Goal: Task Accomplishment & Management: Complete application form

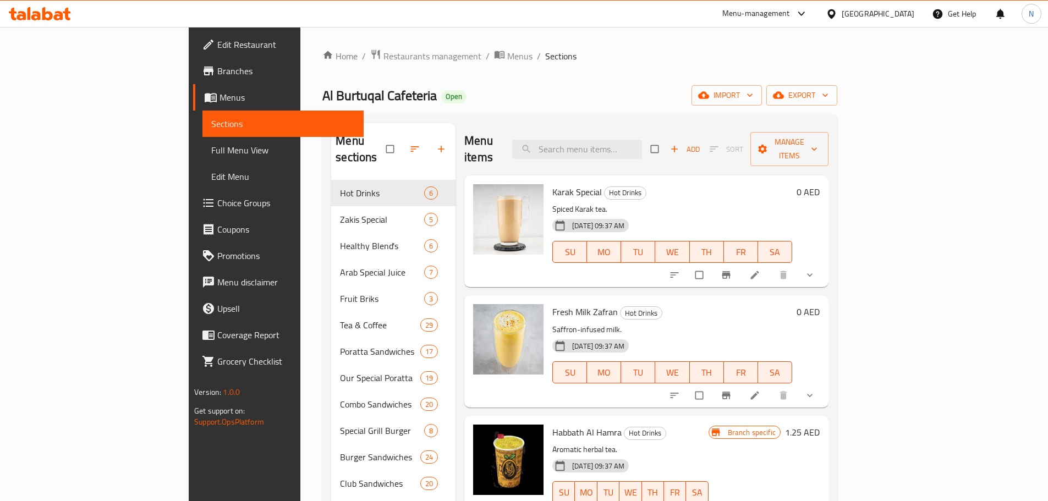
click at [219, 99] on span "Menus" at bounding box center [286, 97] width 135 height 13
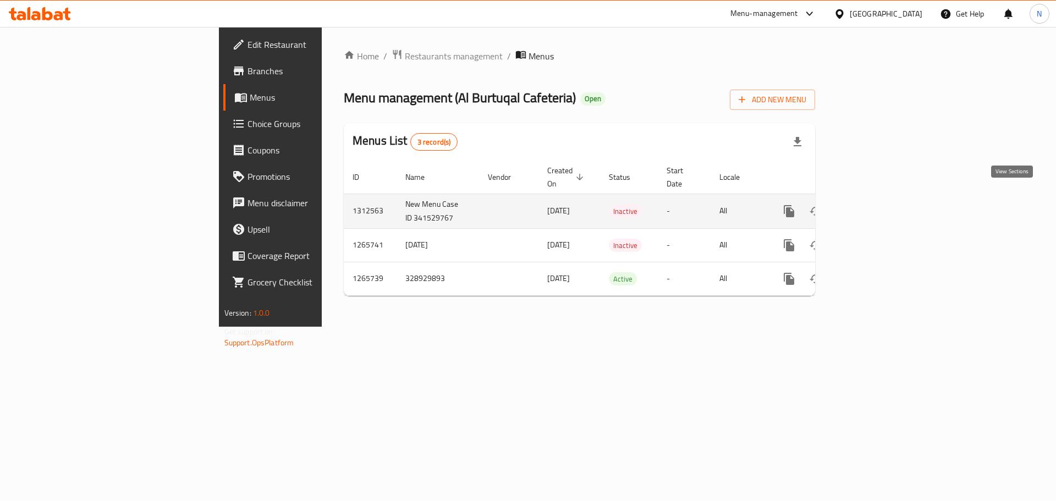
click at [875, 205] on icon "enhanced table" at bounding box center [868, 211] width 13 height 13
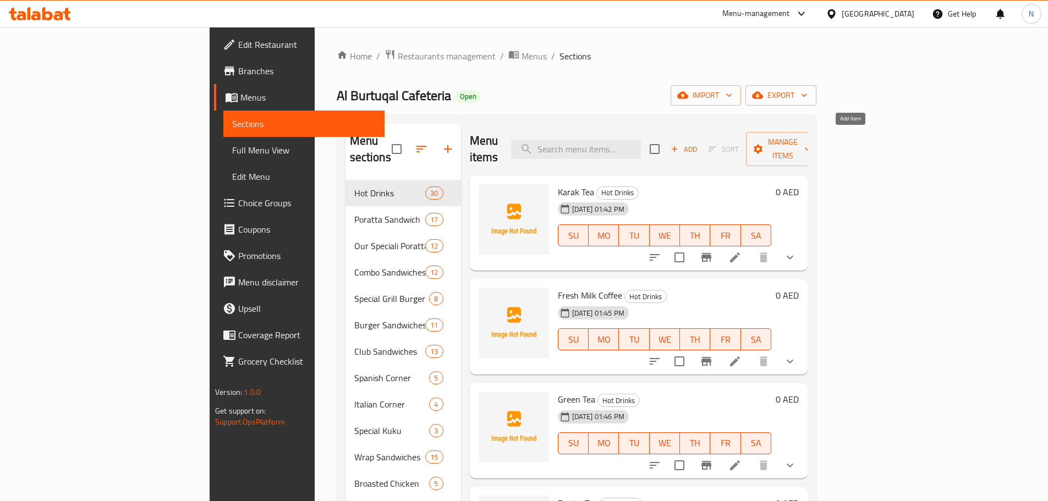
click at [678, 146] on icon "button" at bounding box center [675, 149] width 6 height 6
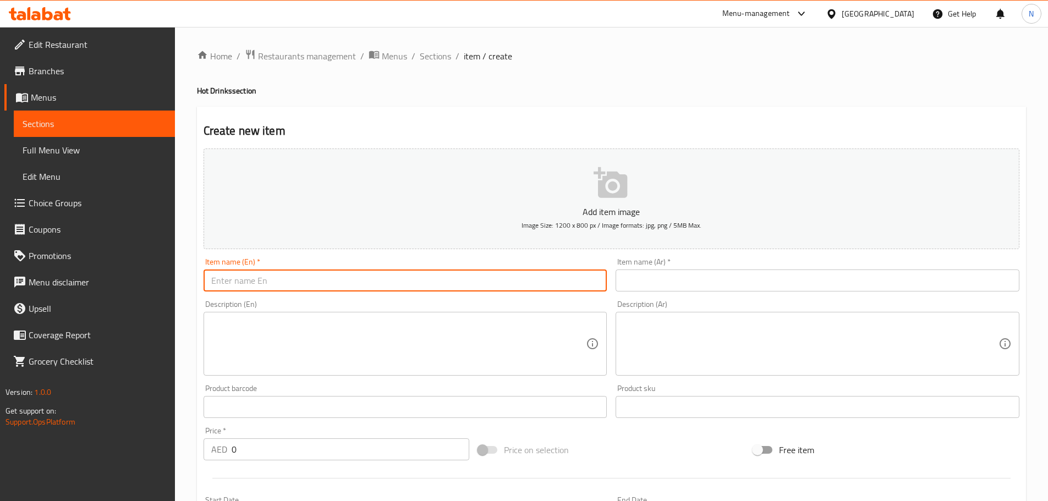
click at [543, 278] on input "text" at bounding box center [406, 281] width 404 height 22
paste input "FRESH JUICE"
click at [278, 288] on input "Fresh Juices And Milkshake" at bounding box center [406, 281] width 404 height 22
click at [238, 287] on input "Fresh Juices" at bounding box center [406, 281] width 404 height 22
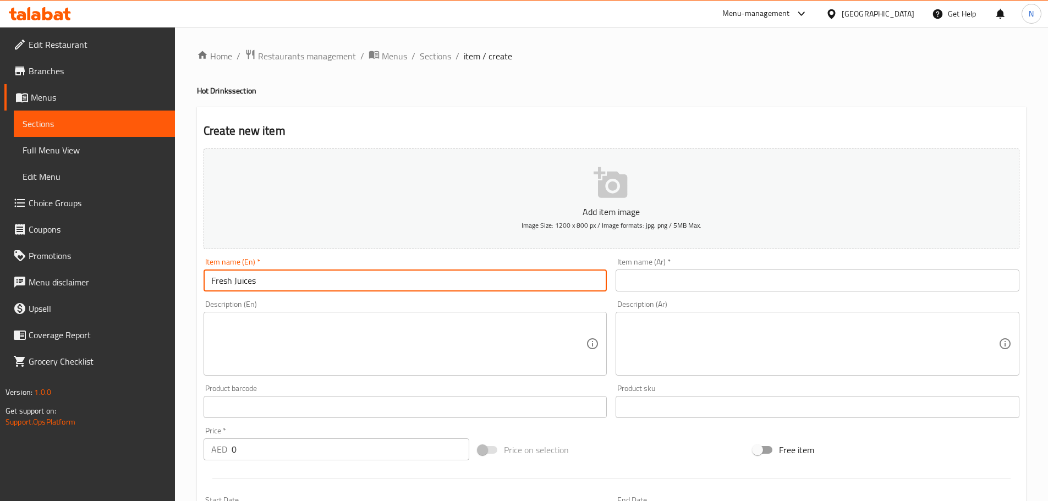
click at [238, 287] on input "Fresh Juices" at bounding box center [406, 281] width 404 height 22
type input "Fresh Juices"
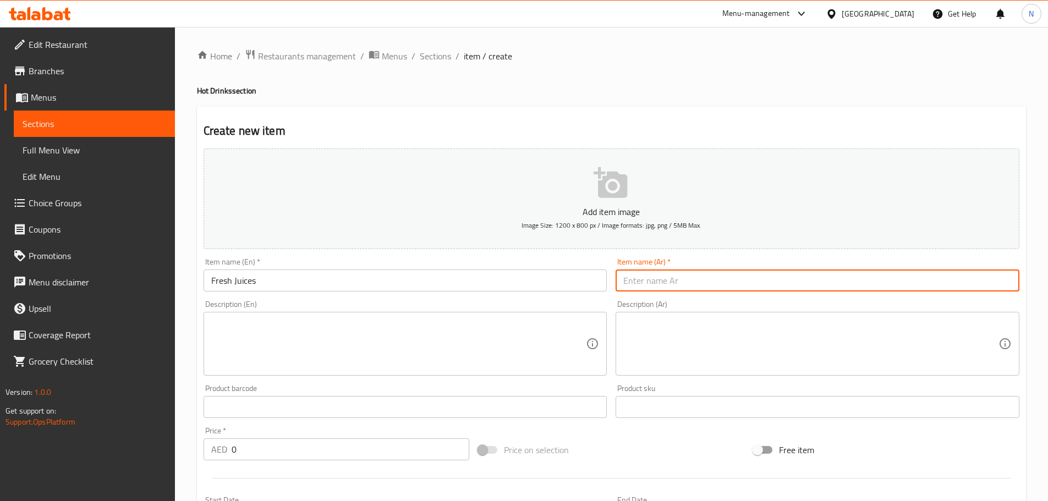
click at [689, 278] on input "text" at bounding box center [818, 281] width 404 height 22
paste input "عصائر طازجة"
type input "عصائر طازجة"
click at [431, 55] on span "Sections" at bounding box center [435, 56] width 31 height 13
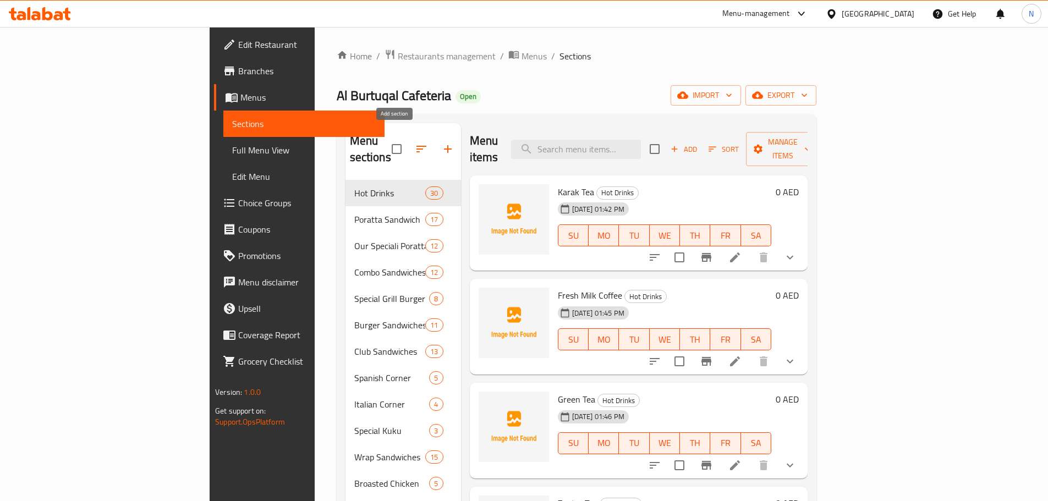
click at [441, 142] on icon "button" at bounding box center [447, 148] width 13 height 13
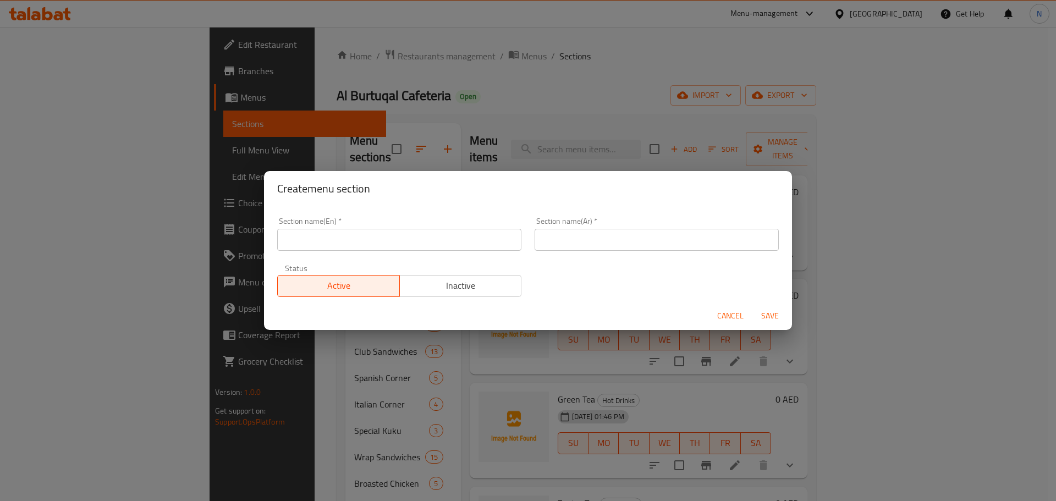
click at [704, 238] on input "text" at bounding box center [657, 240] width 244 height 22
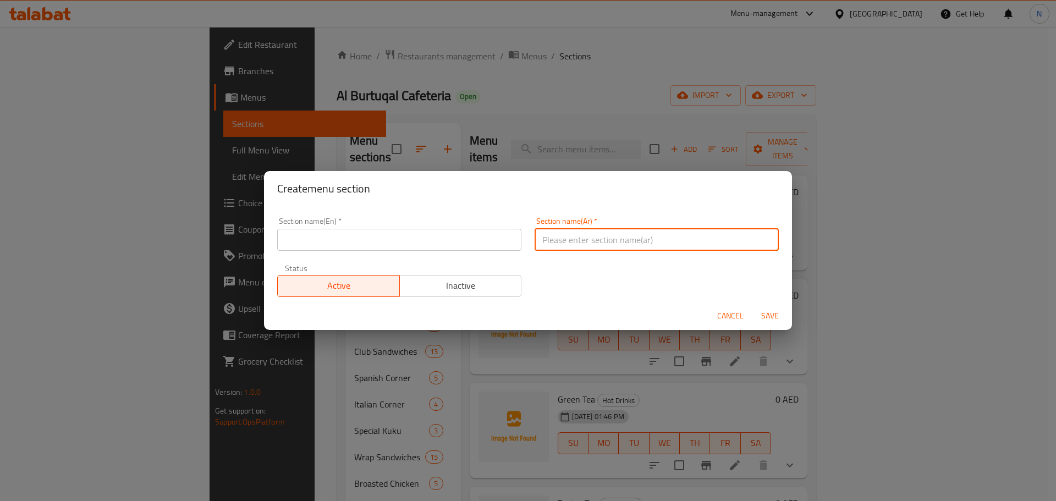
paste input "عصائر طازجة"
type input "عصائر طازجة"
click at [331, 241] on input "text" at bounding box center [399, 240] width 244 height 22
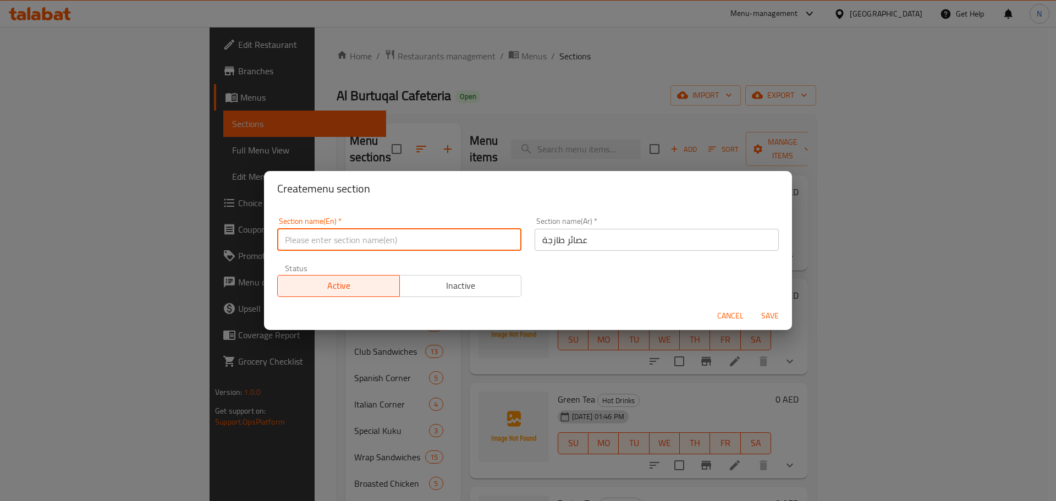
paste input "Fresh Juices"
type input "Fresh Juices"
click at [768, 316] on span "Save" at bounding box center [770, 316] width 26 height 14
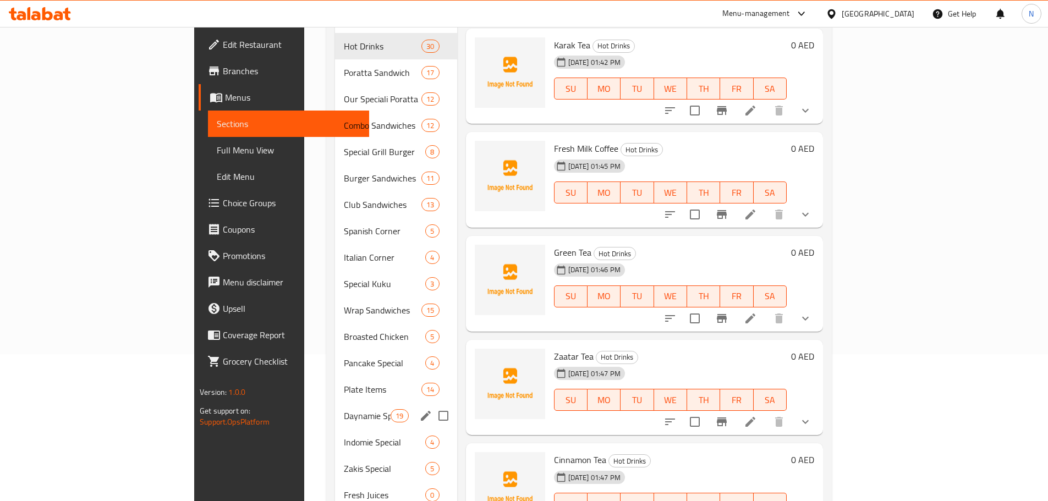
scroll to position [173, 0]
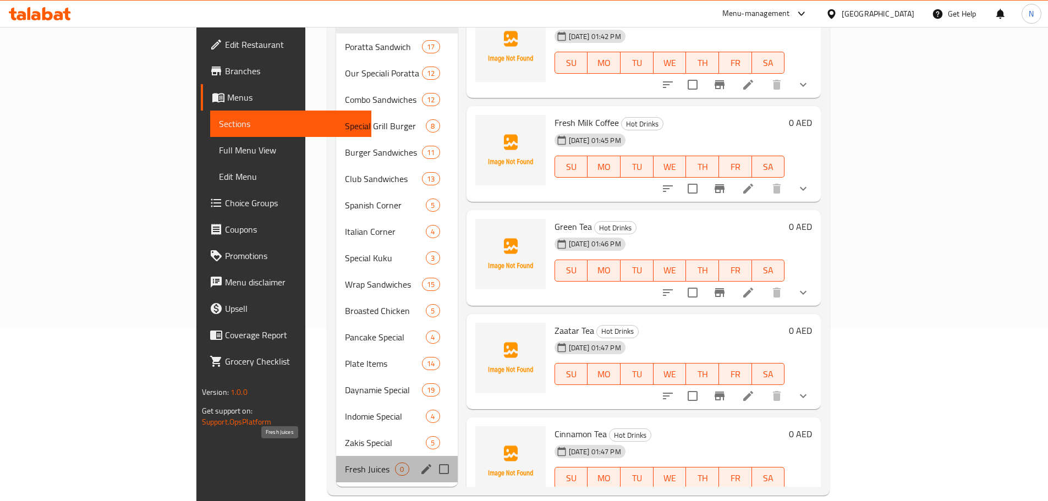
click at [345, 463] on span "Fresh Juices" at bounding box center [370, 469] width 50 height 13
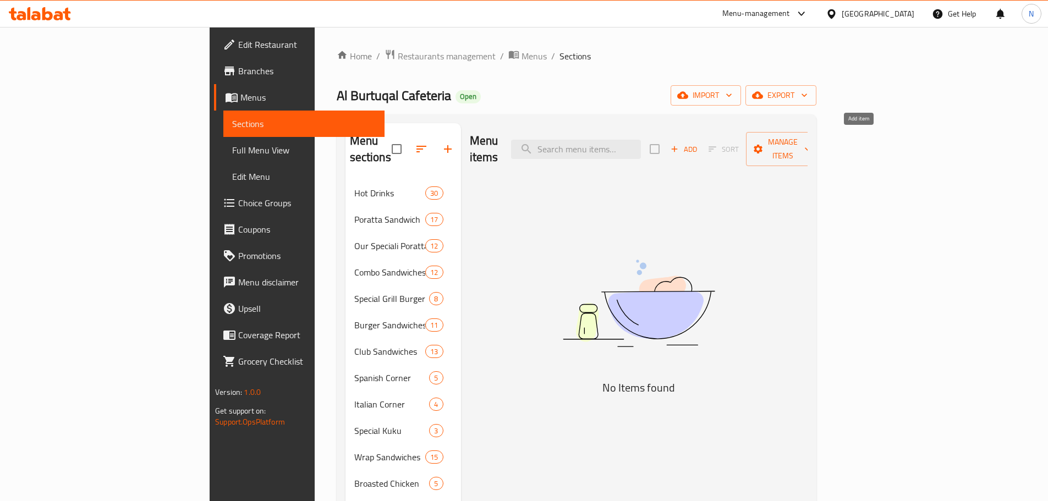
click at [678, 146] on icon "button" at bounding box center [675, 149] width 6 height 6
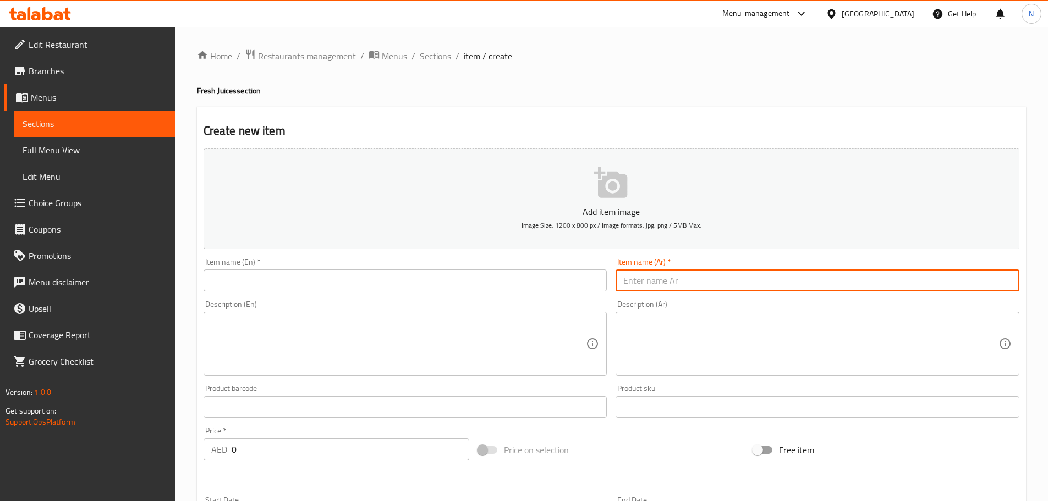
click at [758, 262] on div "Item name (Ar)   * Item name (Ar) *" at bounding box center [818, 275] width 404 height 34
paste input "كيوي"
type input "كيوي"
click at [299, 284] on input "text" at bounding box center [406, 281] width 404 height 22
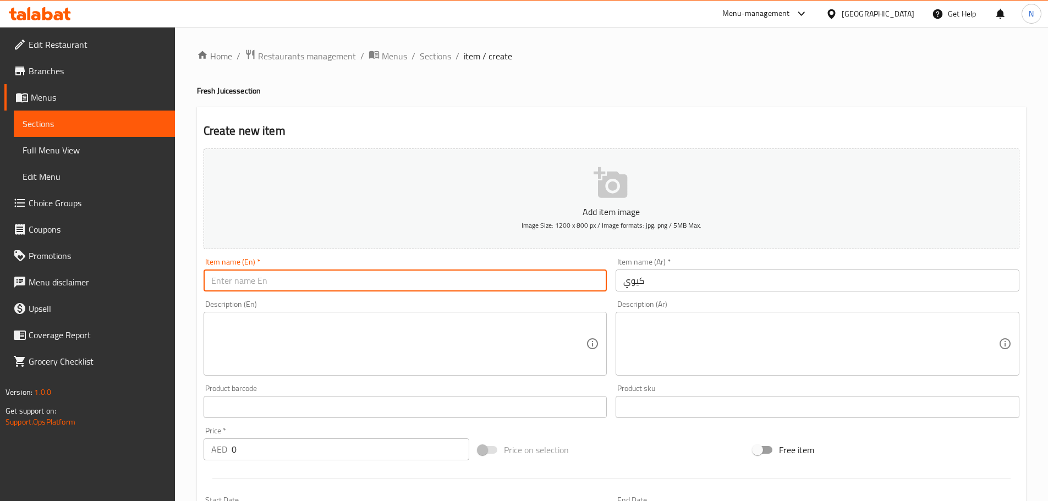
paste input "KIWI"
type input "kiwi"
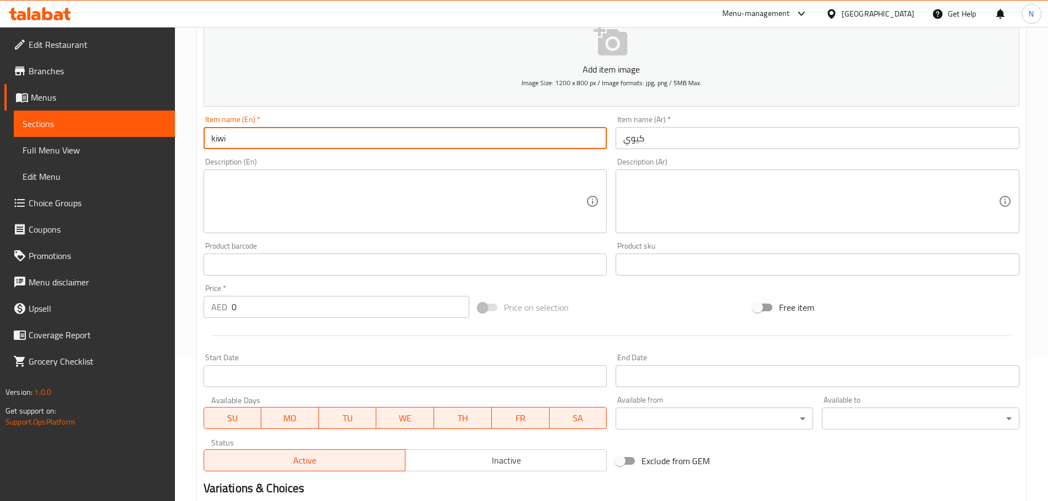
scroll to position [275, 0]
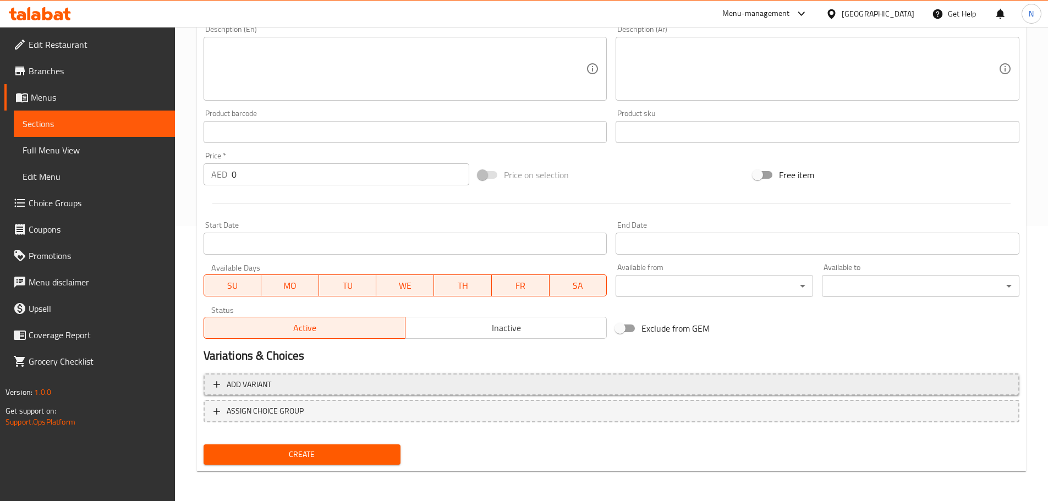
click at [890, 385] on span "Add variant" at bounding box center [611, 385] width 796 height 14
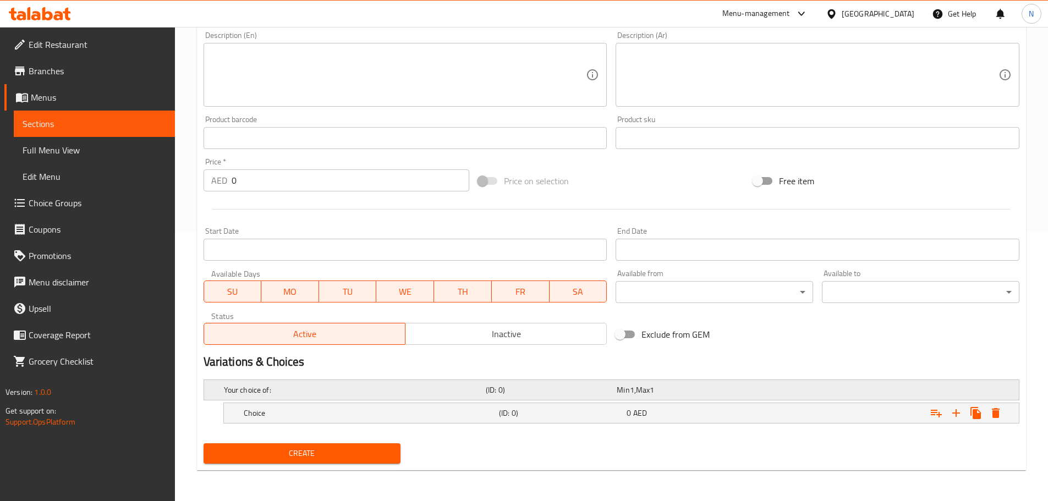
scroll to position [269, 0]
click at [957, 415] on icon "Expand" at bounding box center [955, 413] width 13 height 13
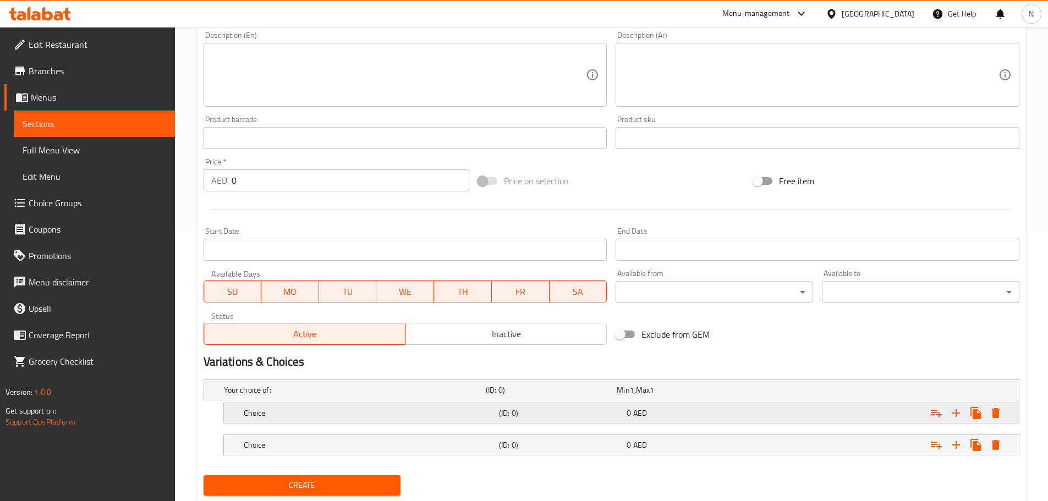
click at [405, 419] on div "Choice" at bounding box center [368, 412] width 255 height 15
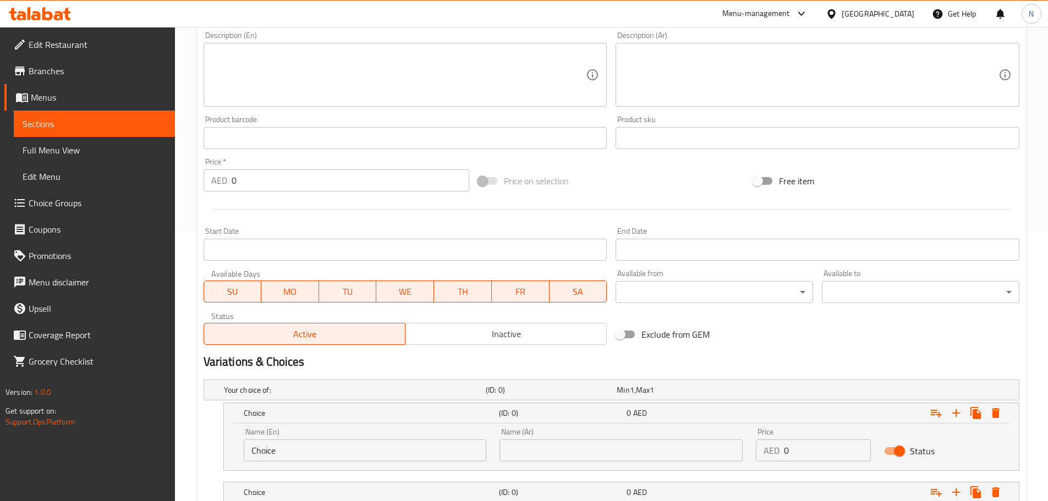
click at [344, 444] on input "Choice" at bounding box center [365, 451] width 243 height 22
paste input "Small"
type input "Small"
click at [554, 447] on input "text" at bounding box center [620, 451] width 243 height 22
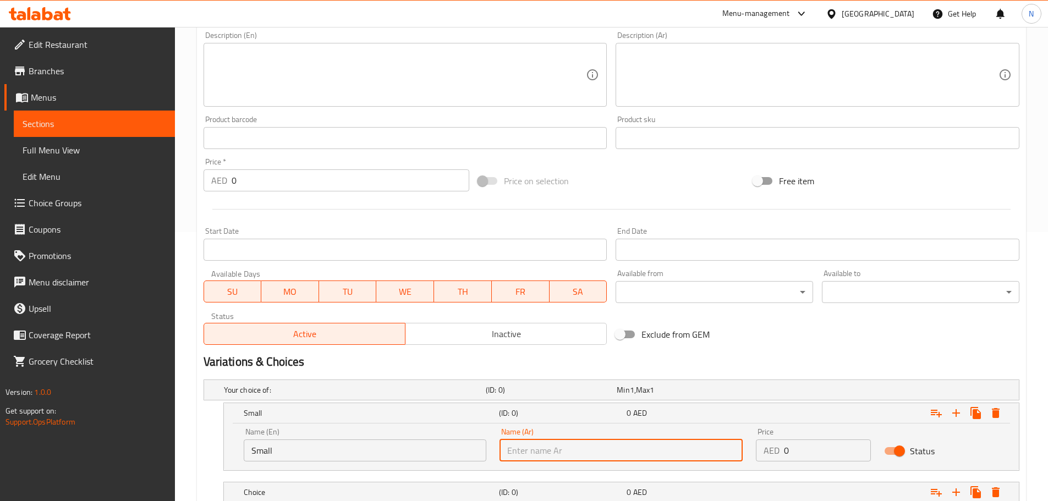
paste input "صغير"
type input "صغير"
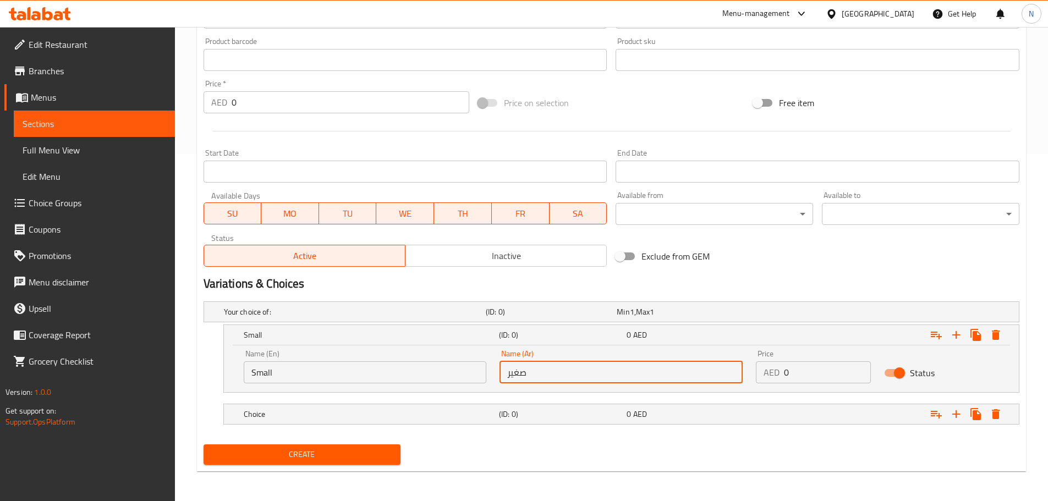
scroll to position [348, 0]
click at [341, 409] on h5 "Choice" at bounding box center [369, 413] width 251 height 11
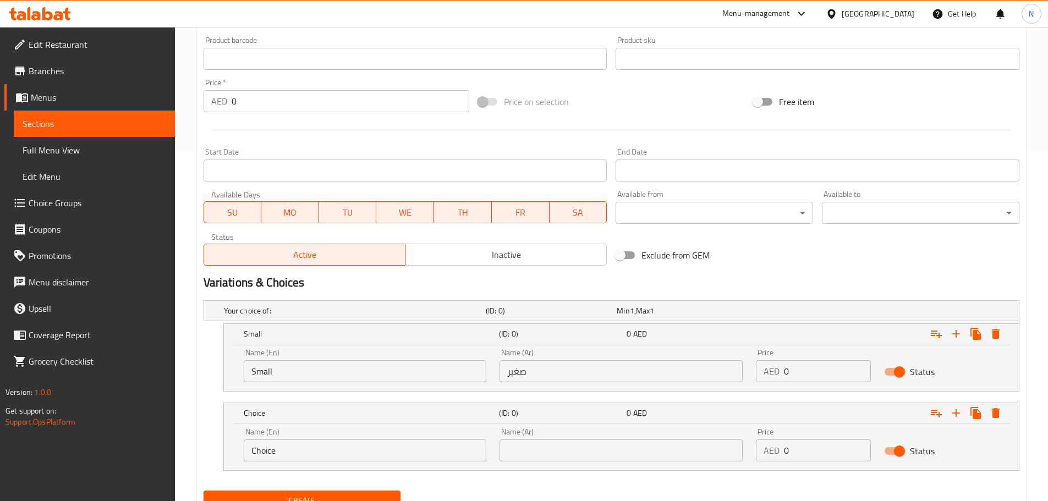
click at [317, 459] on input "Choice" at bounding box center [365, 451] width 243 height 22
paste input "Larg"
type input "Large"
click at [595, 447] on input "text" at bounding box center [620, 451] width 243 height 22
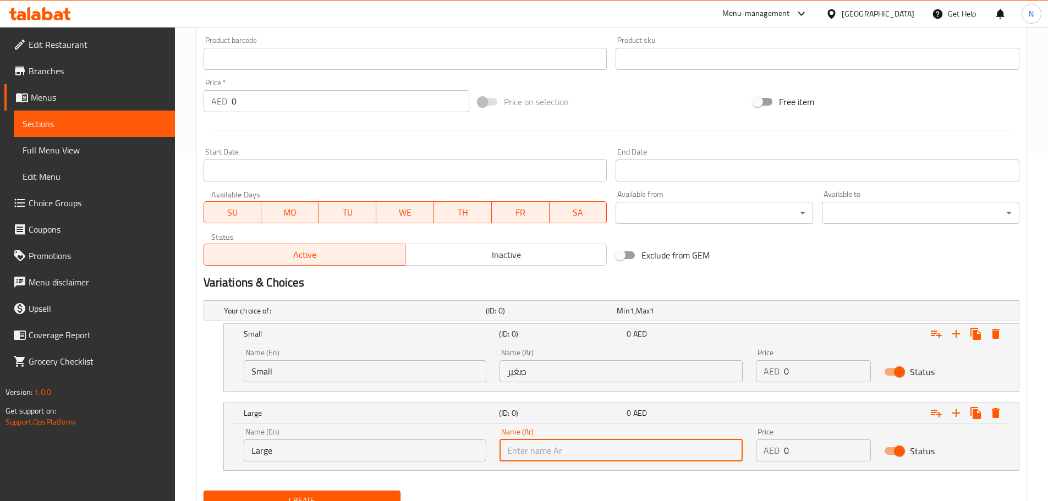
paste input "كبير"
type input "كبير"
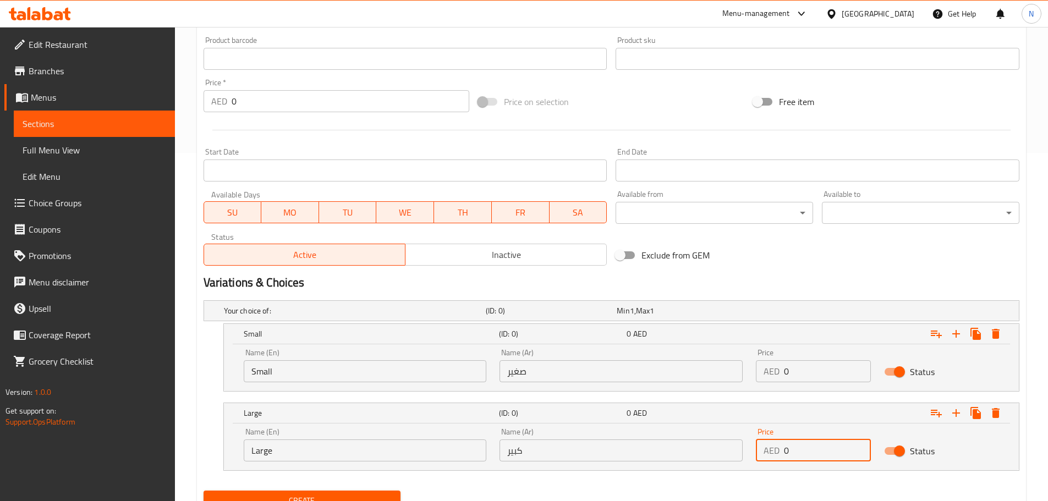
drag, startPoint x: 794, startPoint y: 457, endPoint x: 783, endPoint y: 457, distance: 10.5
click at [784, 457] on input "0" at bounding box center [827, 451] width 87 height 22
paste input "10.80135"
drag, startPoint x: 804, startPoint y: 452, endPoint x: 786, endPoint y: 450, distance: 18.3
click at [786, 450] on input "10.801350" at bounding box center [827, 451] width 87 height 22
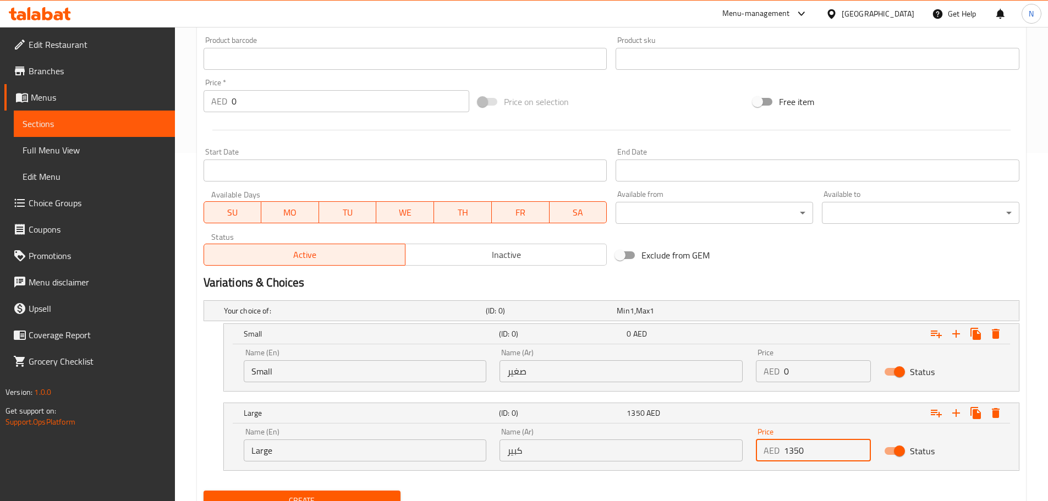
type input "1350"
drag, startPoint x: 796, startPoint y: 376, endPoint x: 785, endPoint y: 375, distance: 11.1
click at [785, 375] on input "0" at bounding box center [827, 371] width 87 height 22
paste input "10.8"
type input "10.80"
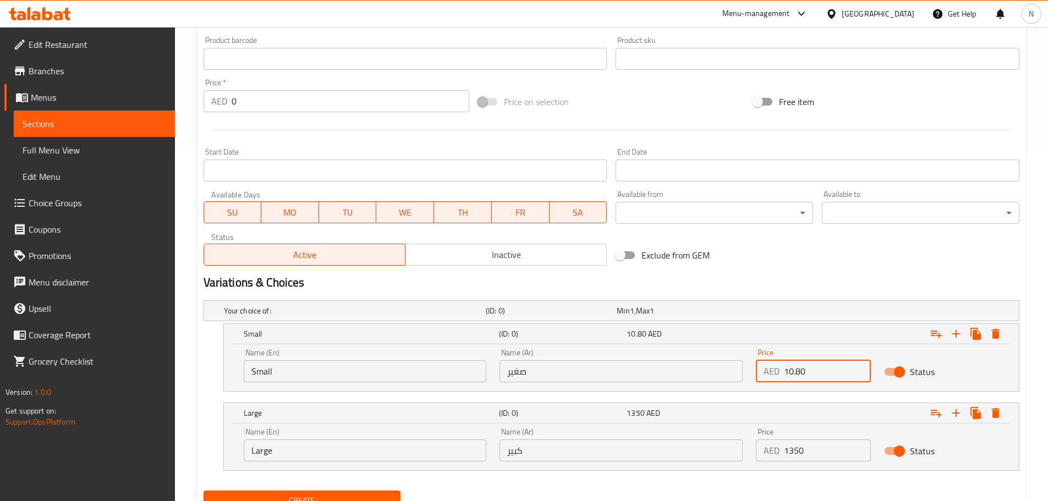
click at [793, 451] on input "1350" at bounding box center [827, 451] width 87 height 22
type input "13.50"
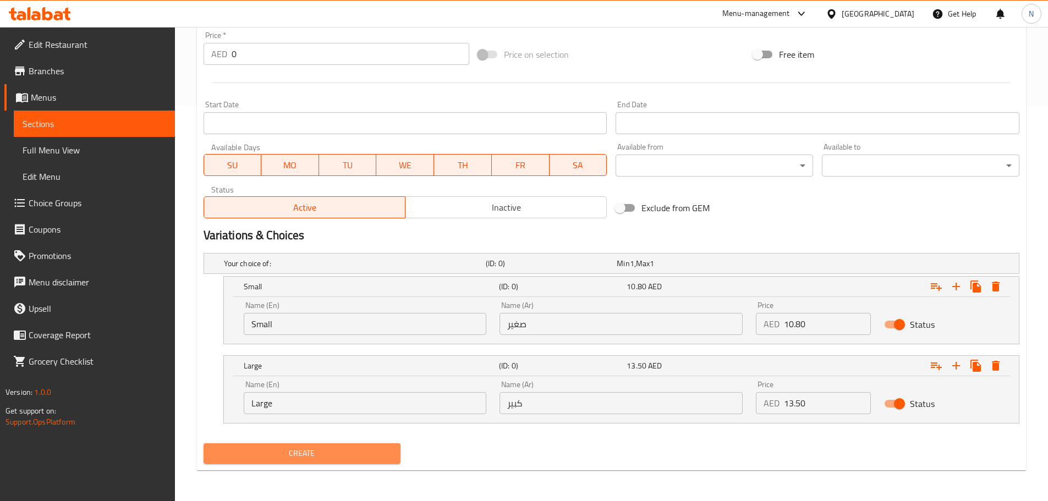
click at [298, 453] on span "Create" at bounding box center [302, 454] width 180 height 14
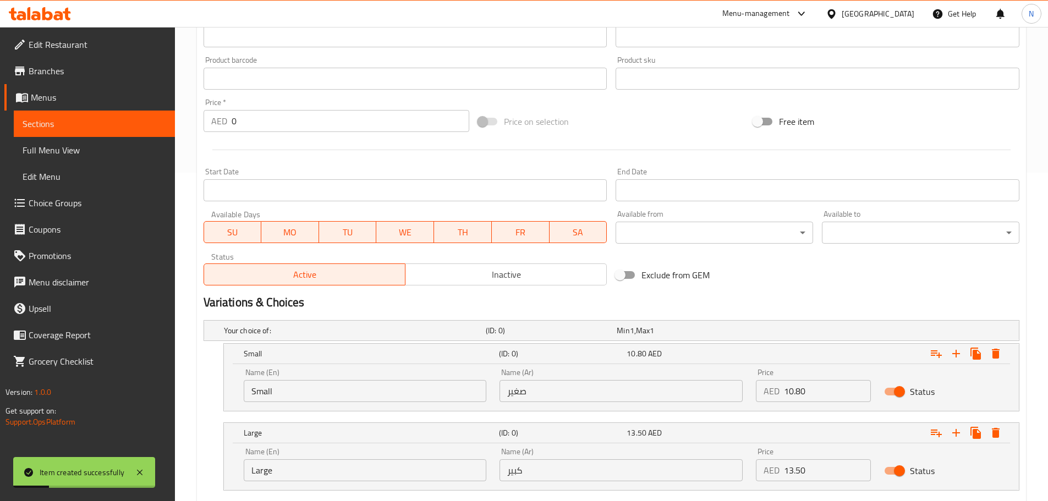
scroll to position [175, 0]
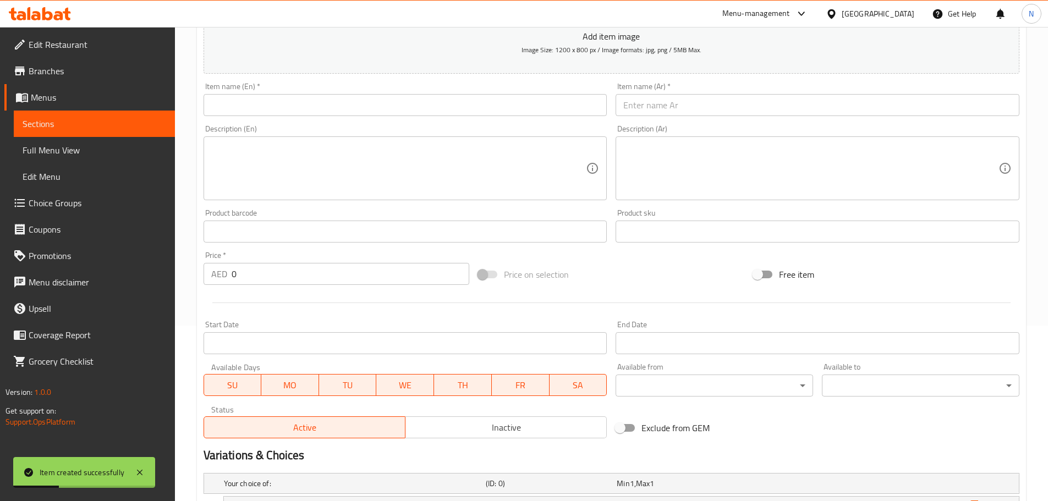
click at [698, 113] on input "text" at bounding box center [818, 105] width 404 height 22
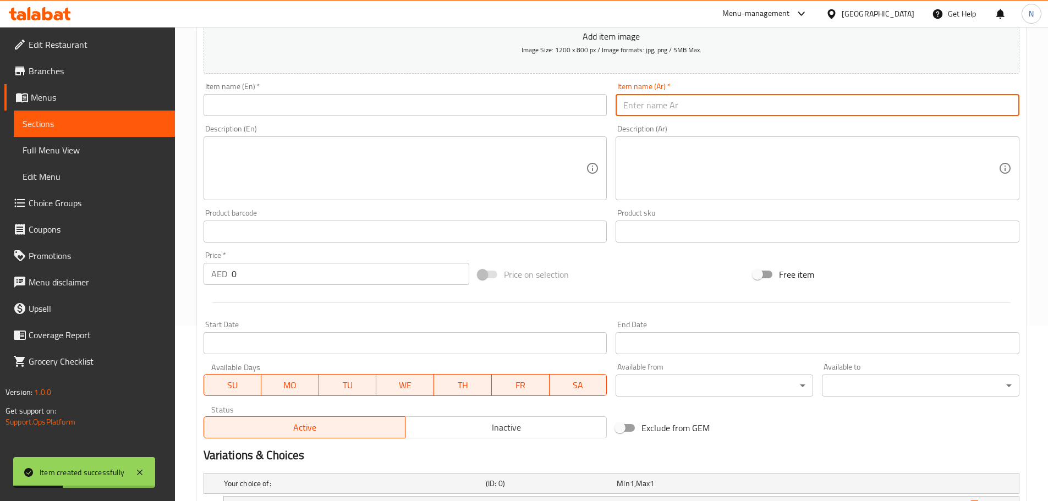
paste input "بطيخ"
type input "بطيخ"
click at [296, 115] on input "text" at bounding box center [406, 105] width 404 height 22
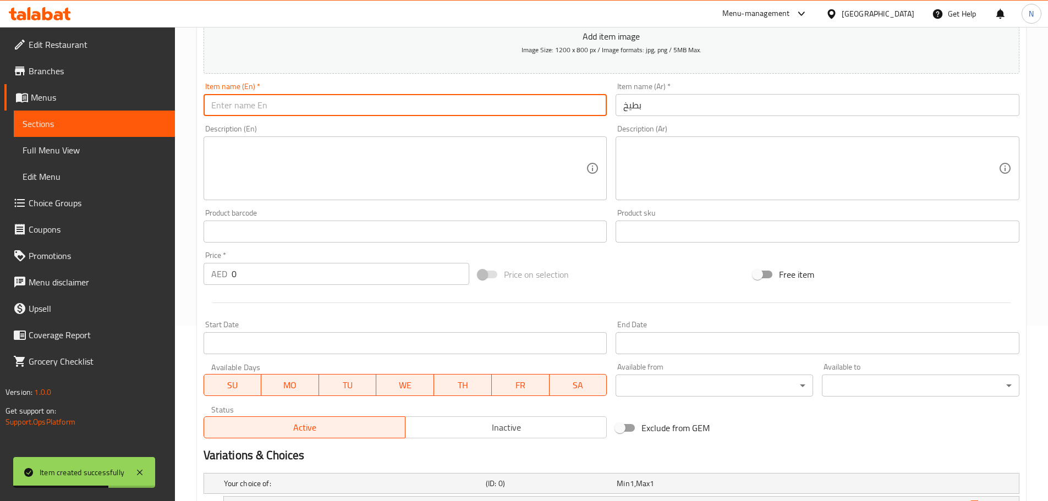
paste input "بطيخ WATER MELON"
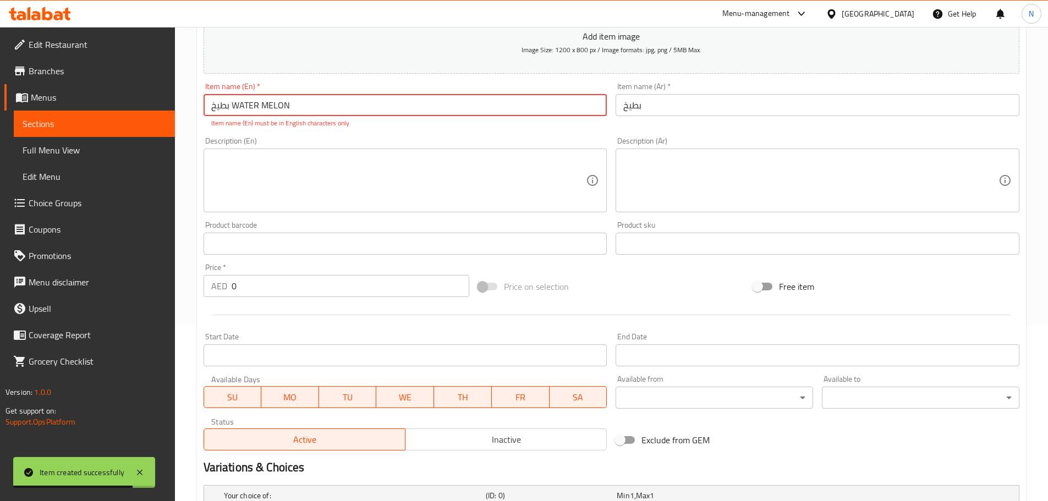
click at [262, 104] on input "بطيخ WATER MELON" at bounding box center [406, 105] width 404 height 22
drag, startPoint x: 230, startPoint y: 109, endPoint x: 208, endPoint y: 109, distance: 22.0
click at [208, 109] on input "بطيخ WATERMELON" at bounding box center [406, 105] width 404 height 22
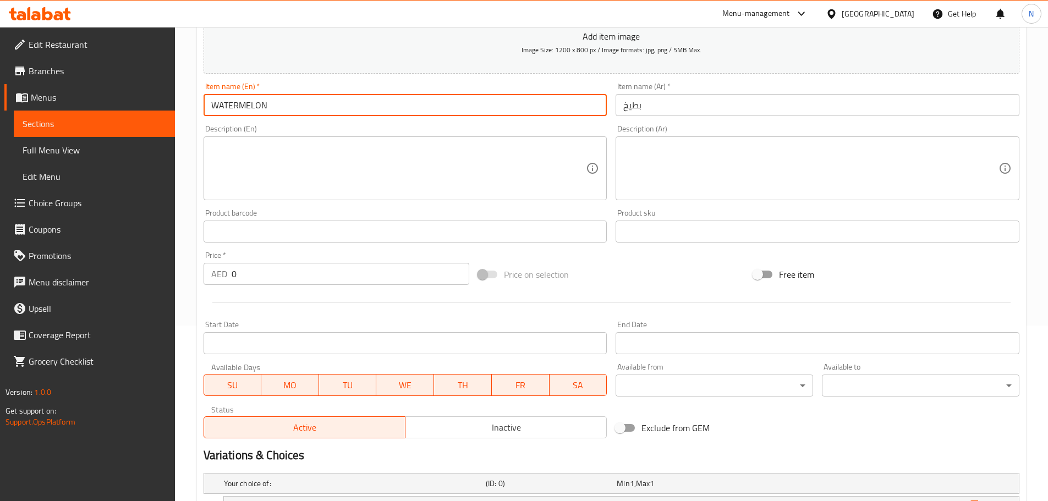
click at [231, 109] on input "WATERMELON" at bounding box center [406, 105] width 404 height 22
type input "Watermelon"
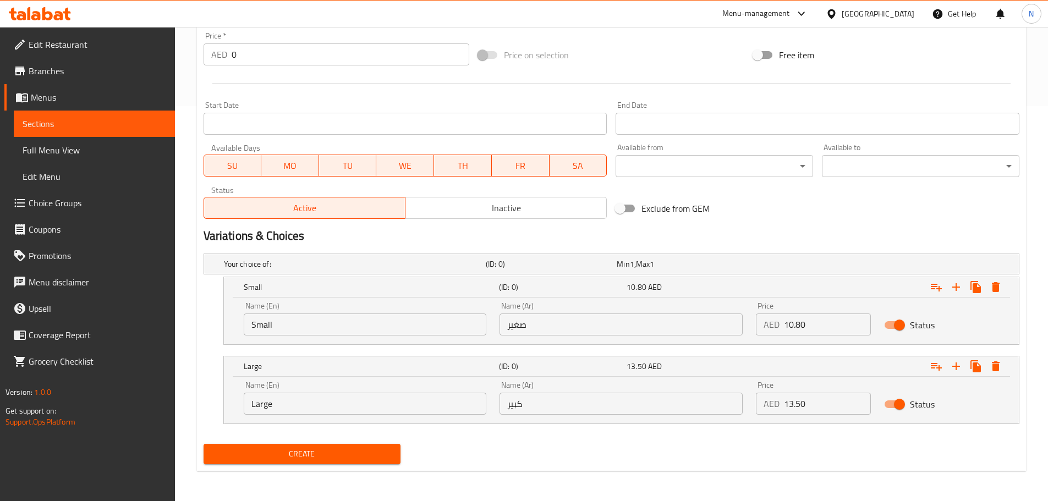
scroll to position [396, 0]
drag, startPoint x: 803, startPoint y: 326, endPoint x: 783, endPoint y: 322, distance: 20.1
click at [784, 322] on input "0" at bounding box center [827, 324] width 87 height 22
paste input "10.80135"
type input "10.801350"
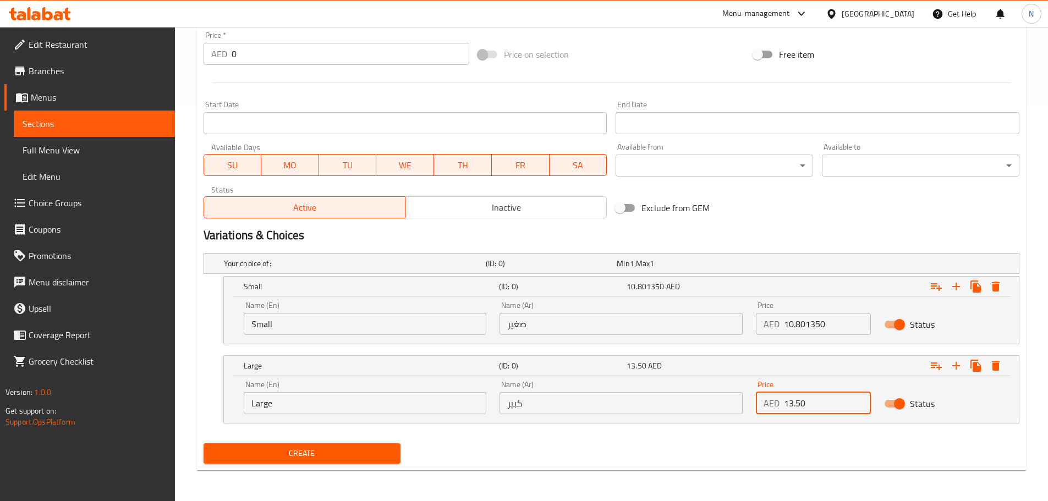
drag, startPoint x: 797, startPoint y: 402, endPoint x: 772, endPoint y: 411, distance: 25.9
click at [772, 411] on div "AED 13.50 Price" at bounding box center [813, 403] width 115 height 22
paste input "10.80135"
click at [816, 403] on input "10.801350" at bounding box center [827, 403] width 87 height 22
drag, startPoint x: 804, startPoint y: 402, endPoint x: 781, endPoint y: 399, distance: 23.3
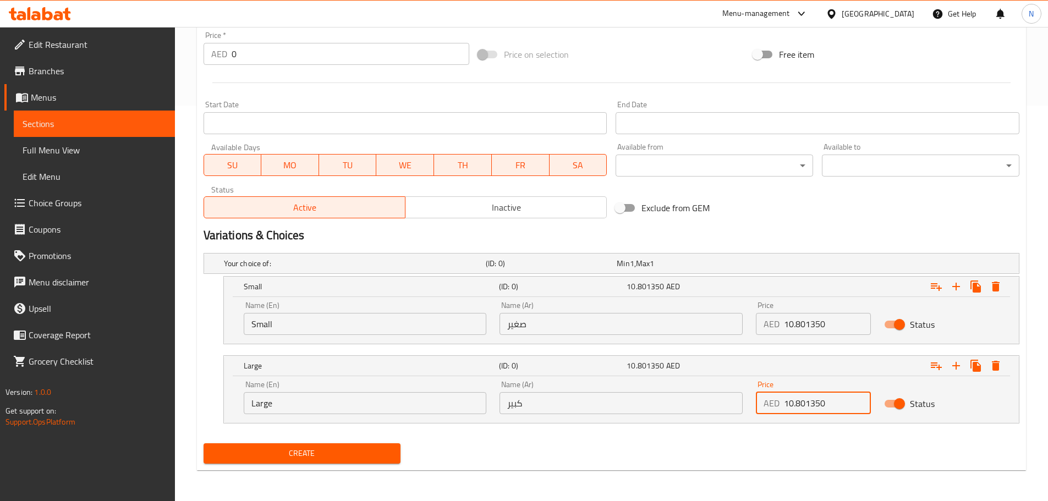
click at [781, 399] on div "AED 10.801350 Price" at bounding box center [813, 403] width 115 height 22
click at [793, 403] on input "1350" at bounding box center [827, 403] width 87 height 22
type input "13.50"
drag, startPoint x: 804, startPoint y: 328, endPoint x: 836, endPoint y: 320, distance: 32.3
click at [836, 320] on input "10.801350" at bounding box center [827, 324] width 87 height 22
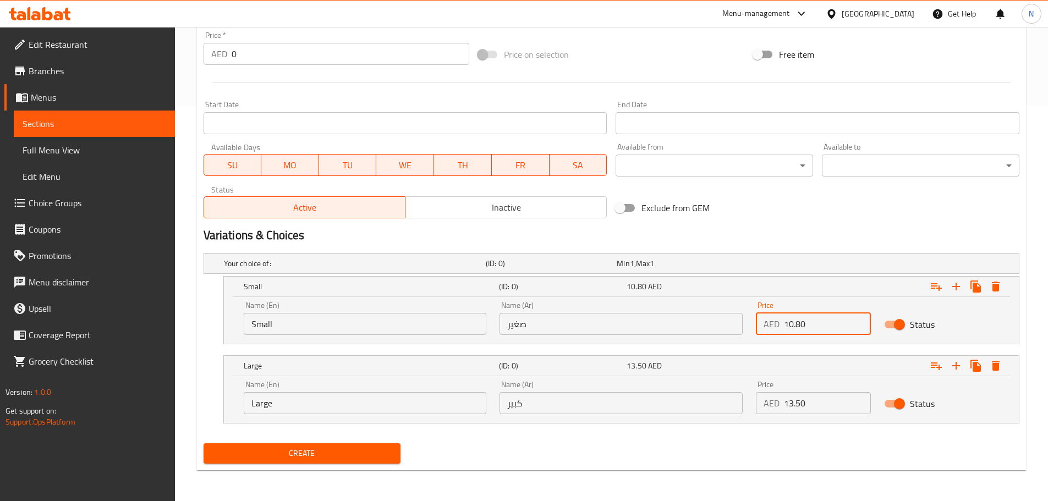
type input "10.80"
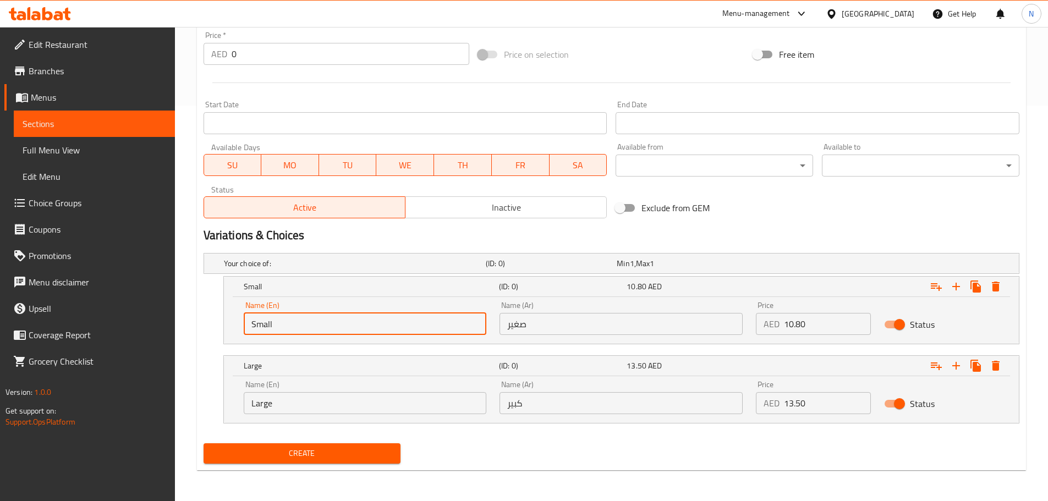
click at [298, 329] on input "Small" at bounding box center [365, 324] width 243 height 22
type input "Choice"
click at [298, 329] on input "text" at bounding box center [365, 324] width 243 height 22
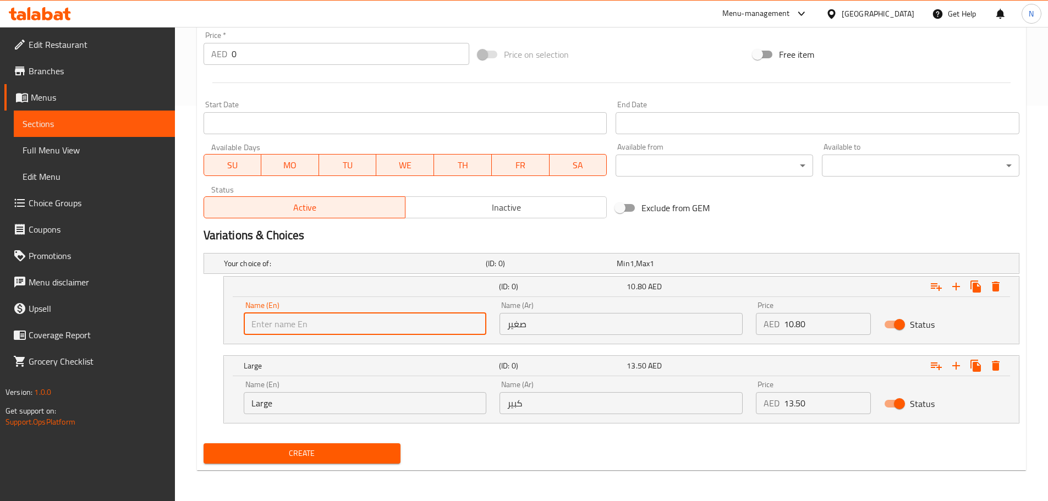
type input "Small"
click at [293, 413] on input "Large" at bounding box center [365, 403] width 243 height 22
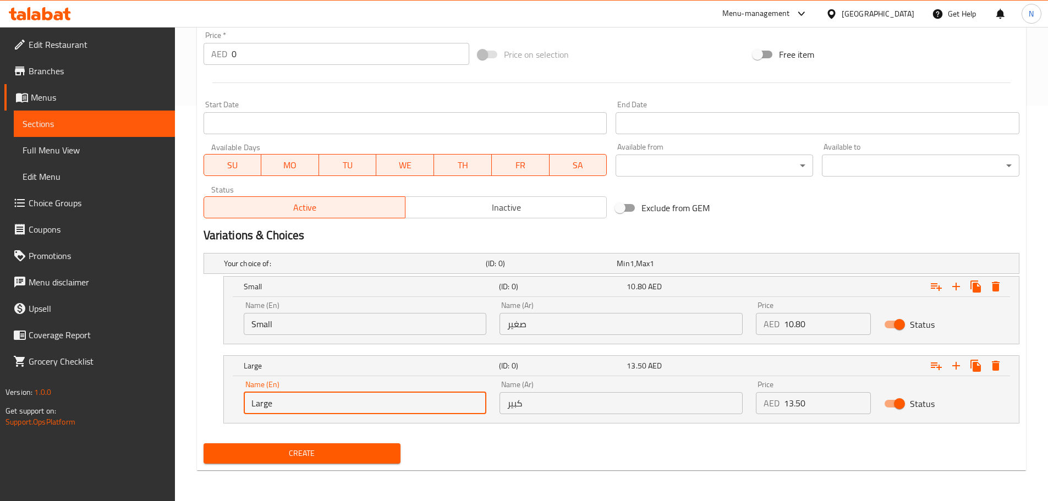
click at [293, 413] on input "Large" at bounding box center [365, 403] width 243 height 22
type input "Choice"
click at [293, 413] on input "text" at bounding box center [365, 403] width 243 height 22
type input "Large"
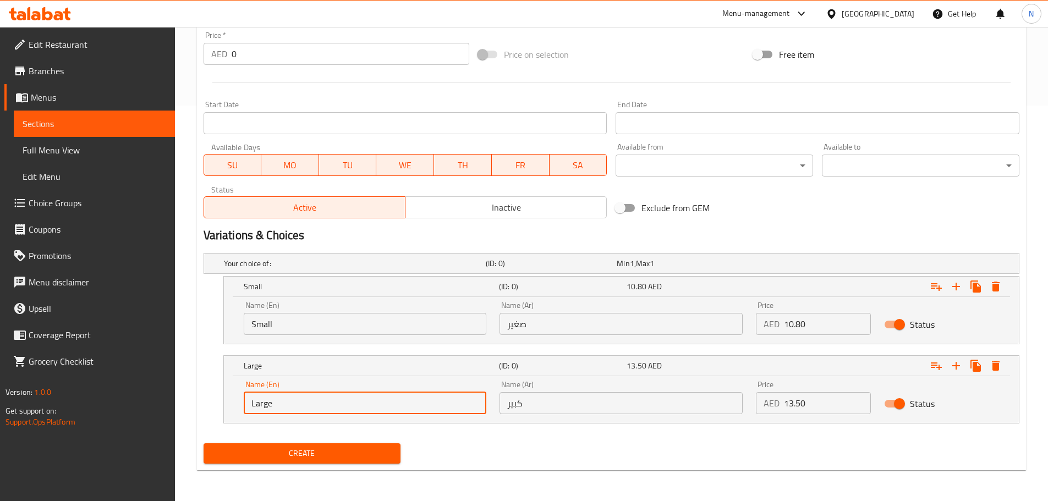
click at [558, 323] on input "صغير" at bounding box center [620, 324] width 243 height 22
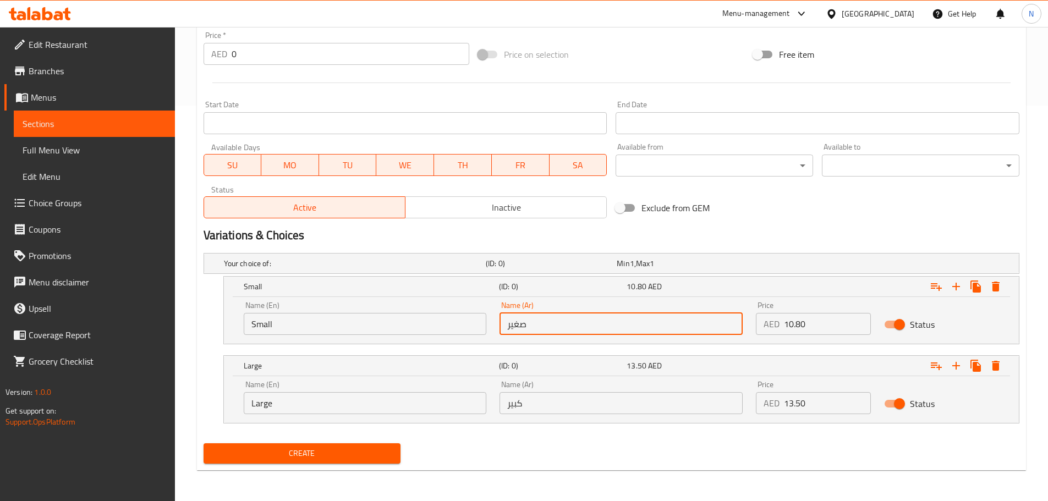
type input "صغير"
click at [556, 404] on input "كبير" at bounding box center [620, 403] width 243 height 22
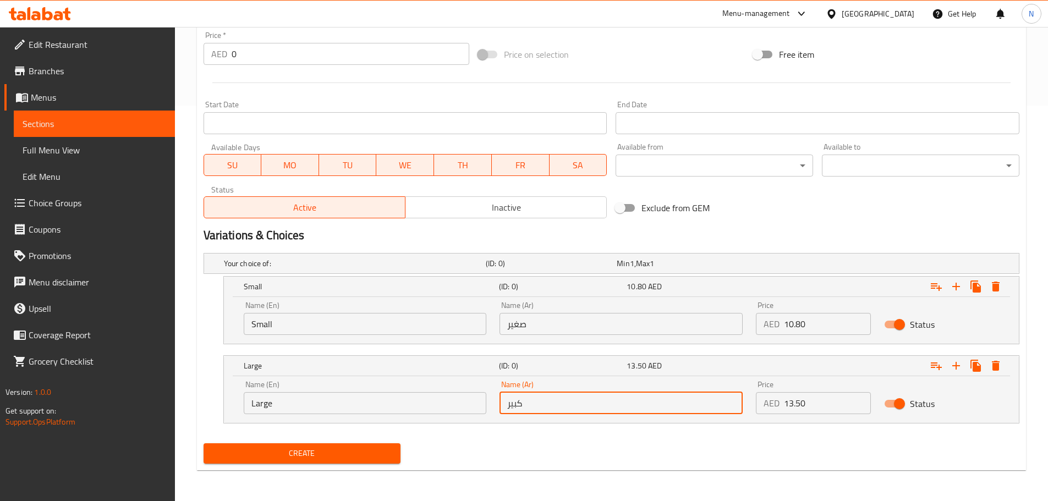
type input "كبير"
click at [345, 457] on span "Create" at bounding box center [302, 454] width 180 height 14
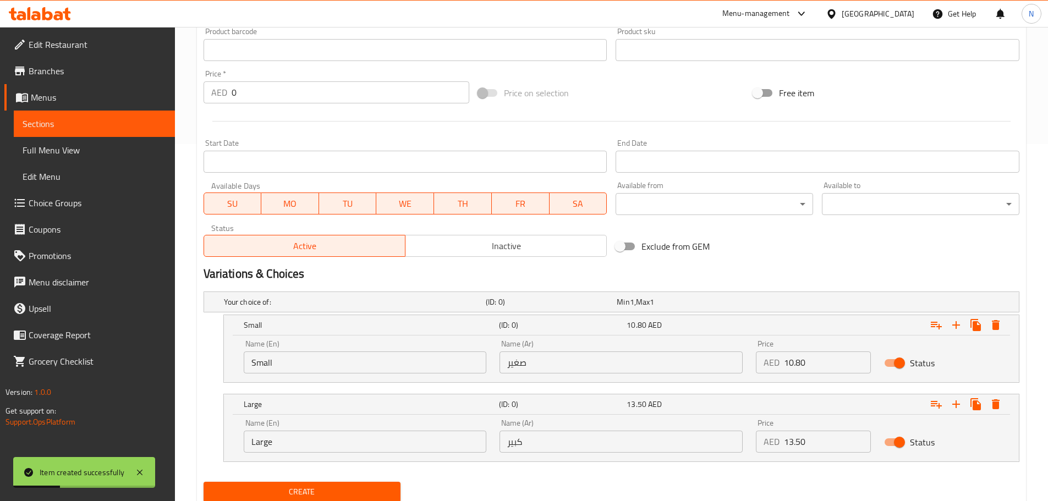
scroll to position [175, 0]
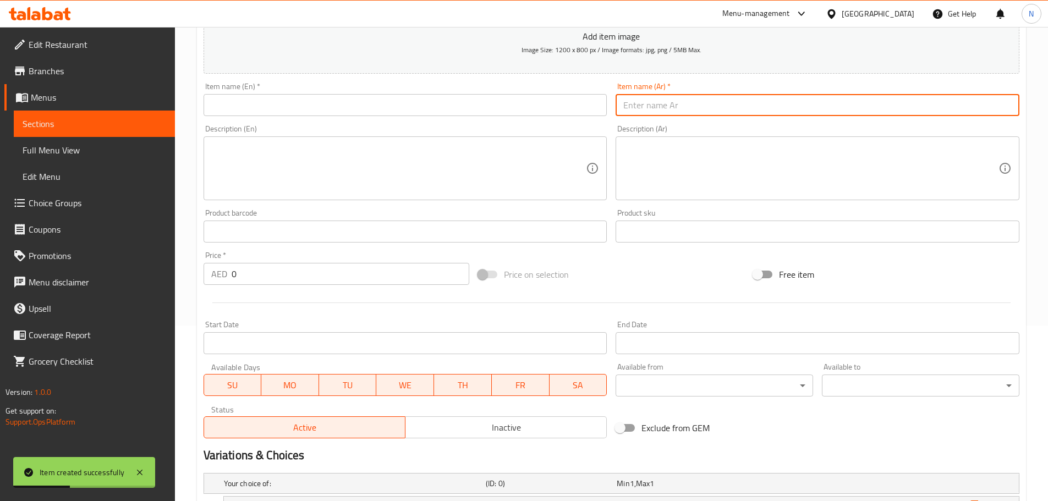
click at [671, 113] on input "text" at bounding box center [818, 105] width 404 height 22
paste input "جزر"
type input "جزر"
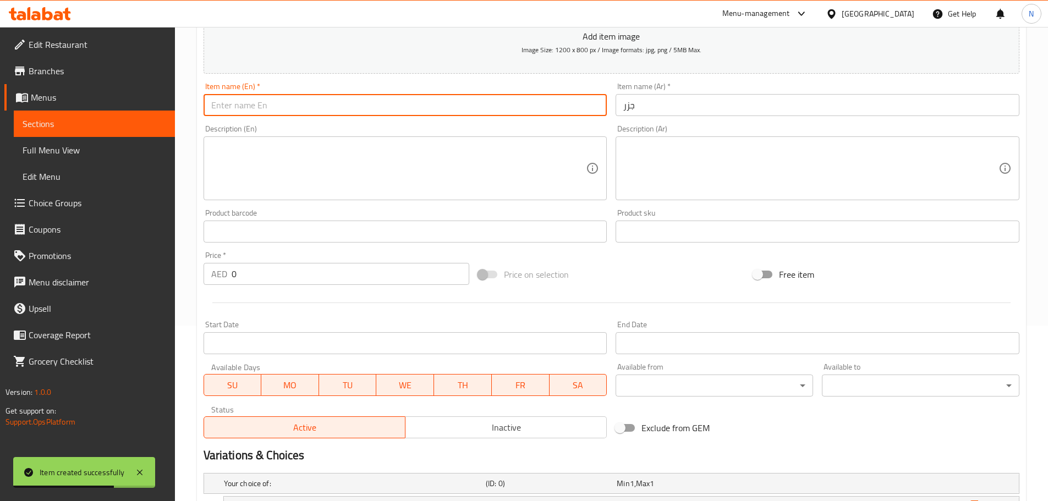
click at [319, 107] on input "text" at bounding box center [406, 105] width 404 height 22
paste input "CARROT"
type input "Carrot"
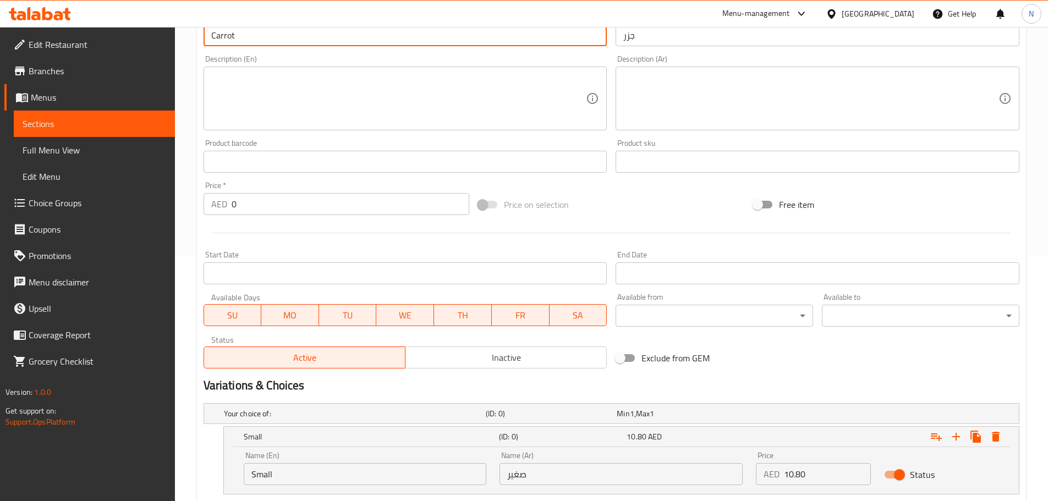
scroll to position [396, 0]
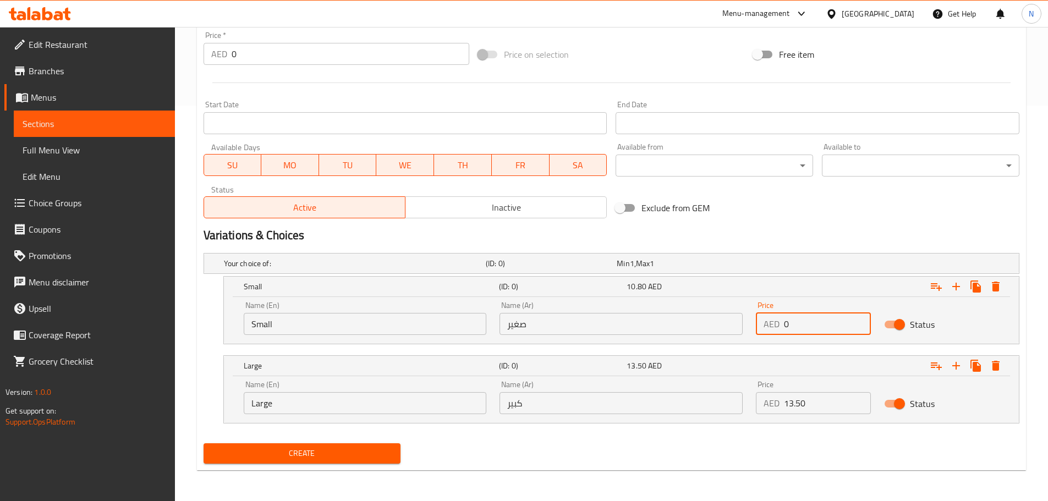
drag, startPoint x: 797, startPoint y: 332, endPoint x: 790, endPoint y: 331, distance: 6.1
click at [790, 331] on input "0" at bounding box center [827, 324] width 87 height 22
drag, startPoint x: 790, startPoint y: 331, endPoint x: 776, endPoint y: 327, distance: 15.5
click at [776, 327] on div "AED 0 Price" at bounding box center [813, 324] width 115 height 22
paste input "10.80135"
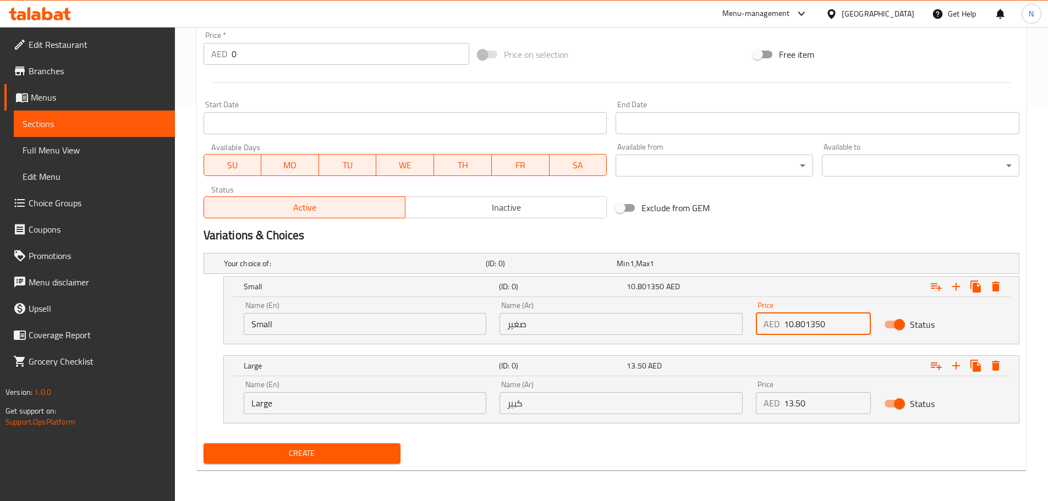
type input "10.801350"
click at [782, 408] on div "AED 13.50 Price" at bounding box center [813, 403] width 115 height 22
paste input "10.80135"
drag, startPoint x: 806, startPoint y: 403, endPoint x: 781, endPoint y: 402, distance: 25.9
click at [781, 402] on div "AED 10.801350 Price" at bounding box center [813, 403] width 115 height 22
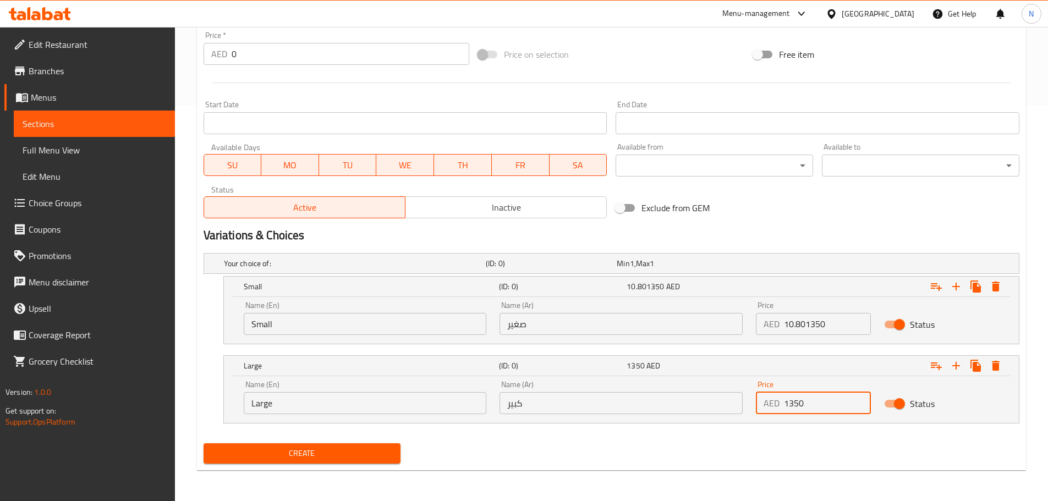
click at [794, 402] on input "1350" at bounding box center [827, 403] width 87 height 22
type input "13.50"
drag, startPoint x: 804, startPoint y: 326, endPoint x: 828, endPoint y: 325, distance: 23.7
click at [828, 325] on input "10.801350" at bounding box center [827, 324] width 87 height 22
type input "10.80"
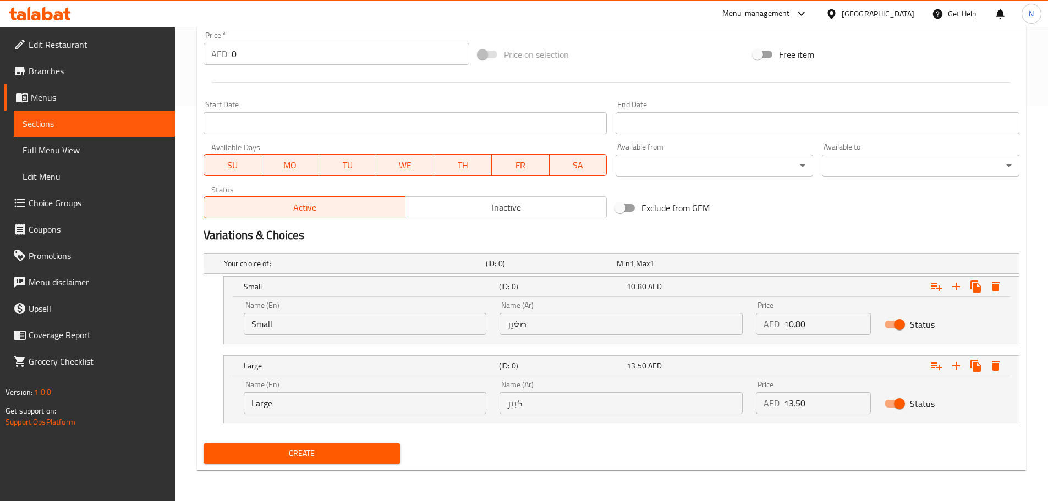
click at [394, 312] on div "Name (En) Small Name (En)" at bounding box center [365, 318] width 243 height 34
click at [378, 352] on nav at bounding box center [612, 351] width 816 height 9
click at [378, 327] on input "Small" at bounding box center [365, 324] width 243 height 22
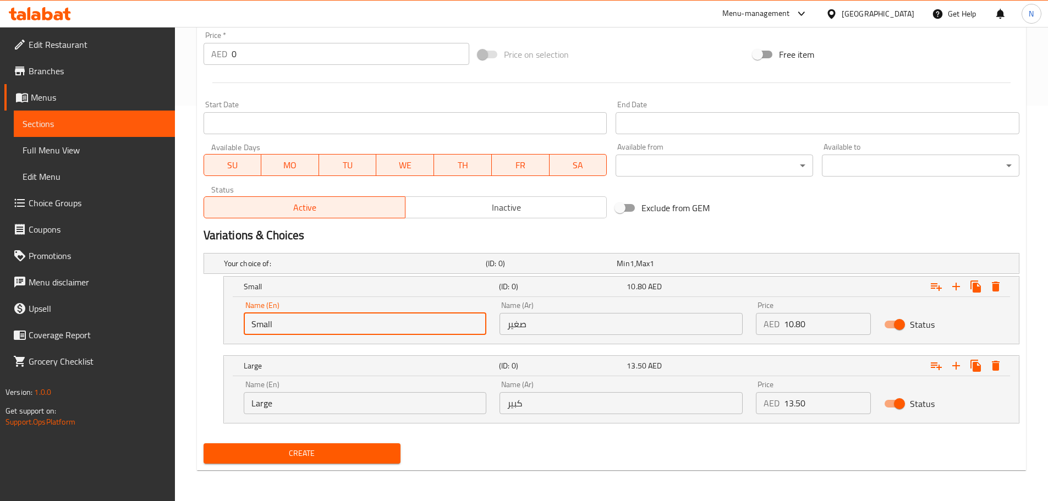
click at [378, 327] on input "Small" at bounding box center [365, 324] width 243 height 22
type input "Choice"
click at [378, 327] on input "text" at bounding box center [365, 324] width 243 height 22
type input "Small"
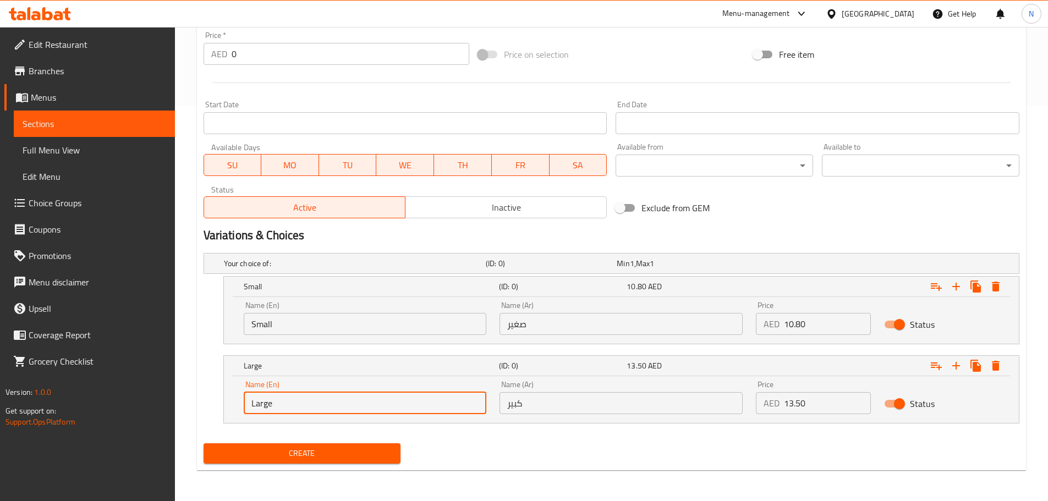
click at [321, 402] on input "Large" at bounding box center [365, 403] width 243 height 22
type input "Choice"
click at [321, 402] on input "text" at bounding box center [365, 403] width 243 height 22
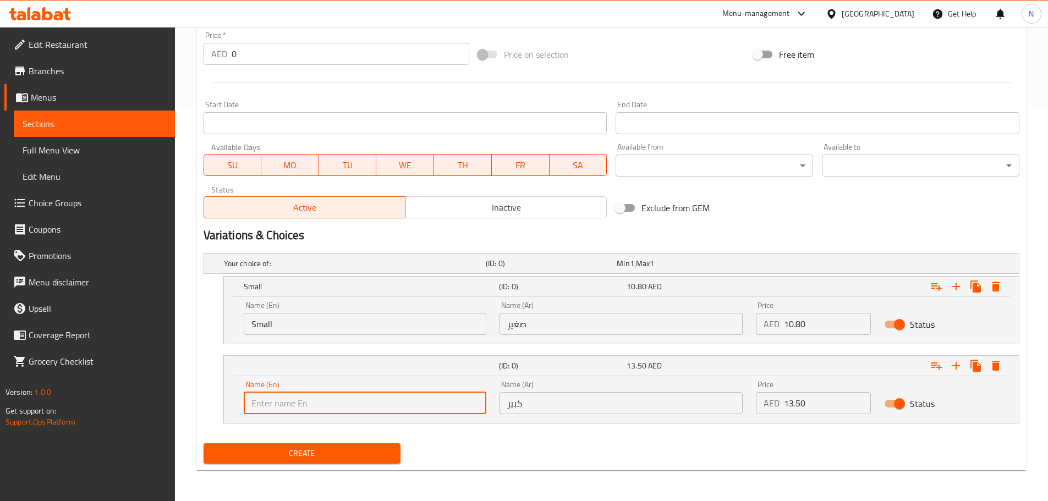
type input "Large"
click at [524, 322] on input "صغير" at bounding box center [620, 324] width 243 height 22
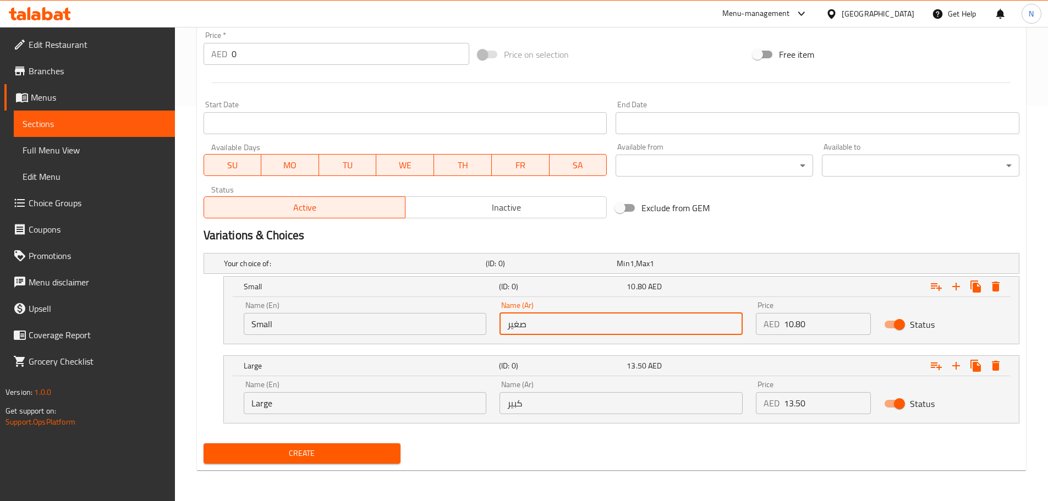
type input "صغير"
click at [561, 405] on input "كبير" at bounding box center [620, 403] width 243 height 22
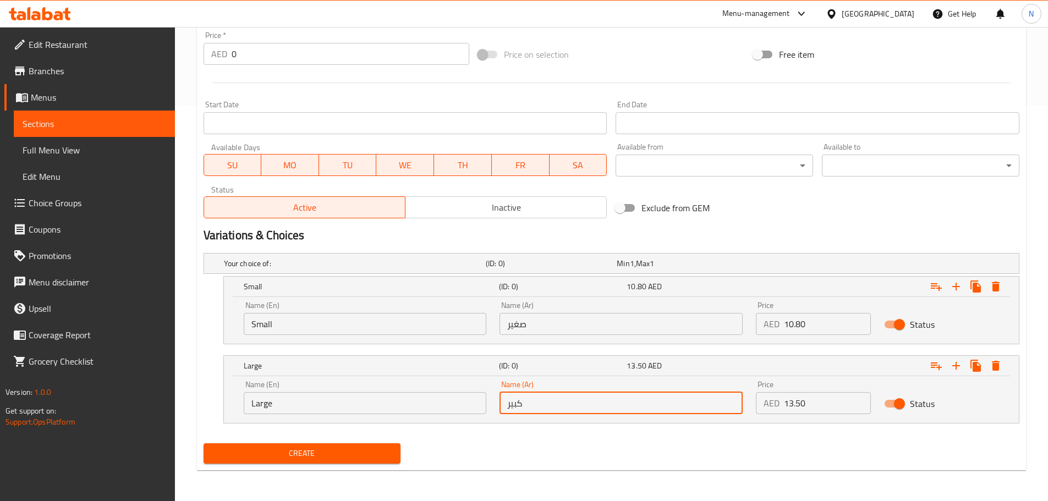
type input "كبير"
click at [716, 202] on div "Exclude from GEM" at bounding box center [748, 208] width 275 height 30
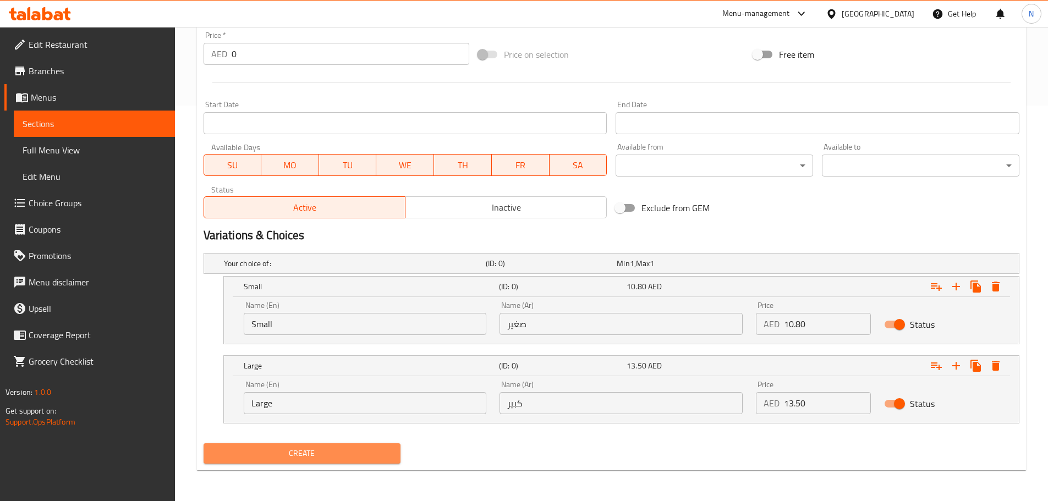
click at [290, 452] on span "Create" at bounding box center [302, 454] width 180 height 14
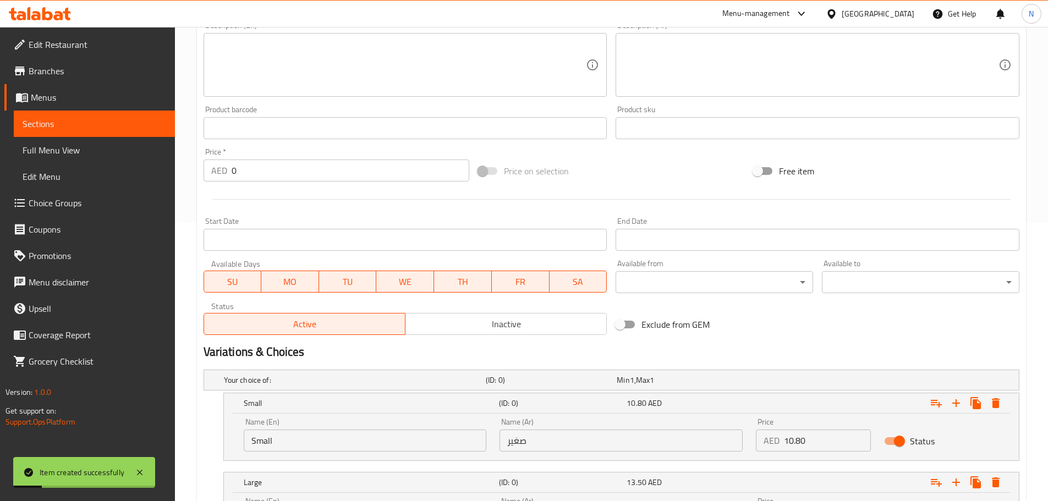
scroll to position [175, 0]
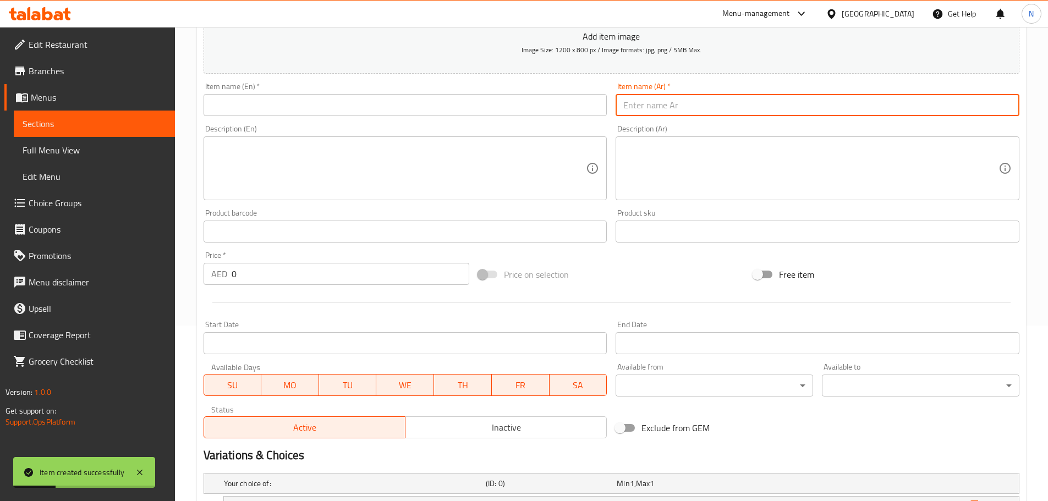
paste input "شيكو"
click at [676, 105] on input "شيكو" at bounding box center [818, 105] width 404 height 22
type input "شيكو"
click at [320, 106] on input "text" at bounding box center [406, 105] width 404 height 22
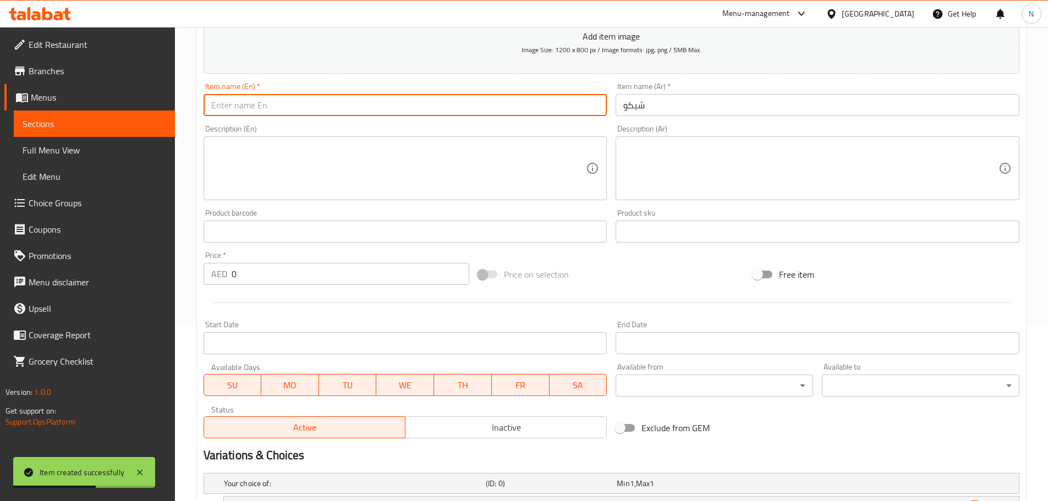
paste input "CHICKOO"
click at [232, 105] on input "CHICKOO" at bounding box center [406, 105] width 404 height 22
click at [231, 105] on input "CHICKOO" at bounding box center [406, 105] width 404 height 22
type input "Chickoo"
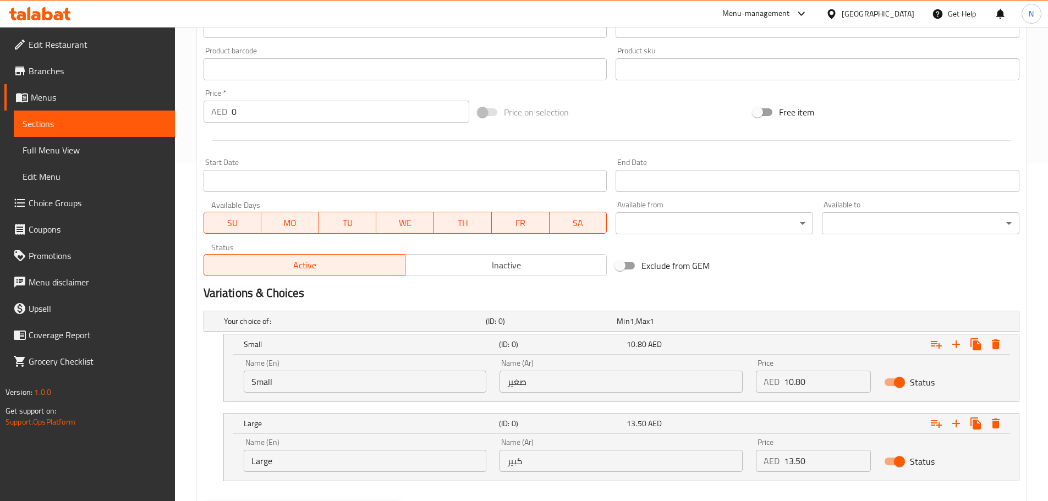
scroll to position [396, 0]
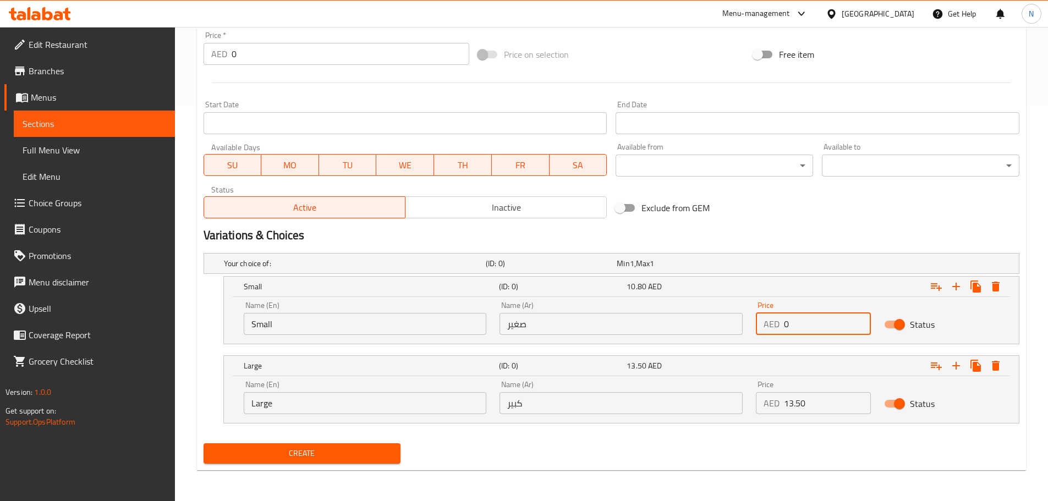
drag, startPoint x: 810, startPoint y: 317, endPoint x: 783, endPoint y: 321, distance: 27.8
click at [784, 316] on input "0" at bounding box center [827, 324] width 87 height 22
paste input "10.80135"
type input "10.801350"
drag, startPoint x: 794, startPoint y: 401, endPoint x: 782, endPoint y: 407, distance: 13.5
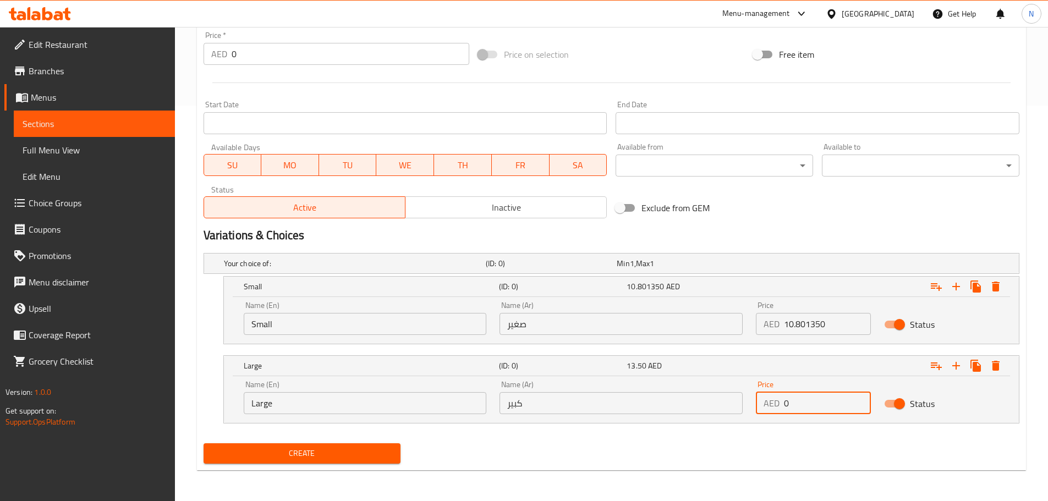
click at [782, 407] on div "AED 0 Price" at bounding box center [813, 403] width 115 height 22
paste input "10.80135"
drag, startPoint x: 806, startPoint y: 405, endPoint x: 784, endPoint y: 403, distance: 22.1
click at [784, 403] on input "10.801350" at bounding box center [827, 403] width 87 height 22
click at [795, 400] on input "1350" at bounding box center [827, 403] width 87 height 22
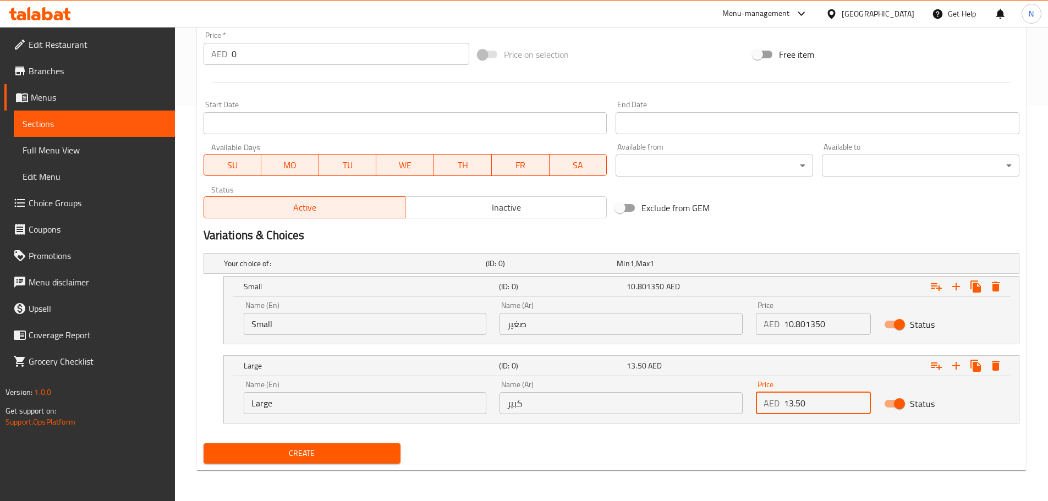
type input "13.50"
drag, startPoint x: 805, startPoint y: 327, endPoint x: 825, endPoint y: 324, distance: 20.0
click at [825, 324] on input "10.801350" at bounding box center [827, 324] width 87 height 22
type input "10.80"
click at [316, 330] on input "Small" at bounding box center [365, 324] width 243 height 22
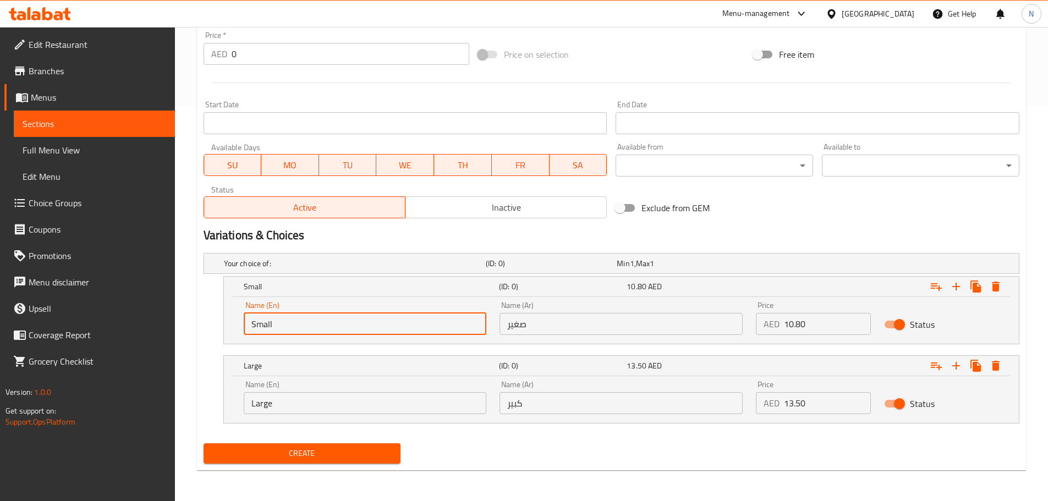
click at [316, 330] on input "Small" at bounding box center [365, 324] width 243 height 22
type input "Choice"
click at [316, 330] on input "text" at bounding box center [365, 324] width 243 height 22
type input "Small"
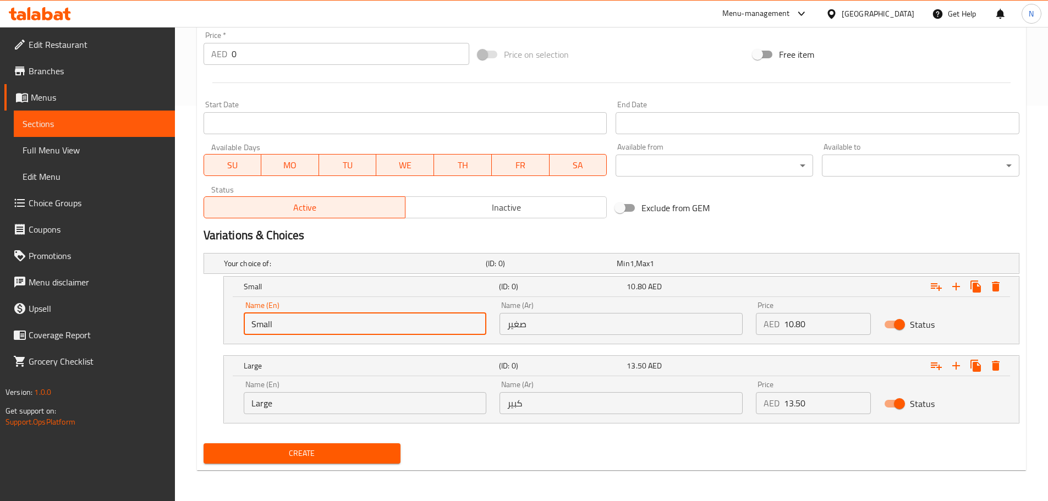
click at [328, 400] on input "Large" at bounding box center [365, 403] width 243 height 22
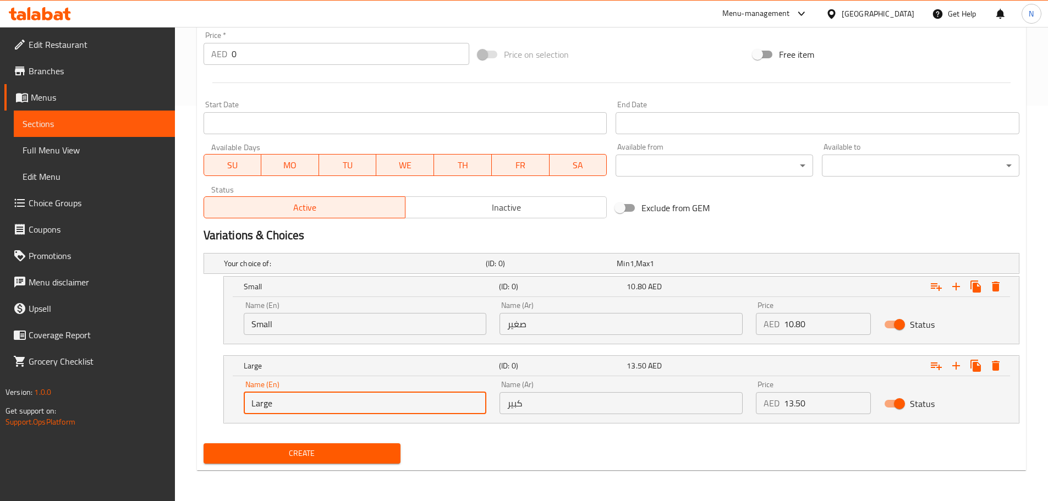
click at [328, 400] on input "Large" at bounding box center [365, 403] width 243 height 22
type input "Choice"
click at [328, 400] on input "text" at bounding box center [365, 403] width 243 height 22
type input "Large"
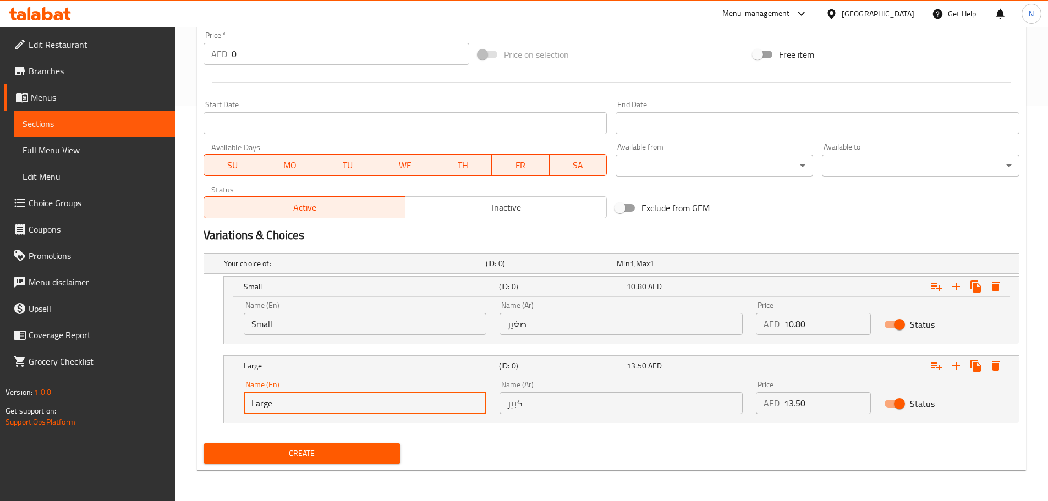
click at [536, 327] on input "صغير" at bounding box center [620, 324] width 243 height 22
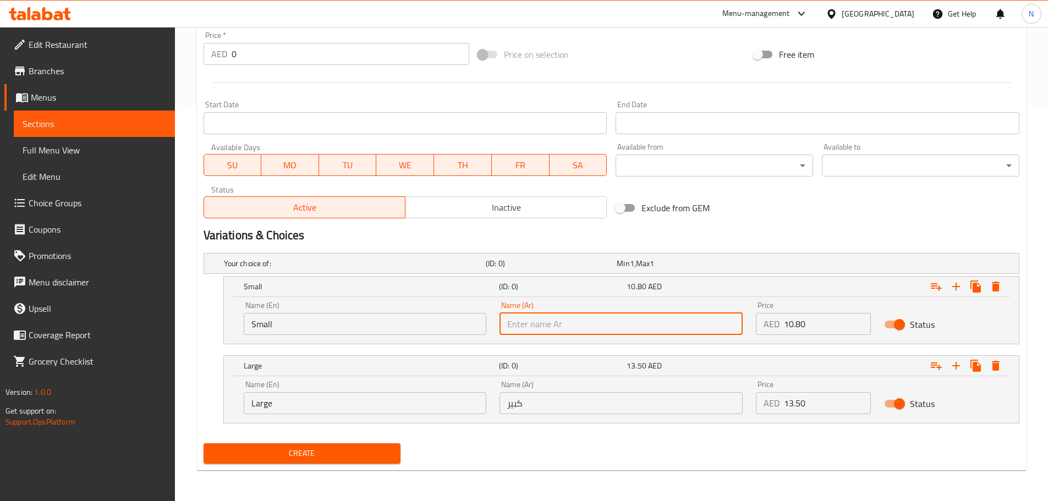
type input "صغير"
click at [573, 400] on input "كبير" at bounding box center [620, 403] width 243 height 22
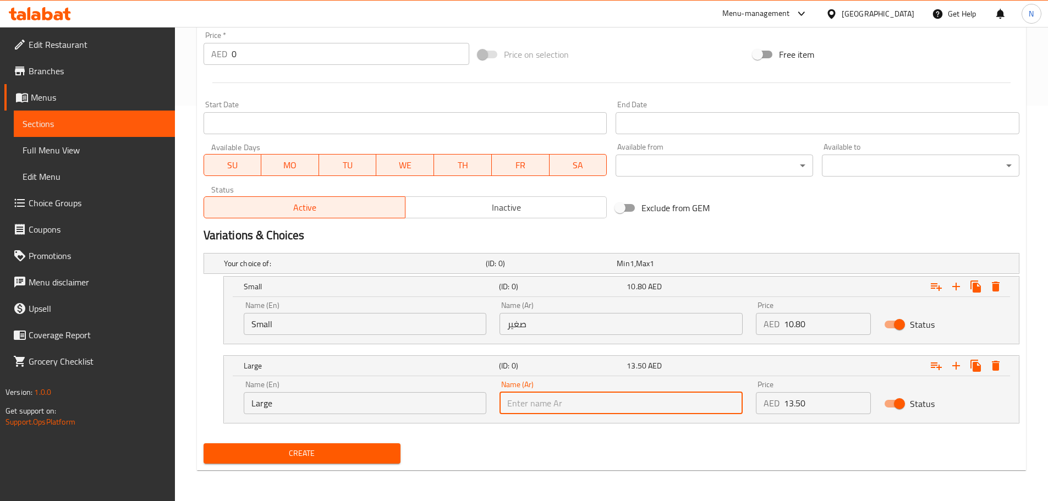
type input "كبير"
click at [522, 452] on div "Create" at bounding box center [611, 453] width 825 height 29
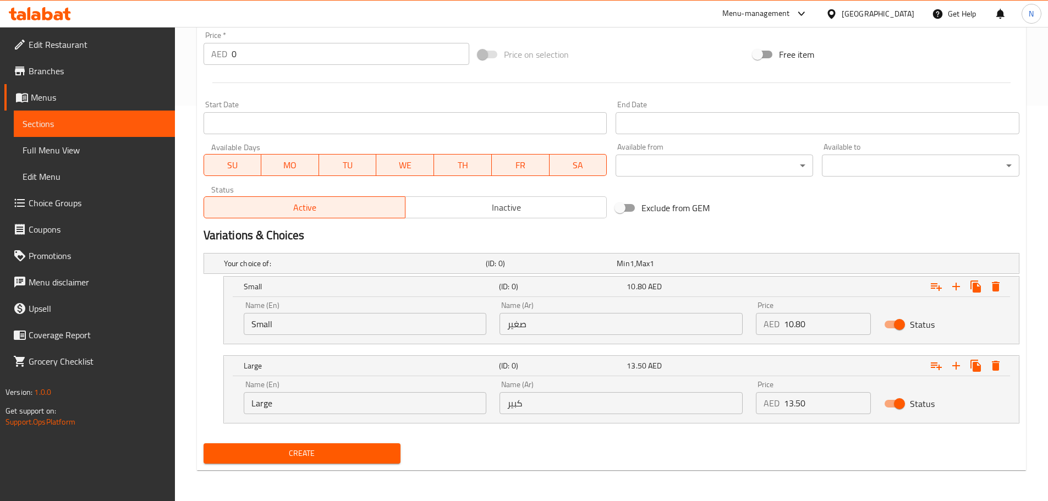
click at [293, 452] on span "Create" at bounding box center [302, 454] width 180 height 14
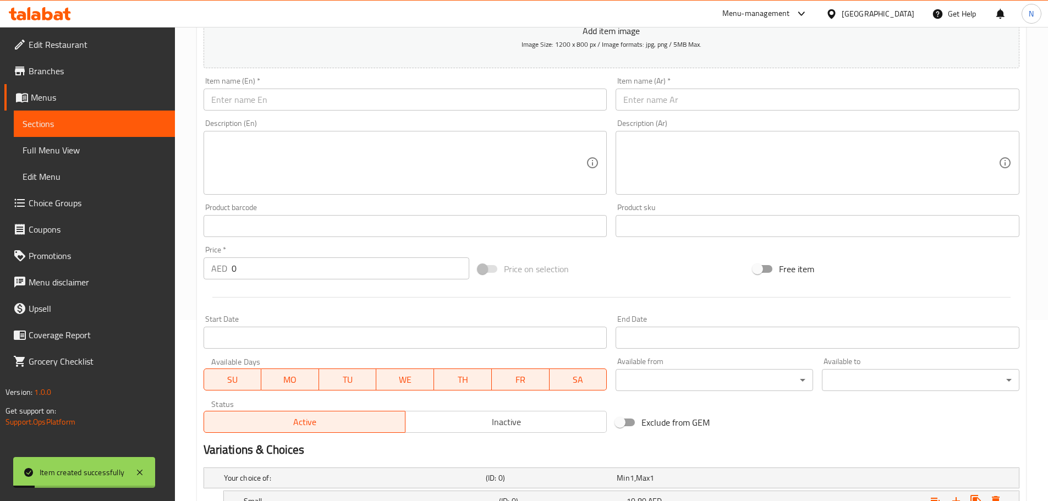
scroll to position [175, 0]
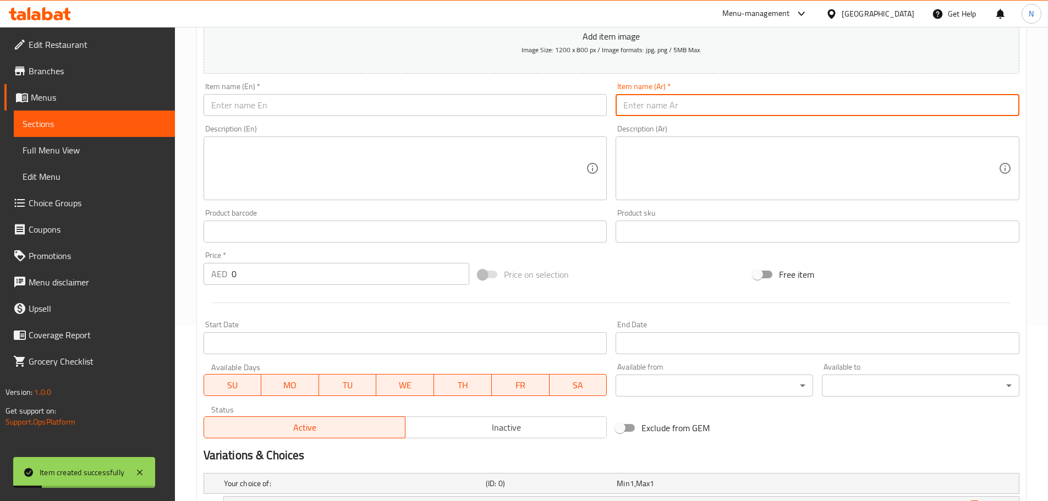
click at [695, 101] on input "text" at bounding box center [818, 105] width 404 height 22
paste input "برتقال"
type input "برتقال"
click at [325, 102] on input "text" at bounding box center [406, 105] width 404 height 22
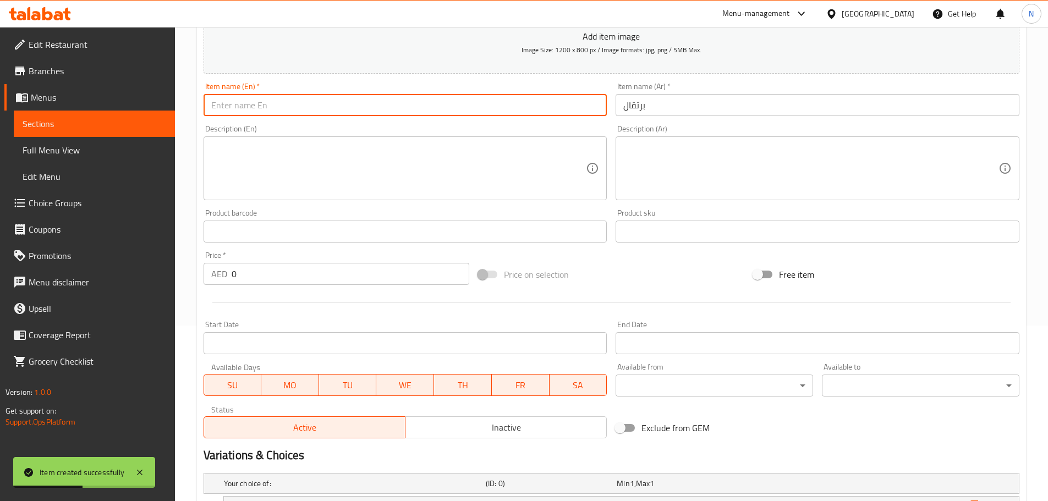
paste input "ORANGE"
type input "Orange"
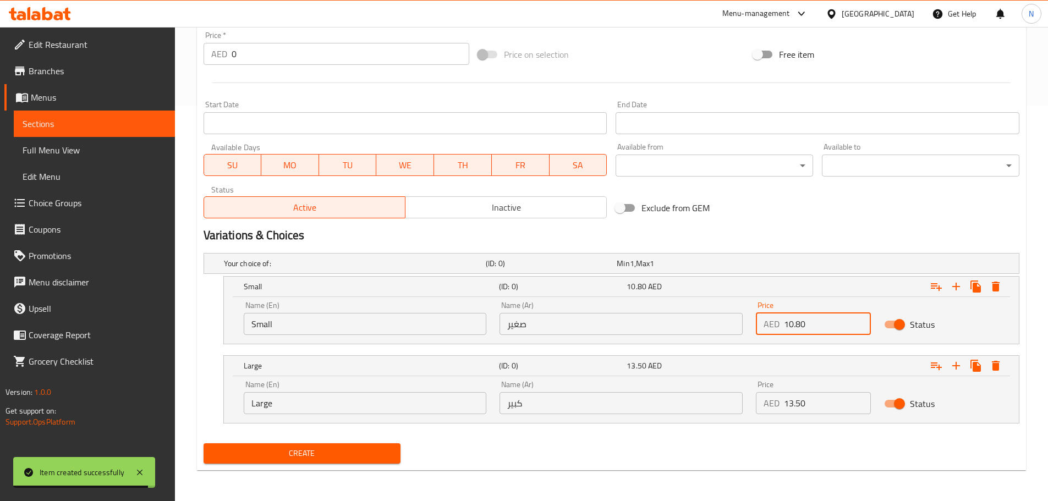
drag, startPoint x: 783, startPoint y: 321, endPoint x: 790, endPoint y: 319, distance: 8.0
click at [790, 319] on input "10.80" at bounding box center [827, 324] width 87 height 22
paste input "10.80135"
type input "10.801350"
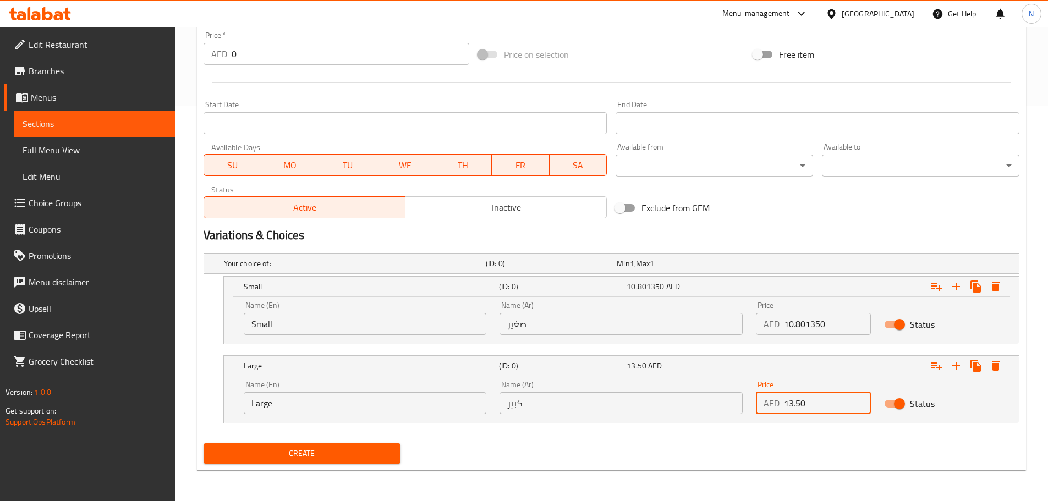
click at [784, 404] on input "13.50" at bounding box center [827, 403] width 87 height 22
paste input "10.80135"
drag, startPoint x: 805, startPoint y: 402, endPoint x: 782, endPoint y: 403, distance: 23.1
click at [782, 403] on div "AED 10.801350 Price" at bounding box center [813, 403] width 115 height 22
click at [793, 405] on input "1350" at bounding box center [827, 403] width 87 height 22
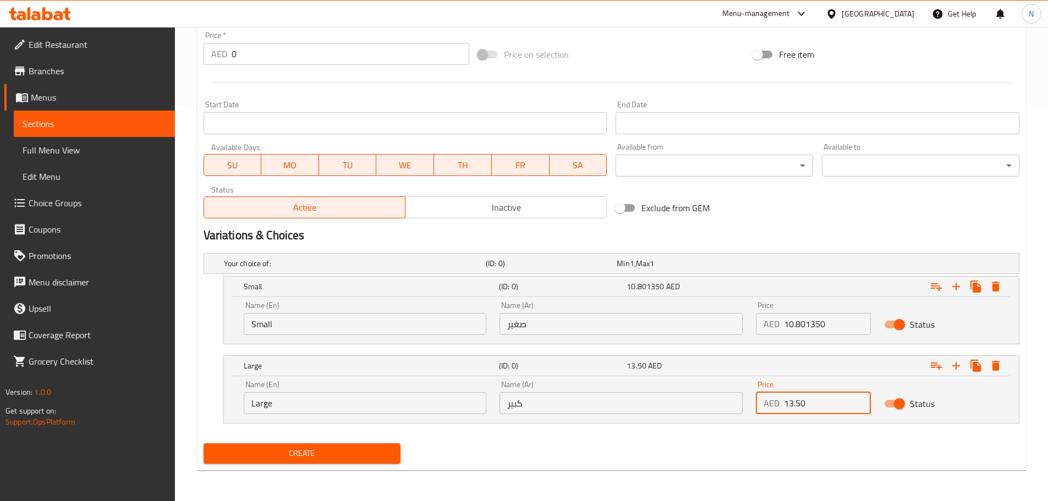
type input "13.50"
drag, startPoint x: 804, startPoint y: 325, endPoint x: 828, endPoint y: 325, distance: 23.7
click at [828, 325] on input "10.801350" at bounding box center [827, 324] width 87 height 22
type input "10.80"
click at [315, 317] on input "Small" at bounding box center [365, 324] width 243 height 22
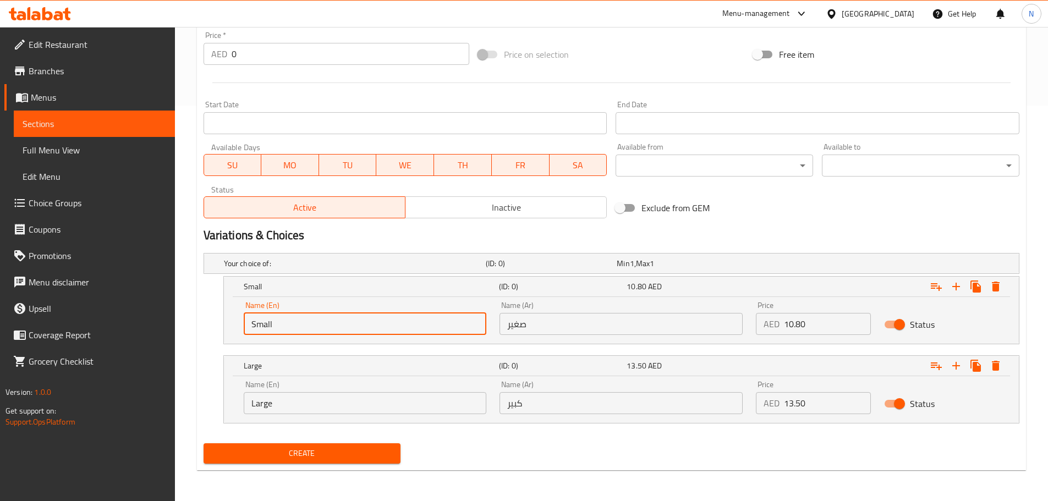
click at [315, 317] on input "Small" at bounding box center [365, 324] width 243 height 22
type input "Choice"
click at [315, 317] on input "text" at bounding box center [365, 324] width 243 height 22
type input "Small"
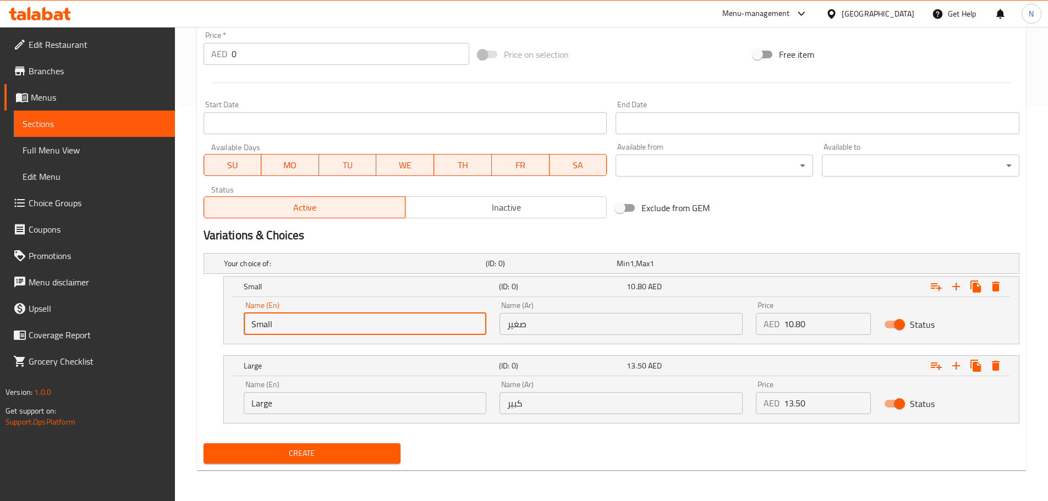
click at [319, 401] on input "Large" at bounding box center [365, 403] width 243 height 22
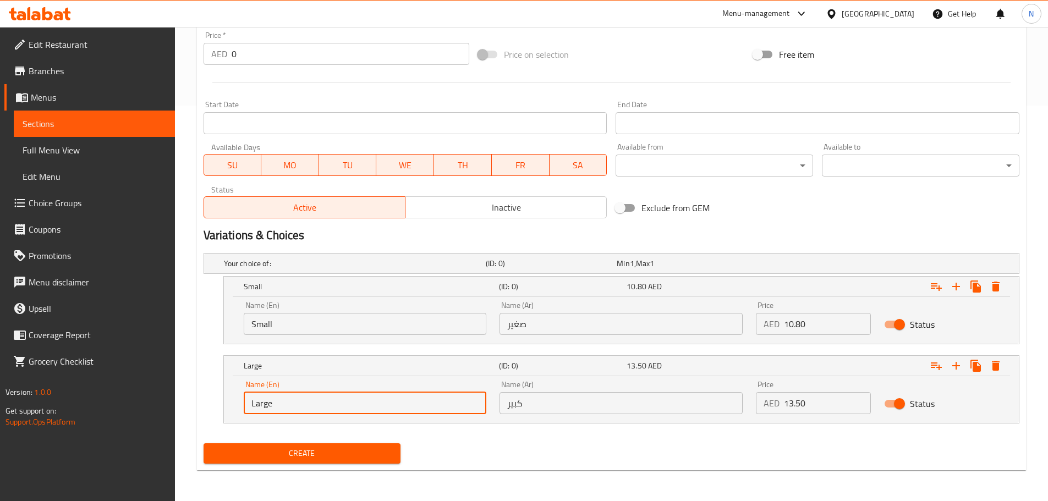
click at [319, 401] on input "Large" at bounding box center [365, 403] width 243 height 22
type input "Choice"
click at [319, 401] on input "text" at bounding box center [365, 403] width 243 height 22
type input "Large"
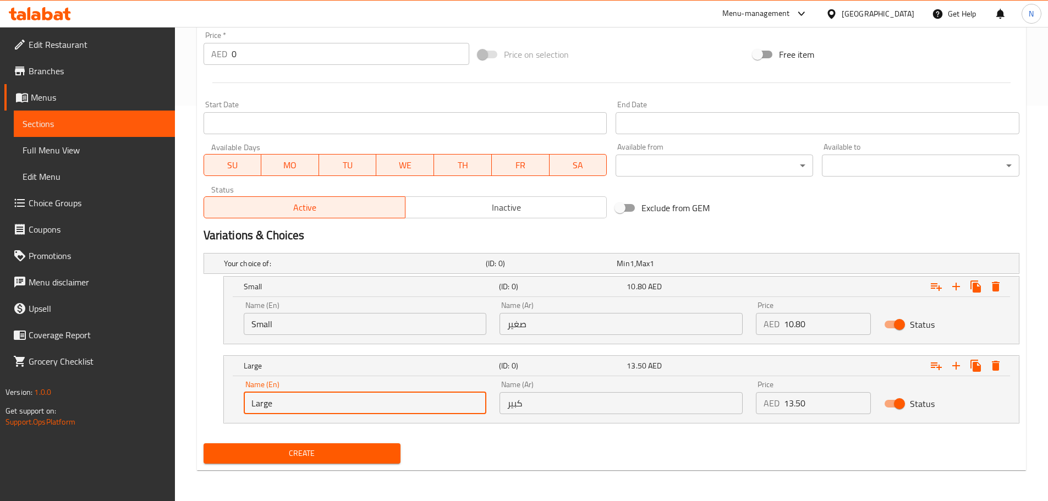
click at [573, 316] on input "صغير" at bounding box center [620, 324] width 243 height 22
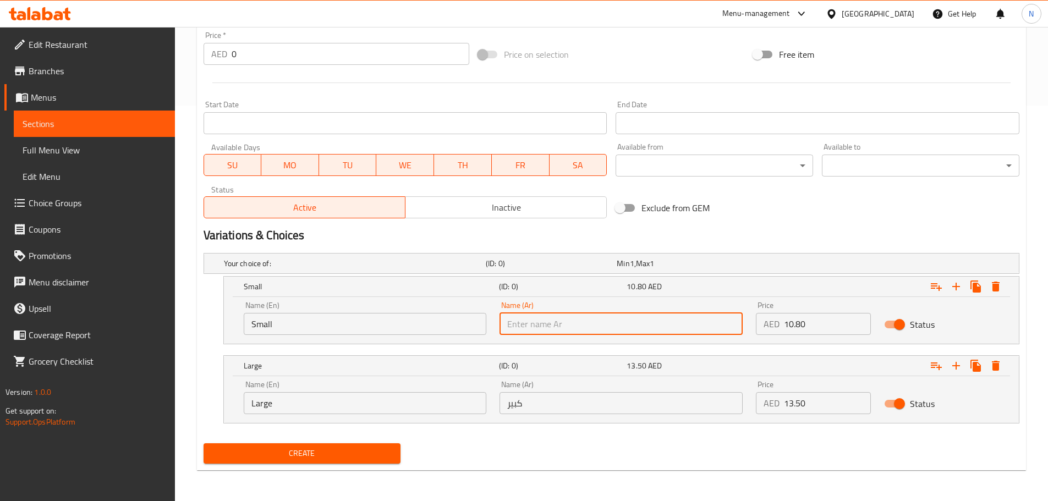
type input "صغير"
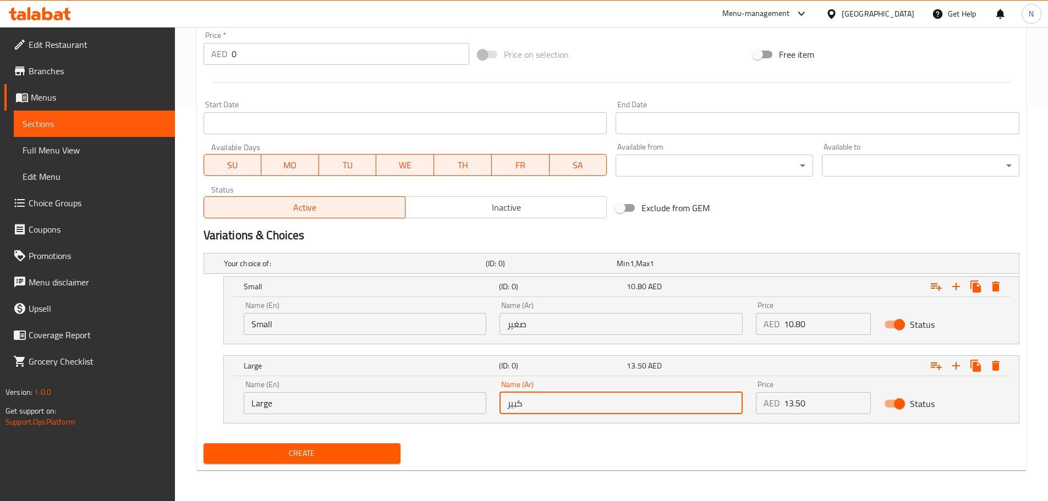
click at [570, 405] on input "كبير" at bounding box center [620, 403] width 243 height 22
type input "كبير"
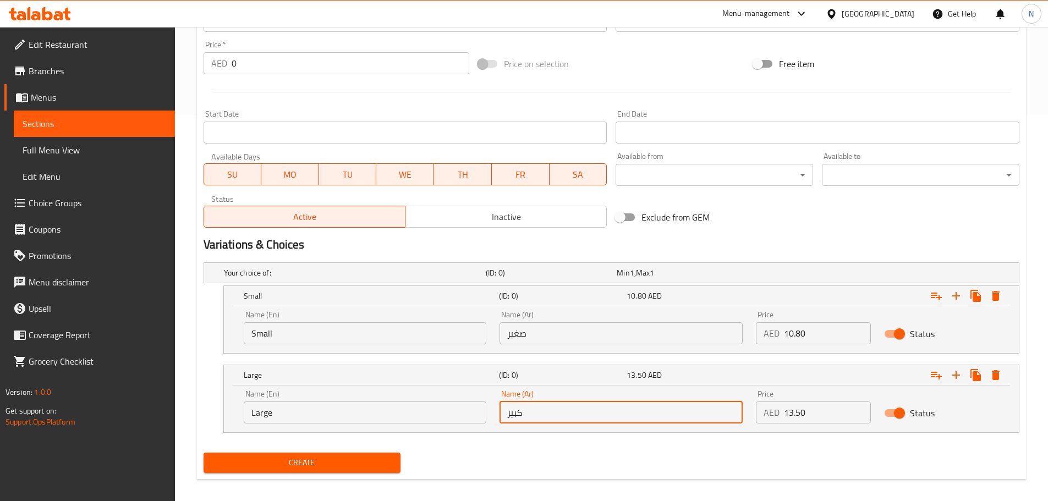
scroll to position [120, 0]
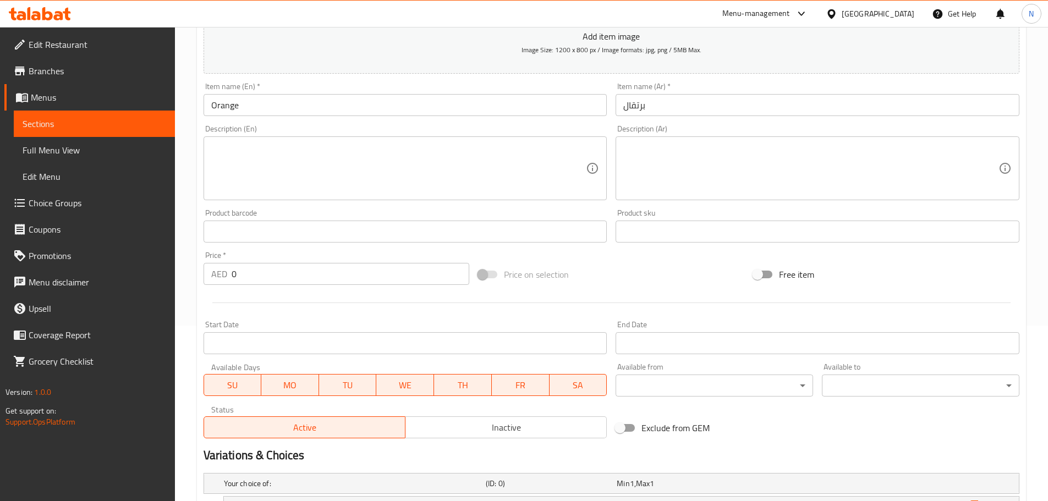
click at [668, 281] on div "Price on selection" at bounding box center [611, 275] width 275 height 30
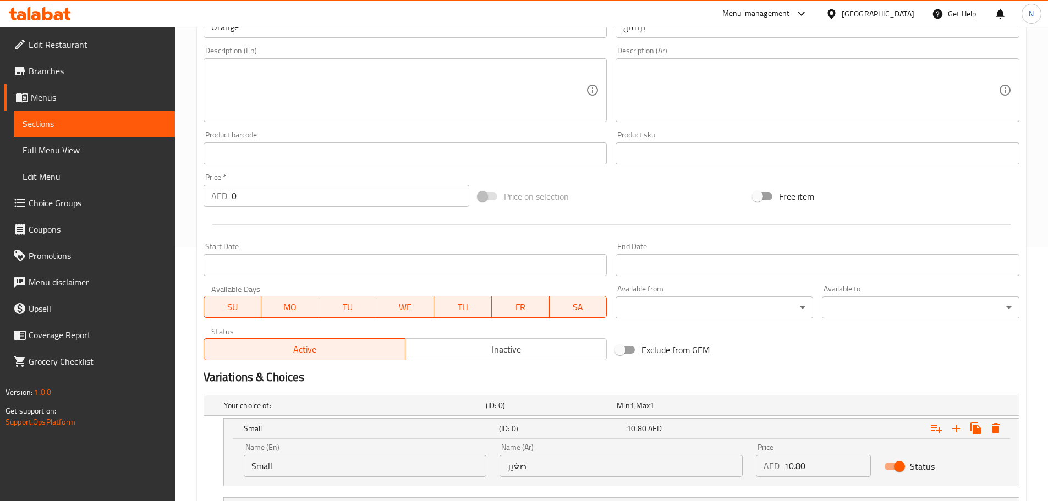
scroll to position [396, 0]
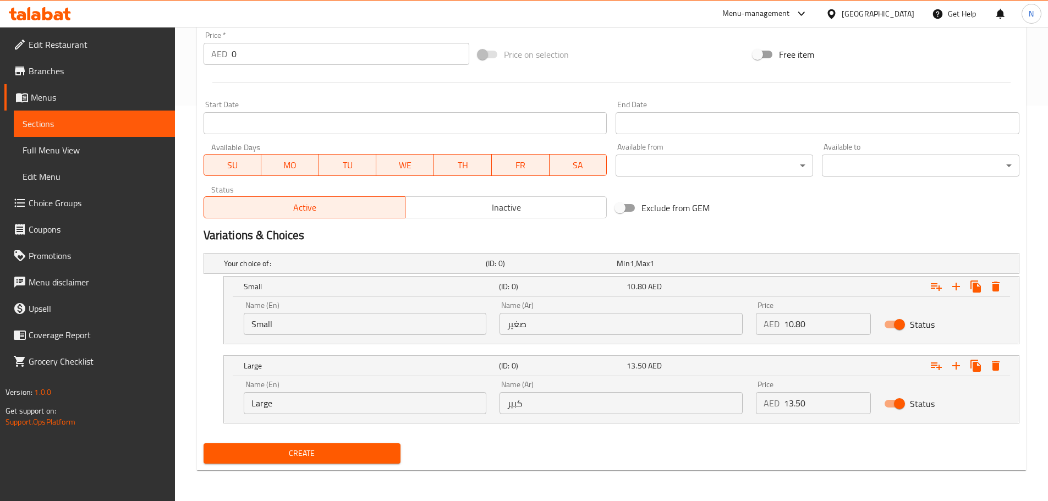
click at [339, 448] on span "Create" at bounding box center [302, 454] width 180 height 14
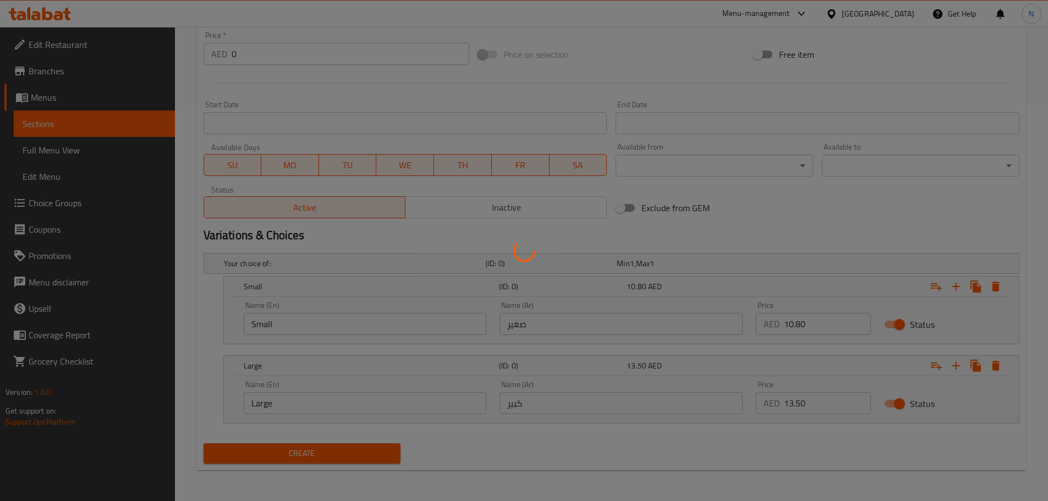
scroll to position [65, 0]
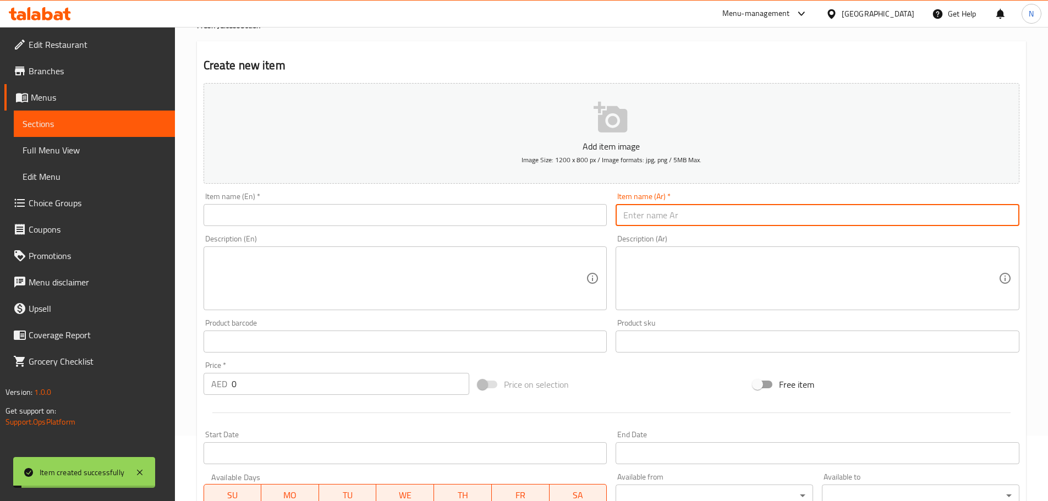
click at [647, 221] on input "text" at bounding box center [818, 215] width 404 height 22
paste input "رمان"
type input "رمان"
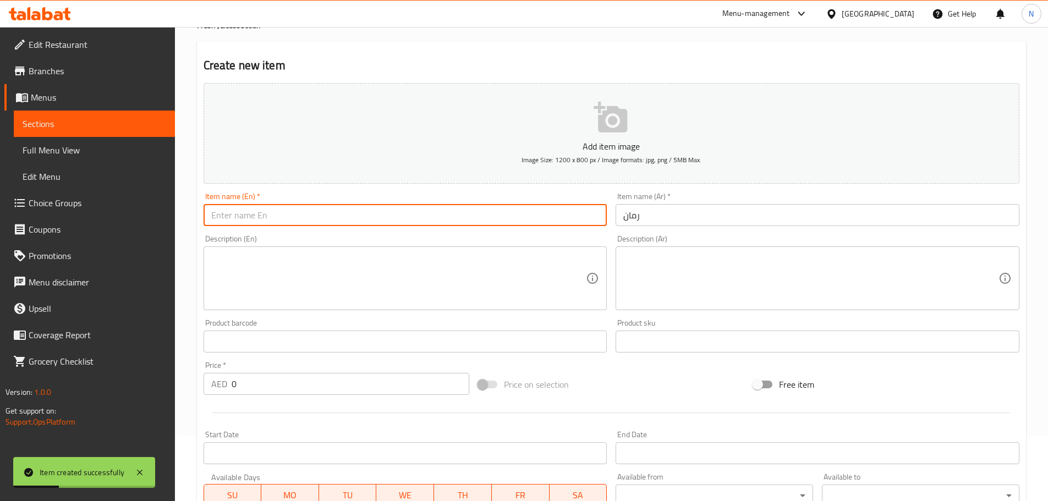
click at [341, 217] on input "text" at bounding box center [406, 215] width 404 height 22
paste input "POMEGRANATE"
click at [270, 216] on input "Pomegranate Juice" at bounding box center [406, 215] width 404 height 22
click at [268, 215] on input "Pomegranate Juice" at bounding box center [406, 215] width 404 height 22
type input "Pomegranate"
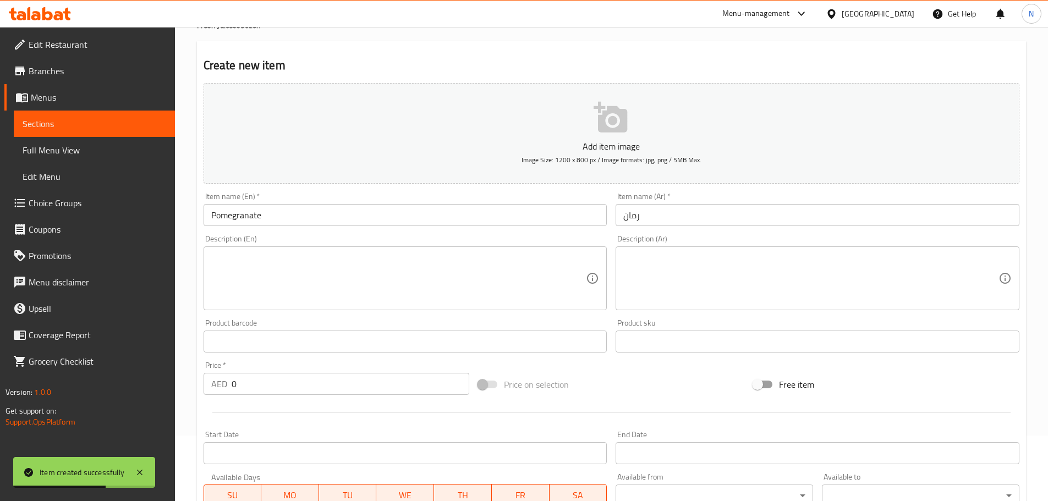
click at [586, 400] on div at bounding box center [611, 412] width 825 height 27
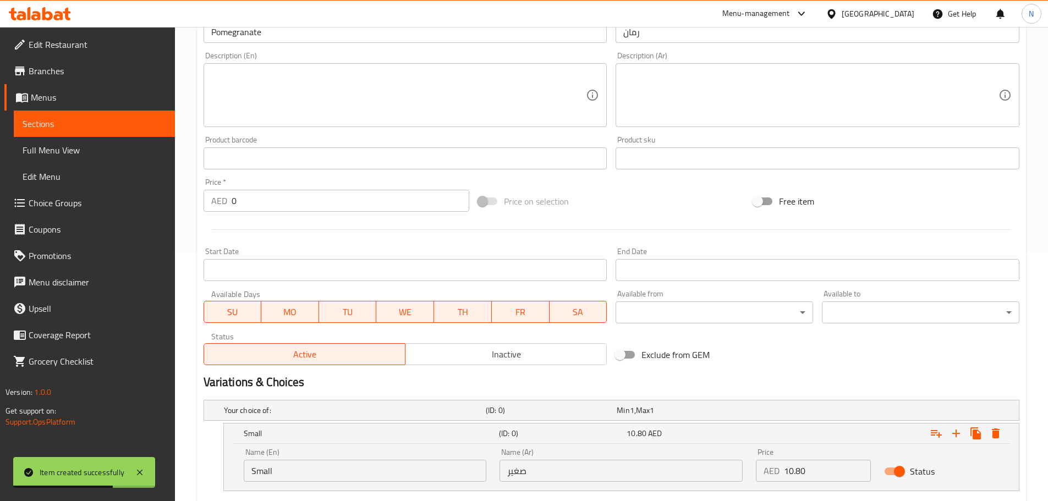
scroll to position [396, 0]
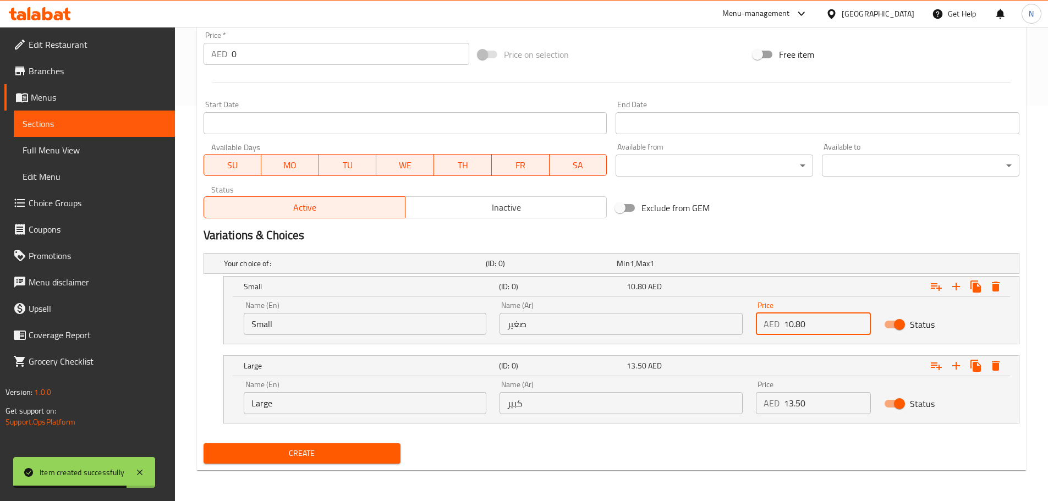
drag, startPoint x: 799, startPoint y: 329, endPoint x: 781, endPoint y: 323, distance: 19.0
click at [781, 323] on div "AED 10.80 Price" at bounding box center [813, 324] width 115 height 22
click at [790, 327] on input "10.80" at bounding box center [827, 324] width 87 height 22
drag, startPoint x: 790, startPoint y: 327, endPoint x: 785, endPoint y: 329, distance: 5.7
click at [785, 329] on input "0" at bounding box center [827, 324] width 87 height 22
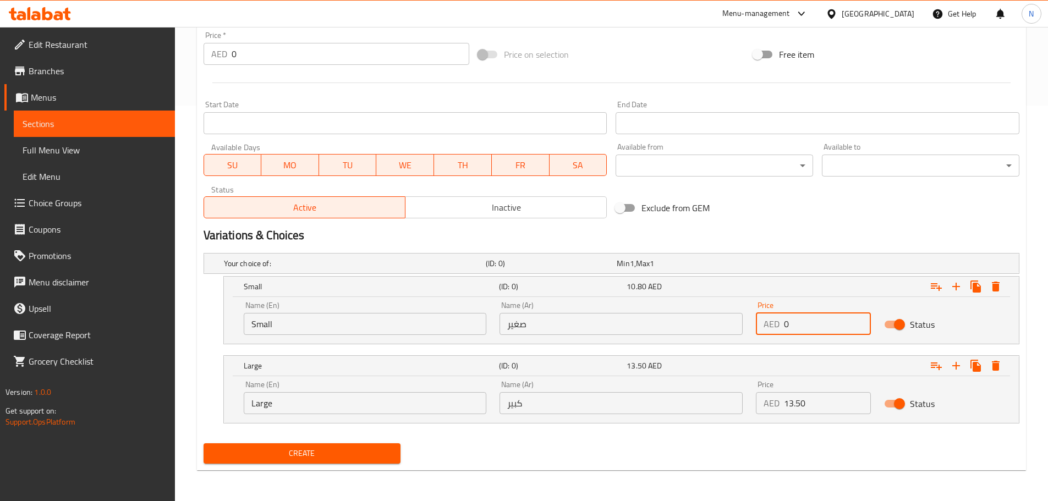
paste input "13.50162"
type input "13.501620"
drag, startPoint x: 791, startPoint y: 398, endPoint x: 779, endPoint y: 405, distance: 13.8
click at [780, 402] on div "AED 13.50 Price" at bounding box center [813, 403] width 115 height 22
paste input "13.50162"
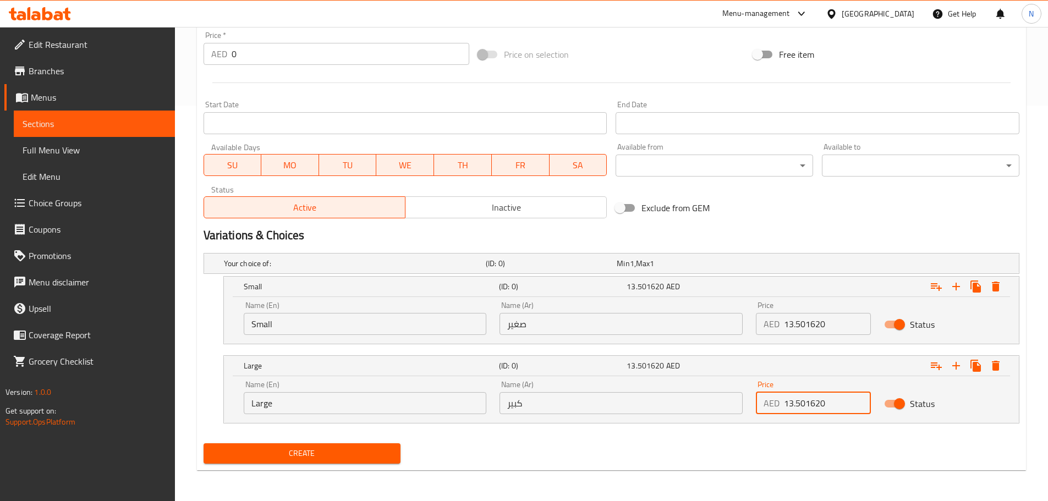
drag, startPoint x: 807, startPoint y: 403, endPoint x: 772, endPoint y: 403, distance: 34.7
click at [772, 403] on div "AED 13.501620 Price" at bounding box center [813, 403] width 115 height 22
click at [794, 403] on input "1620" at bounding box center [827, 403] width 87 height 22
type input "16.20"
drag, startPoint x: 805, startPoint y: 324, endPoint x: 831, endPoint y: 323, distance: 25.9
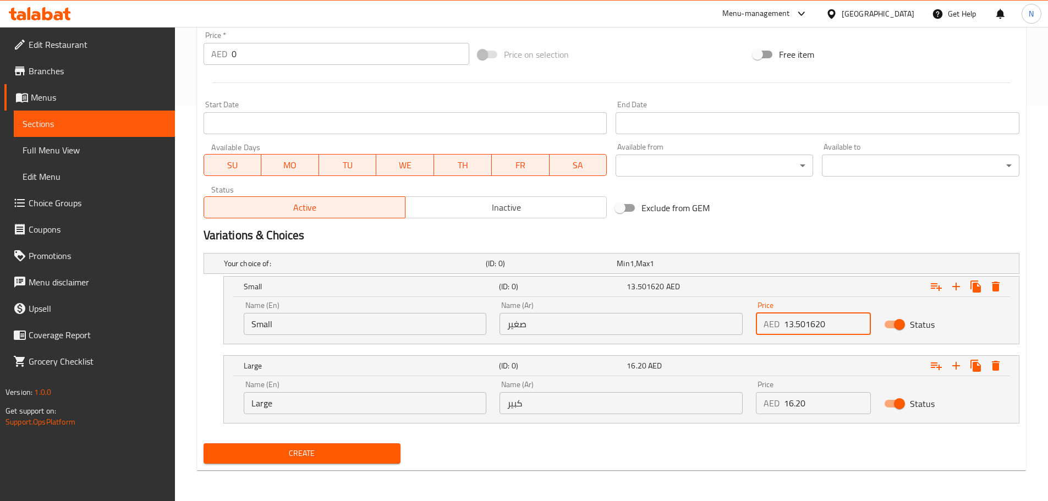
click at [831, 323] on input "13.501620" at bounding box center [827, 324] width 87 height 22
type input "13.50"
click at [333, 322] on input "Small" at bounding box center [365, 324] width 243 height 22
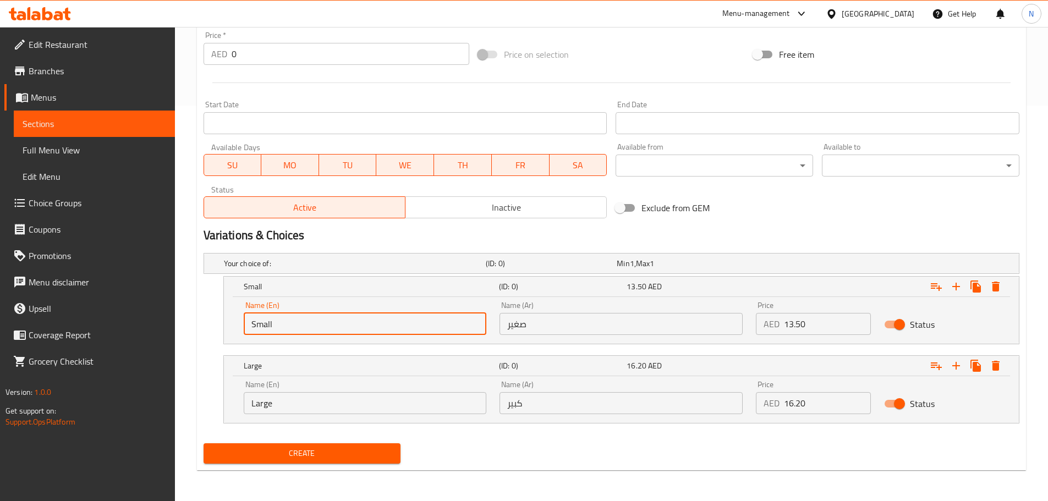
click at [333, 322] on input "Small" at bounding box center [365, 324] width 243 height 22
type input "Choice"
click at [333, 322] on input "text" at bounding box center [365, 324] width 243 height 22
type input "Small"
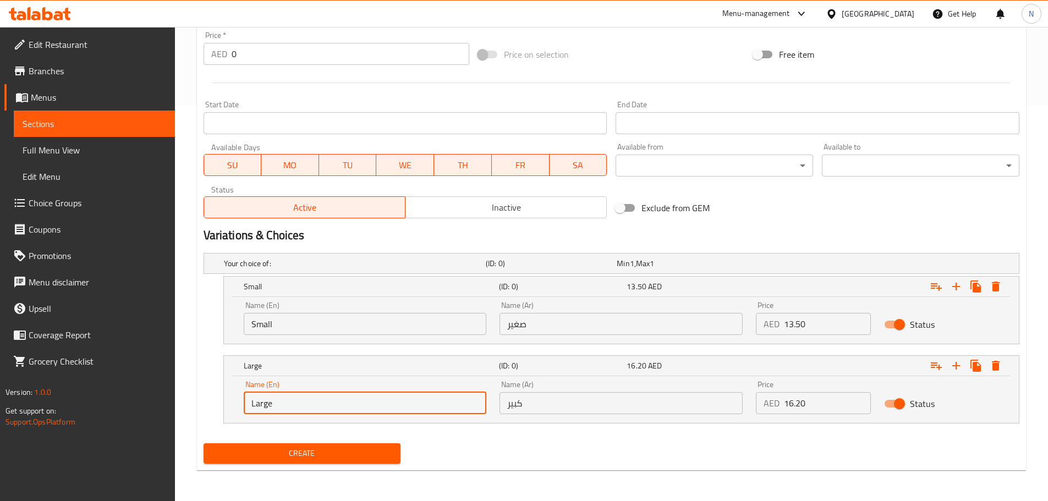
click at [330, 400] on input "Large" at bounding box center [365, 403] width 243 height 22
type input "Choice"
click at [329, 400] on input "text" at bounding box center [365, 403] width 243 height 22
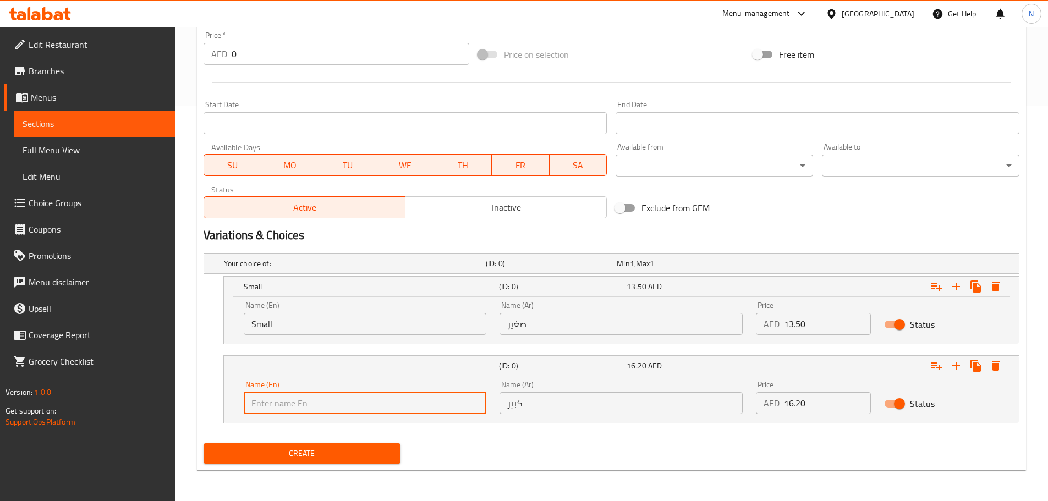
type input "Large"
click at [524, 327] on input "صغير" at bounding box center [620, 324] width 243 height 22
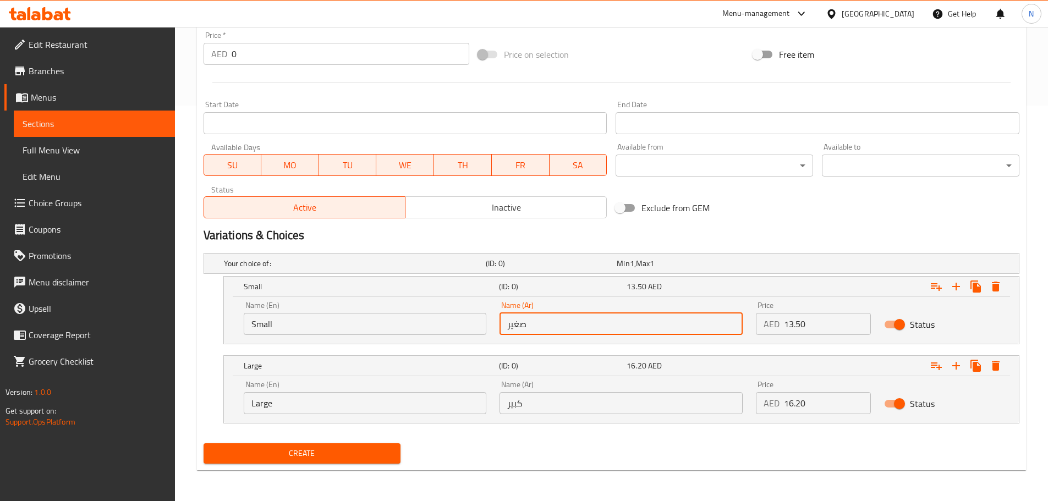
type input "صغير"
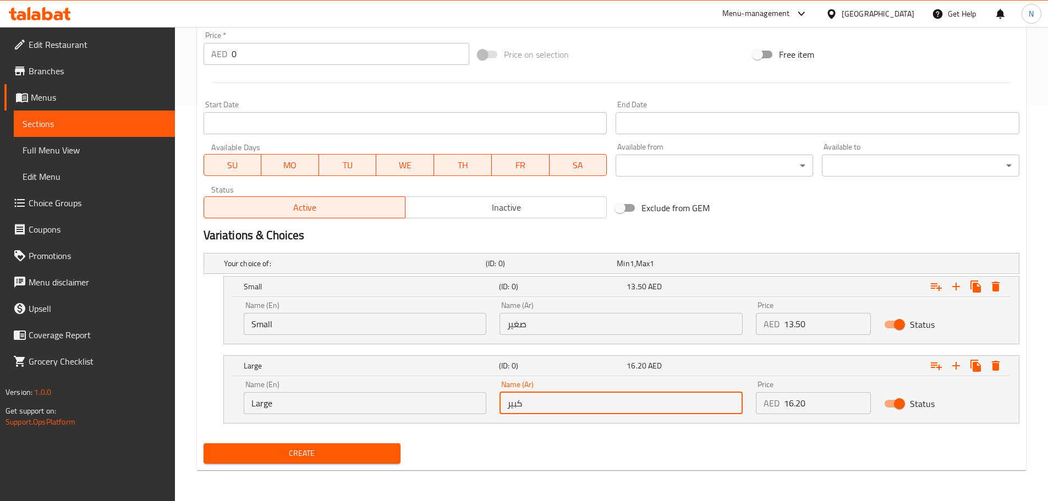
click at [564, 403] on input "كبير" at bounding box center [620, 403] width 243 height 22
type input "كبير"
click at [464, 470] on div "Home / Restaurants management / Menus / Sections / item / create Fresh Juices s…" at bounding box center [611, 66] width 829 height 826
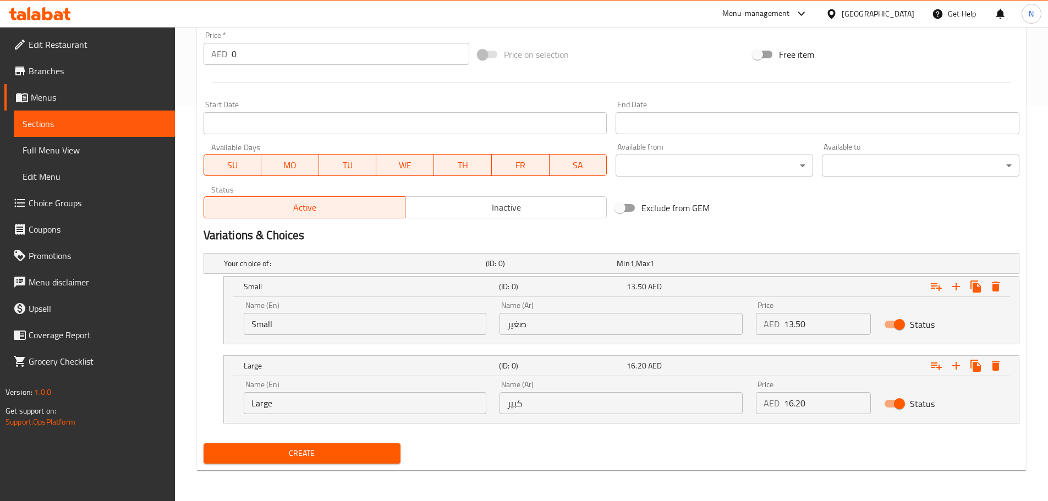
click at [295, 447] on span "Create" at bounding box center [302, 454] width 180 height 14
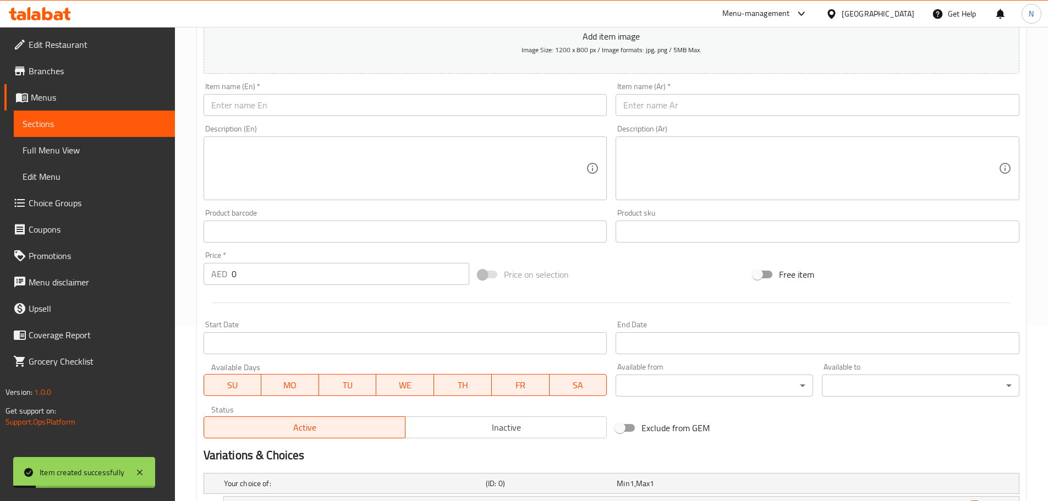
click at [332, 102] on input "text" at bounding box center [406, 105] width 404 height 22
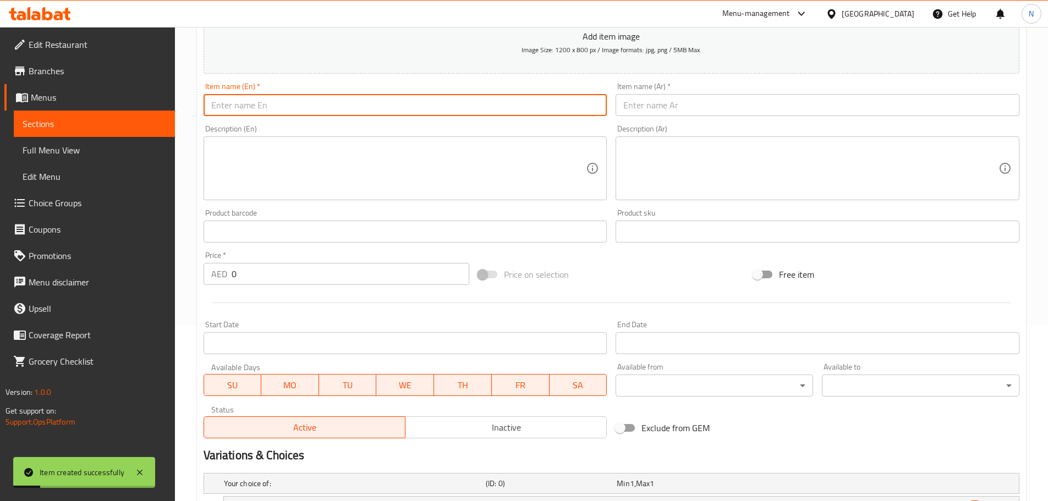
paste input "BANANA"
click at [248, 109] on input "Banana pie" at bounding box center [406, 105] width 404 height 22
type input "Banana"
click at [652, 106] on input "text" at bounding box center [818, 105] width 404 height 22
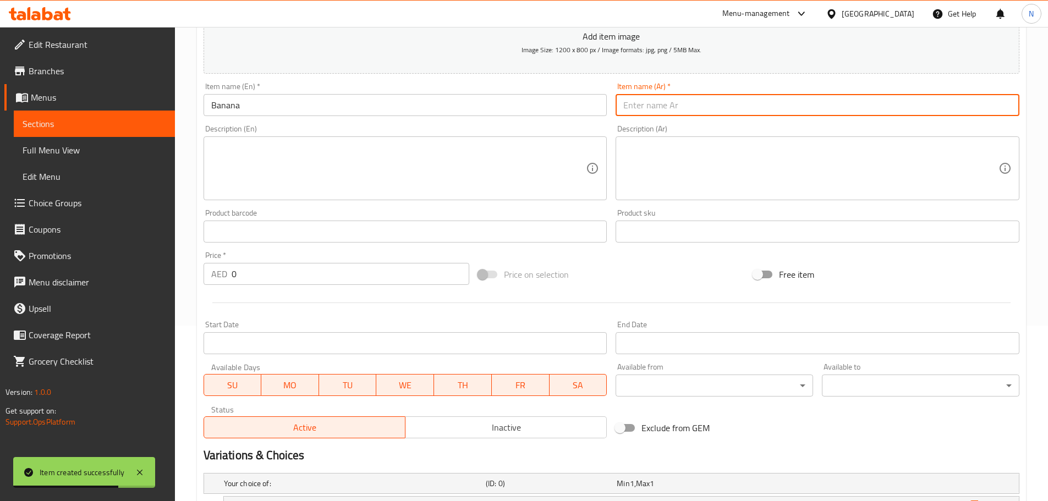
click at [712, 108] on input "text" at bounding box center [818, 105] width 404 height 22
paste input "مور"
type input "مور"
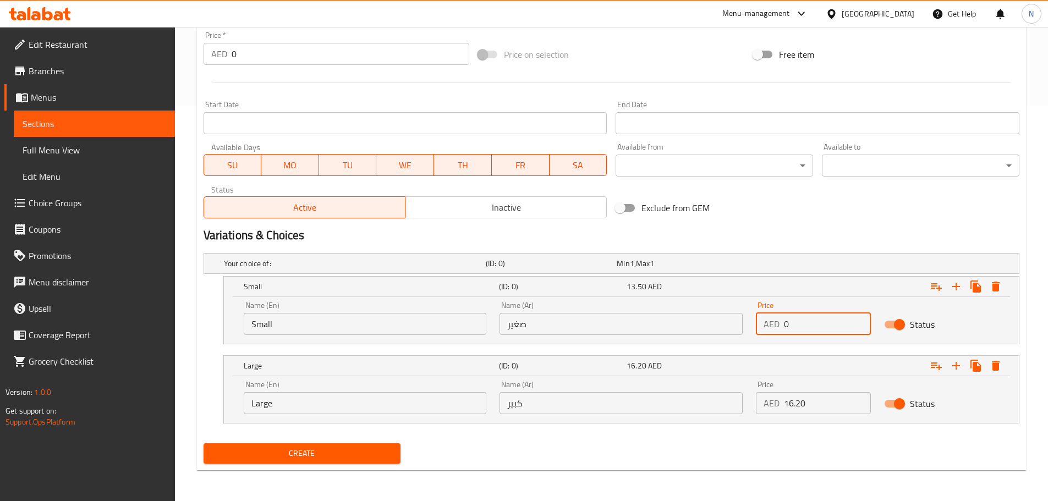
drag, startPoint x: 801, startPoint y: 316, endPoint x: 783, endPoint y: 322, distance: 19.1
click at [784, 321] on input "0" at bounding box center [827, 324] width 87 height 22
paste input "8.10108"
type input "8.101080"
drag, startPoint x: 803, startPoint y: 407, endPoint x: 783, endPoint y: 411, distance: 20.4
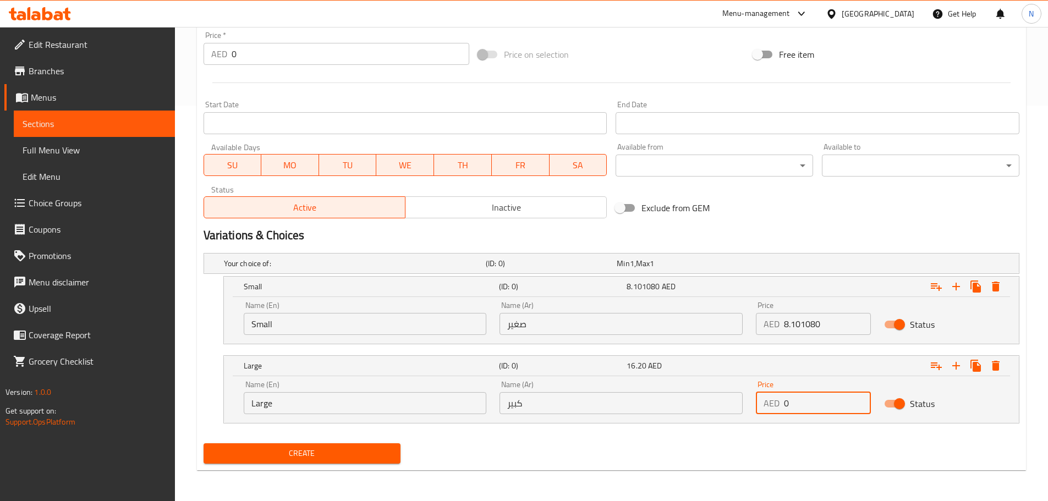
click at [783, 411] on div "AED 0 Price" at bounding box center [813, 403] width 115 height 22
paste input "8.10108"
drag, startPoint x: 801, startPoint y: 405, endPoint x: 782, endPoint y: 407, distance: 19.4
click at [782, 407] on div "AED 8.101080 Price" at bounding box center [813, 403] width 115 height 22
click at [797, 408] on input "1080" at bounding box center [827, 403] width 87 height 22
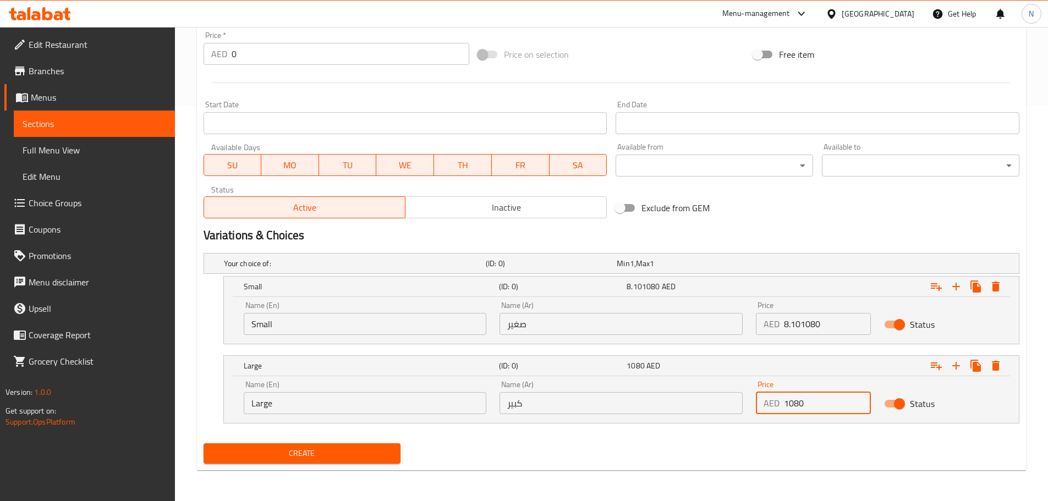
click at [795, 407] on input "1080" at bounding box center [827, 403] width 87 height 22
type input "10.80"
drag, startPoint x: 800, startPoint y: 330, endPoint x: 831, endPoint y: 331, distance: 30.8
click at [831, 331] on input "8.101080" at bounding box center [827, 324] width 87 height 22
type input "8.10"
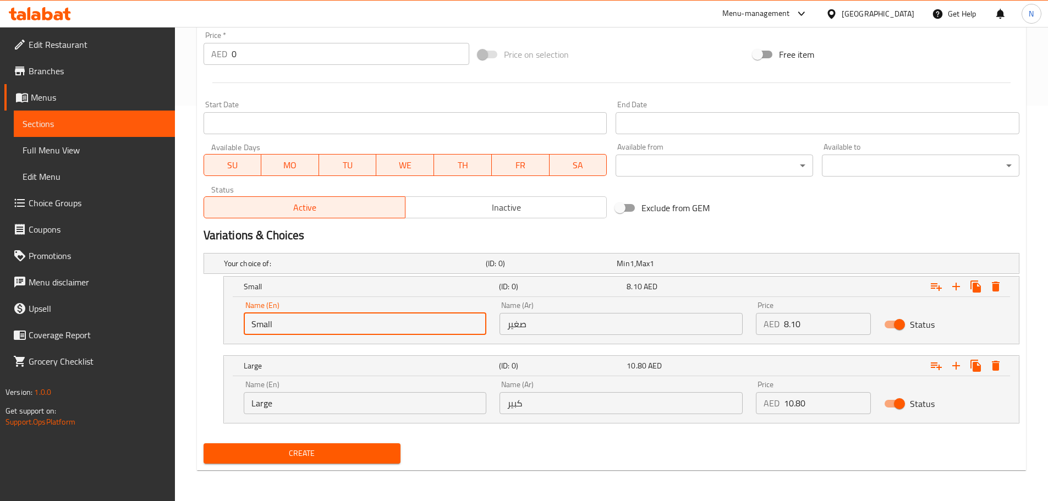
click at [404, 323] on input "Small" at bounding box center [365, 324] width 243 height 22
type input "Choice"
click at [404, 323] on input "Choice" at bounding box center [365, 324] width 243 height 22
click at [404, 323] on input "text" at bounding box center [365, 324] width 243 height 22
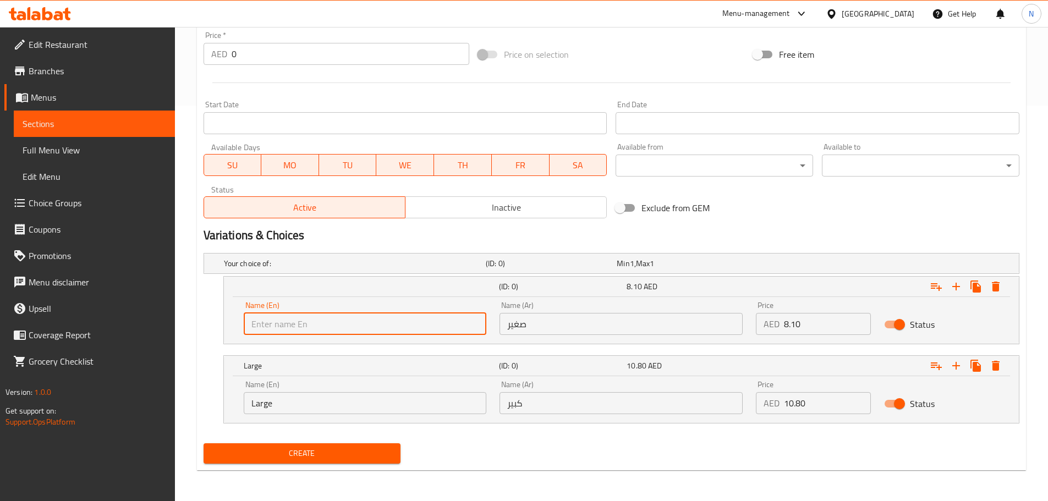
type input "Small"
click at [326, 403] on input "Large" at bounding box center [365, 403] width 243 height 22
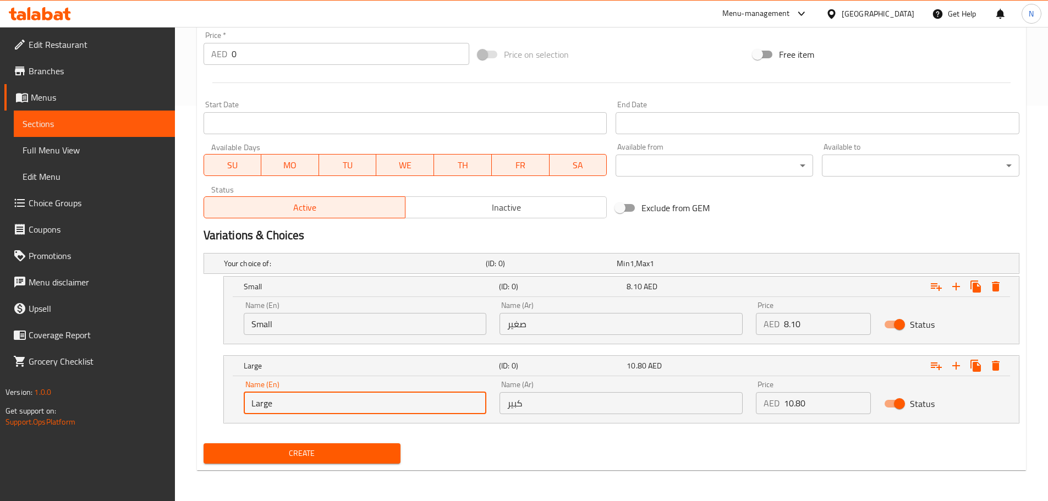
click at [326, 403] on input "Large" at bounding box center [365, 403] width 243 height 22
type input "Choice"
click at [326, 403] on input "text" at bounding box center [365, 403] width 243 height 22
type input "Large"
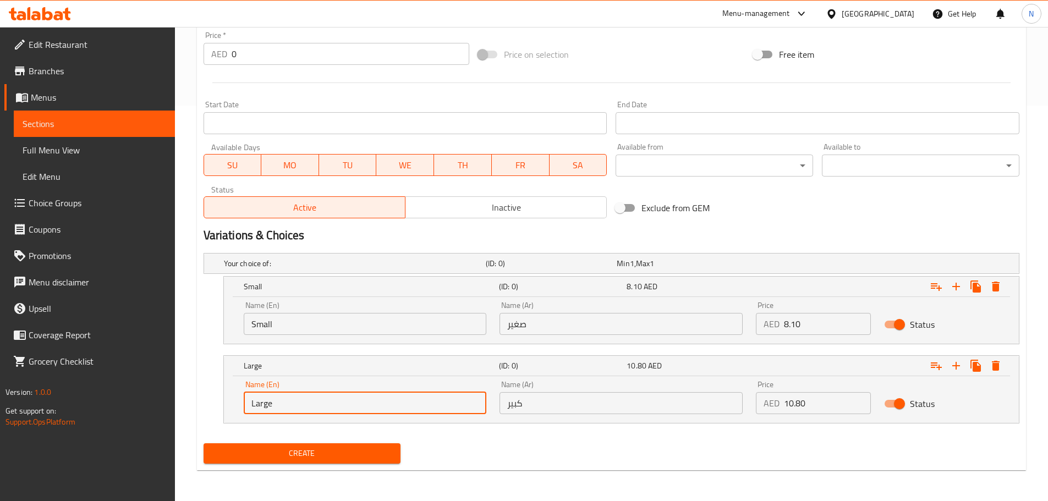
click at [570, 320] on input "صغير" at bounding box center [620, 324] width 243 height 22
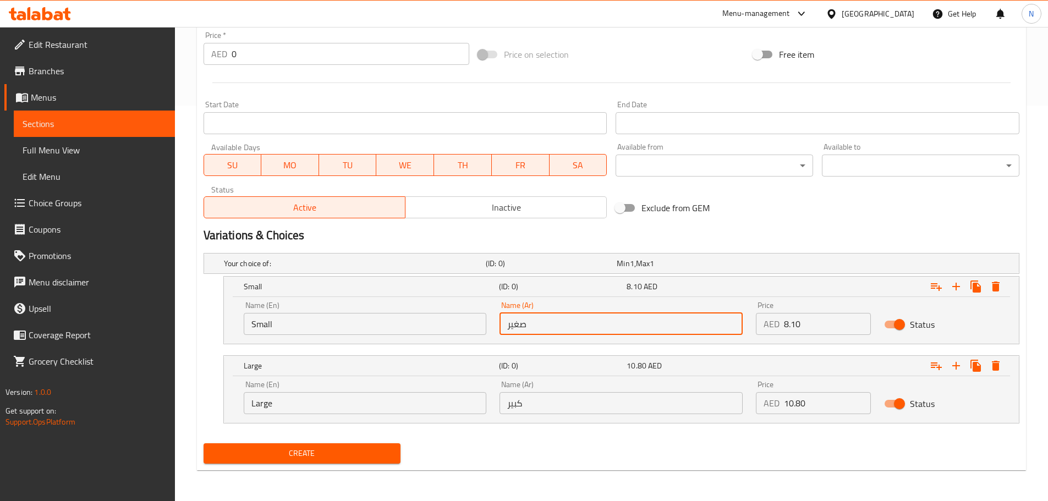
type input "صغير"
click at [576, 396] on input "كبير" at bounding box center [620, 403] width 243 height 22
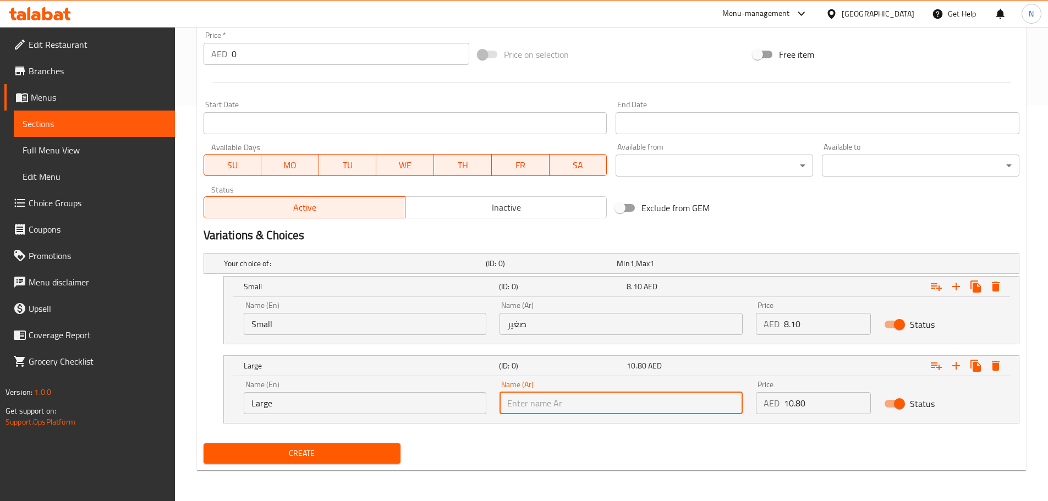
type input "كبير"
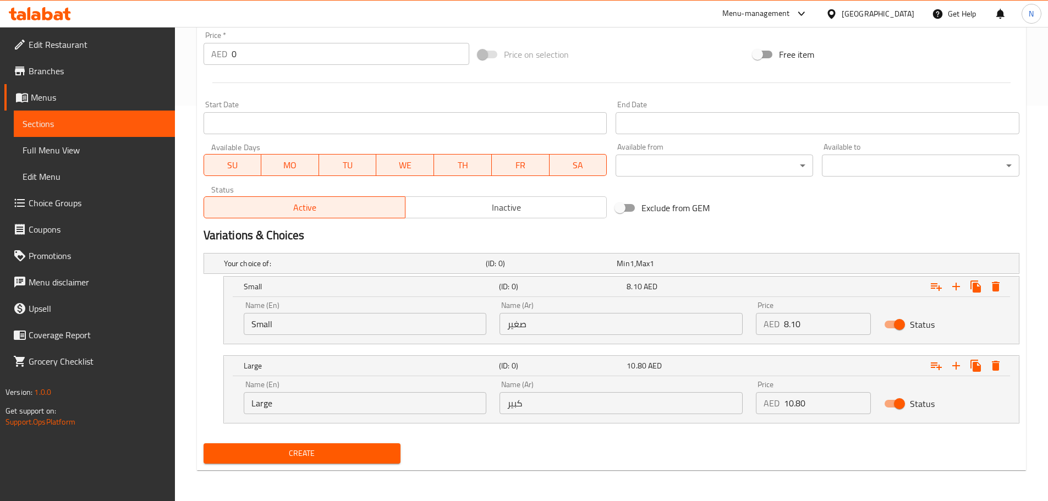
click at [771, 226] on div "Variations & Choices" at bounding box center [611, 235] width 825 height 25
click at [315, 457] on span "Create" at bounding box center [302, 454] width 180 height 14
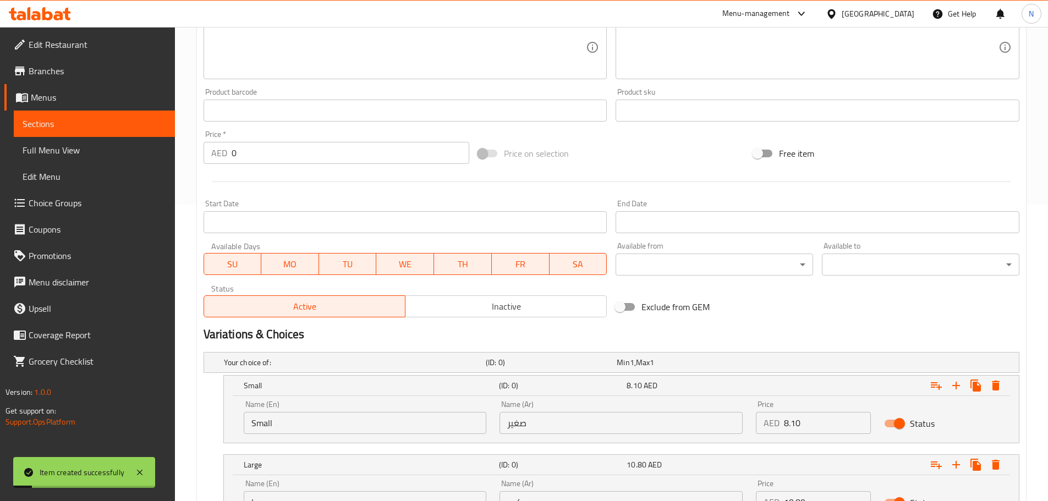
scroll to position [120, 0]
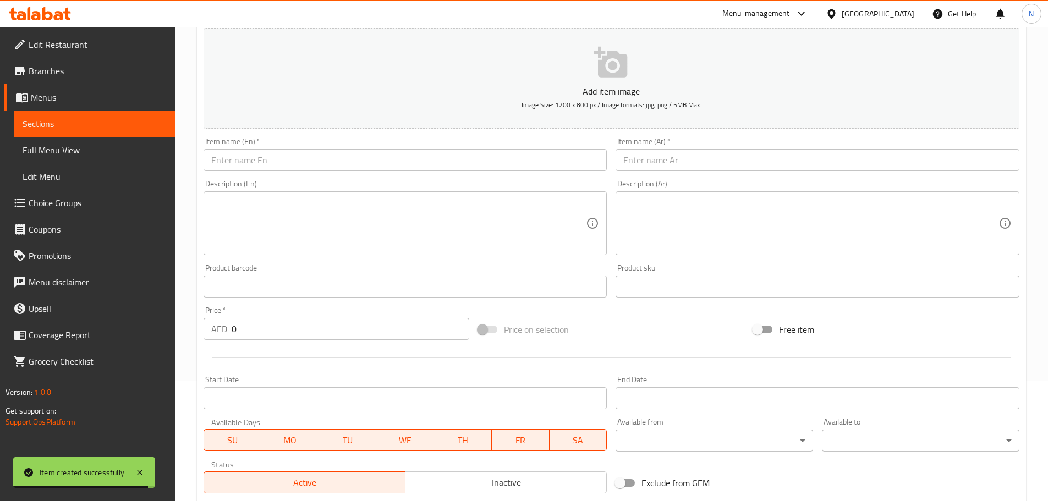
click at [405, 158] on input "text" at bounding box center [406, 160] width 404 height 22
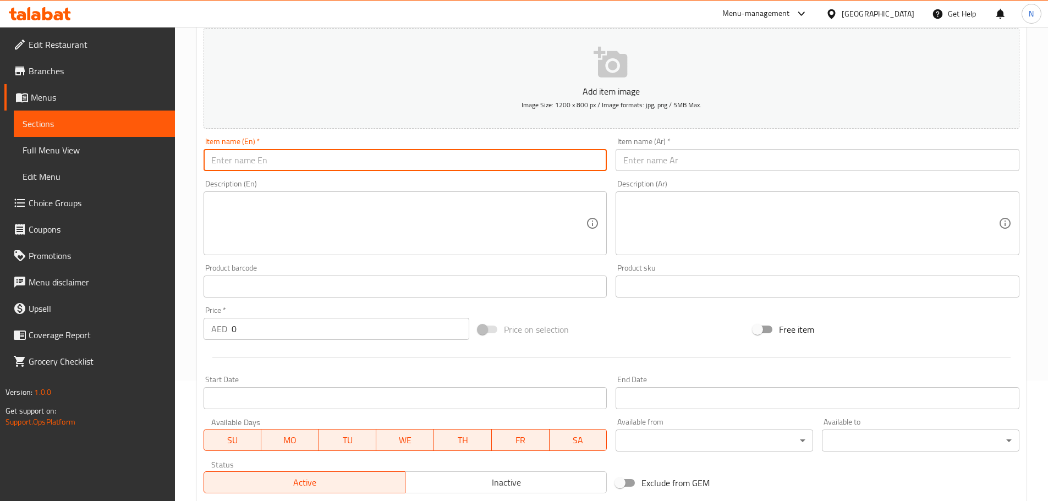
paste input "LEMON MINT"
type input "Lemon Mint"
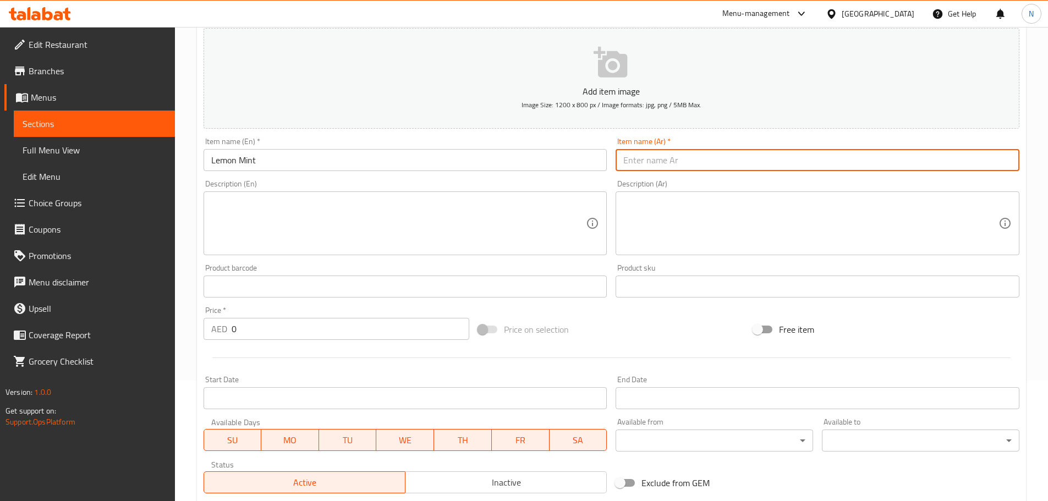
click at [672, 162] on input "text" at bounding box center [818, 160] width 404 height 22
paste input "ليمون نعناع LEMON MINT"
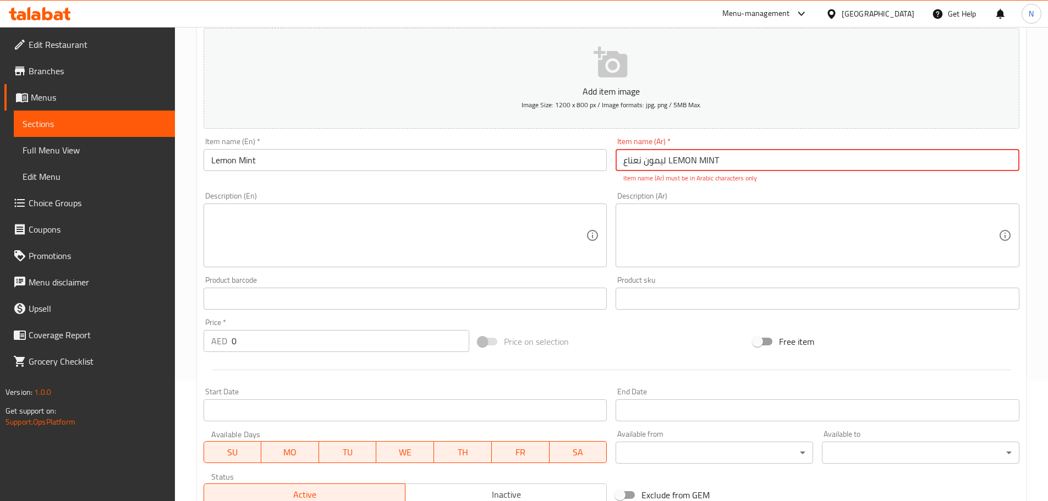
drag, startPoint x: 720, startPoint y: 162, endPoint x: 669, endPoint y: 165, distance: 51.3
click at [669, 165] on input "ليمون نعناع LEMON MINT" at bounding box center [818, 160] width 404 height 22
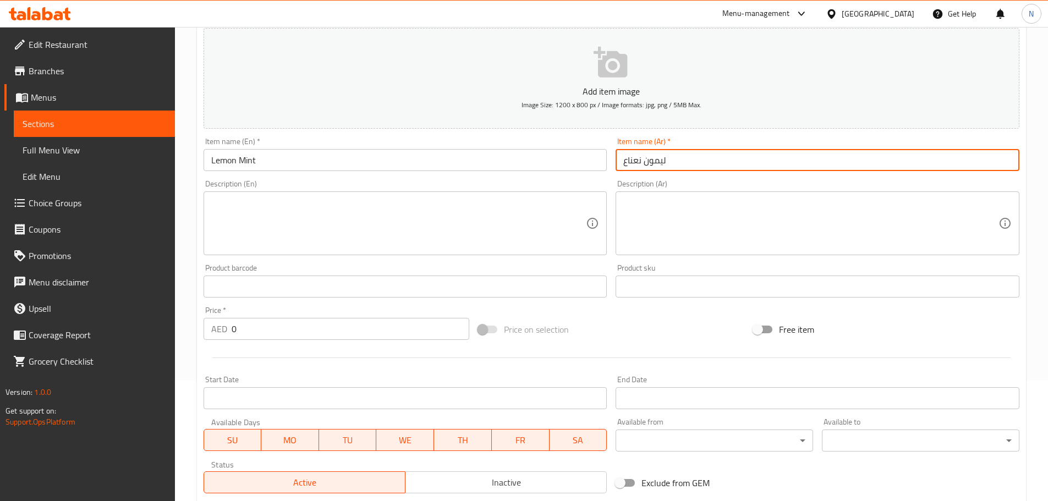
type input "ليمون نعناع"
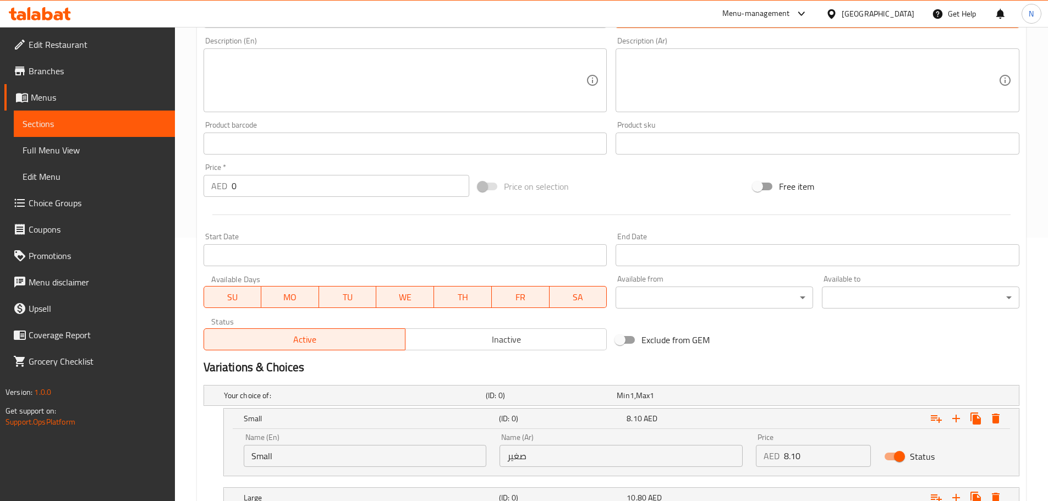
scroll to position [396, 0]
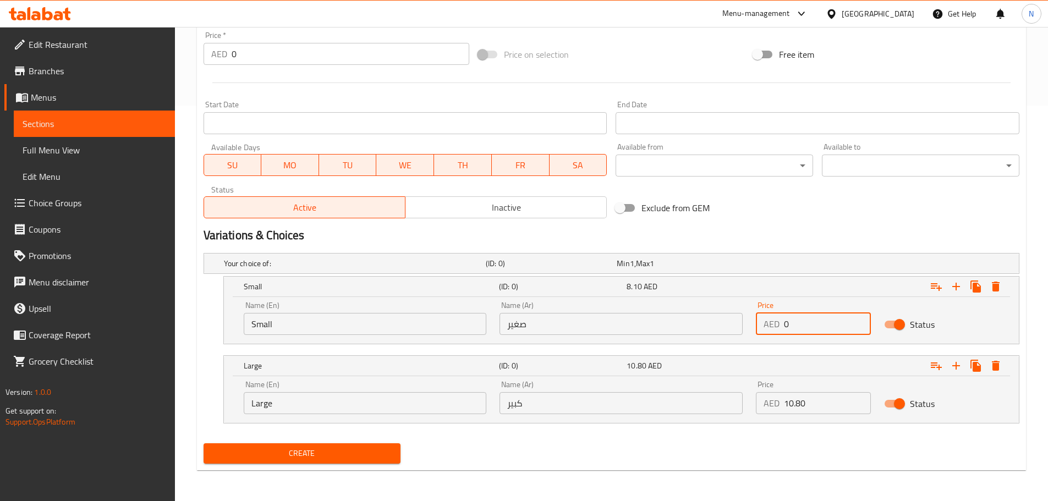
drag, startPoint x: 841, startPoint y: 333, endPoint x: 783, endPoint y: 326, distance: 58.1
click at [784, 326] on input "0" at bounding box center [827, 324] width 87 height 22
paste input "8.10108"
type input "8.101080"
drag, startPoint x: 789, startPoint y: 399, endPoint x: 778, endPoint y: 405, distance: 12.6
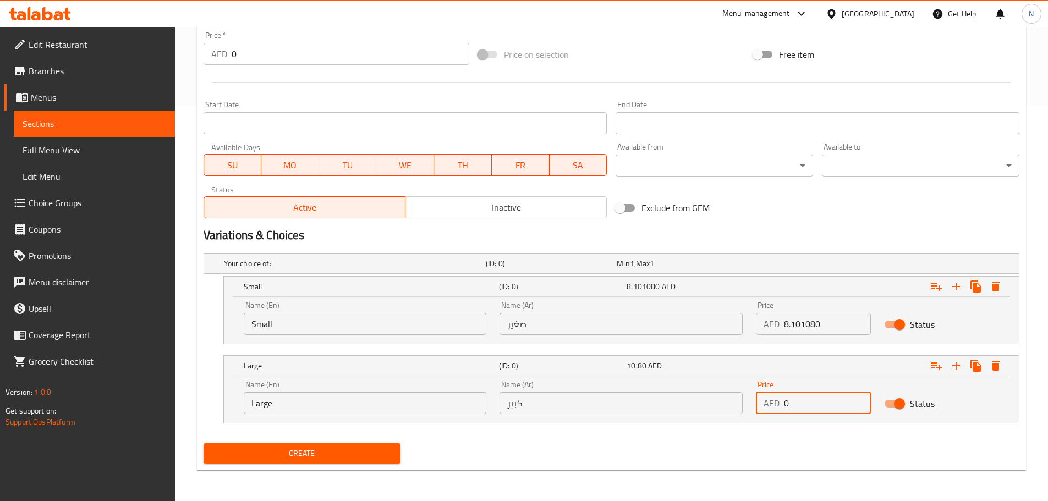
click at [778, 405] on div "AED 0 Price" at bounding box center [813, 403] width 115 height 22
paste input "8.10108"
drag, startPoint x: 800, startPoint y: 405, endPoint x: 785, endPoint y: 406, distance: 15.4
click at [785, 406] on input "8.101080" at bounding box center [827, 403] width 87 height 22
click at [793, 404] on input "1080" at bounding box center [827, 403] width 87 height 22
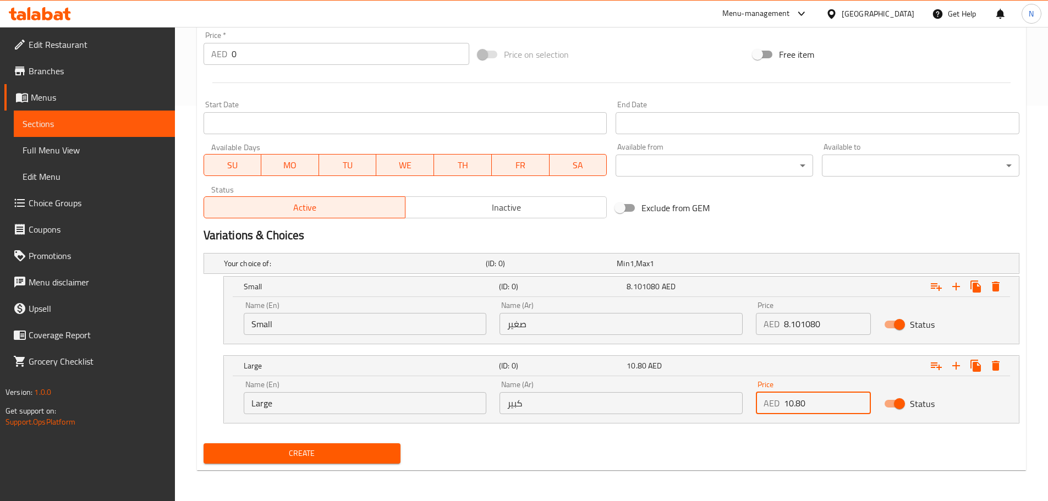
type input "10.80"
drag, startPoint x: 802, startPoint y: 327, endPoint x: 821, endPoint y: 327, distance: 19.3
click at [821, 327] on input "8.101080" at bounding box center [827, 324] width 87 height 22
type input "8.10"
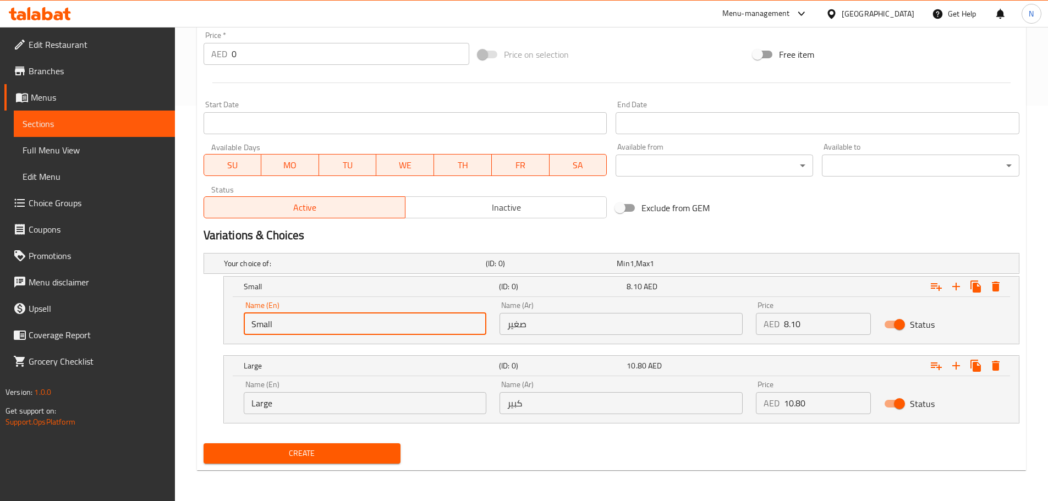
click at [261, 321] on input "Small" at bounding box center [365, 324] width 243 height 22
type input "Choice"
click at [261, 321] on input "text" at bounding box center [365, 324] width 243 height 22
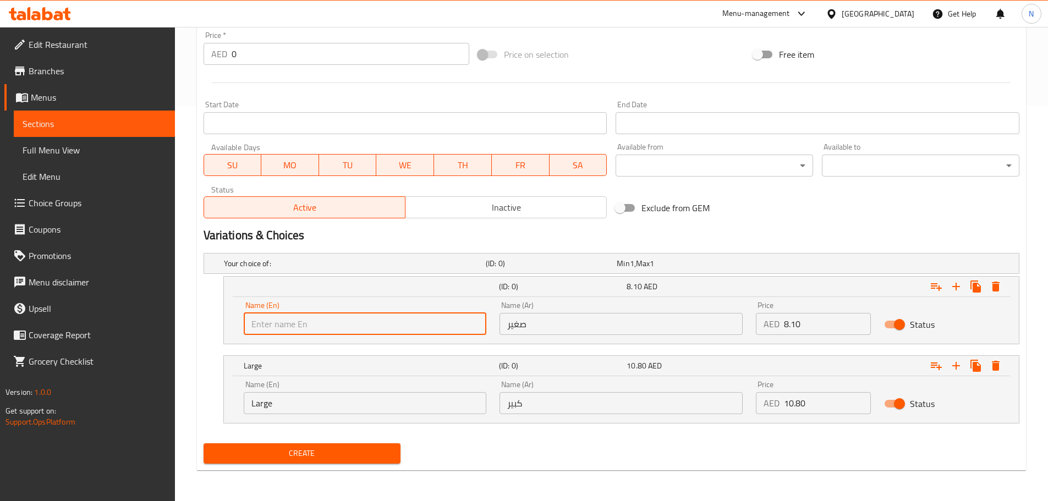
type input "Small"
click at [296, 403] on input "Large" at bounding box center [365, 403] width 243 height 22
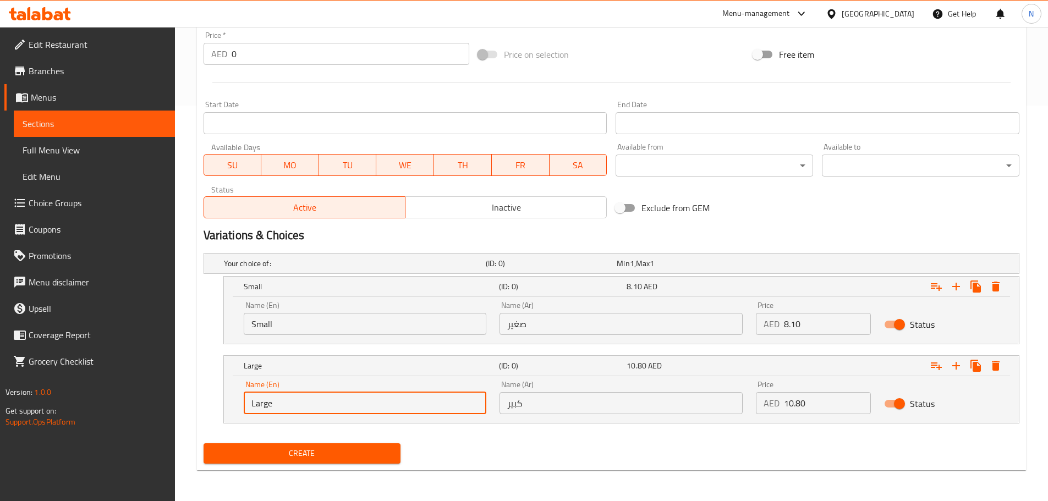
click at [296, 403] on input "Large" at bounding box center [365, 403] width 243 height 22
type input "Choice"
click at [296, 403] on input "text" at bounding box center [365, 403] width 243 height 22
type input "Large"
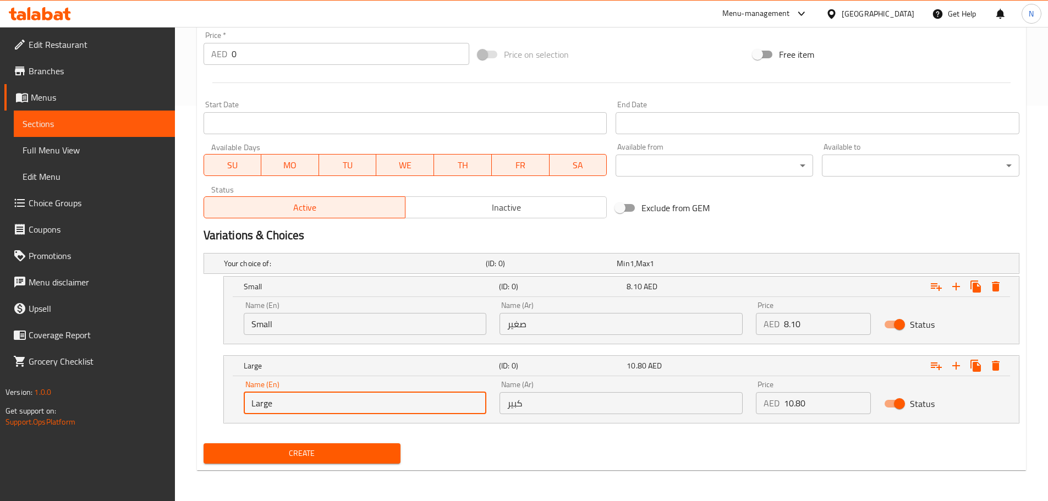
click at [597, 330] on input "صغير" at bounding box center [620, 324] width 243 height 22
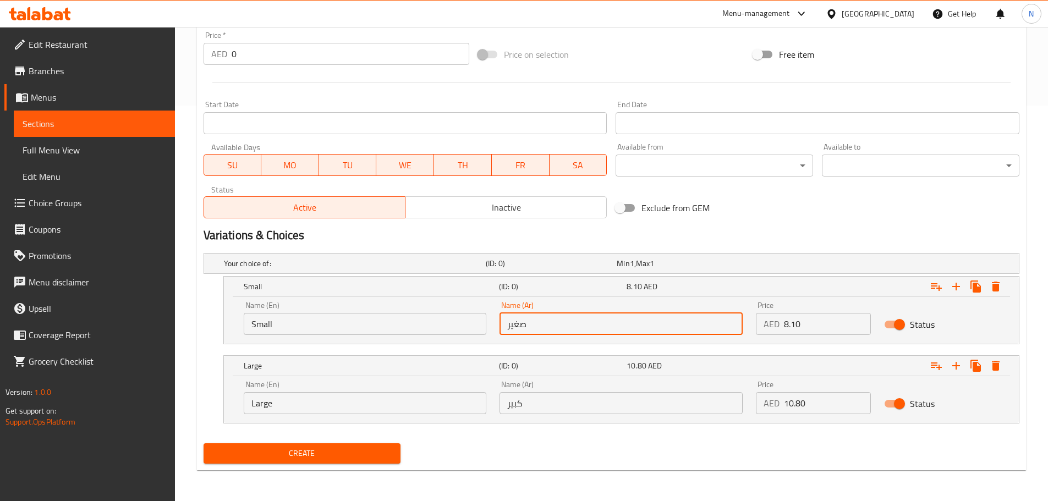
type input "صغير"
click at [569, 402] on input "كبير" at bounding box center [620, 403] width 243 height 22
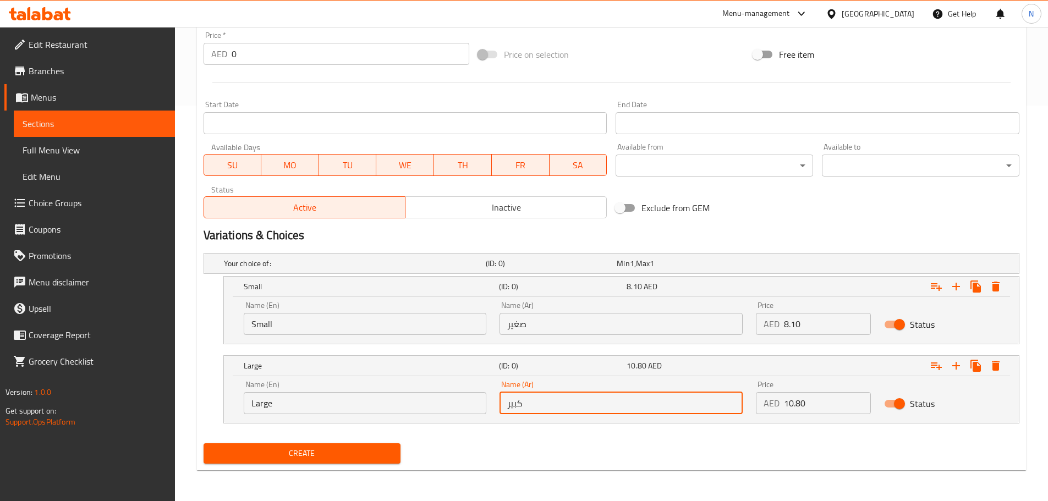
type input "كبير"
click at [352, 457] on span "Create" at bounding box center [302, 454] width 180 height 14
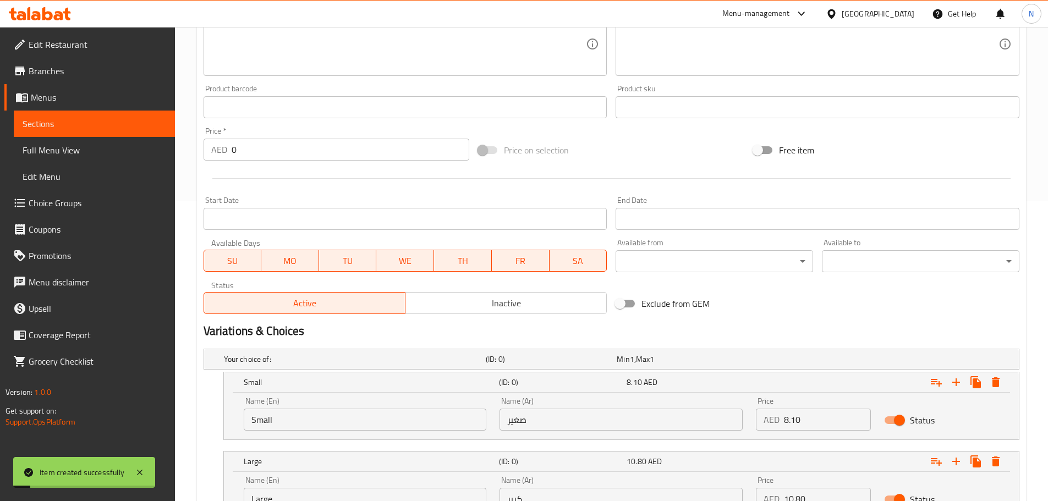
scroll to position [120, 0]
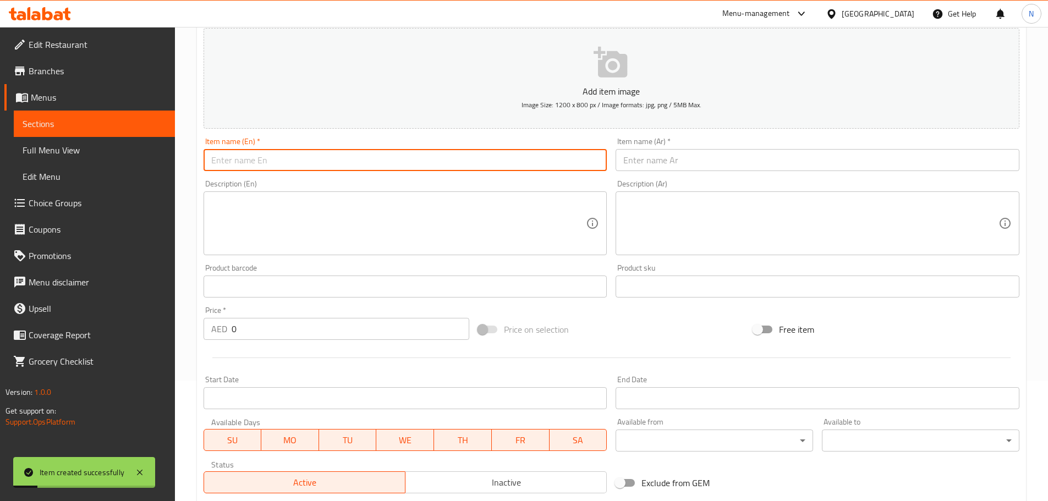
click at [329, 166] on input "text" at bounding box center [406, 160] width 404 height 22
paste input "PAPAYA"
click at [233, 162] on input "PAPAYA" at bounding box center [406, 160] width 404 height 22
click at [232, 162] on input "PAPAYA" at bounding box center [406, 160] width 404 height 22
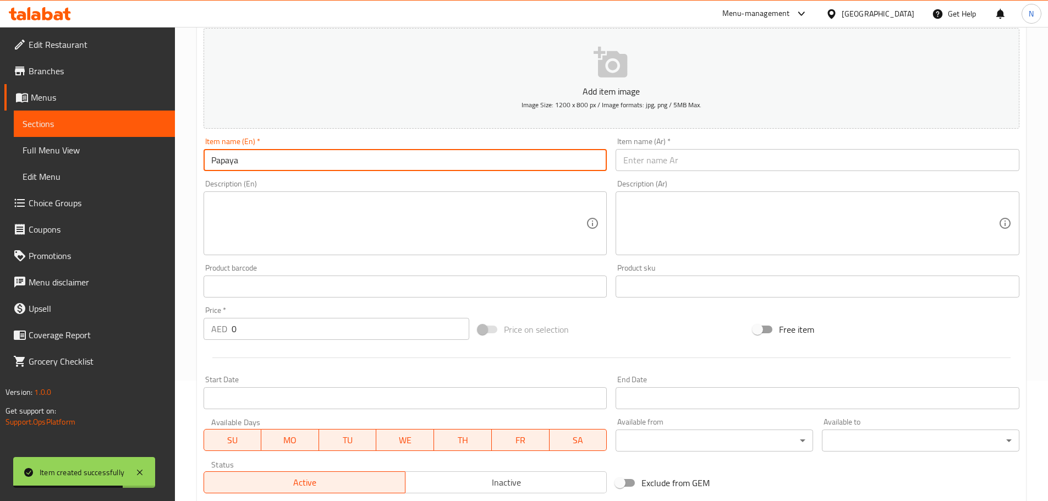
type input "Papaya"
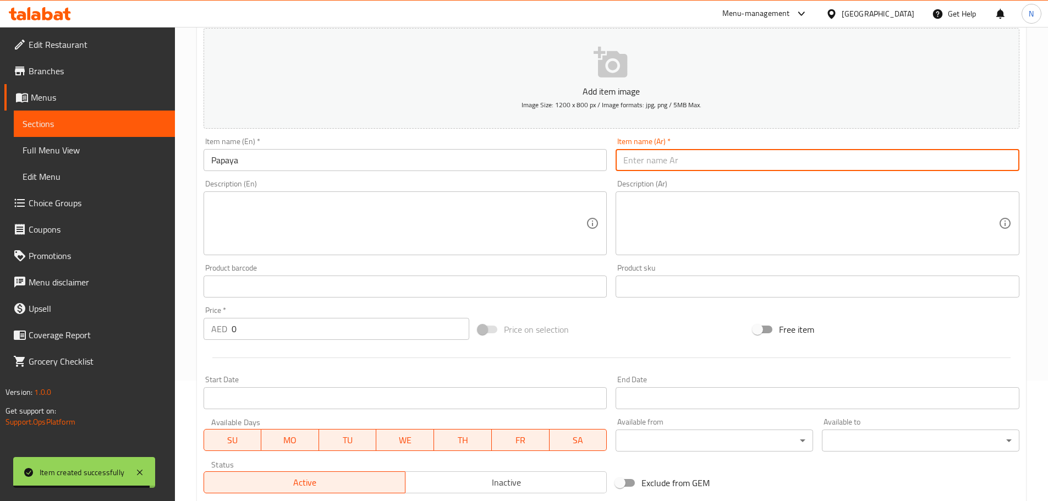
click at [787, 164] on input "text" at bounding box center [818, 160] width 404 height 22
paste input "بابايا"
type input "بابايا"
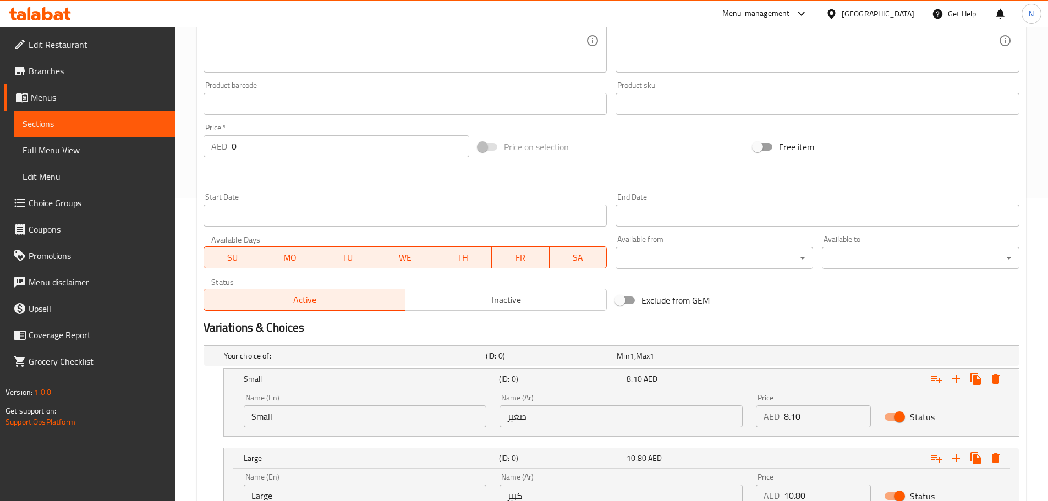
scroll to position [396, 0]
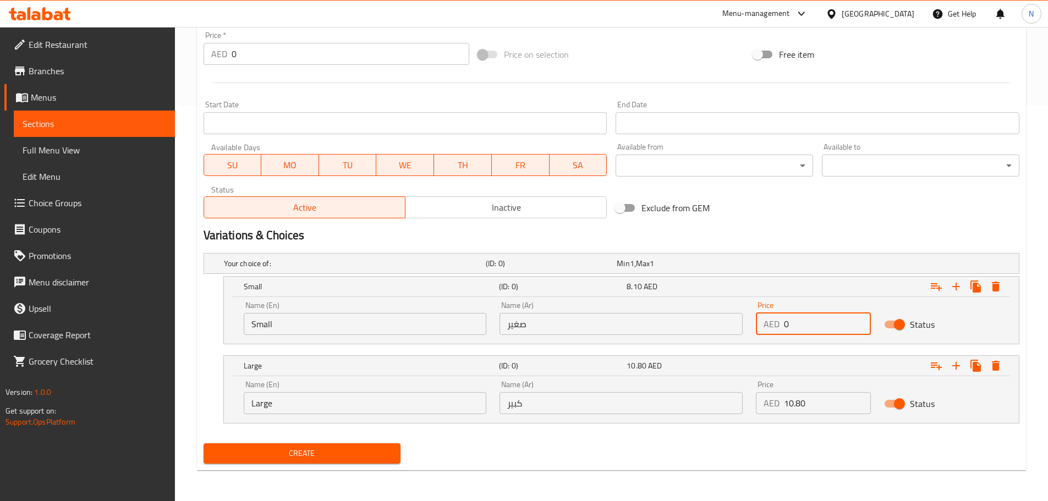
drag, startPoint x: 817, startPoint y: 324, endPoint x: 782, endPoint y: 334, distance: 37.3
click at [782, 334] on div "AED 0 Price" at bounding box center [813, 324] width 115 height 22
paste input "10.80135"
type input "10.801350"
click at [781, 403] on div "AED 0 Price" at bounding box center [813, 403] width 115 height 22
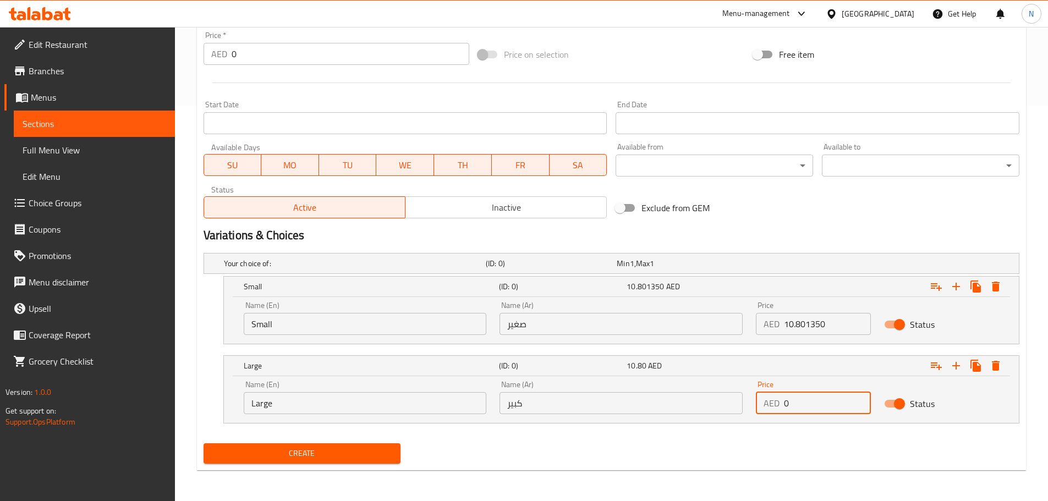
paste input "10.80135"
drag, startPoint x: 806, startPoint y: 405, endPoint x: 784, endPoint y: 407, distance: 22.7
click at [784, 407] on input "10.801350" at bounding box center [827, 403] width 87 height 22
click at [795, 410] on input "1350" at bounding box center [827, 403] width 87 height 22
type input "13.50"
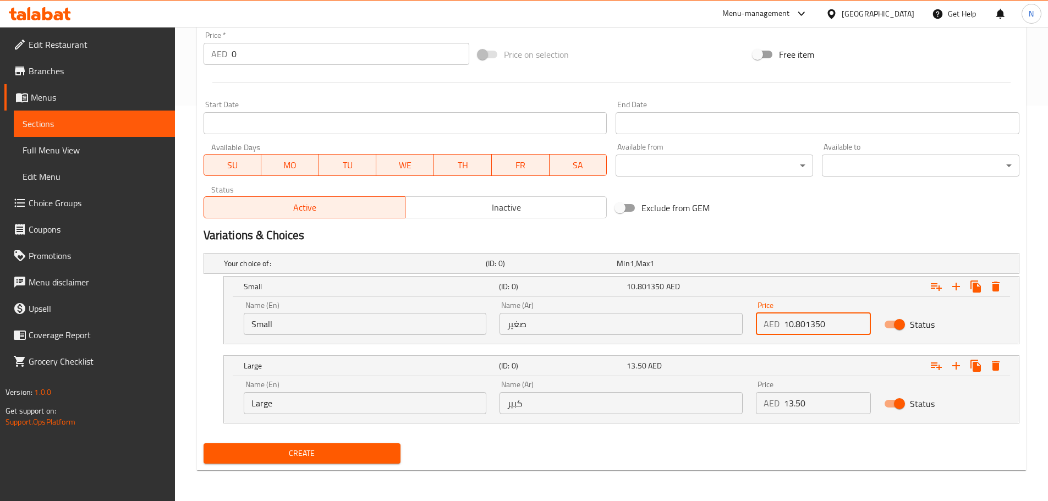
drag, startPoint x: 806, startPoint y: 326, endPoint x: 834, endPoint y: 327, distance: 28.1
click at [834, 327] on input "10.801350" at bounding box center [827, 324] width 87 height 22
type input "10.80"
click at [392, 319] on input "Small" at bounding box center [365, 324] width 243 height 22
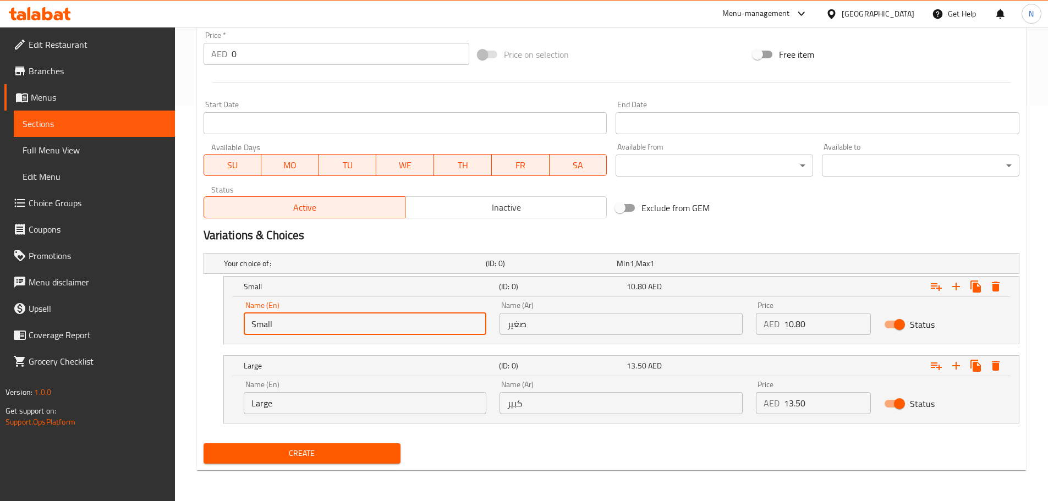
click at [392, 319] on input "Small" at bounding box center [365, 324] width 243 height 22
type input "Choice"
click at [391, 319] on input "text" at bounding box center [365, 324] width 243 height 22
type input "Small"
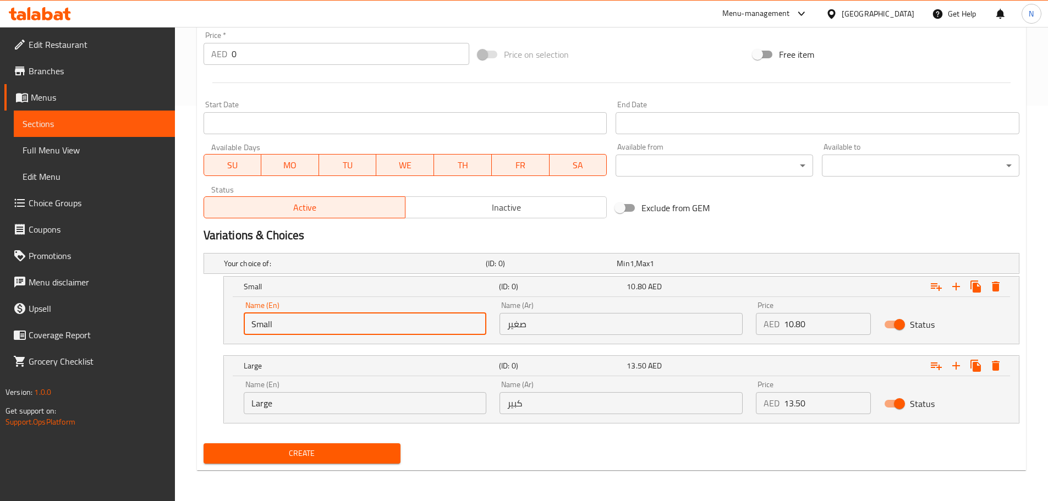
click at [328, 405] on input "Large" at bounding box center [365, 403] width 243 height 22
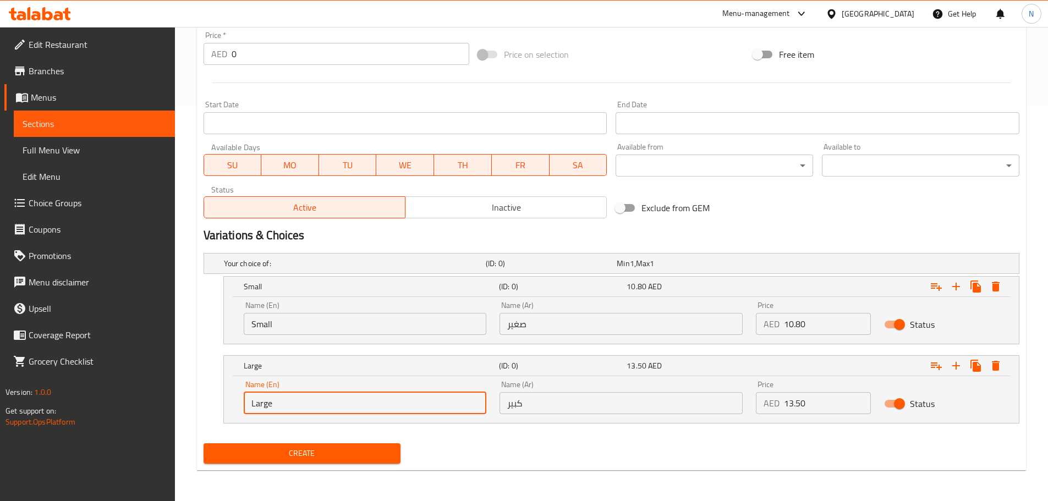
click at [328, 405] on input "Large" at bounding box center [365, 403] width 243 height 22
type input "Choice"
click at [328, 404] on input "text" at bounding box center [365, 403] width 243 height 22
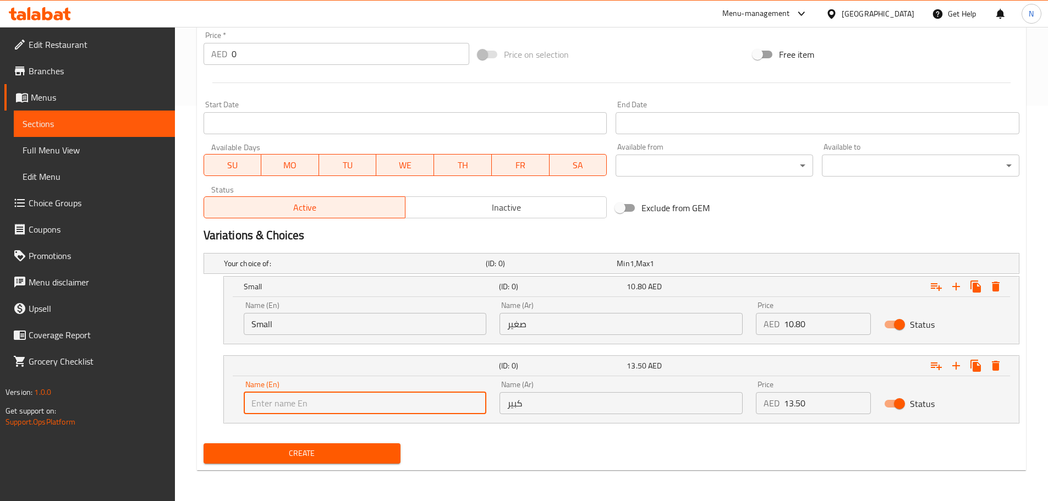
type input "Large"
click at [539, 316] on input "صغير" at bounding box center [620, 324] width 243 height 22
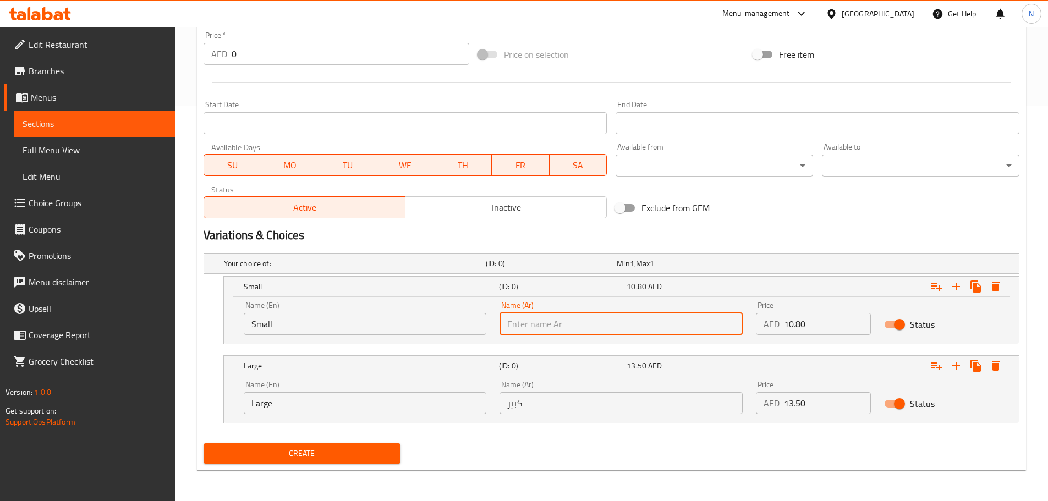
type input "صغير"
click at [566, 401] on input "كبير" at bounding box center [620, 403] width 243 height 22
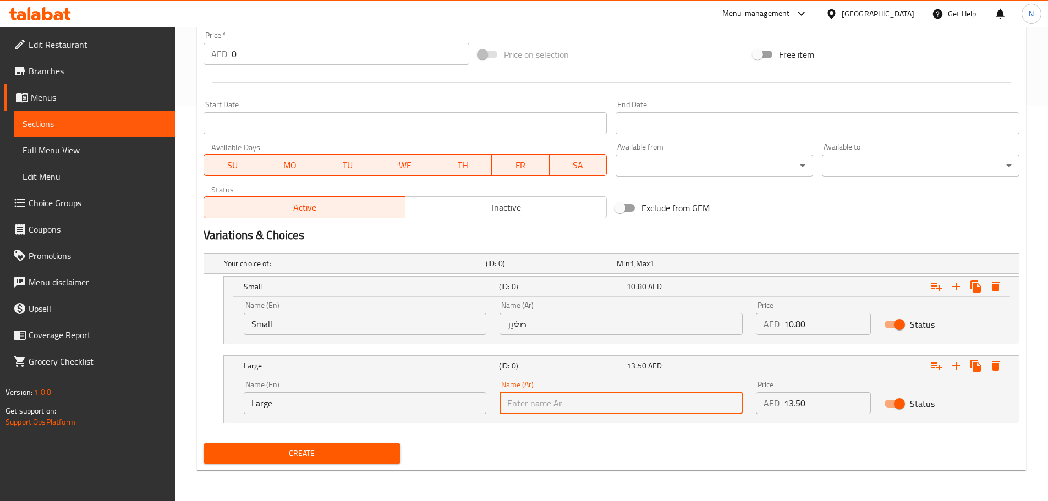
type input "كبير"
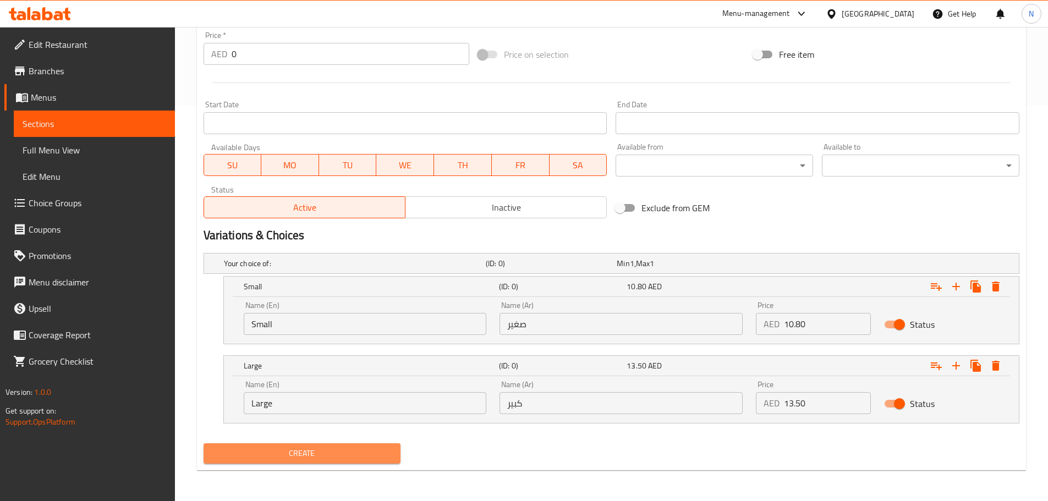
click at [305, 451] on span "Create" at bounding box center [302, 454] width 180 height 14
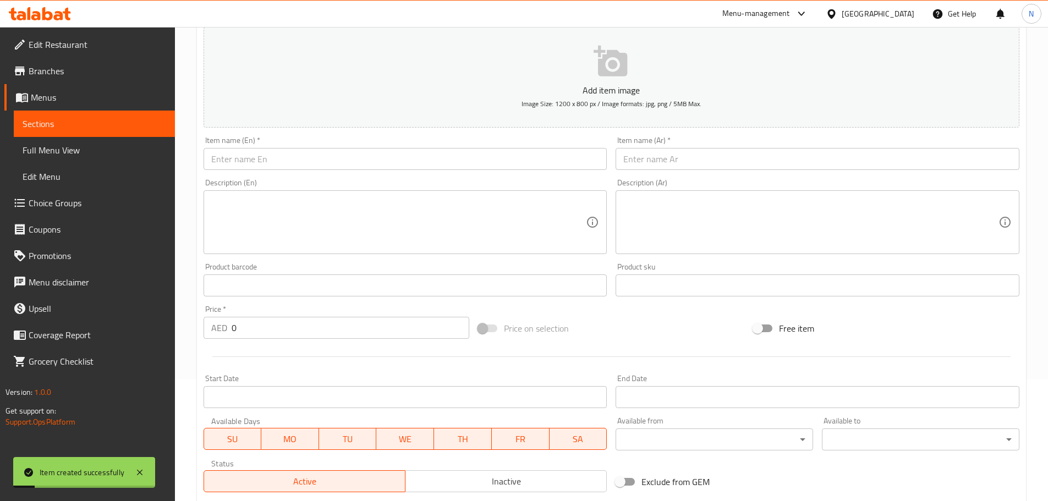
scroll to position [120, 0]
click at [682, 153] on input "text" at bounding box center [818, 160] width 404 height 22
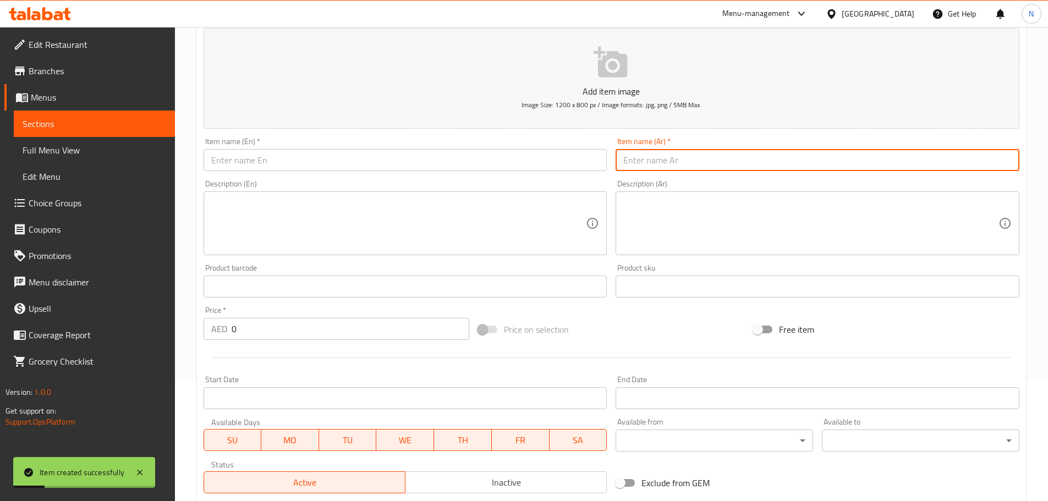
click at [528, 160] on input "text" at bounding box center [406, 160] width 404 height 22
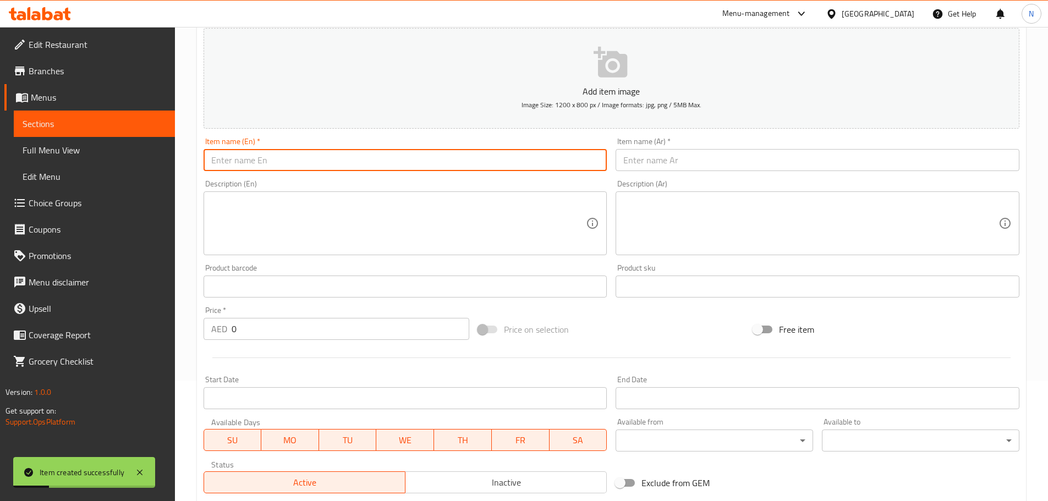
paste input "APPLE"
click at [240, 167] on input "Apple pie" at bounding box center [406, 160] width 404 height 22
click at [239, 161] on input "Apple pe" at bounding box center [406, 160] width 404 height 22
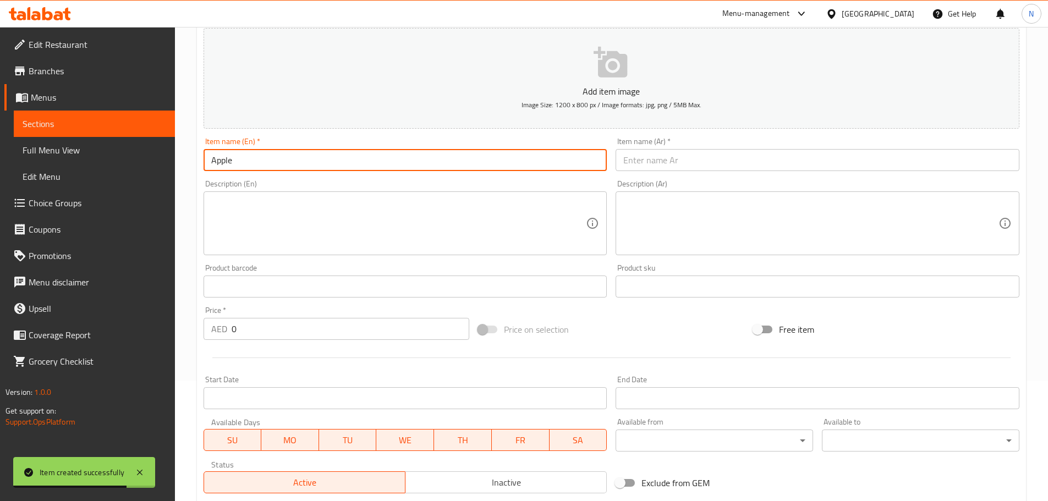
type input "Apple"
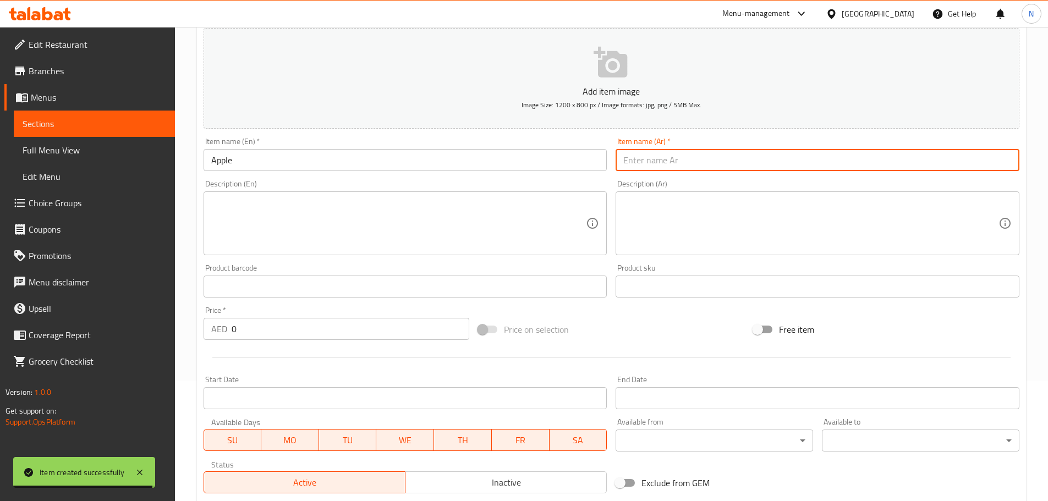
click at [640, 156] on input "text" at bounding box center [818, 160] width 404 height 22
paste input "تفاح"
type input "تفاح"
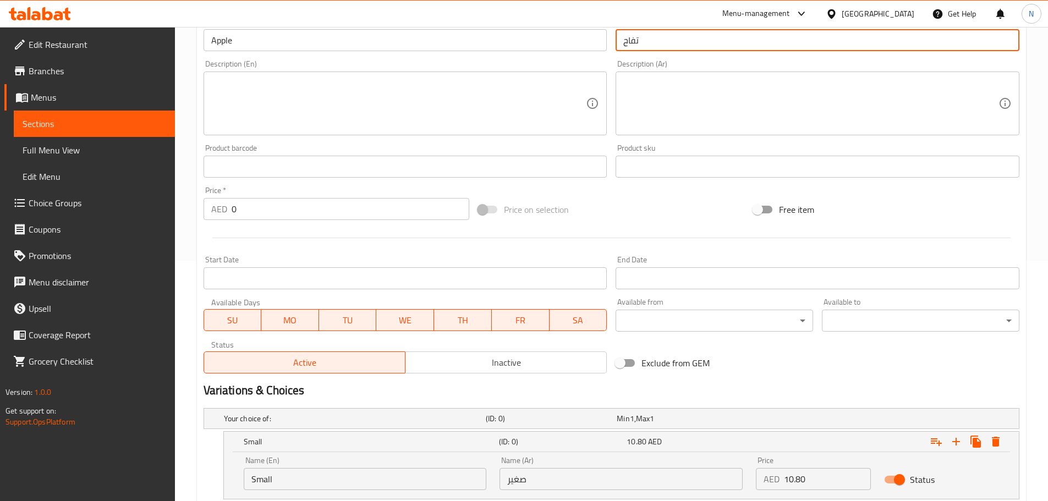
scroll to position [396, 0]
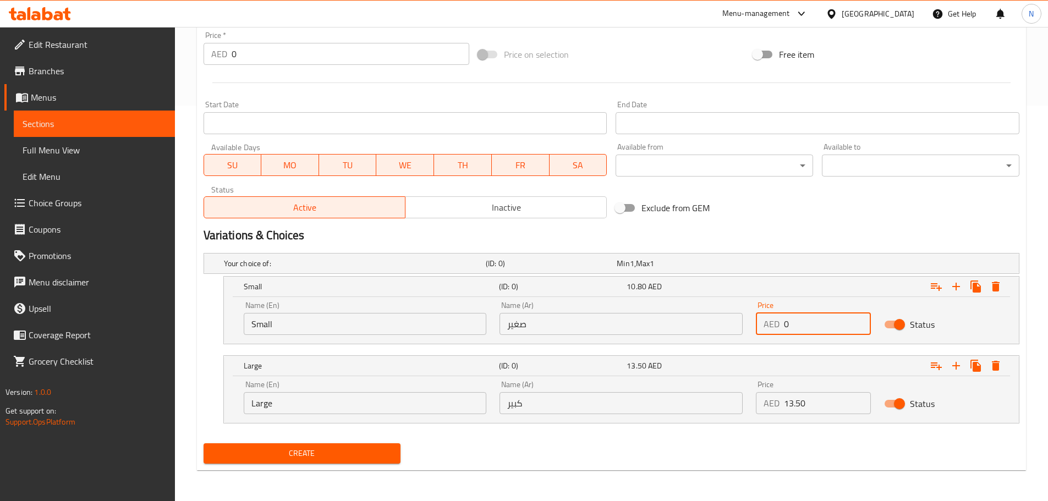
drag, startPoint x: 791, startPoint y: 330, endPoint x: 779, endPoint y: 328, distance: 11.8
click at [779, 328] on div "AED 0 Price" at bounding box center [813, 324] width 115 height 22
paste input "13.50162"
type input "13.501620"
drag, startPoint x: 798, startPoint y: 398, endPoint x: 783, endPoint y: 404, distance: 16.3
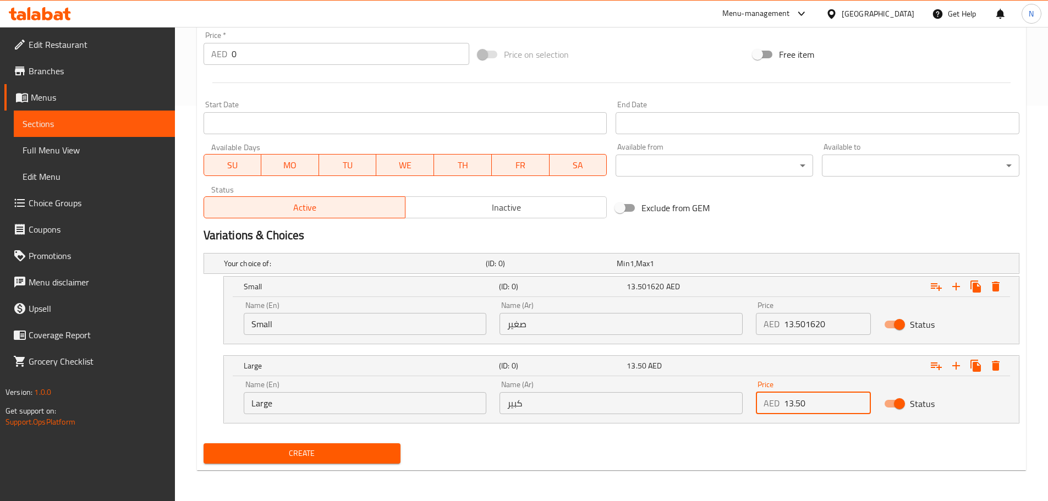
click at [783, 404] on div "AED 13.50 Price" at bounding box center [813, 403] width 115 height 22
paste input "13.50162"
drag, startPoint x: 806, startPoint y: 405, endPoint x: 779, endPoint y: 407, distance: 26.5
click at [779, 407] on div "AED 13.501620 Price" at bounding box center [813, 403] width 115 height 22
click at [793, 404] on input "1620" at bounding box center [827, 403] width 87 height 22
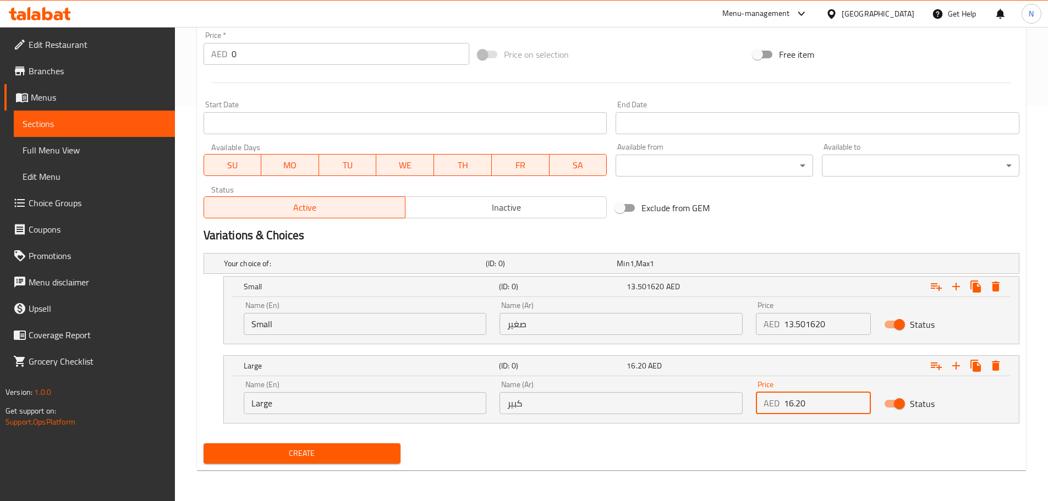
type input "16.20"
drag, startPoint x: 805, startPoint y: 326, endPoint x: 836, endPoint y: 327, distance: 30.8
click at [836, 327] on input "13.501620" at bounding box center [827, 324] width 87 height 22
type input "13.50"
click at [268, 330] on input "Small" at bounding box center [365, 324] width 243 height 22
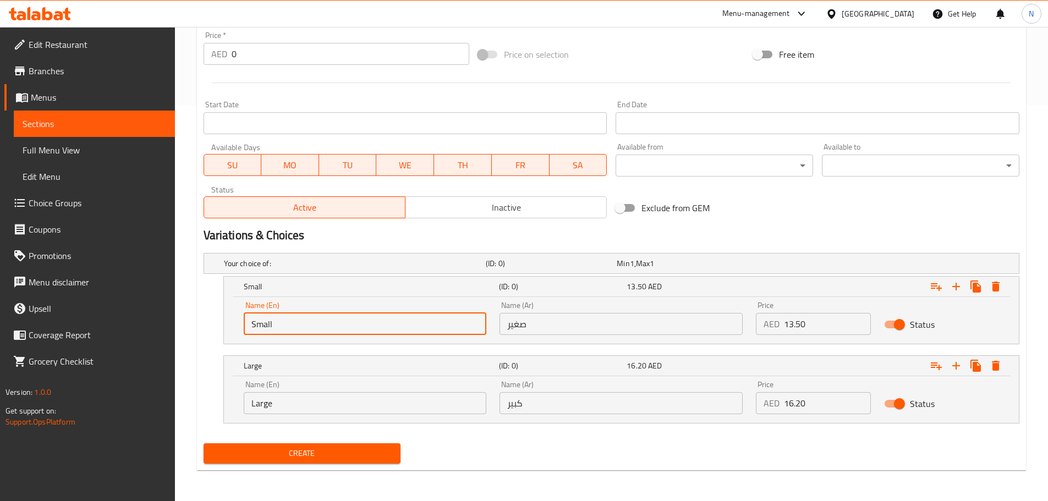
click at [268, 330] on input "Small" at bounding box center [365, 324] width 243 height 22
type input "Choice"
click at [268, 330] on input "text" at bounding box center [365, 324] width 243 height 22
type input "Small"
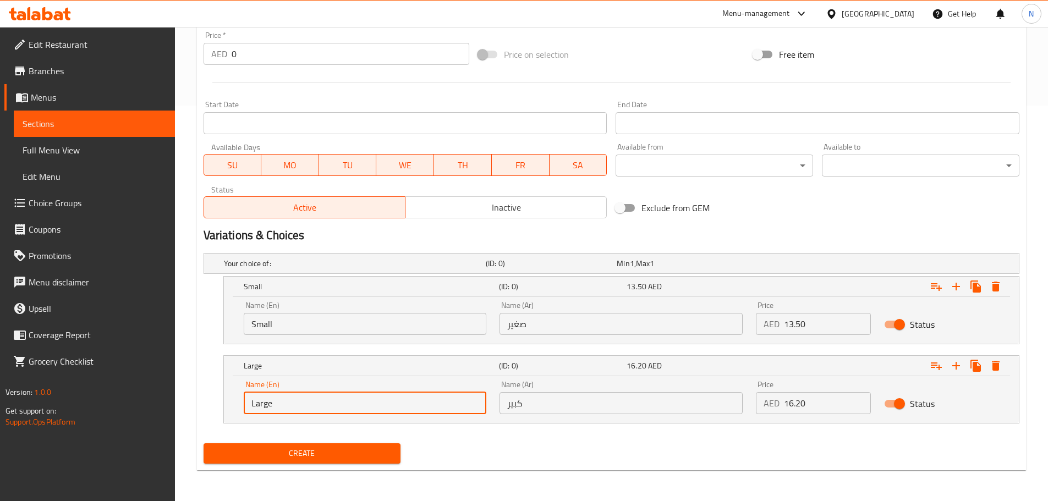
click at [307, 399] on input "Large" at bounding box center [365, 403] width 243 height 22
type input "Choice"
click at [307, 399] on input "text" at bounding box center [365, 403] width 243 height 22
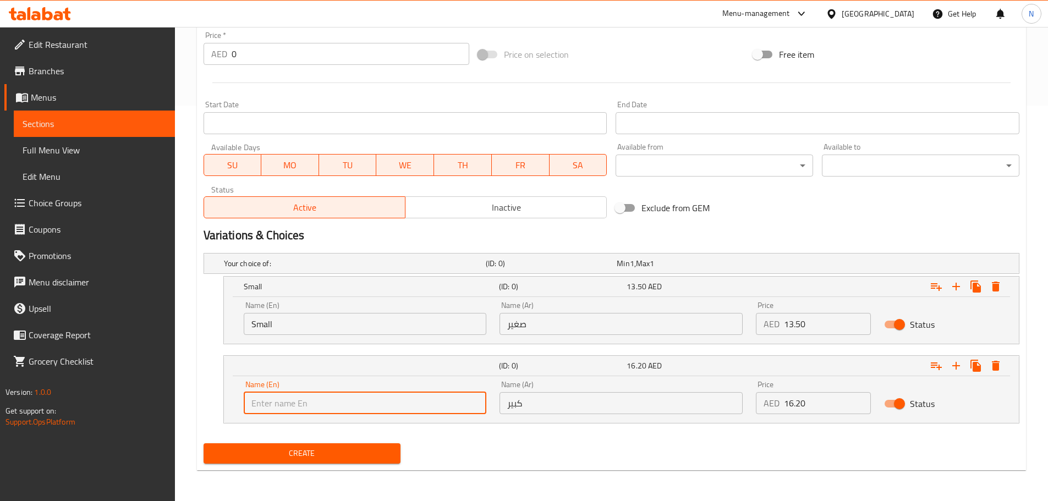
type input "Large"
click at [585, 317] on input "صغير" at bounding box center [620, 324] width 243 height 22
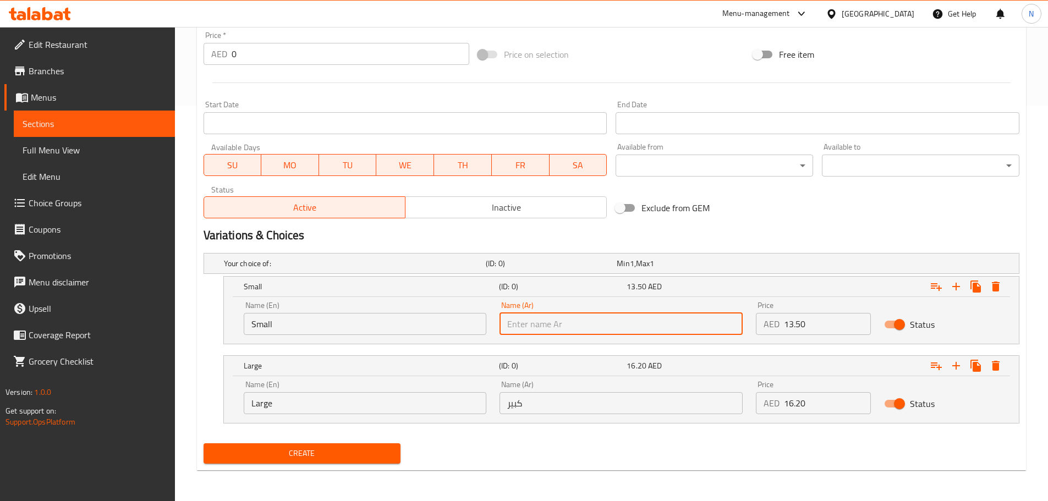
type input "صغير"
click at [573, 391] on div "Name (Ar) كبير Name (Ar)" at bounding box center [620, 398] width 243 height 34
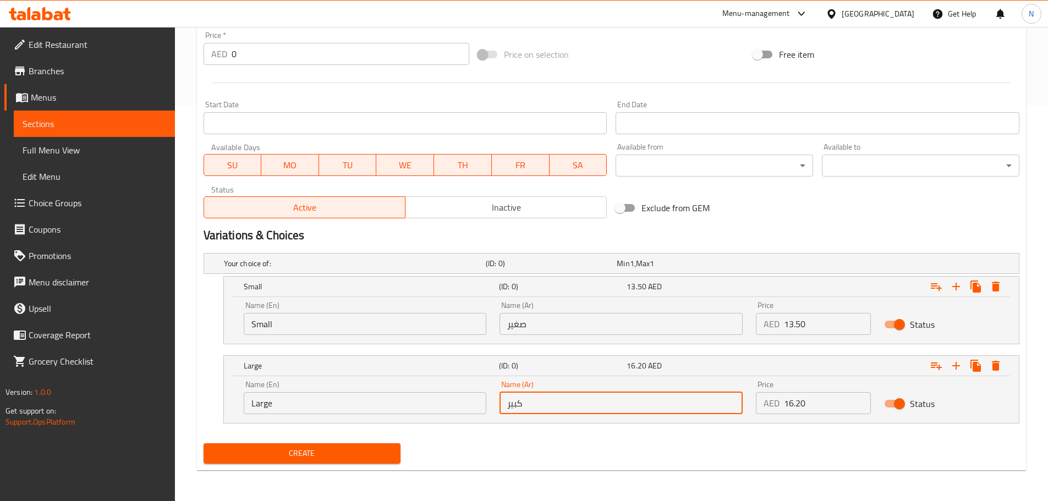
click at [572, 397] on input "كبير" at bounding box center [620, 403] width 243 height 22
type input "كبير"
click at [539, 465] on div "Create" at bounding box center [611, 453] width 825 height 29
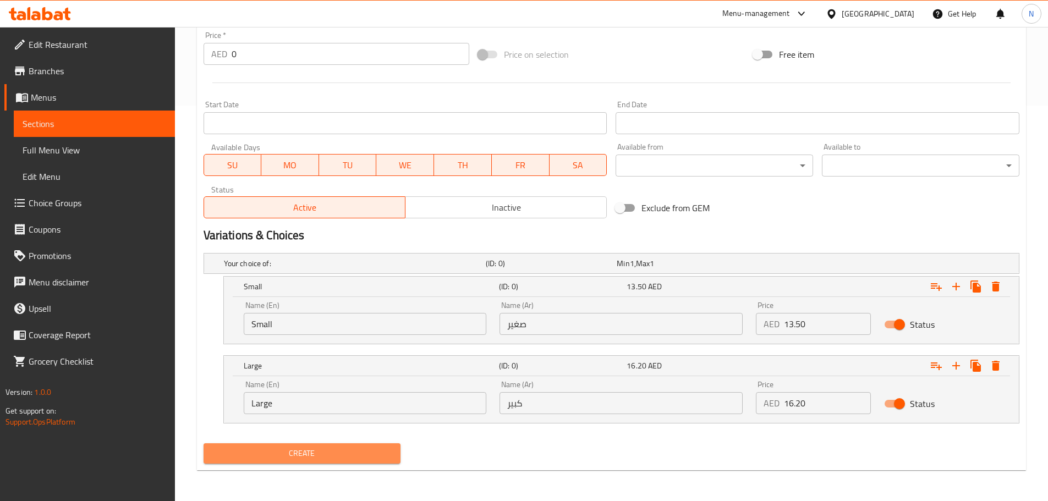
click at [273, 452] on span "Create" at bounding box center [302, 454] width 180 height 14
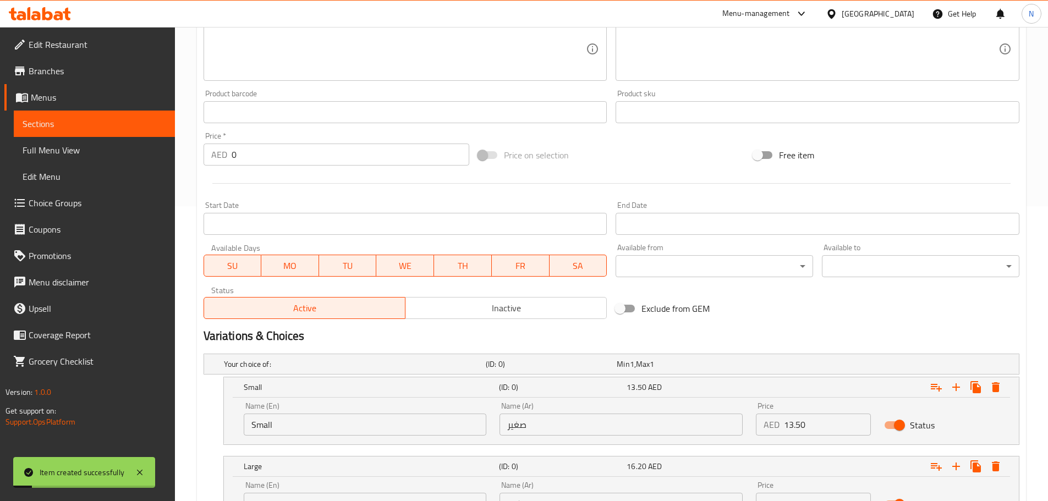
scroll to position [120, 0]
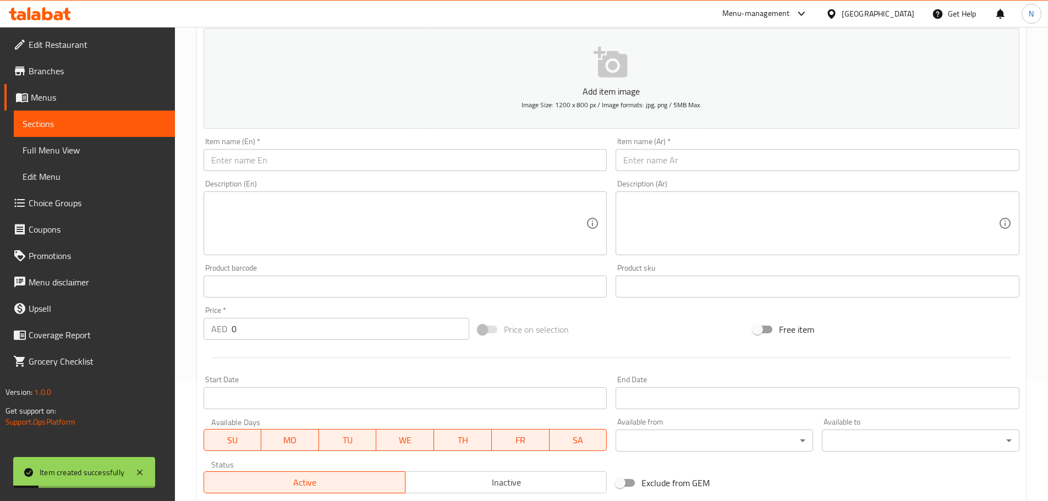
click at [699, 156] on input "text" at bounding box center [818, 160] width 404 height 22
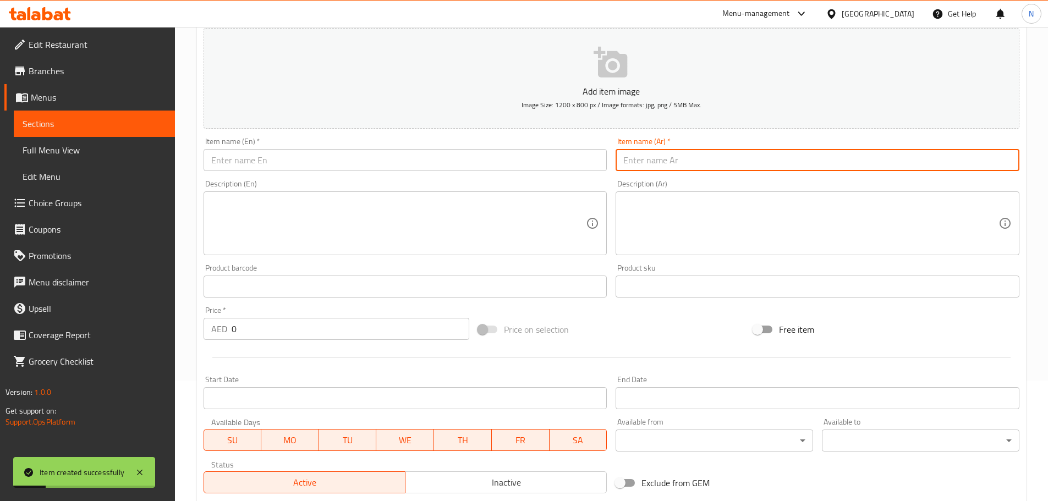
paste input "شمام"
type input "شمام"
click at [361, 162] on input "text" at bounding box center [406, 160] width 404 height 22
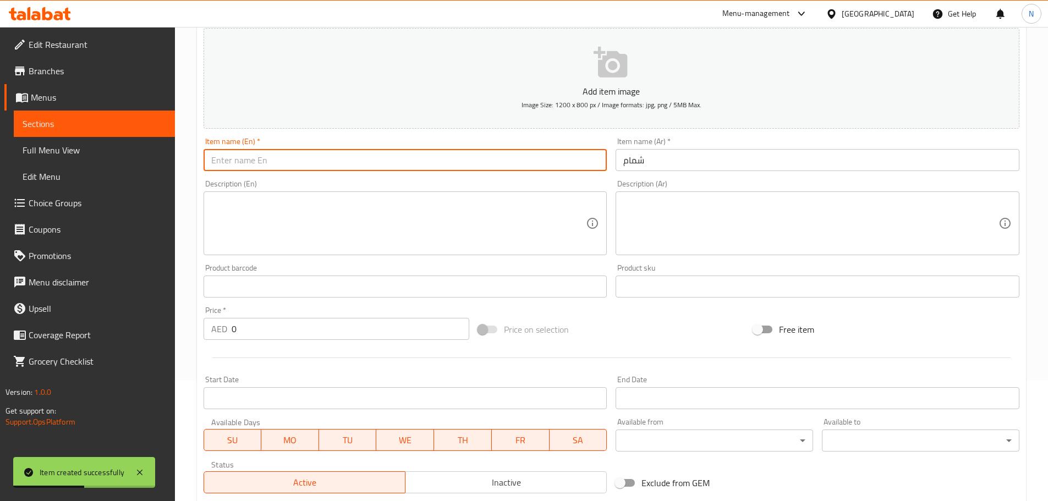
paste input "SHAMAM"
click at [229, 163] on input "SHAMAM" at bounding box center [406, 160] width 404 height 22
type input "[DEMOGRAPHIC_DATA]"
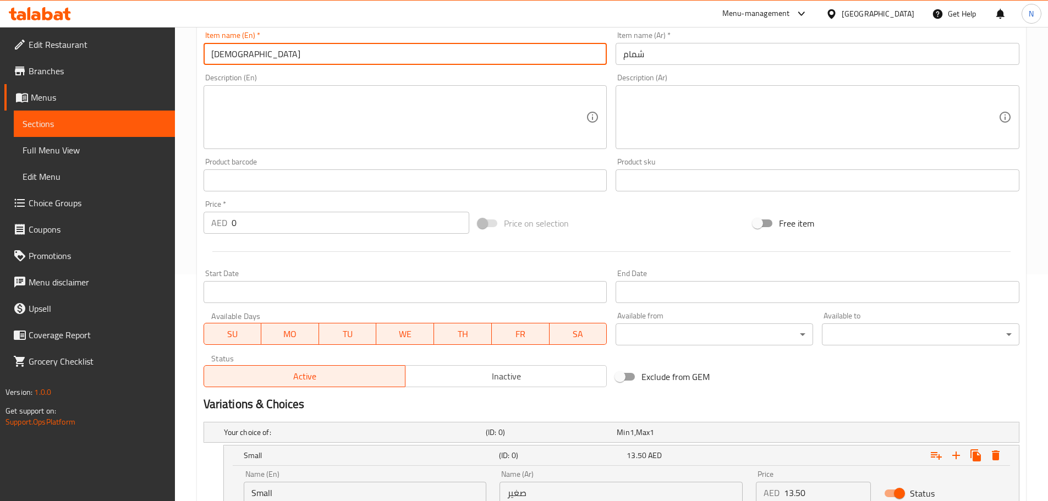
scroll to position [396, 0]
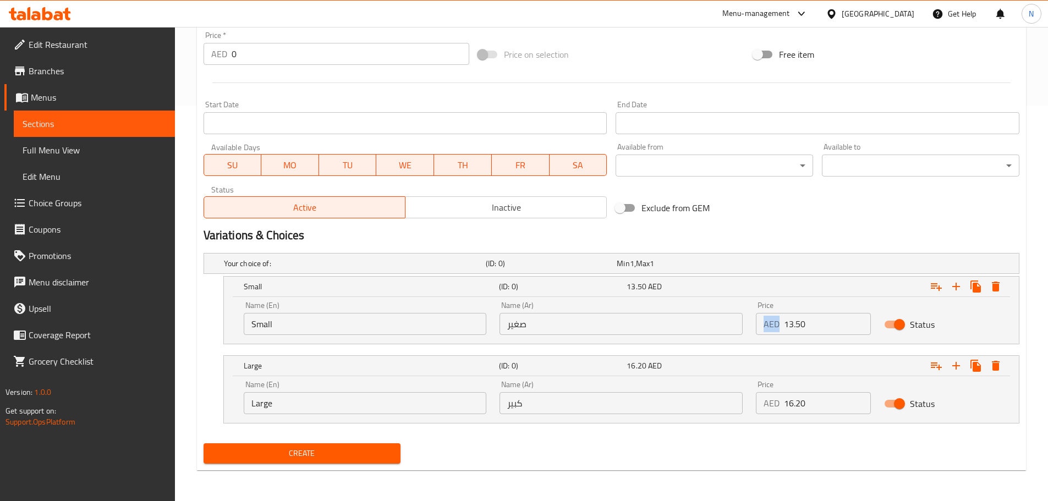
drag, startPoint x: 800, startPoint y: 310, endPoint x: 777, endPoint y: 323, distance: 26.3
click at [777, 322] on div "Price AED 13.50 Price" at bounding box center [813, 318] width 115 height 34
drag, startPoint x: 787, startPoint y: 331, endPoint x: 781, endPoint y: 328, distance: 6.4
click at [781, 328] on div "AED 0 Price" at bounding box center [813, 324] width 115 height 22
paste input "10.80135"
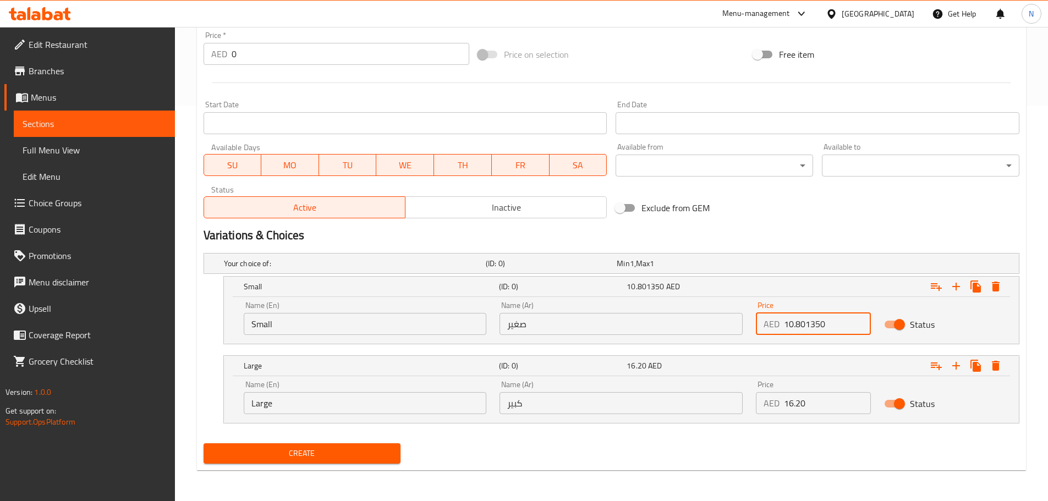
type input "10.801350"
drag, startPoint x: 792, startPoint y: 396, endPoint x: 779, endPoint y: 405, distance: 15.7
click at [782, 402] on div "AED 0 Price" at bounding box center [813, 403] width 115 height 22
paste input "10.80135"
drag, startPoint x: 805, startPoint y: 405, endPoint x: 782, endPoint y: 409, distance: 23.5
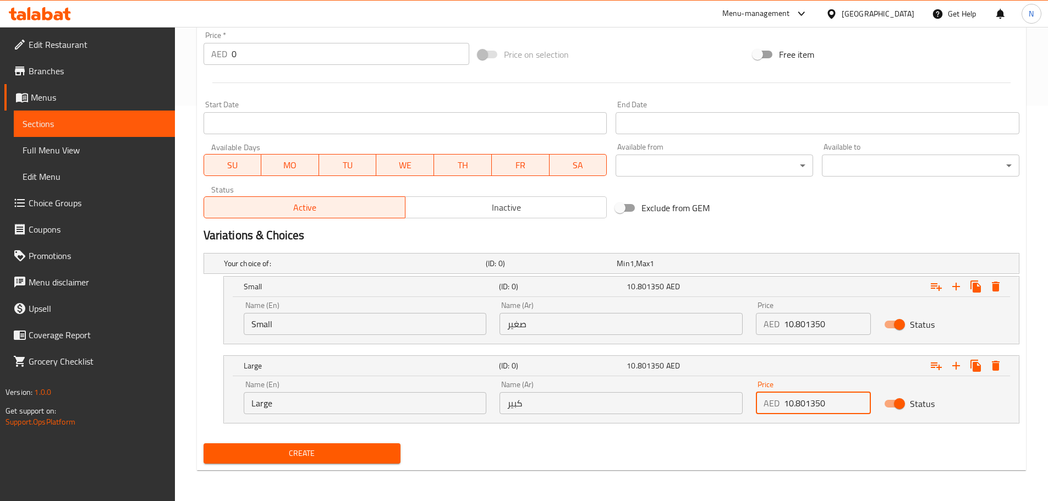
click at [782, 409] on div "AED 10.801350 Price" at bounding box center [813, 403] width 115 height 22
click at [792, 411] on input "1350" at bounding box center [827, 403] width 87 height 22
type input "13.50"
drag, startPoint x: 805, startPoint y: 326, endPoint x: 830, endPoint y: 328, distance: 25.4
click at [830, 328] on input "10.801350" at bounding box center [827, 324] width 87 height 22
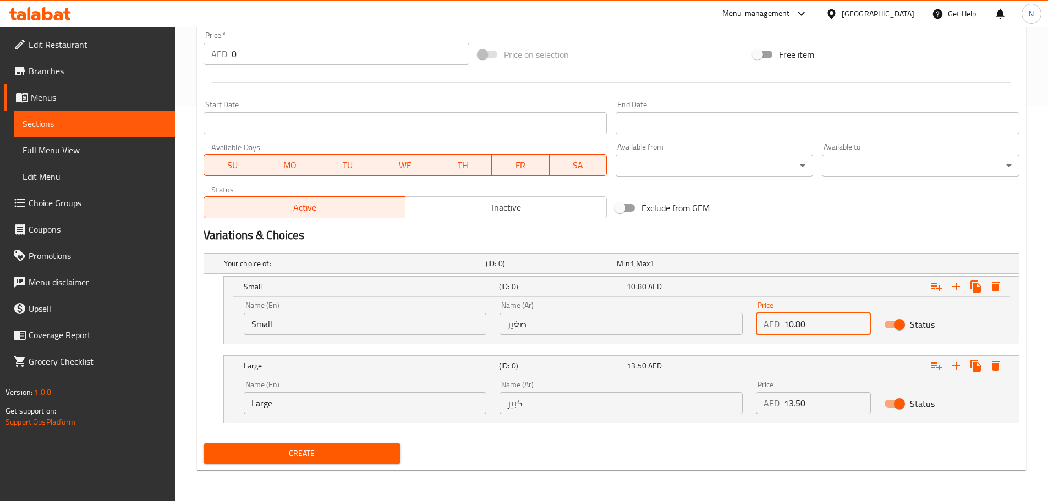
type input "10.80"
click at [256, 326] on input "Small" at bounding box center [365, 324] width 243 height 22
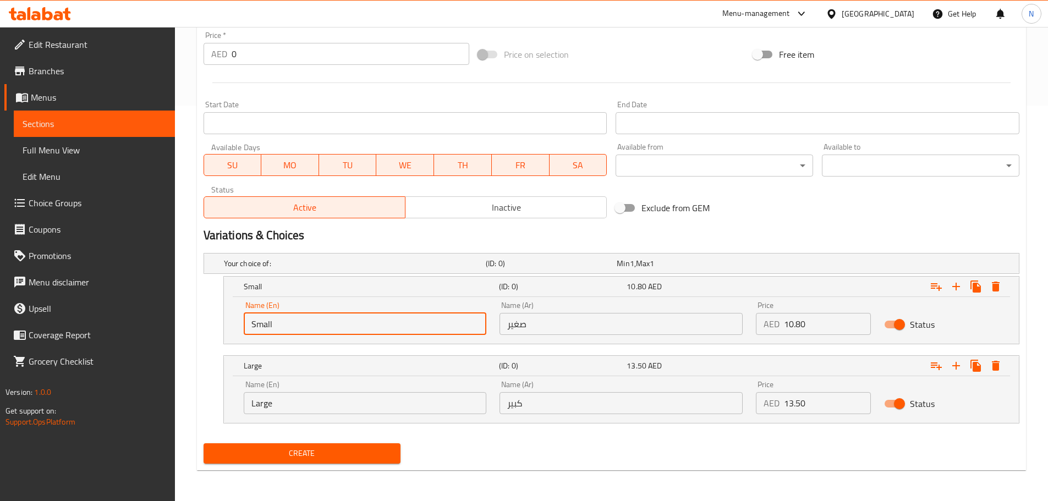
click at [256, 326] on input "Small" at bounding box center [365, 324] width 243 height 22
type input "Choice"
click at [256, 326] on input "text" at bounding box center [365, 324] width 243 height 22
type input "Small"
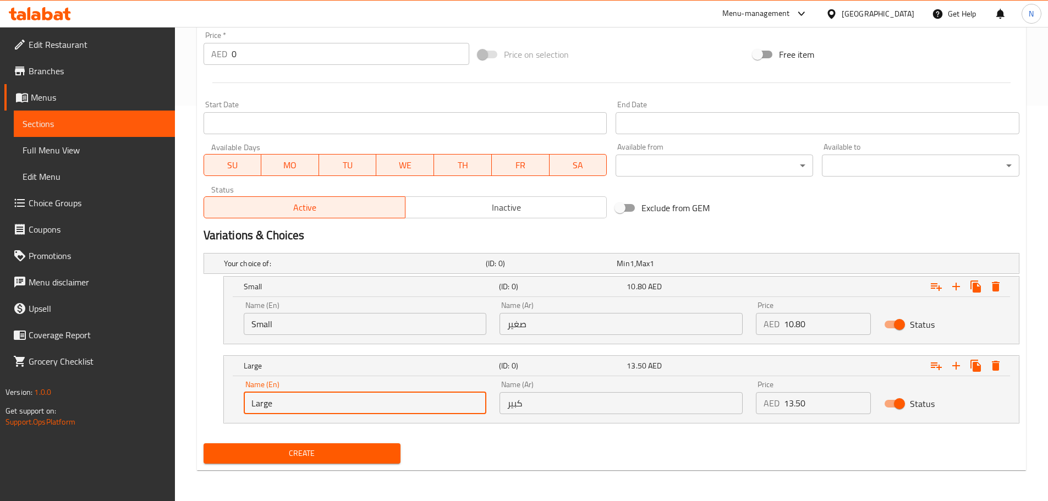
click at [304, 405] on input "Large" at bounding box center [365, 403] width 243 height 22
type input "Choice"
click at [304, 405] on input "text" at bounding box center [365, 403] width 243 height 22
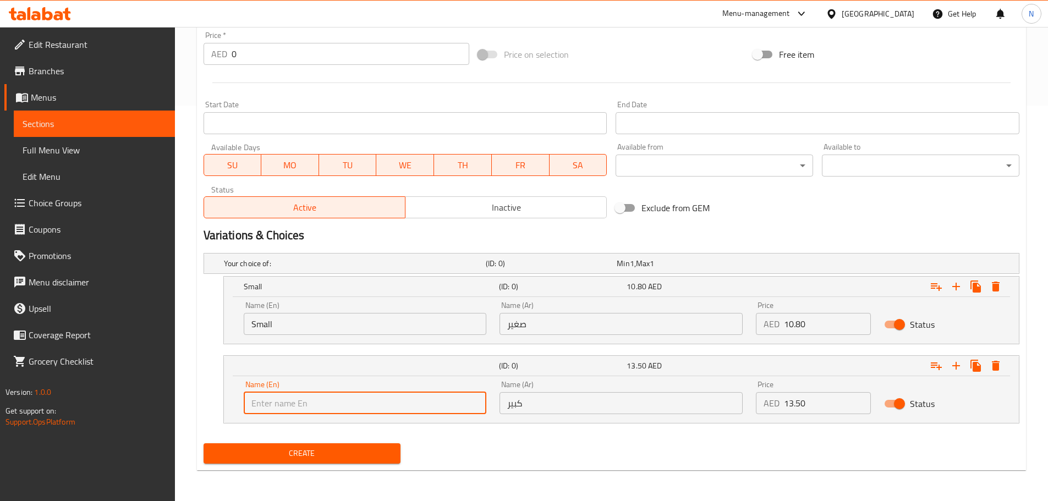
type input "Large"
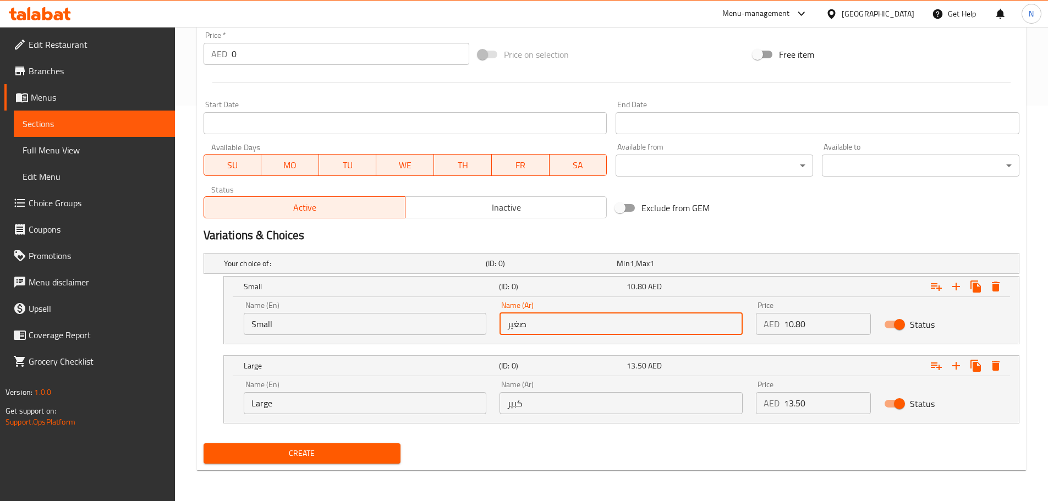
click at [511, 326] on input "صغير" at bounding box center [620, 324] width 243 height 22
type input "صغير"
click at [579, 400] on input "كبير" at bounding box center [620, 403] width 243 height 22
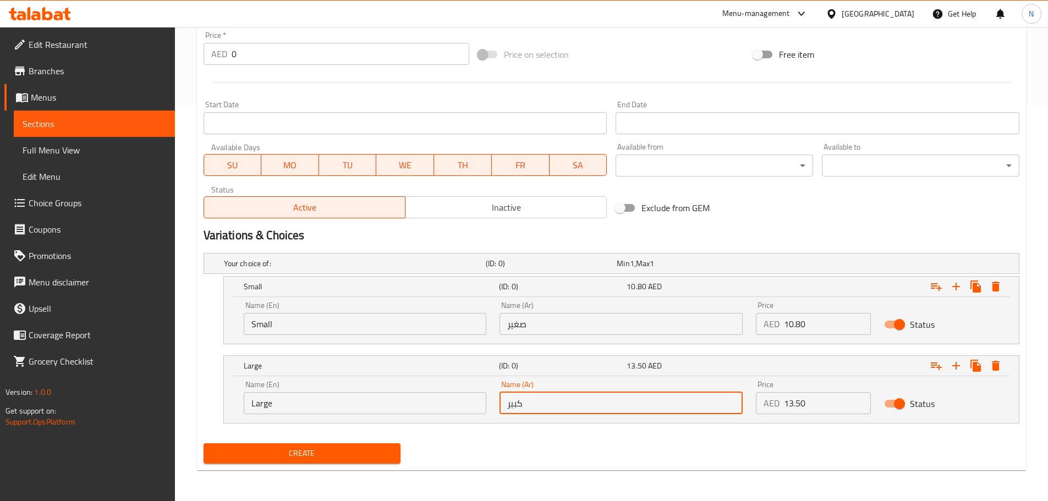
type input "كبير"
click at [517, 435] on div "Your choice of: (ID: 0) Min 1 , Max 1 Name (En) Your choice of: Name (En) Name …" at bounding box center [611, 344] width 825 height 190
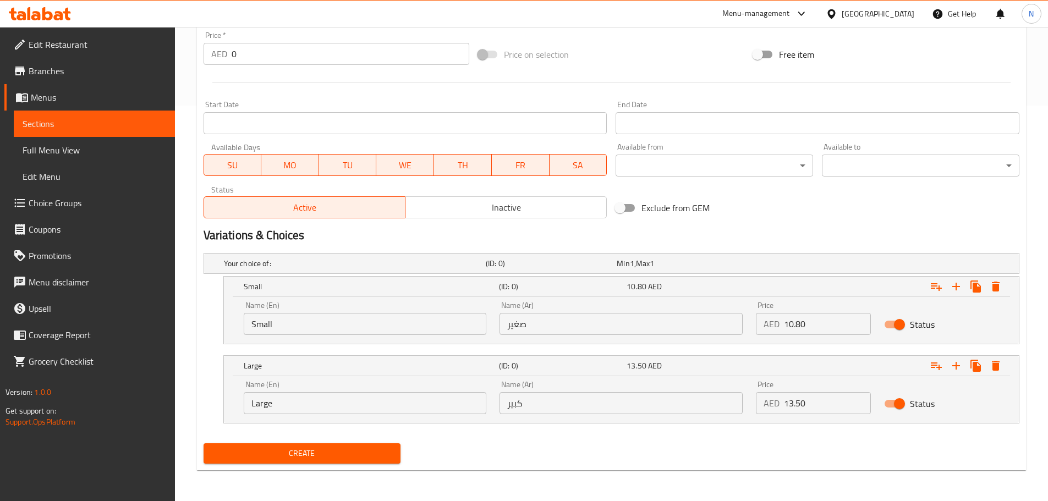
click at [327, 453] on span "Create" at bounding box center [302, 454] width 180 height 14
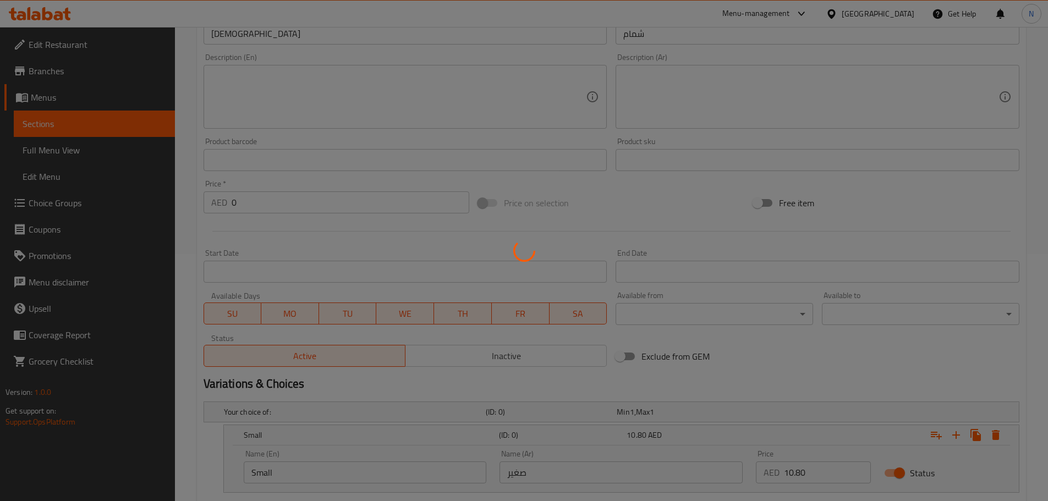
scroll to position [65, 0]
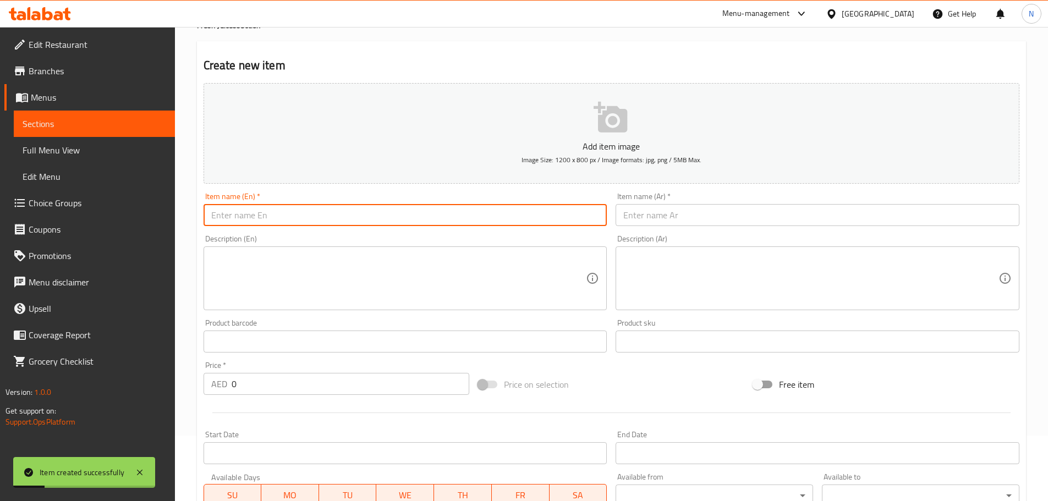
click at [474, 223] on input "text" at bounding box center [406, 215] width 404 height 22
paste input "PINEAPPLE"
type input "Pineapple"
click at [652, 229] on div "Item name (Ar)   * Item name (Ar) *" at bounding box center [817, 209] width 413 height 42
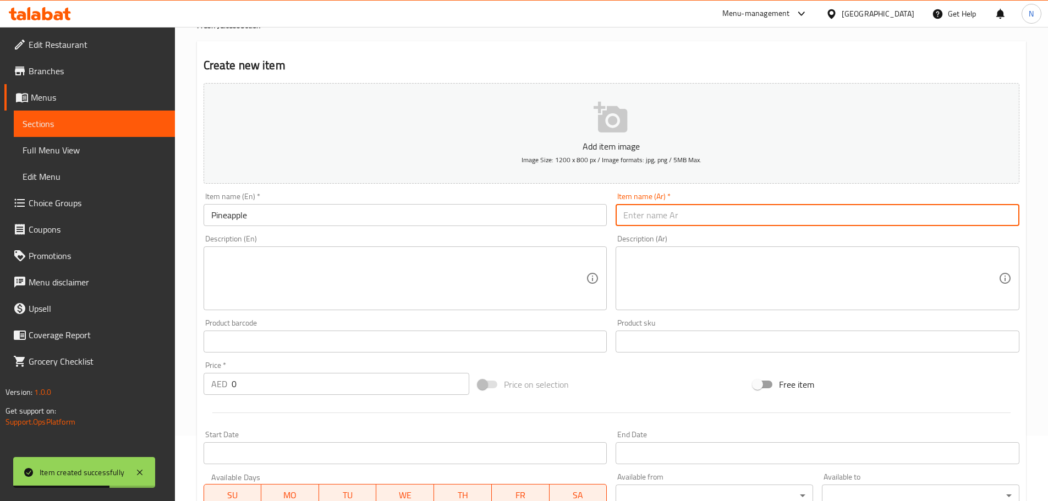
click at [656, 217] on input "text" at bounding box center [818, 215] width 404 height 22
paste input "اناناس"
type input "اناناس"
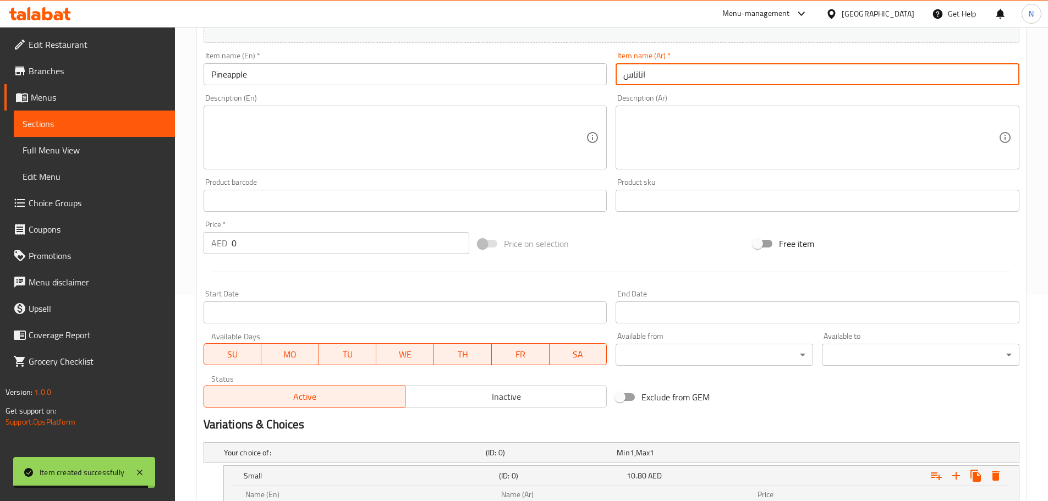
scroll to position [396, 0]
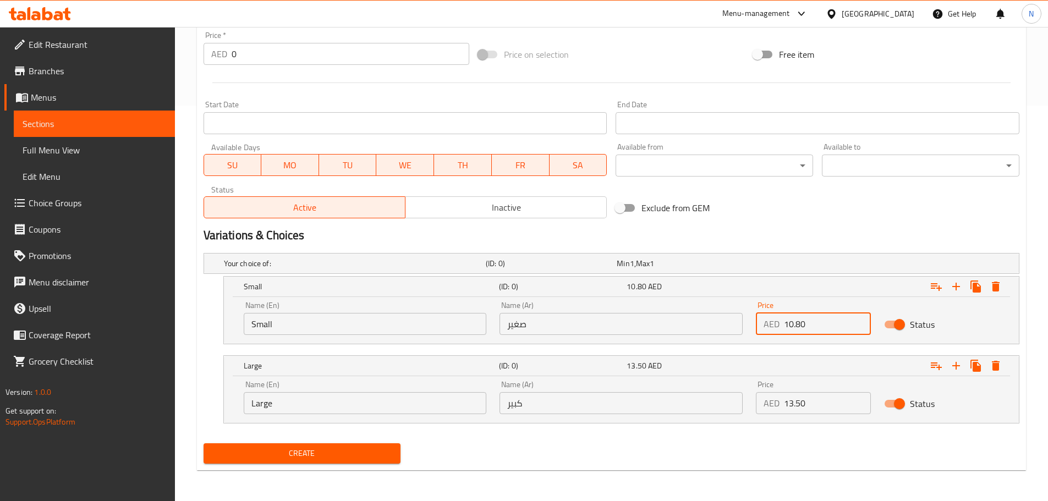
drag, startPoint x: 784, startPoint y: 320, endPoint x: 793, endPoint y: 321, distance: 8.3
click at [793, 321] on input "10.80" at bounding box center [827, 324] width 87 height 22
paste input "10.80135"
type input "10.801350"
click at [779, 408] on div "AED 0 Price" at bounding box center [813, 403] width 115 height 22
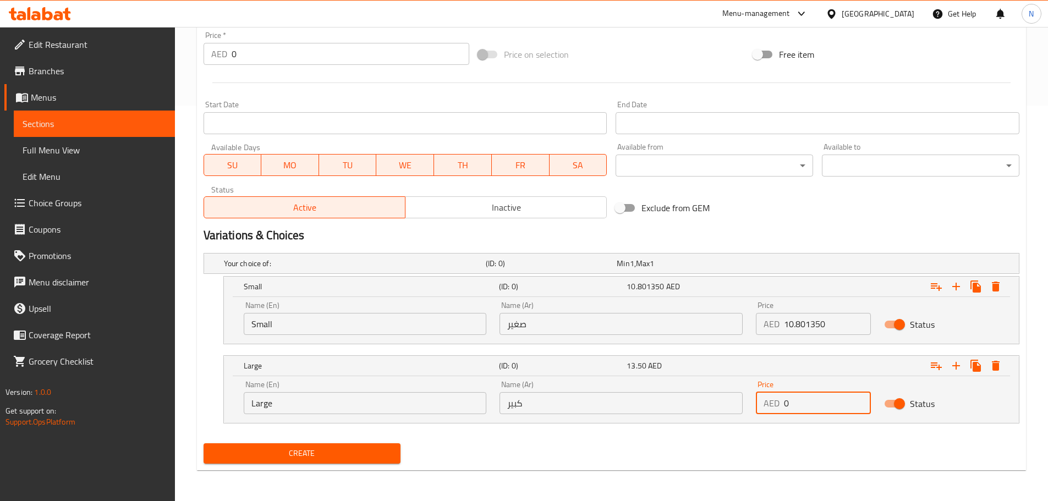
paste input "10.80135"
drag, startPoint x: 805, startPoint y: 405, endPoint x: 775, endPoint y: 405, distance: 30.8
click at [775, 405] on div "AED 10.801350 Price" at bounding box center [813, 403] width 115 height 22
click at [795, 408] on input "1350" at bounding box center [827, 403] width 87 height 22
type input "13.50"
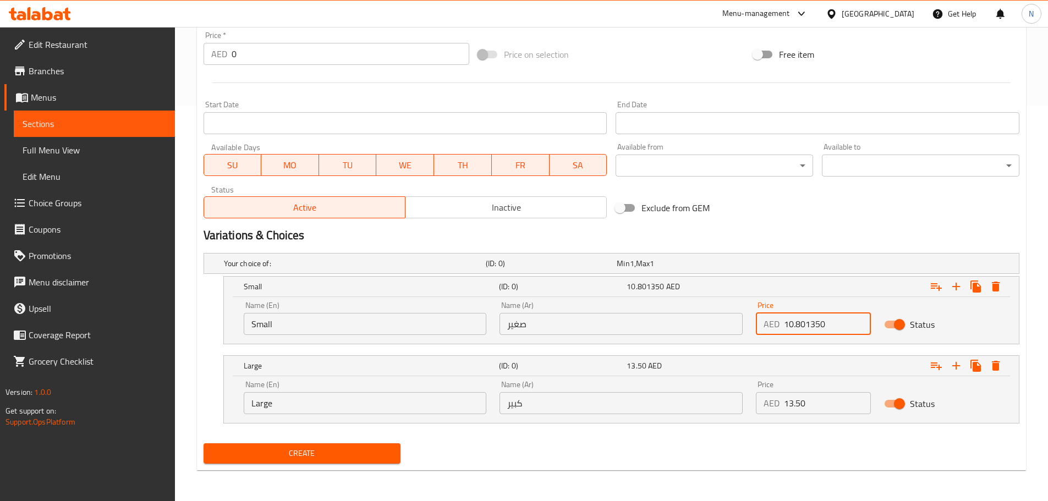
drag, startPoint x: 805, startPoint y: 327, endPoint x: 834, endPoint y: 322, distance: 30.1
click at [834, 322] on input "10.801350" at bounding box center [827, 324] width 87 height 22
type input "10.80"
click at [328, 316] on input "Small" at bounding box center [365, 324] width 243 height 22
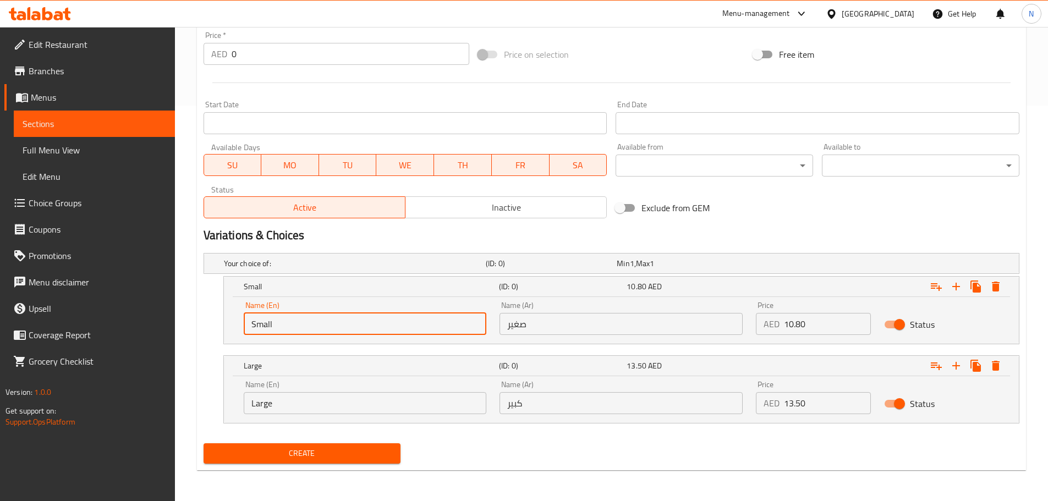
click at [328, 316] on input "Small" at bounding box center [365, 324] width 243 height 22
type input "Choice"
click at [322, 327] on input "text" at bounding box center [365, 324] width 243 height 22
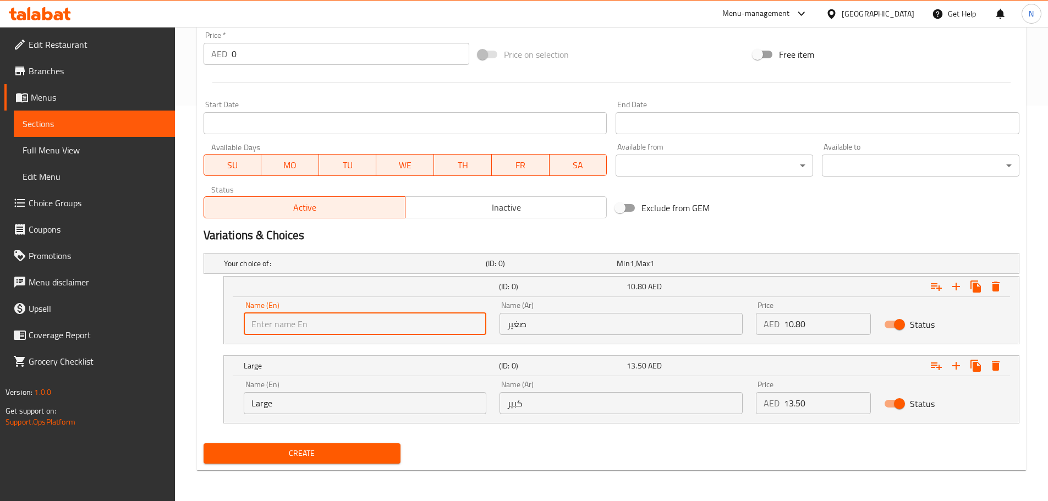
type input "Small"
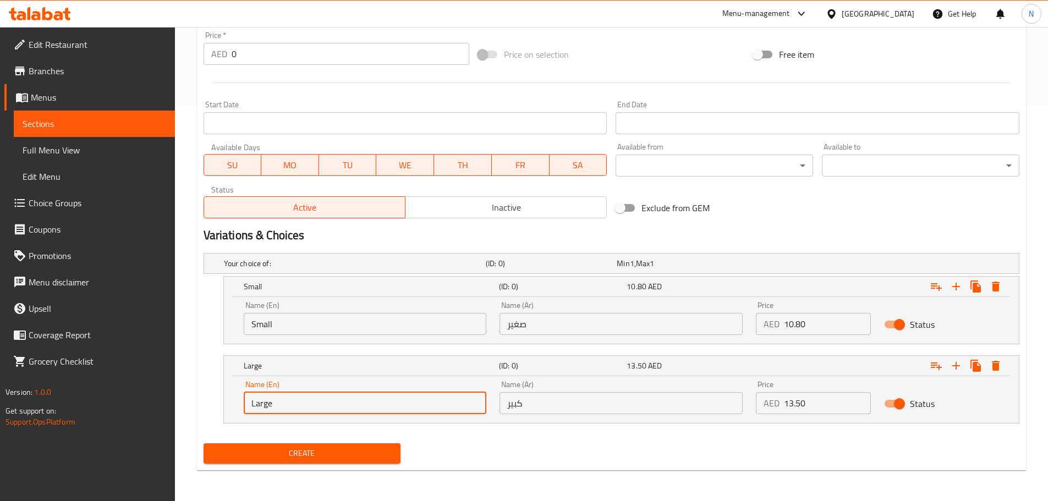
click at [333, 397] on input "Large" at bounding box center [365, 403] width 243 height 22
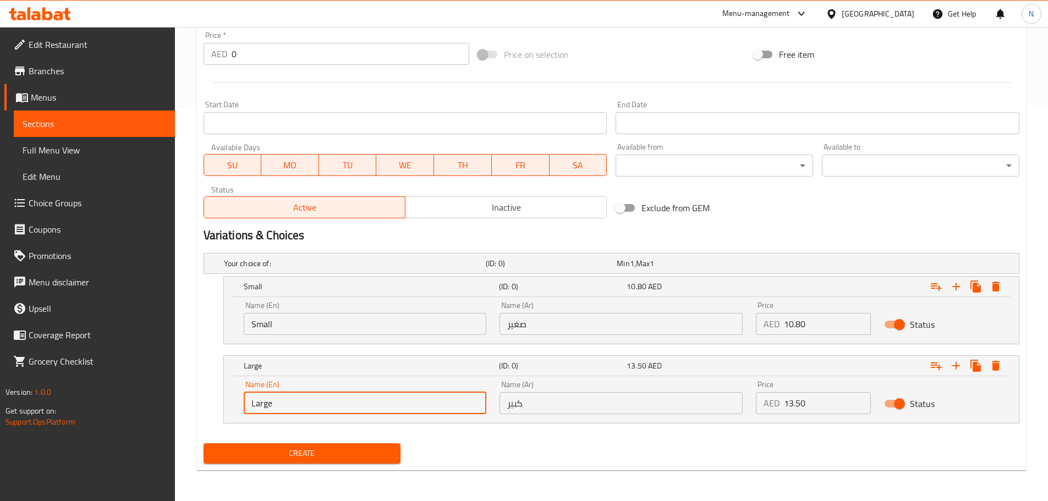
click at [333, 397] on input "Large" at bounding box center [365, 403] width 243 height 22
type input "Choice"
click at [333, 397] on input "text" at bounding box center [365, 403] width 243 height 22
type input "Large"
click at [533, 331] on input "صغير" at bounding box center [620, 324] width 243 height 22
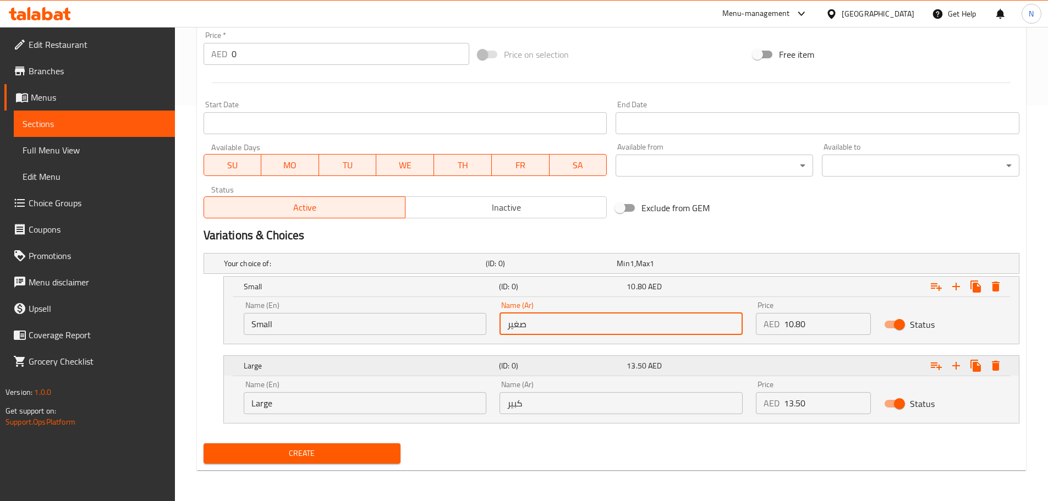
type input "صغير"
click at [554, 402] on input "كبير" at bounding box center [620, 403] width 243 height 22
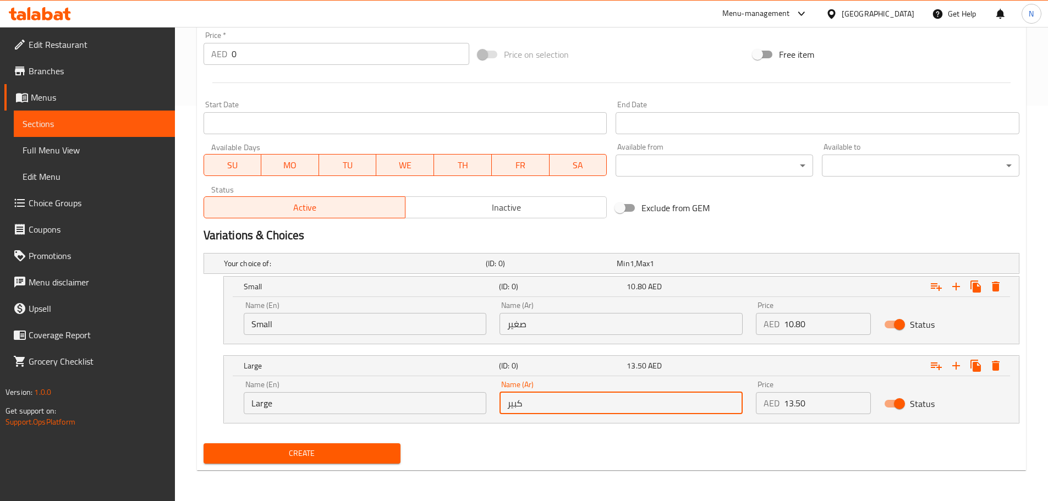
type input "كبير"
click at [334, 457] on span "Create" at bounding box center [302, 454] width 180 height 14
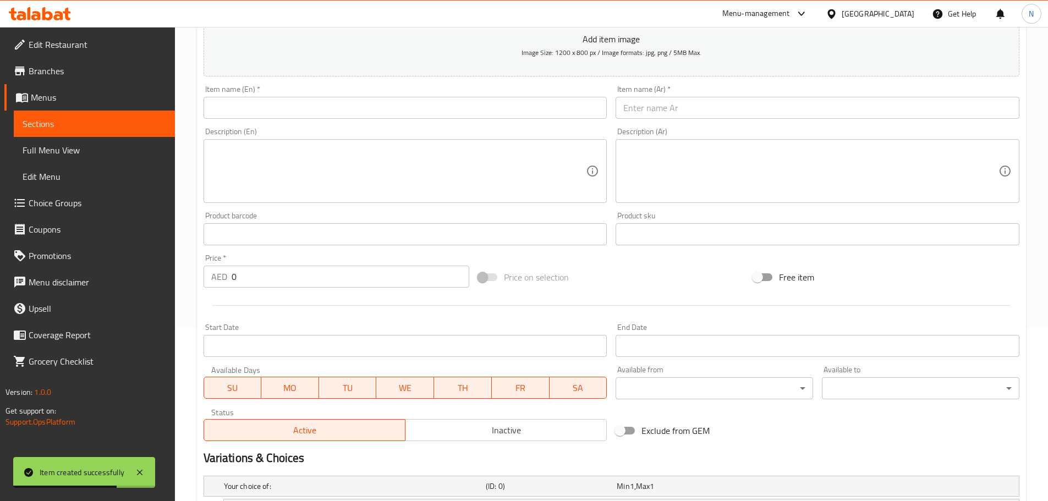
scroll to position [65, 0]
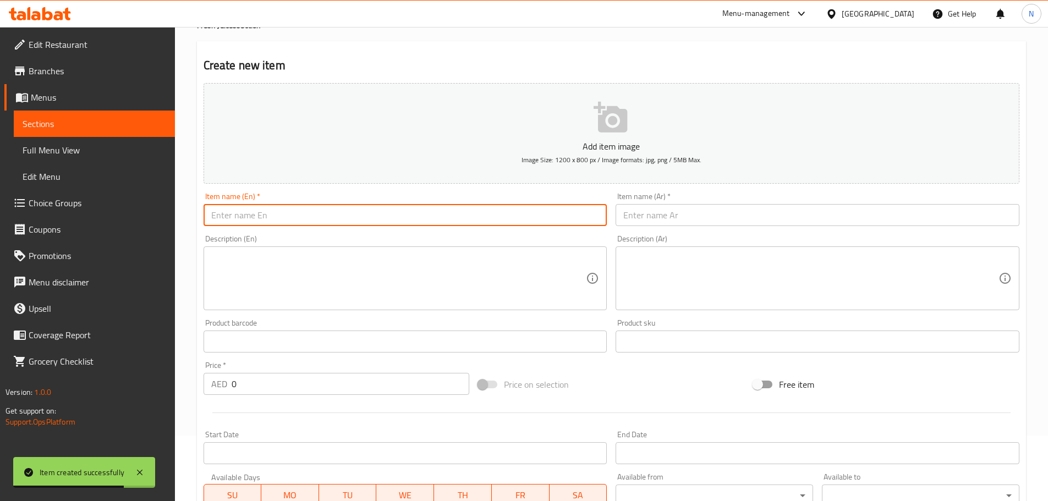
click at [375, 204] on input "text" at bounding box center [406, 215] width 404 height 22
paste input "GRAPE"
click at [246, 222] on input "Grape Juice" at bounding box center [406, 215] width 404 height 22
type input "Grape"
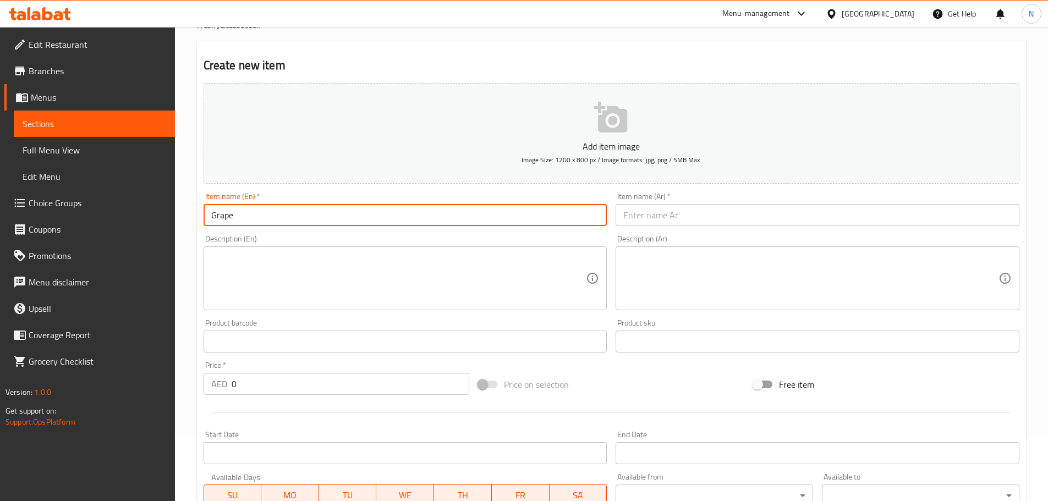
click at [734, 210] on input "text" at bounding box center [818, 215] width 404 height 22
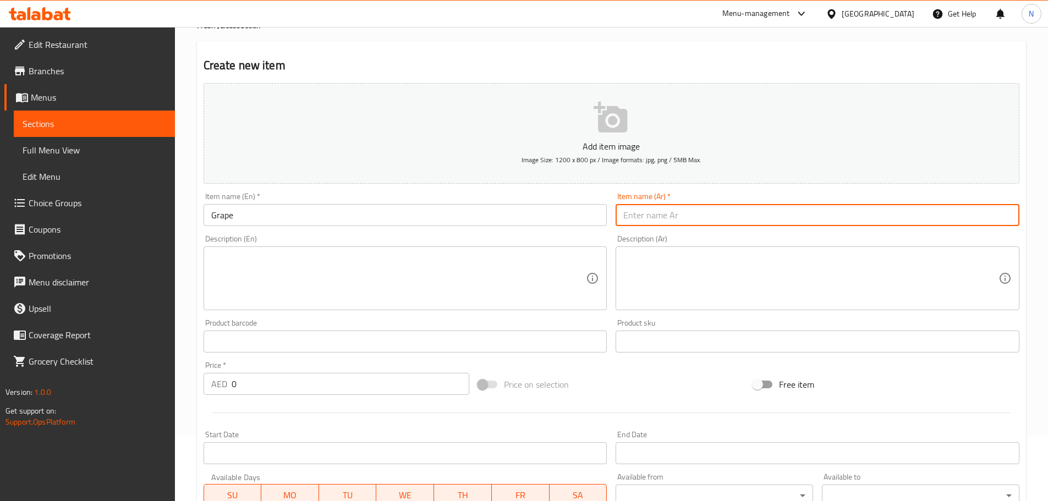
paste input "عنب"
type input "عنب"
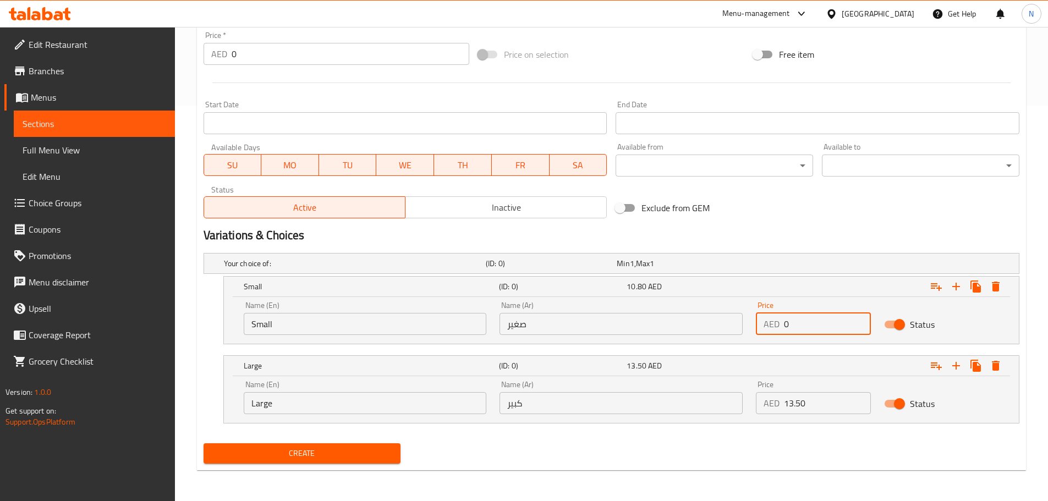
drag, startPoint x: 776, startPoint y: 323, endPoint x: 771, endPoint y: 325, distance: 5.7
click at [771, 325] on div "AED 0 Price" at bounding box center [813, 324] width 115 height 22
paste input "10.80135"
type input "10.801350"
drag, startPoint x: 793, startPoint y: 403, endPoint x: 783, endPoint y: 407, distance: 11.3
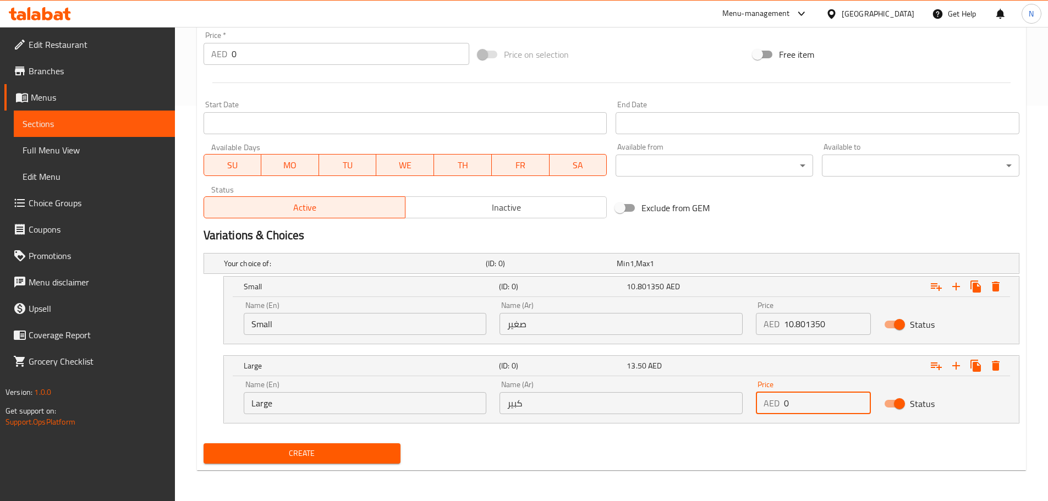
click at [783, 407] on div "AED 0 Price" at bounding box center [813, 403] width 115 height 22
paste input "10.80135"
drag, startPoint x: 806, startPoint y: 405, endPoint x: 764, endPoint y: 399, distance: 43.3
click at [764, 399] on div "AED 10.801350 Price" at bounding box center [813, 403] width 115 height 22
click at [793, 404] on input "1350" at bounding box center [827, 403] width 87 height 22
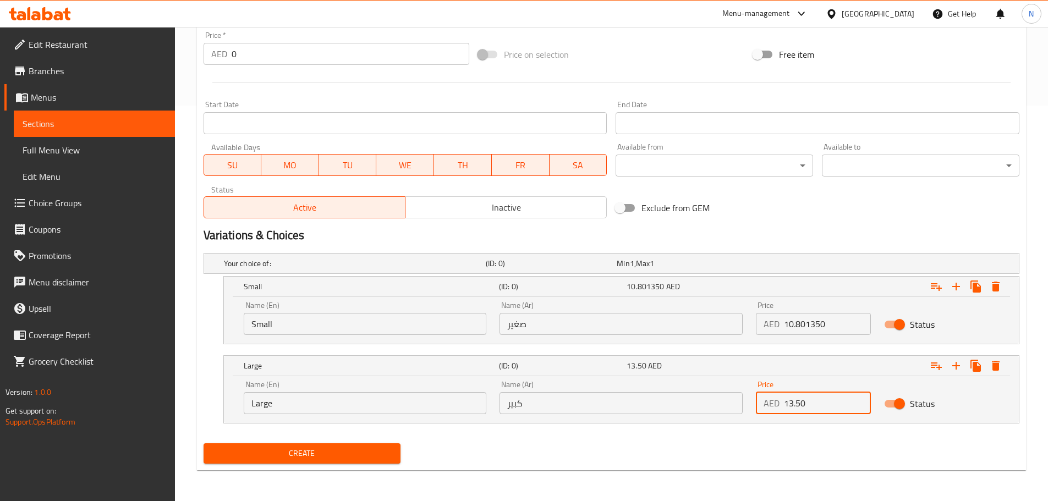
type input "13.50"
drag, startPoint x: 806, startPoint y: 325, endPoint x: 841, endPoint y: 333, distance: 35.0
click at [841, 333] on input "10.801350" at bounding box center [827, 324] width 87 height 22
type input "10.80"
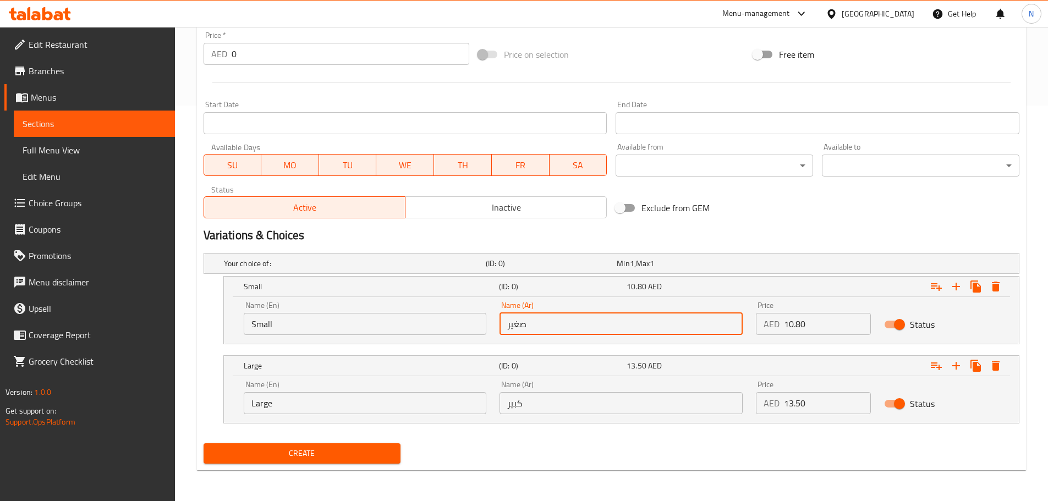
click at [563, 324] on input "صغير" at bounding box center [620, 324] width 243 height 22
type input "صغير"
click at [569, 407] on input "كبير" at bounding box center [620, 403] width 243 height 22
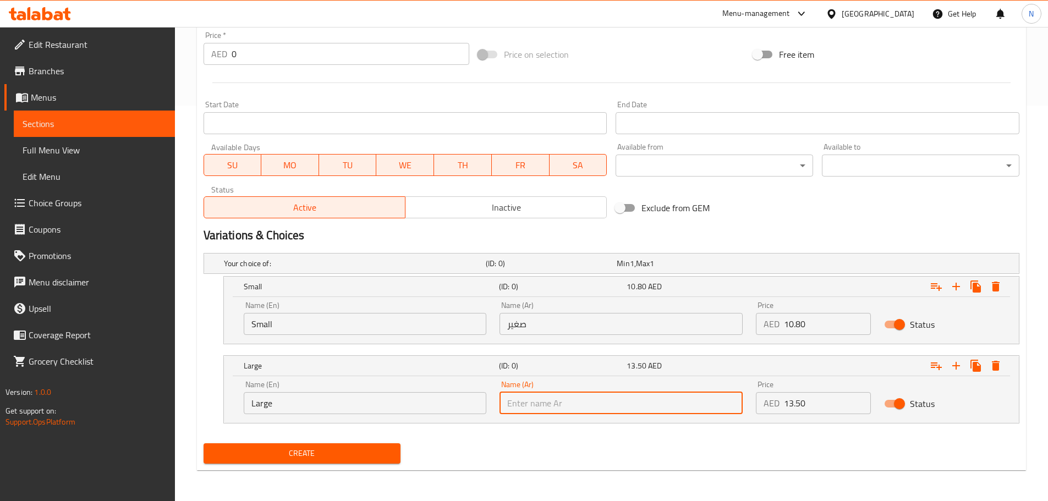
type input "كبير"
click at [292, 325] on input "Small" at bounding box center [365, 324] width 243 height 22
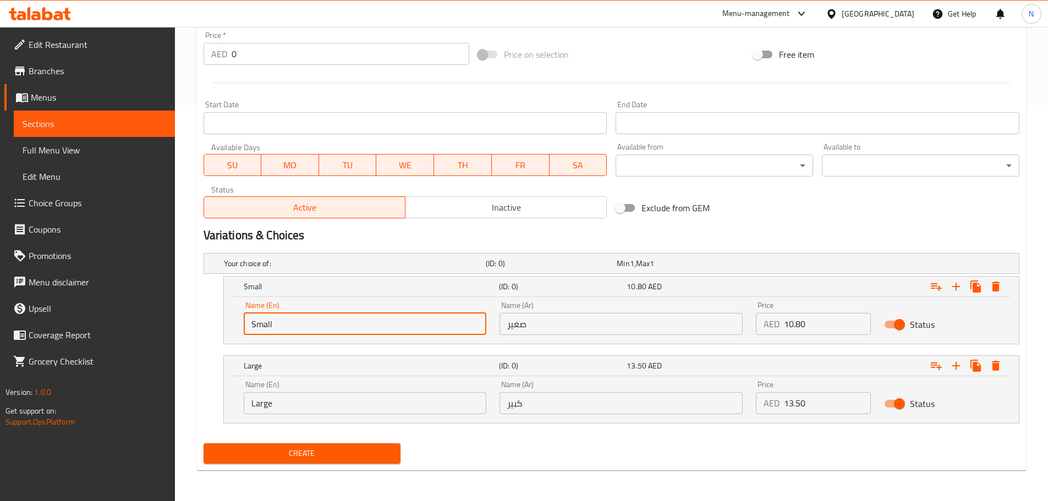
click at [292, 325] on input "Small" at bounding box center [365, 324] width 243 height 22
type input "Choice"
click at [292, 325] on input "text" at bounding box center [365, 324] width 243 height 22
type input "Small"
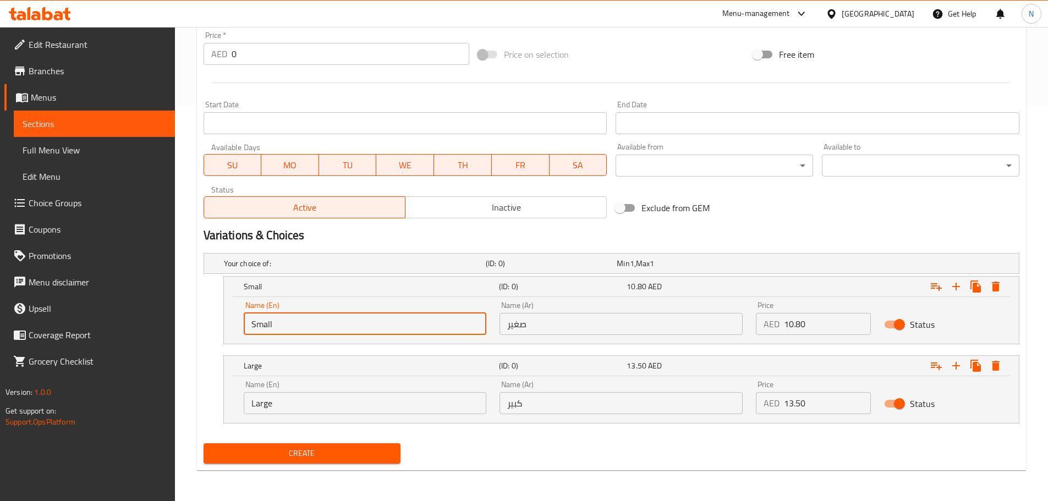
click at [317, 400] on input "Large" at bounding box center [365, 403] width 243 height 22
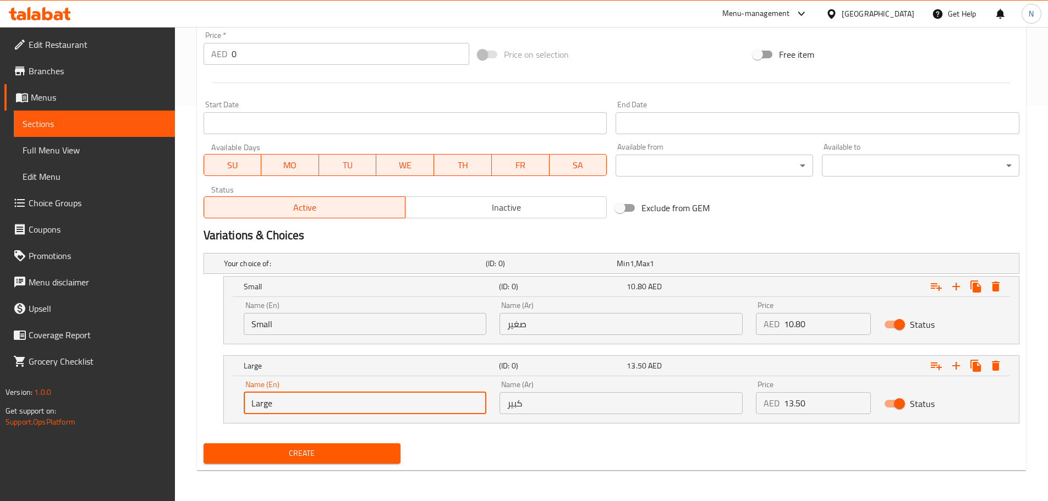
click at [317, 400] on input "Large" at bounding box center [365, 403] width 243 height 22
type input "Choice"
click at [317, 400] on input "text" at bounding box center [365, 403] width 243 height 22
type input "Large"
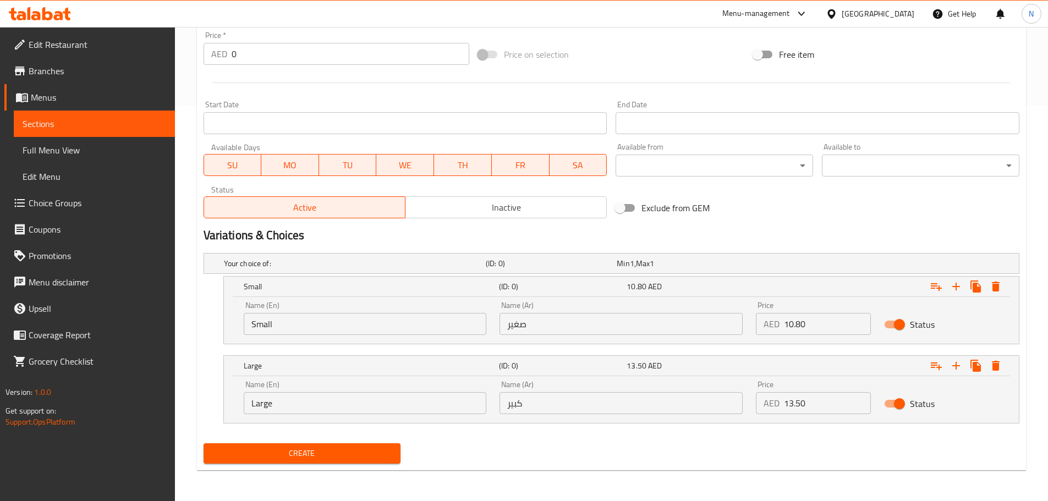
click at [513, 454] on div "Create" at bounding box center [611, 453] width 825 height 29
click at [315, 444] on button "Create" at bounding box center [302, 453] width 197 height 20
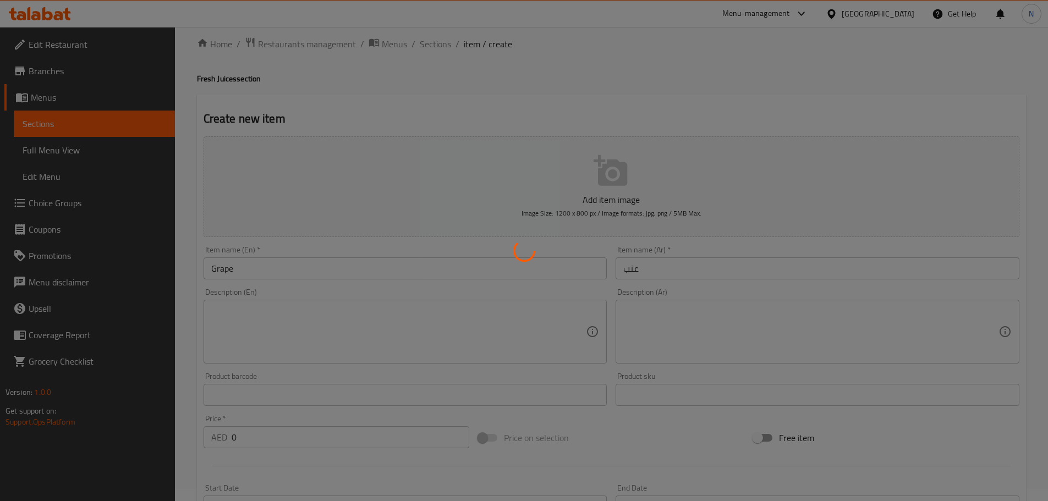
scroll to position [10, 0]
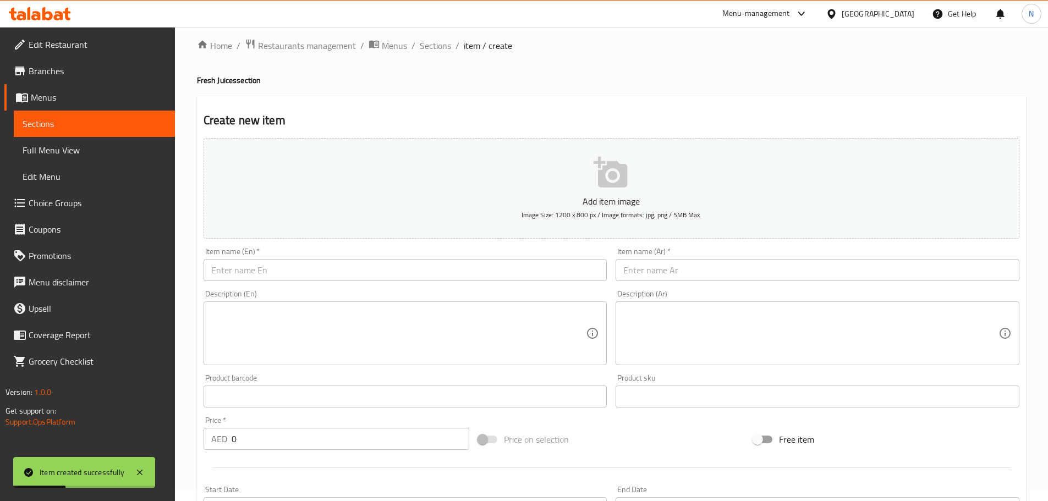
click at [657, 267] on input "text" at bounding box center [818, 270] width 404 height 22
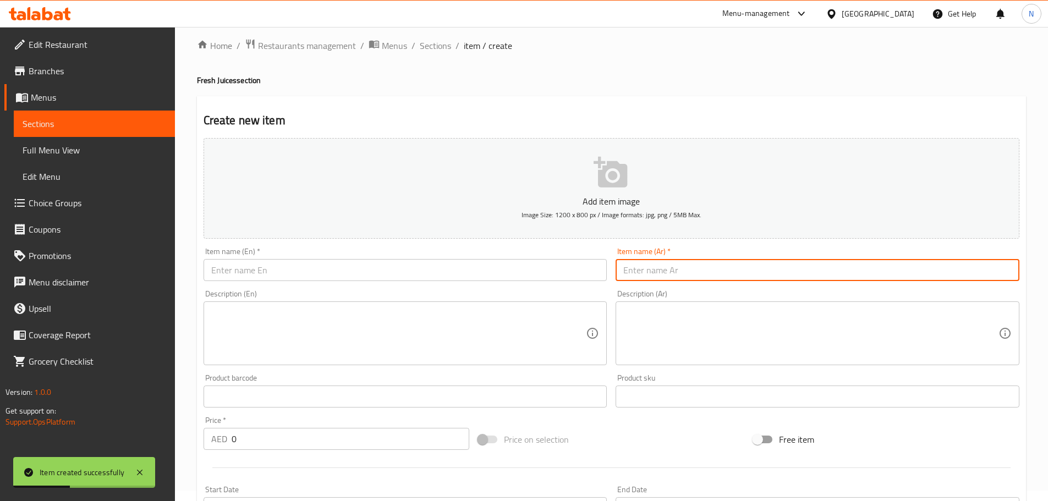
paste input "STRAWBERRY"
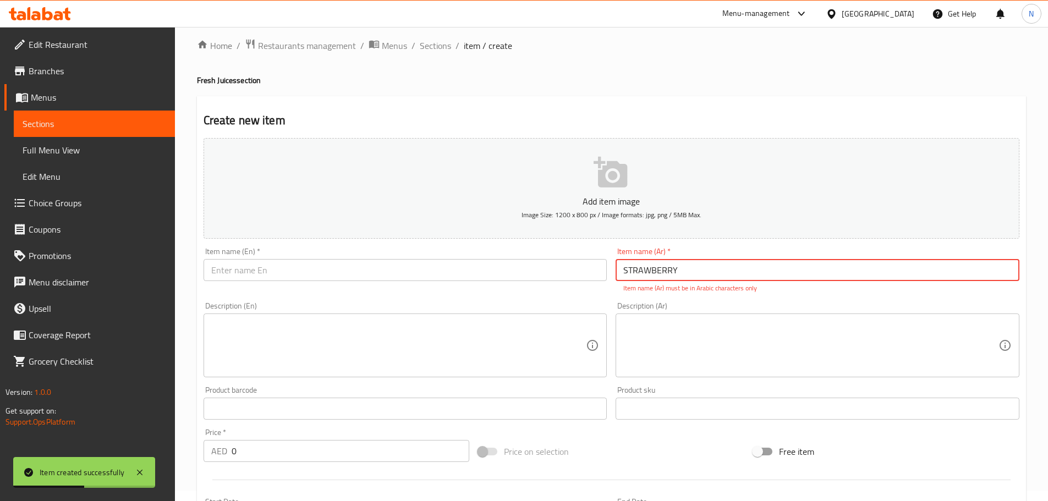
type input "STRAWBERRY"
click at [534, 271] on input "text" at bounding box center [406, 270] width 404 height 22
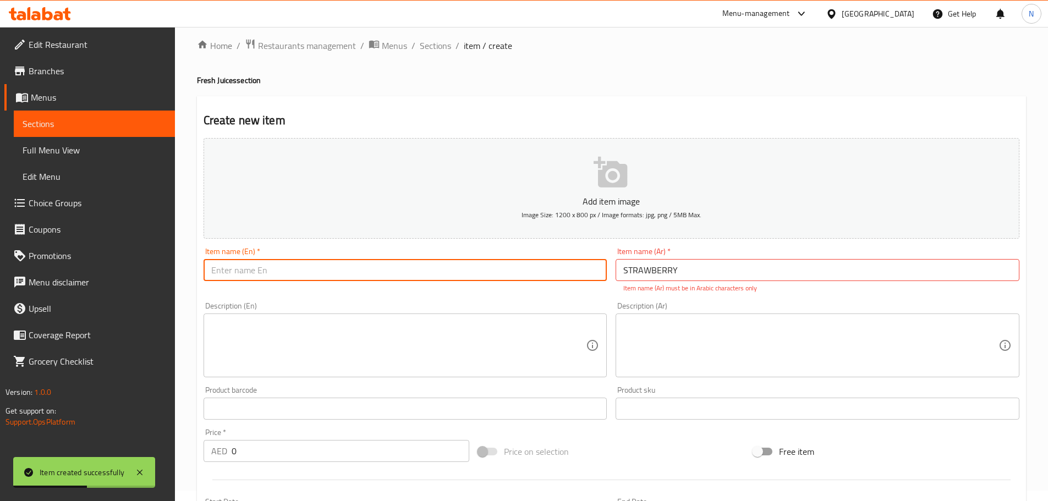
paste input "STRAWBERRY"
type input "Strawberry"
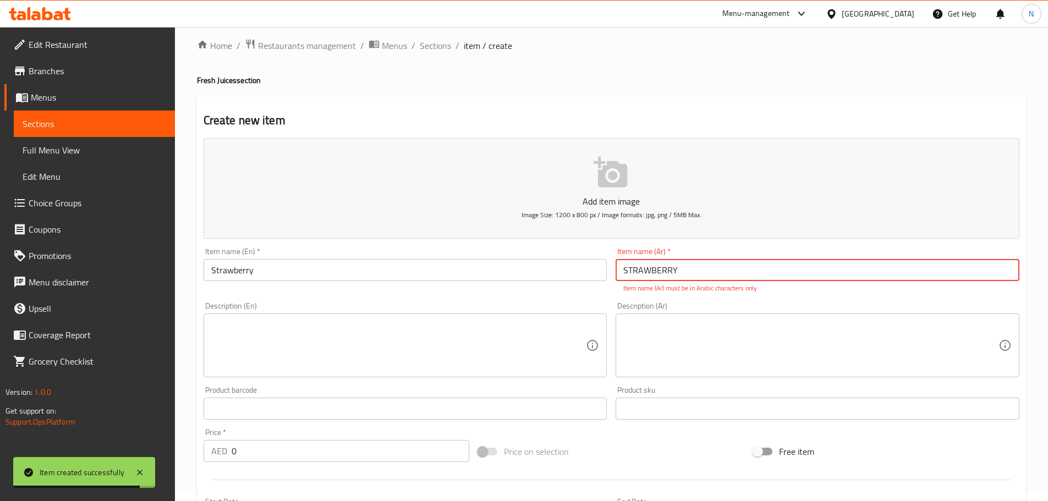
click at [637, 278] on input "STRAWBERRY" at bounding box center [818, 270] width 404 height 22
paste input "فراوله"
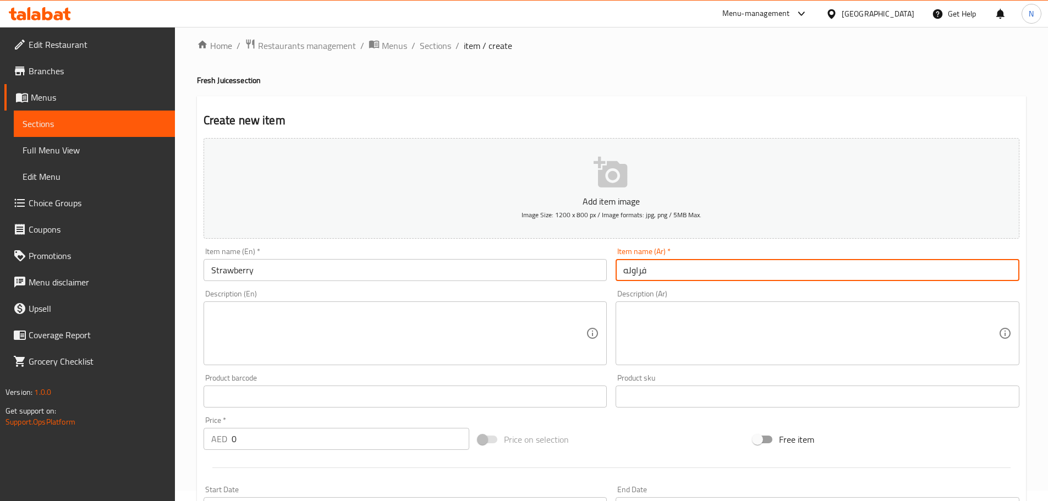
type input "فراوله"
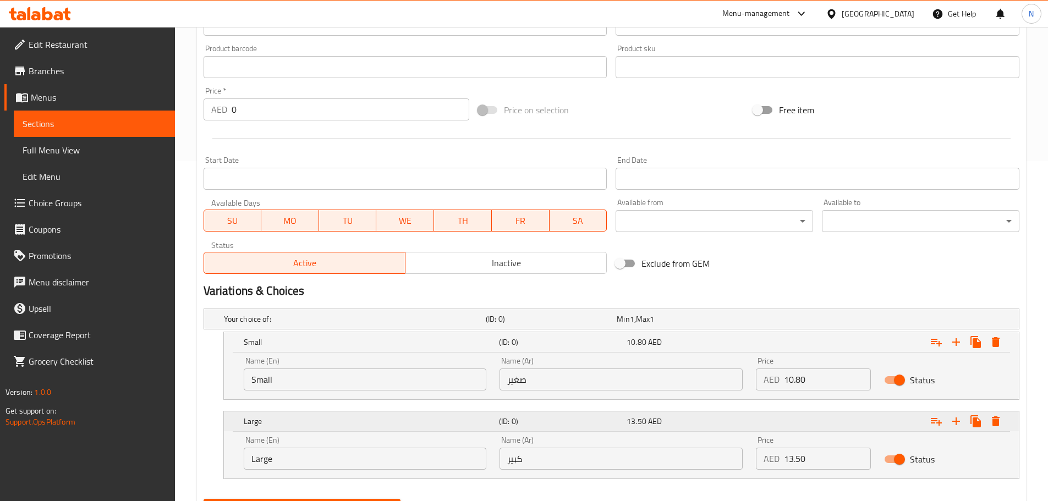
scroll to position [341, 0]
drag, startPoint x: 803, startPoint y: 386, endPoint x: 778, endPoint y: 387, distance: 24.2
click at [778, 387] on div "AED 0 Price" at bounding box center [813, 379] width 115 height 22
paste input "10.80135"
type input "10.801350"
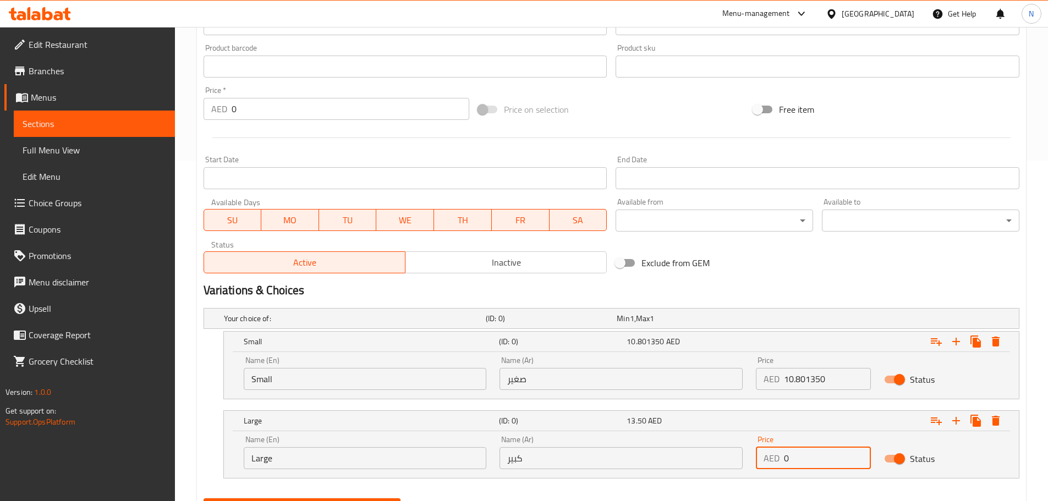
drag, startPoint x: 788, startPoint y: 455, endPoint x: 781, endPoint y: 459, distance: 7.9
click at [781, 459] on div "AED 0 Price" at bounding box center [813, 458] width 115 height 22
paste input "10.80135"
drag, startPoint x: 806, startPoint y: 462, endPoint x: 779, endPoint y: 458, distance: 26.7
click at [779, 458] on div "AED 10.801350 Price" at bounding box center [813, 458] width 115 height 22
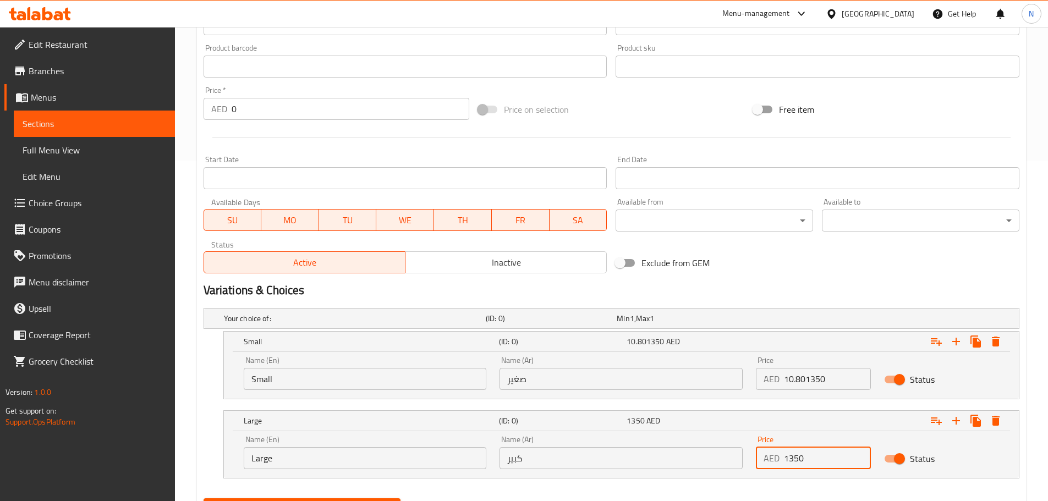
click at [793, 459] on input "1350" at bounding box center [827, 458] width 87 height 22
type input "13.50"
drag, startPoint x: 804, startPoint y: 378, endPoint x: 848, endPoint y: 381, distance: 44.1
click at [848, 381] on input "10.801350" at bounding box center [827, 379] width 87 height 22
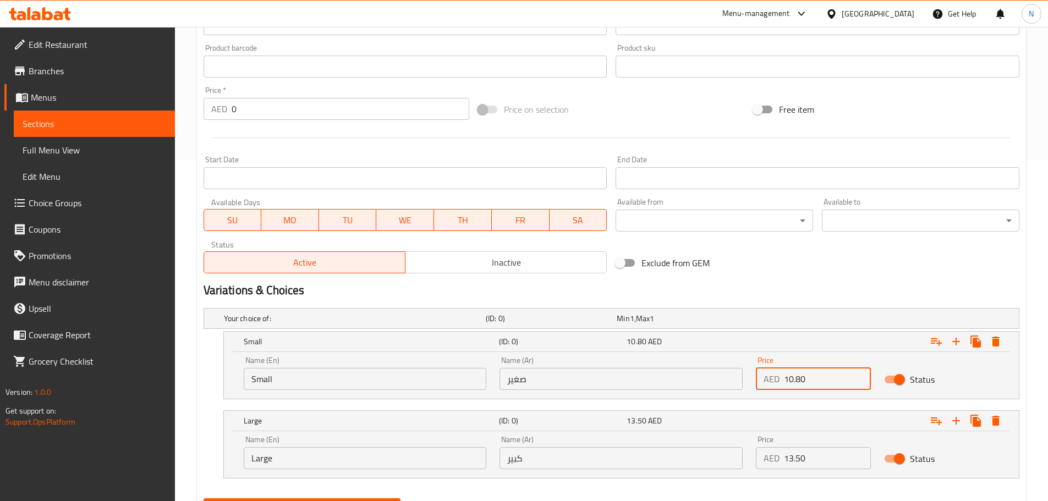
type input "10.80"
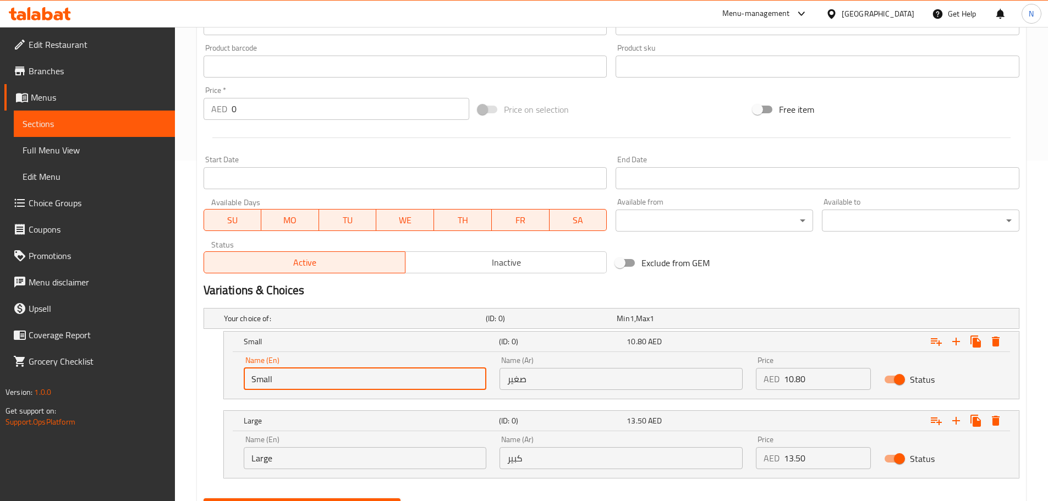
click at [326, 378] on input "Small" at bounding box center [365, 379] width 243 height 22
type input "Choice"
click at [326, 378] on input "text" at bounding box center [365, 379] width 243 height 22
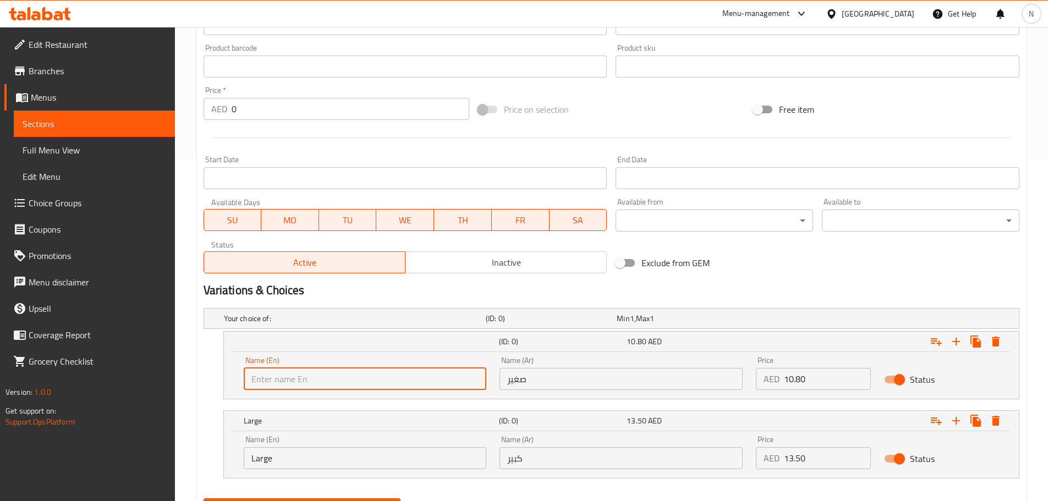
type input "Small"
click at [307, 453] on input "Large" at bounding box center [365, 458] width 243 height 22
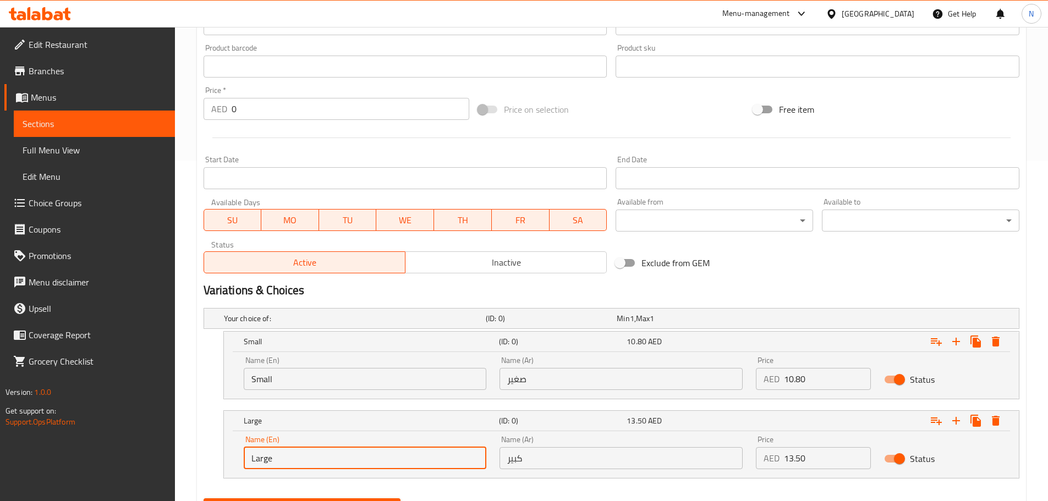
click at [307, 453] on input "Large" at bounding box center [365, 458] width 243 height 22
type input "Choice"
click at [307, 453] on input "text" at bounding box center [365, 458] width 243 height 22
type input "Large"
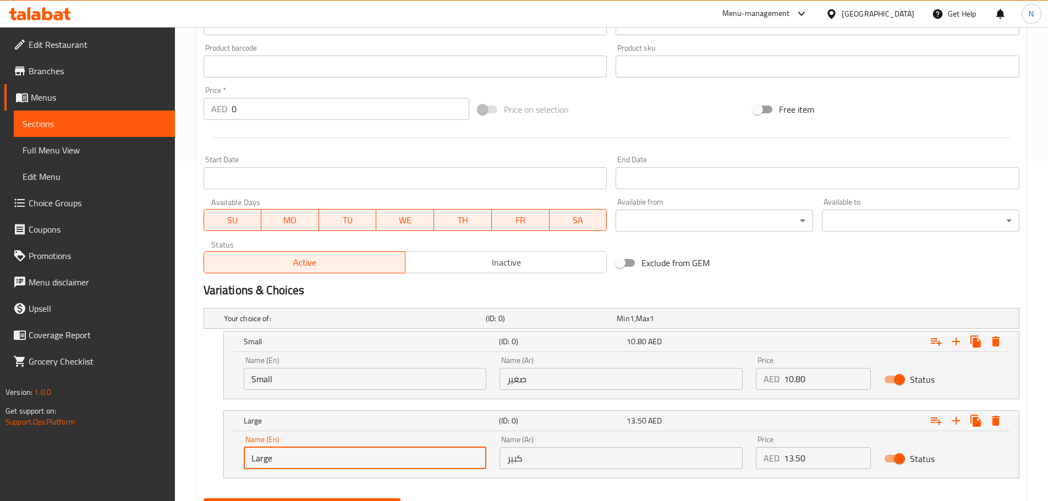
click at [625, 371] on input "صغير" at bounding box center [620, 379] width 243 height 22
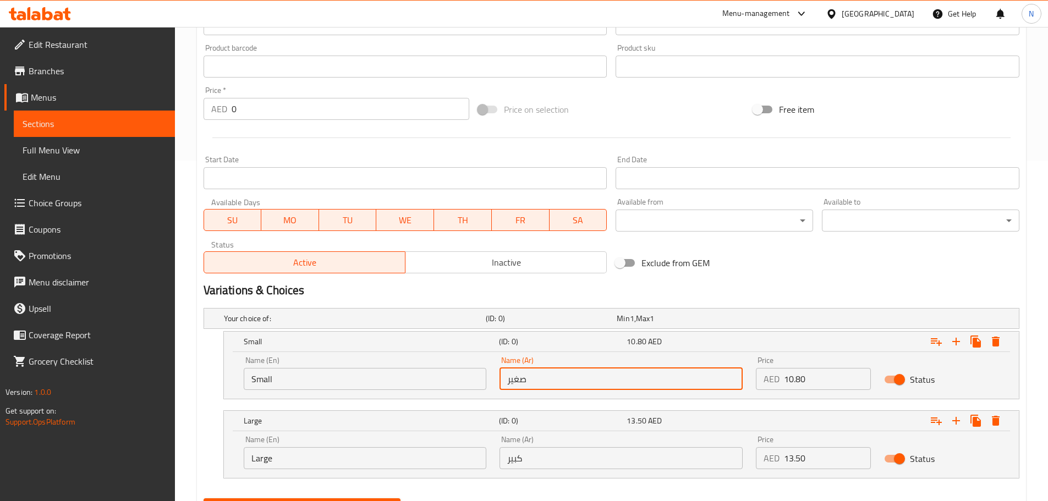
type input "صغير"
click at [559, 457] on input "كبير" at bounding box center [620, 458] width 243 height 22
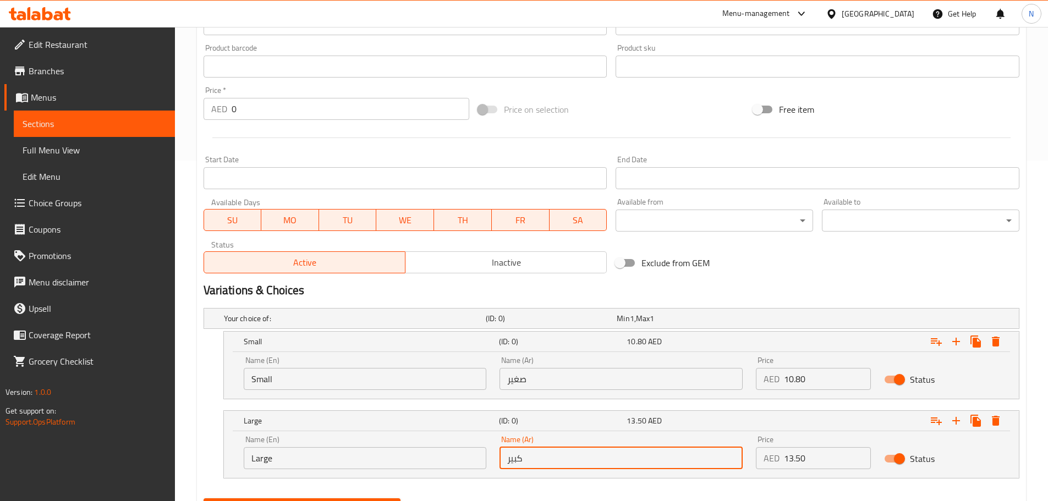
type input "كبير"
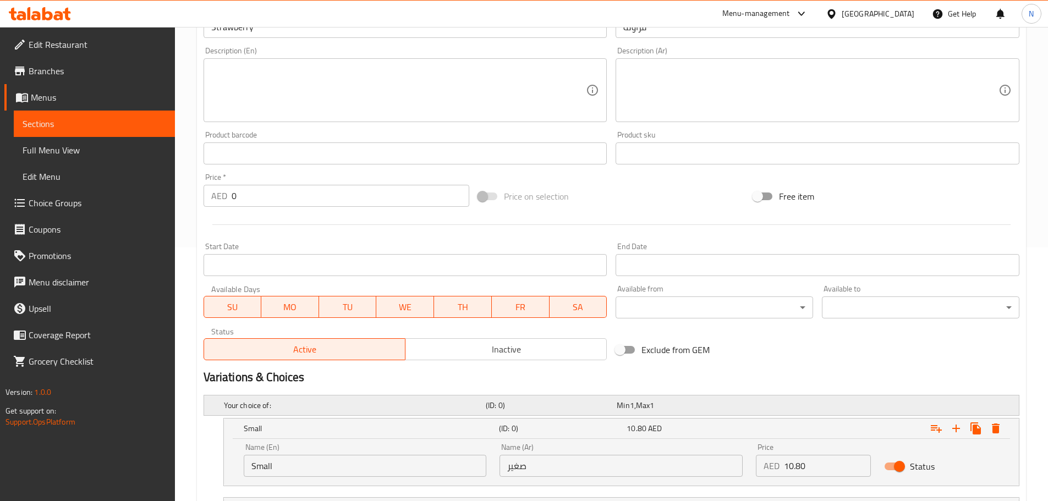
scroll to position [396, 0]
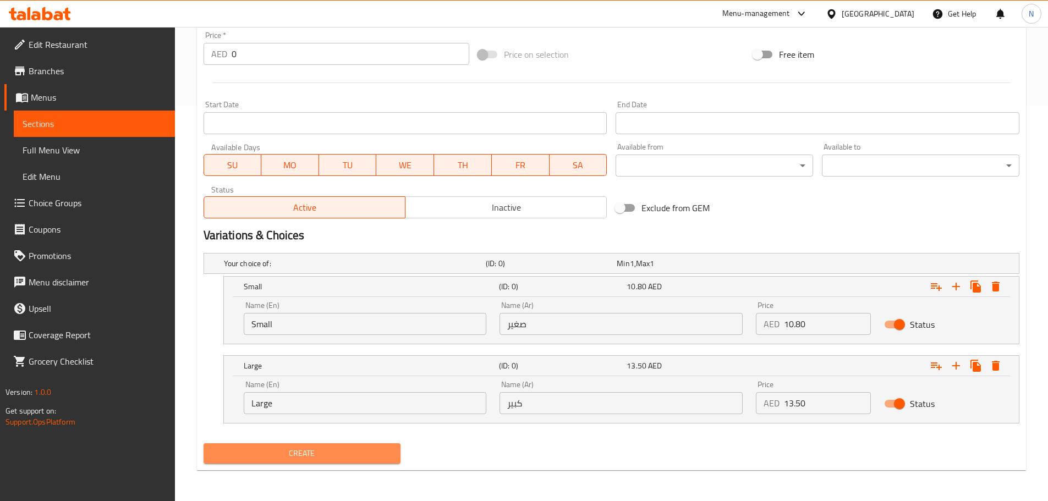
click at [386, 448] on span "Create" at bounding box center [302, 454] width 180 height 14
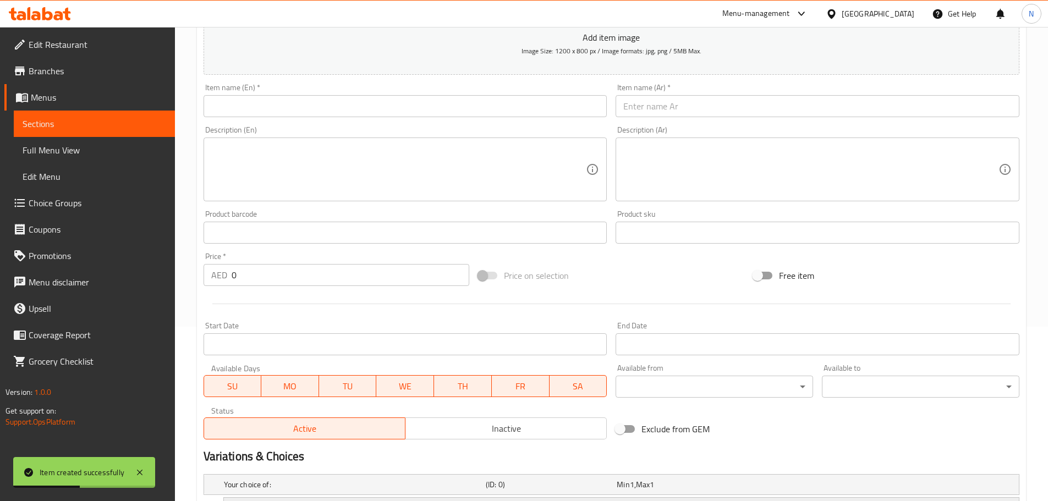
scroll to position [10, 0]
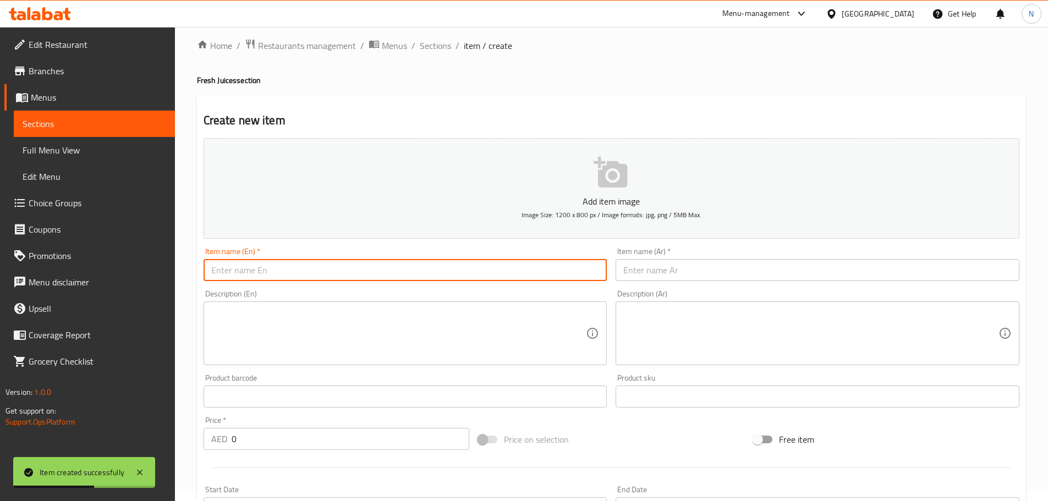
click at [345, 265] on input "text" at bounding box center [406, 270] width 404 height 22
paste input "MANGO"
type input "Mango"
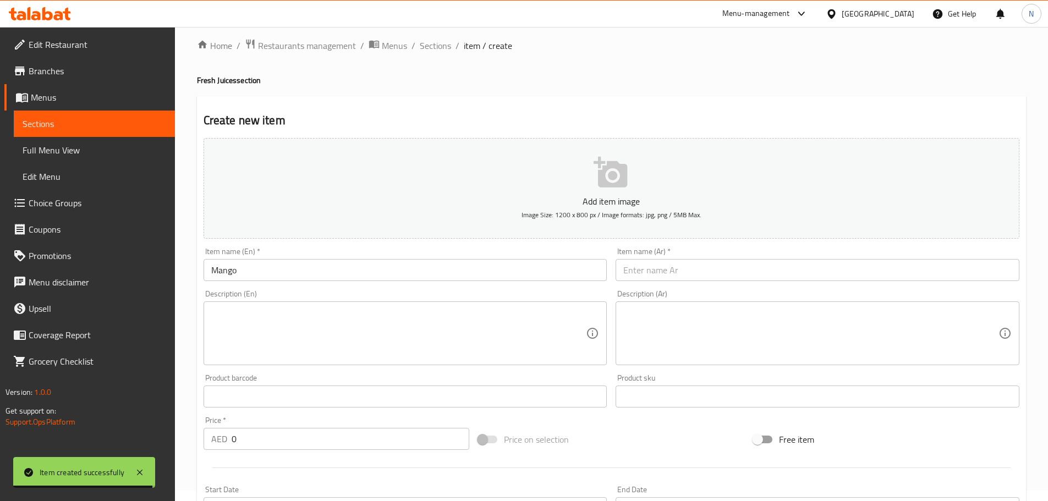
click at [667, 286] on div "Description (Ar) Description (Ar)" at bounding box center [817, 327] width 413 height 84
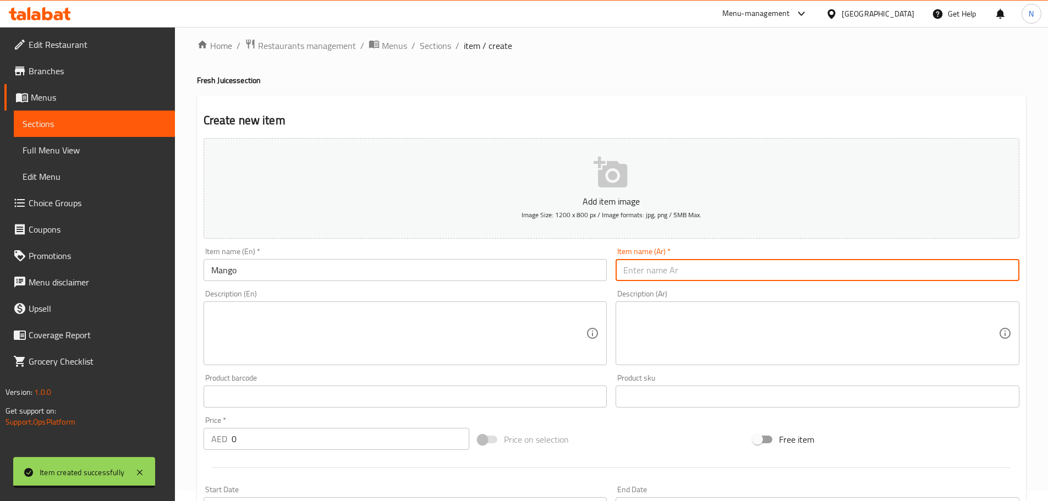
click at [672, 278] on input "text" at bounding box center [818, 270] width 404 height 22
paste input "مانجو"
type input "مانجو"
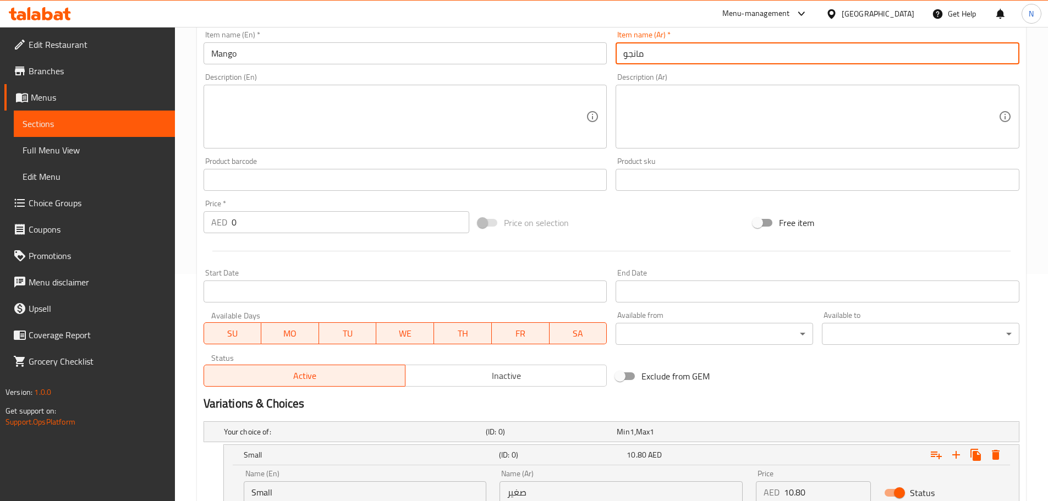
scroll to position [341, 0]
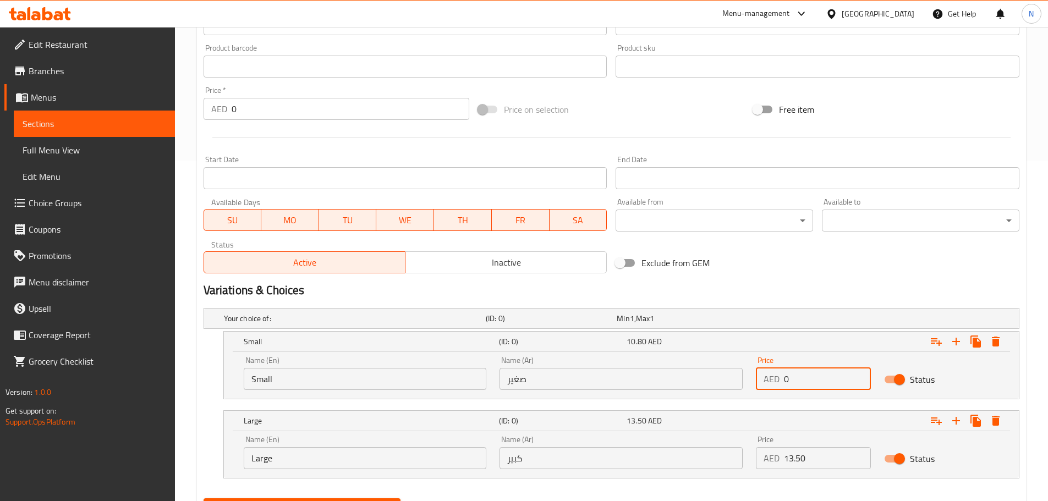
click at [784, 379] on input "0" at bounding box center [827, 379] width 87 height 22
paste input "1113.5"
type input "1113.50"
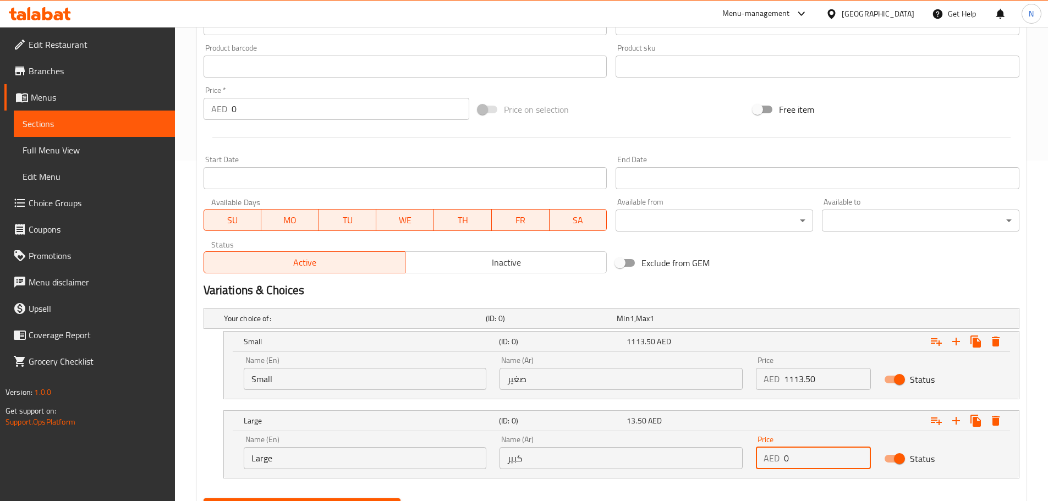
drag, startPoint x: 796, startPoint y: 453, endPoint x: 784, endPoint y: 460, distance: 14.1
click at [784, 460] on input "0" at bounding box center [827, 458] width 87 height 22
paste input "1113.5"
click at [793, 461] on input "1113.50" at bounding box center [827, 458] width 87 height 22
drag, startPoint x: 794, startPoint y: 461, endPoint x: 848, endPoint y: 461, distance: 53.4
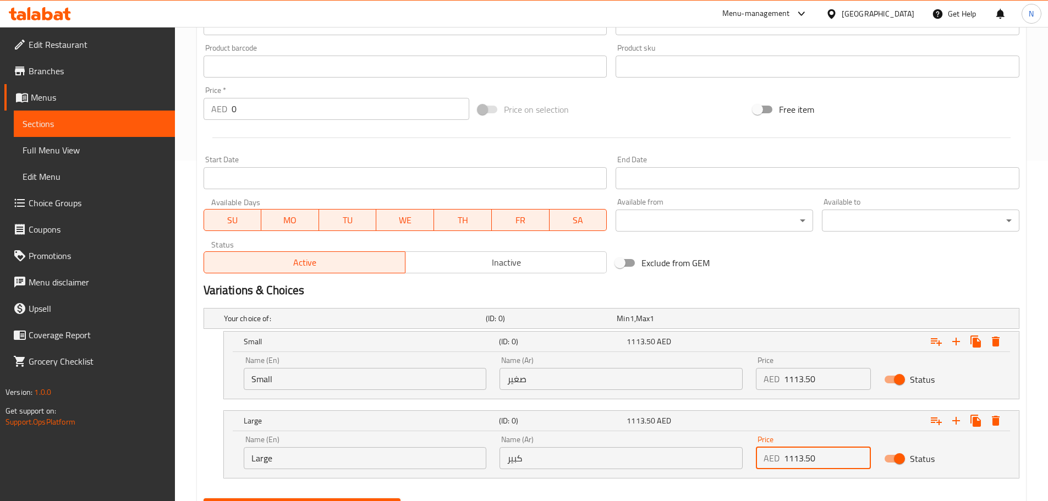
click at [848, 461] on input "1113.50" at bounding box center [827, 458] width 87 height 22
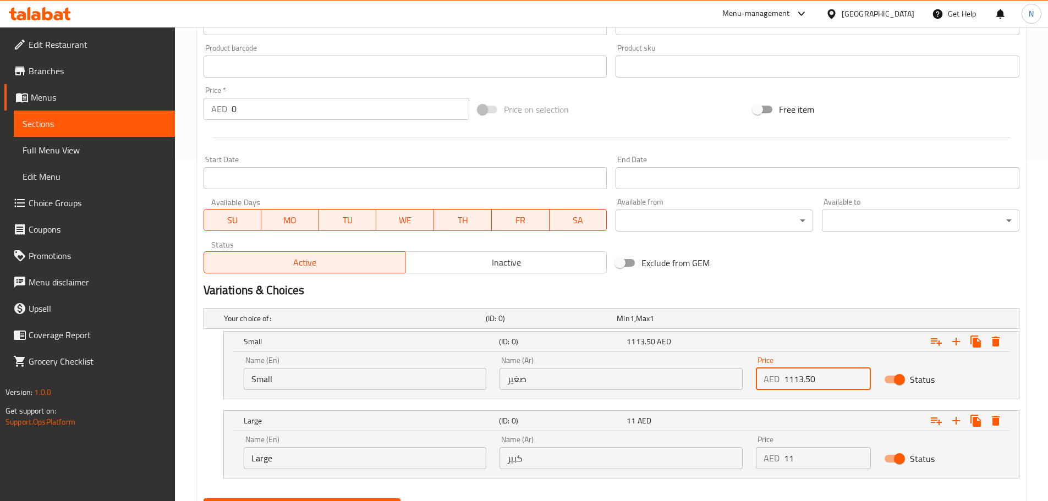
drag, startPoint x: 797, startPoint y: 380, endPoint x: 782, endPoint y: 383, distance: 15.2
click at [782, 383] on div "AED 1113.50 Price" at bounding box center [813, 379] width 115 height 22
click at [788, 465] on input "11" at bounding box center [827, 458] width 87 height 22
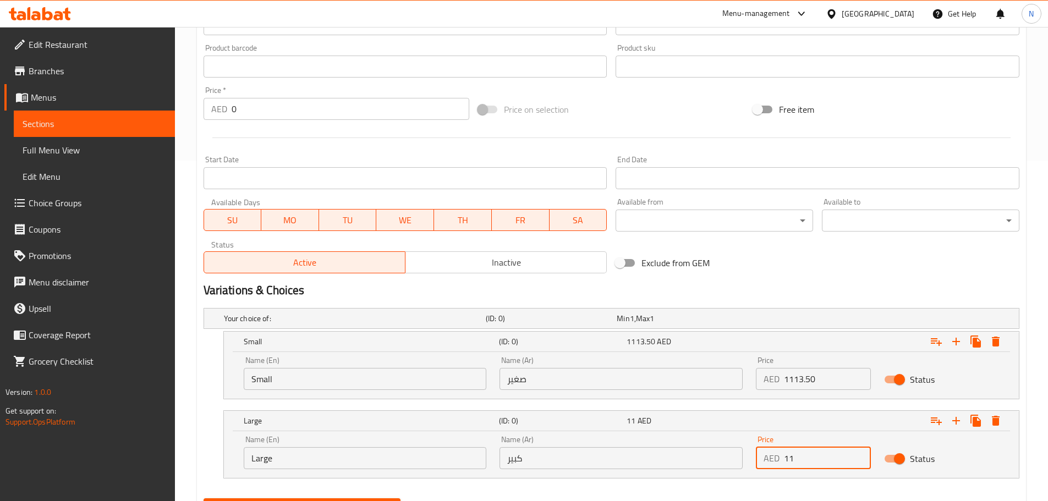
paste input "13.50"
click at [799, 463] on input "1113.50" at bounding box center [827, 458] width 87 height 22
drag, startPoint x: 794, startPoint y: 461, endPoint x: 777, endPoint y: 464, distance: 17.3
click at [777, 464] on div "AED 1113.50 Price" at bounding box center [813, 458] width 115 height 22
type input "13.50"
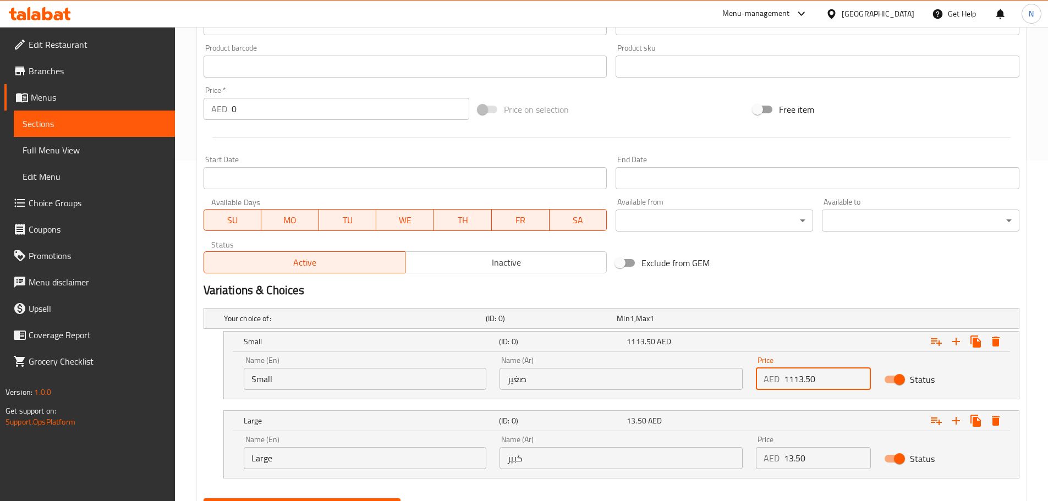
drag, startPoint x: 795, startPoint y: 381, endPoint x: 830, endPoint y: 389, distance: 35.6
click at [830, 389] on input "1113.50" at bounding box center [827, 379] width 87 height 22
type input "11"
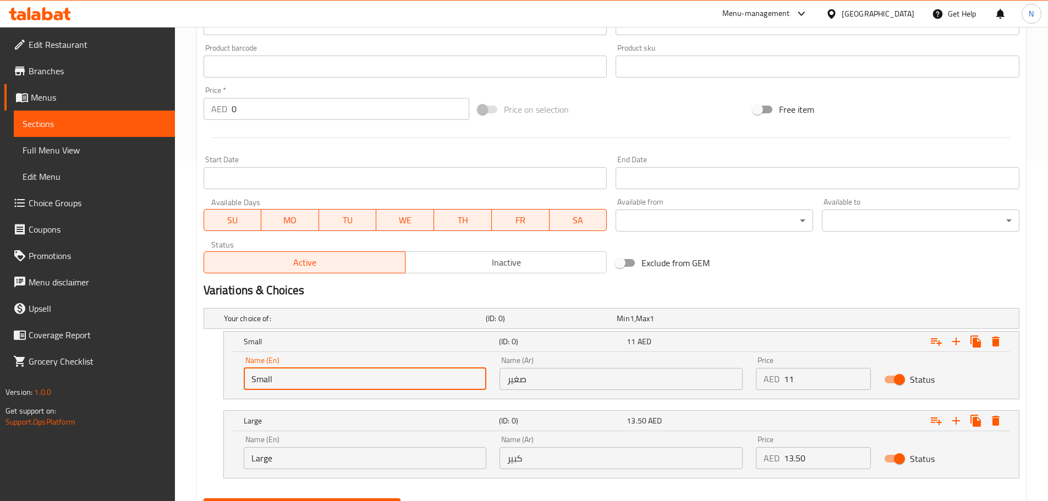
click at [283, 386] on input "Small" at bounding box center [365, 379] width 243 height 22
type input "Choice"
click at [283, 386] on input "text" at bounding box center [365, 379] width 243 height 22
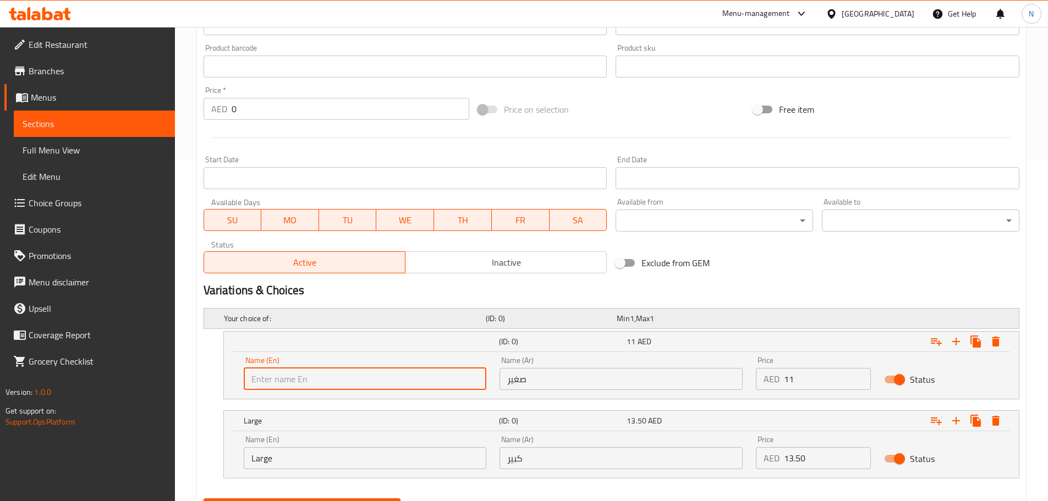
type input "Small"
click at [257, 459] on input "Large" at bounding box center [365, 458] width 243 height 22
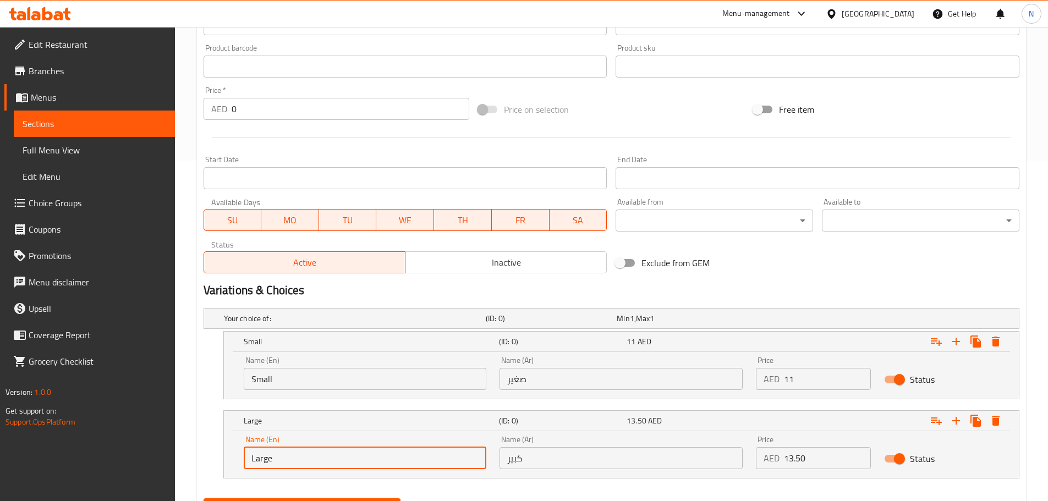
click at [257, 459] on input "Large" at bounding box center [365, 458] width 243 height 22
type input "Choice"
click at [257, 459] on input "text" at bounding box center [365, 458] width 243 height 22
type input "Large"
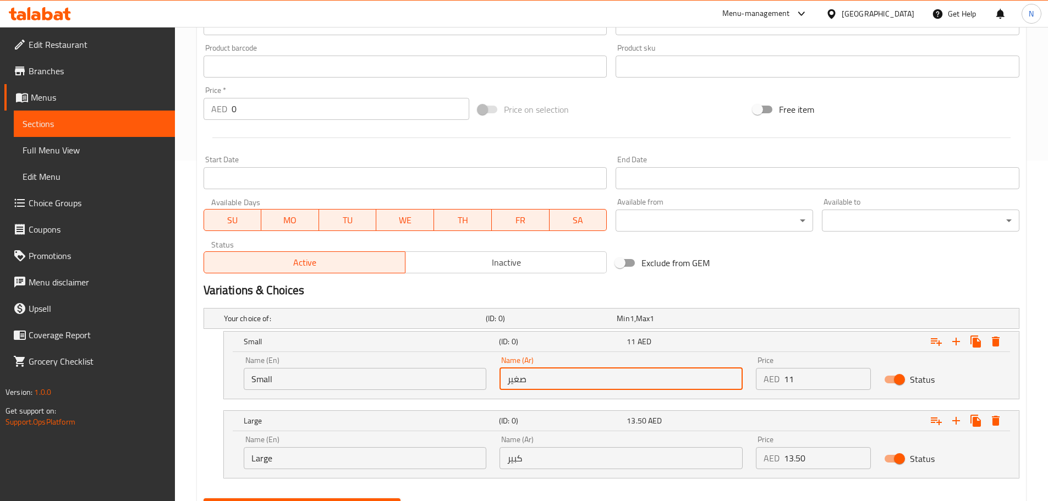
click at [532, 387] on input "صغير" at bounding box center [620, 379] width 243 height 22
type input "صغير"
drag, startPoint x: 556, startPoint y: 449, endPoint x: 558, endPoint y: 459, distance: 10.7
click at [555, 449] on input "كبير" at bounding box center [620, 458] width 243 height 22
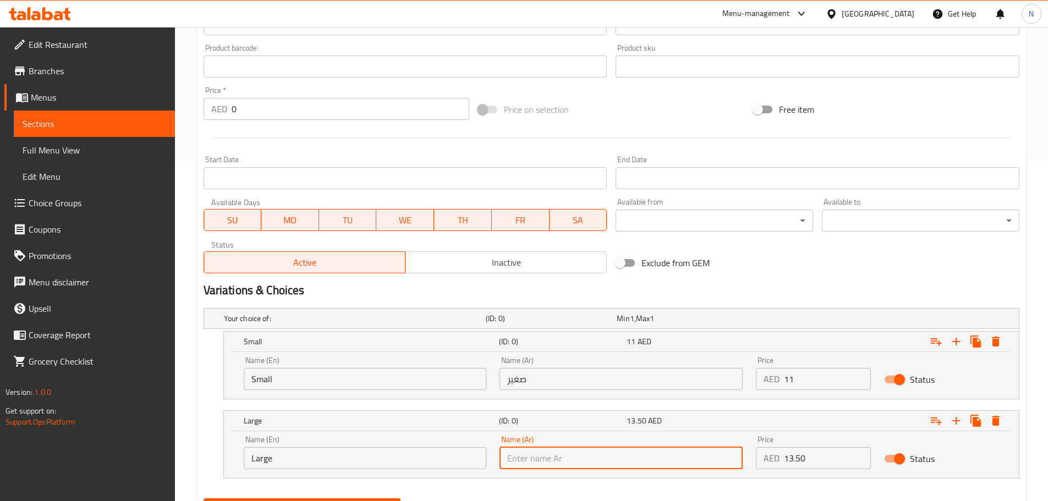
type input "كبير"
click at [768, 259] on div "Exclude from GEM" at bounding box center [748, 263] width 275 height 30
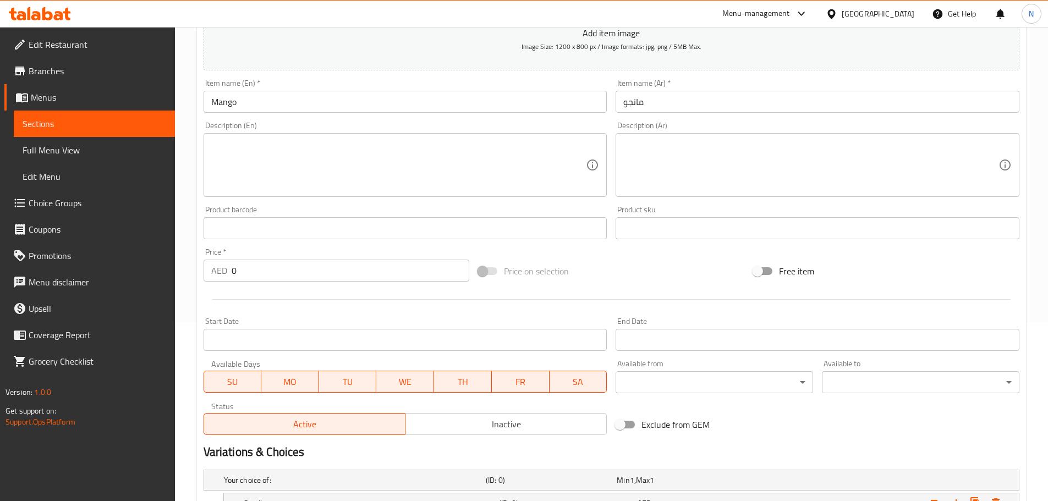
scroll to position [396, 0]
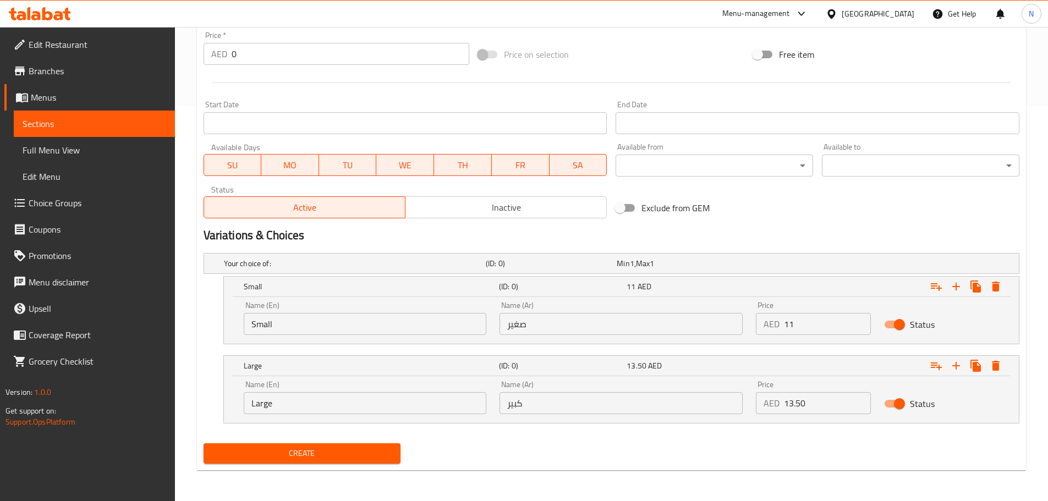
click at [338, 447] on span "Create" at bounding box center [302, 454] width 180 height 14
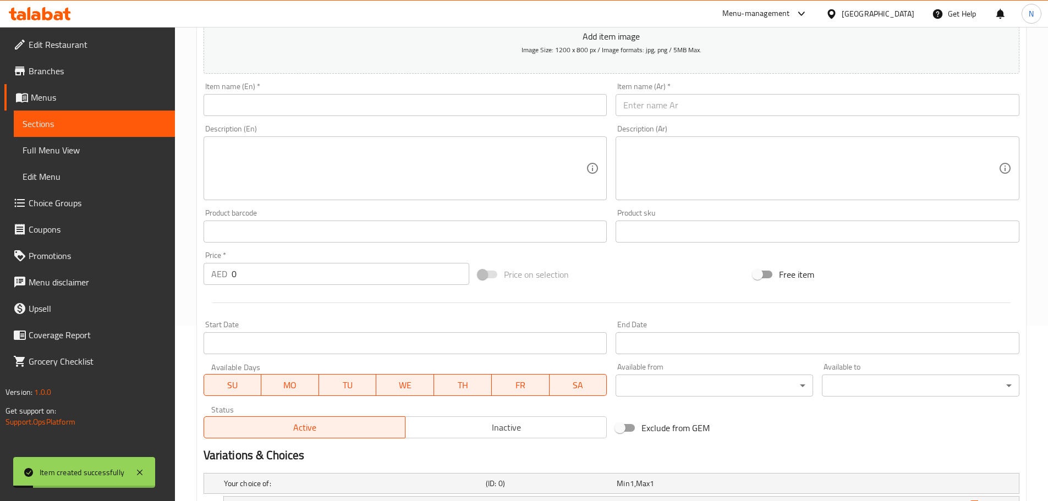
click at [329, 108] on input "text" at bounding box center [406, 105] width 404 height 22
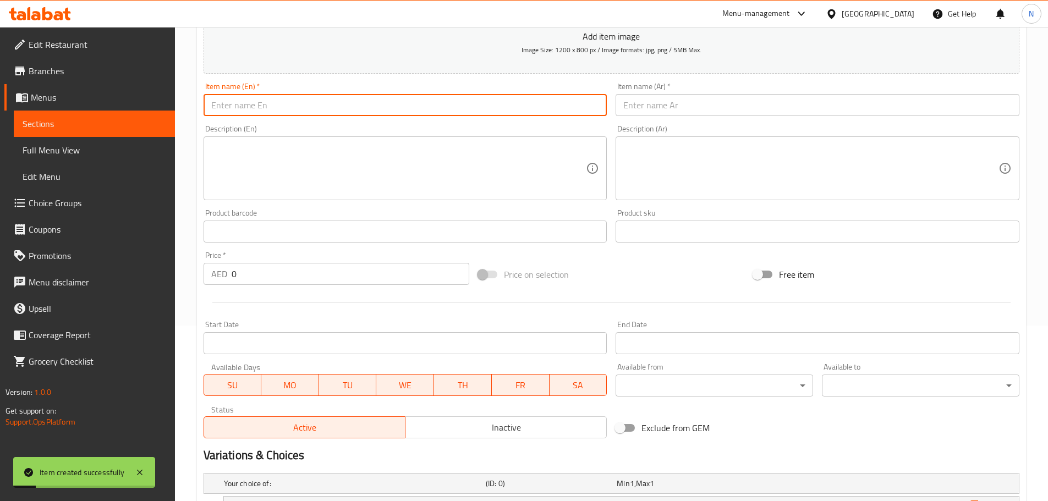
paste input "AVOCADO"
type input "Avocado"
click at [685, 114] on input "text" at bounding box center [818, 105] width 404 height 22
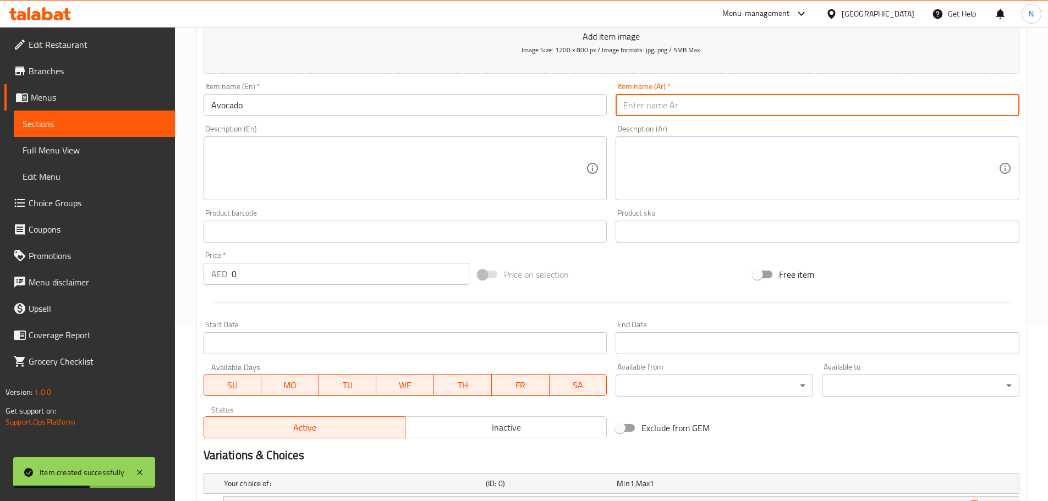
paste input "افوكادو"
type input "افوكادو"
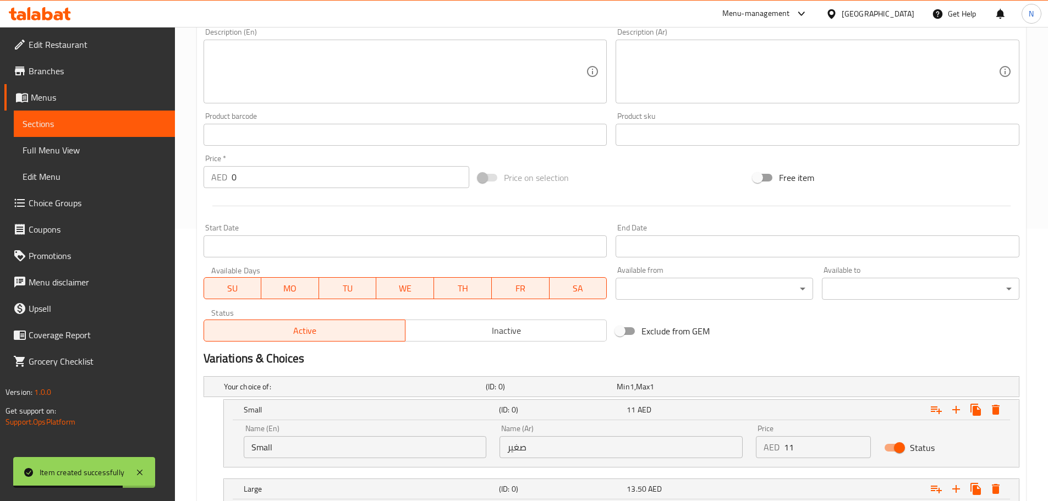
scroll to position [396, 0]
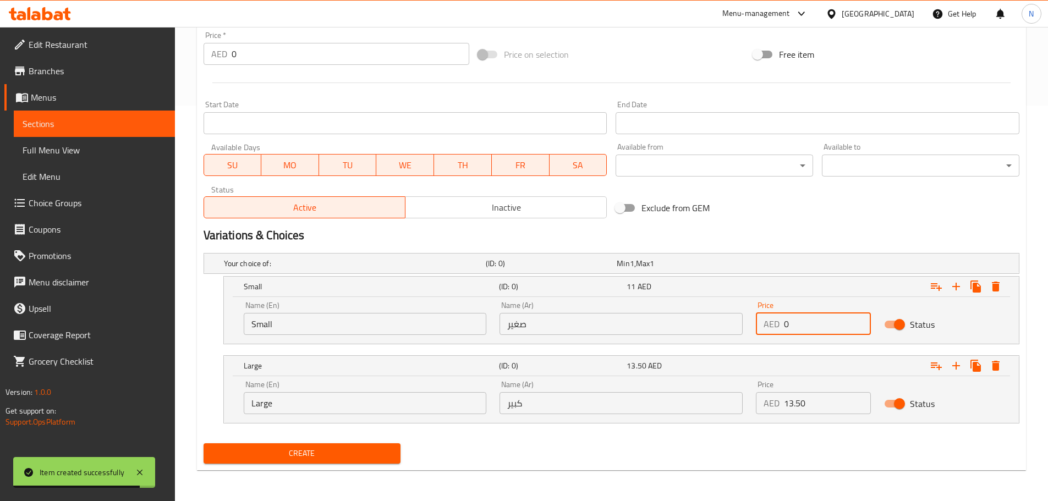
click at [785, 322] on input "0" at bounding box center [827, 324] width 87 height 22
paste input "13.50162"
type input "13.501620"
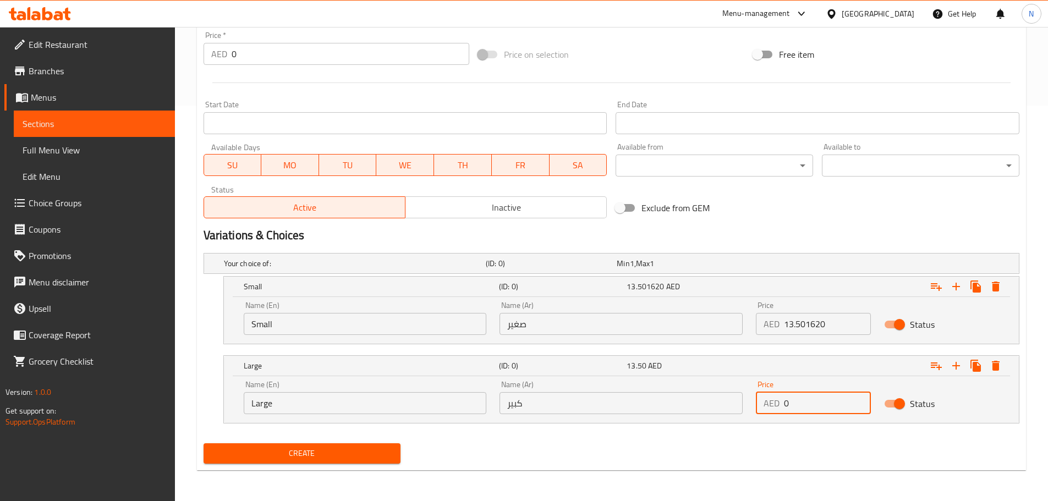
drag, startPoint x: 800, startPoint y: 406, endPoint x: 783, endPoint y: 412, distance: 17.6
click at [784, 412] on input "0" at bounding box center [827, 403] width 87 height 22
paste input "13.50162"
drag, startPoint x: 805, startPoint y: 406, endPoint x: 775, endPoint y: 409, distance: 30.4
click at [775, 409] on div "AED 13.501620 Price" at bounding box center [813, 403] width 115 height 22
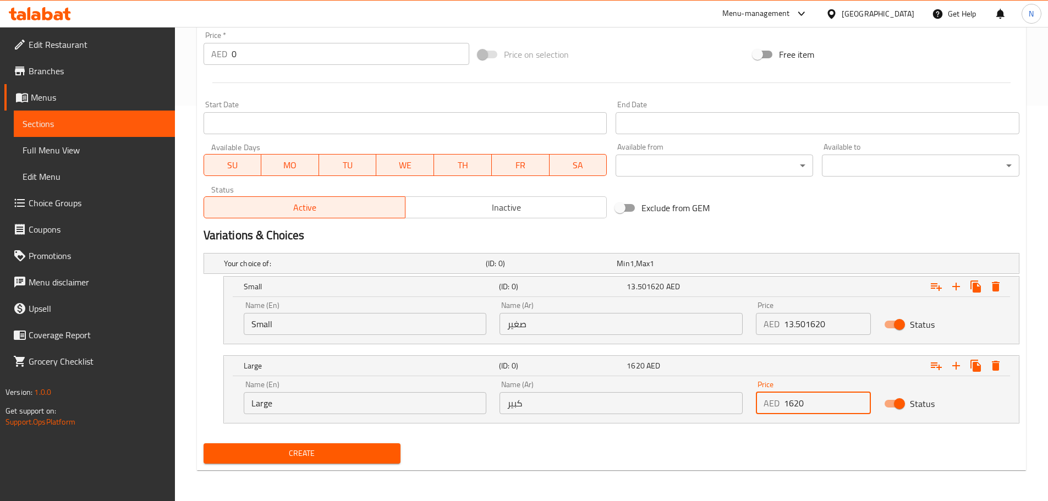
click at [792, 408] on input "1620" at bounding box center [827, 403] width 87 height 22
type input "16.20"
drag, startPoint x: 805, startPoint y: 325, endPoint x: 855, endPoint y: 334, distance: 51.5
click at [855, 334] on input "13.501620" at bounding box center [827, 324] width 87 height 22
type input "13.50"
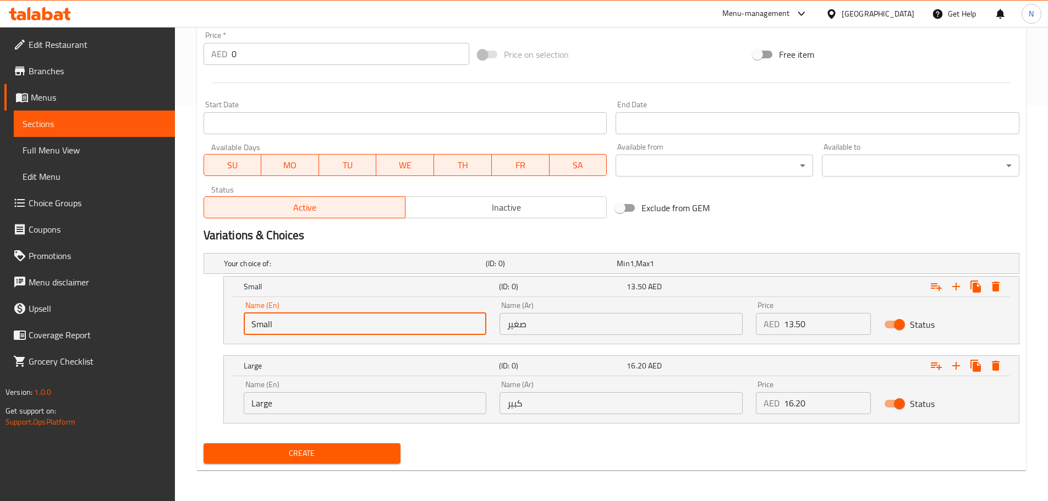
click at [337, 327] on input "Small" at bounding box center [365, 324] width 243 height 22
type input "Choice"
click at [337, 327] on input "text" at bounding box center [365, 324] width 243 height 22
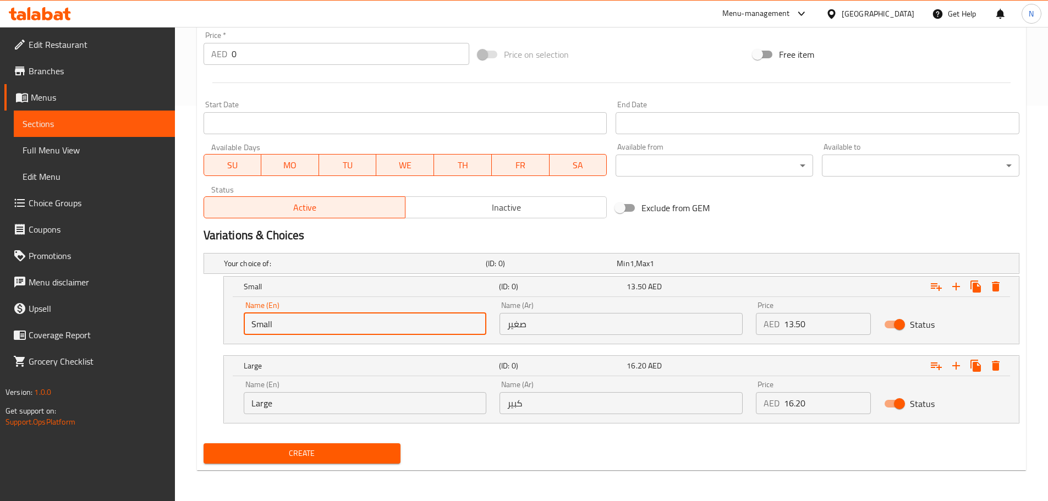
click at [317, 397] on input "Large" at bounding box center [365, 403] width 243 height 22
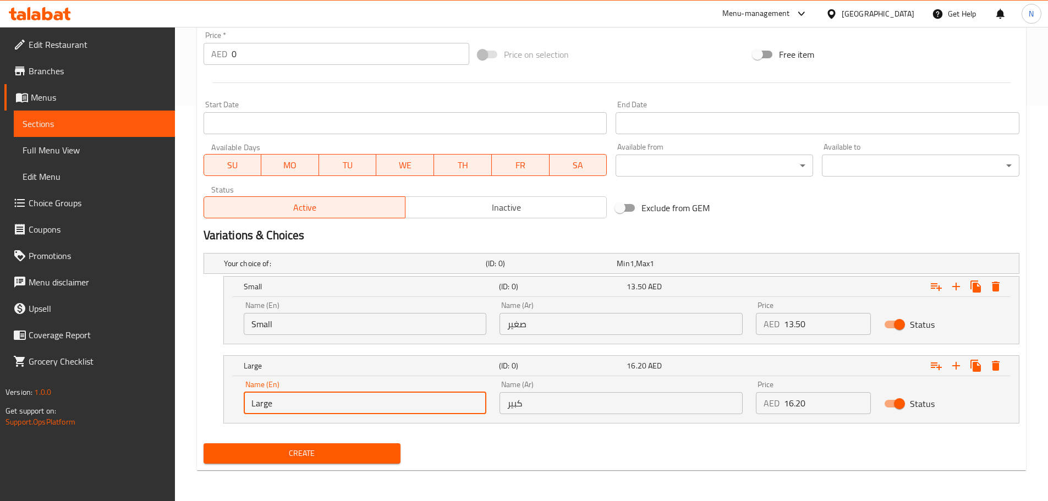
click at [317, 397] on input "Large" at bounding box center [365, 403] width 243 height 22
click at [317, 397] on input "text" at bounding box center [365, 403] width 243 height 22
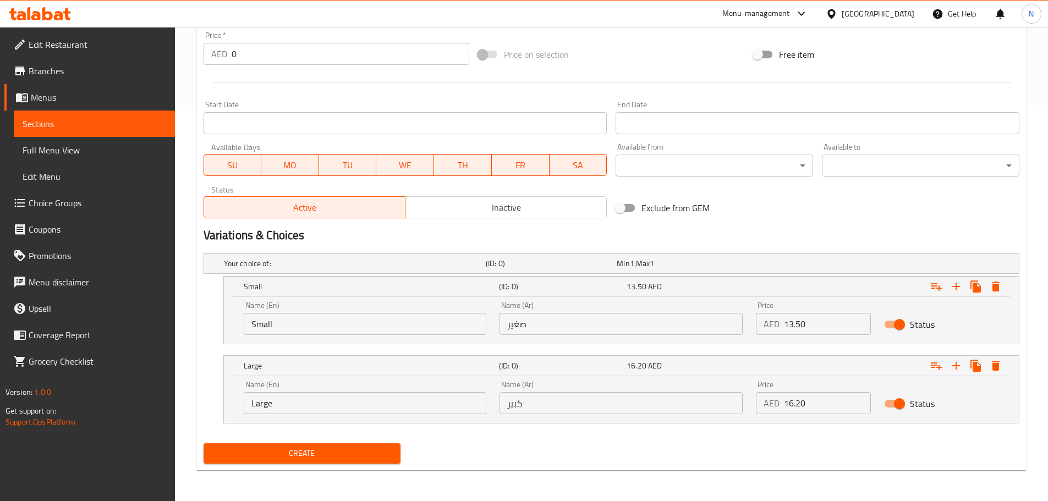
click at [528, 338] on div "Name (Ar) صغير Name (Ar)" at bounding box center [621, 318] width 256 height 47
click at [537, 322] on input "صغير" at bounding box center [620, 324] width 243 height 22
click at [550, 405] on input "كبير" at bounding box center [620, 403] width 243 height 22
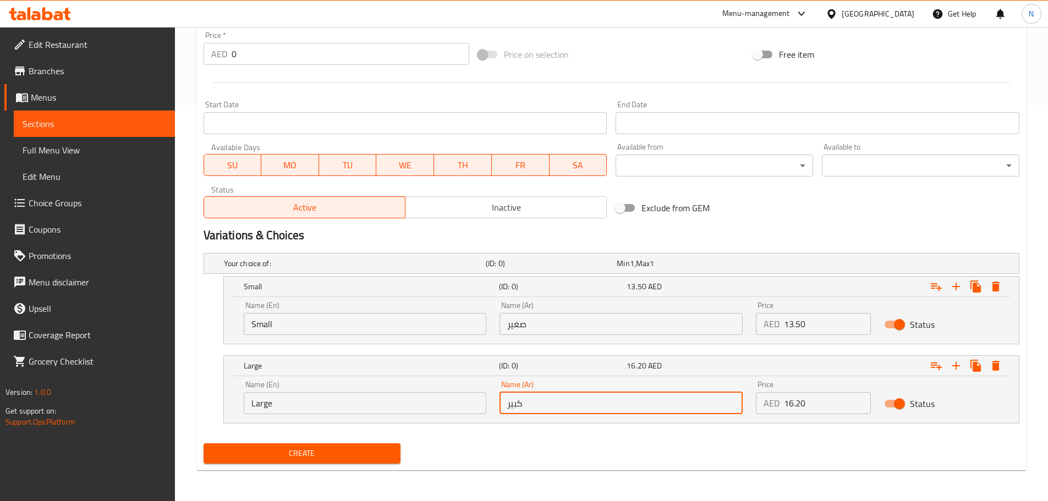
click at [492, 449] on div "Create" at bounding box center [611, 453] width 825 height 29
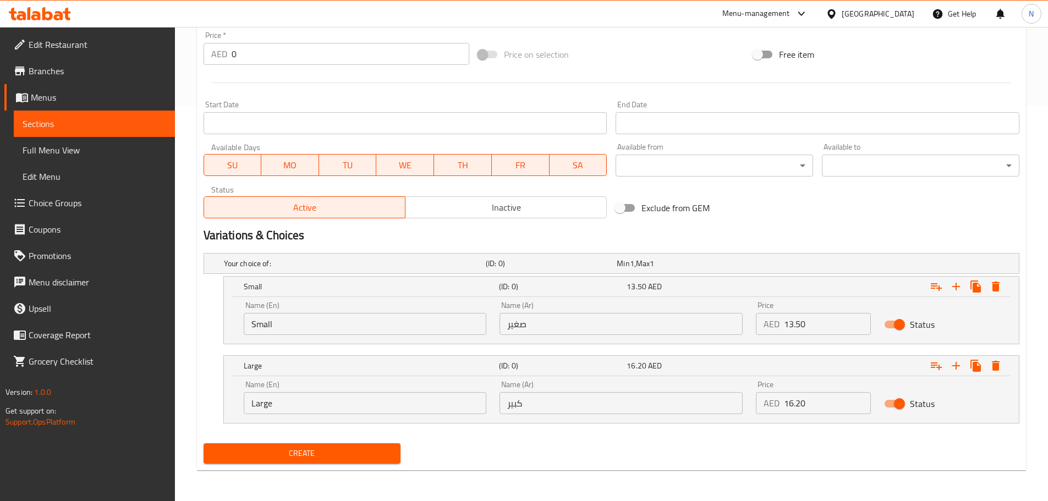
click at [334, 453] on span "Create" at bounding box center [302, 454] width 180 height 14
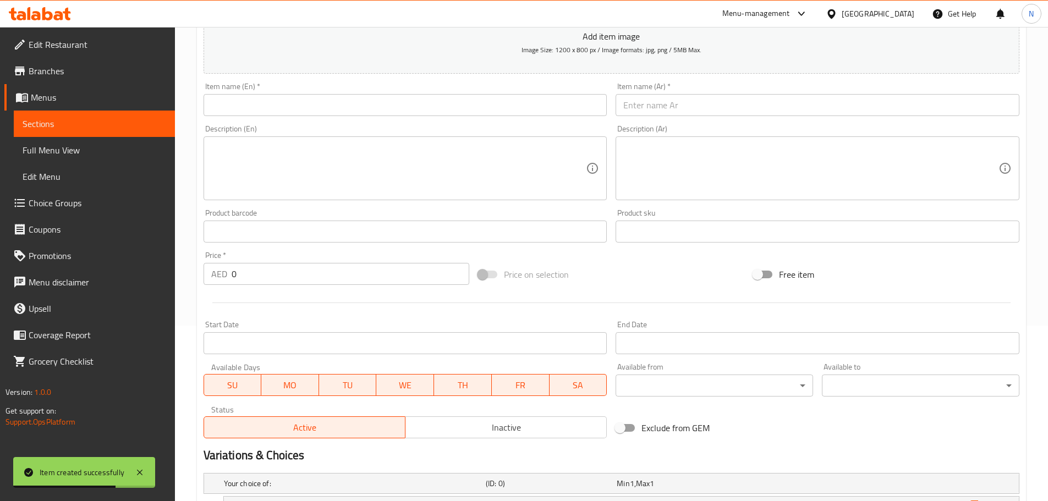
scroll to position [0, 0]
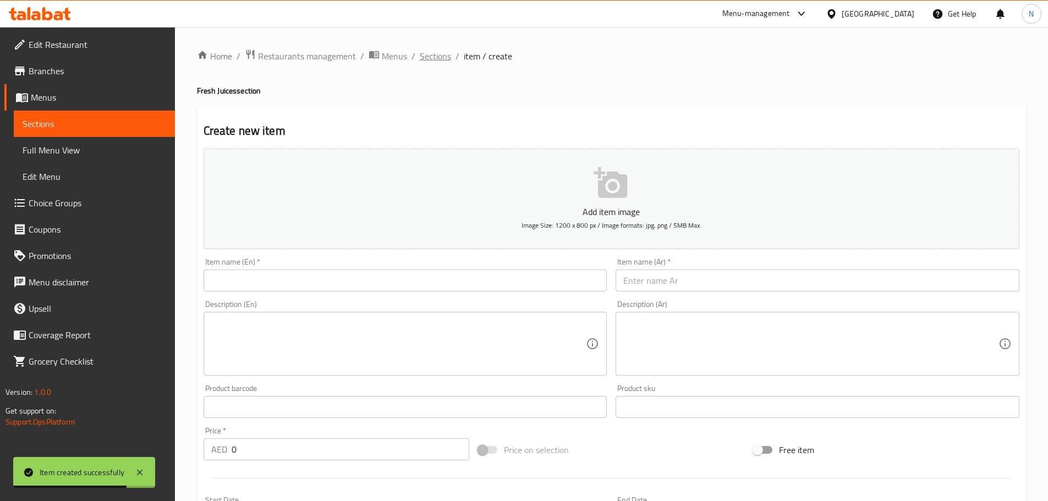
click at [422, 57] on span "Sections" at bounding box center [435, 56] width 31 height 13
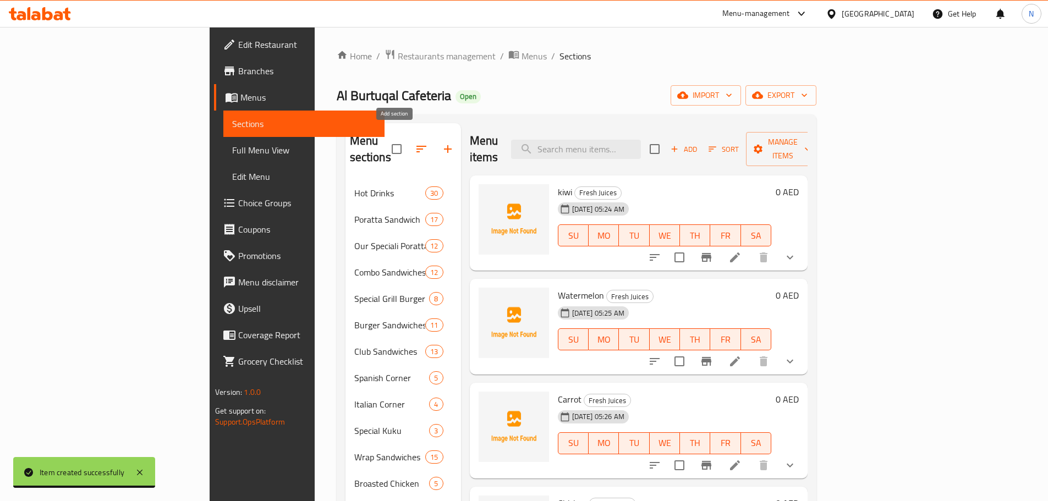
click at [441, 142] on icon "button" at bounding box center [447, 148] width 13 height 13
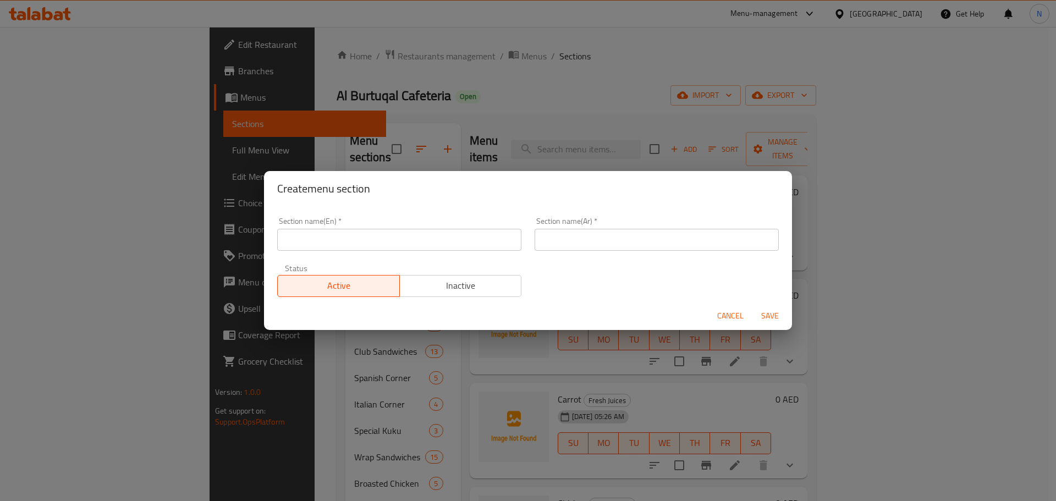
click at [447, 232] on input "text" at bounding box center [399, 240] width 244 height 22
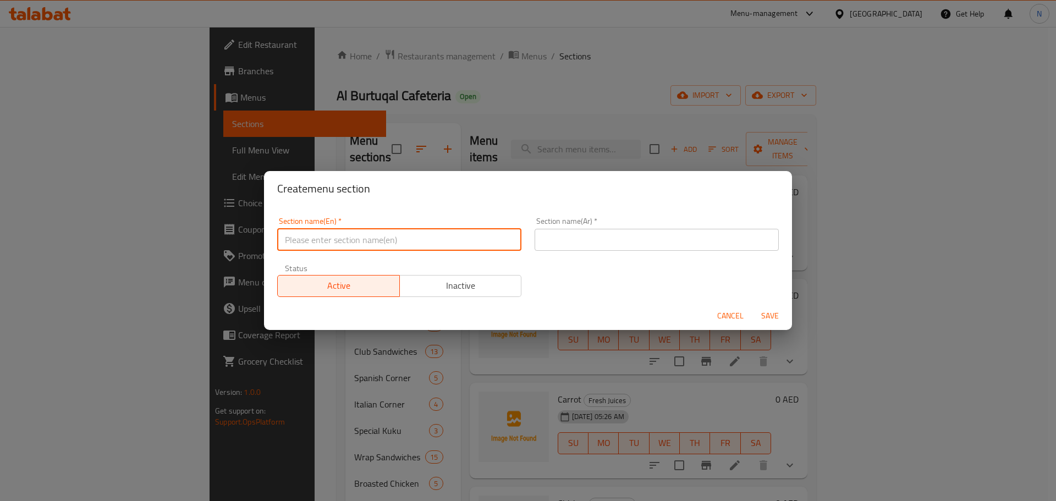
paste input "ARAB SPECIAL JUICE"
click at [344, 239] on input "ARAB SPECIAL JUICE" at bounding box center [399, 240] width 244 height 22
click at [651, 248] on input "text" at bounding box center [657, 240] width 244 height 22
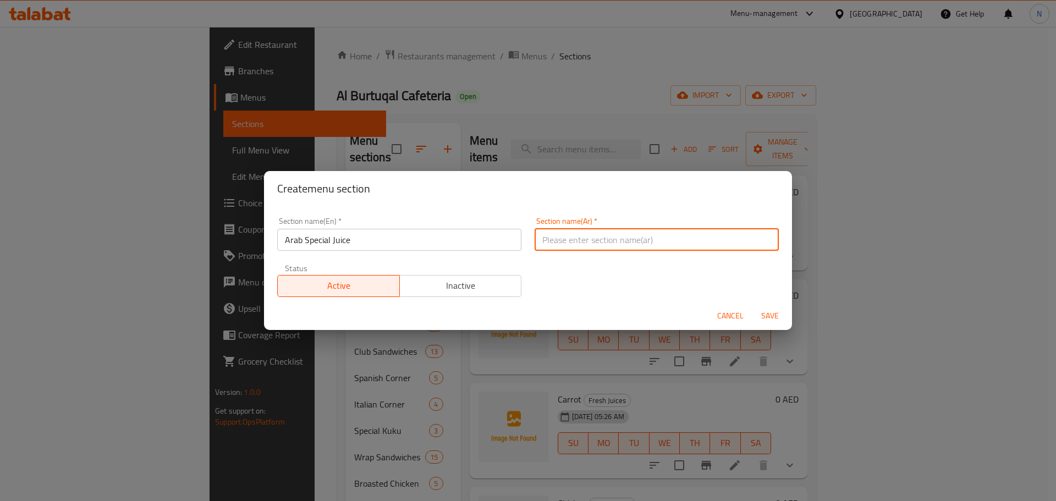
paste input "عصير عربي خاص"
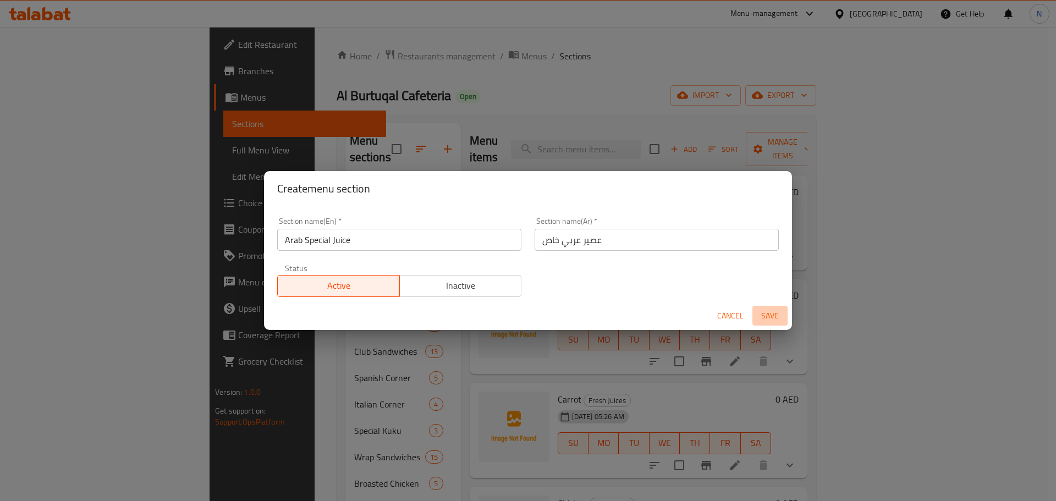
click at [772, 315] on span "Save" at bounding box center [770, 316] width 26 height 14
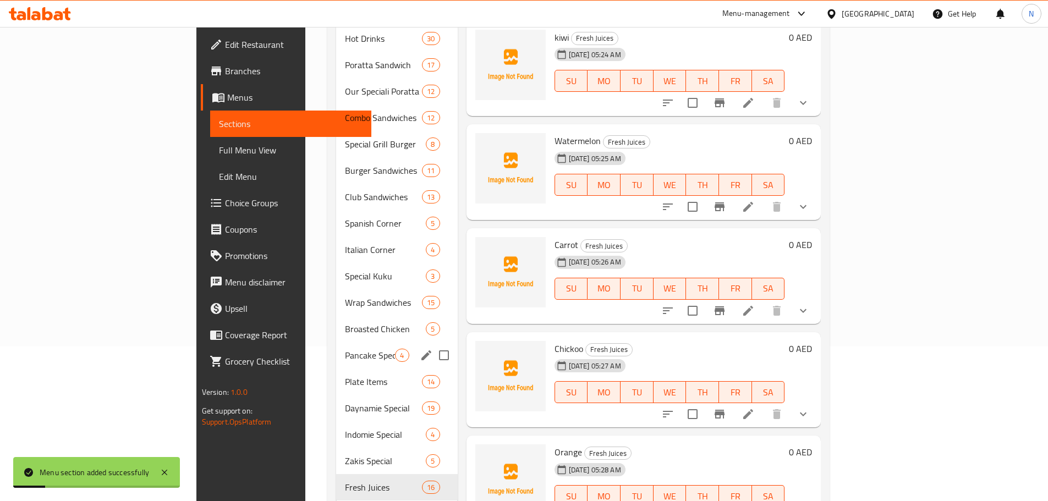
scroll to position [173, 0]
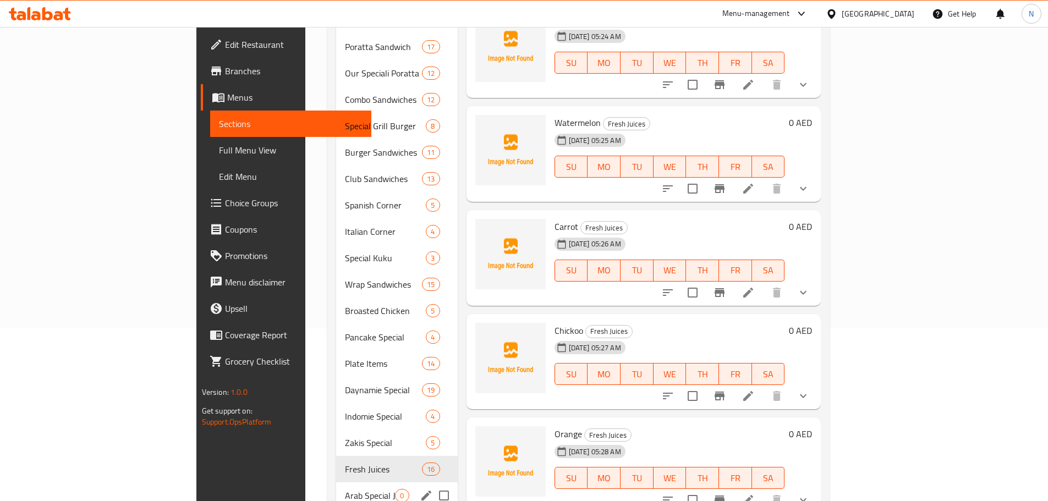
click at [336, 482] on div "Arab Special Juice 0" at bounding box center [396, 495] width 121 height 26
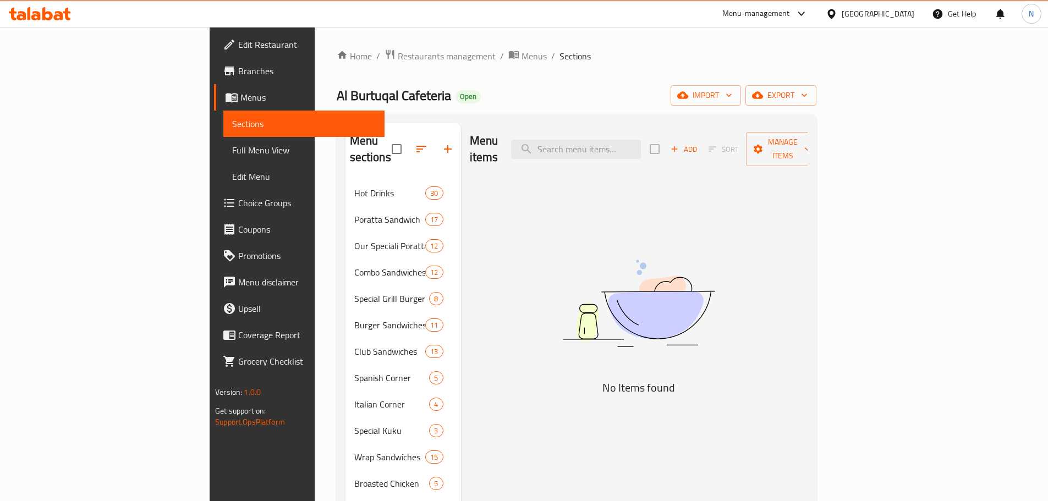
click at [679, 144] on icon "button" at bounding box center [674, 149] width 10 height 10
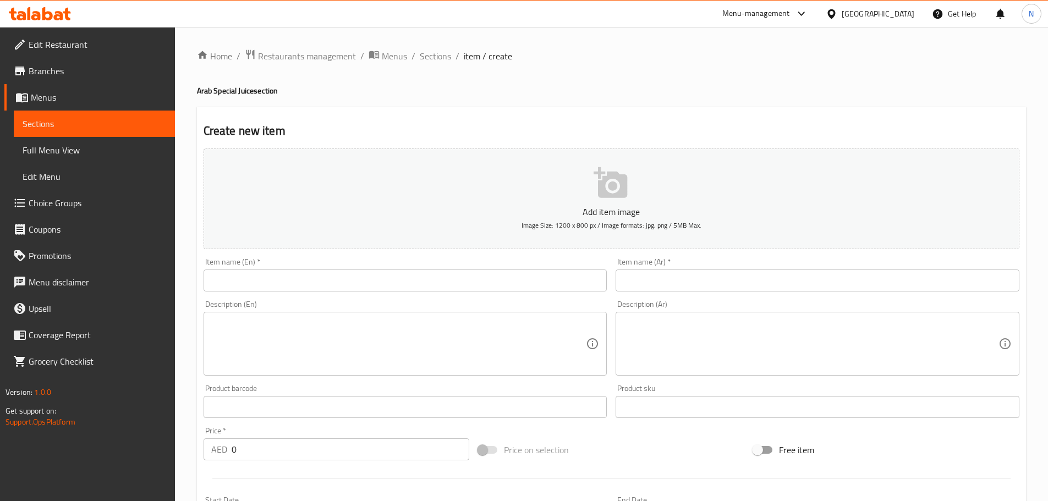
click at [532, 289] on input "text" at bounding box center [406, 281] width 404 height 22
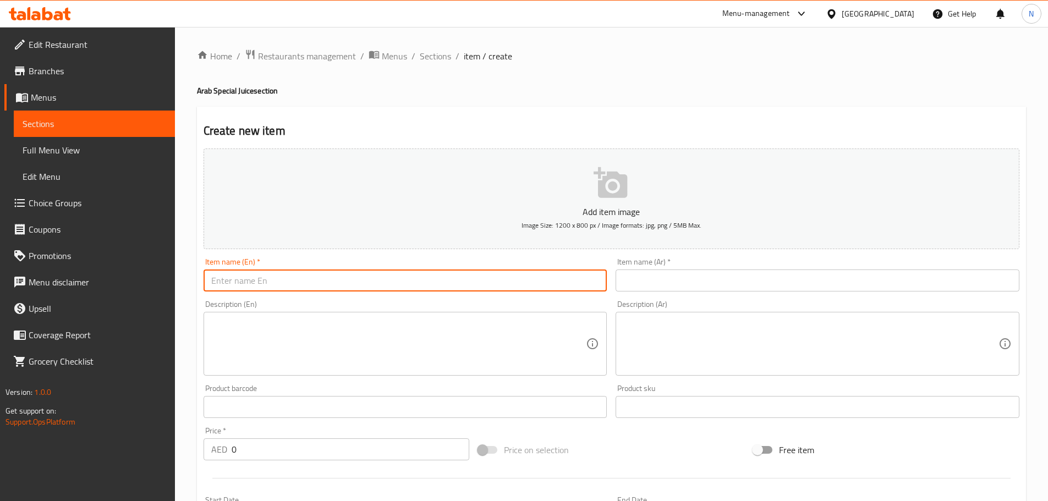
paste input "MANGO ZAFFRON"
click at [245, 284] on input "MANGO ZAFFRON" at bounding box center [406, 281] width 404 height 22
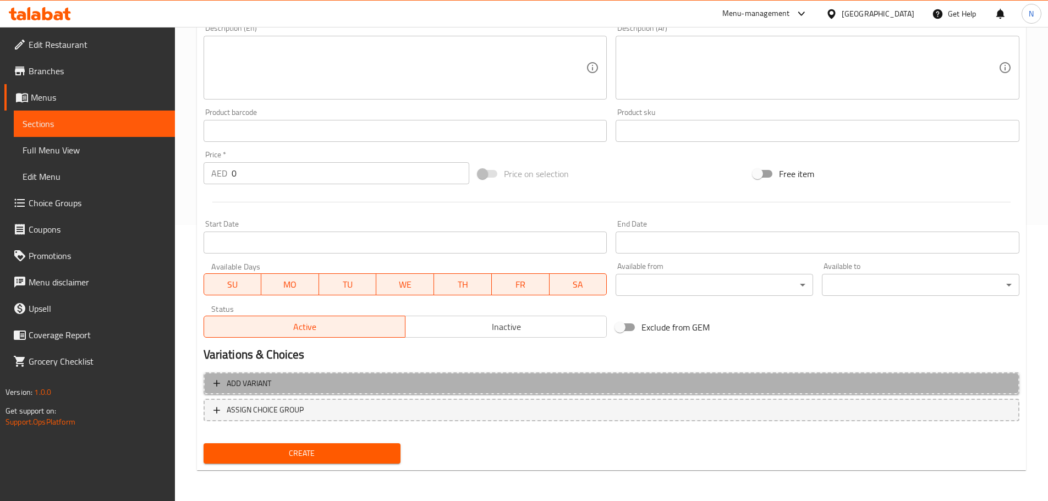
click at [830, 380] on span "Add variant" at bounding box center [611, 384] width 796 height 14
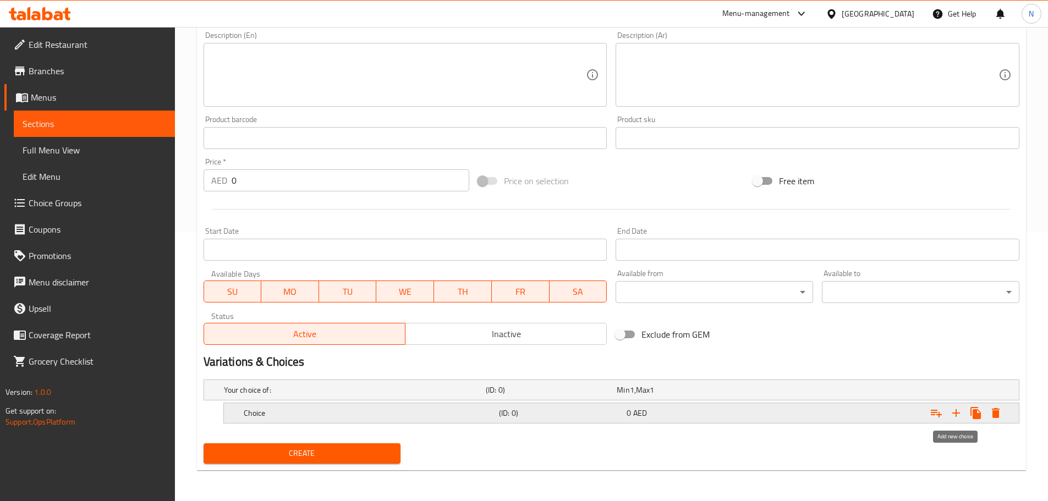
click at [951, 417] on icon "Expand" at bounding box center [955, 413] width 13 height 13
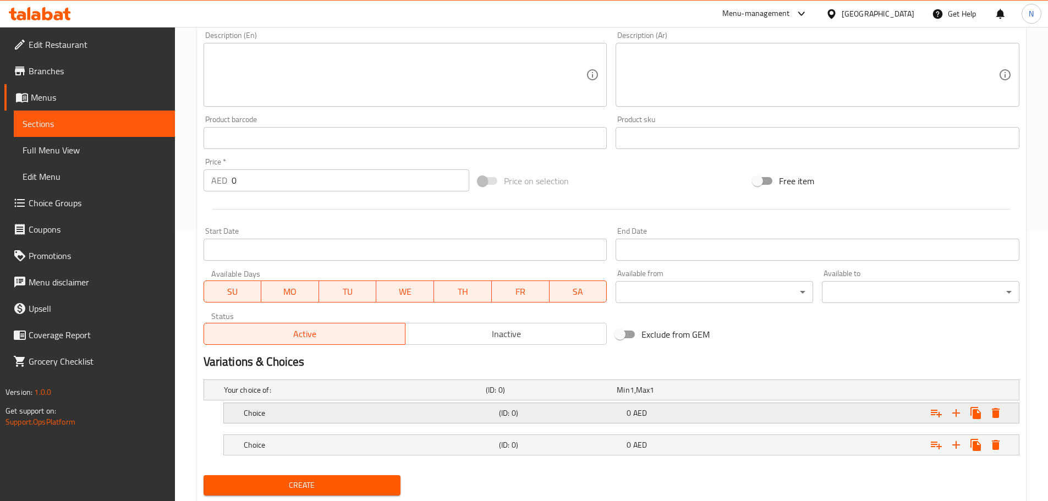
click at [788, 402] on div "Expand" at bounding box center [879, 413] width 255 height 24
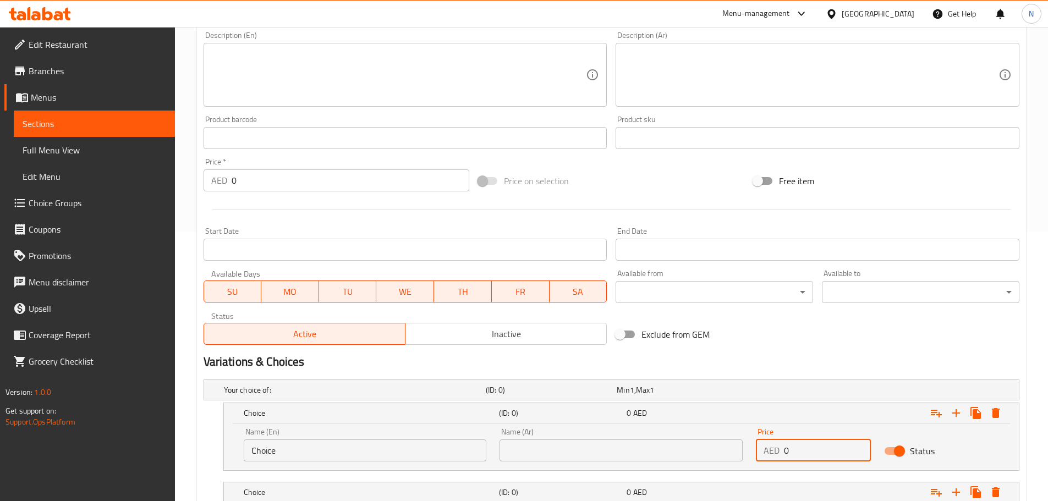
drag, startPoint x: 793, startPoint y: 452, endPoint x: 781, endPoint y: 455, distance: 12.2
click at [781, 455] on div "AED 0 Price" at bounding box center [813, 451] width 115 height 22
paste input "13.50162"
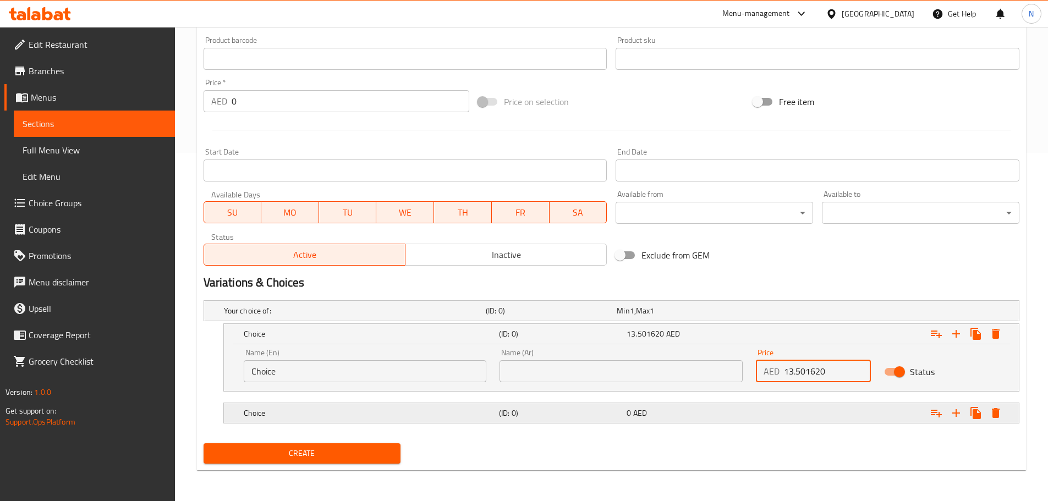
click at [806, 404] on div "Expand" at bounding box center [879, 413] width 255 height 24
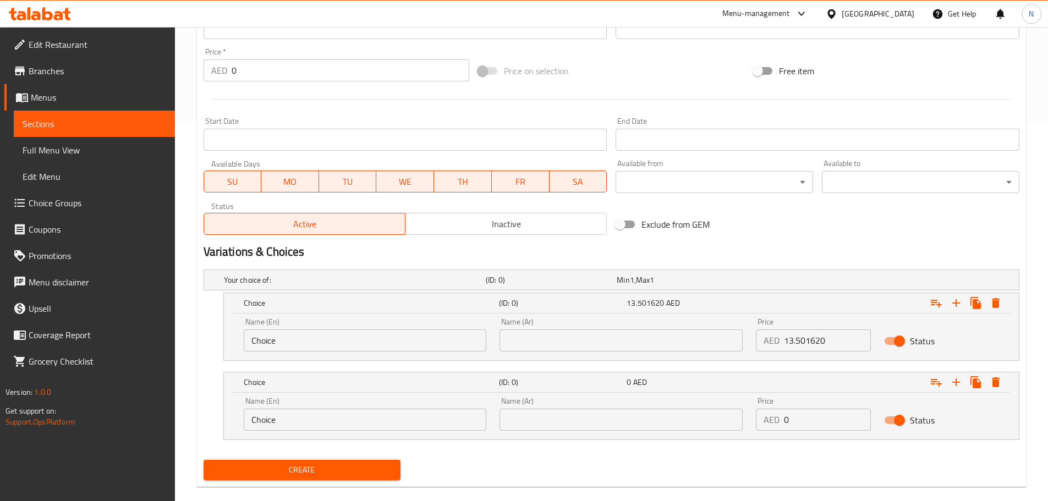
scroll to position [396, 0]
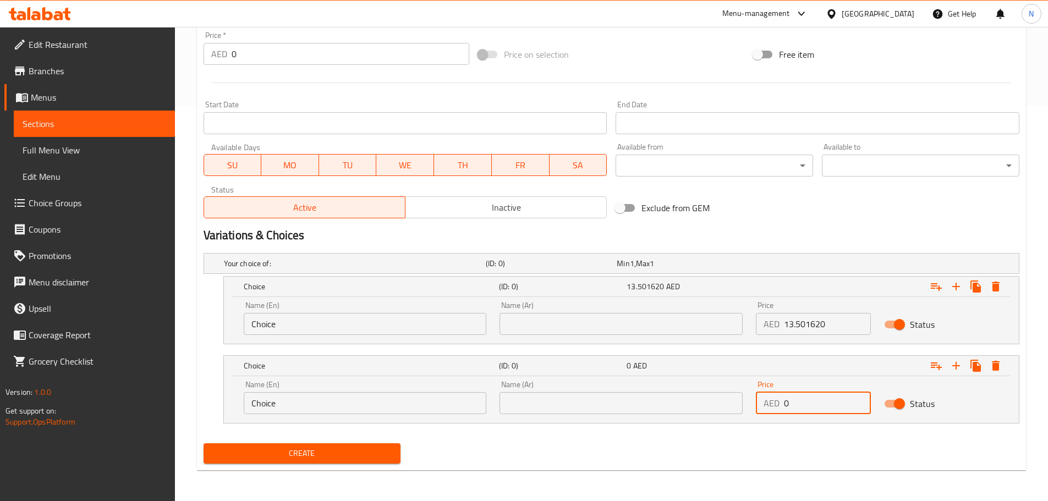
drag, startPoint x: 810, startPoint y: 405, endPoint x: 776, endPoint y: 405, distance: 34.1
click at [776, 405] on div "AED 0 Price" at bounding box center [813, 403] width 115 height 22
paste input "13.50162"
drag, startPoint x: 805, startPoint y: 408, endPoint x: 782, endPoint y: 410, distance: 23.2
click at [782, 410] on div "AED 13.501620 Price" at bounding box center [813, 403] width 115 height 22
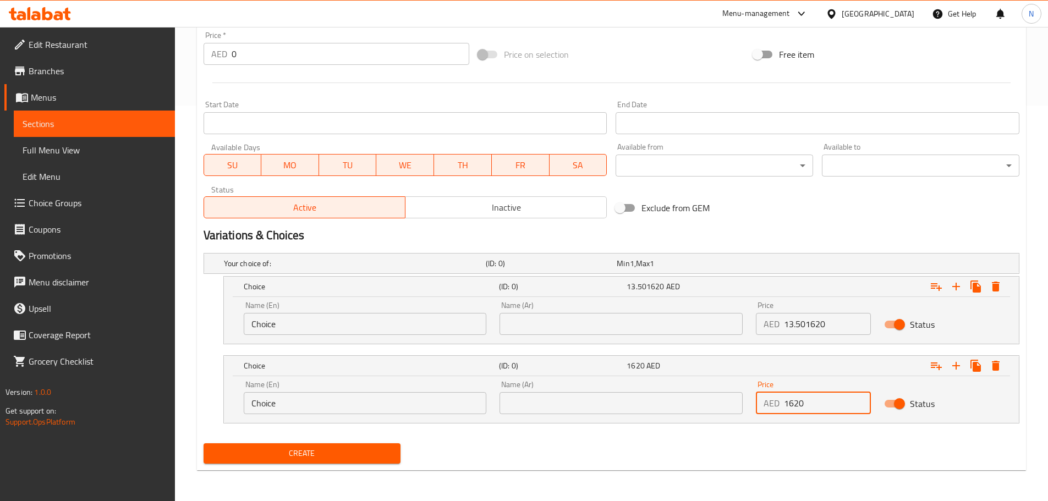
click at [795, 407] on input "1620" at bounding box center [827, 403] width 87 height 22
drag, startPoint x: 805, startPoint y: 327, endPoint x: 833, endPoint y: 326, distance: 28.1
click at [833, 326] on input "13.501620" at bounding box center [827, 324] width 87 height 22
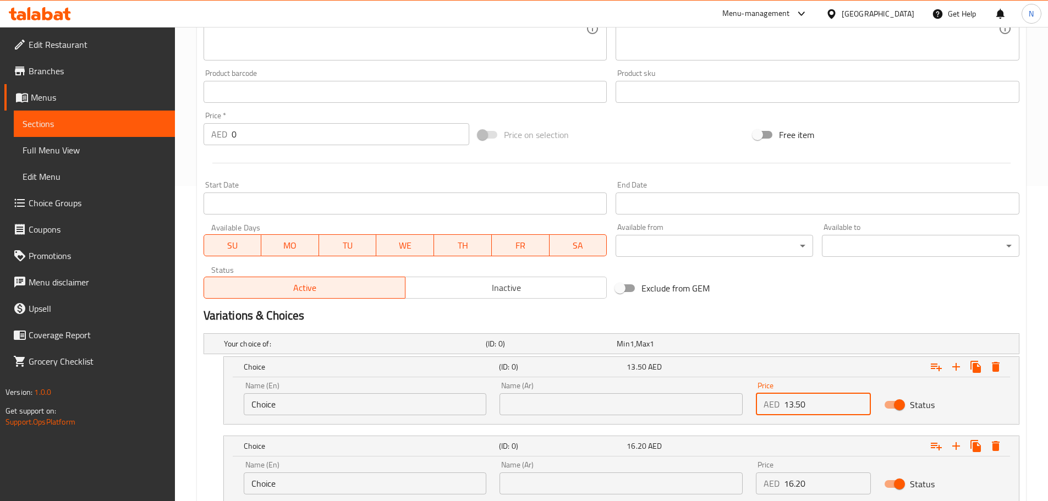
scroll to position [175, 0]
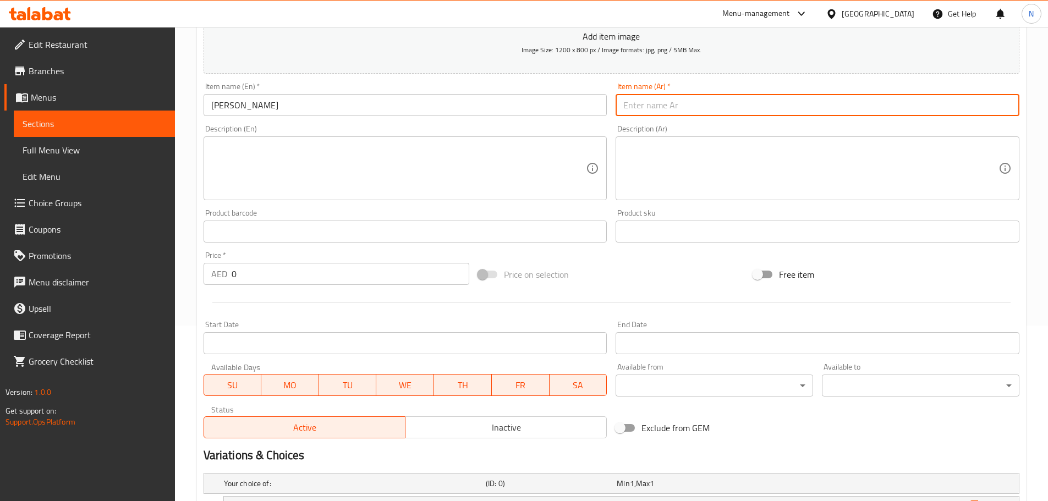
click at [676, 108] on input "text" at bounding box center [818, 105] width 404 height 22
paste input "[PERSON_NAME]"
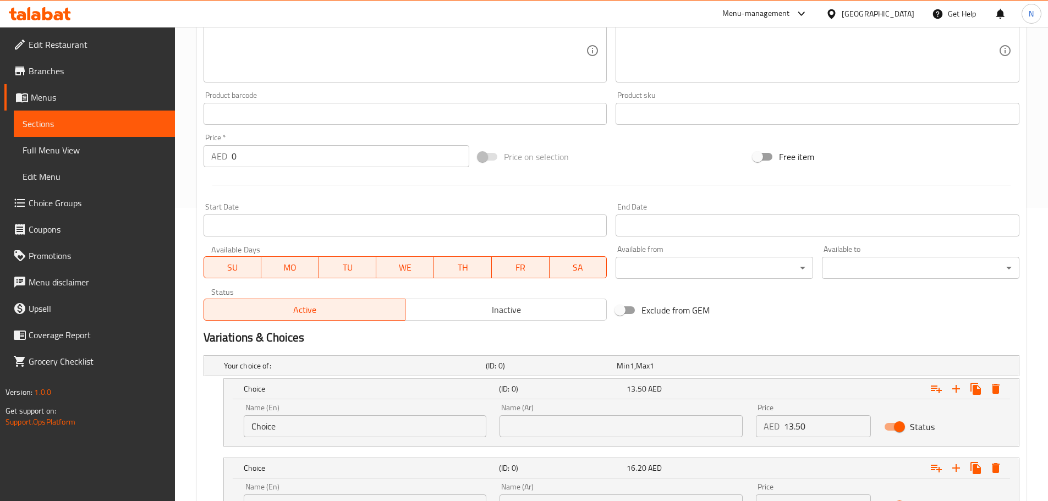
scroll to position [396, 0]
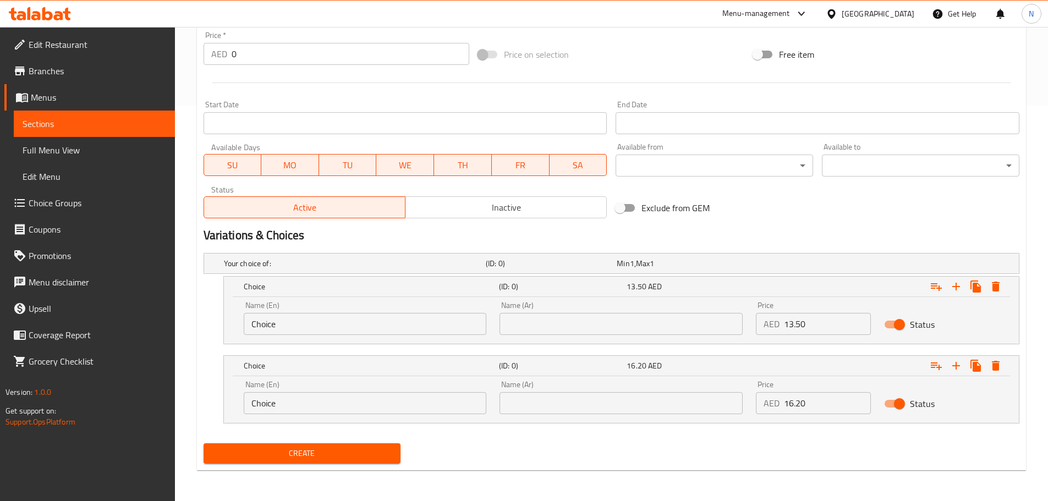
click at [414, 313] on input "Choice" at bounding box center [365, 324] width 243 height 22
click at [409, 319] on input "Choice" at bounding box center [365, 324] width 243 height 22
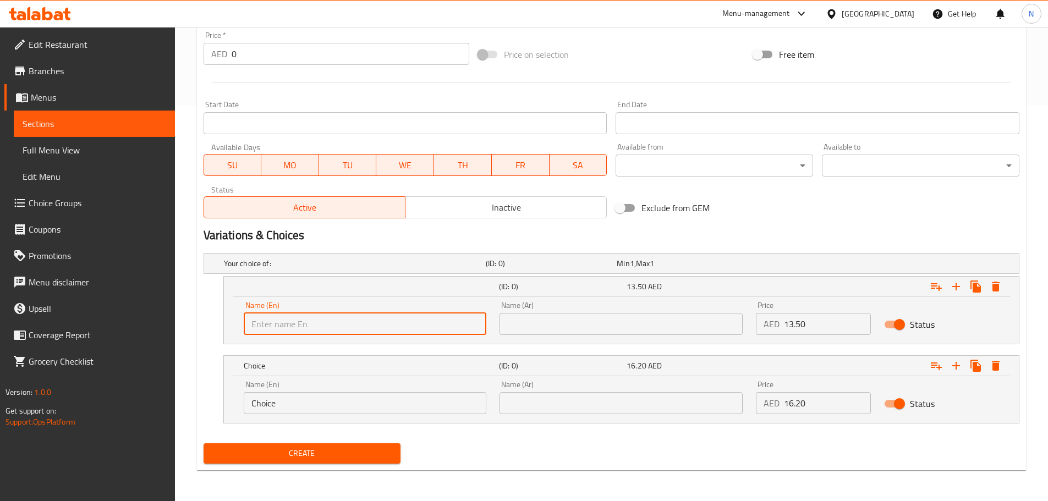
click at [409, 319] on input "text" at bounding box center [365, 324] width 243 height 22
click at [338, 399] on input "Choice" at bounding box center [365, 403] width 243 height 22
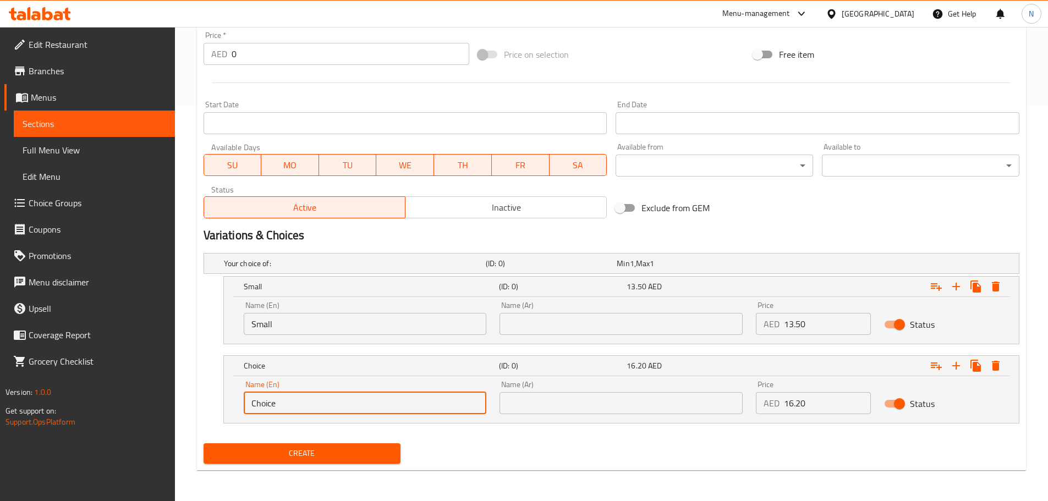
click at [338, 399] on input "Choice" at bounding box center [365, 403] width 243 height 22
click at [337, 399] on input "text" at bounding box center [365, 403] width 243 height 22
click at [525, 327] on input "text" at bounding box center [620, 324] width 243 height 22
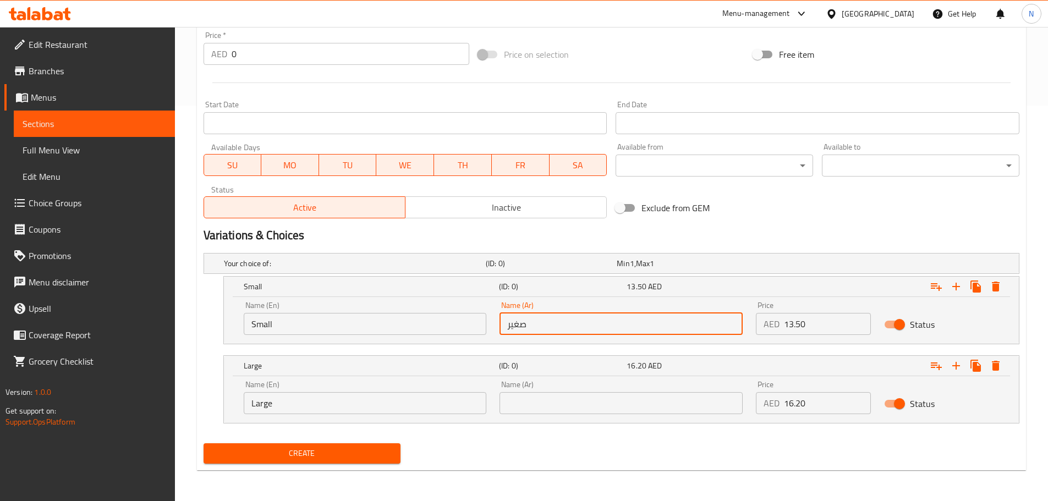
click at [565, 400] on input "text" at bounding box center [620, 403] width 243 height 22
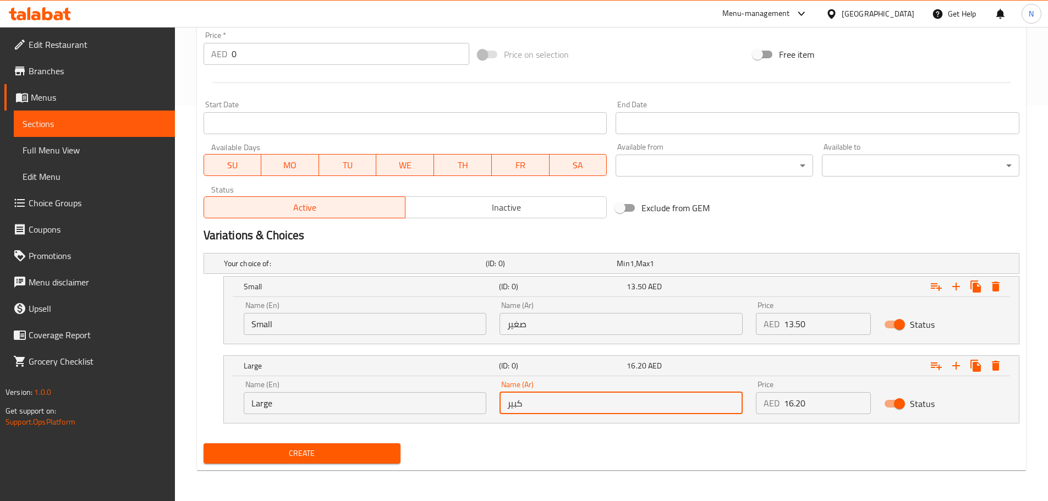
click at [769, 216] on div "Exclude from GEM" at bounding box center [748, 208] width 275 height 30
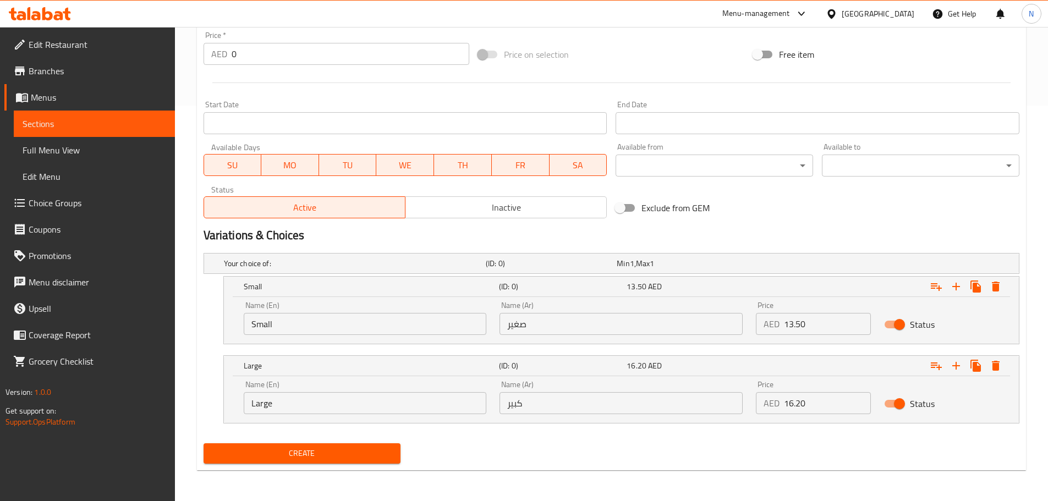
click at [307, 455] on span "Create" at bounding box center [302, 454] width 180 height 14
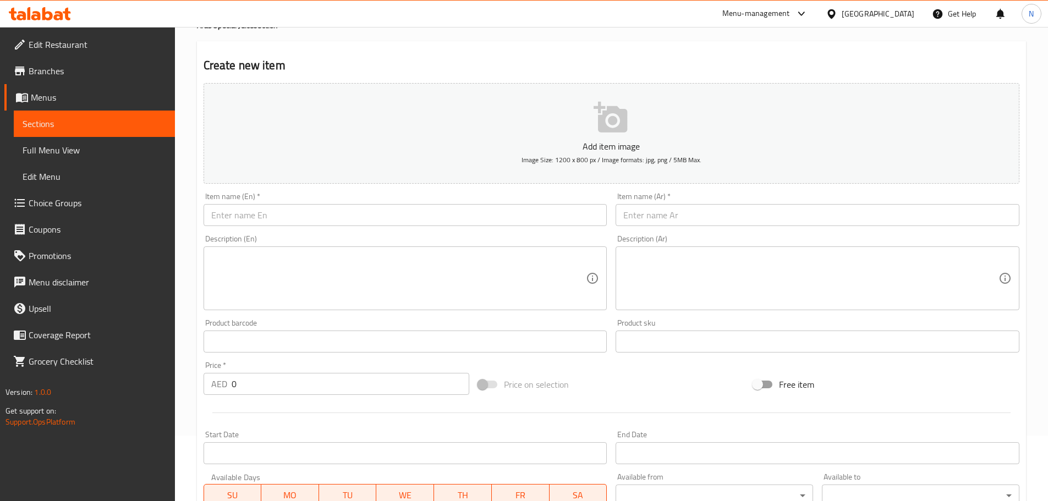
scroll to position [0, 0]
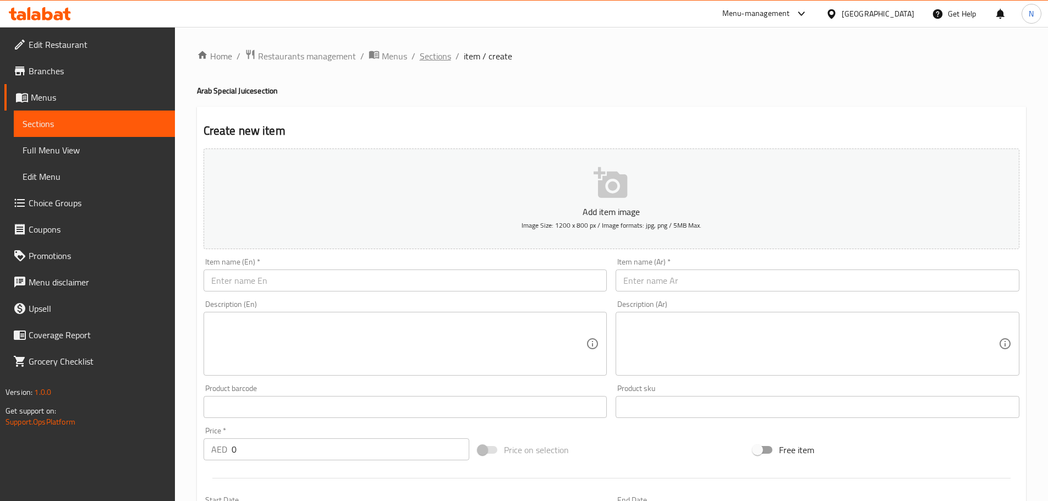
click at [433, 58] on span "Sections" at bounding box center [435, 56] width 31 height 13
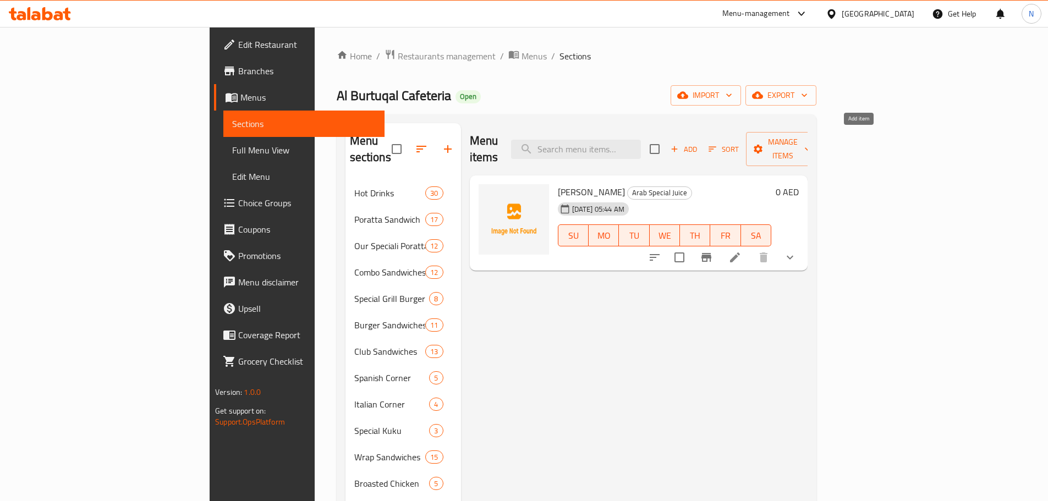
click at [699, 144] on span "Add" at bounding box center [684, 149] width 30 height 13
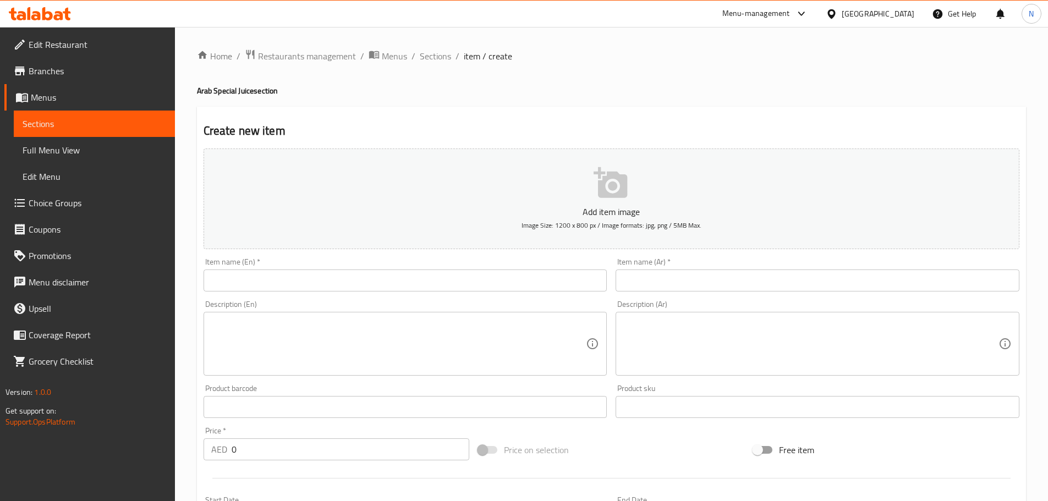
click at [649, 272] on input "text" at bounding box center [818, 281] width 404 height 22
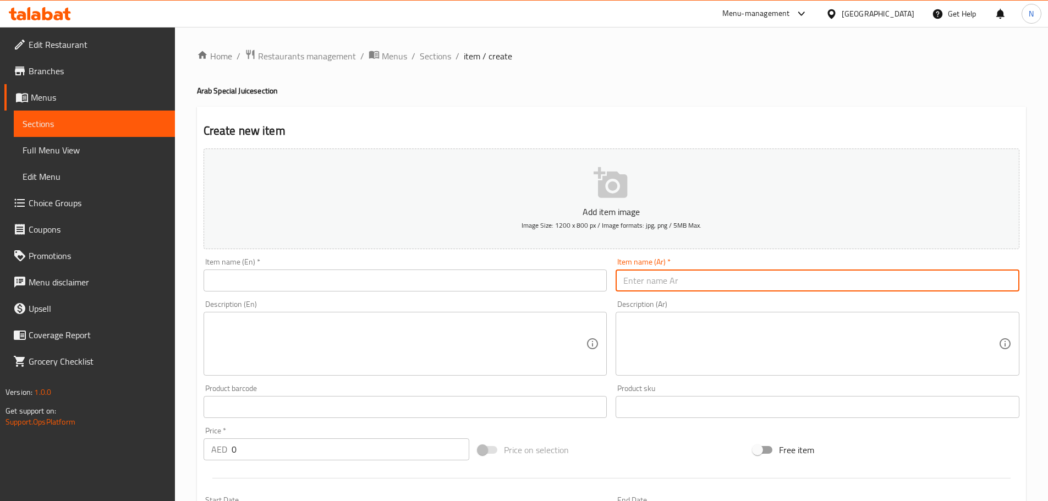
paste input "أفوكادو جوز"
click at [355, 280] on input "text" at bounding box center [406, 281] width 404 height 22
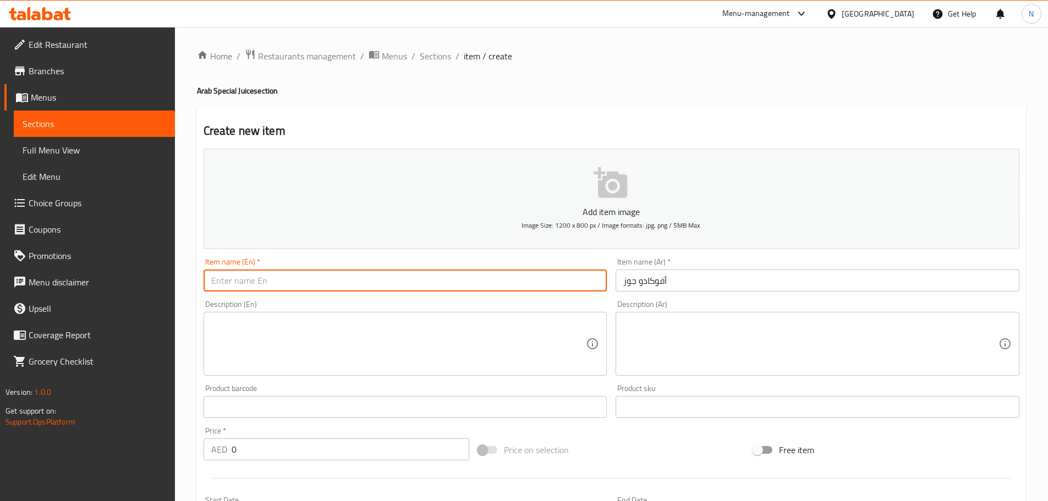
paste input "AVOCADO WALNUT"
click at [268, 282] on input "AVOCADO WALNUT" at bounding box center [406, 281] width 404 height 22
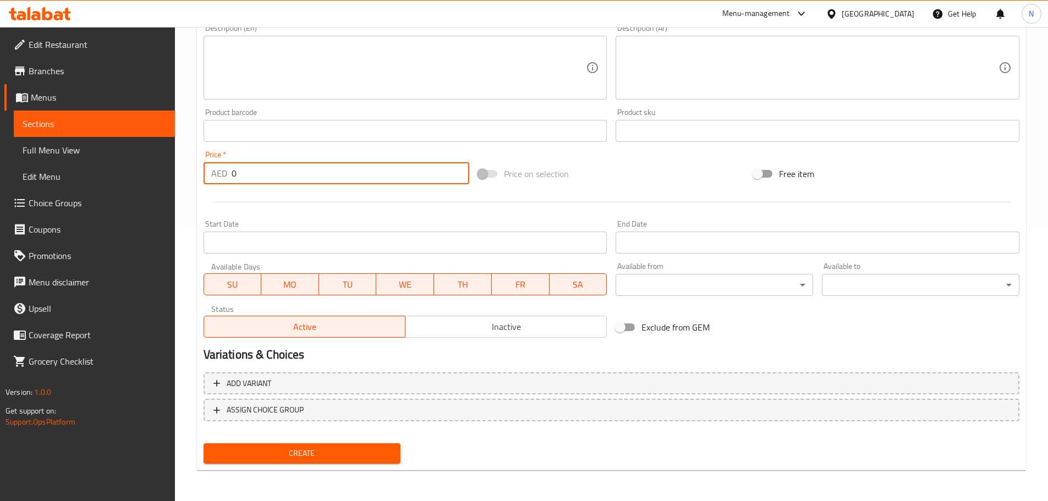
drag, startPoint x: 245, startPoint y: 173, endPoint x: 222, endPoint y: 177, distance: 23.4
click at [222, 177] on div "AED 0 Price *" at bounding box center [337, 173] width 266 height 22
paste input "16.2"
click at [585, 163] on div "Price on selection" at bounding box center [611, 174] width 275 height 30
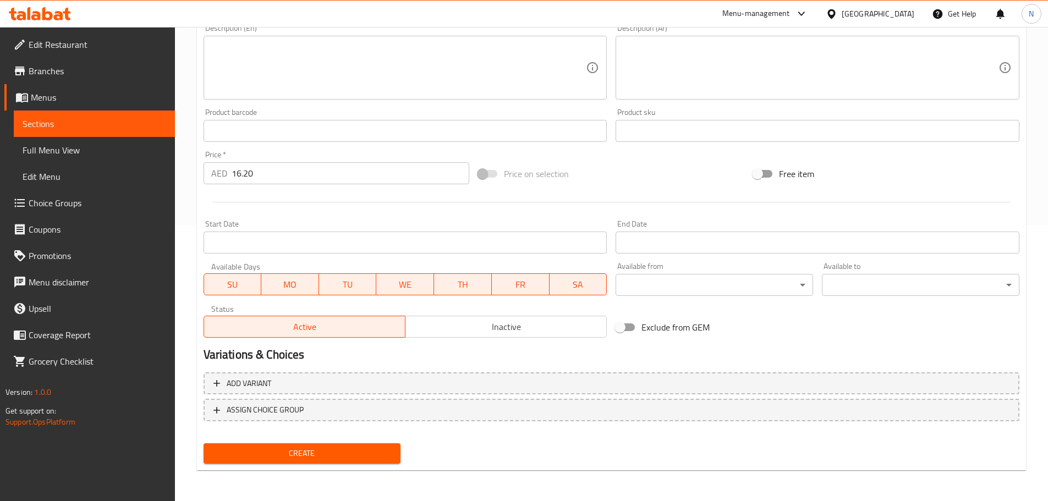
click at [304, 453] on span "Create" at bounding box center [302, 454] width 180 height 14
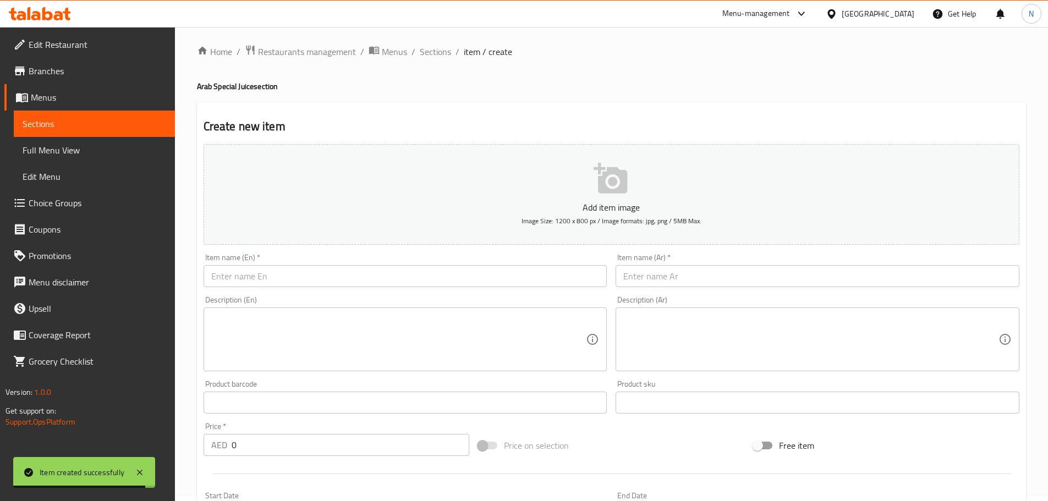
scroll to position [1, 0]
click at [319, 283] on input "text" at bounding box center [406, 279] width 404 height 22
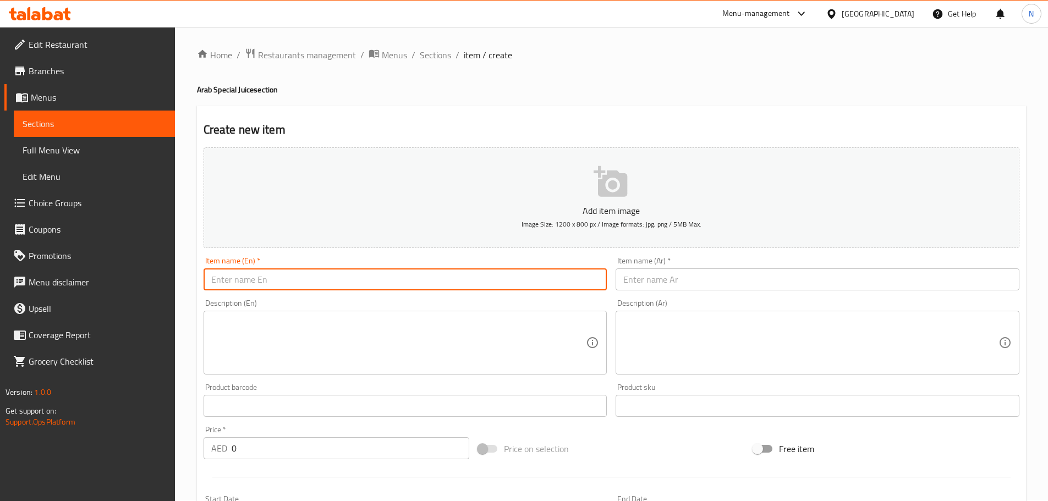
paste input "AVOCADO [PERSON_NAME]"
click at [263, 285] on input "AVOCADO [PERSON_NAME]" at bounding box center [406, 279] width 404 height 22
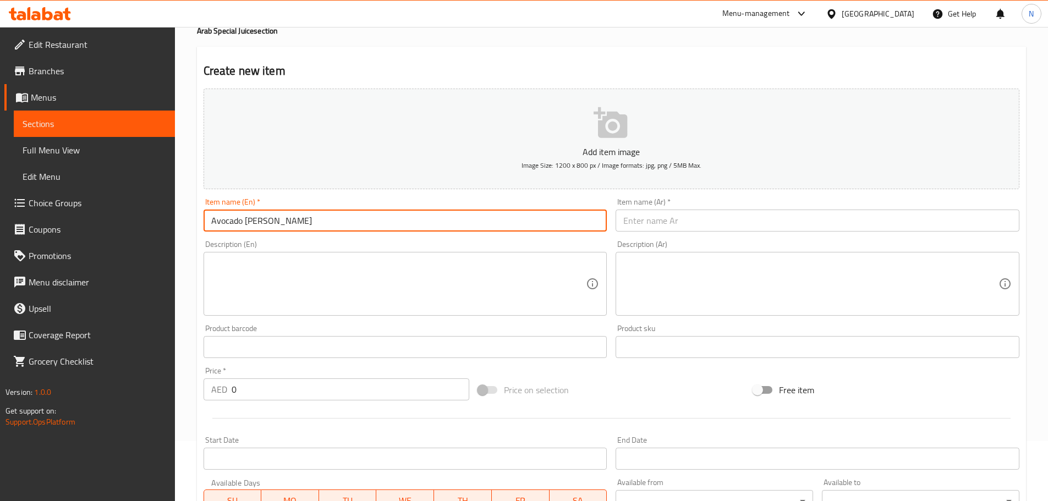
scroll to position [166, 0]
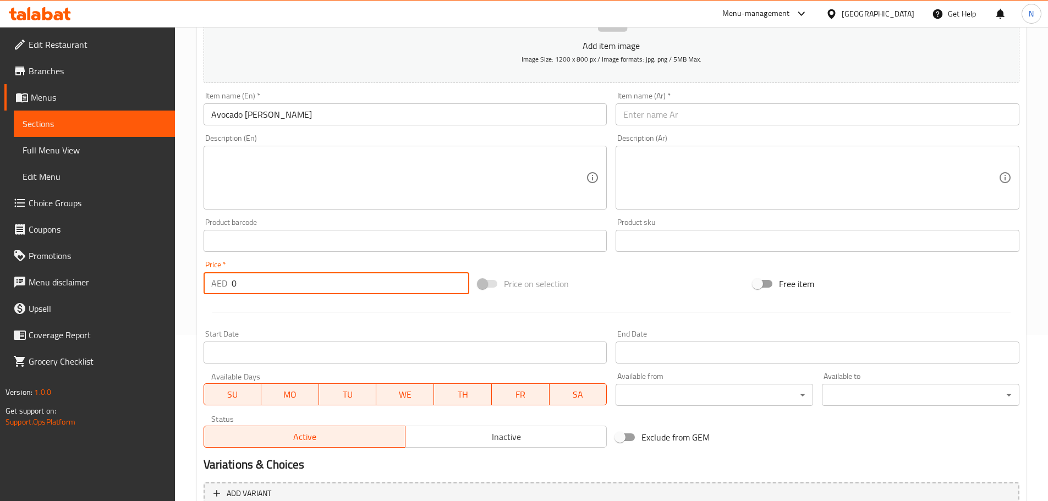
drag, startPoint x: 251, startPoint y: 292, endPoint x: 222, endPoint y: 293, distance: 28.6
click at [222, 293] on div "AED 0 Price *" at bounding box center [337, 283] width 266 height 22
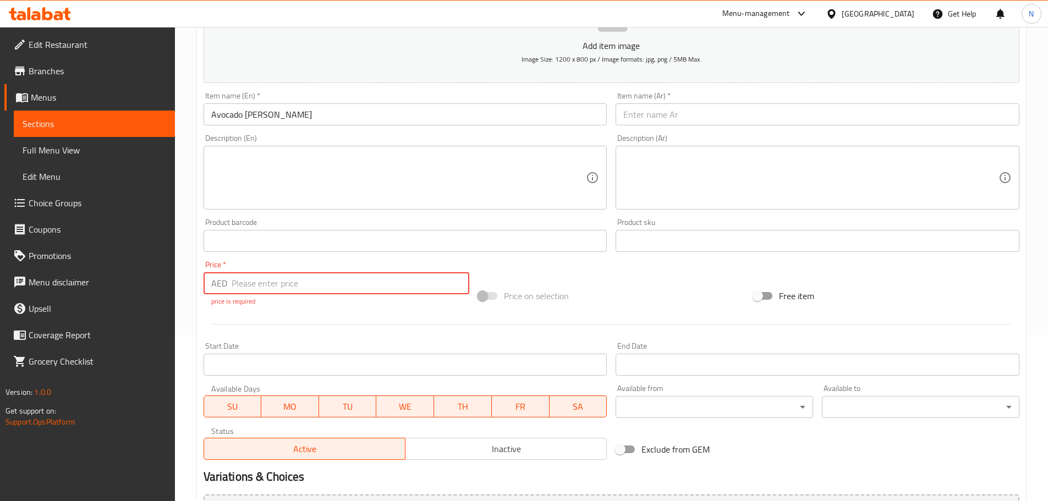
paste input "16.20"
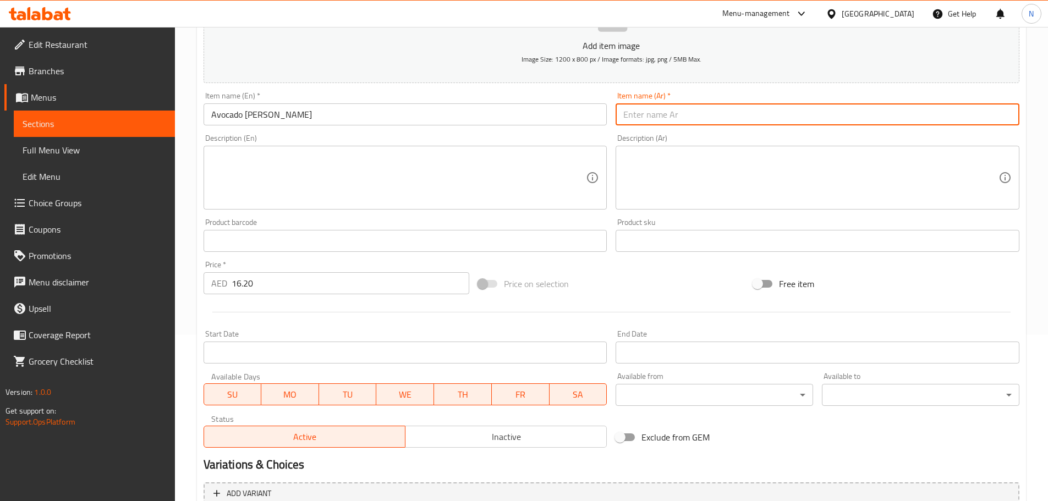
click at [641, 113] on input "text" at bounding box center [818, 114] width 404 height 22
paste input "افوكادو رمان"
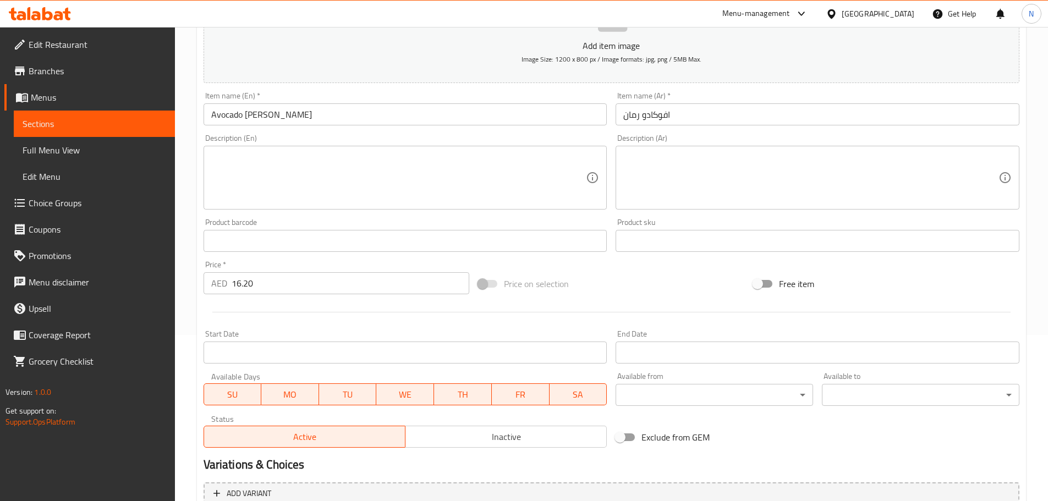
click at [609, 281] on div "Price on selection" at bounding box center [611, 284] width 275 height 30
click at [631, 118] on input "افوكادو رمان" at bounding box center [818, 114] width 404 height 22
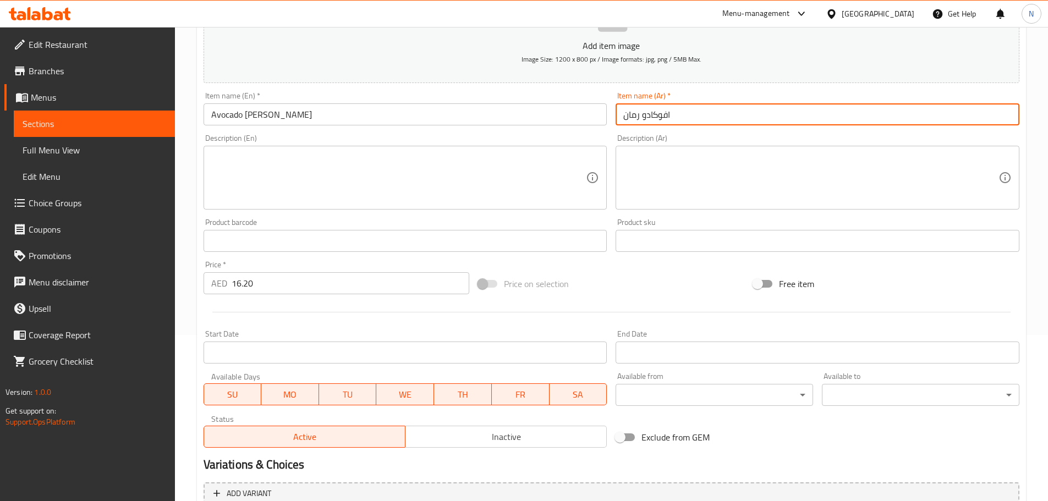
click at [631, 118] on input "افوكادو رمان" at bounding box center [818, 114] width 404 height 22
click at [265, 120] on input "Avocado [PERSON_NAME]" at bounding box center [406, 114] width 404 height 22
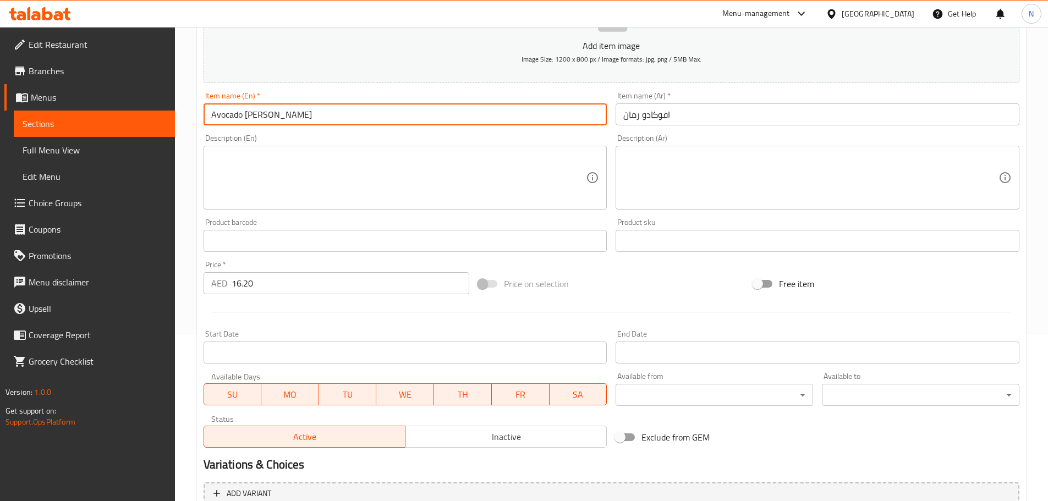
click at [265, 120] on input "Avocado [PERSON_NAME]" at bounding box center [406, 114] width 404 height 22
paste input "Pomegranate"
click at [587, 286] on div "Price on selection" at bounding box center [611, 284] width 275 height 30
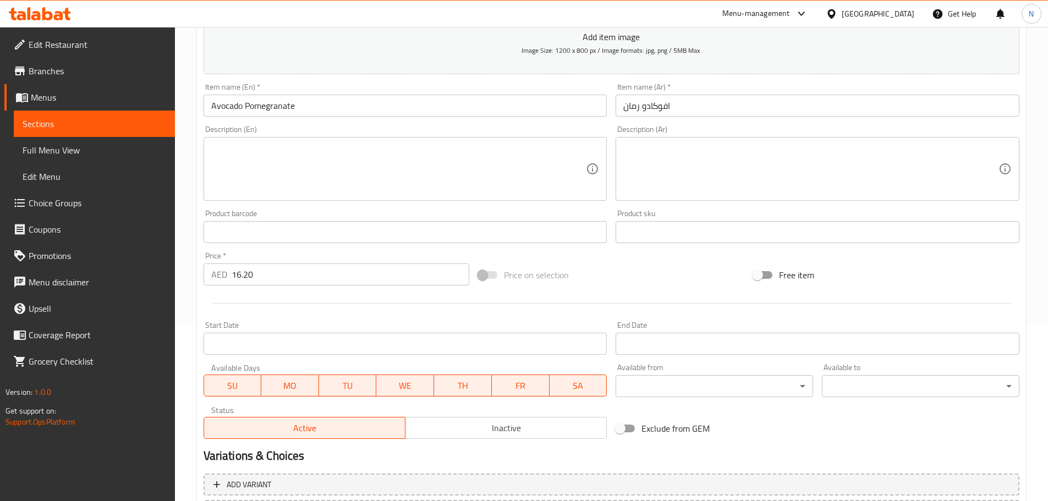
scroll to position [276, 0]
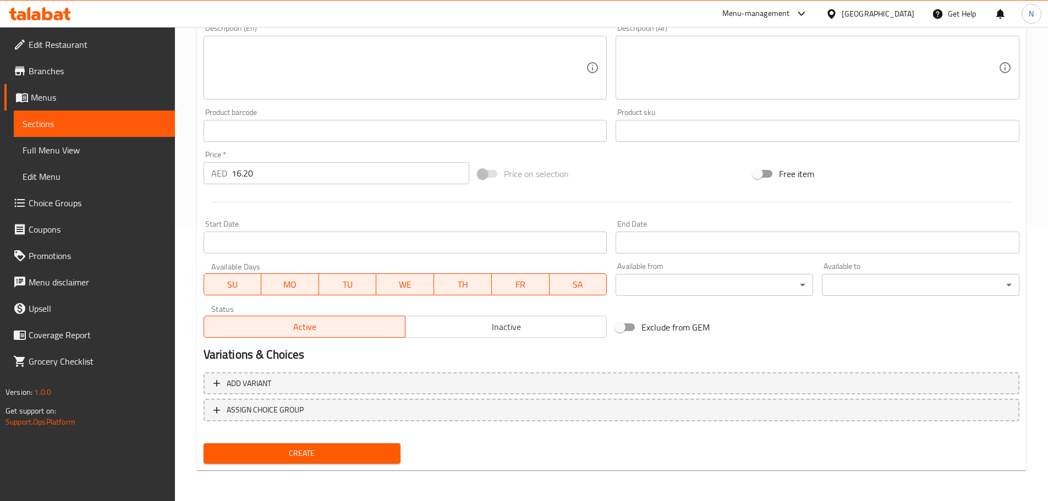
click at [291, 451] on span "Create" at bounding box center [302, 454] width 180 height 14
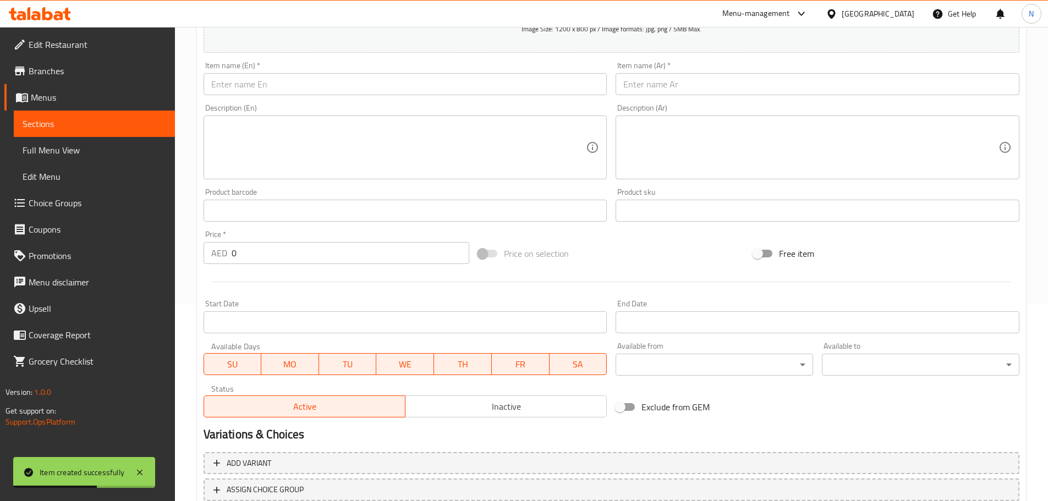
scroll to position [111, 0]
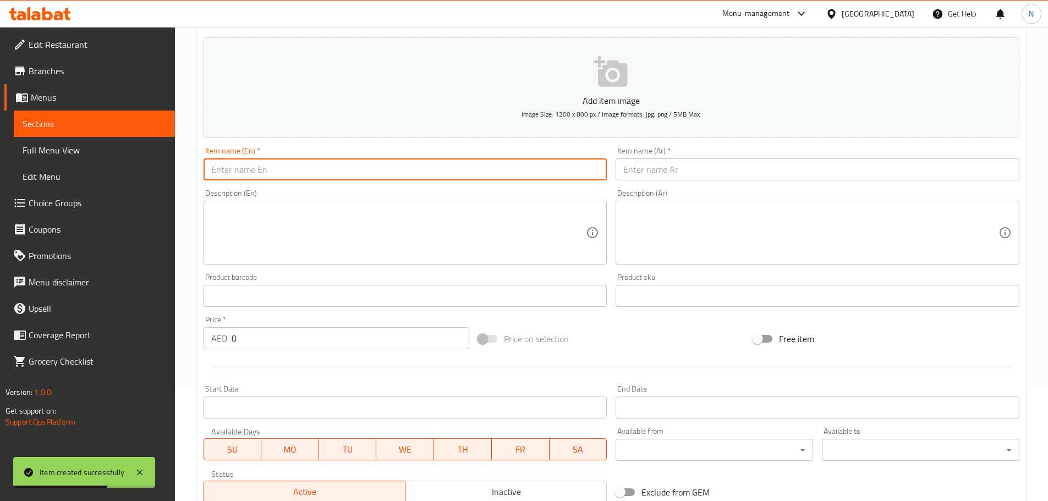
click at [308, 164] on input "text" at bounding box center [406, 169] width 404 height 22
paste input "MANGO CREAM SHAQAF"
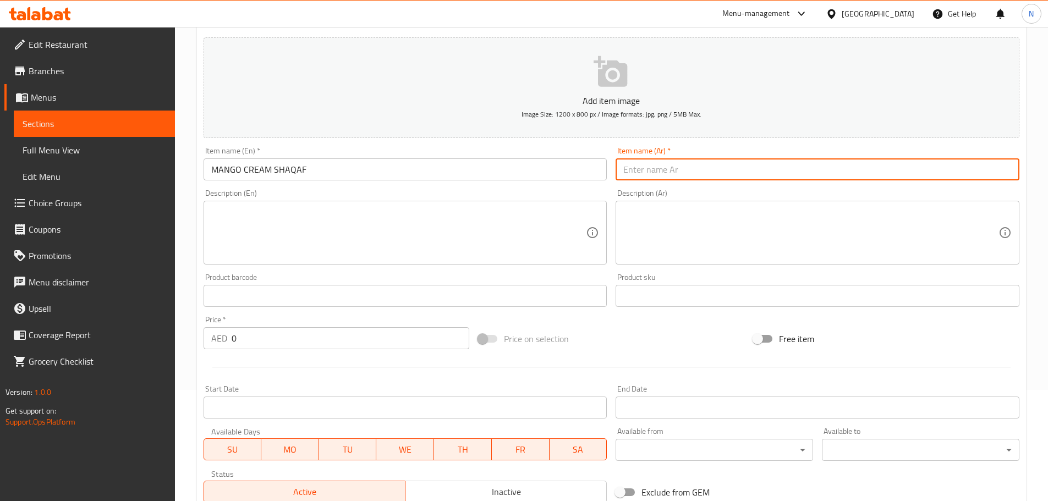
click at [646, 161] on input "text" at bounding box center [818, 169] width 404 height 22
paste input "[PERSON_NAME] شقف"
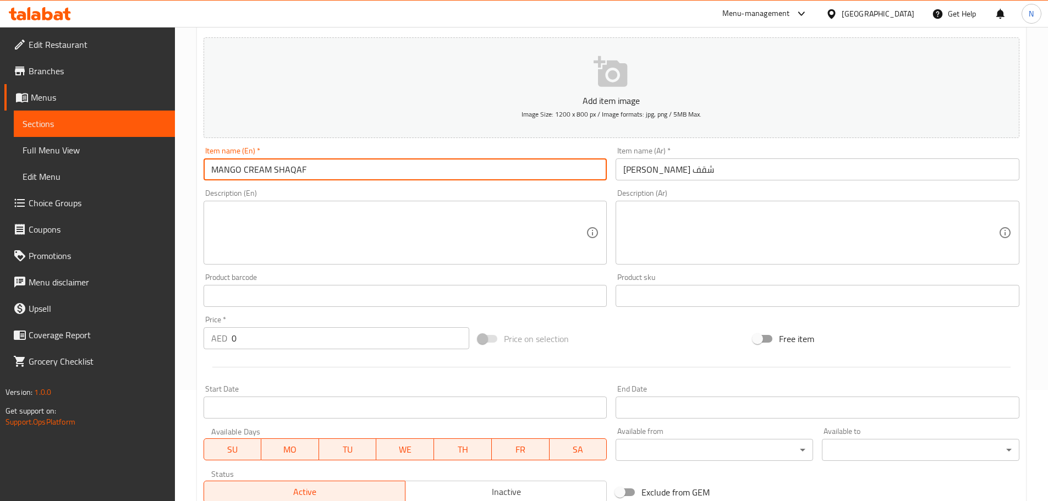
click at [281, 170] on input "MANGO CREAM SHAQAF" at bounding box center [406, 169] width 404 height 22
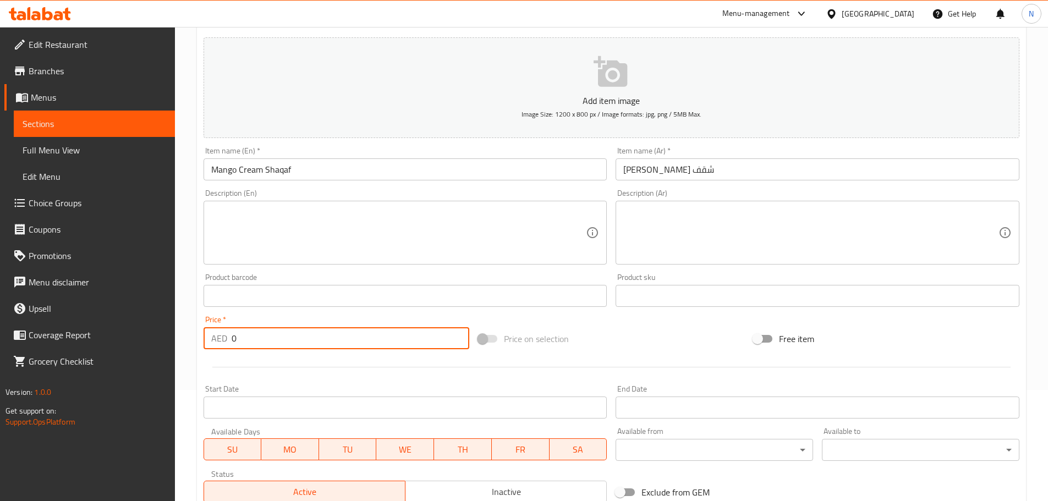
drag, startPoint x: 266, startPoint y: 347, endPoint x: 210, endPoint y: 344, distance: 56.2
click at [210, 344] on div "AED 0 Price *" at bounding box center [337, 338] width 266 height 22
paste input "16.2"
click at [658, 325] on div "Price on selection" at bounding box center [611, 339] width 275 height 30
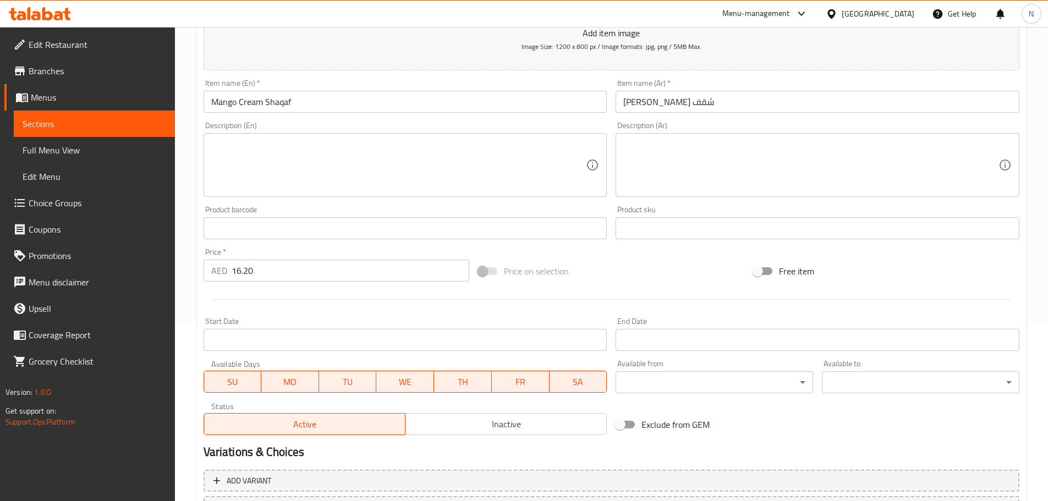
scroll to position [276, 0]
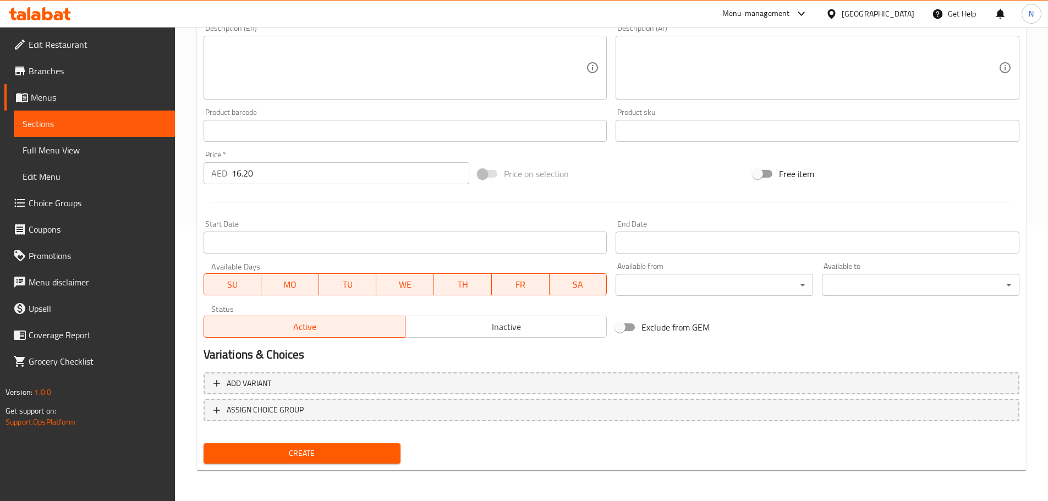
click at [356, 446] on button "Create" at bounding box center [302, 453] width 197 height 20
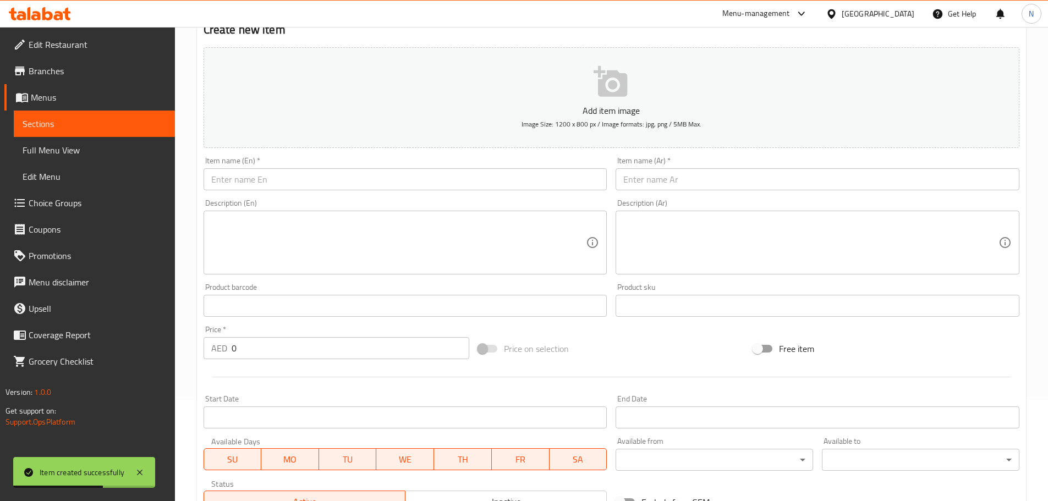
scroll to position [0, 0]
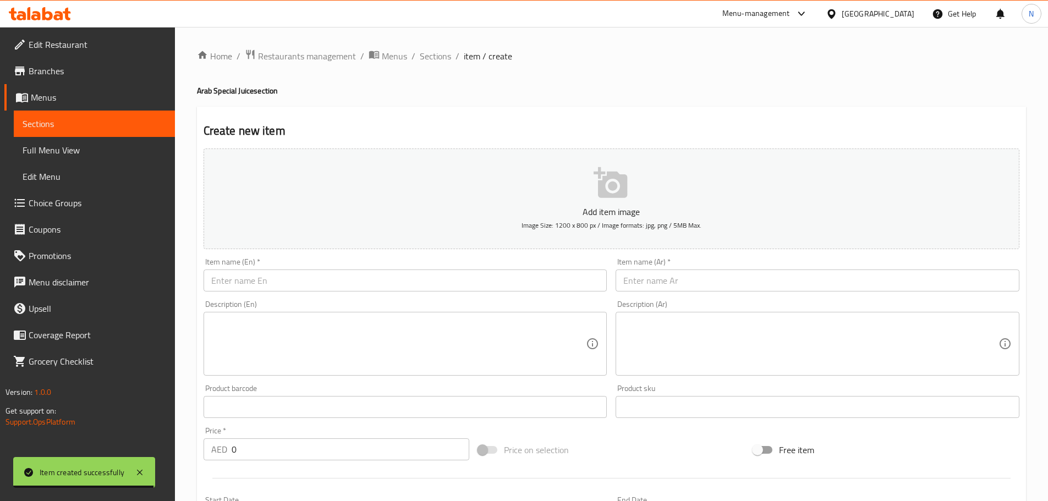
click at [275, 290] on input "text" at bounding box center [406, 281] width 404 height 22
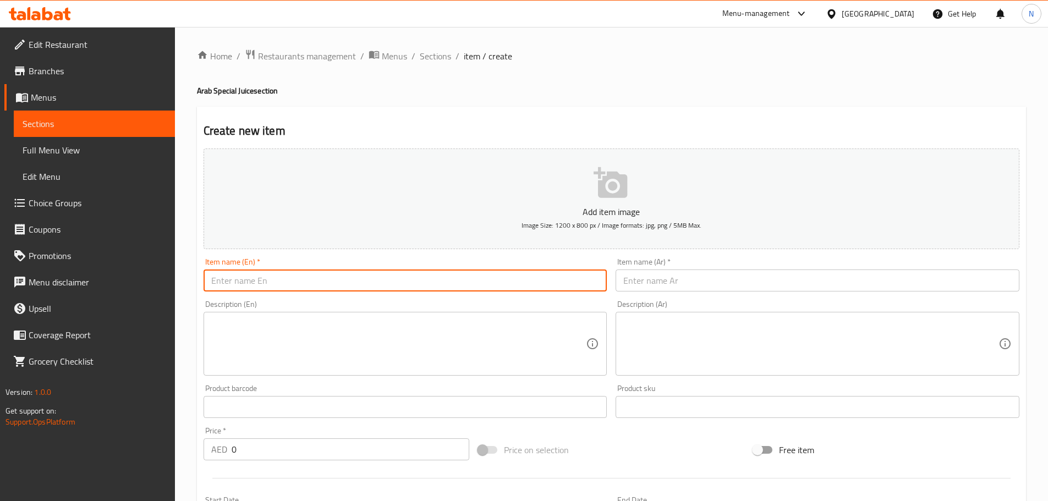
paste input "THABAKATH"
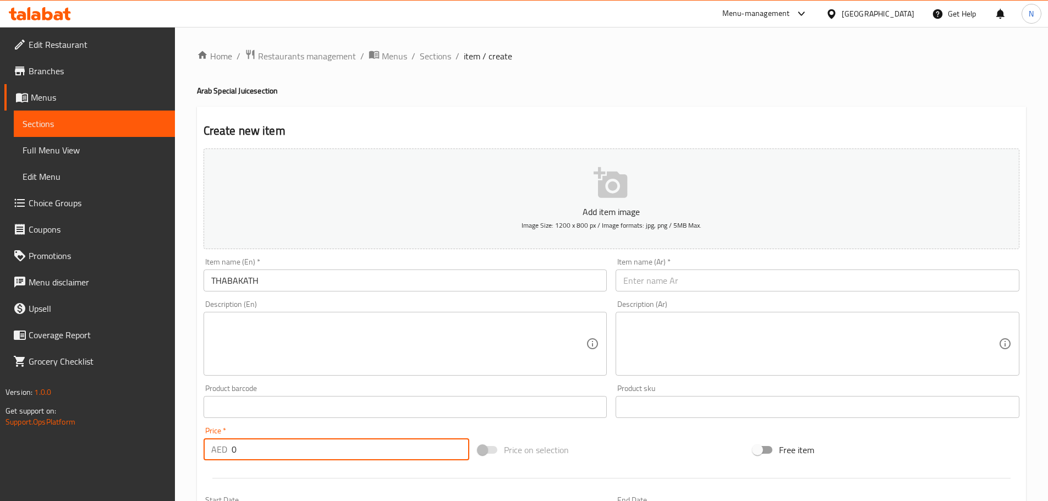
drag, startPoint x: 236, startPoint y: 447, endPoint x: 226, endPoint y: 450, distance: 10.3
click at [226, 450] on div "AED 0 Price *" at bounding box center [337, 449] width 266 height 22
paste input "16.2"
click at [700, 290] on input "text" at bounding box center [818, 281] width 404 height 22
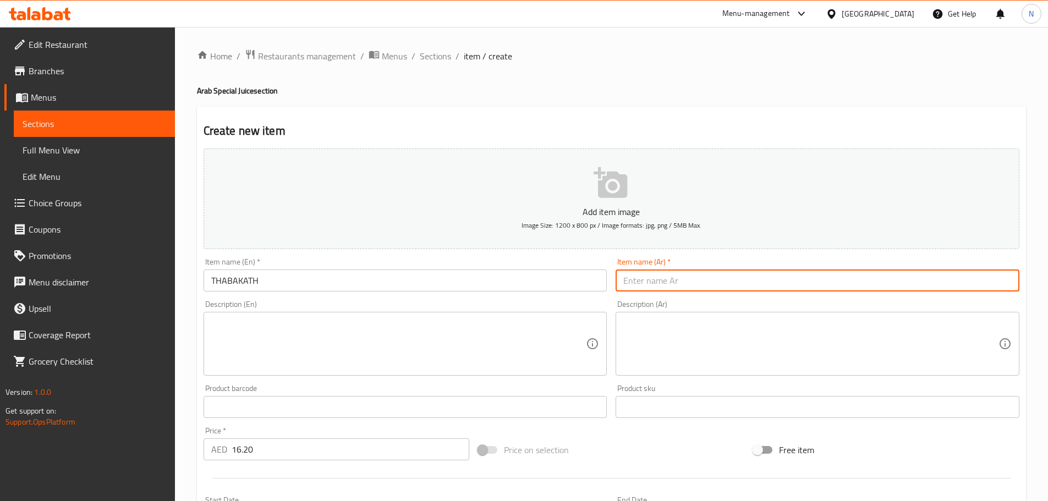
paste input "طبقات"
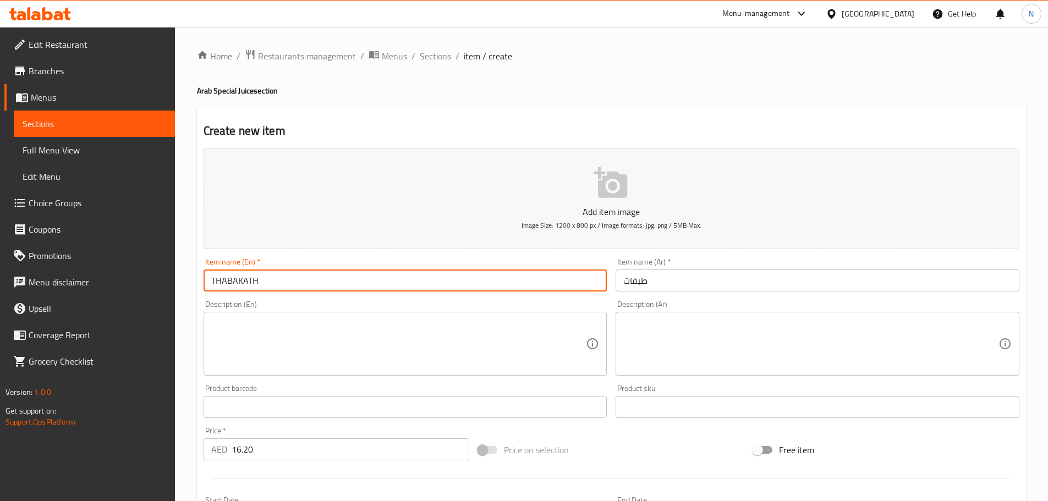
click at [241, 283] on input "THABAKATH" at bounding box center [406, 281] width 404 height 22
click at [589, 430] on div "Add item image Image Size: 1200 x 800 px / Image formats: jpg, png / 5MB Max. I…" at bounding box center [611, 381] width 825 height 474
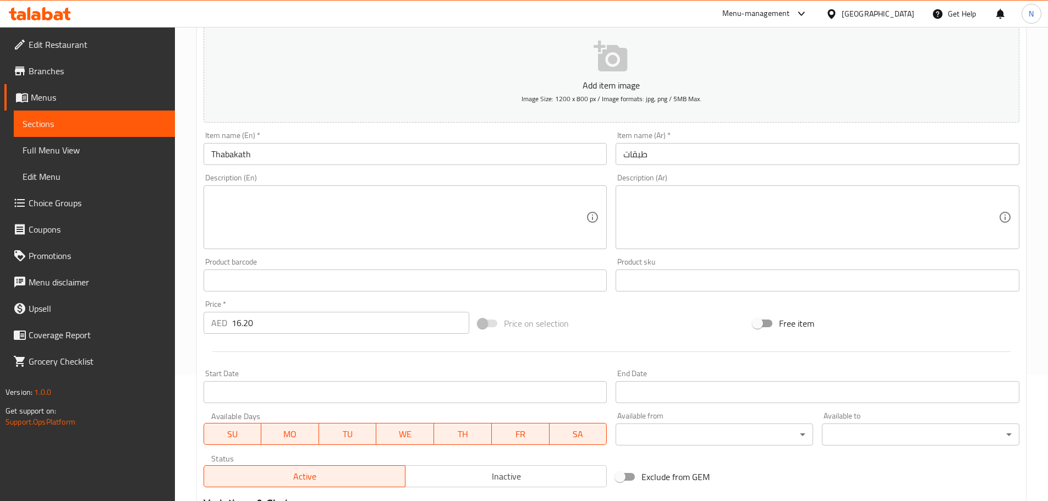
scroll to position [276, 0]
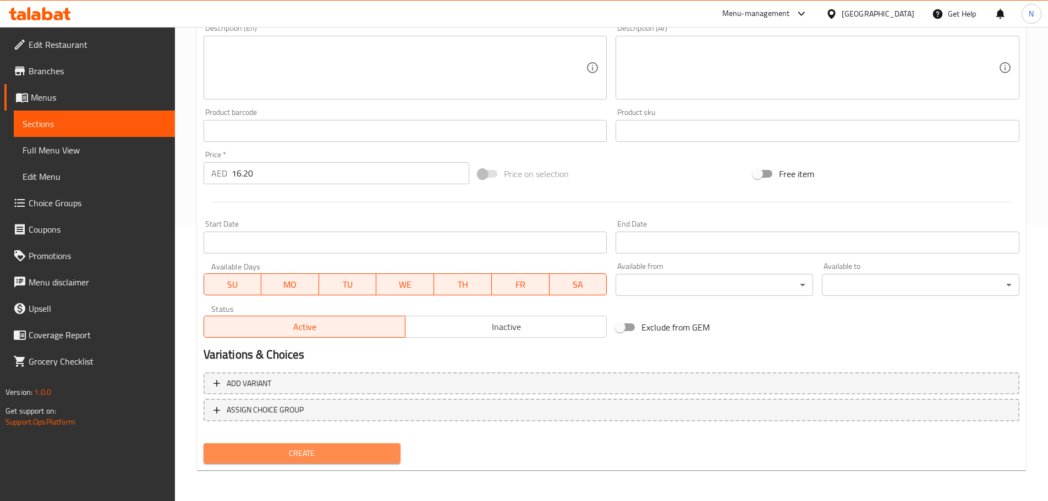
click at [254, 452] on span "Create" at bounding box center [302, 454] width 180 height 14
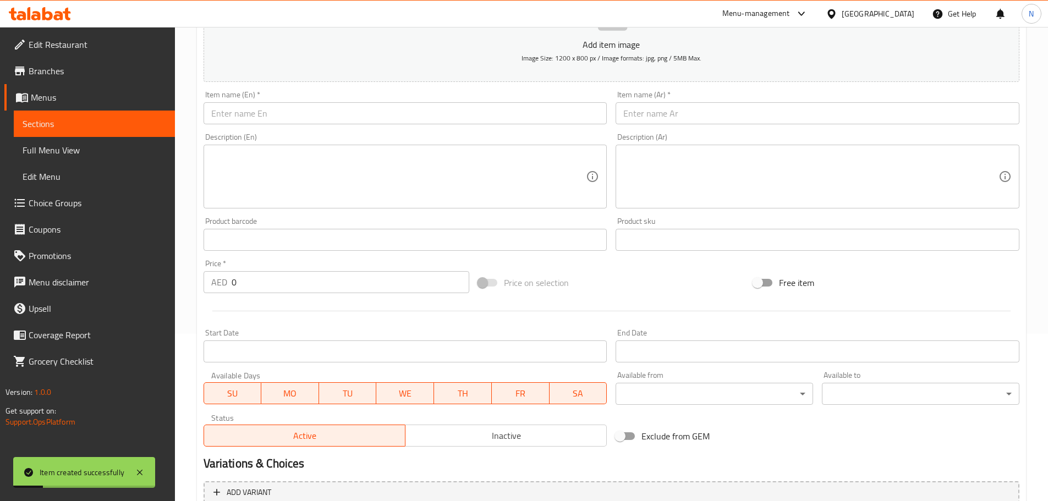
scroll to position [166, 0]
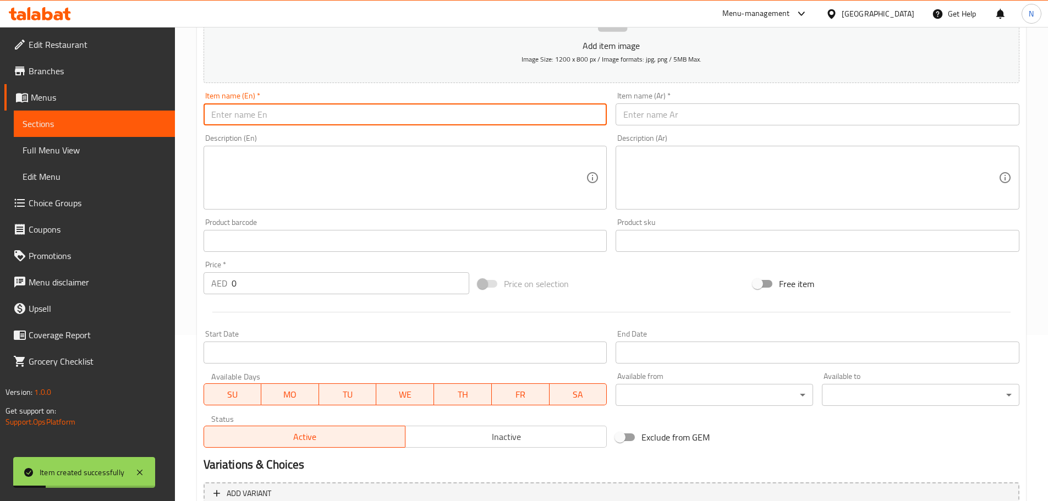
click at [323, 119] on input "text" at bounding box center [406, 114] width 404 height 22
paste input "AWAR AL QALB"
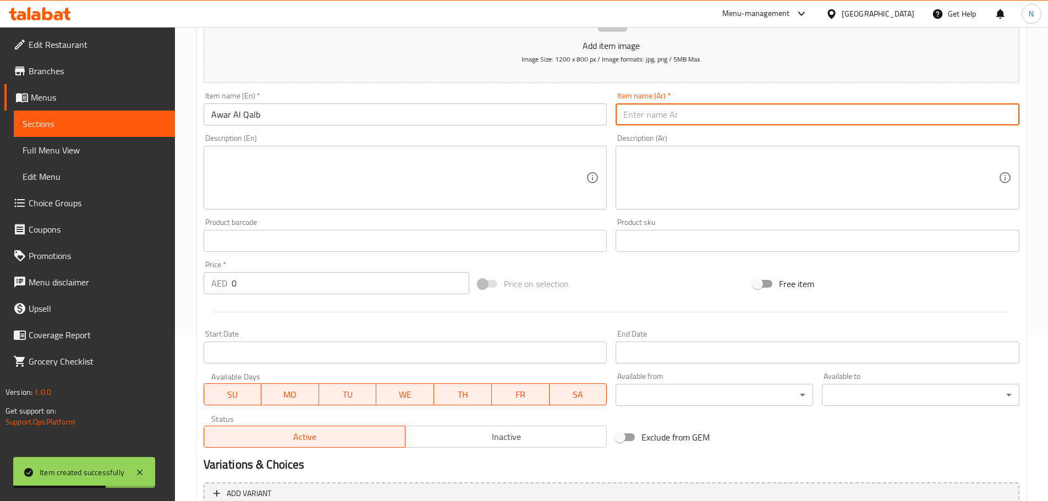
click at [638, 114] on input "text" at bounding box center [818, 114] width 404 height 22
paste input "عوار القلب AWAR AL QALB"
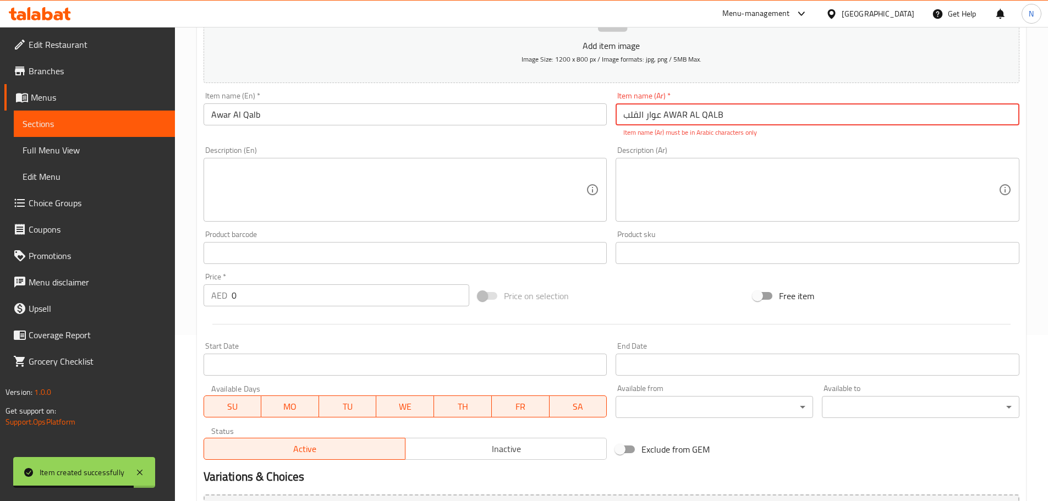
drag, startPoint x: 662, startPoint y: 117, endPoint x: 739, endPoint y: 111, distance: 77.3
click at [739, 111] on input "عوار القلب AWAR AL QALB" at bounding box center [818, 114] width 404 height 22
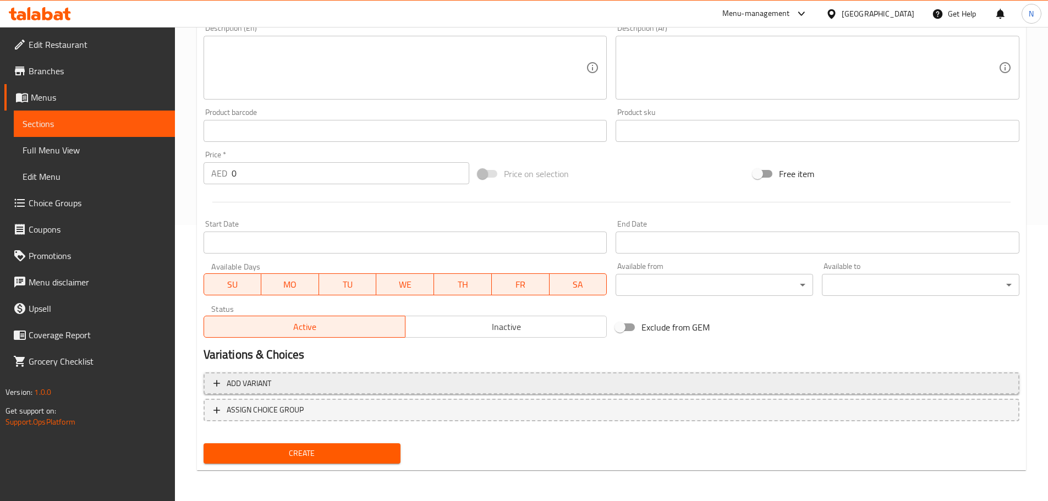
click at [935, 380] on span "Add variant" at bounding box center [611, 384] width 796 height 14
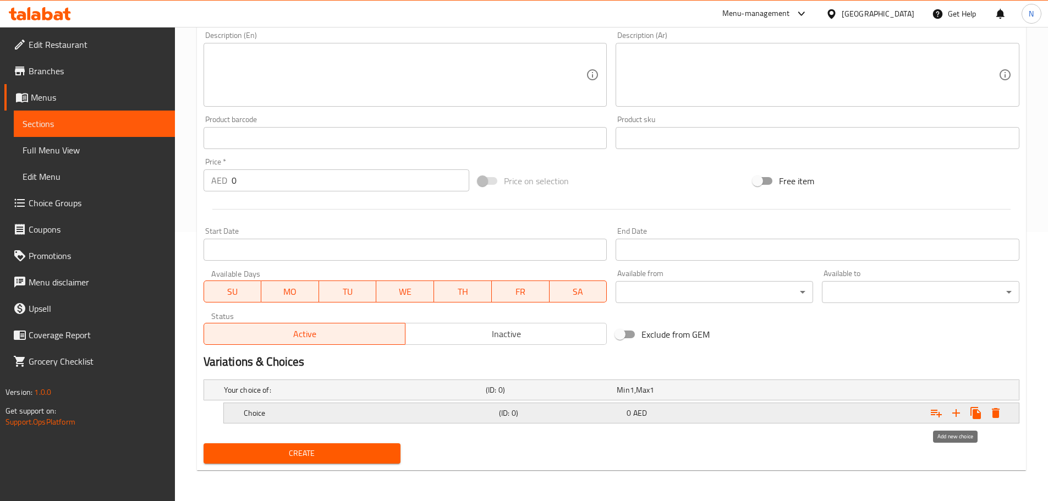
click at [956, 412] on icon "Expand" at bounding box center [956, 413] width 8 height 8
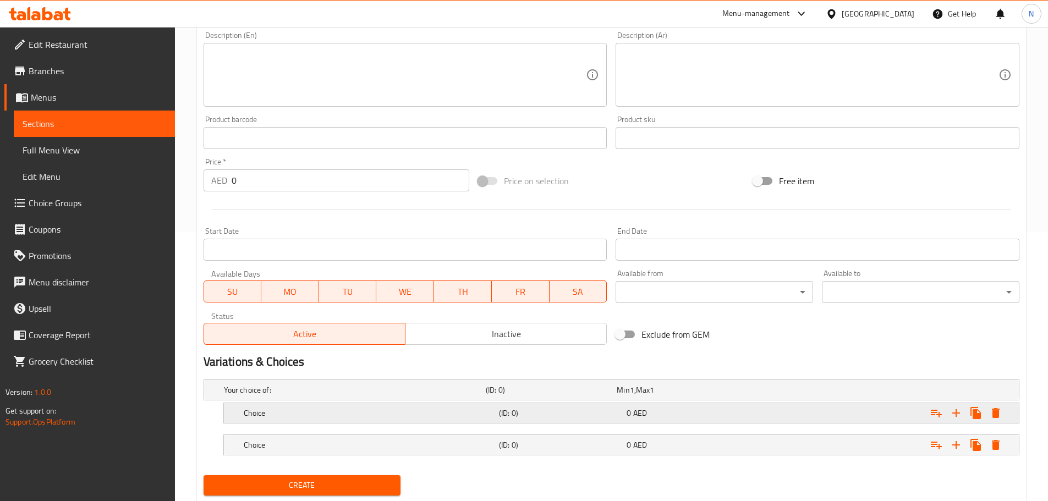
click at [652, 410] on div "0 AED" at bounding box center [688, 413] width 123 height 11
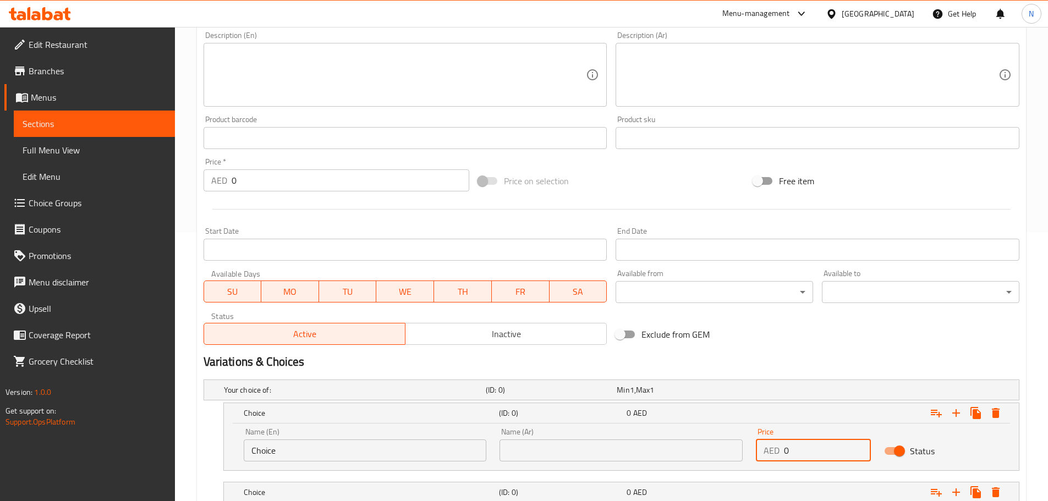
drag, startPoint x: 797, startPoint y: 452, endPoint x: 782, endPoint y: 455, distance: 15.2
click at [782, 455] on div "AED 0 Price" at bounding box center [813, 451] width 115 height 22
paste input "13.50162"
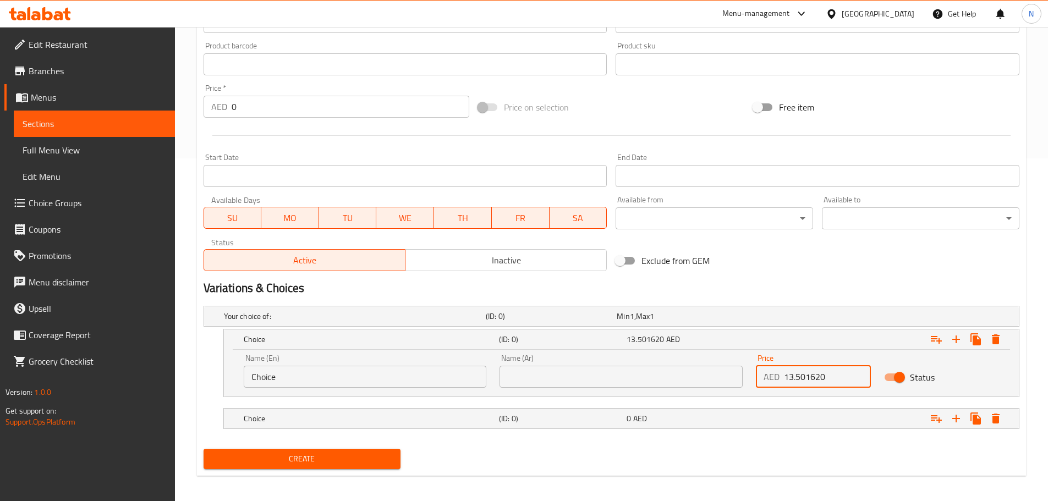
scroll to position [348, 0]
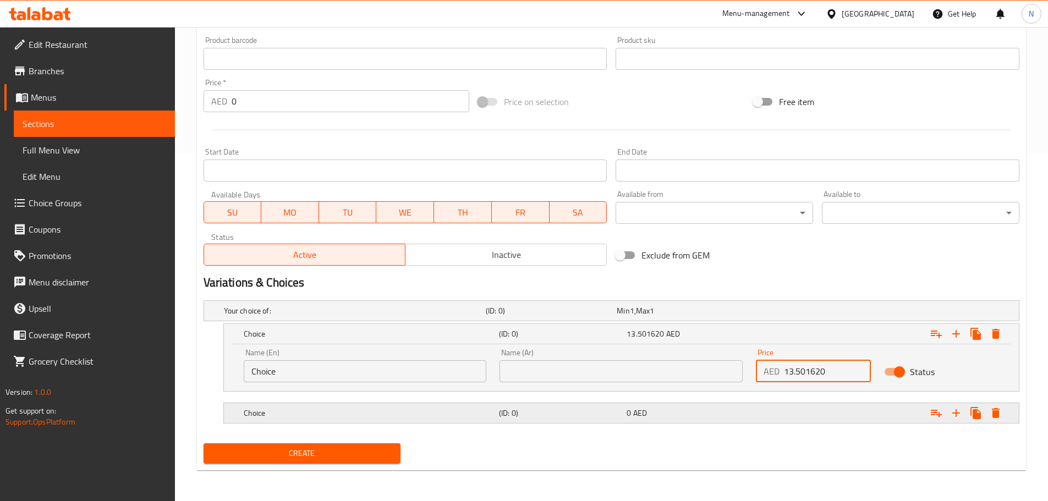
click at [828, 411] on div "Expand" at bounding box center [879, 413] width 255 height 24
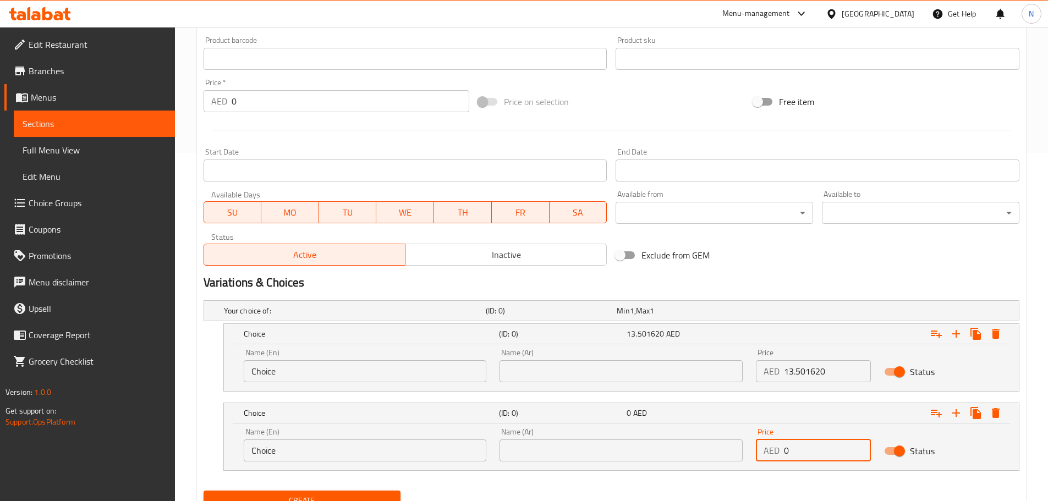
drag, startPoint x: 837, startPoint y: 452, endPoint x: 784, endPoint y: 459, distance: 53.3
click at [784, 459] on input "0" at bounding box center [827, 451] width 87 height 22
paste input "13.50162"
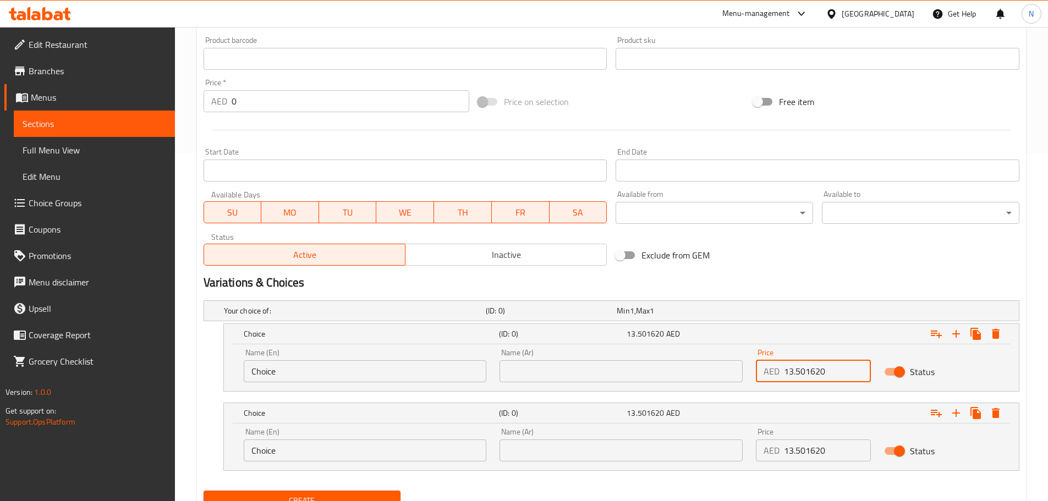
drag, startPoint x: 804, startPoint y: 372, endPoint x: 778, endPoint y: 377, distance: 26.9
click at [778, 377] on div "AED 13.501620 Price" at bounding box center [813, 371] width 115 height 22
drag, startPoint x: 804, startPoint y: 449, endPoint x: 786, endPoint y: 457, distance: 19.0
click at [786, 457] on input "13.501620" at bounding box center [827, 451] width 87 height 22
click at [790, 373] on input "1620" at bounding box center [827, 371] width 87 height 22
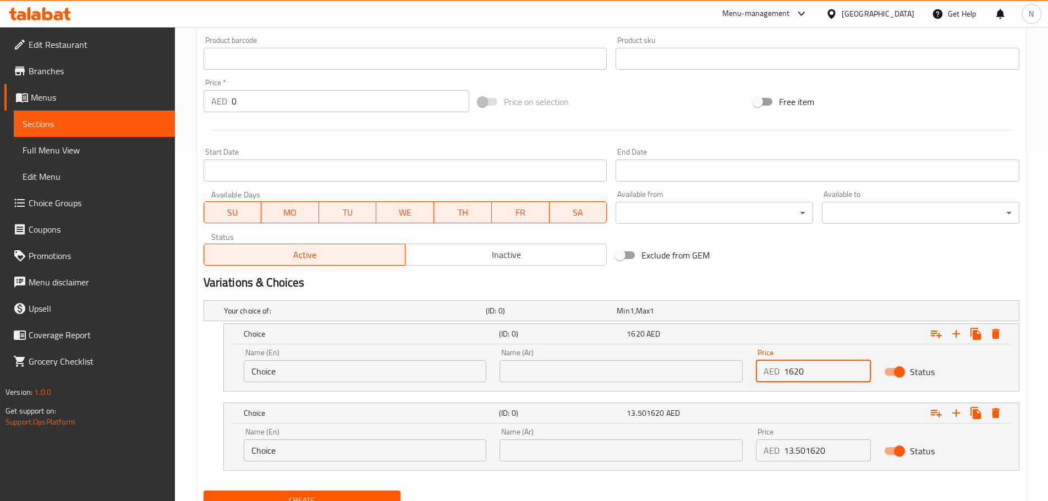
click at [790, 373] on input "1620" at bounding box center [827, 371] width 87 height 22
paste input "3.5"
drag, startPoint x: 804, startPoint y: 454, endPoint x: 781, endPoint y: 455, distance: 22.6
click at [781, 455] on div "AED 13.501620 Price" at bounding box center [813, 451] width 115 height 22
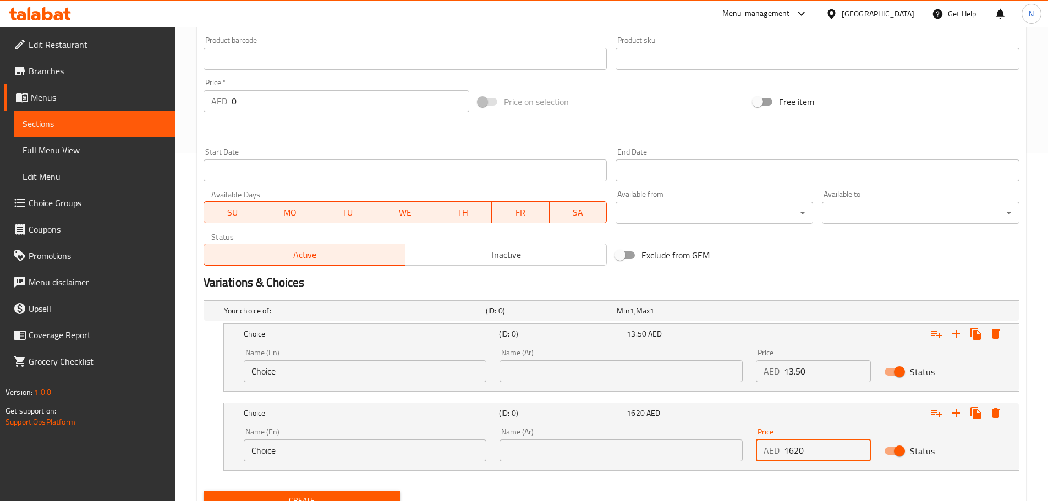
click at [792, 453] on input "1620" at bounding box center [827, 451] width 87 height 22
click at [306, 369] on input "Choice" at bounding box center [365, 371] width 243 height 22
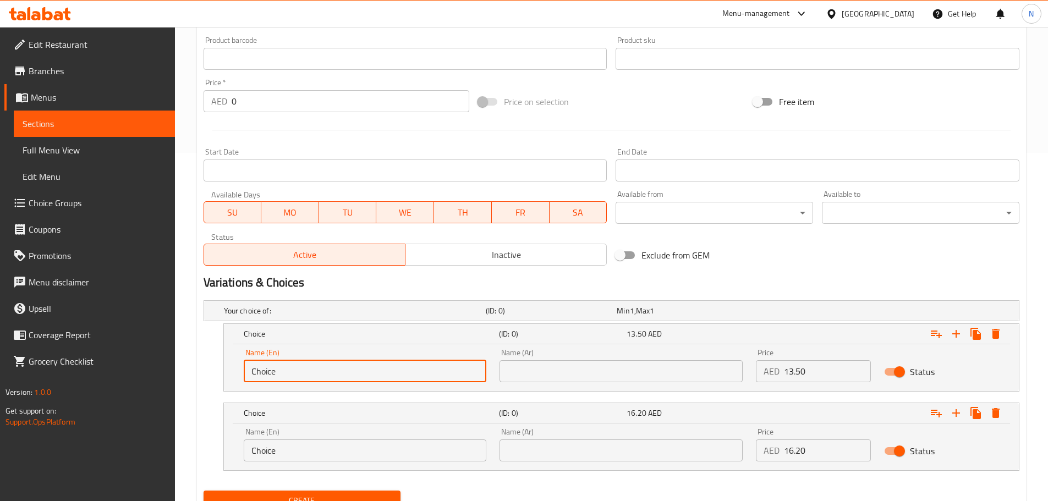
click at [306, 369] on input "Choice" at bounding box center [365, 371] width 243 height 22
click at [306, 369] on input "text" at bounding box center [365, 371] width 243 height 22
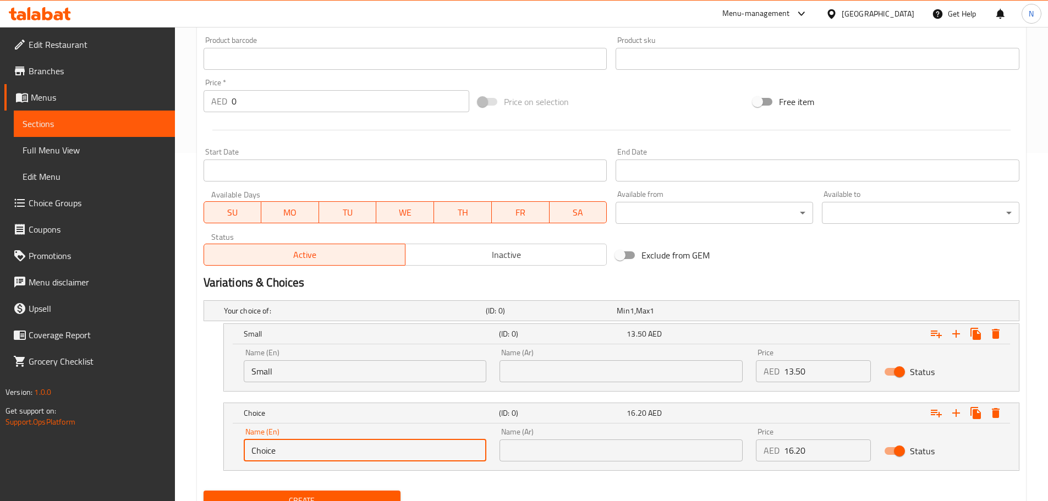
click at [276, 452] on input "Choice" at bounding box center [365, 451] width 243 height 22
click at [276, 452] on input "text" at bounding box center [365, 451] width 243 height 22
click at [553, 376] on input "text" at bounding box center [620, 371] width 243 height 22
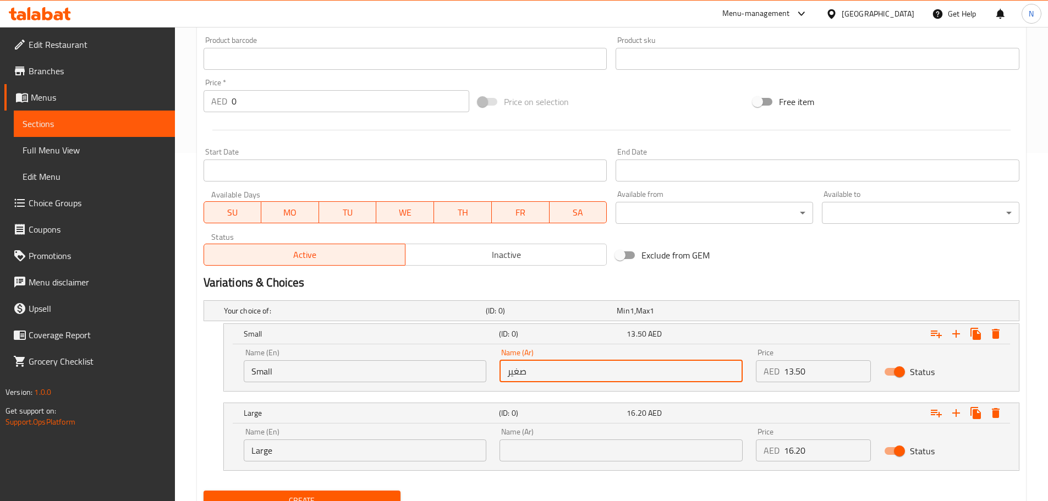
click at [559, 444] on input "text" at bounding box center [620, 451] width 243 height 22
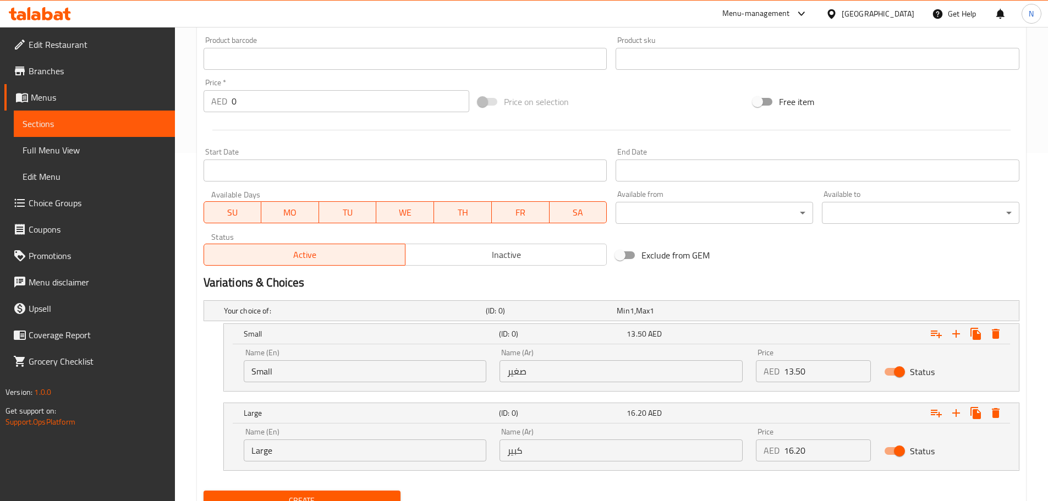
click at [765, 263] on div "Exclude from GEM" at bounding box center [748, 255] width 275 height 30
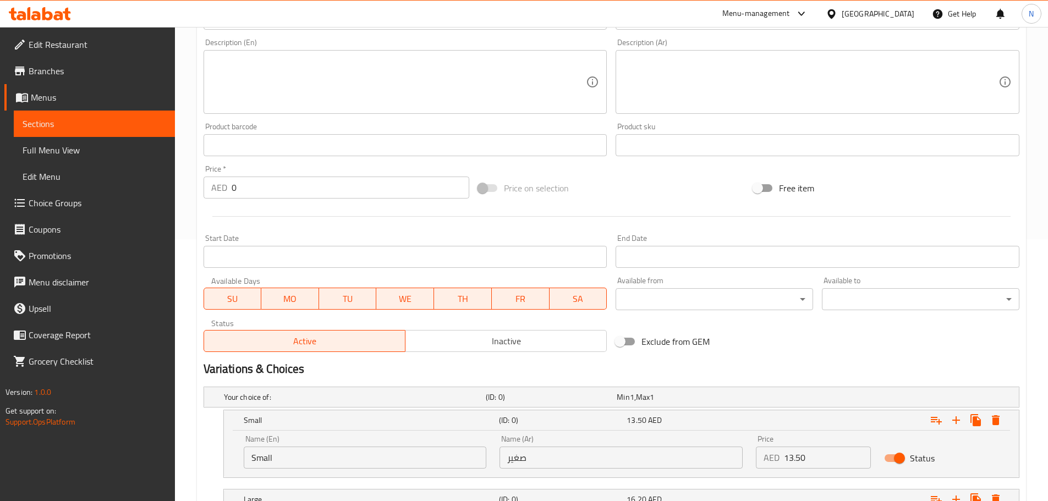
scroll to position [396, 0]
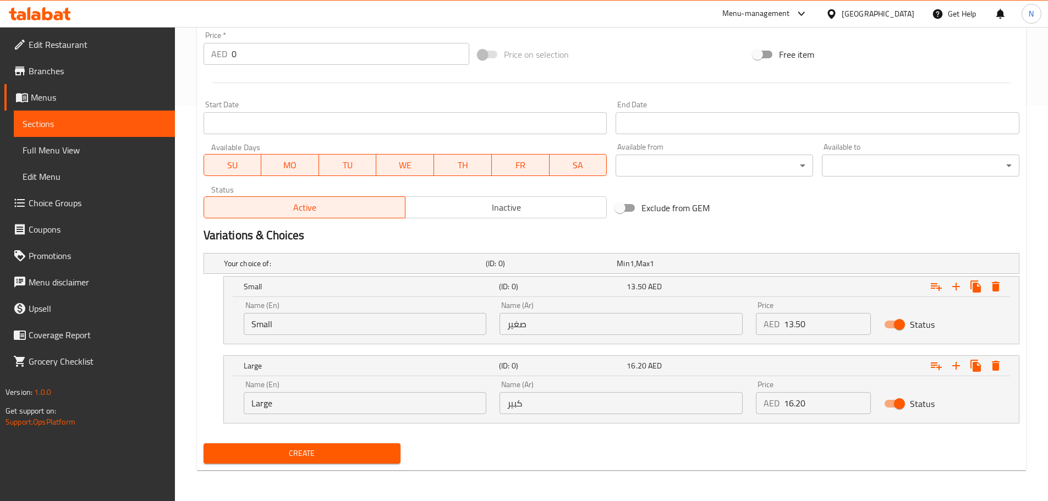
click at [306, 459] on span "Create" at bounding box center [302, 454] width 180 height 14
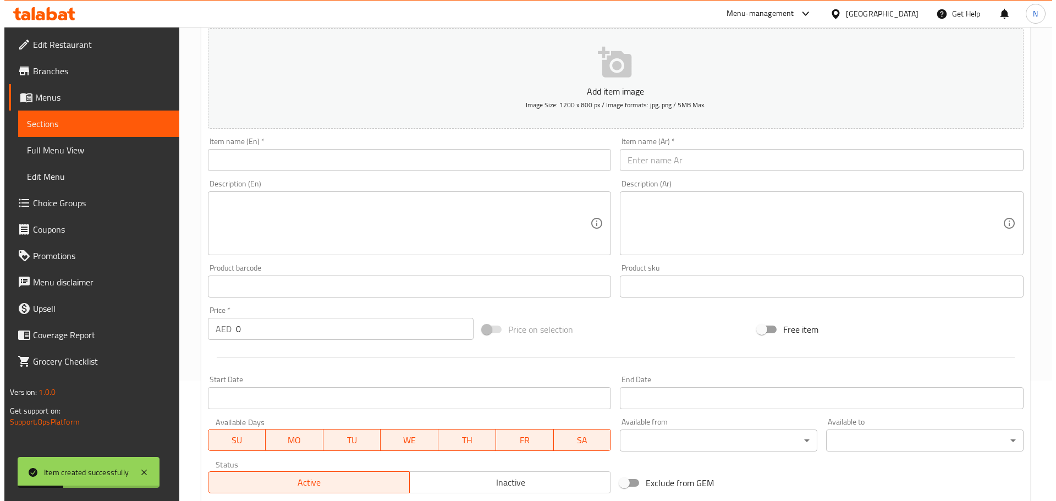
scroll to position [341, 0]
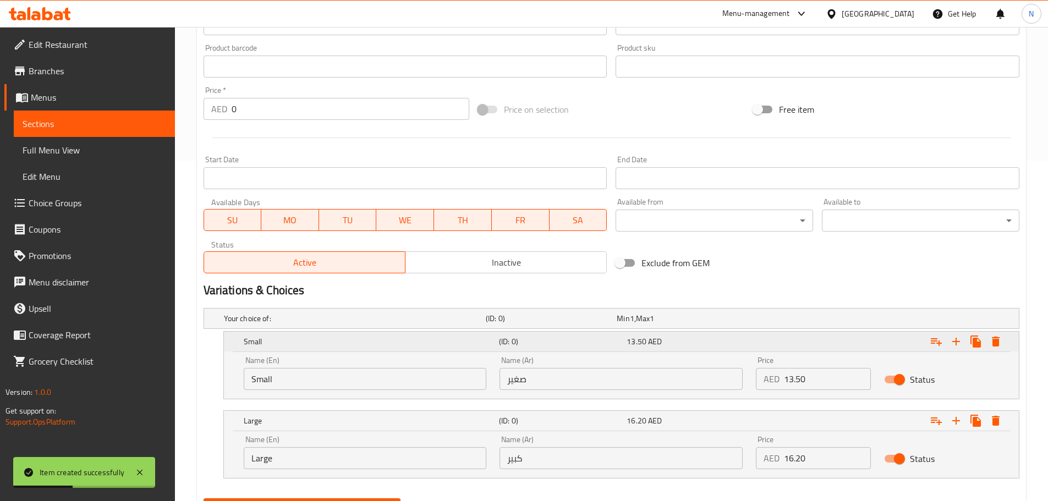
click at [997, 338] on icon "Expand" at bounding box center [995, 341] width 13 height 13
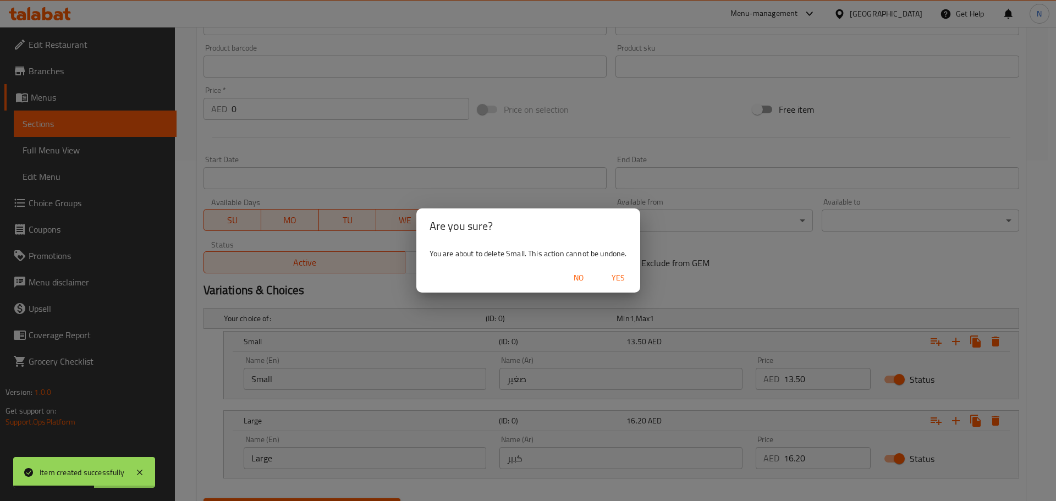
click at [615, 277] on span "Yes" at bounding box center [618, 278] width 26 height 14
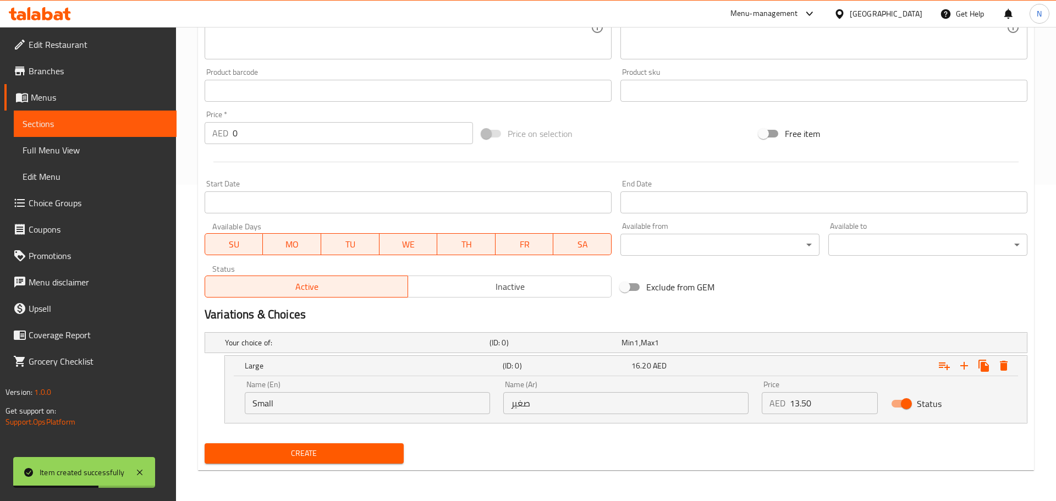
scroll to position [316, 0]
click at [992, 367] on icon "Expand" at bounding box center [996, 366] width 8 height 10
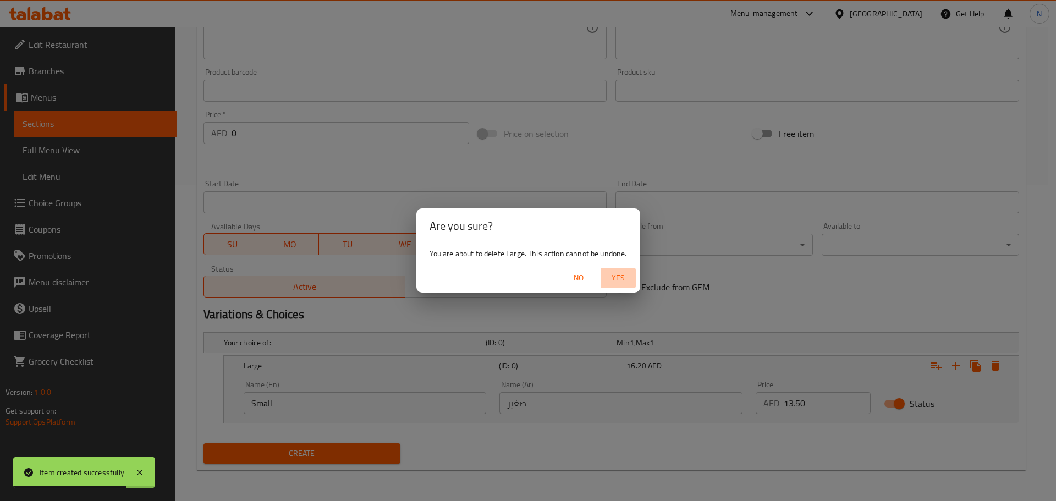
click at [614, 274] on span "Yes" at bounding box center [618, 278] width 26 height 14
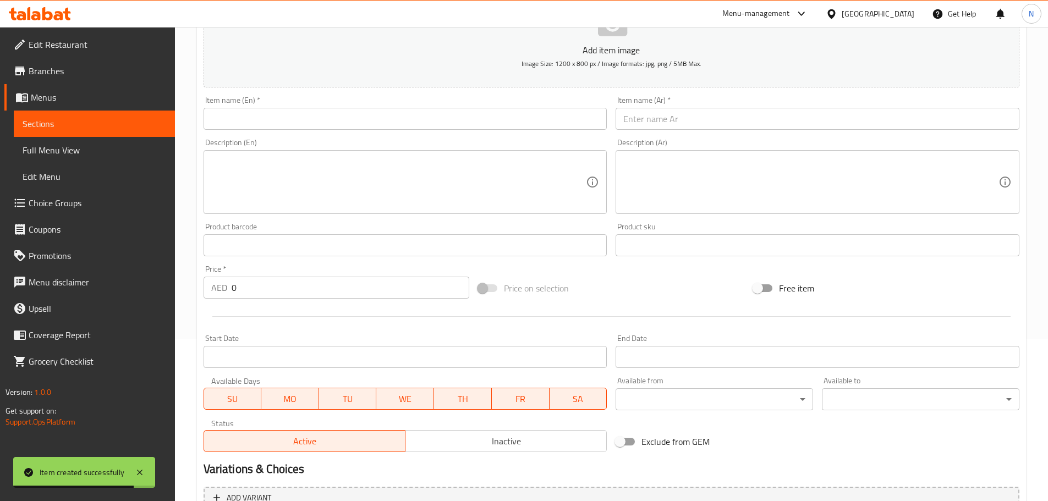
scroll to position [56, 0]
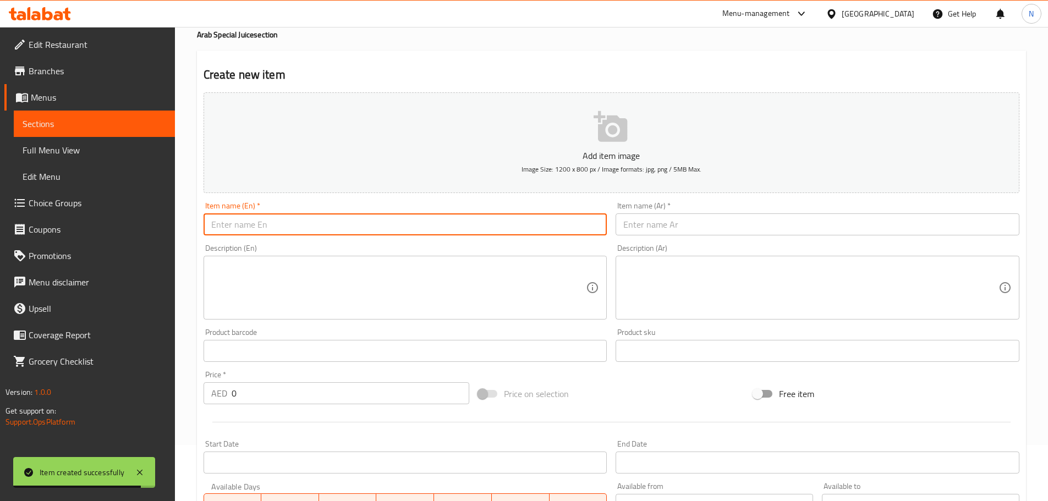
click at [307, 213] on input "text" at bounding box center [406, 224] width 404 height 22
paste input "GALAXY"
click at [685, 238] on div "Item name (Ar)   * Item name (Ar) *" at bounding box center [817, 218] width 413 height 42
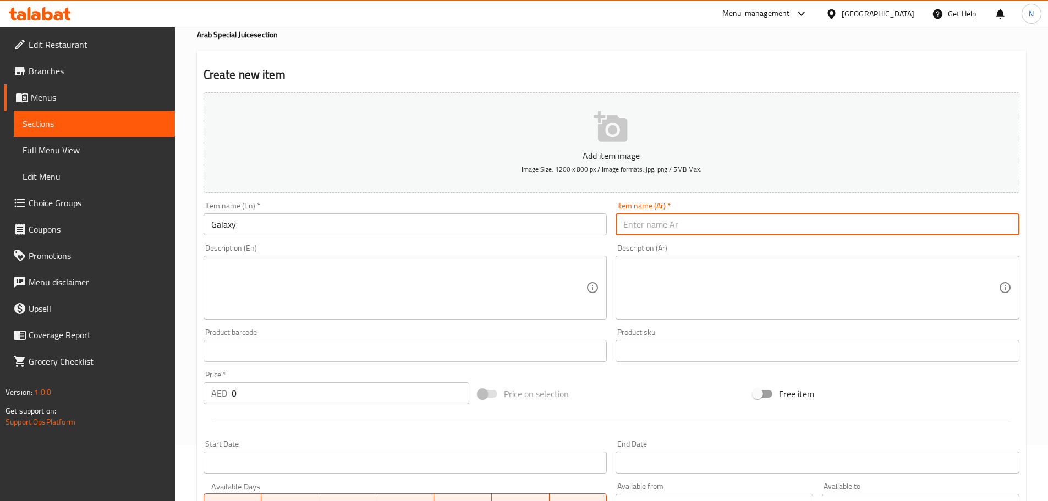
click at [711, 220] on input "text" at bounding box center [818, 224] width 404 height 22
paste input "جالكسي"
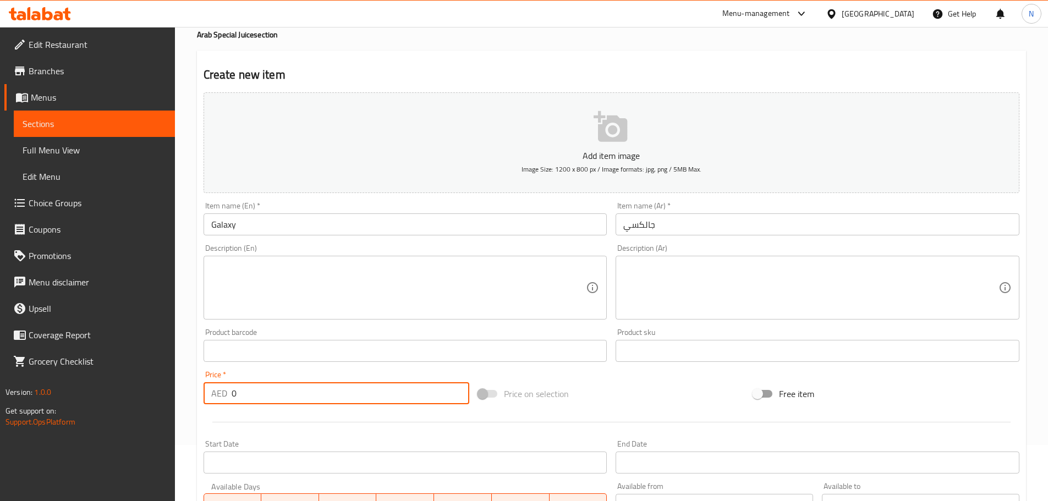
drag, startPoint x: 299, startPoint y: 402, endPoint x: 226, endPoint y: 399, distance: 72.7
click at [226, 399] on div "AED 0 Price *" at bounding box center [337, 393] width 266 height 22
paste
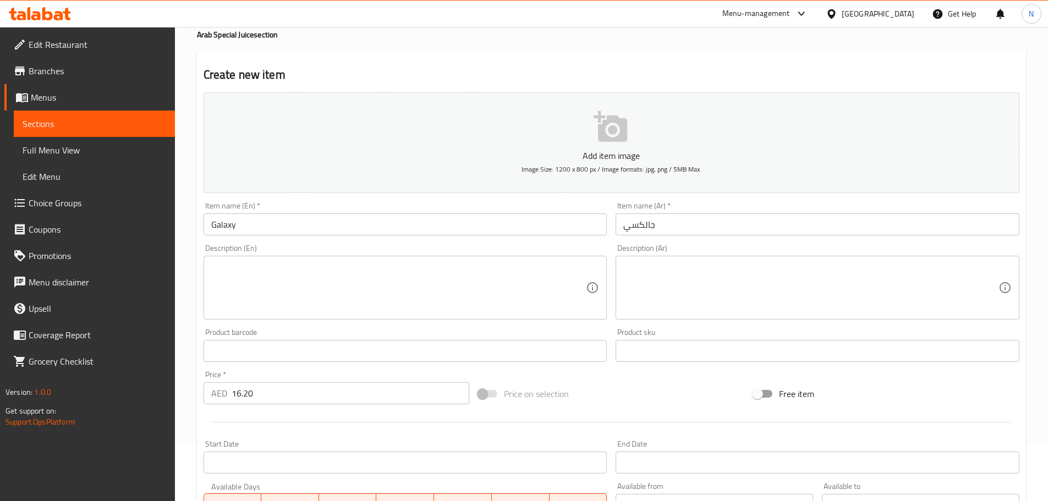
click at [586, 385] on div "Price on selection" at bounding box center [611, 394] width 275 height 30
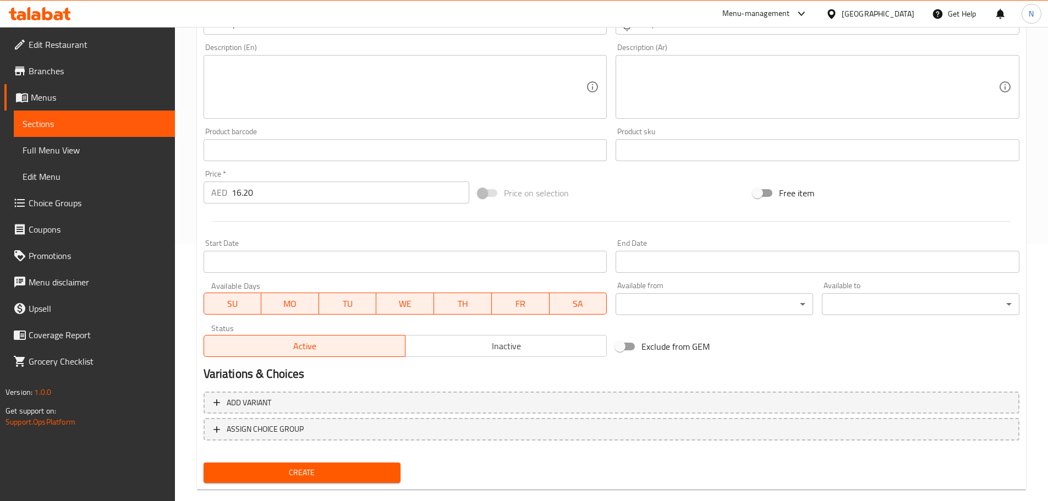
scroll to position [276, 0]
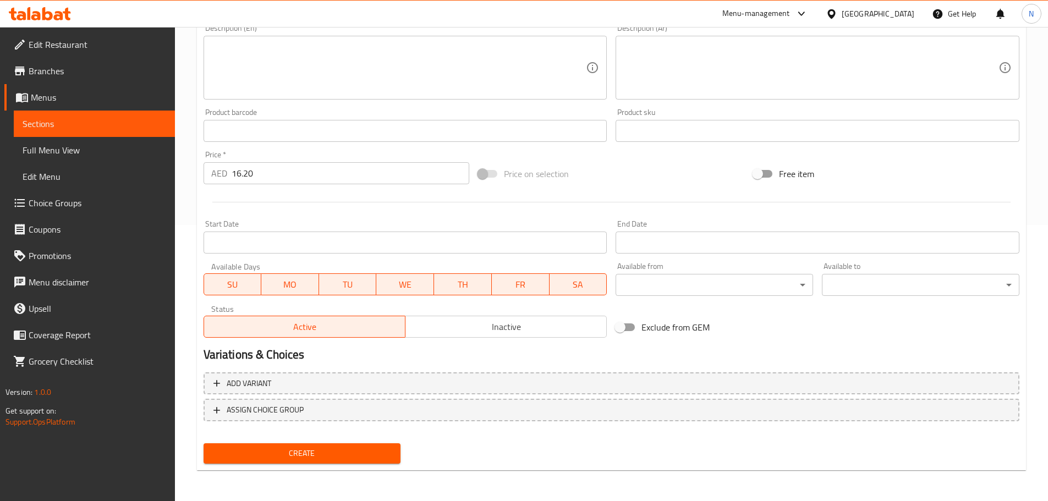
click at [309, 452] on span "Create" at bounding box center [302, 454] width 180 height 14
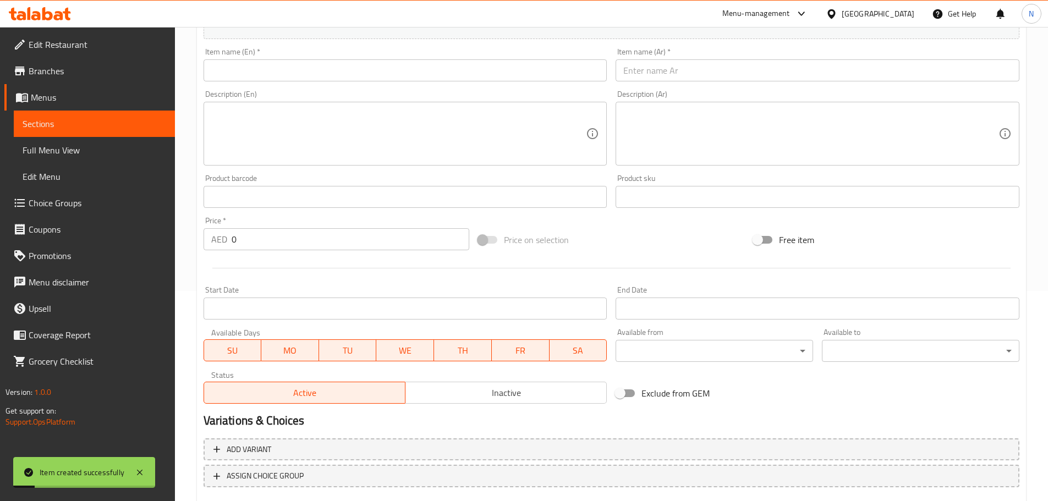
scroll to position [111, 0]
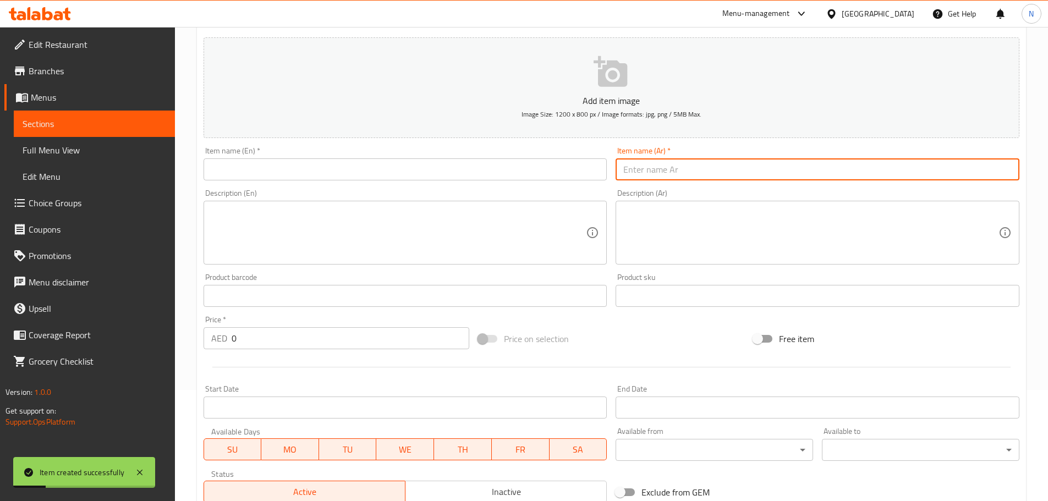
click at [681, 163] on input "text" at bounding box center [818, 169] width 404 height 22
click at [415, 167] on input "text" at bounding box center [406, 169] width 404 height 22
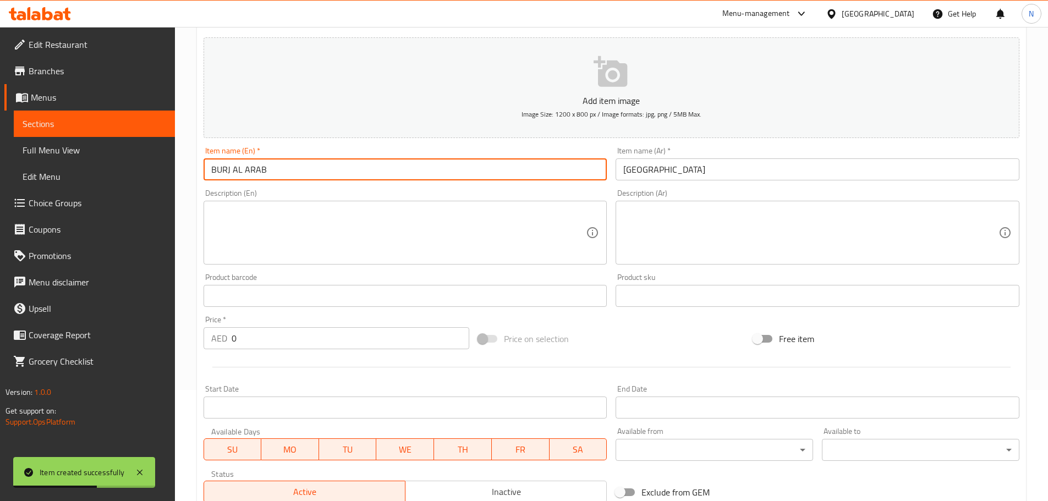
click at [235, 168] on input "BURJ AL ARAB" at bounding box center [406, 169] width 404 height 22
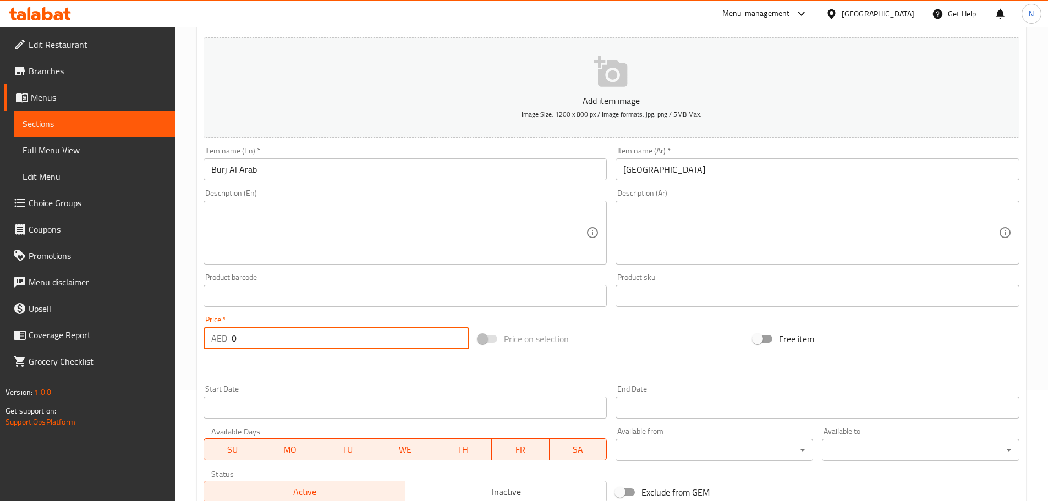
drag, startPoint x: 238, startPoint y: 341, endPoint x: 223, endPoint y: 341, distance: 15.4
click at [223, 341] on div "AED 0 Price *" at bounding box center [337, 338] width 266 height 22
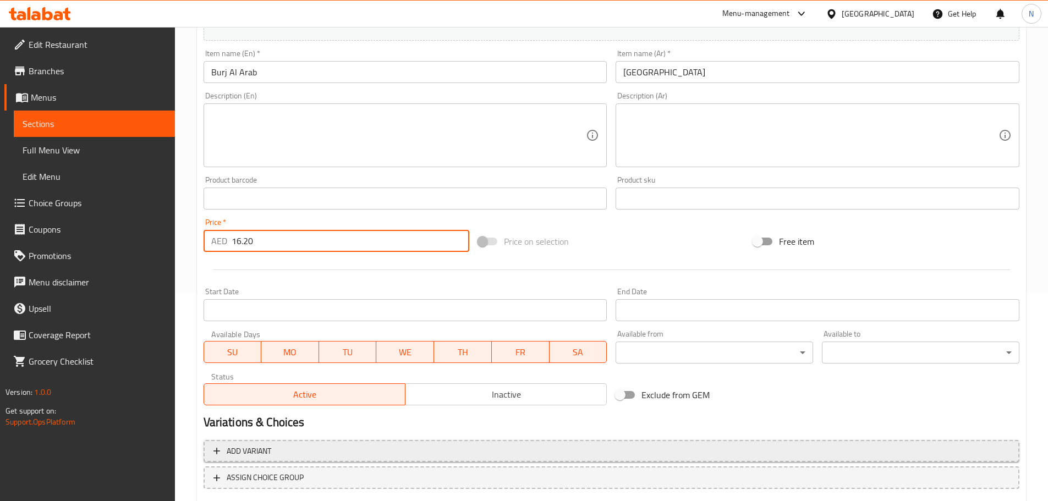
scroll to position [276, 0]
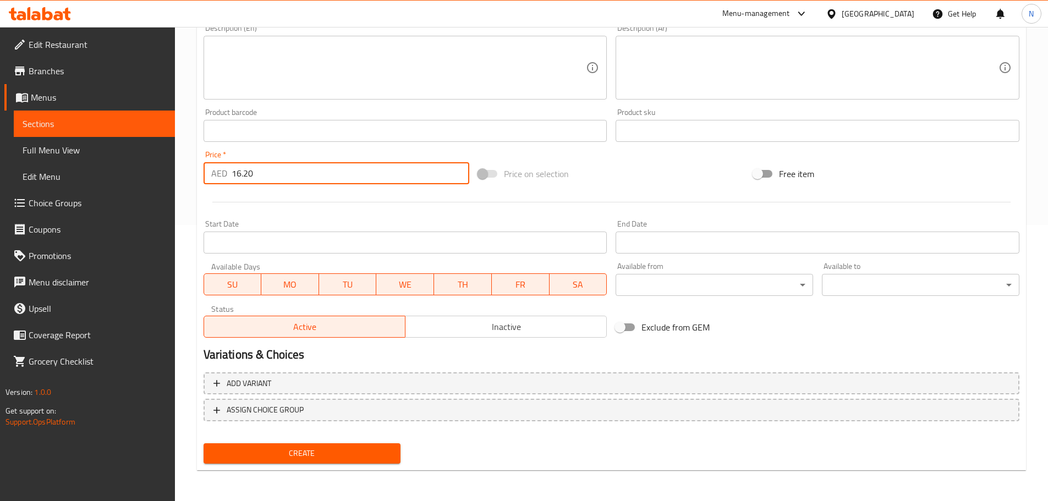
click at [293, 454] on span "Create" at bounding box center [302, 454] width 180 height 14
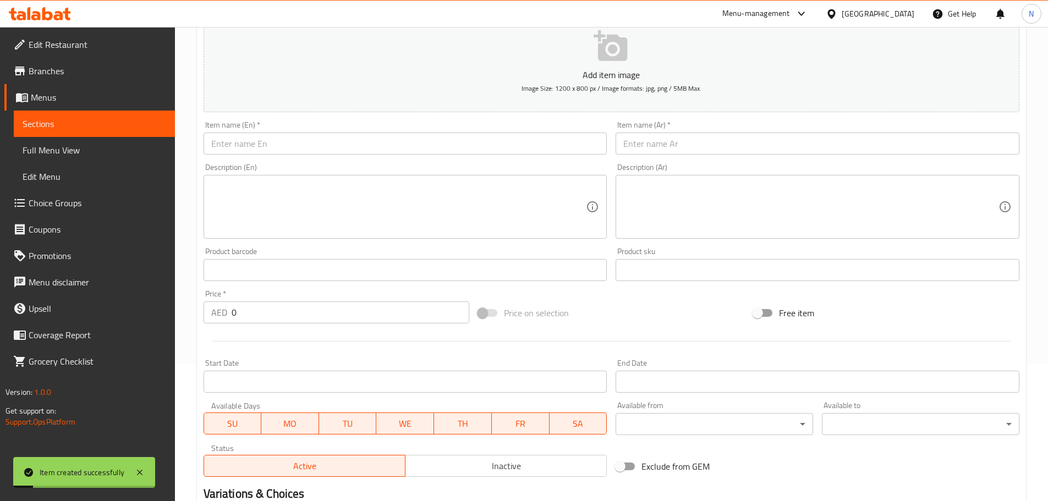
scroll to position [1, 0]
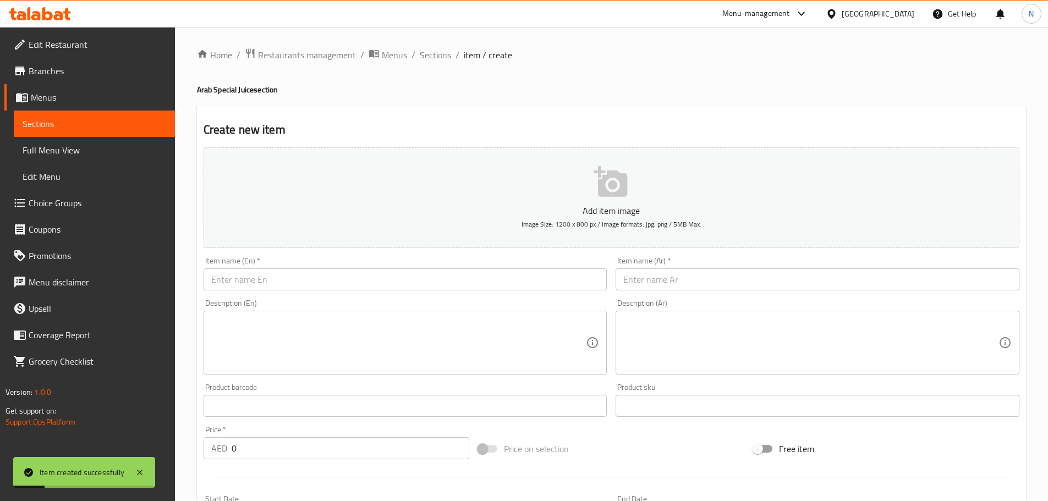
click at [735, 271] on input "text" at bounding box center [818, 279] width 404 height 22
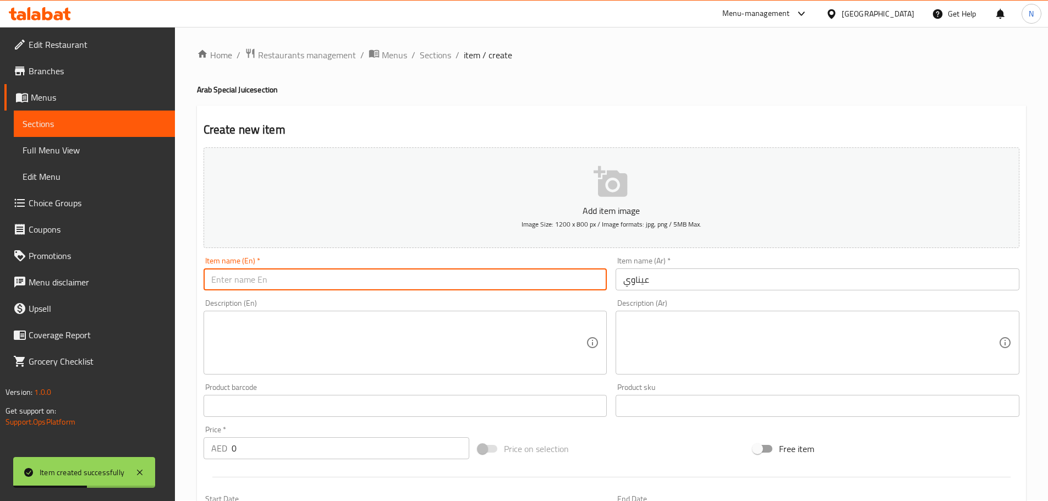
click at [400, 274] on input "text" at bounding box center [406, 279] width 404 height 22
click at [215, 279] on input "AINAWI" at bounding box center [406, 279] width 404 height 22
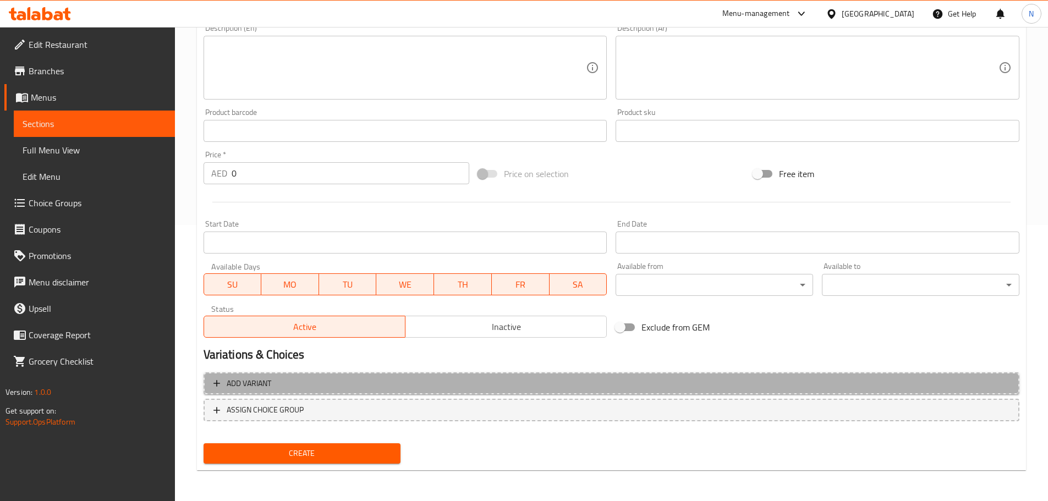
click at [878, 388] on span "Add variant" at bounding box center [611, 384] width 796 height 14
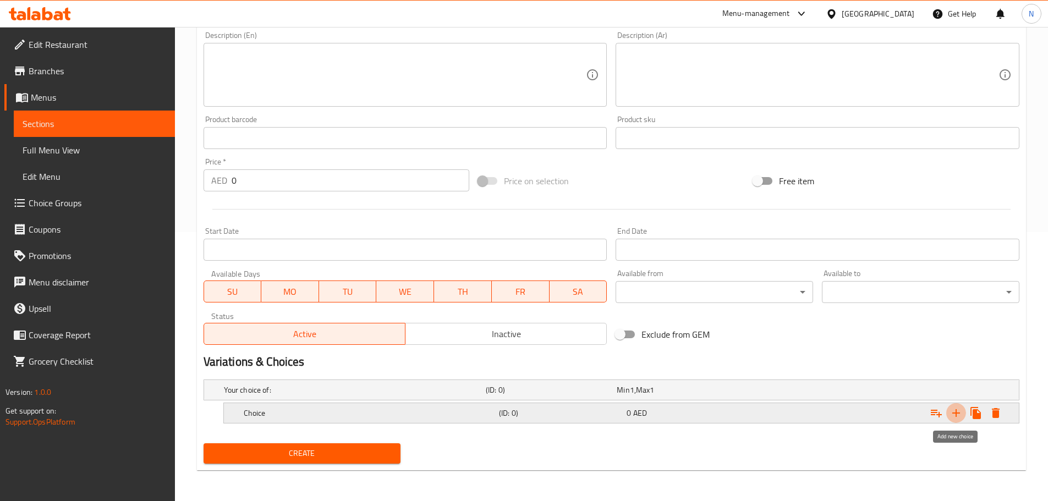
drag, startPoint x: 959, startPoint y: 407, endPoint x: 947, endPoint y: 411, distance: 13.1
click at [959, 407] on icon "Expand" at bounding box center [955, 413] width 13 height 13
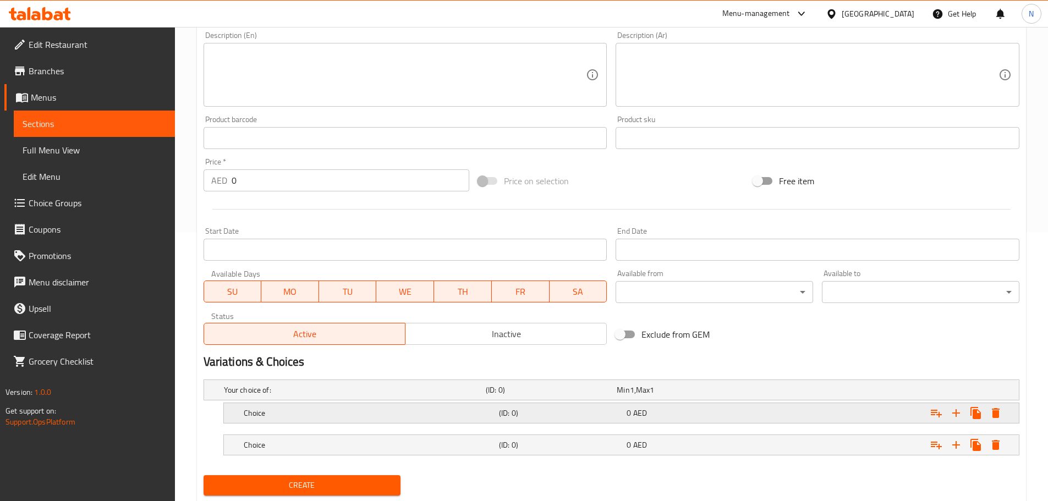
click at [408, 419] on div "Choice" at bounding box center [368, 412] width 255 height 15
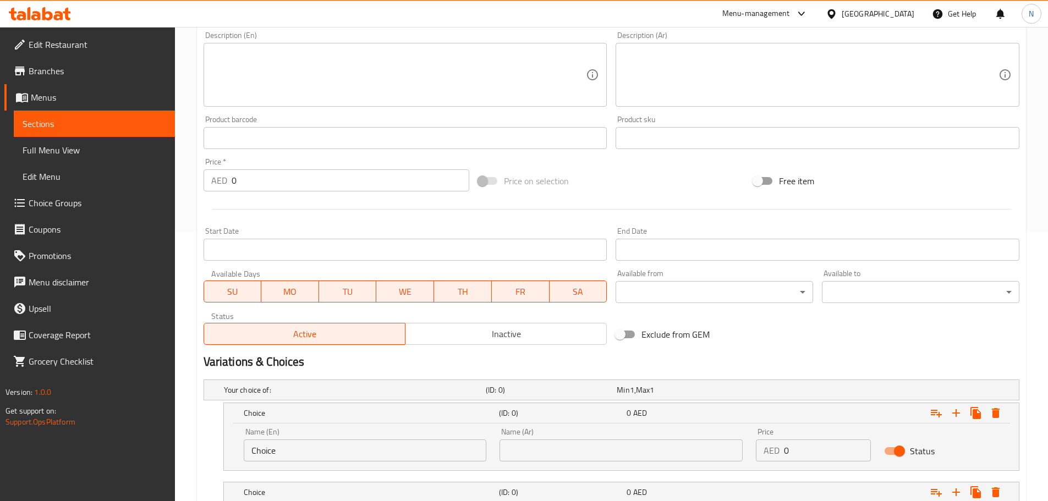
click at [341, 447] on input "Choice" at bounding box center [365, 451] width 243 height 22
click at [341, 447] on input "text" at bounding box center [365, 451] width 243 height 22
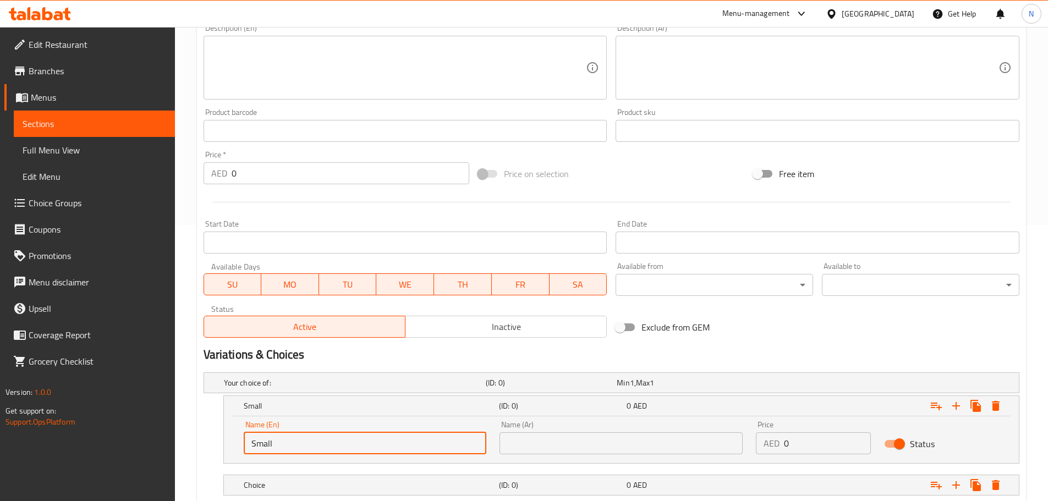
scroll to position [348, 0]
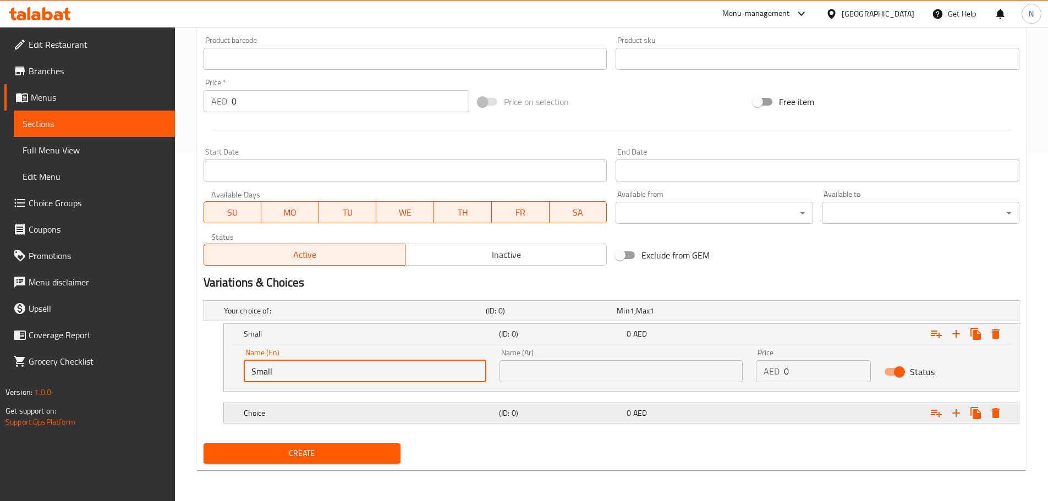
click at [310, 408] on div "Choice" at bounding box center [368, 412] width 255 height 15
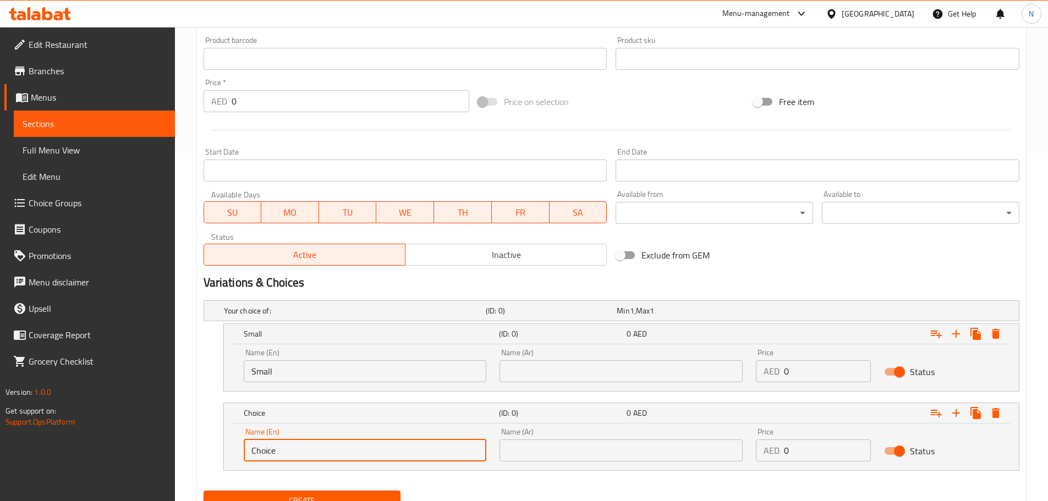
click at [310, 448] on input "Choice" at bounding box center [365, 451] width 243 height 22
click at [309, 448] on input "text" at bounding box center [365, 451] width 243 height 22
click at [528, 366] on input "text" at bounding box center [620, 371] width 243 height 22
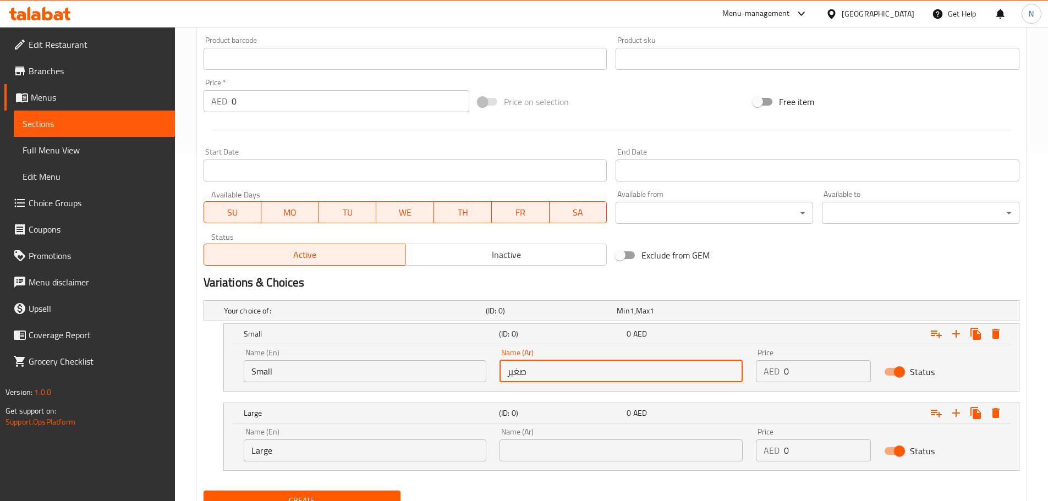
click at [583, 444] on input "text" at bounding box center [620, 451] width 243 height 22
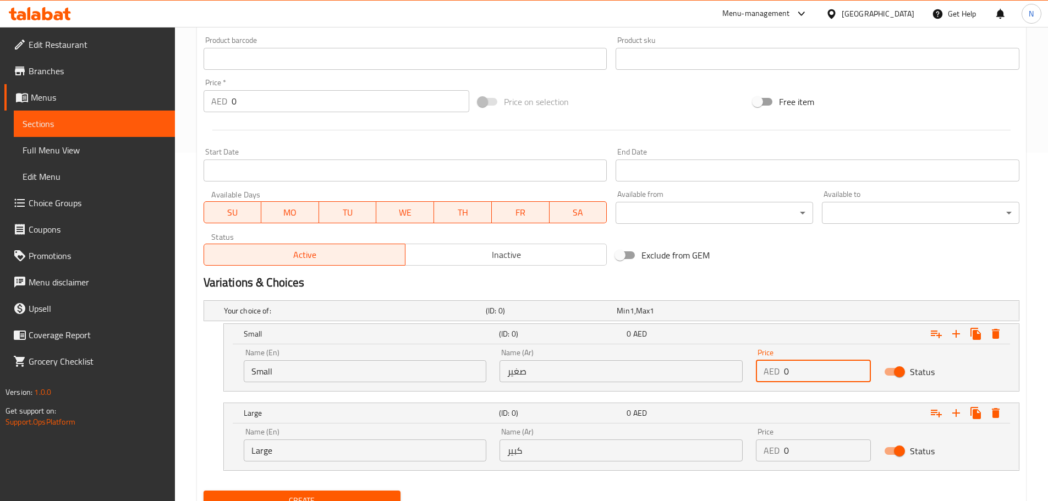
drag, startPoint x: 799, startPoint y: 369, endPoint x: 782, endPoint y: 370, distance: 17.1
click at [782, 370] on div "AED 0 Price" at bounding box center [813, 371] width 115 height 22
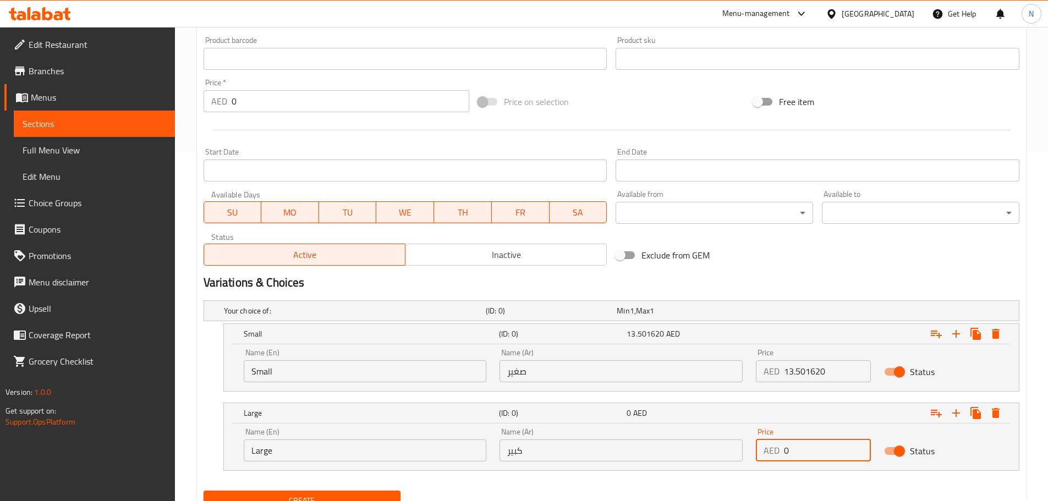
click at [781, 452] on div "AED 0 Price" at bounding box center [813, 451] width 115 height 22
drag, startPoint x: 804, startPoint y: 454, endPoint x: 782, endPoint y: 453, distance: 22.6
click at [782, 453] on div "AED 13.501620 Price" at bounding box center [813, 451] width 115 height 22
click at [793, 452] on input "1620" at bounding box center [827, 451] width 87 height 22
drag, startPoint x: 805, startPoint y: 372, endPoint x: 820, endPoint y: 374, distance: 14.9
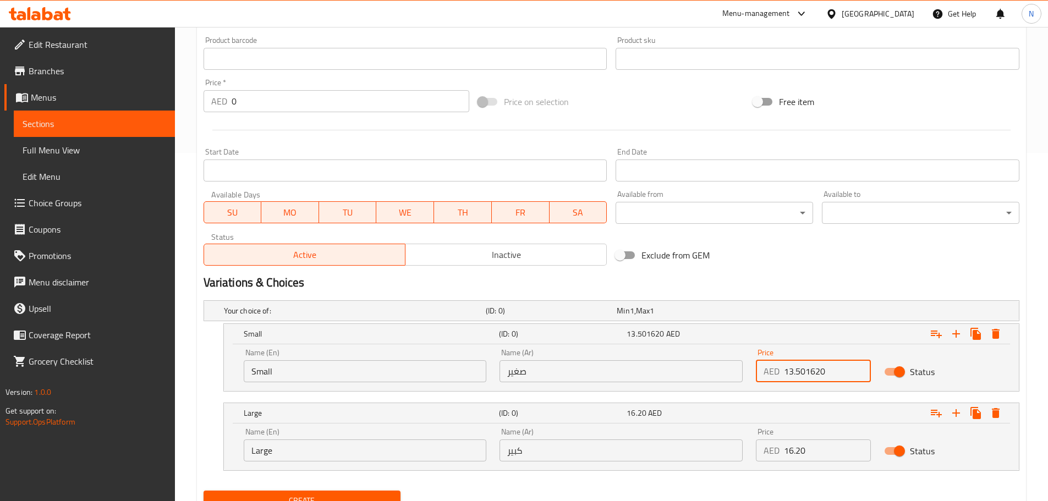
click at [814, 373] on input "13.501620" at bounding box center [827, 371] width 87 height 22
click at [829, 375] on input "13.501620" at bounding box center [827, 371] width 87 height 22
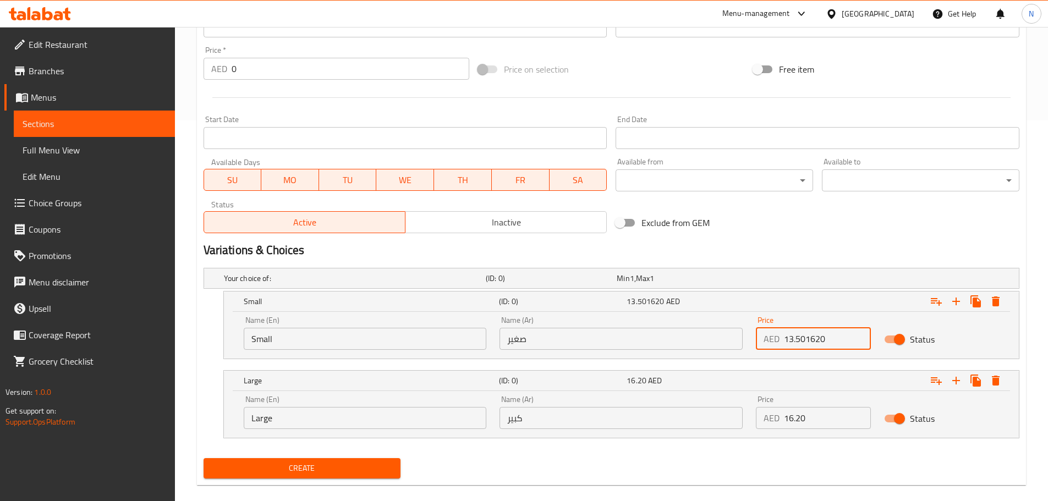
scroll to position [396, 0]
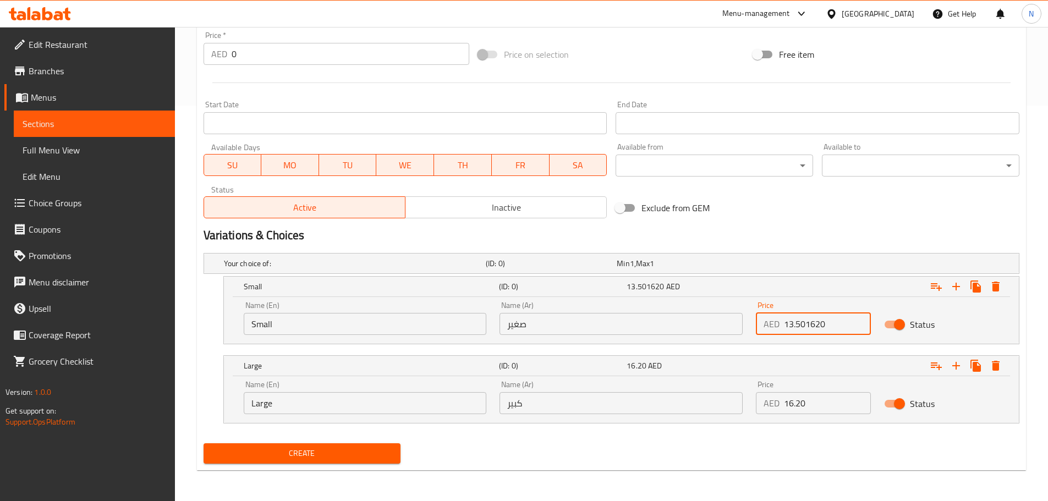
drag, startPoint x: 823, startPoint y: 331, endPoint x: 806, endPoint y: 329, distance: 16.6
click at [806, 329] on input "13.501620" at bounding box center [827, 324] width 87 height 22
click at [833, 206] on div "Exclude from GEM" at bounding box center [748, 208] width 275 height 30
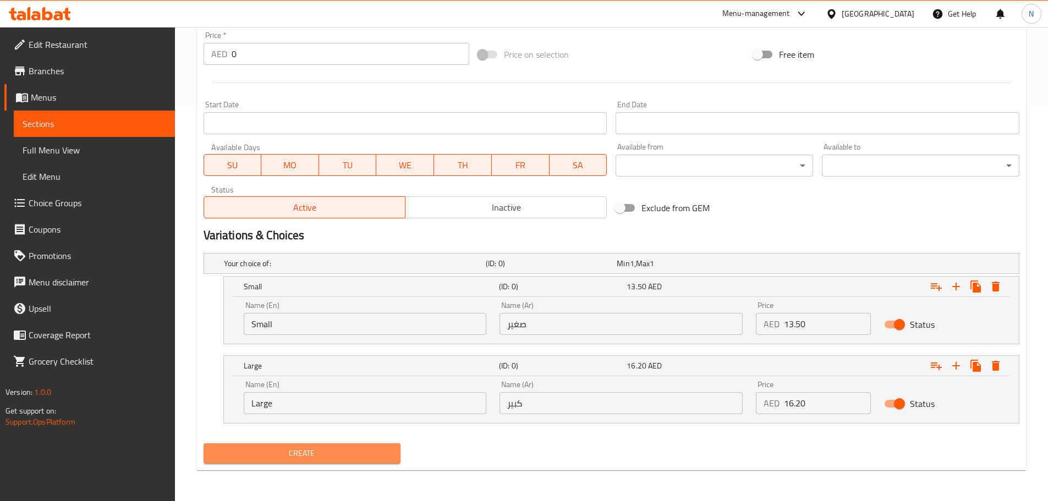
click at [369, 452] on span "Create" at bounding box center [302, 454] width 180 height 14
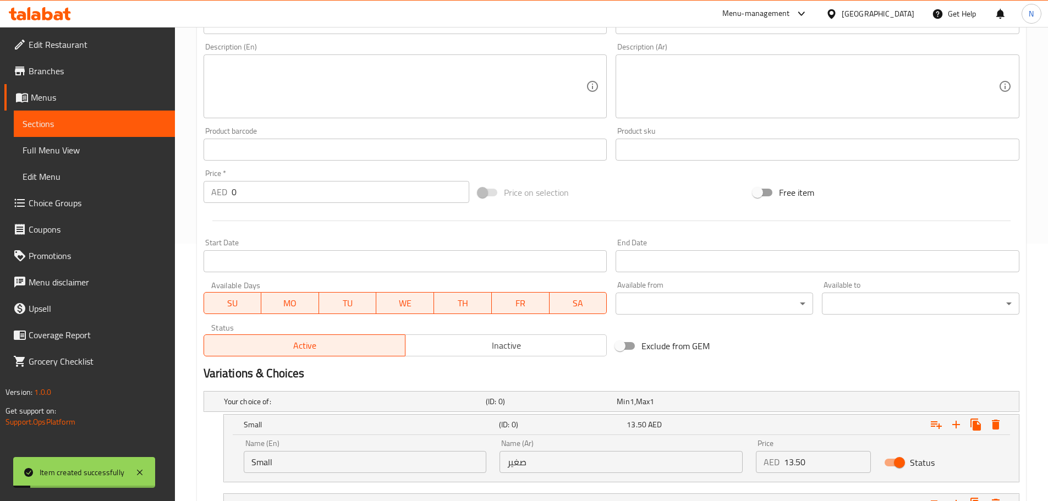
scroll to position [120, 0]
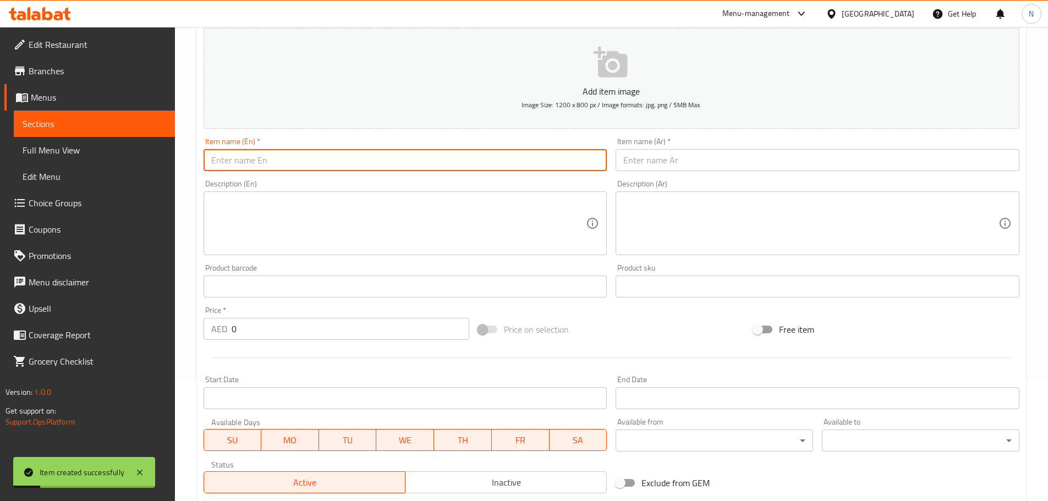
click at [311, 161] on input "text" at bounding box center [406, 160] width 404 height 22
click at [248, 164] on input "FALAK SPECIAL" at bounding box center [406, 160] width 404 height 22
click at [685, 152] on input "text" at bounding box center [818, 160] width 404 height 22
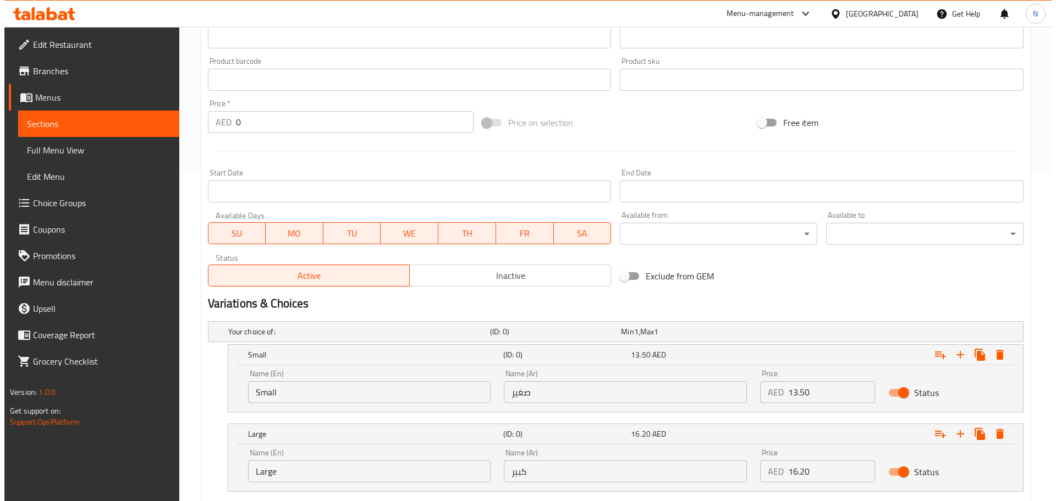
scroll to position [396, 0]
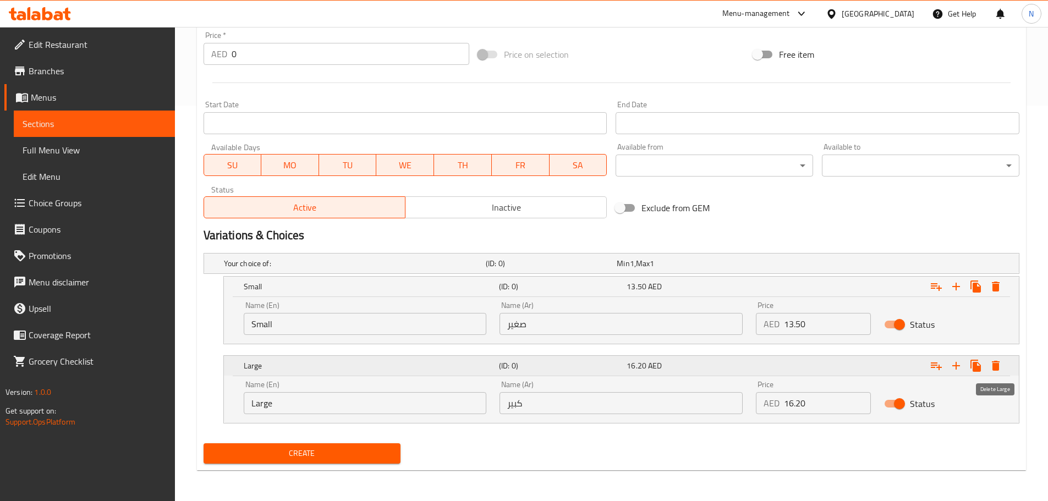
click at [1000, 369] on icon "Expand" at bounding box center [995, 365] width 13 height 13
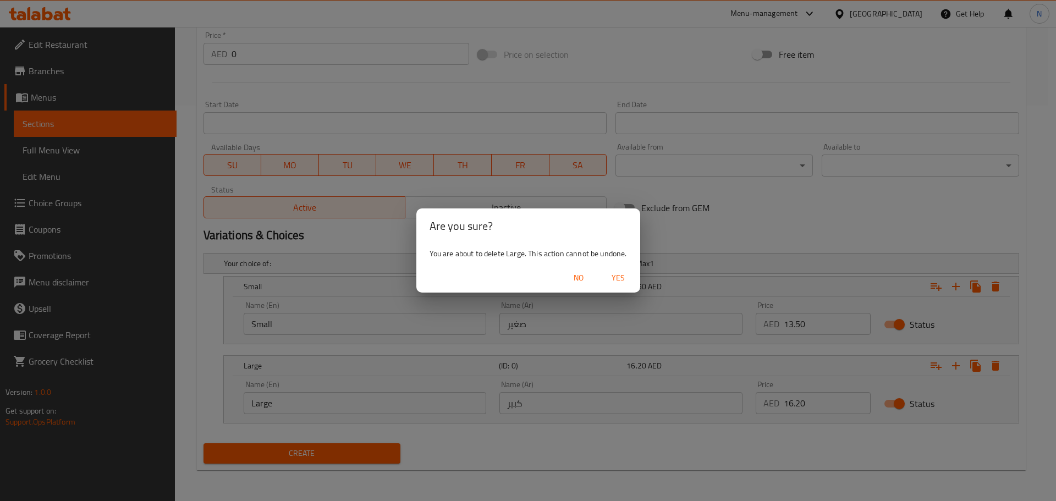
click at [621, 277] on span "Yes" at bounding box center [618, 278] width 26 height 14
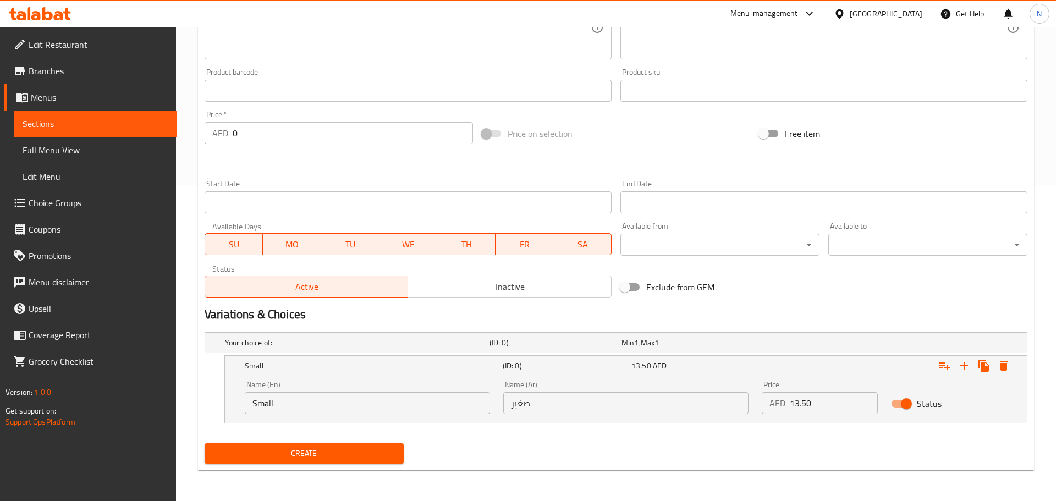
scroll to position [316, 0]
click at [1001, 367] on icon "Expand" at bounding box center [995, 365] width 13 height 13
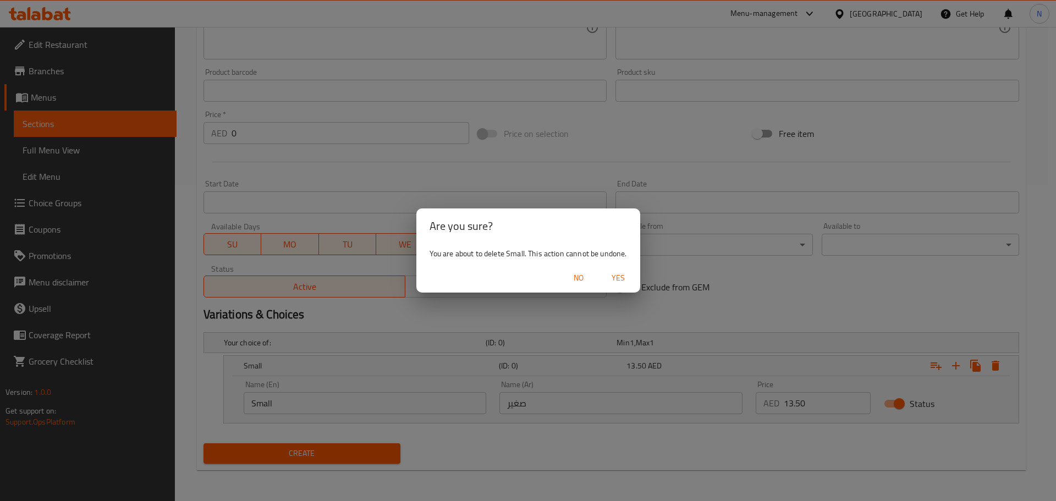
click at [614, 276] on span "Yes" at bounding box center [618, 278] width 26 height 14
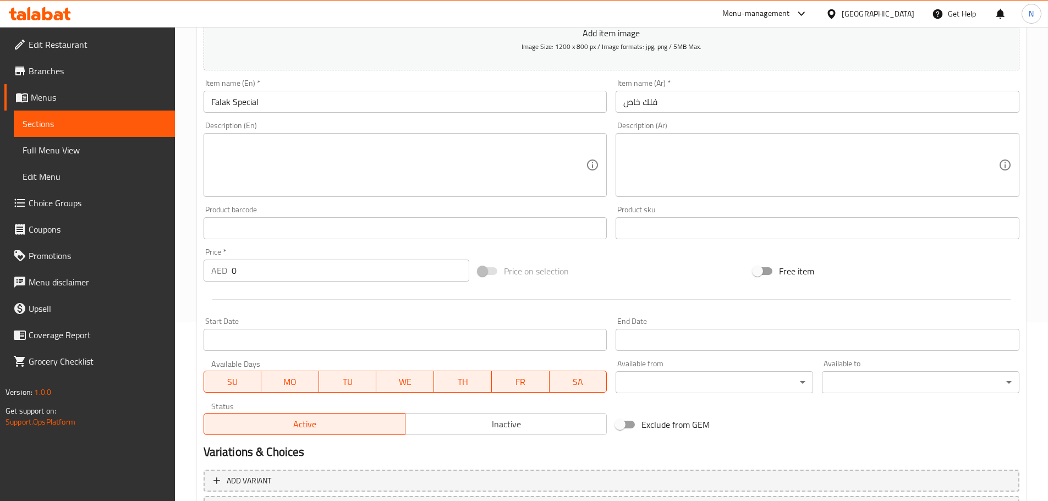
scroll to position [166, 0]
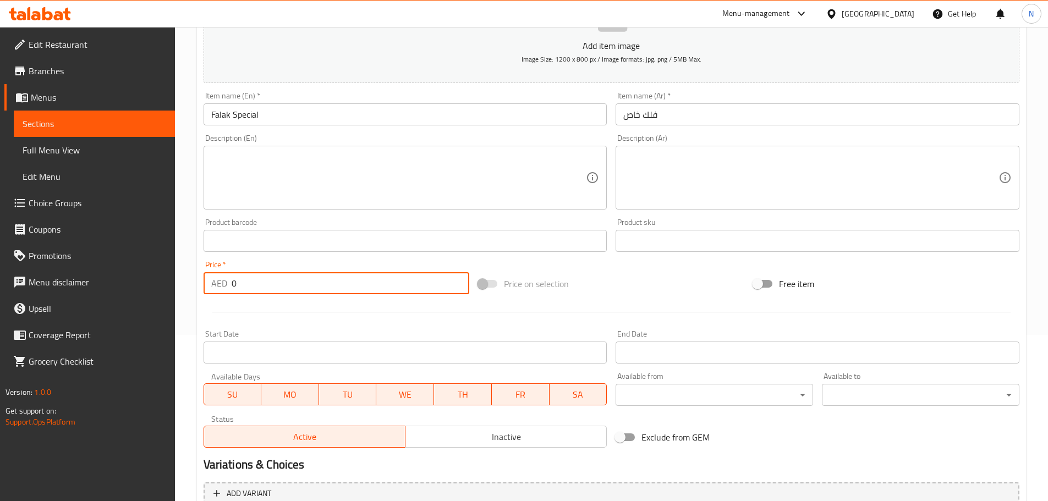
drag, startPoint x: 377, startPoint y: 289, endPoint x: 240, endPoint y: 300, distance: 136.8
click at [243, 299] on div "Add item image Image Size: 1200 x 800 px / Image formats: jpg, png / 5MB Max. I…" at bounding box center [611, 215] width 825 height 474
drag, startPoint x: 265, startPoint y: 287, endPoint x: 194, endPoint y: 274, distance: 72.1
click at [194, 274] on div "Home / Restaurants management / Menus / Sections / item / create Arab Special J…" at bounding box center [611, 236] width 873 height 750
click at [594, 280] on div "Price on selection" at bounding box center [611, 284] width 275 height 30
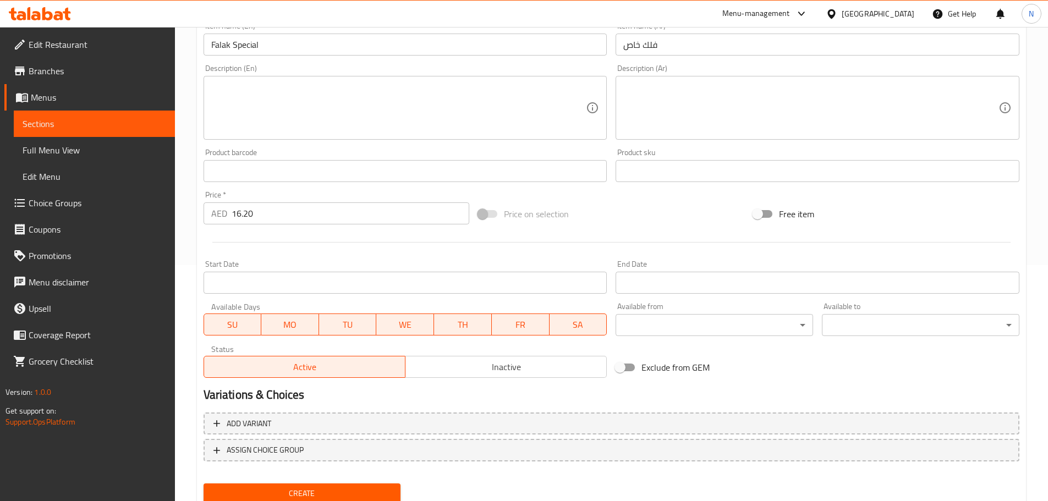
scroll to position [276, 0]
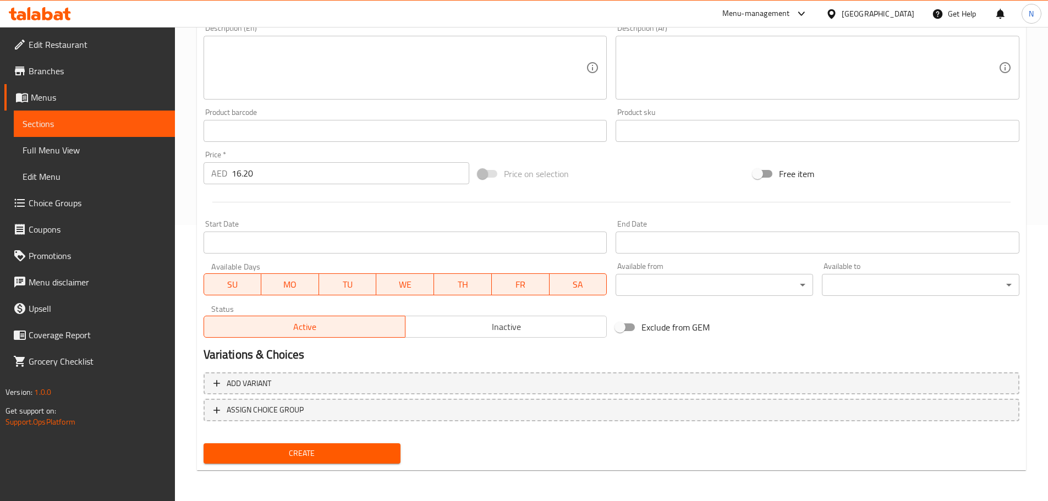
click at [287, 457] on span "Create" at bounding box center [302, 454] width 180 height 14
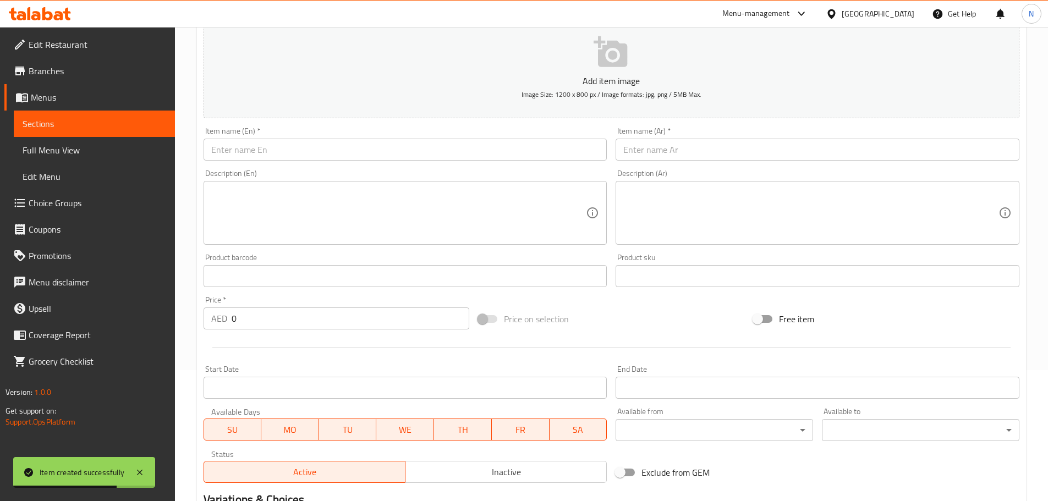
scroll to position [1, 0]
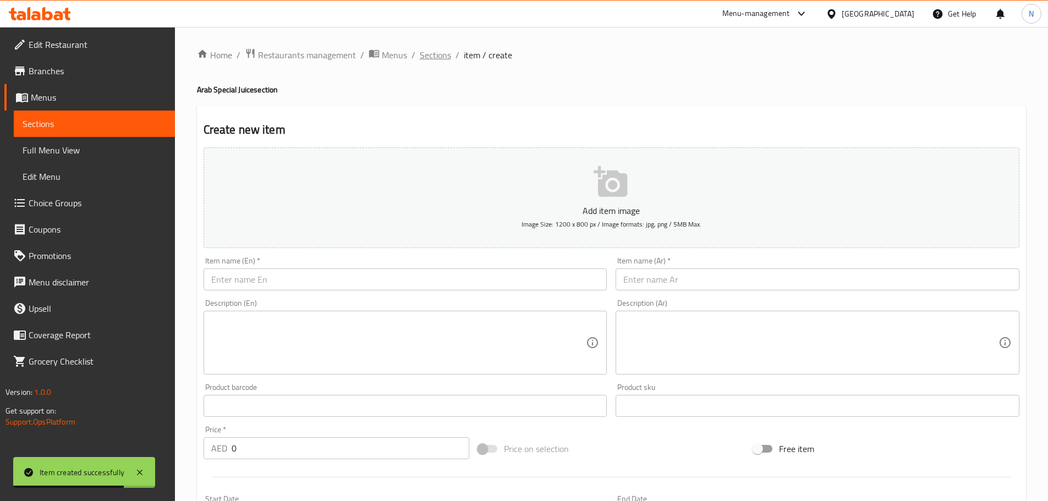
click at [428, 56] on span "Sections" at bounding box center [435, 54] width 31 height 13
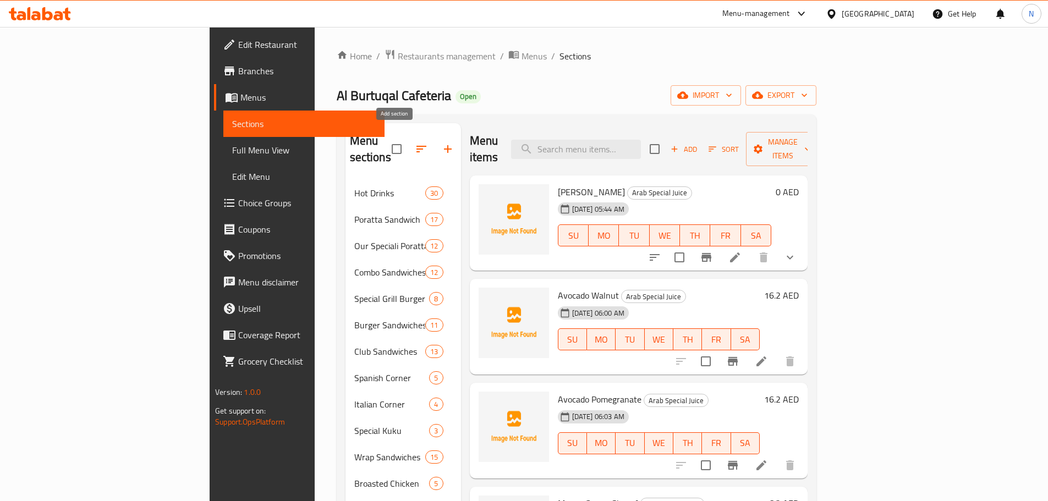
click at [435, 150] on button "button" at bounding box center [448, 149] width 26 height 26
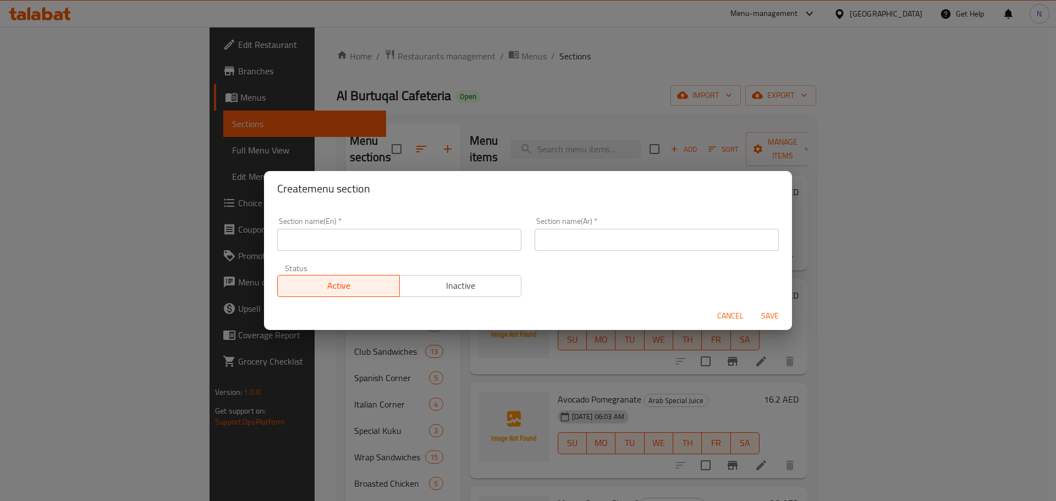
click at [426, 237] on input "text" at bounding box center [399, 240] width 244 height 22
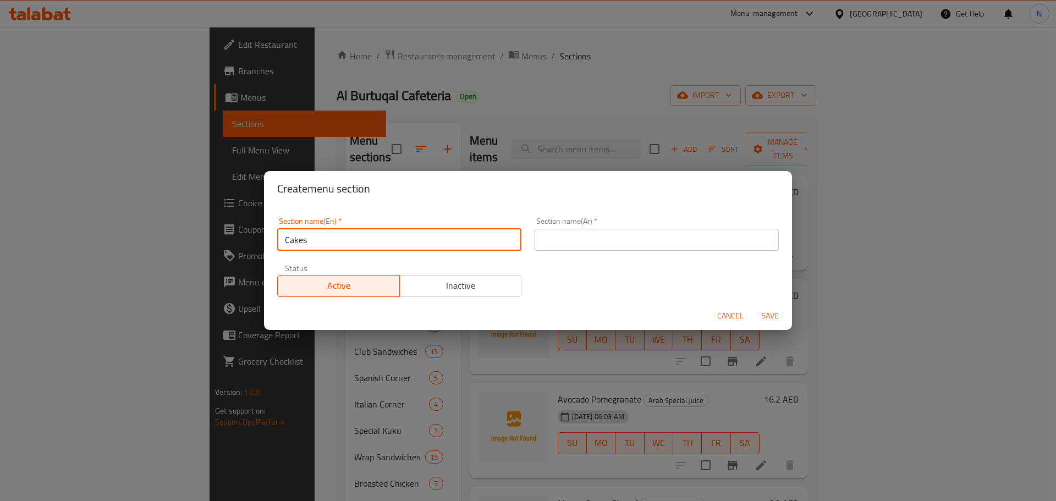
click at [612, 237] on input "text" at bounding box center [657, 240] width 244 height 22
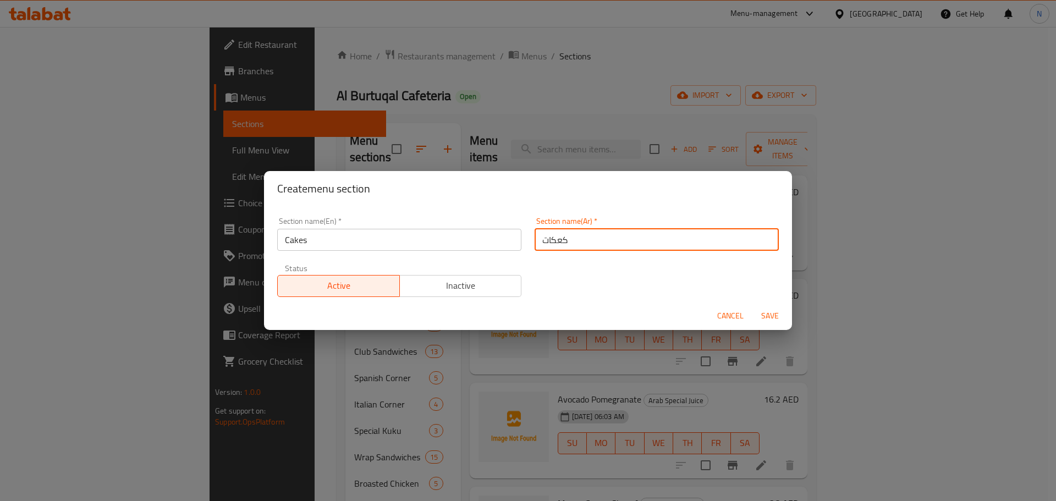
click at [536, 239] on input "كعكات" at bounding box center [657, 240] width 244 height 22
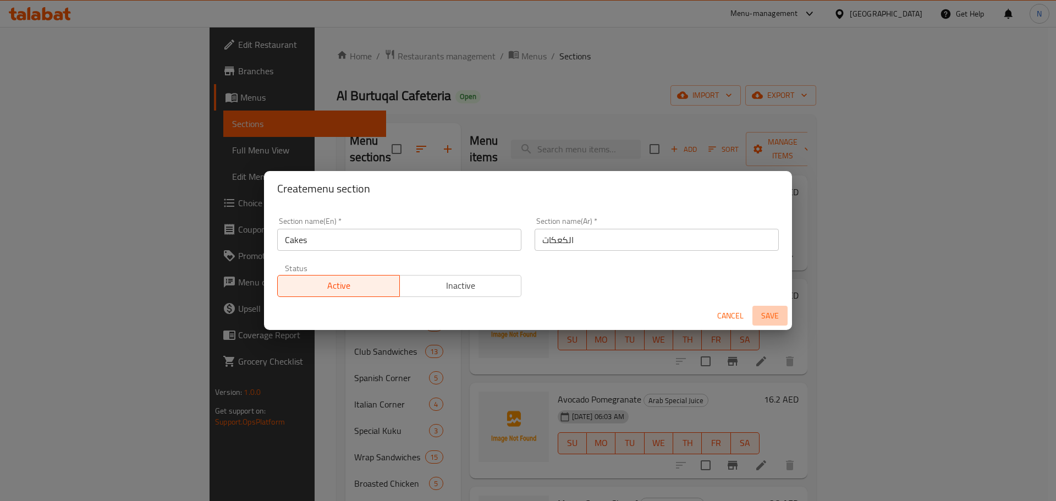
click at [767, 311] on span "Save" at bounding box center [770, 316] width 26 height 14
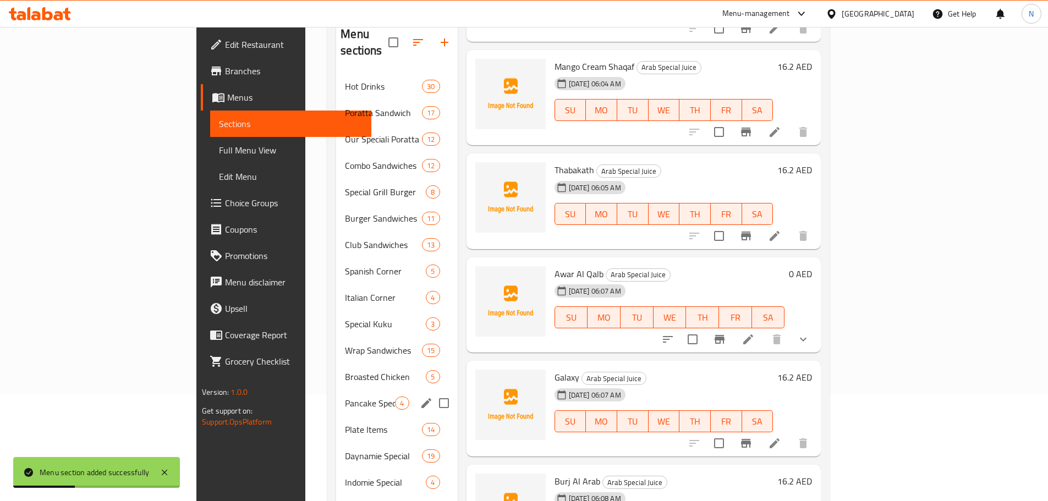
scroll to position [226, 0]
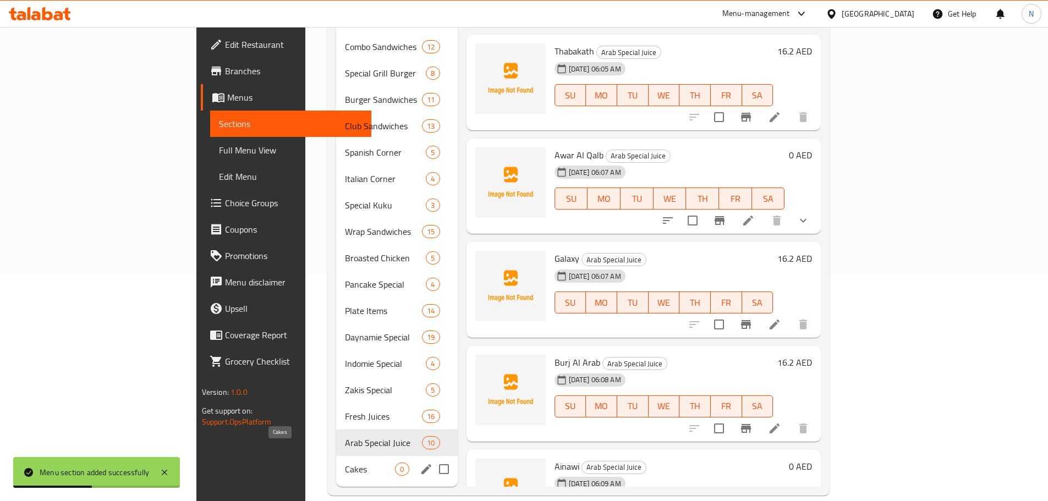
click at [345, 463] on span "Cakes" at bounding box center [370, 469] width 50 height 13
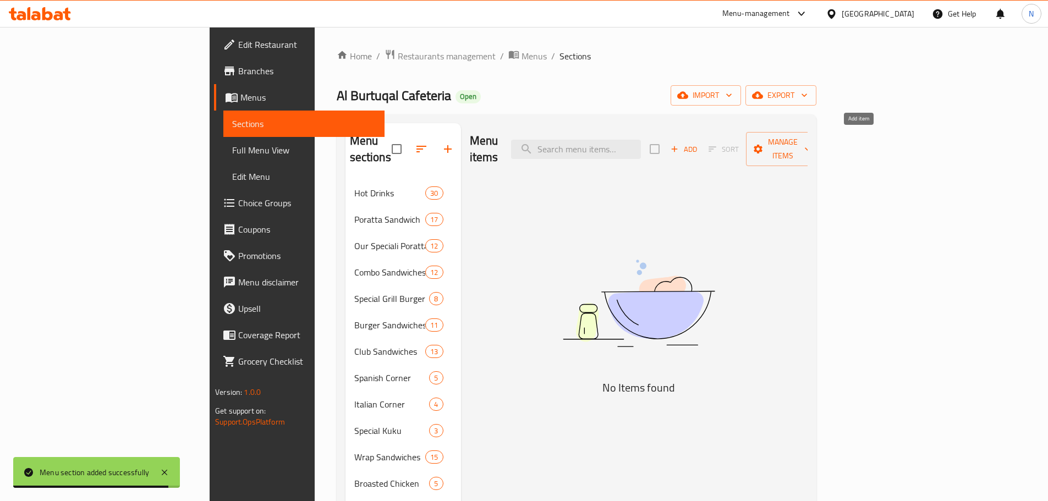
click at [679, 145] on icon "button" at bounding box center [674, 149] width 10 height 10
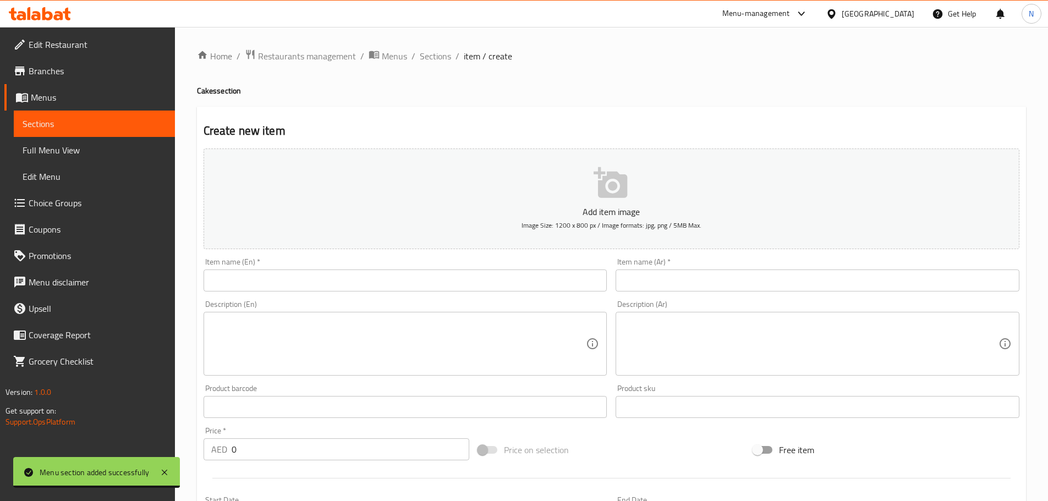
click at [496, 281] on input "text" at bounding box center [406, 281] width 404 height 22
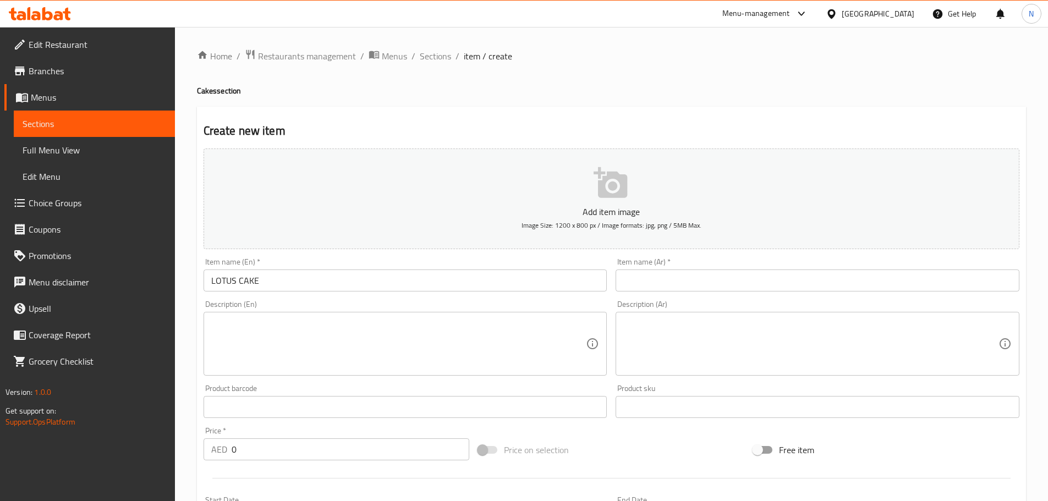
click at [261, 287] on input "LOTUS CAKE" at bounding box center [406, 281] width 404 height 22
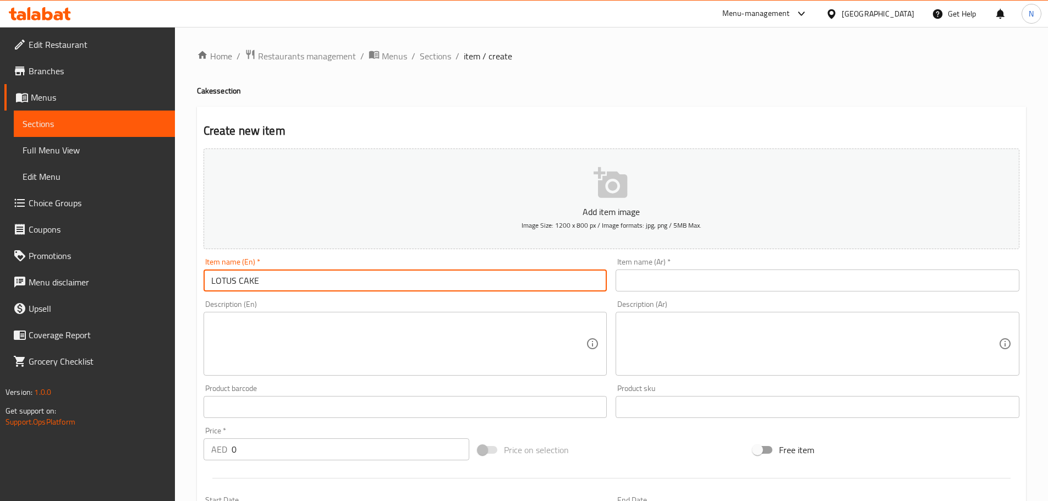
click at [252, 281] on input "LOTUS CAKE" at bounding box center [406, 281] width 404 height 22
click at [649, 277] on input "text" at bounding box center [818, 281] width 404 height 22
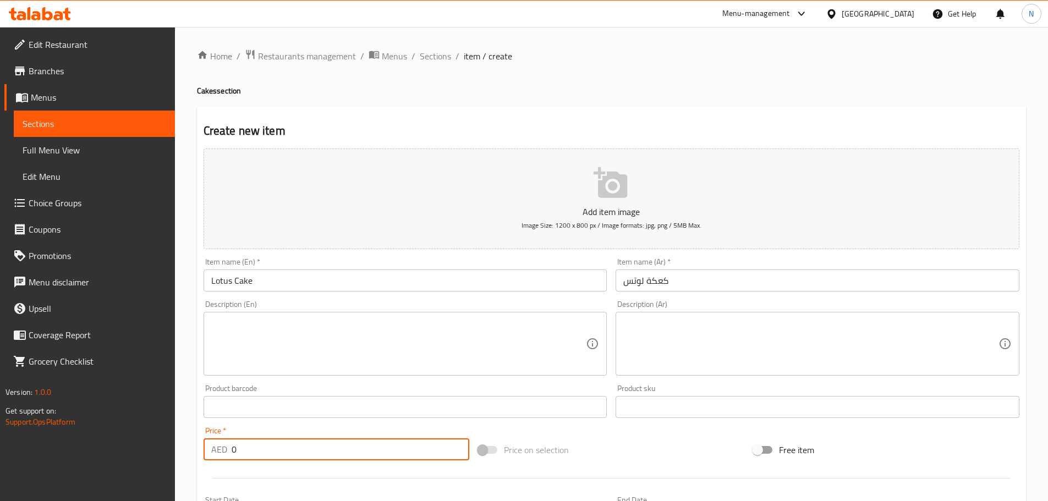
drag, startPoint x: 245, startPoint y: 457, endPoint x: 235, endPoint y: 446, distance: 14.8
click at [221, 457] on div "AED 0 Price *" at bounding box center [337, 449] width 266 height 22
click at [638, 458] on div "Price on selection" at bounding box center [611, 450] width 275 height 30
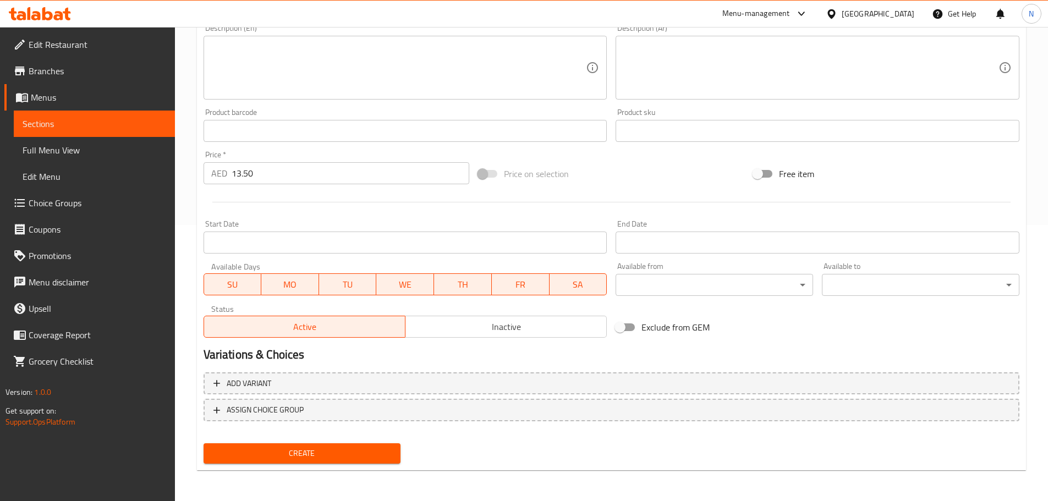
click at [301, 451] on span "Create" at bounding box center [302, 454] width 180 height 14
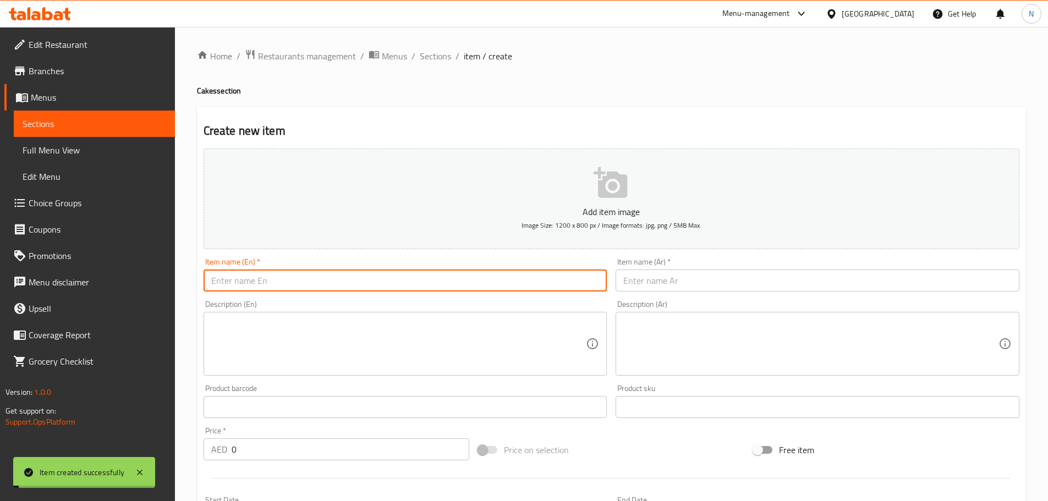
click at [298, 286] on input "text" at bounding box center [406, 281] width 404 height 22
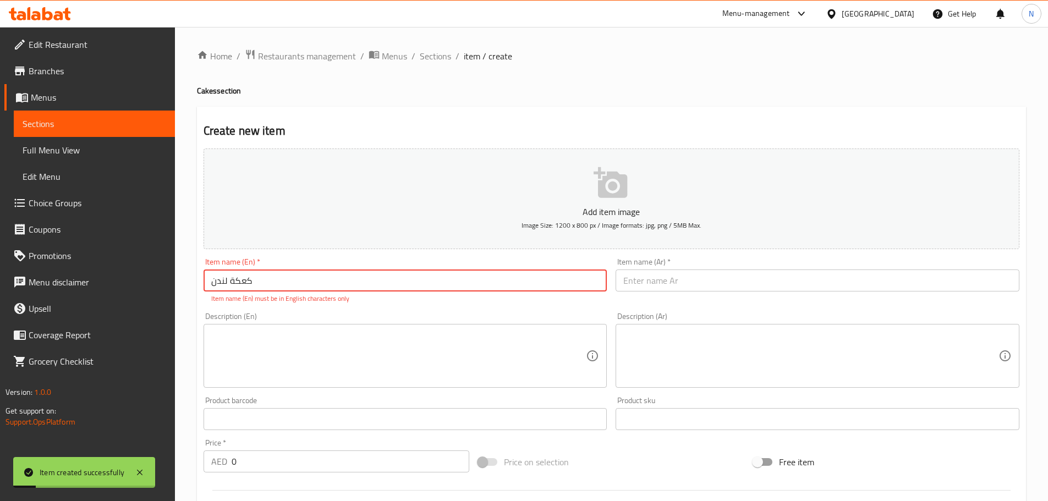
click at [642, 279] on input "text" at bounding box center [818, 281] width 404 height 22
click at [268, 268] on div "Item name (En)   * كعكة لندن Item name (En) * Item name (En) must be in English…" at bounding box center [406, 281] width 404 height 46
click at [265, 279] on input "كعكة لندن" at bounding box center [406, 281] width 404 height 22
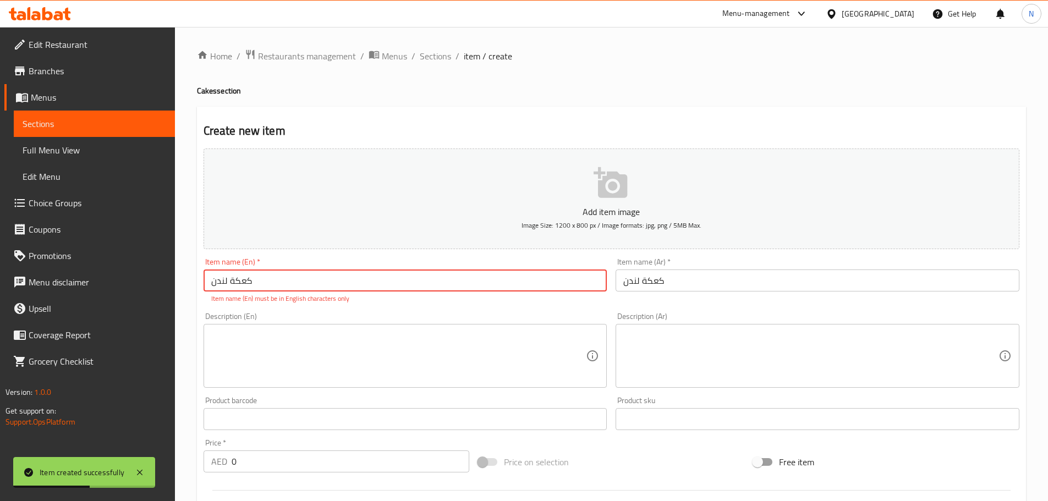
click at [265, 279] on input "كعكة لندن" at bounding box center [406, 281] width 404 height 22
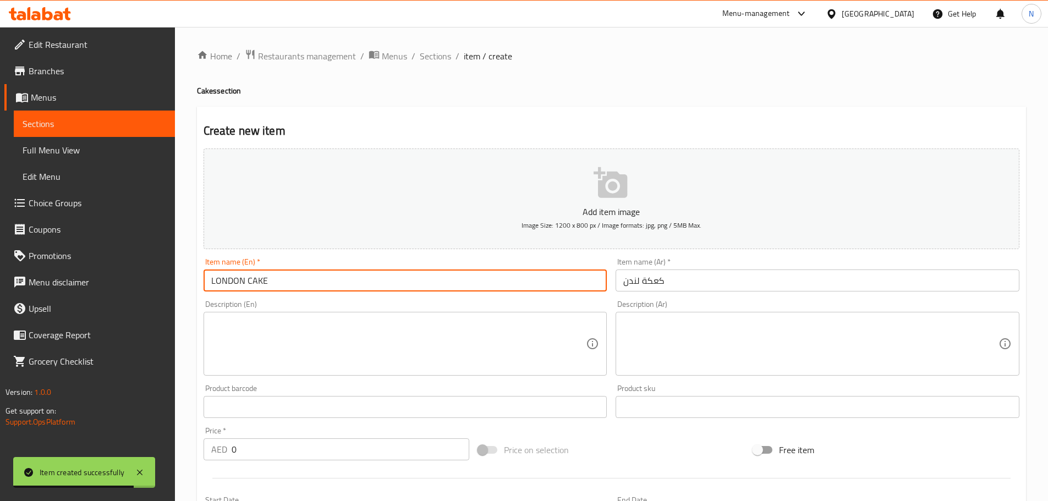
click at [246, 282] on input "LONDON CAKE" at bounding box center [406, 281] width 404 height 22
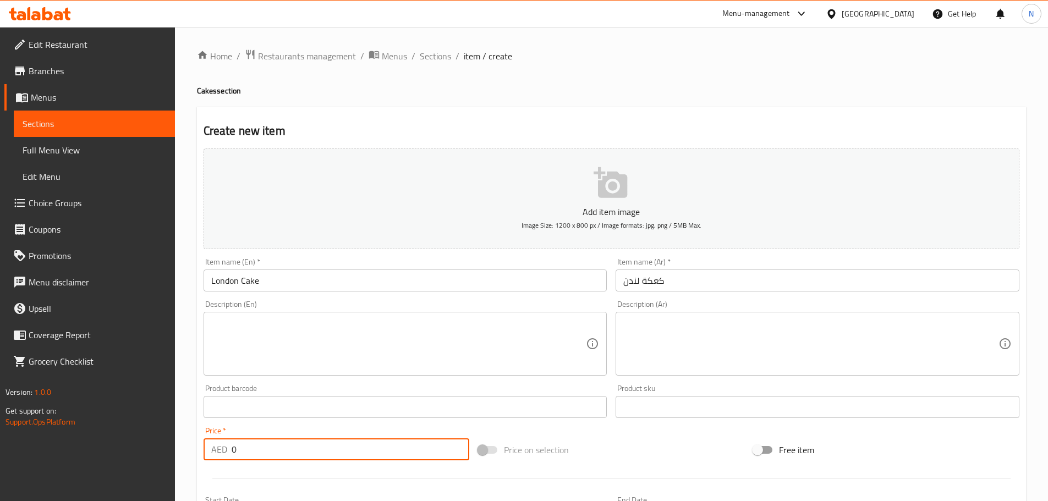
drag, startPoint x: 294, startPoint y: 444, endPoint x: 219, endPoint y: 455, distance: 76.1
click at [219, 455] on div "AED 0 Price *" at bounding box center [337, 449] width 266 height 22
click at [603, 447] on div "Price on selection" at bounding box center [611, 450] width 275 height 30
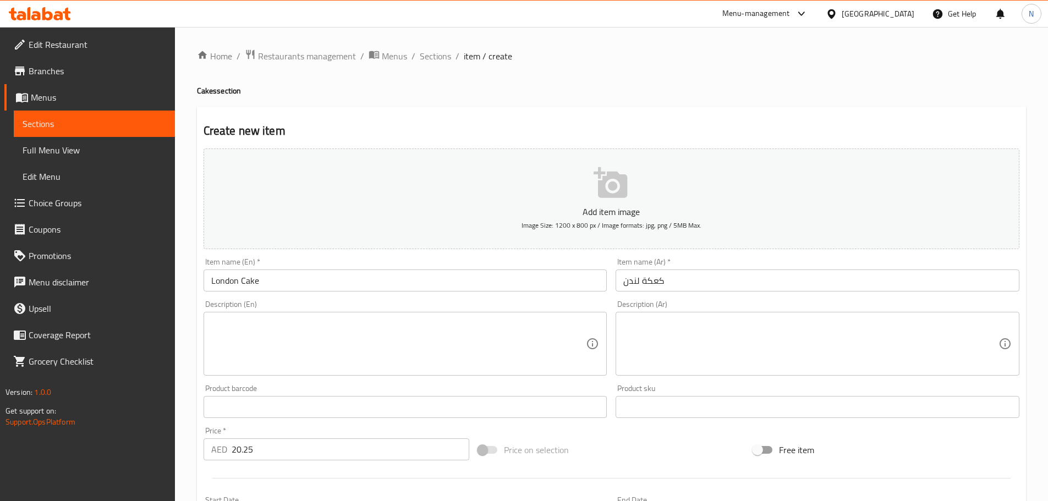
scroll to position [276, 0]
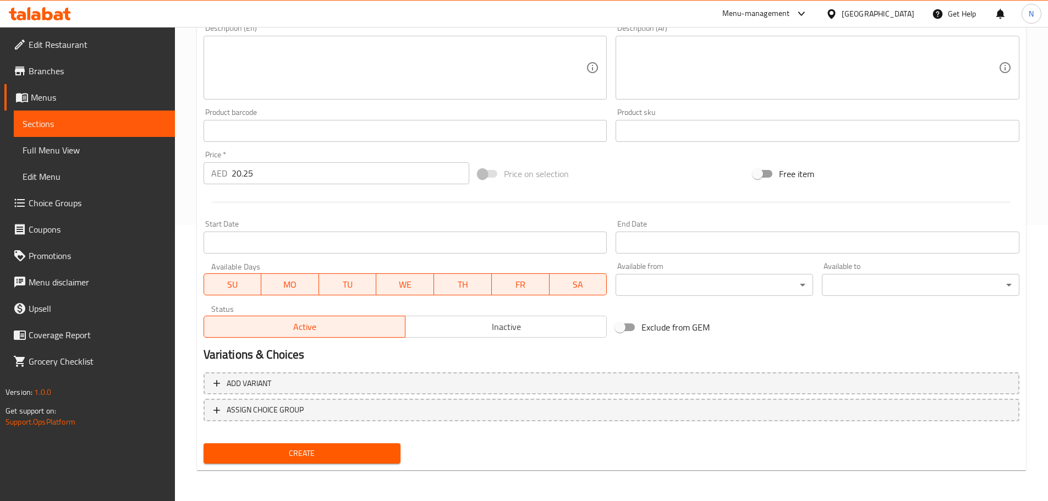
click at [268, 457] on span "Create" at bounding box center [302, 454] width 180 height 14
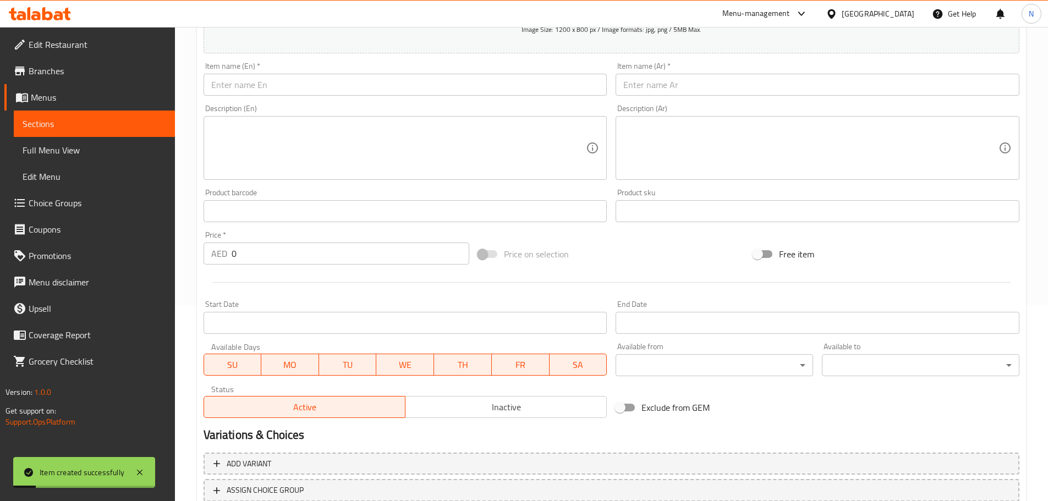
scroll to position [56, 0]
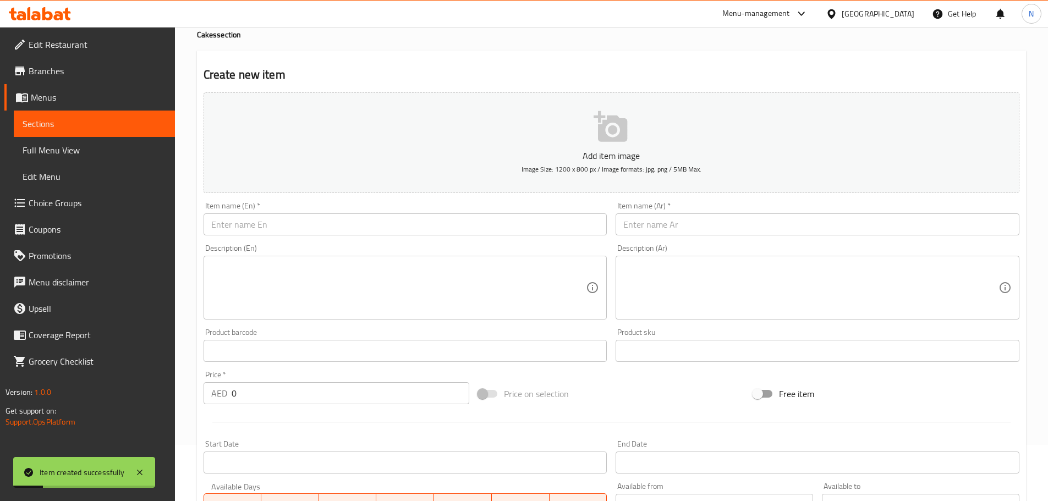
click at [693, 220] on input "text" at bounding box center [818, 224] width 404 height 22
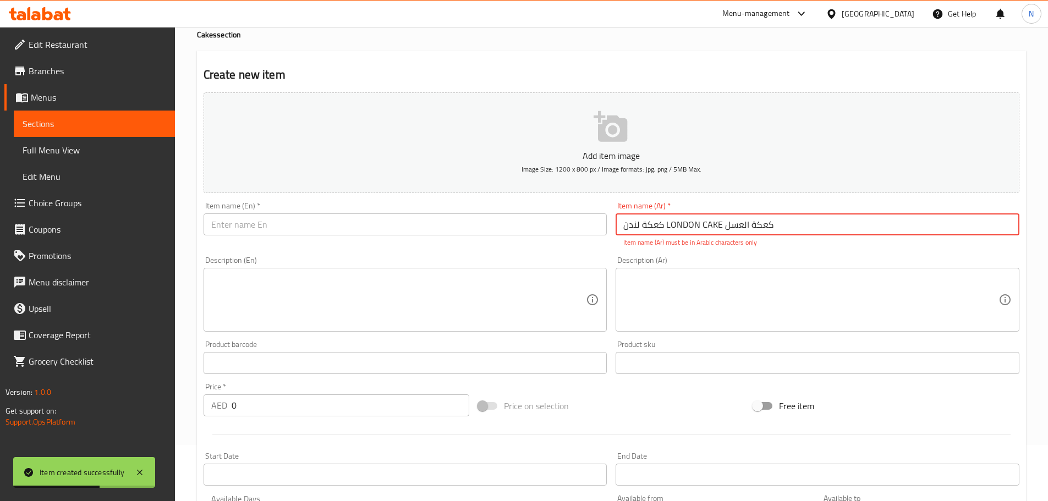
drag, startPoint x: 722, startPoint y: 224, endPoint x: 657, endPoint y: 225, distance: 65.5
click at [657, 225] on input "كعكة لندن LONDON CAKE كعكة العسل" at bounding box center [818, 224] width 404 height 22
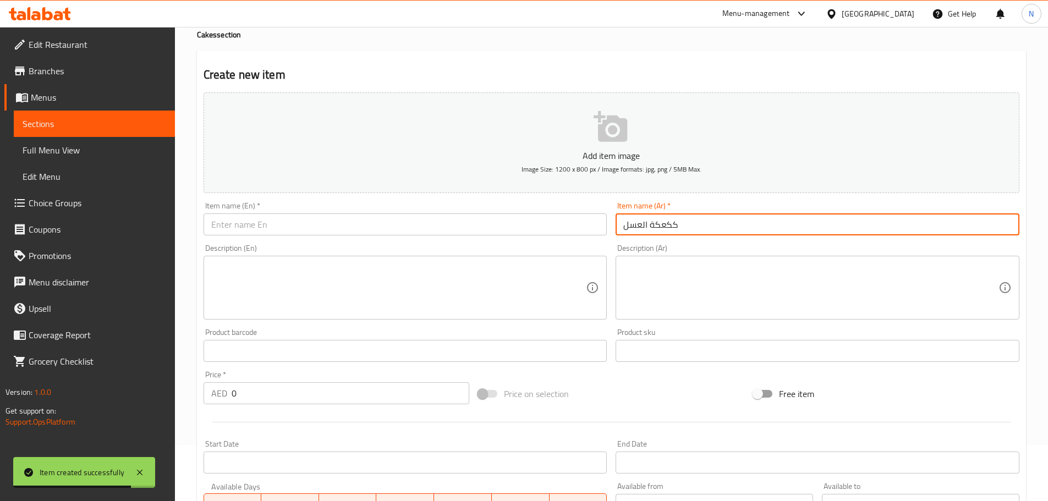
drag, startPoint x: 682, startPoint y: 229, endPoint x: 671, endPoint y: 229, distance: 11.6
click at [671, 229] on input "ككعكة العسل" at bounding box center [818, 224] width 404 height 22
click at [333, 230] on input "text" at bounding box center [406, 224] width 404 height 22
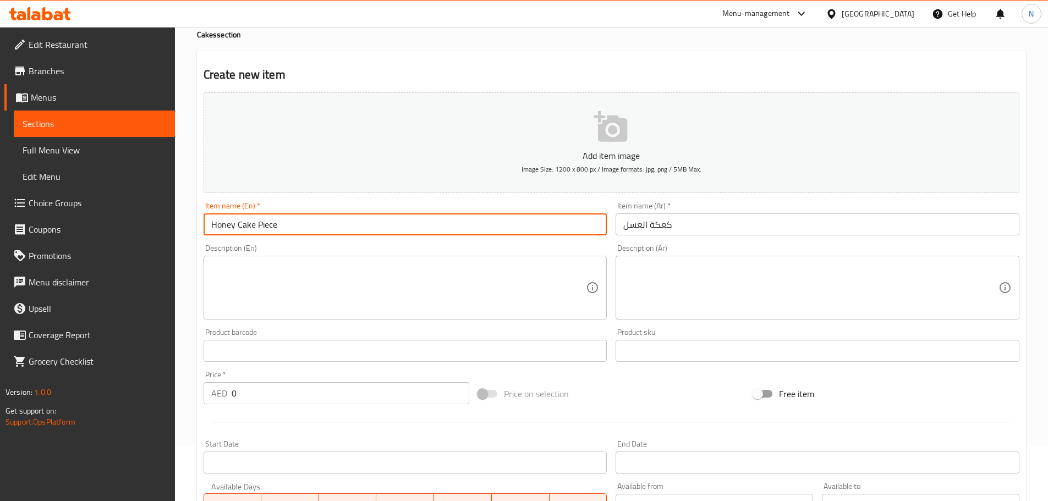
click at [266, 226] on input "Honey Cake Piece" at bounding box center [406, 224] width 404 height 22
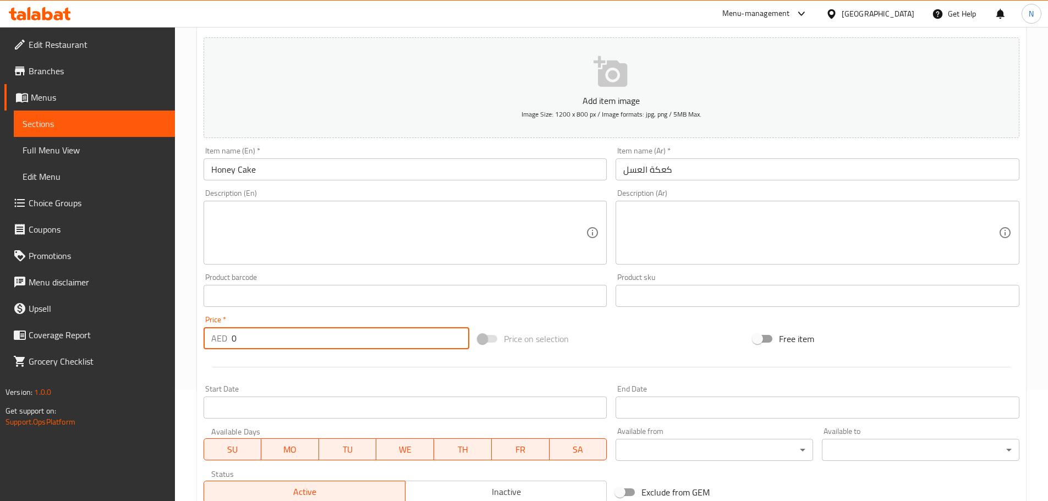
drag, startPoint x: 259, startPoint y: 346, endPoint x: 214, endPoint y: 350, distance: 44.7
click at [214, 350] on div "Price   * AED 0 Price *" at bounding box center [336, 332] width 275 height 42
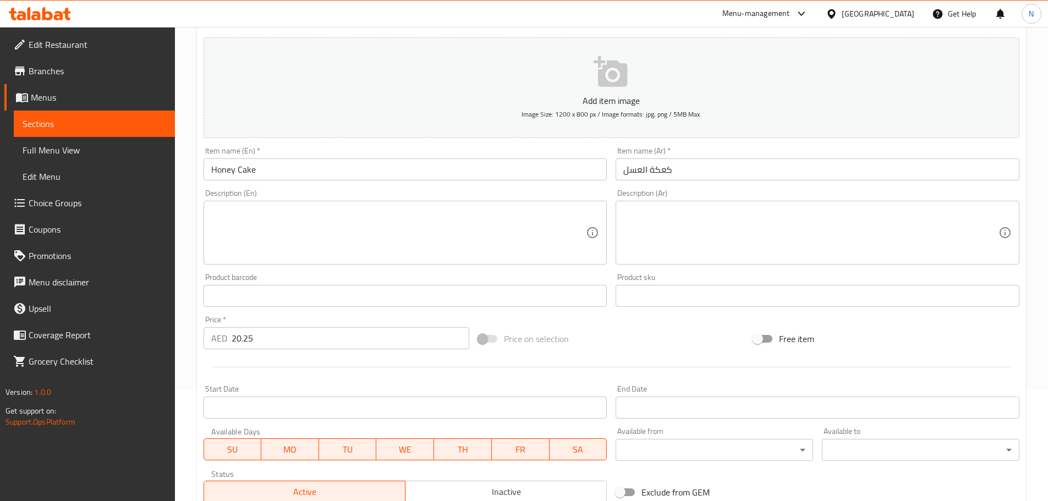
click at [651, 339] on div "Price on selection" at bounding box center [611, 339] width 275 height 30
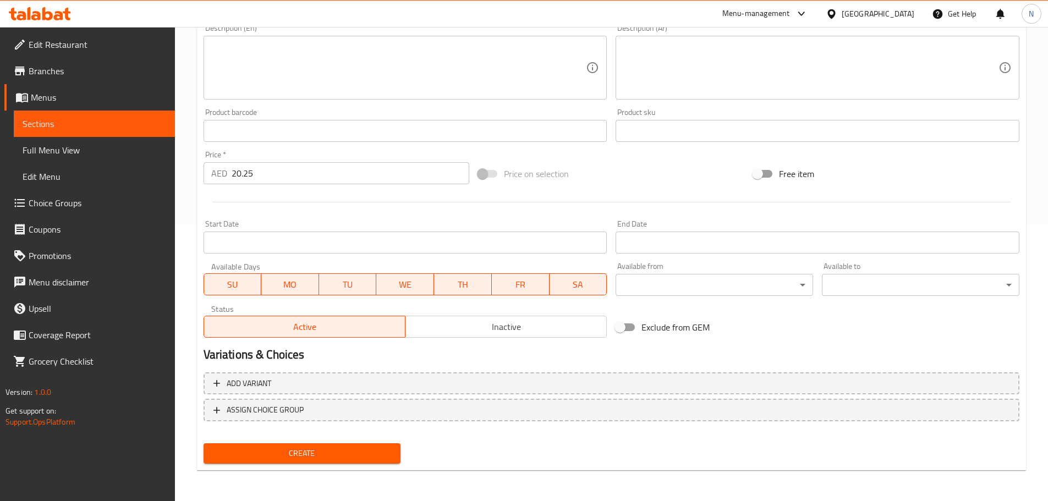
click at [306, 460] on span "Create" at bounding box center [302, 454] width 180 height 14
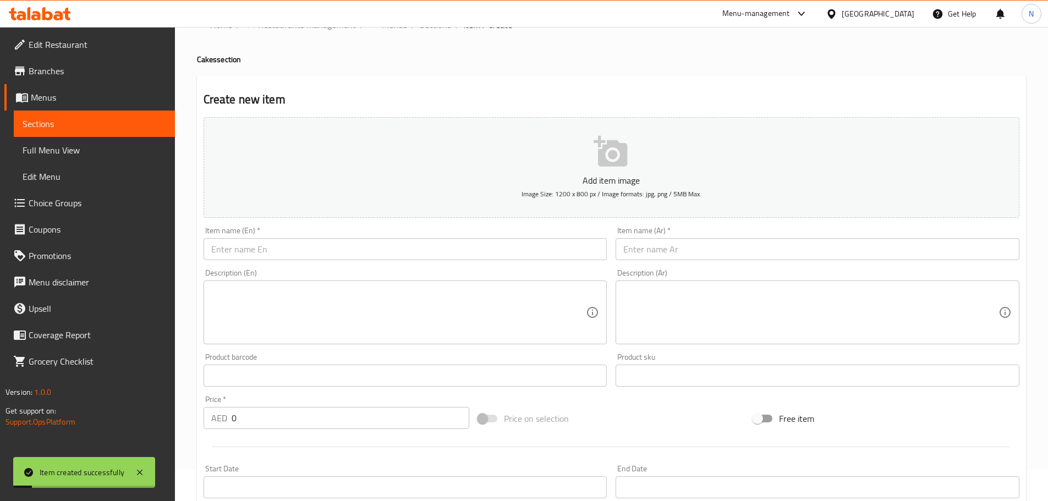
scroll to position [1, 0]
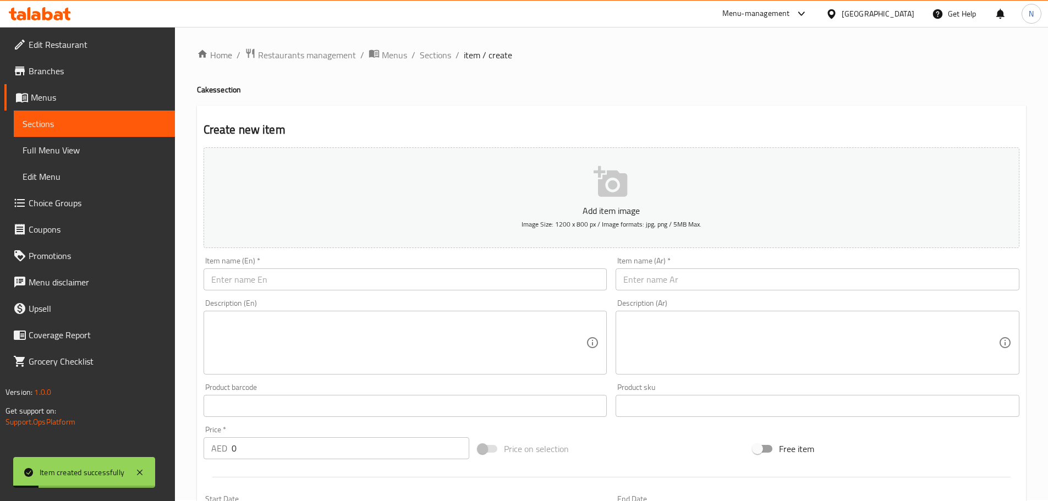
click at [319, 300] on div "Description (En) Description (En)" at bounding box center [406, 336] width 404 height 75
click at [321, 288] on input "text" at bounding box center [406, 279] width 404 height 22
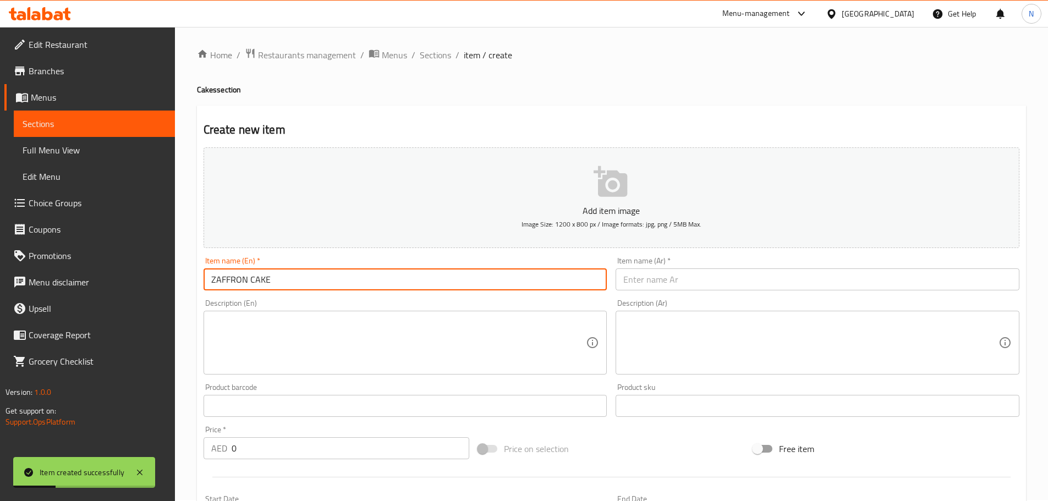
click at [254, 281] on input "ZAFFRON CAKE" at bounding box center [406, 279] width 404 height 22
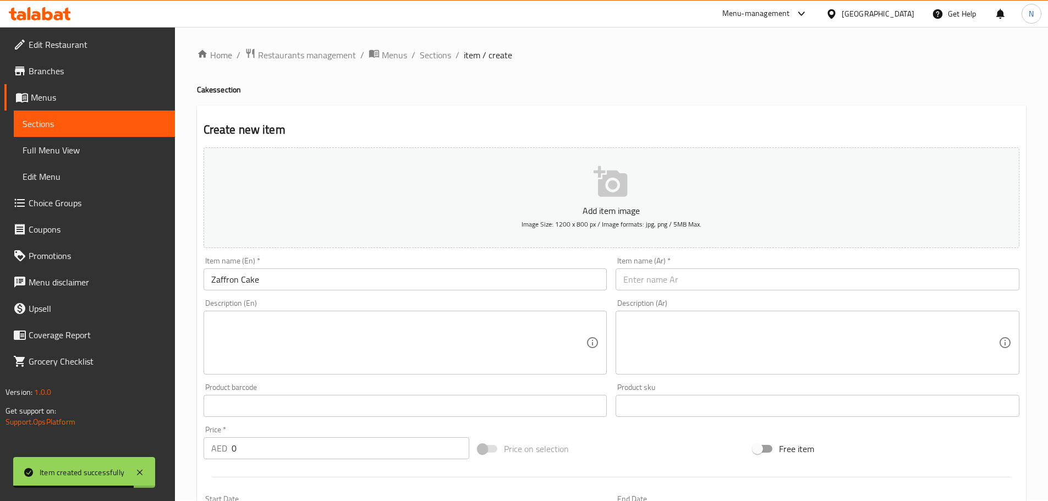
click at [642, 271] on div "Item name (Ar)   * Item name (Ar) *" at bounding box center [818, 274] width 404 height 34
click at [642, 278] on input "text" at bounding box center [818, 279] width 404 height 22
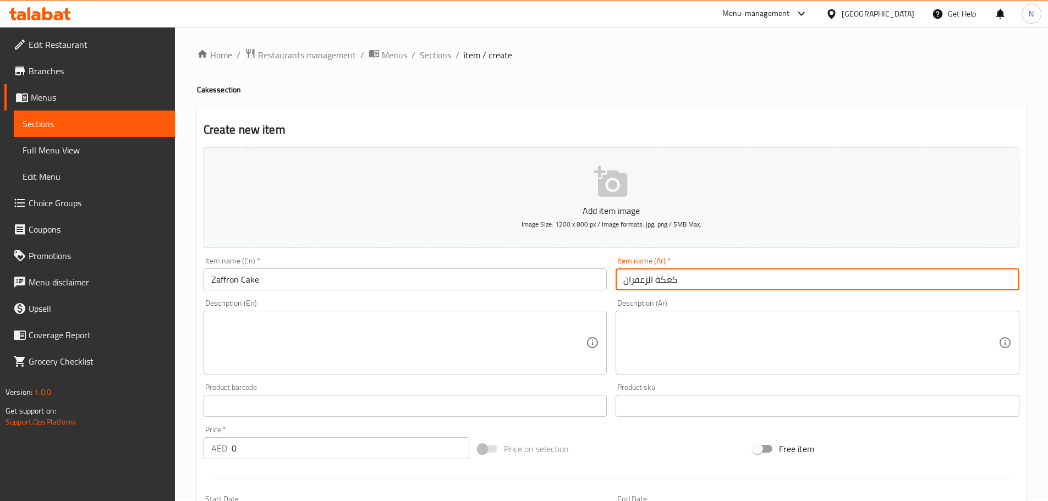
click at [649, 283] on input "كعكة الزعفران" at bounding box center [818, 279] width 404 height 22
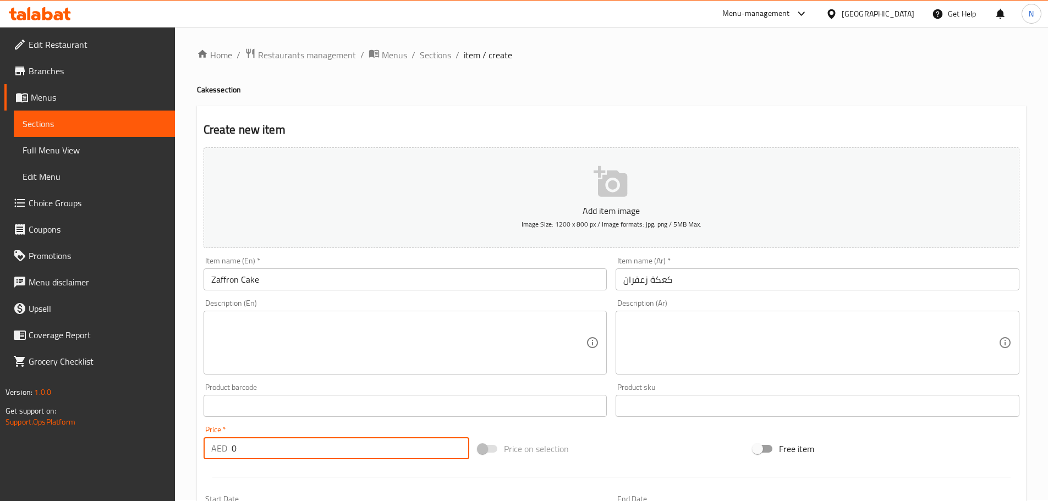
drag, startPoint x: 306, startPoint y: 457, endPoint x: 209, endPoint y: 451, distance: 97.6
click at [209, 451] on div "AED 0 Price *" at bounding box center [337, 448] width 266 height 22
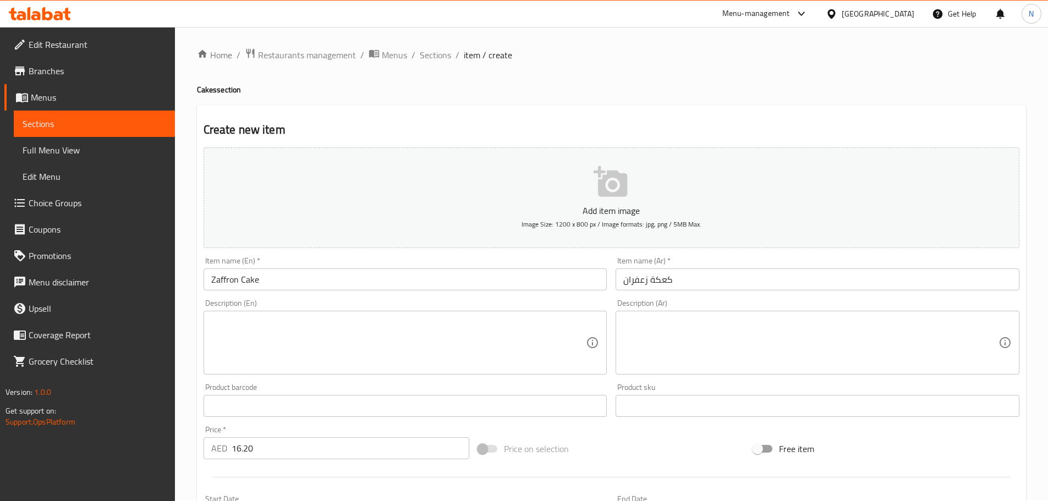
click at [553, 453] on span "Price on selection" at bounding box center [536, 448] width 65 height 13
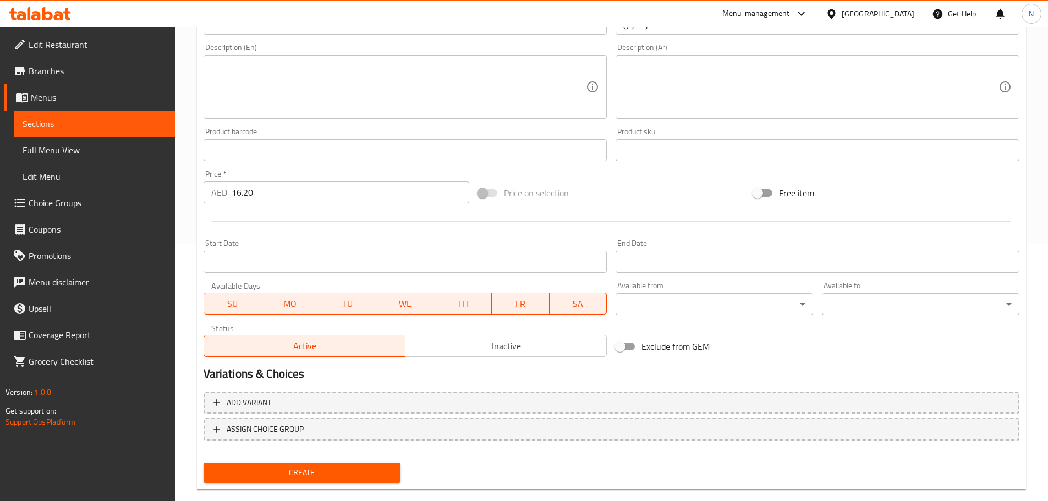
scroll to position [276, 0]
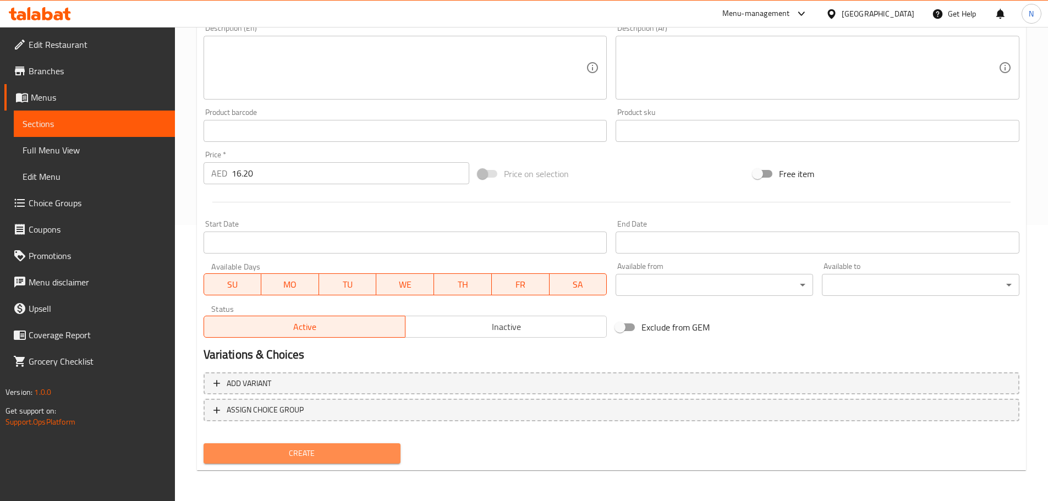
click at [286, 457] on span "Create" at bounding box center [302, 454] width 180 height 14
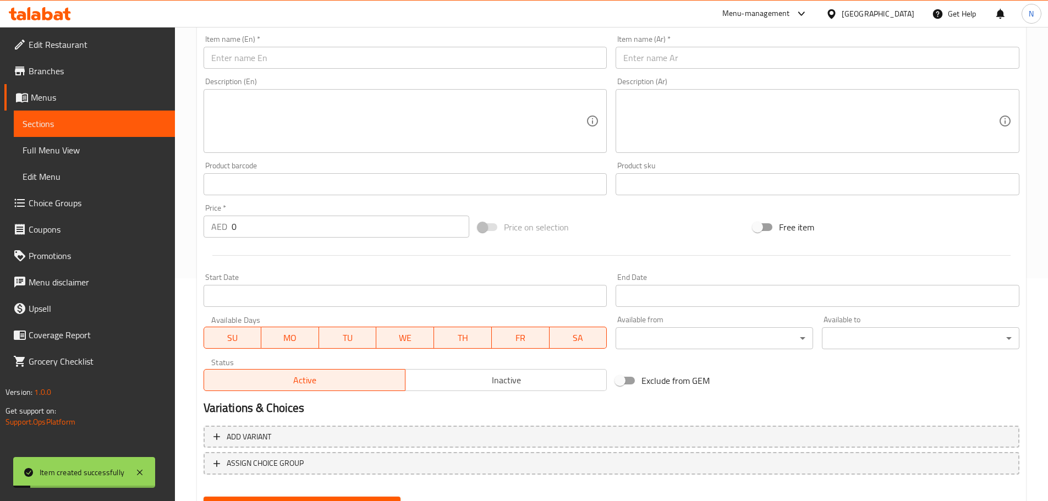
scroll to position [166, 0]
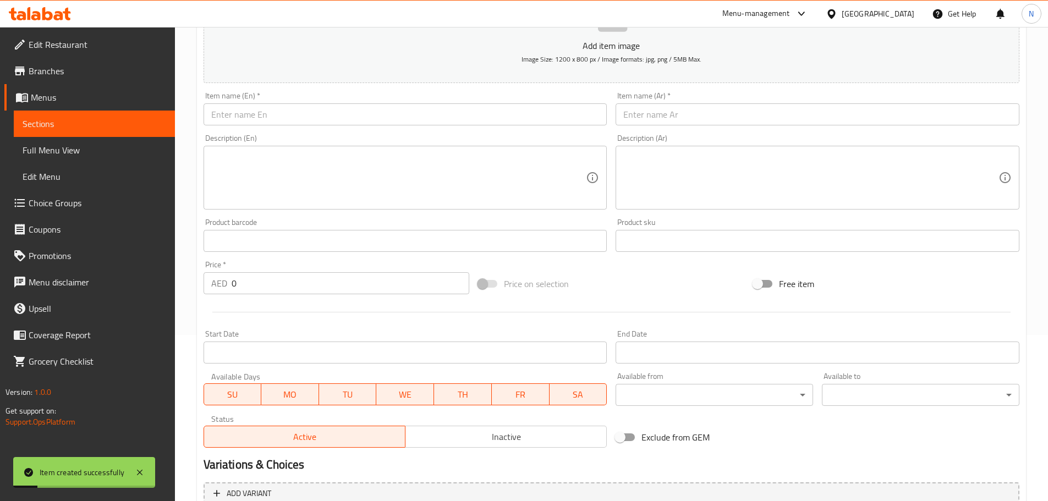
click at [369, 129] on div "Item name (En)   * Item name (En) *" at bounding box center [405, 108] width 413 height 42
click at [366, 116] on input "text" at bounding box center [406, 114] width 404 height 22
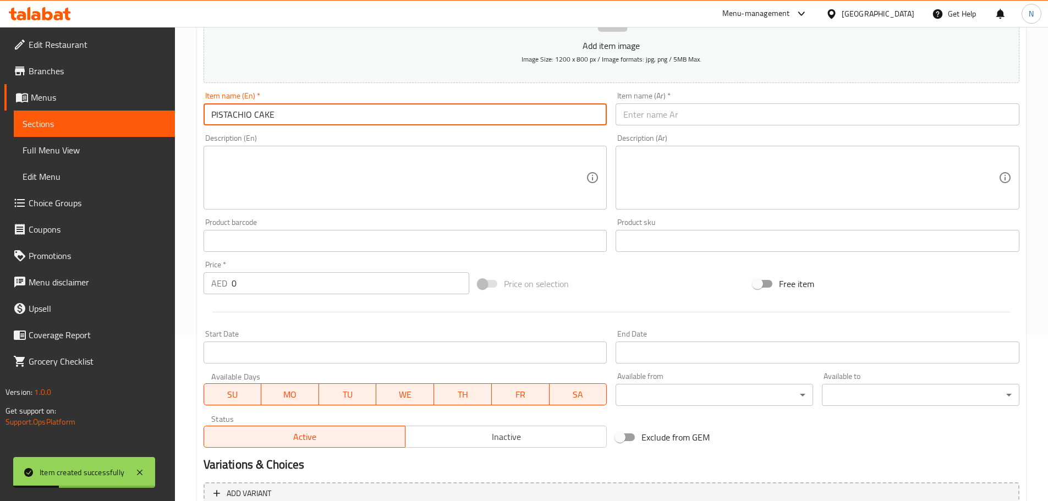
click at [245, 111] on input "PISTACHIO CAKE" at bounding box center [406, 114] width 404 height 22
click at [653, 113] on input "text" at bounding box center [818, 114] width 404 height 22
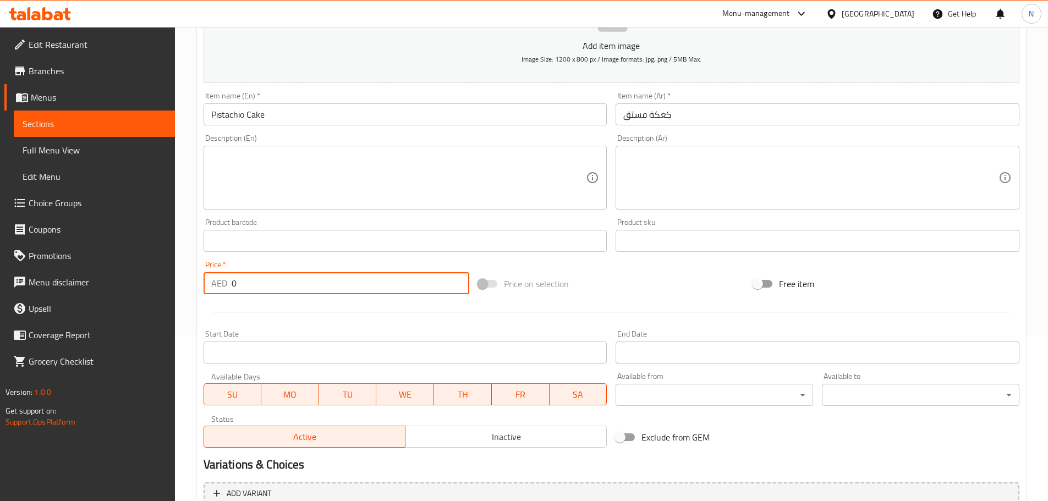
drag, startPoint x: 251, startPoint y: 288, endPoint x: 229, endPoint y: 285, distance: 22.2
click at [229, 285] on div "AED 0 Price *" at bounding box center [337, 283] width 266 height 22
click at [565, 269] on div "Price on selection" at bounding box center [611, 284] width 275 height 30
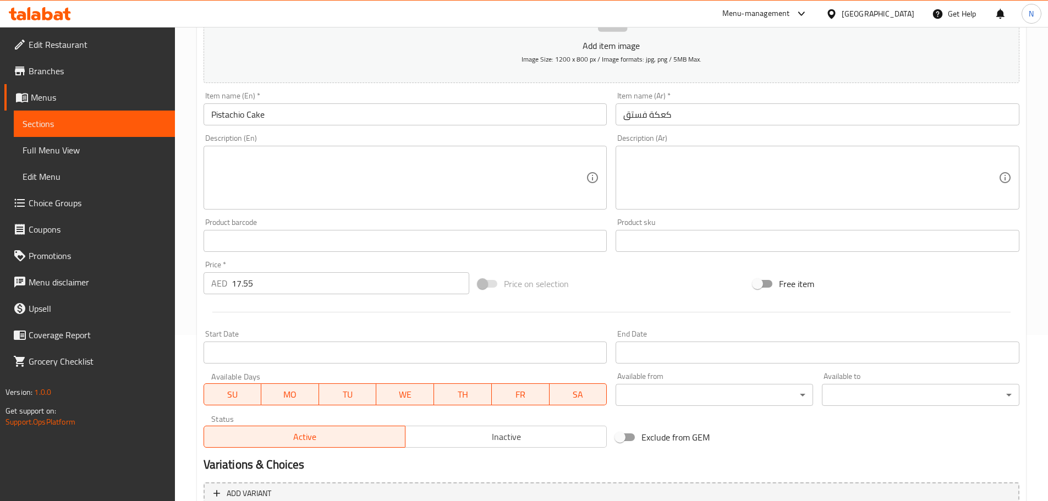
scroll to position [276, 0]
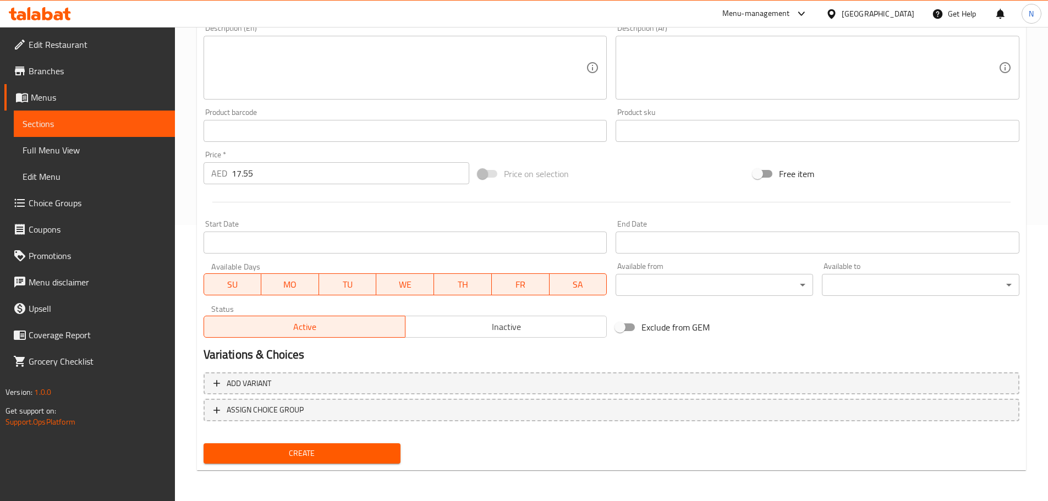
click at [299, 455] on span "Create" at bounding box center [302, 454] width 180 height 14
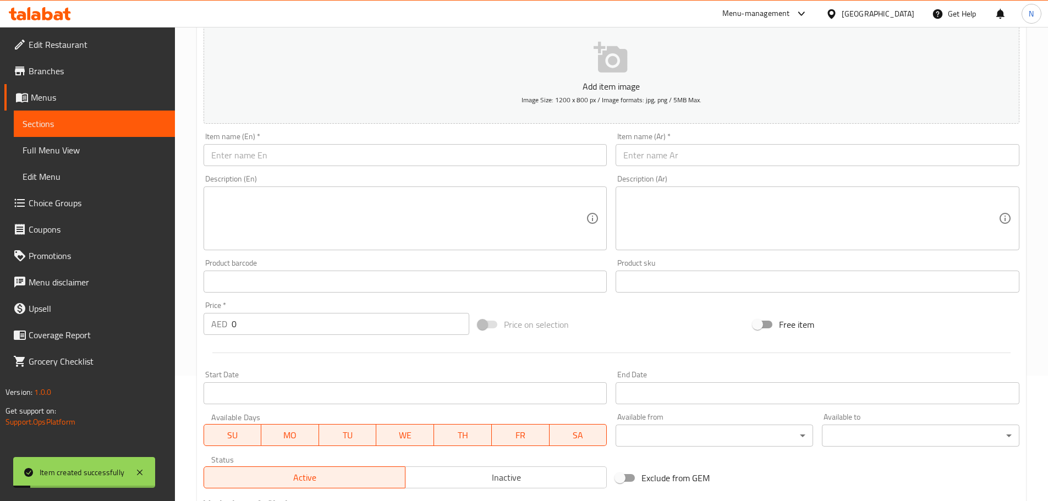
scroll to position [0, 0]
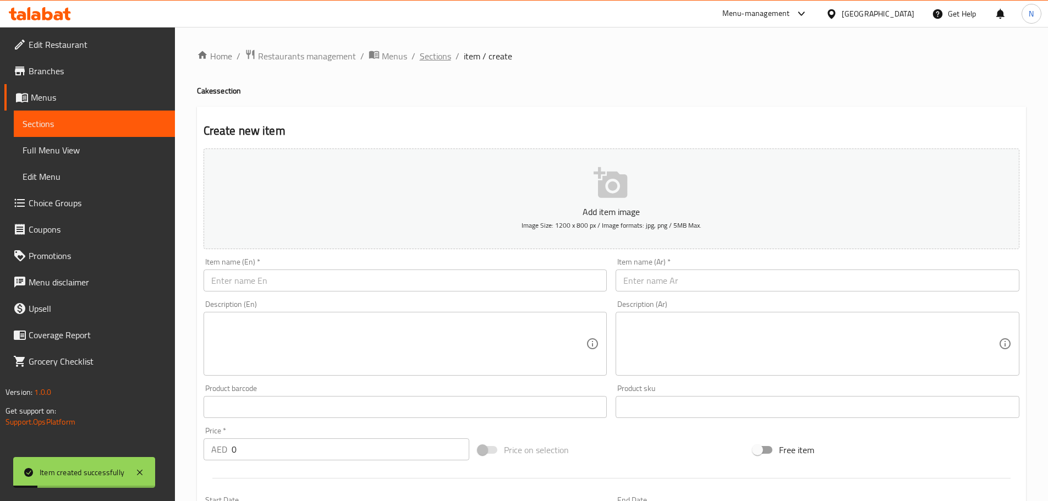
click at [438, 52] on span "Sections" at bounding box center [435, 56] width 31 height 13
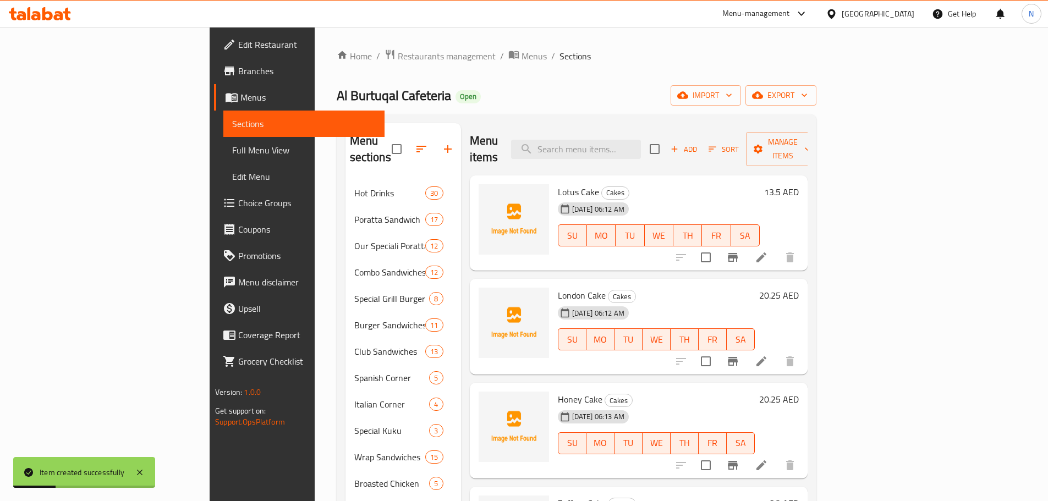
click at [441, 142] on icon "button" at bounding box center [447, 148] width 13 height 13
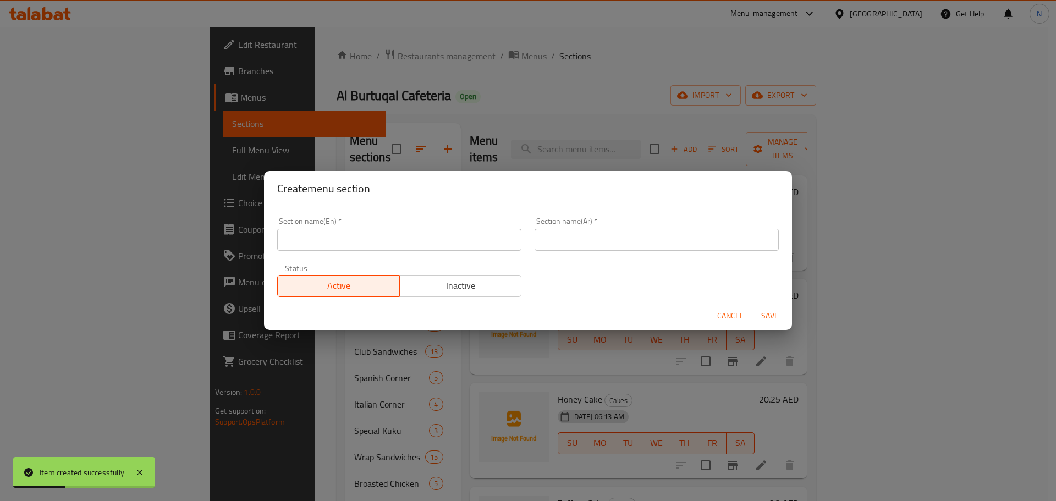
click at [373, 246] on input "text" at bounding box center [399, 240] width 244 height 22
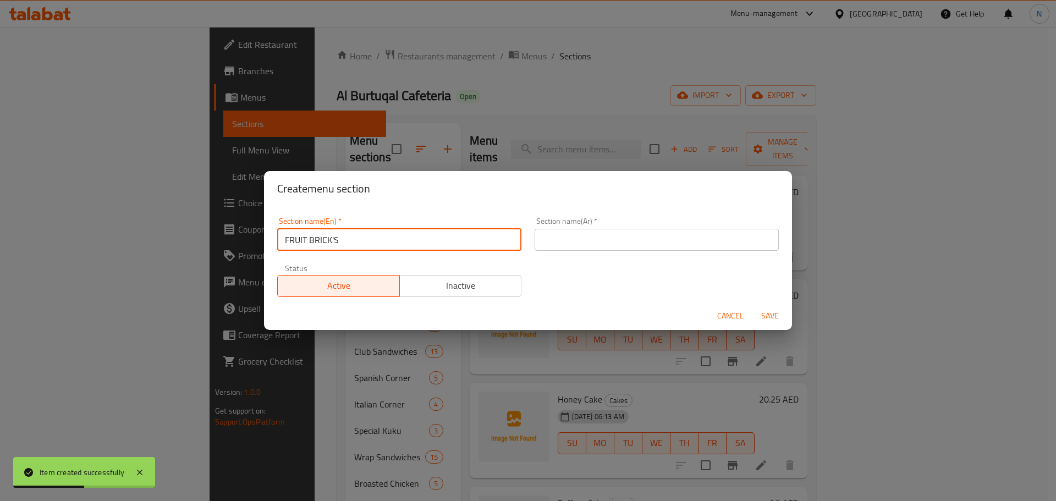
click at [327, 245] on input "FRUIT BRICK'S" at bounding box center [399, 240] width 244 height 22
click at [553, 241] on input "text" at bounding box center [657, 240] width 244 height 22
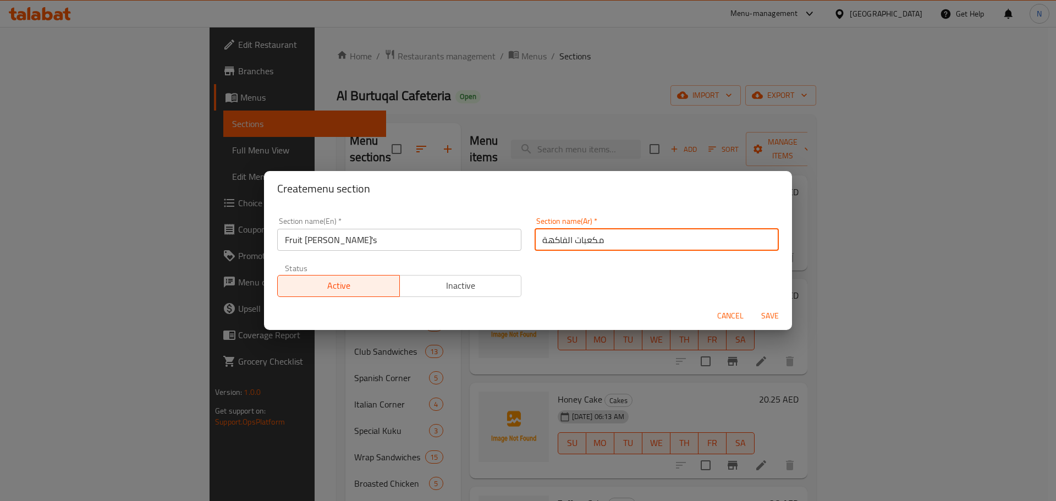
click at [774, 314] on span "Save" at bounding box center [770, 316] width 26 height 14
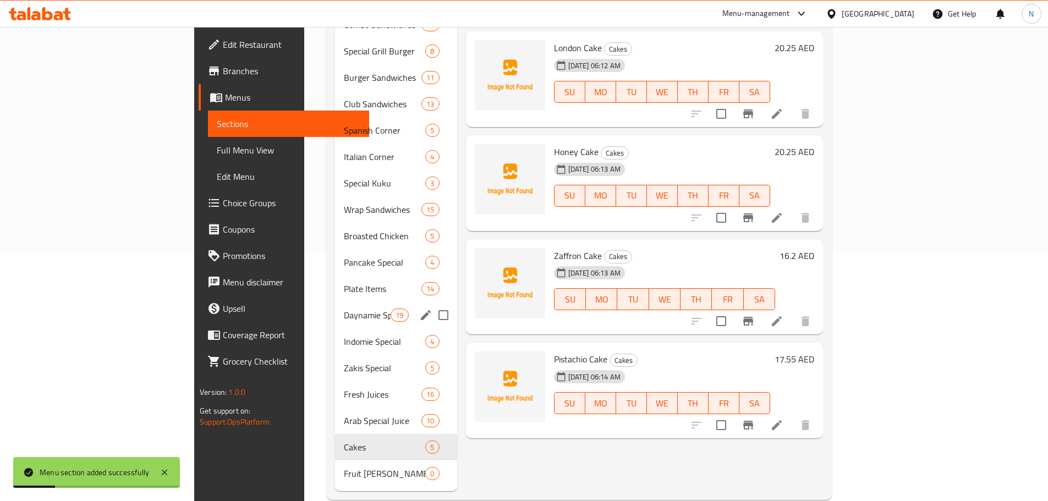
scroll to position [252, 0]
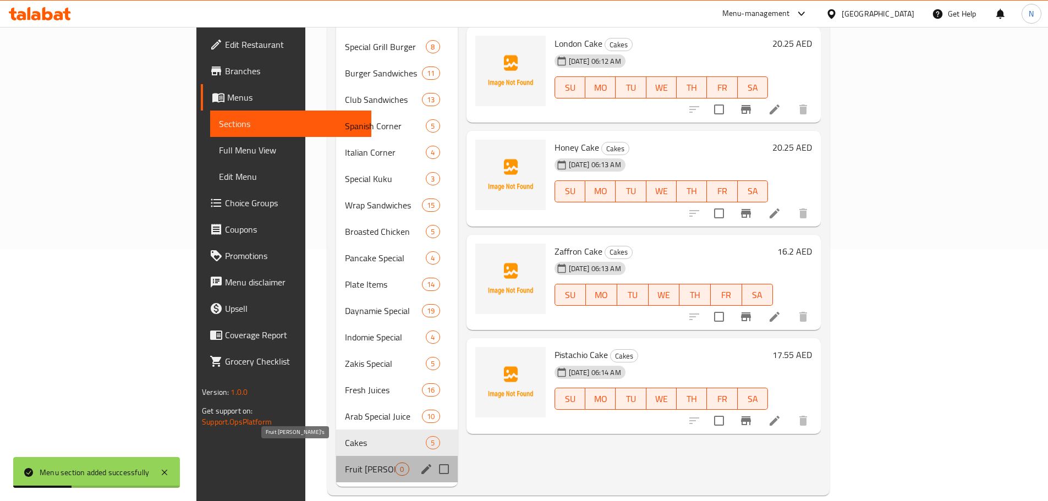
click at [345, 463] on span "Fruit [PERSON_NAME]'s" at bounding box center [370, 469] width 50 height 13
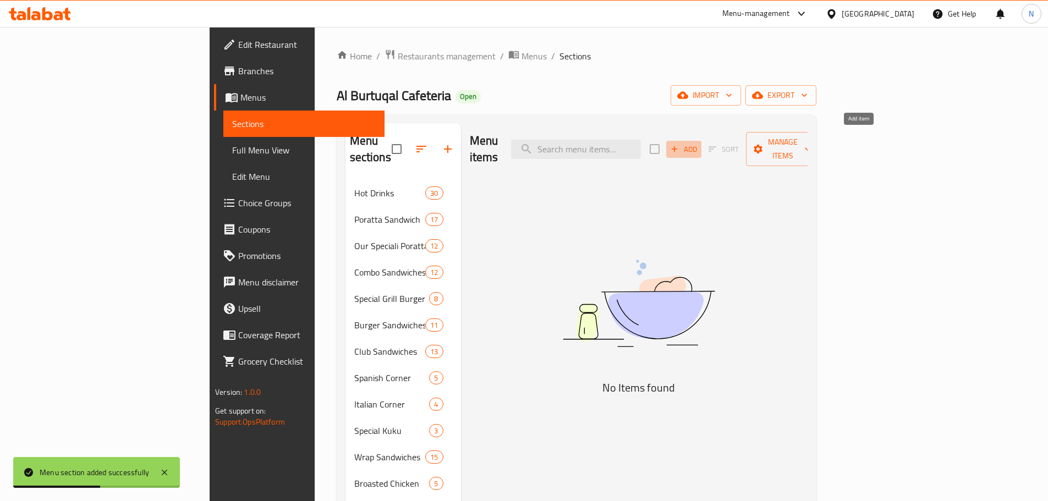
click at [699, 143] on span "Add" at bounding box center [684, 149] width 30 height 13
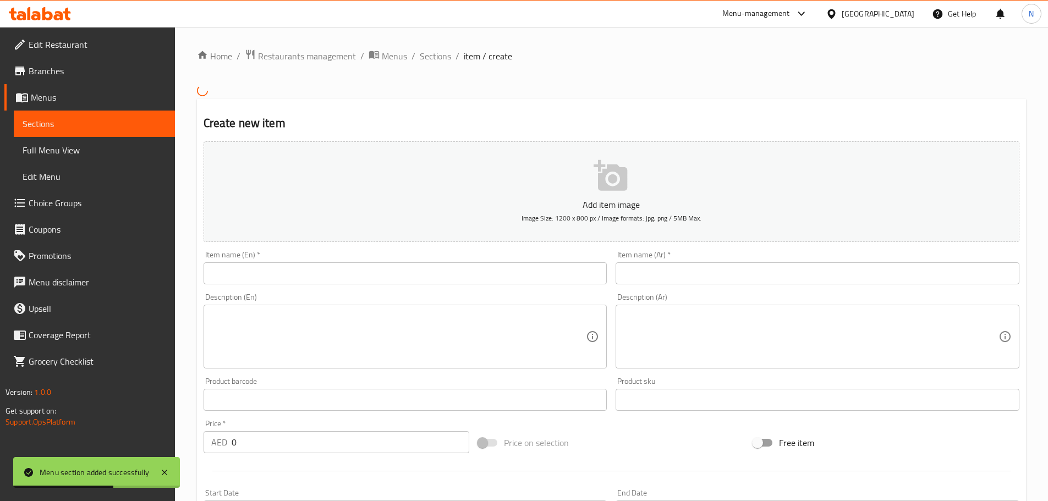
click at [426, 273] on input "text" at bounding box center [406, 273] width 404 height 22
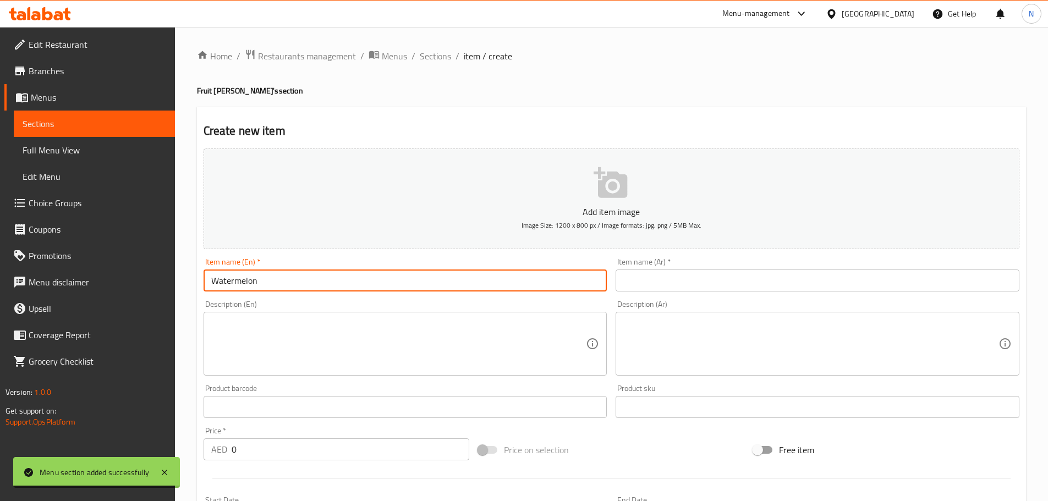
click at [648, 285] on input "text" at bounding box center [818, 281] width 404 height 22
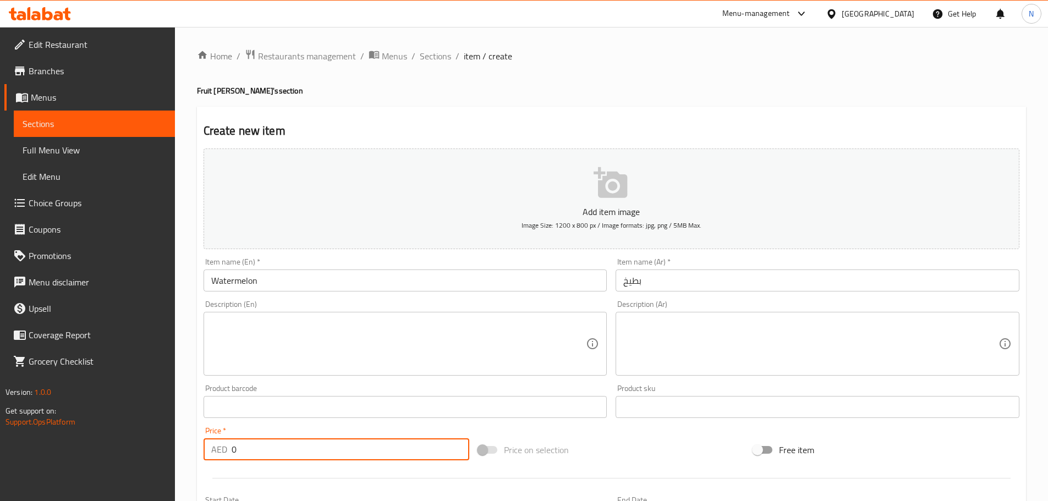
drag, startPoint x: 257, startPoint y: 443, endPoint x: 279, endPoint y: 443, distance: 22.0
click at [228, 444] on div "AED 0 Price *" at bounding box center [337, 449] width 266 height 22
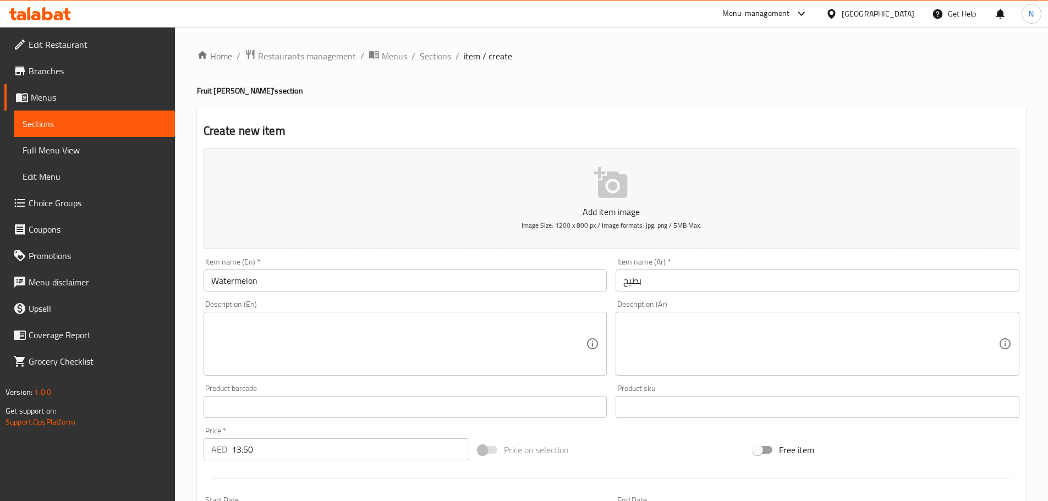
click at [592, 451] on div "Price on selection" at bounding box center [611, 450] width 275 height 30
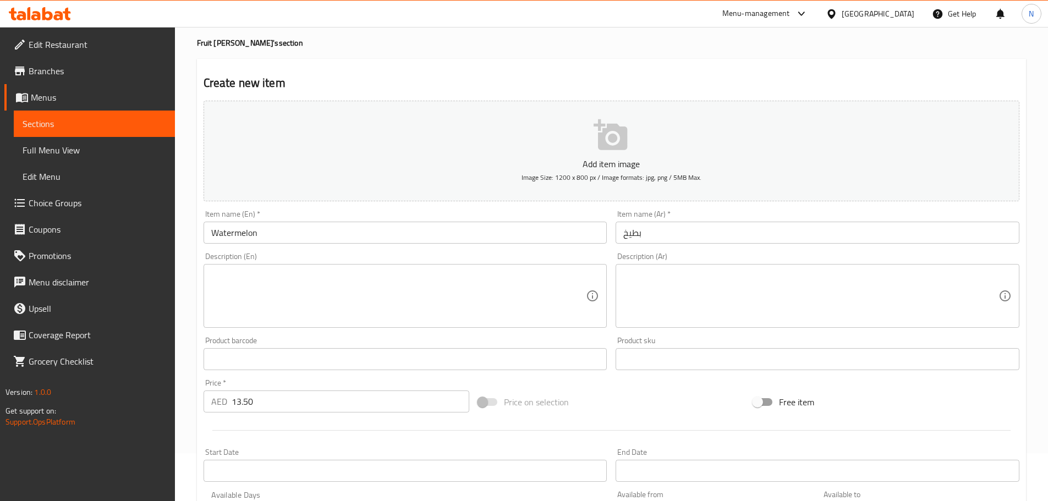
scroll to position [276, 0]
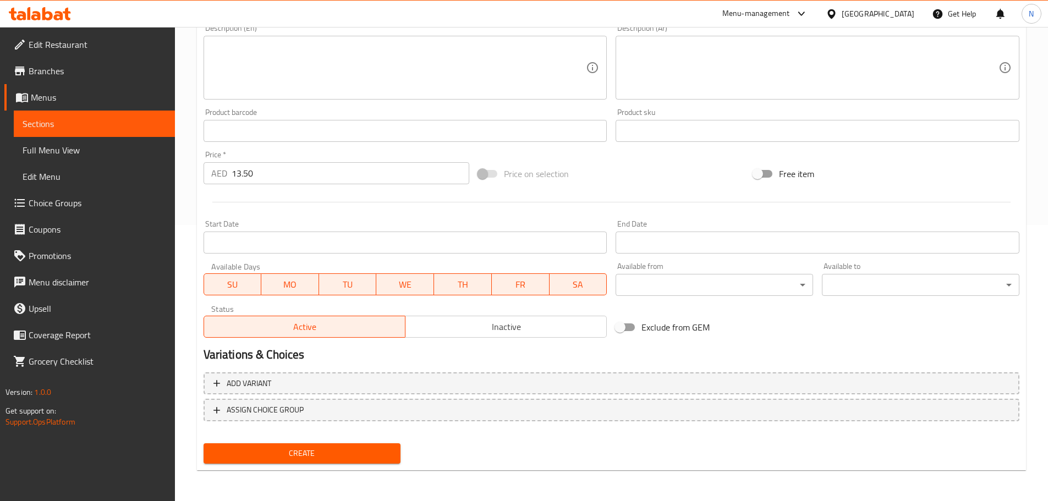
click at [346, 447] on span "Create" at bounding box center [302, 454] width 180 height 14
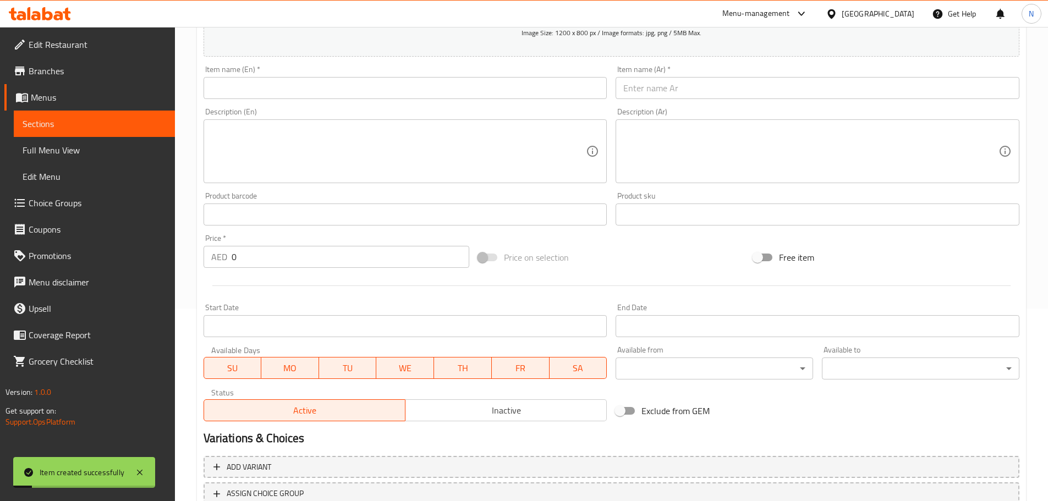
scroll to position [111, 0]
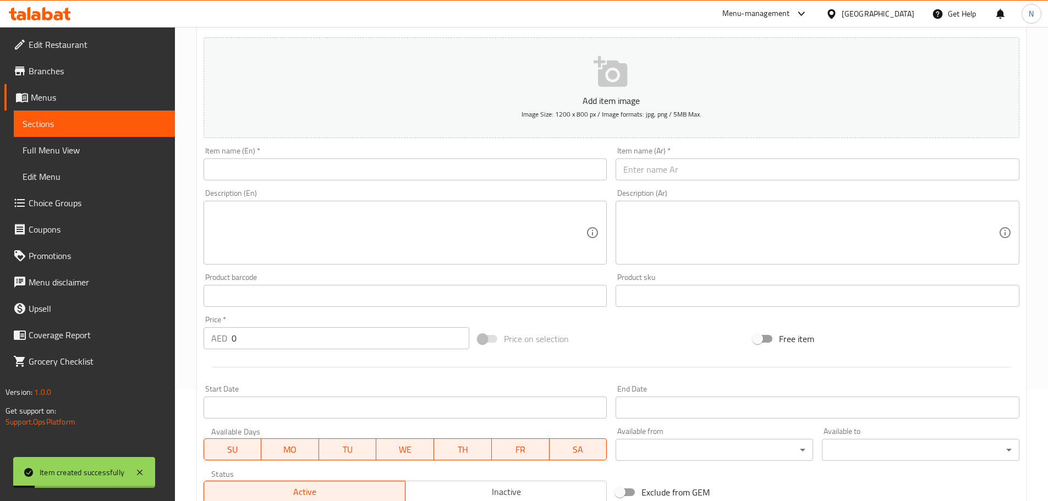
click at [320, 175] on input "text" at bounding box center [406, 169] width 404 height 22
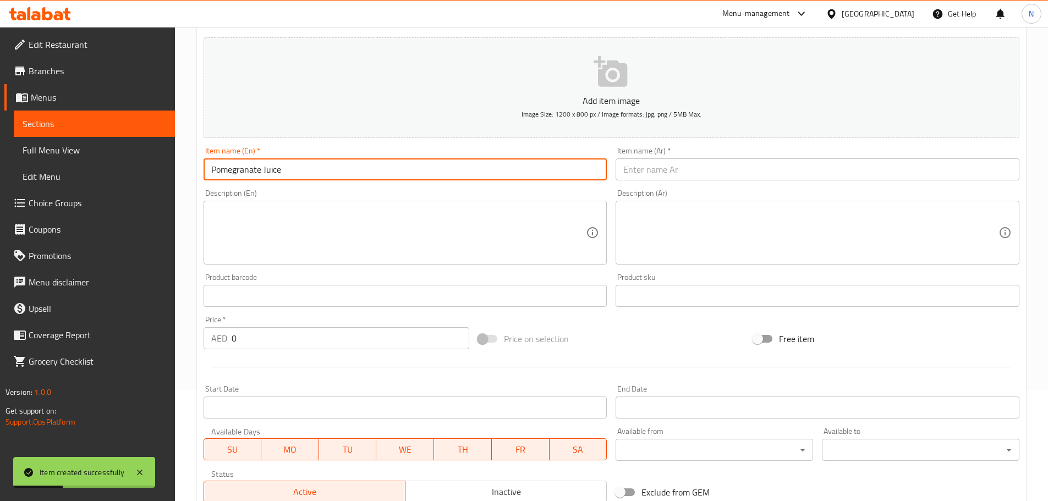
click at [272, 170] on input "Pomegranate Juice" at bounding box center [406, 169] width 404 height 22
click at [748, 185] on div "Description (Ar) Description (Ar)" at bounding box center [817, 227] width 413 height 84
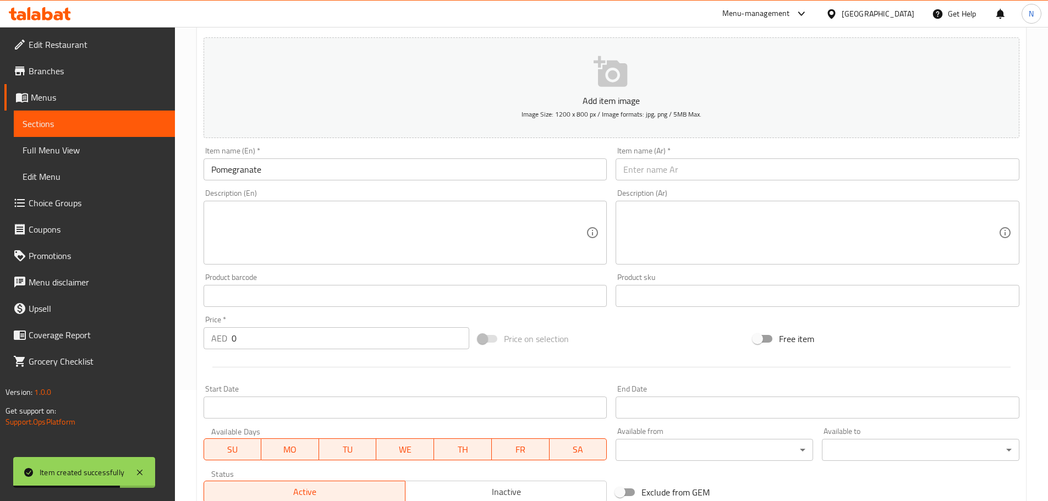
click at [747, 175] on input "text" at bounding box center [818, 169] width 404 height 22
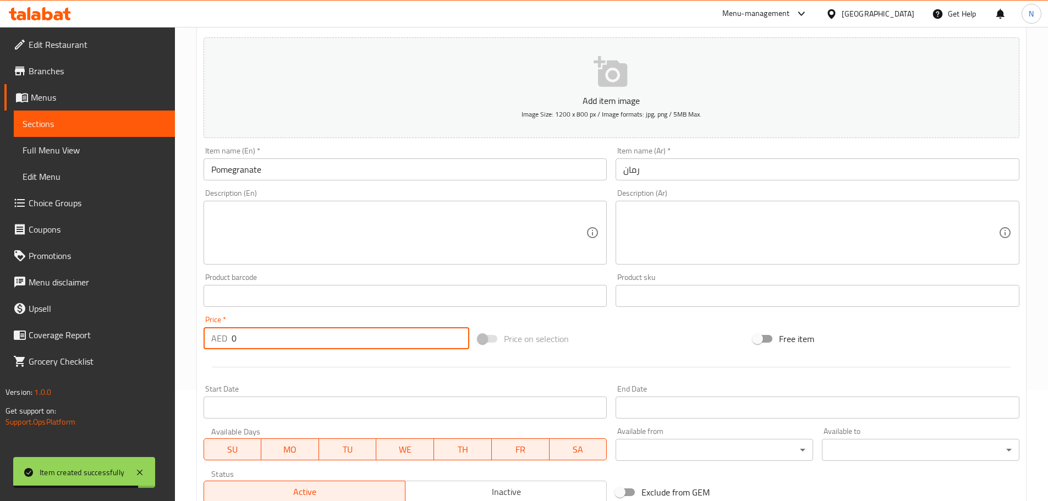
drag, startPoint x: 343, startPoint y: 331, endPoint x: 226, endPoint y: 342, distance: 117.7
click at [226, 342] on div "AED 0 Price *" at bounding box center [337, 338] width 266 height 22
click at [638, 341] on div "Price on selection" at bounding box center [611, 339] width 275 height 30
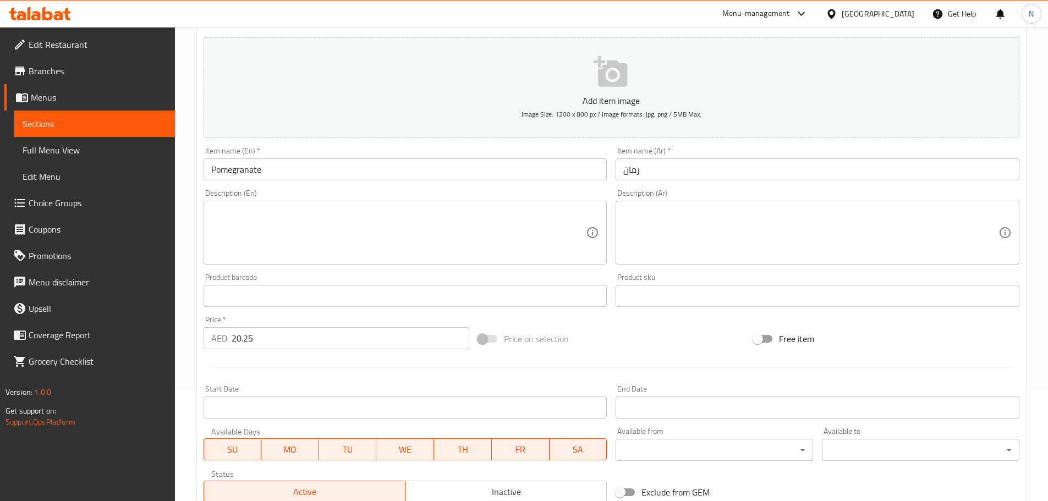
click at [684, 334] on div "Price on selection" at bounding box center [611, 339] width 275 height 30
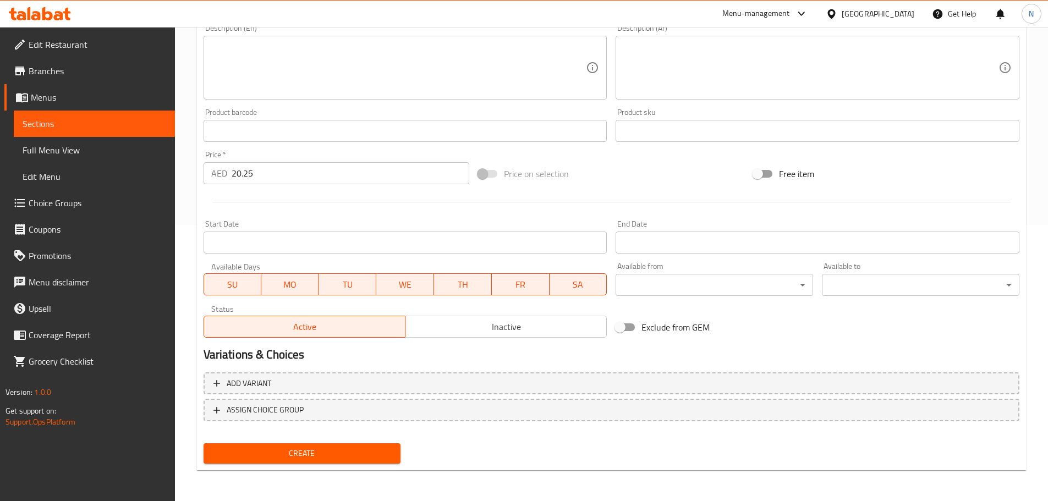
click at [329, 451] on span "Create" at bounding box center [302, 454] width 180 height 14
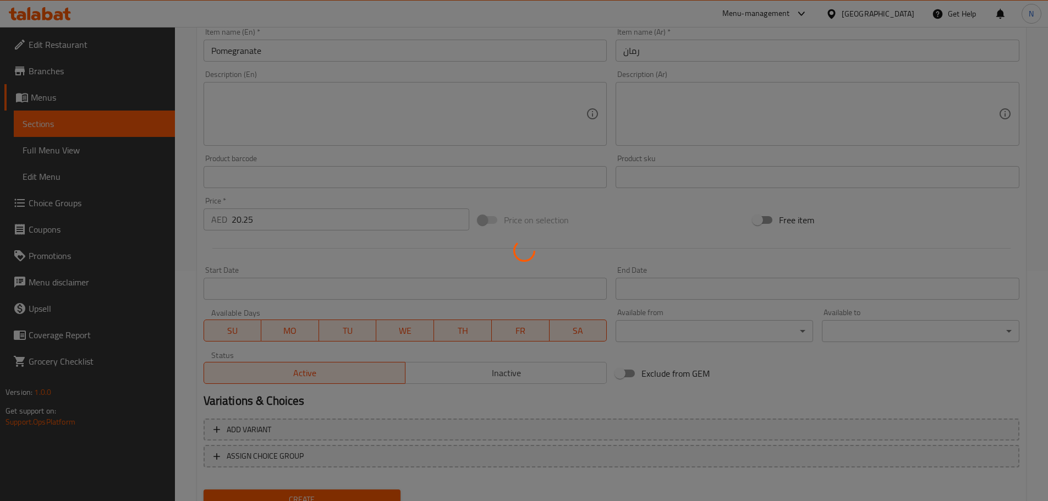
scroll to position [1, 0]
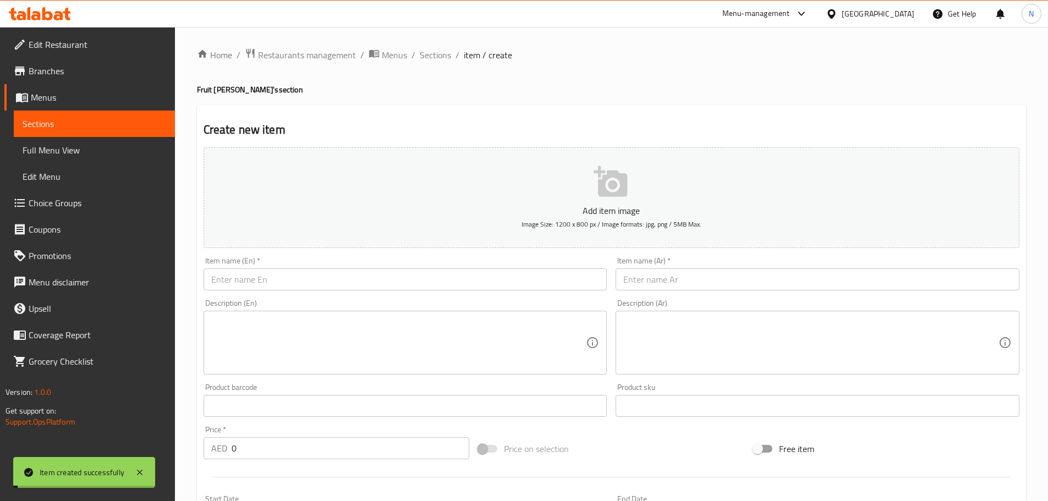
click at [266, 283] on input "text" at bounding box center [406, 279] width 404 height 22
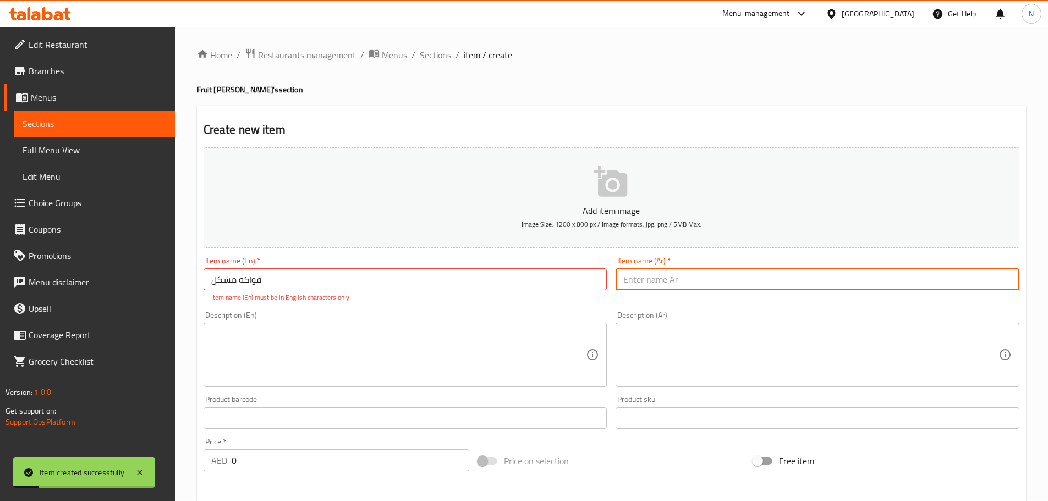
drag, startPoint x: 658, startPoint y: 278, endPoint x: 654, endPoint y: 266, distance: 12.7
click at [658, 278] on input "text" at bounding box center [818, 279] width 404 height 22
click at [295, 266] on div "Item name (En)   * فواكه مشكل Item name (En) * Item name (En) must be in Englis…" at bounding box center [406, 280] width 404 height 46
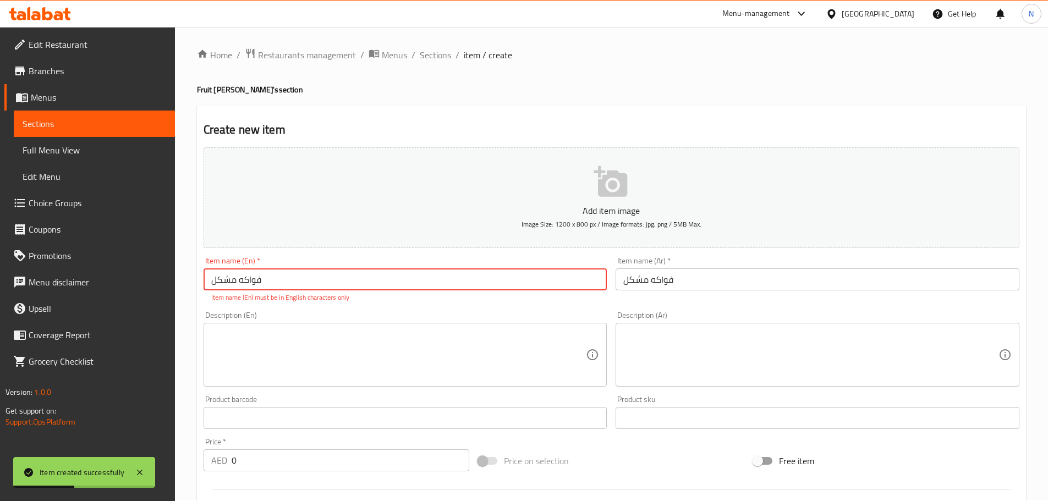
click at [285, 275] on input "فواكه مشكل" at bounding box center [406, 279] width 404 height 22
click at [284, 275] on input "فواكه مشكل" at bounding box center [406, 279] width 404 height 22
click at [281, 278] on input "فواكه MIX FRUIT" at bounding box center [406, 279] width 404 height 22
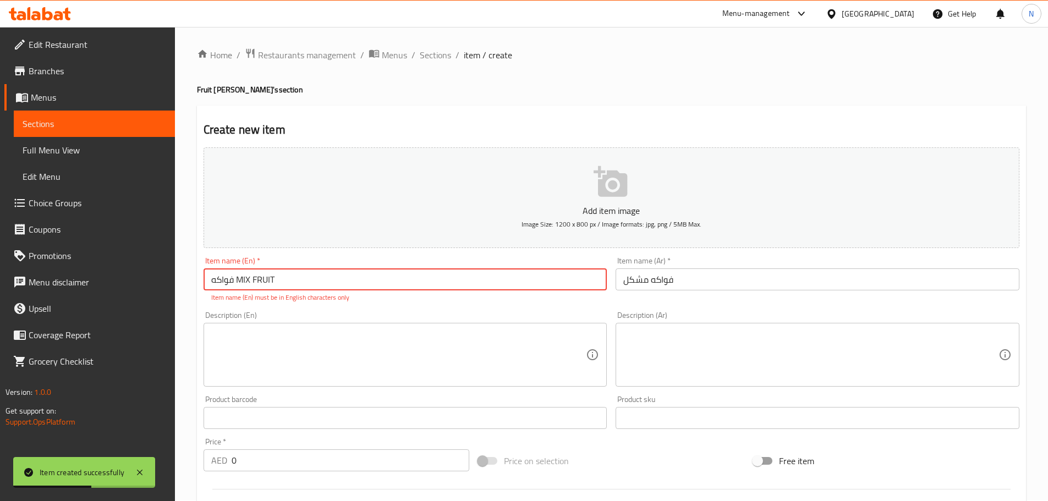
click at [281, 278] on input "فواكه MIX FRUIT" at bounding box center [406, 279] width 404 height 22
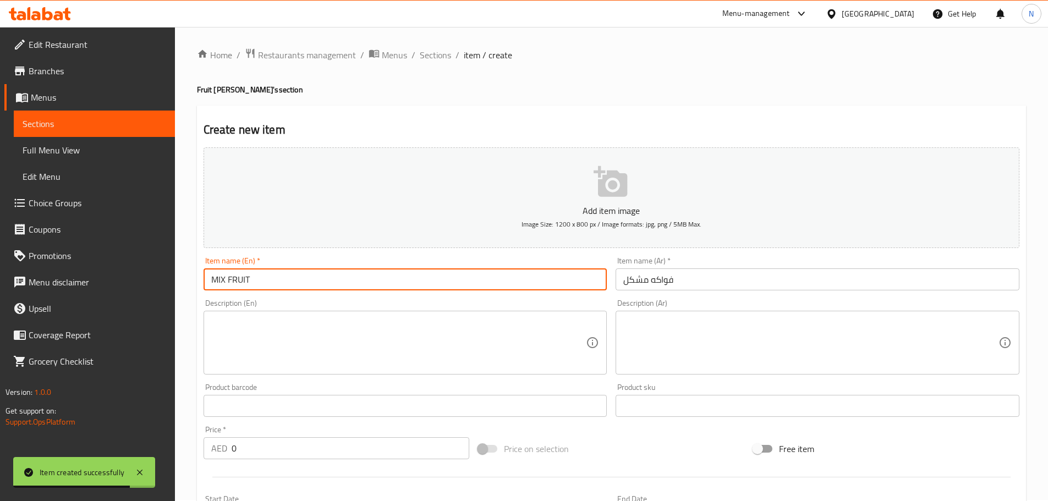
click at [227, 277] on input "MIX FRUIT" at bounding box center [406, 279] width 404 height 22
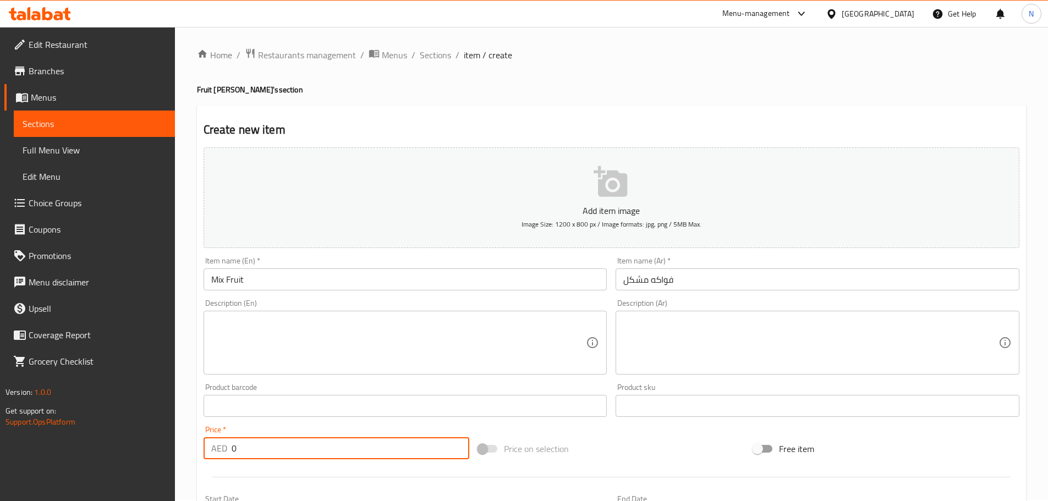
click at [211, 445] on div "AED 0 Price *" at bounding box center [337, 448] width 266 height 22
click at [664, 446] on div "Price on selection" at bounding box center [611, 449] width 275 height 30
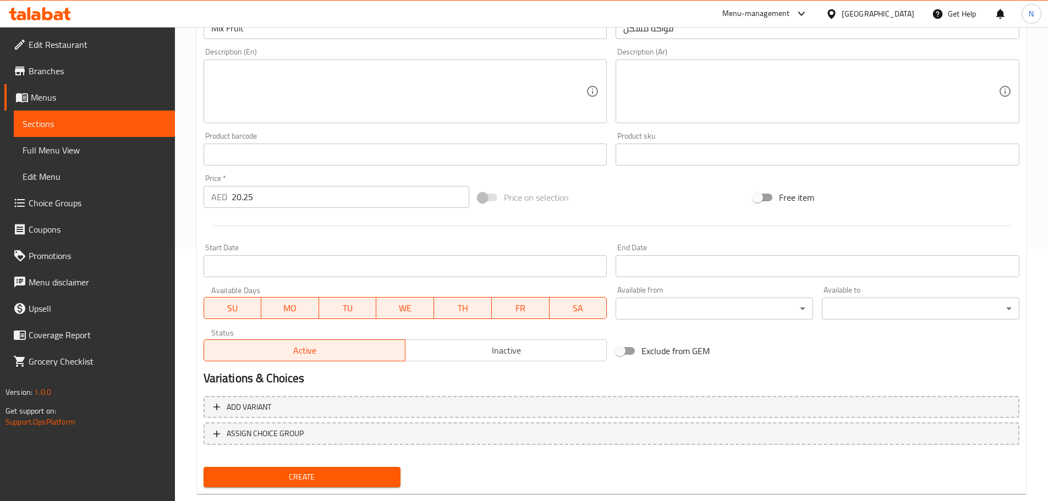
scroll to position [276, 0]
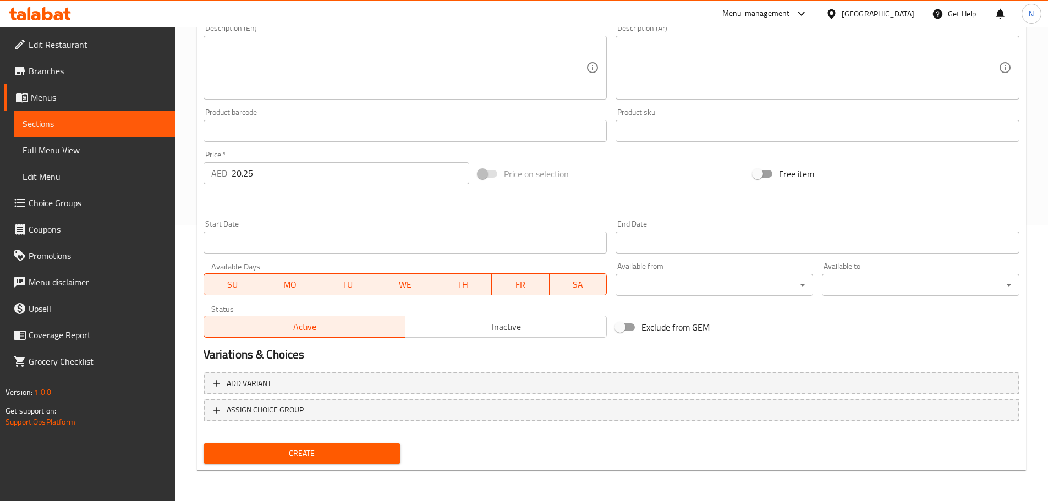
click at [263, 455] on span "Create" at bounding box center [302, 454] width 180 height 14
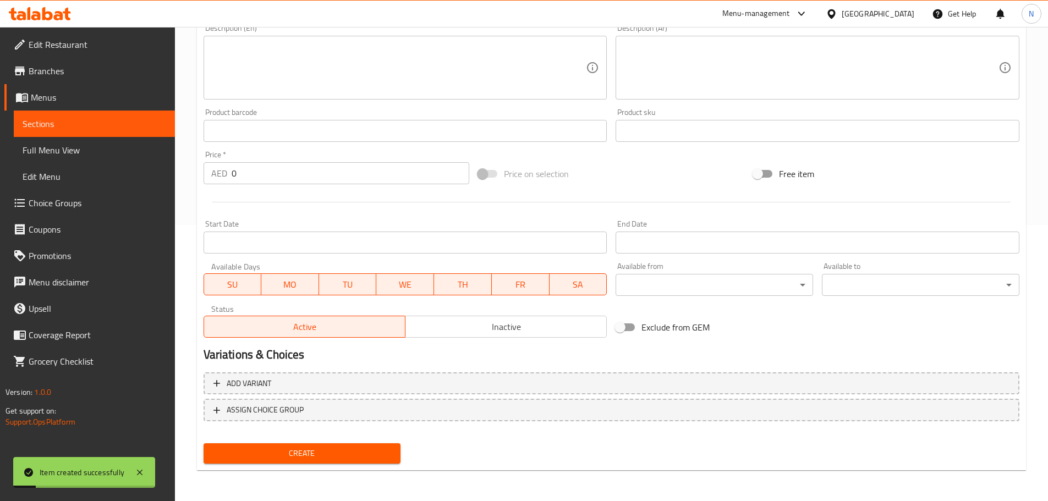
scroll to position [56, 0]
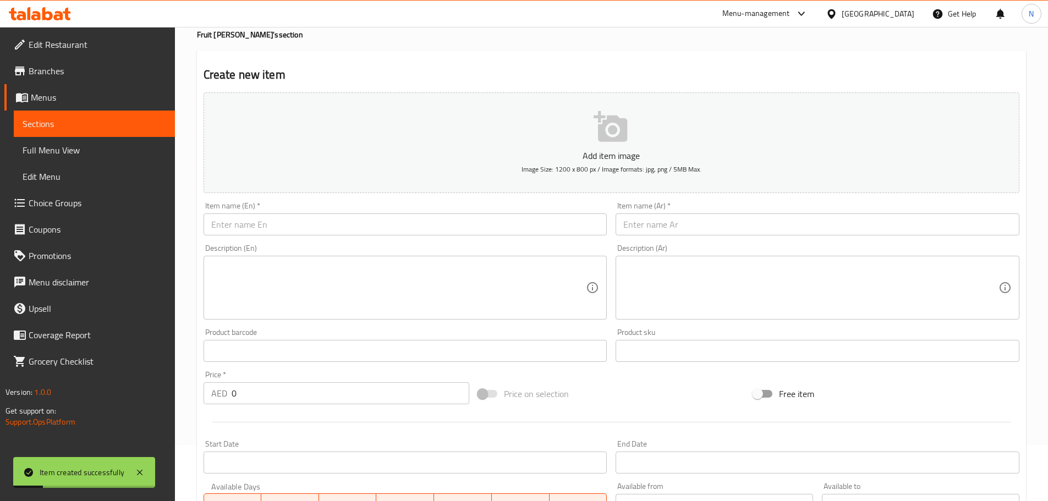
click at [676, 232] on input "text" at bounding box center [818, 224] width 404 height 22
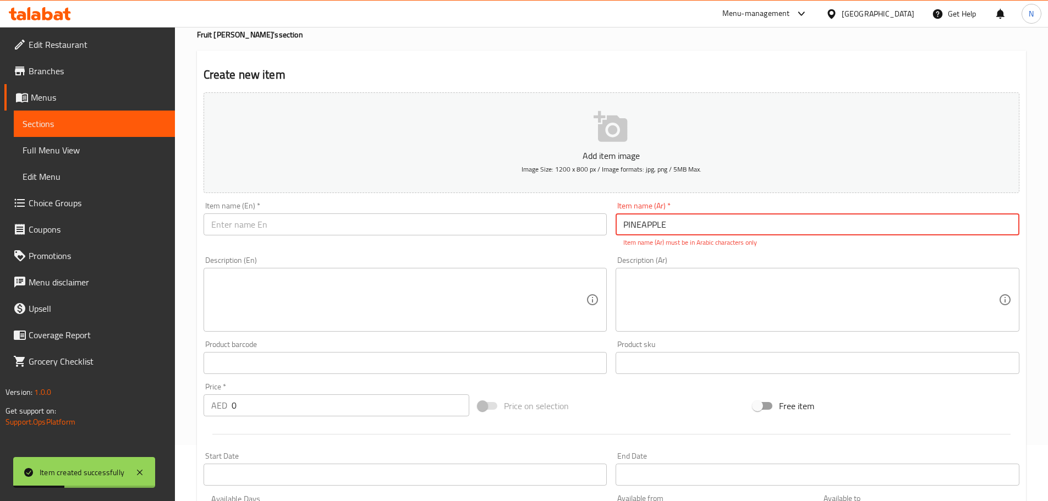
click at [429, 226] on input "text" at bounding box center [406, 224] width 404 height 22
click at [696, 218] on input "PINEAPPLE" at bounding box center [818, 224] width 404 height 22
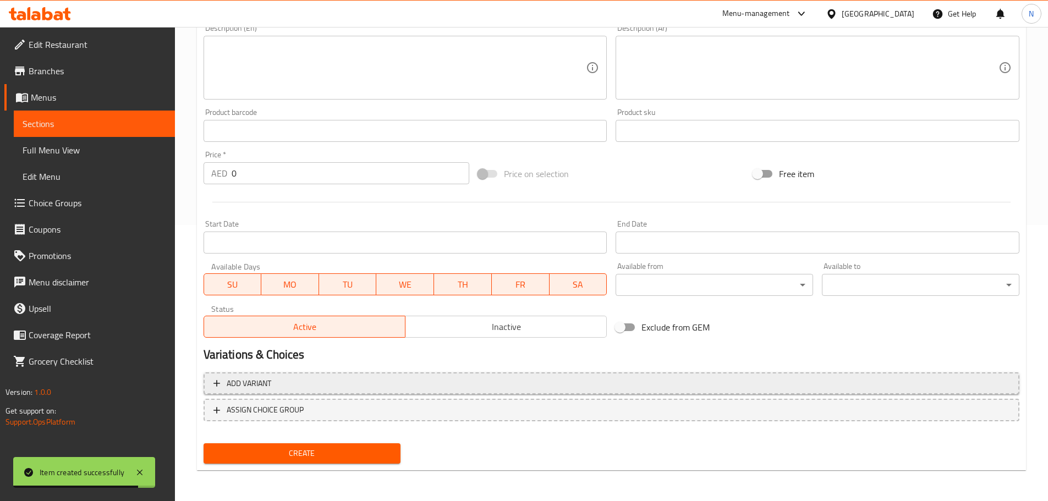
click at [914, 386] on span "Add variant" at bounding box center [611, 384] width 796 height 14
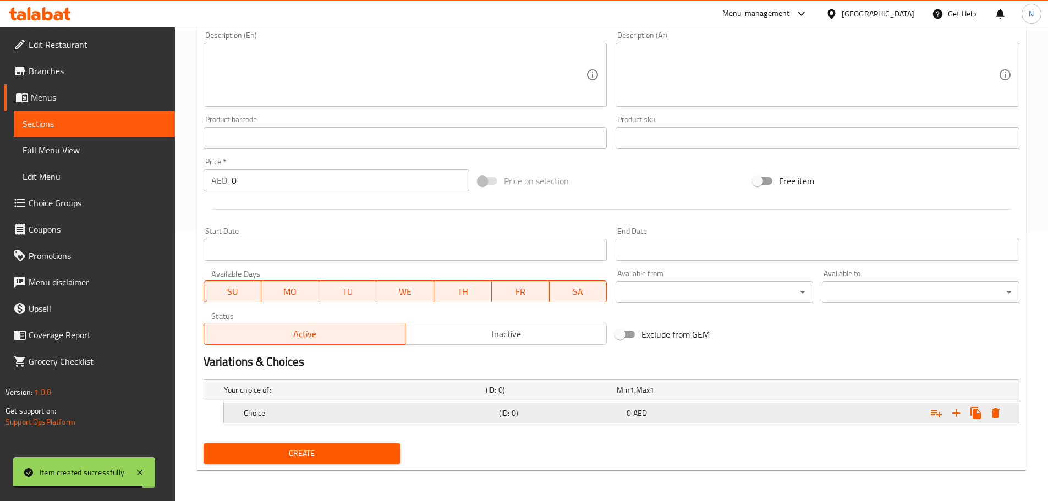
scroll to position [269, 0]
click at [953, 411] on icon "Expand" at bounding box center [955, 413] width 13 height 13
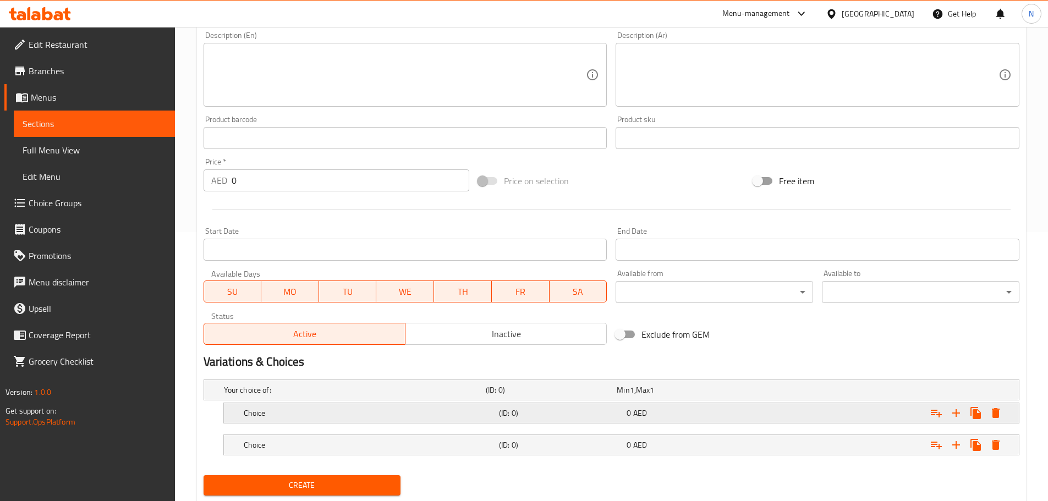
click at [666, 414] on div "0 AED" at bounding box center [688, 413] width 123 height 11
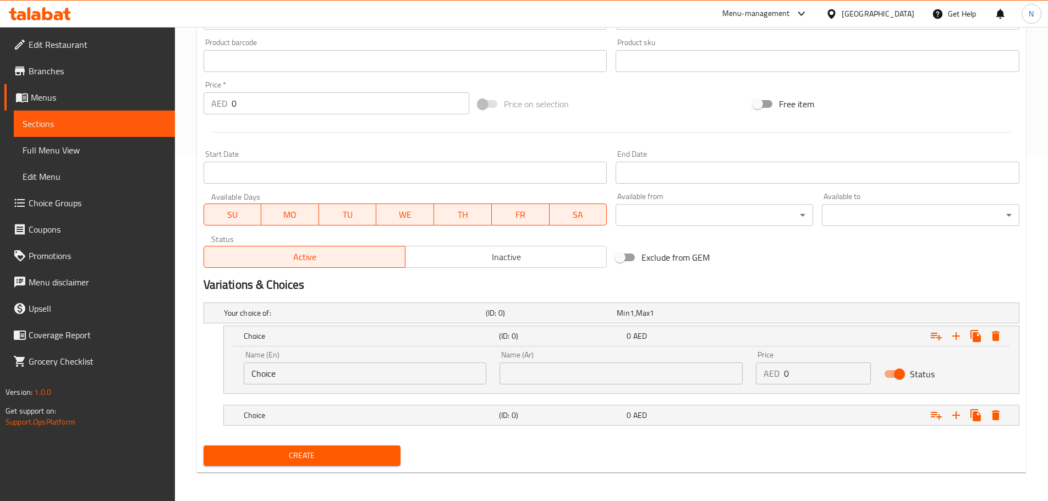
scroll to position [348, 0]
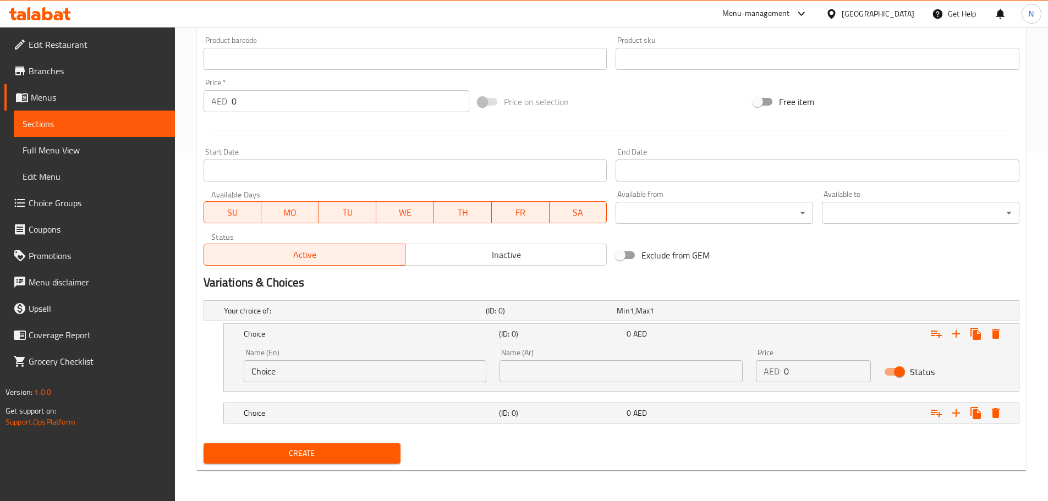
click at [834, 375] on input "0" at bounding box center [827, 371] width 87 height 22
click at [833, 375] on input "0" at bounding box center [827, 371] width 87 height 22
click at [813, 411] on div "Expand" at bounding box center [879, 413] width 255 height 24
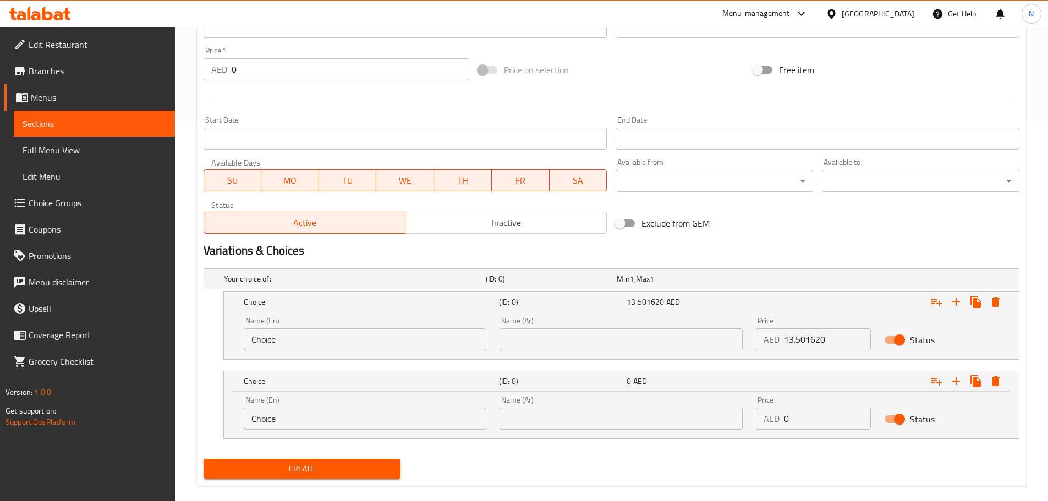
scroll to position [396, 0]
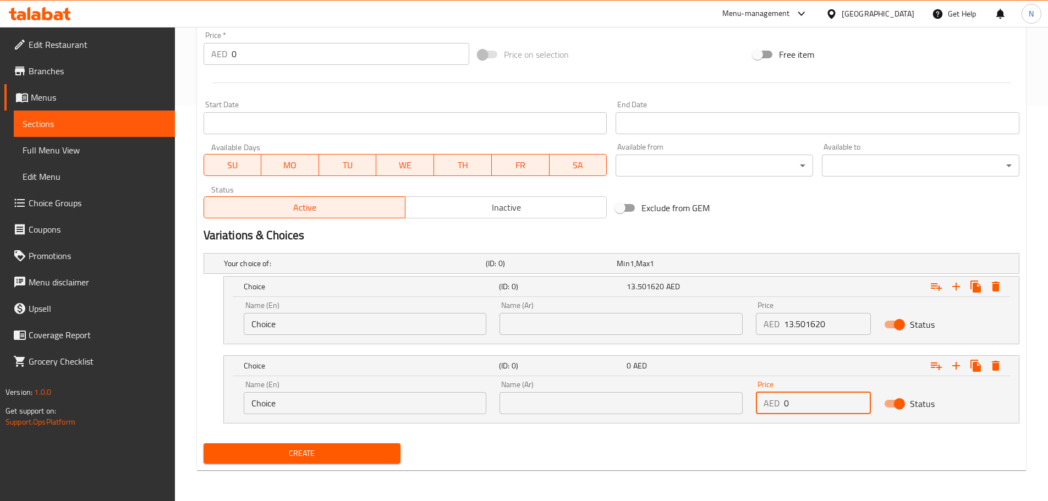
drag, startPoint x: 816, startPoint y: 406, endPoint x: 771, endPoint y: 415, distance: 46.0
click at [771, 415] on div "Price AED 0 Price" at bounding box center [813, 397] width 128 height 47
drag, startPoint x: 806, startPoint y: 403, endPoint x: 784, endPoint y: 408, distance: 23.1
click at [784, 408] on input "13.501620" at bounding box center [827, 403] width 87 height 22
click at [794, 404] on input "1620" at bounding box center [827, 403] width 87 height 22
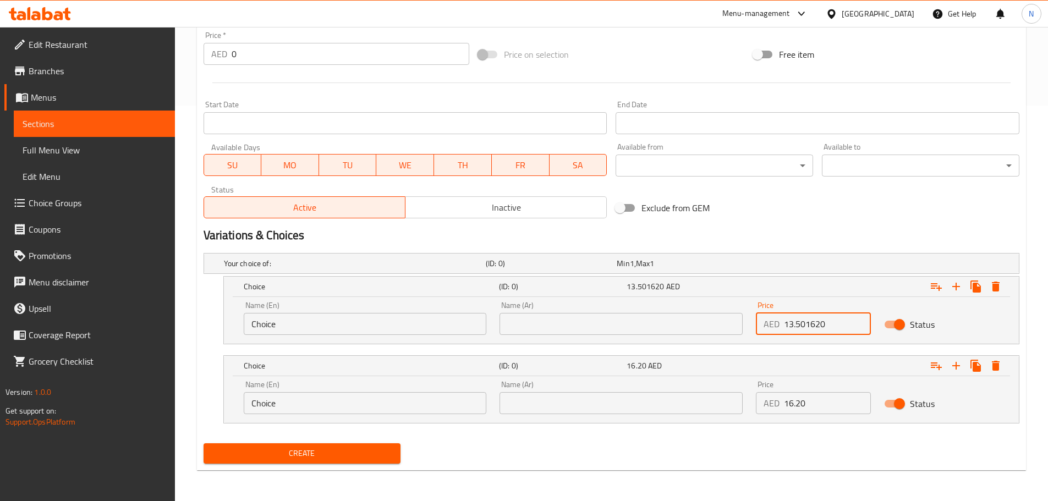
drag, startPoint x: 806, startPoint y: 327, endPoint x: 838, endPoint y: 330, distance: 32.6
click at [838, 330] on input "13.501620" at bounding box center [827, 324] width 87 height 22
click at [554, 328] on input "text" at bounding box center [620, 324] width 243 height 22
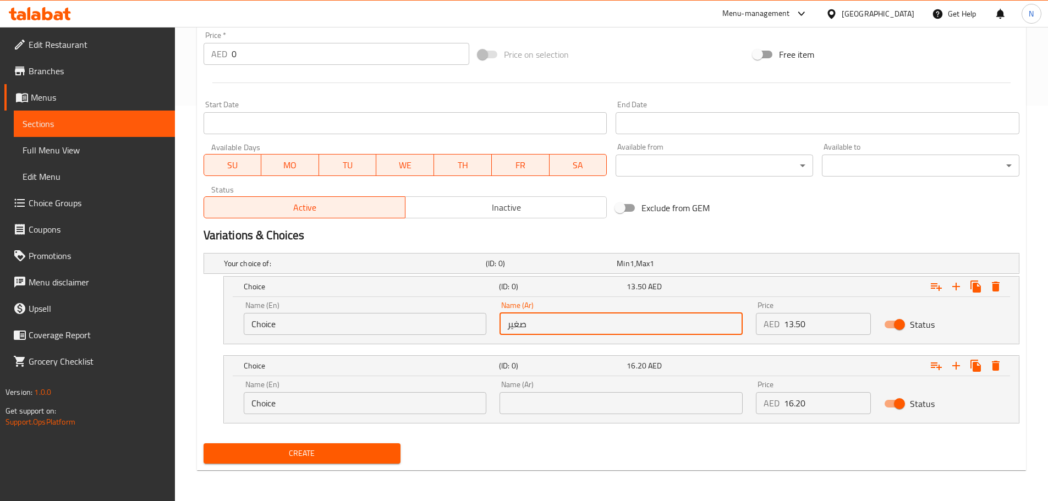
click at [379, 331] on input "Choice" at bounding box center [365, 324] width 243 height 22
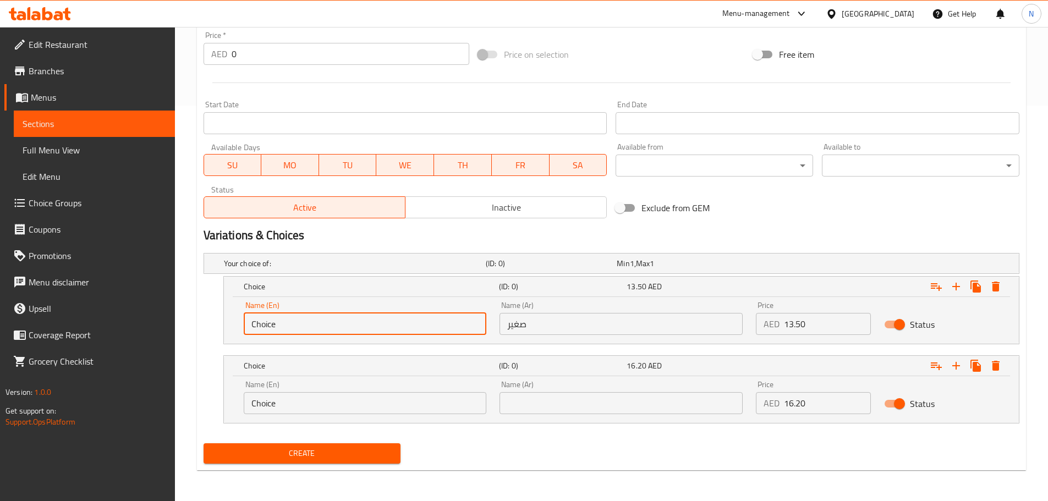
click at [379, 331] on input "Choice" at bounding box center [365, 324] width 243 height 22
click at [379, 331] on input "text" at bounding box center [365, 324] width 243 height 22
click at [334, 399] on input "Choice" at bounding box center [365, 403] width 243 height 22
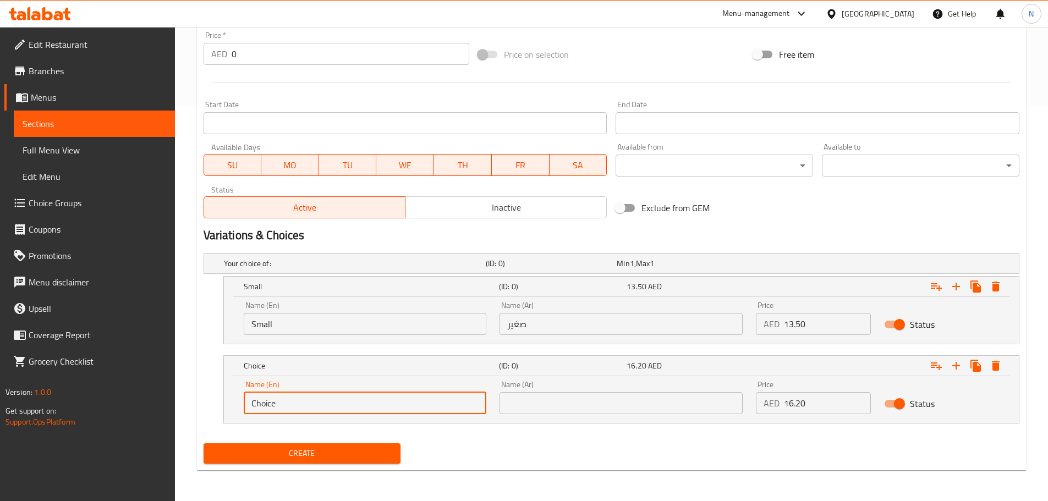
click at [334, 399] on input "Choice" at bounding box center [365, 403] width 243 height 22
click at [334, 399] on input "text" at bounding box center [365, 403] width 243 height 22
click at [545, 391] on div "Name (Ar) Name (Ar)" at bounding box center [620, 398] width 243 height 34
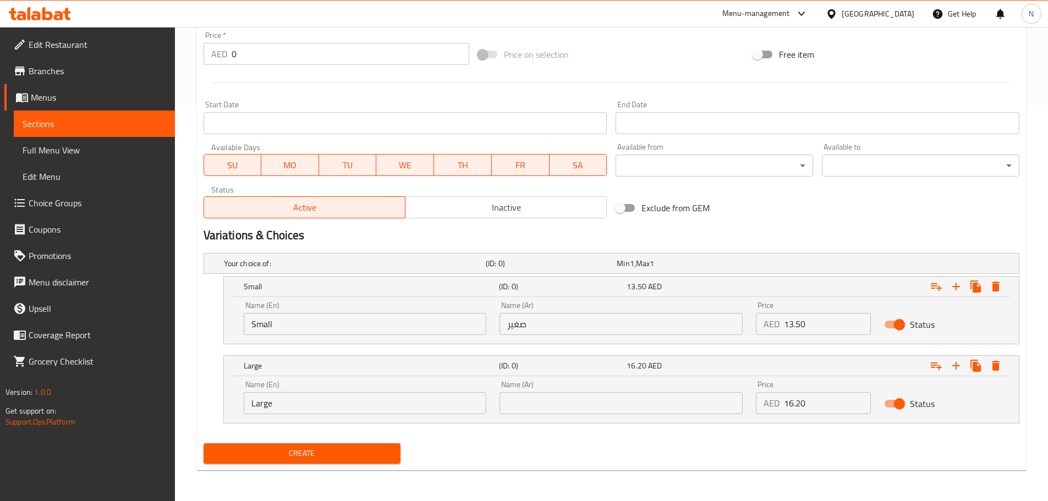
click at [546, 397] on input "text" at bounding box center [620, 403] width 243 height 22
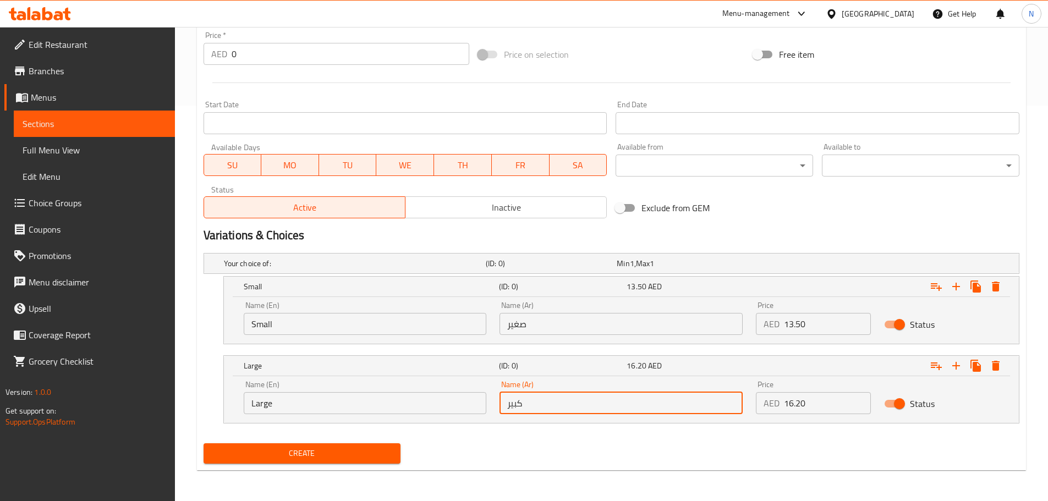
click at [728, 219] on div "Exclude from GEM" at bounding box center [748, 208] width 275 height 30
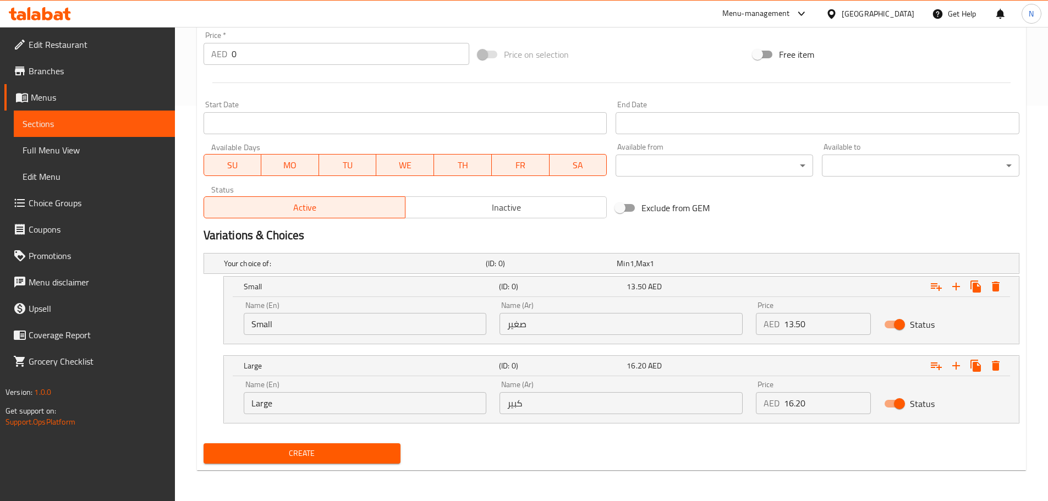
click at [315, 451] on span "Create" at bounding box center [302, 454] width 180 height 14
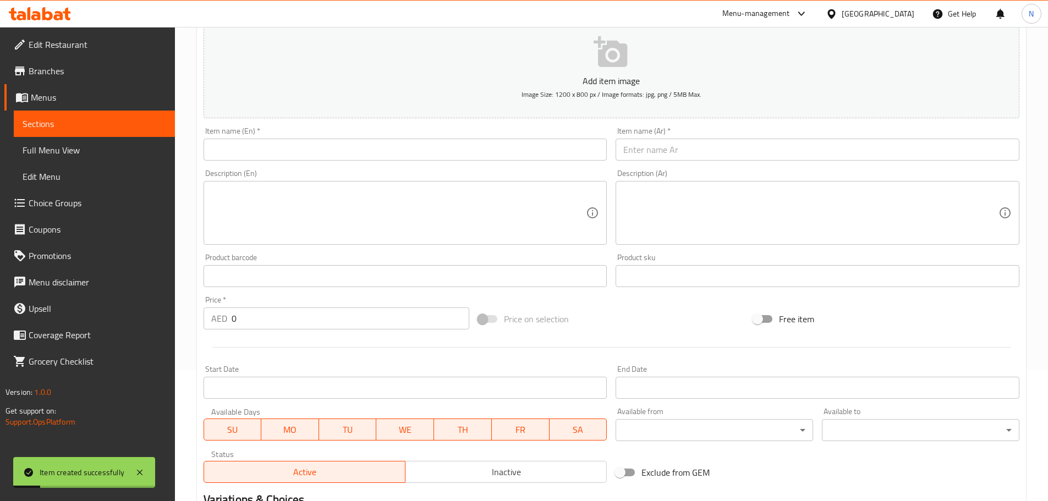
scroll to position [120, 0]
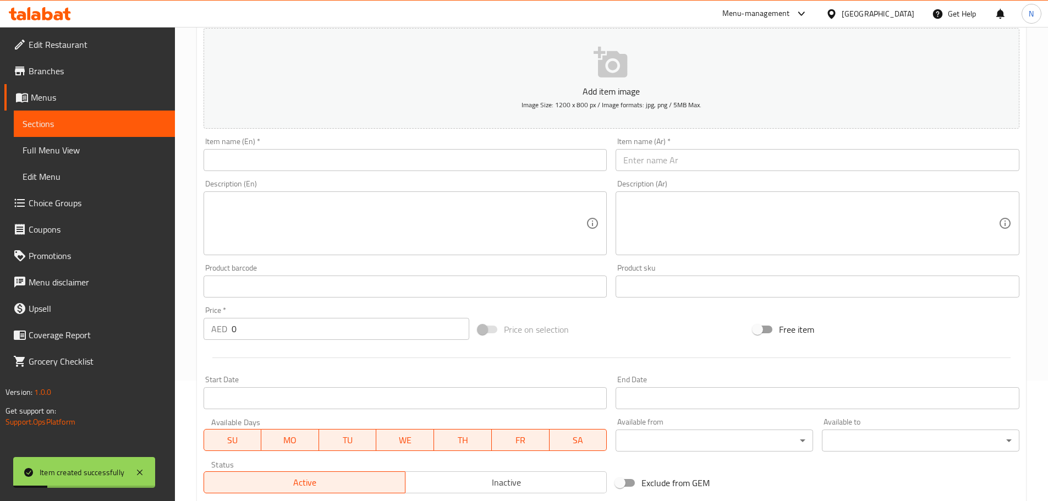
click at [326, 155] on input "text" at bounding box center [406, 160] width 404 height 22
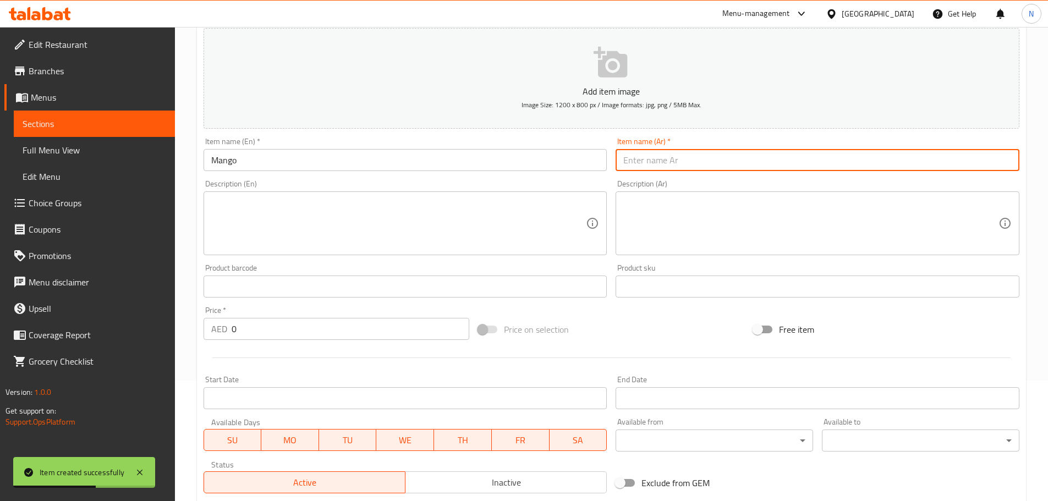
click at [676, 149] on input "text" at bounding box center [818, 160] width 404 height 22
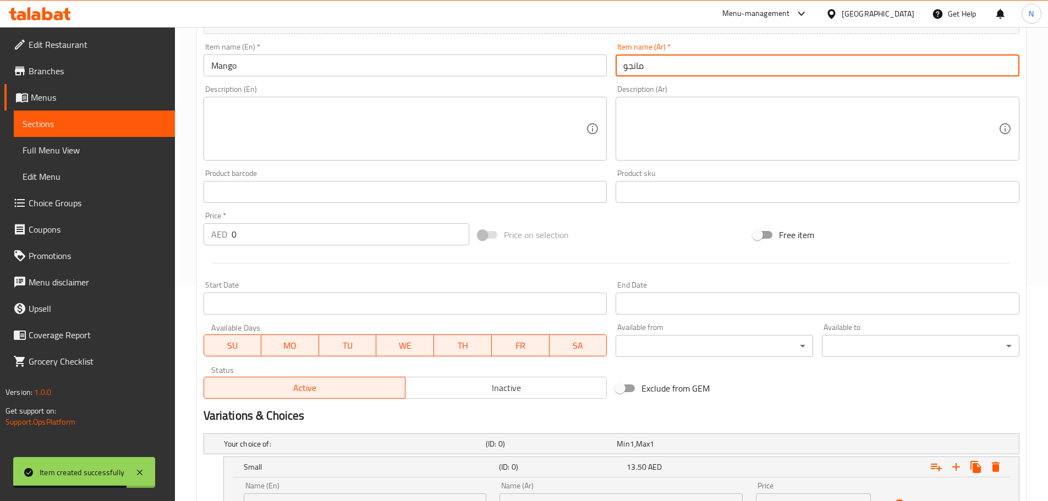
scroll to position [396, 0]
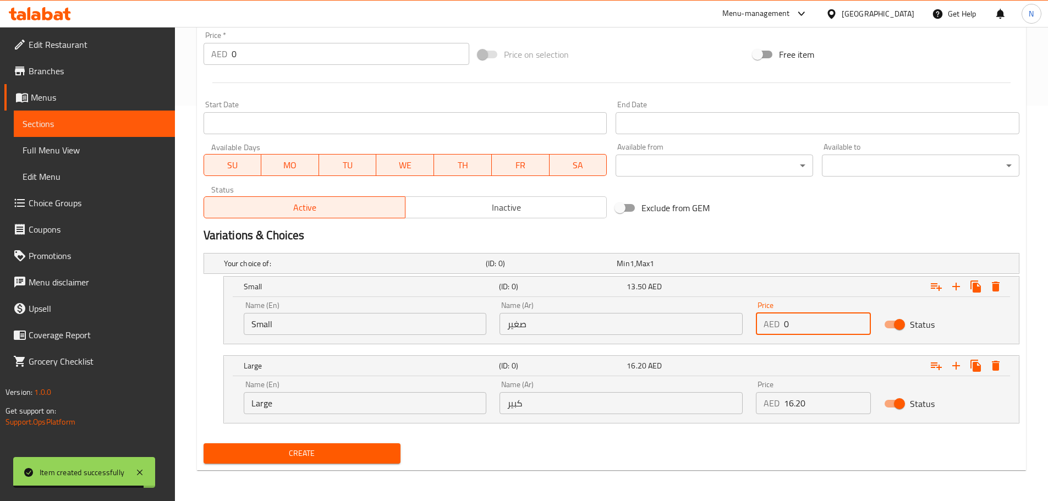
drag, startPoint x: 819, startPoint y: 327, endPoint x: 763, endPoint y: 327, distance: 55.6
click at [763, 327] on div "AED 0 Price" at bounding box center [813, 324] width 115 height 22
drag, startPoint x: 789, startPoint y: 407, endPoint x: 773, endPoint y: 404, distance: 16.1
click at [773, 404] on div "AED 0 Price" at bounding box center [813, 403] width 115 height 22
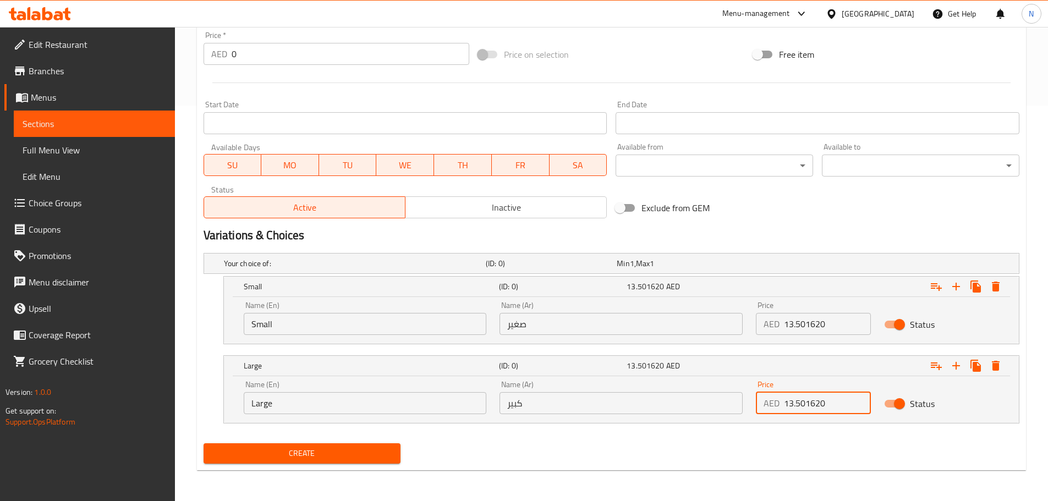
drag, startPoint x: 805, startPoint y: 407, endPoint x: 784, endPoint y: 400, distance: 21.9
click at [784, 400] on input "13.501620" at bounding box center [827, 403] width 87 height 22
click at [795, 403] on input "1620" at bounding box center [827, 403] width 87 height 22
drag, startPoint x: 805, startPoint y: 328, endPoint x: 830, endPoint y: 330, distance: 25.4
click at [830, 330] on input "13.501620" at bounding box center [827, 324] width 87 height 22
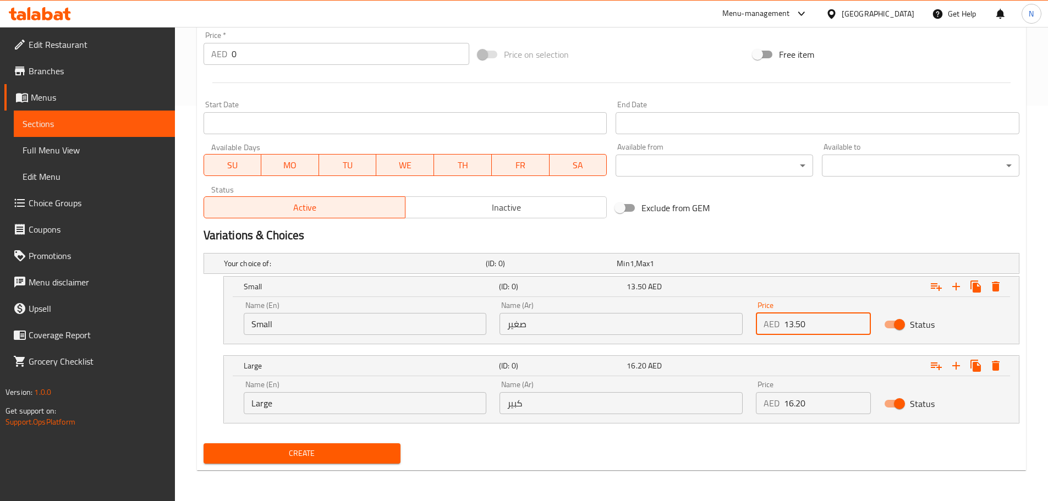
click at [579, 325] on input "صغير" at bounding box center [620, 324] width 243 height 22
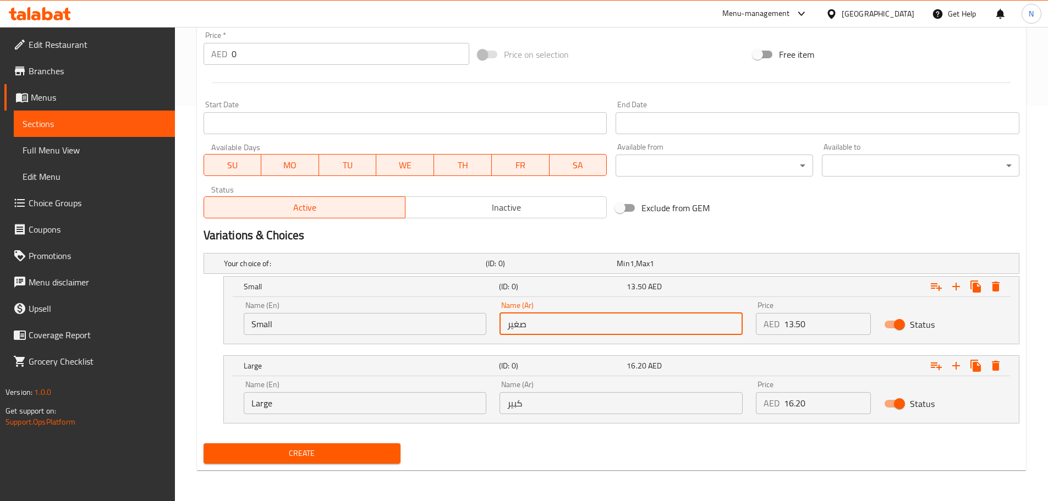
click at [347, 327] on input "Small" at bounding box center [365, 324] width 243 height 22
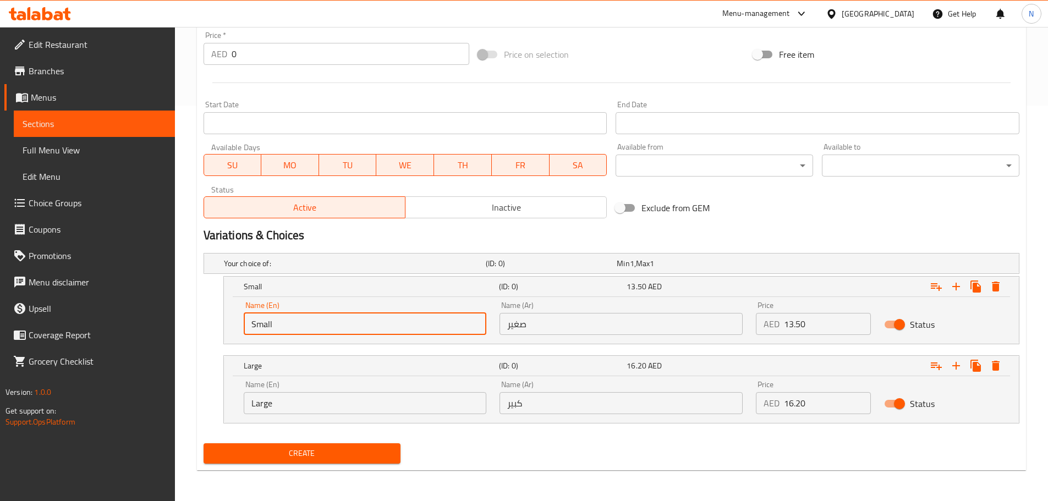
click at [347, 327] on input "Small" at bounding box center [365, 324] width 243 height 22
click at [347, 327] on input "text" at bounding box center [365, 324] width 243 height 22
click at [330, 401] on input "Large" at bounding box center [365, 403] width 243 height 22
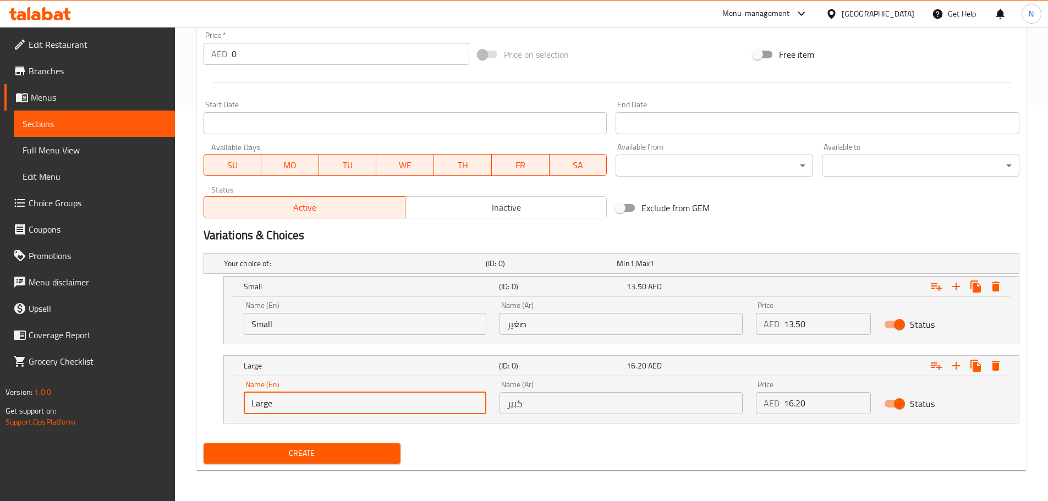
click at [330, 401] on input "Large" at bounding box center [365, 403] width 243 height 22
click at [330, 401] on input "text" at bounding box center [365, 403] width 243 height 22
click at [551, 402] on input "كبير" at bounding box center [620, 403] width 243 height 22
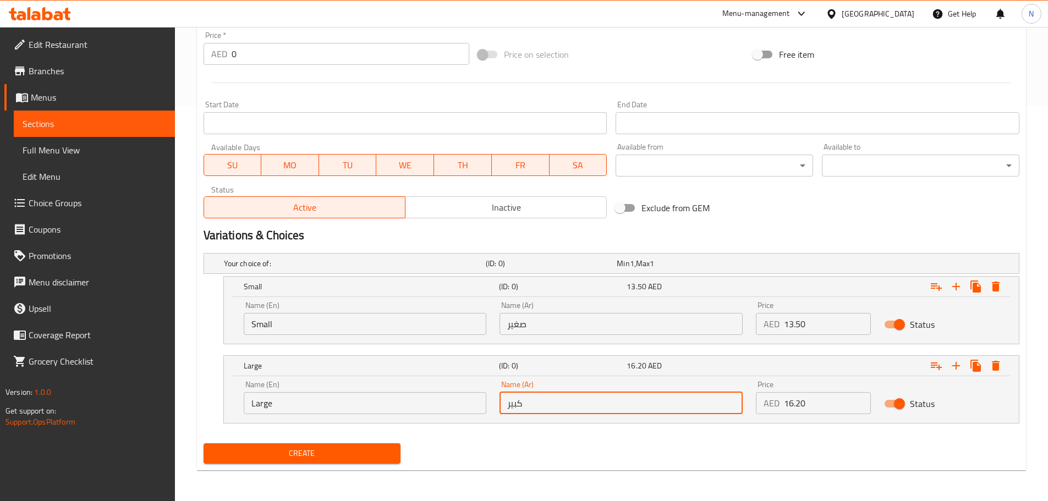
click at [518, 448] on div "Create" at bounding box center [611, 453] width 825 height 29
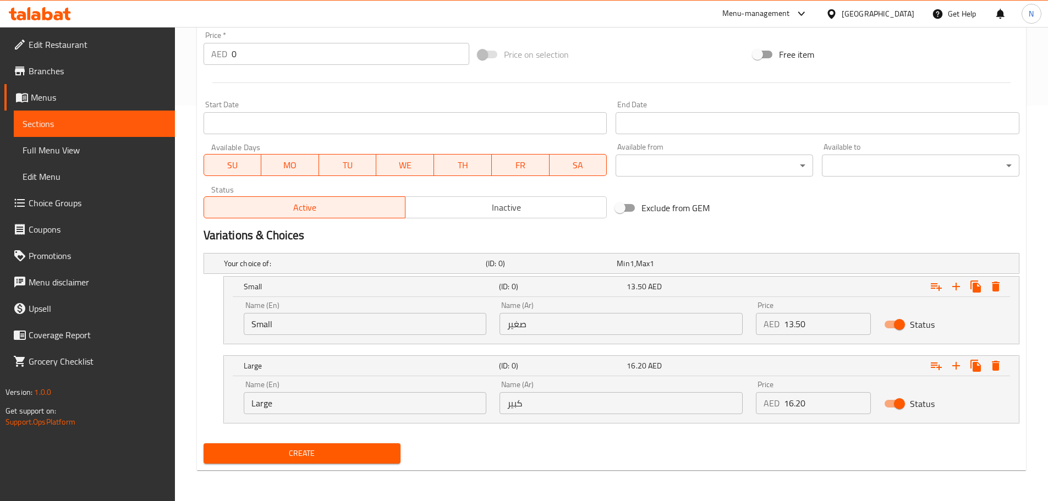
click at [341, 451] on span "Create" at bounding box center [302, 454] width 180 height 14
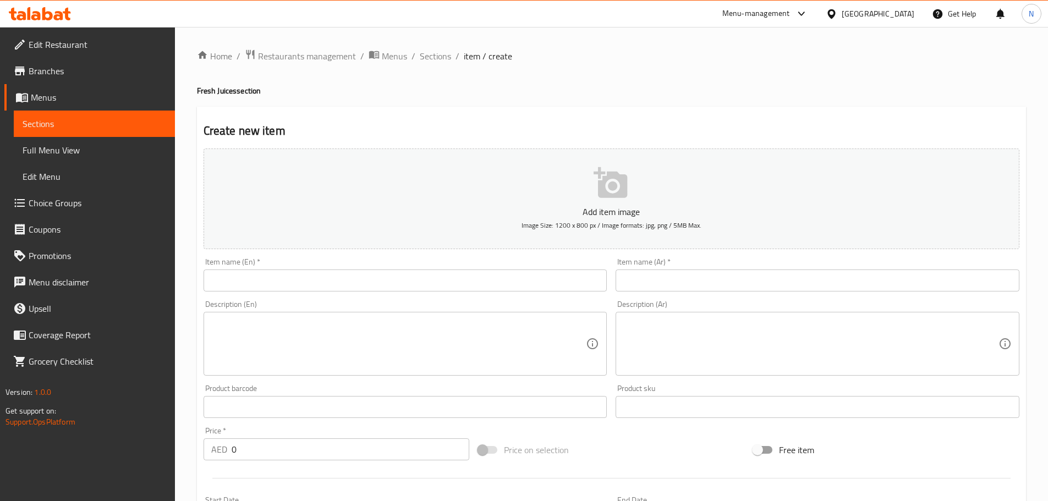
click at [54, 101] on span "Menus" at bounding box center [98, 97] width 135 height 13
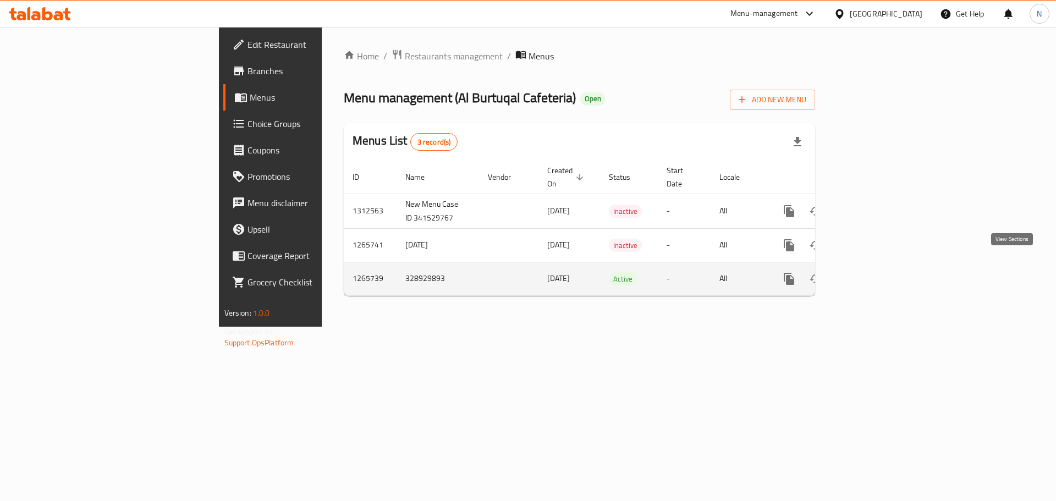
click at [875, 272] on icon "enhanced table" at bounding box center [868, 278] width 13 height 13
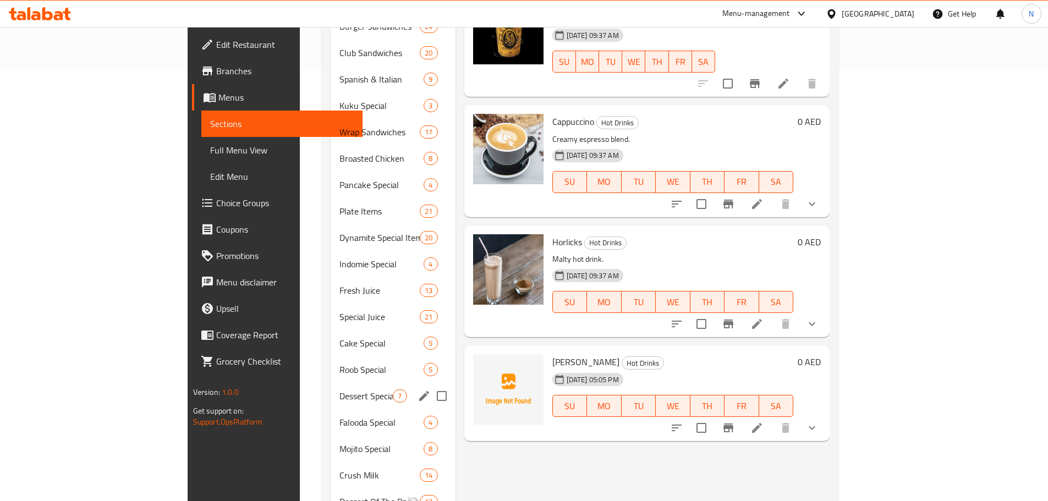
scroll to position [430, 0]
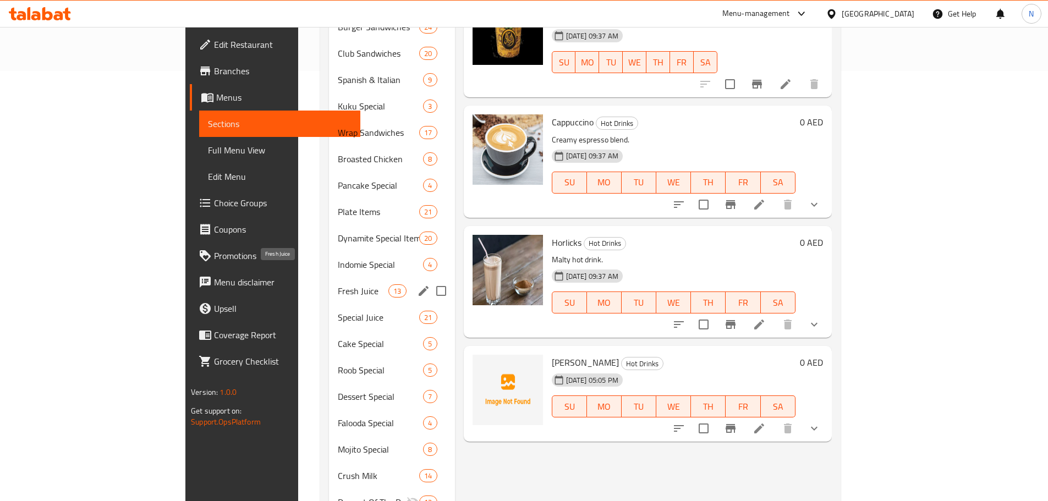
click at [338, 284] on span "Fresh Juice" at bounding box center [363, 290] width 51 height 13
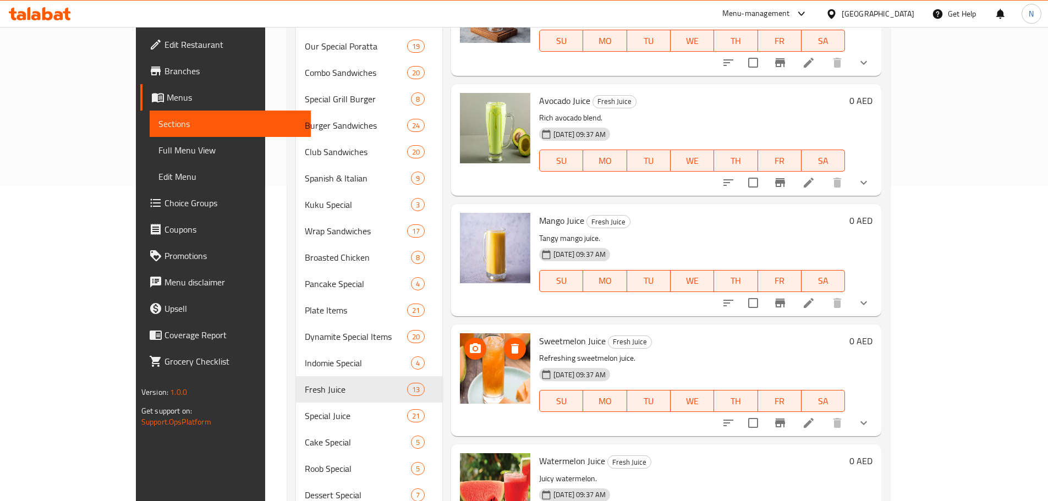
scroll to position [100, 0]
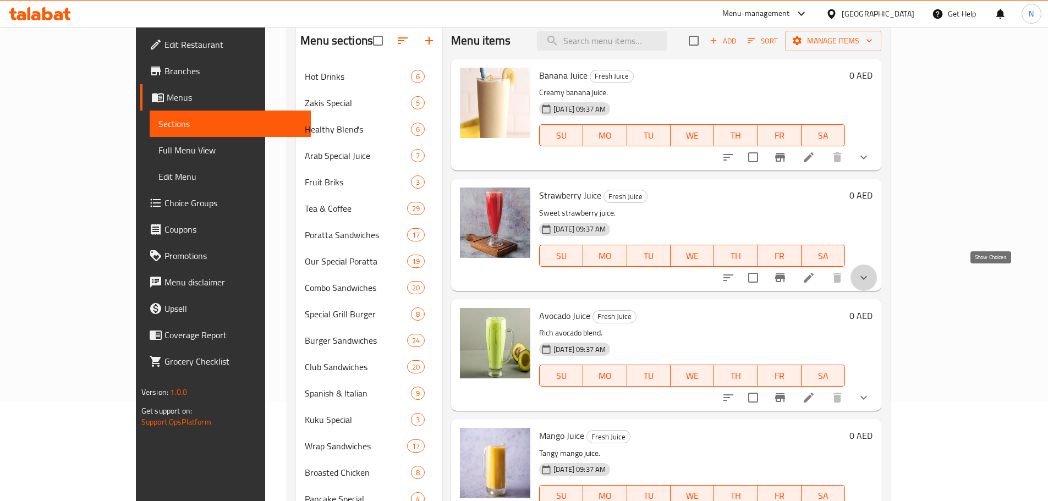
click at [870, 276] on icon "show more" at bounding box center [863, 277] width 13 height 13
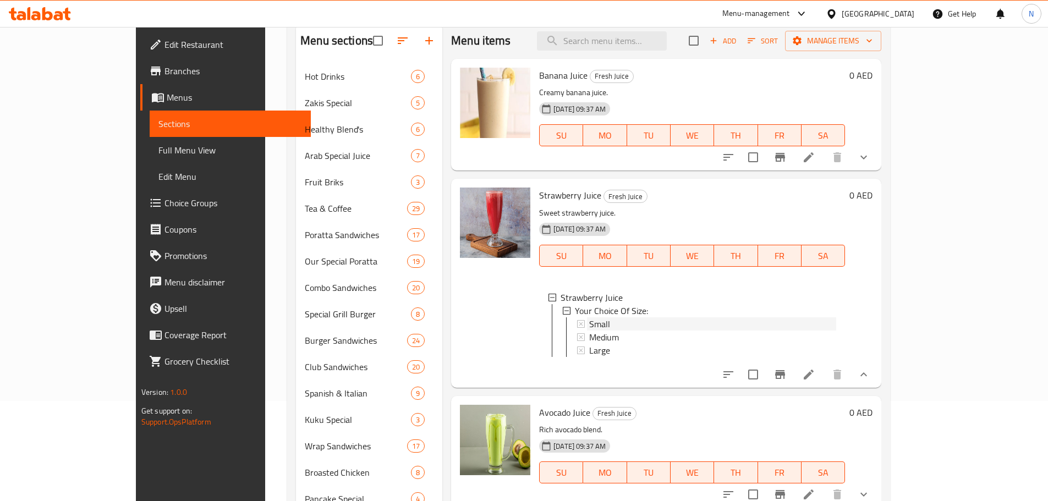
click at [589, 321] on div "Small" at bounding box center [712, 323] width 247 height 13
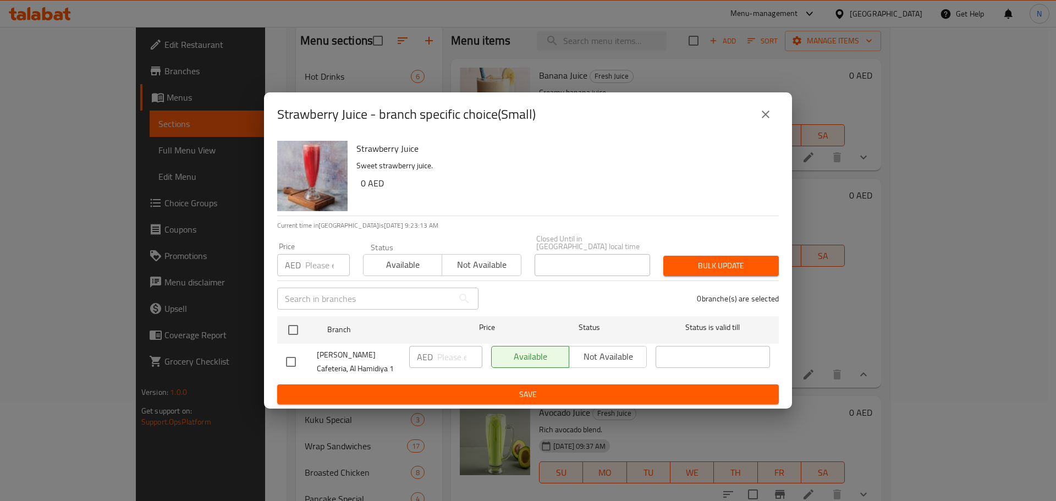
click at [773, 114] on button "close" at bounding box center [766, 114] width 26 height 26
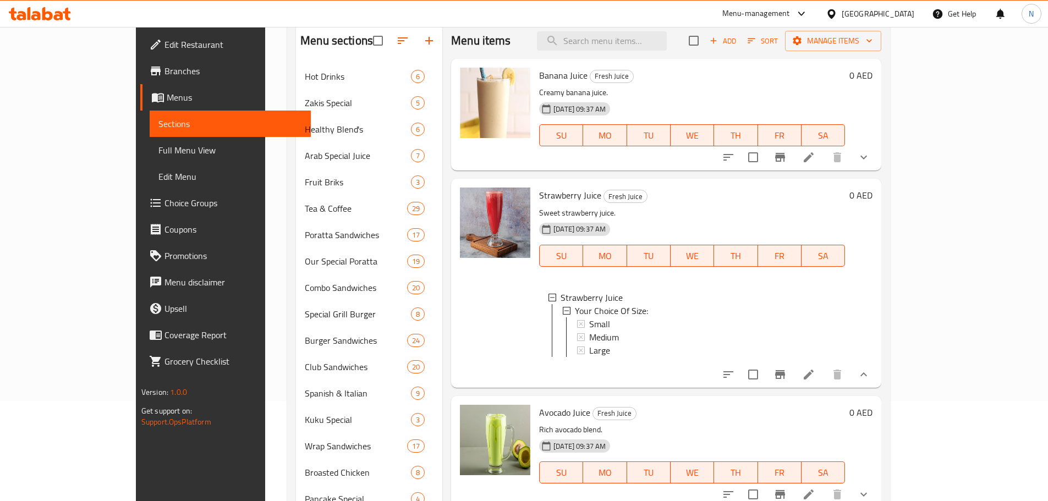
click at [815, 378] on icon at bounding box center [808, 374] width 13 height 13
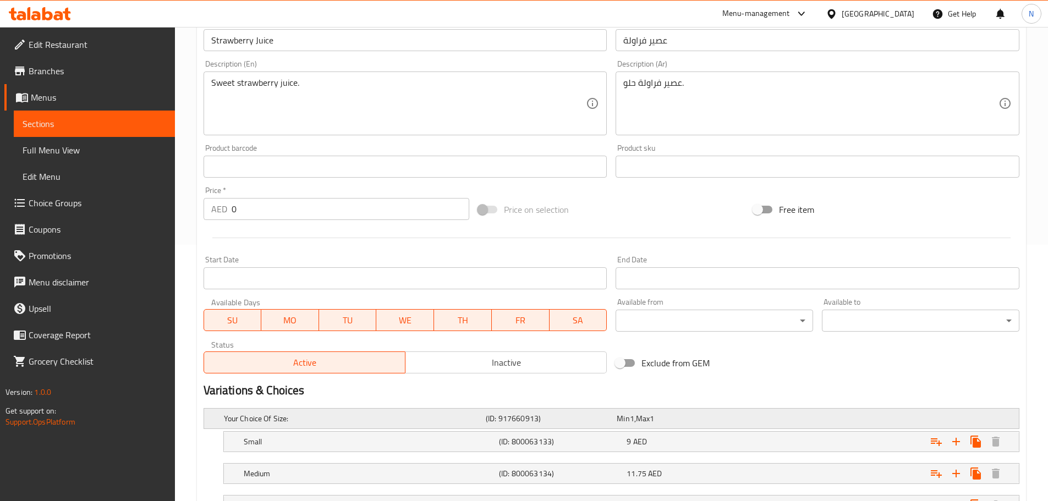
scroll to position [349, 0]
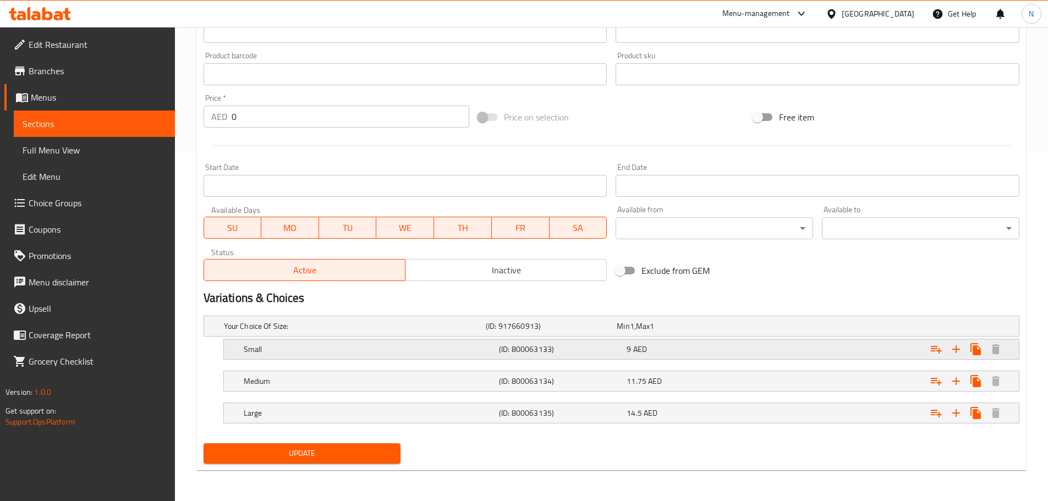
click at [279, 343] on div "Small" at bounding box center [368, 349] width 255 height 15
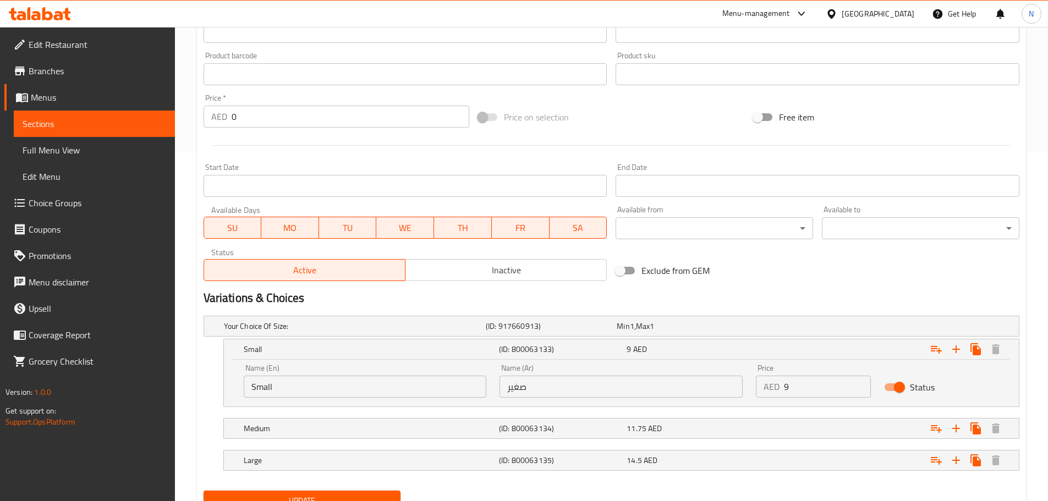
click at [267, 391] on input "Small" at bounding box center [365, 387] width 243 height 22
click at [523, 388] on input "صغير" at bounding box center [620, 387] width 243 height 22
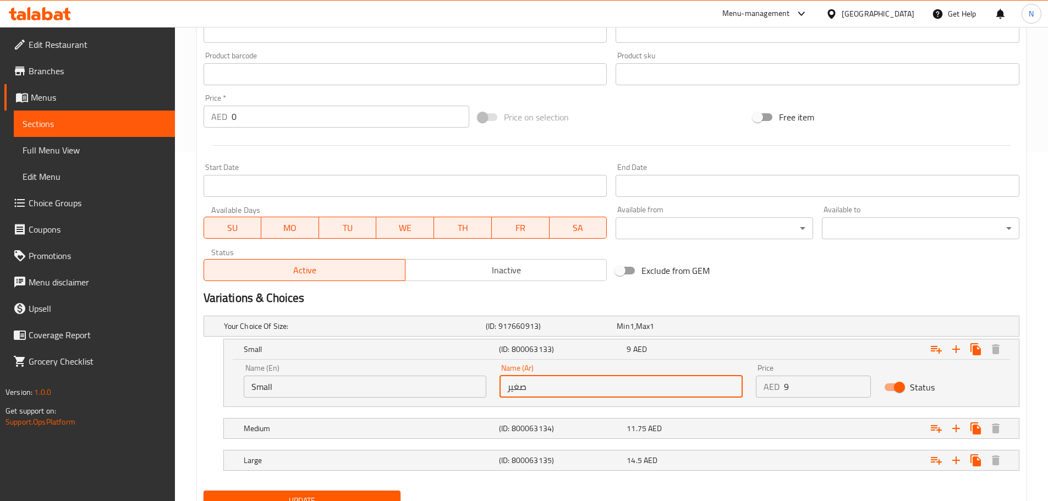
click at [523, 388] on input "صغير" at bounding box center [620, 387] width 243 height 22
click at [350, 459] on h5 "Large" at bounding box center [369, 460] width 251 height 11
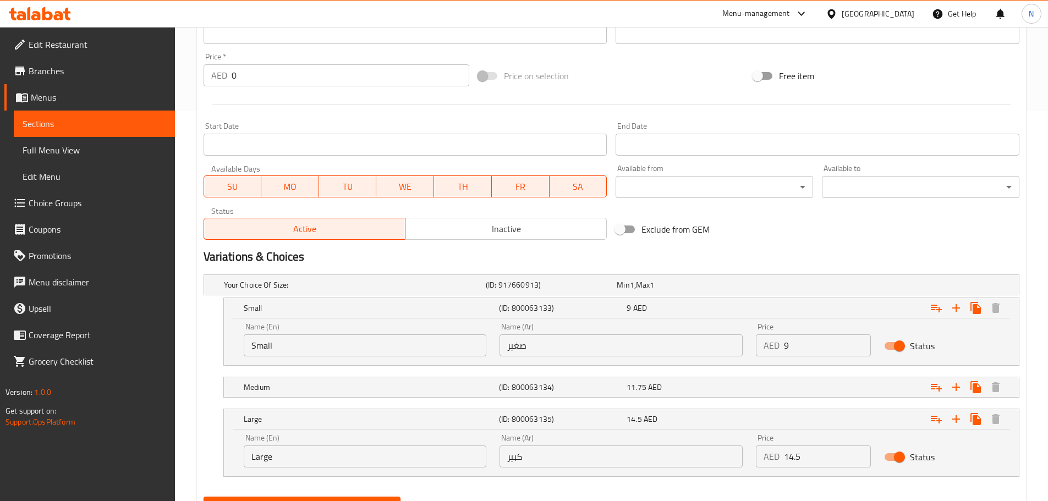
scroll to position [443, 0]
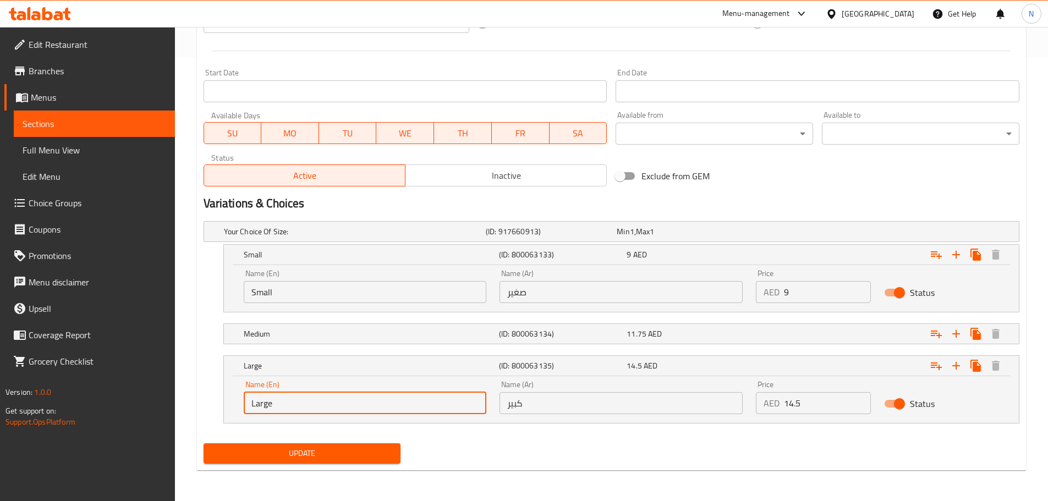
click at [265, 404] on input "Large" at bounding box center [365, 403] width 243 height 22
click at [509, 394] on input "كبير" at bounding box center [620, 403] width 243 height 22
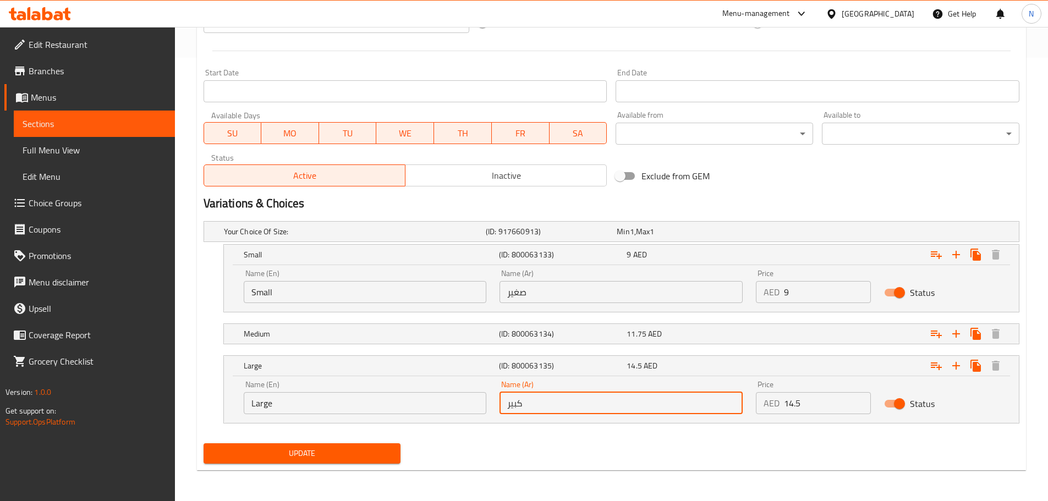
click at [509, 394] on input "كبير" at bounding box center [620, 403] width 243 height 22
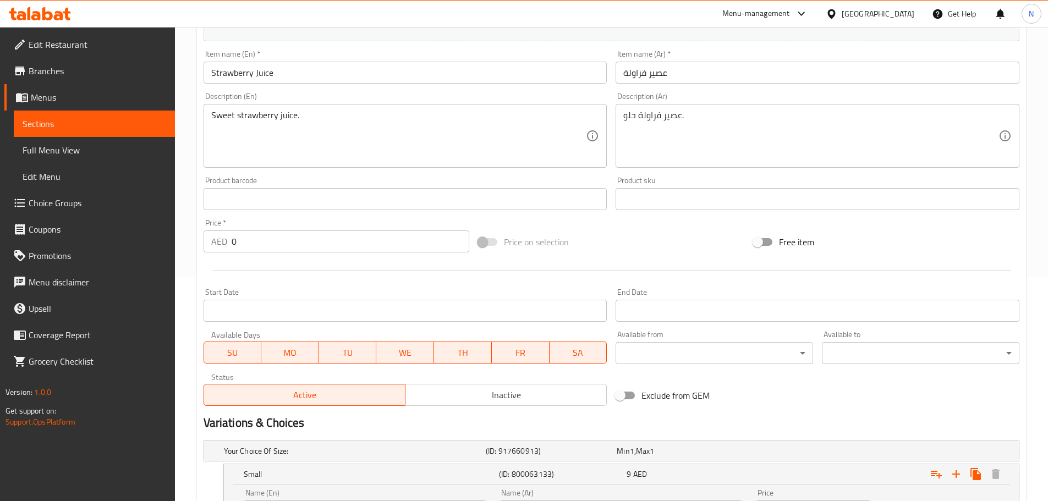
scroll to position [223, 0]
